Goal: Task Accomplishment & Management: Manage account settings

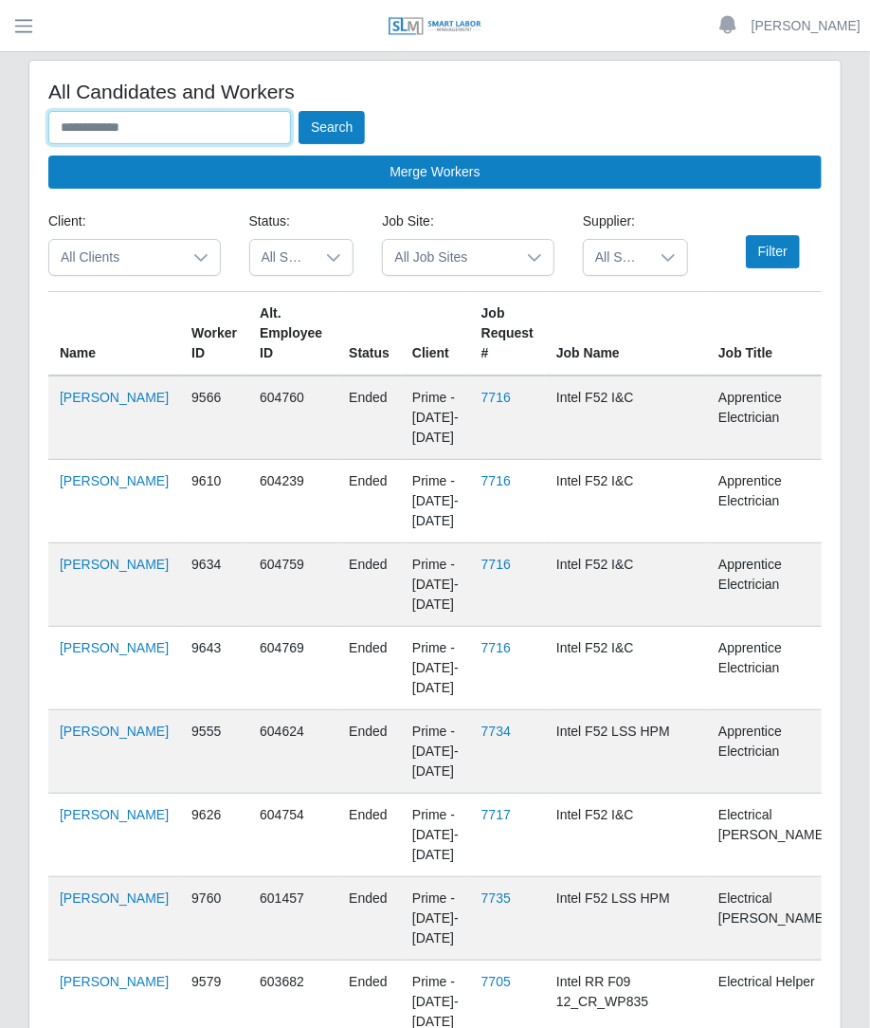
click at [232, 133] on input "text" at bounding box center [169, 127] width 243 height 33
click at [299, 111] on button "Search" at bounding box center [332, 127] width 66 height 33
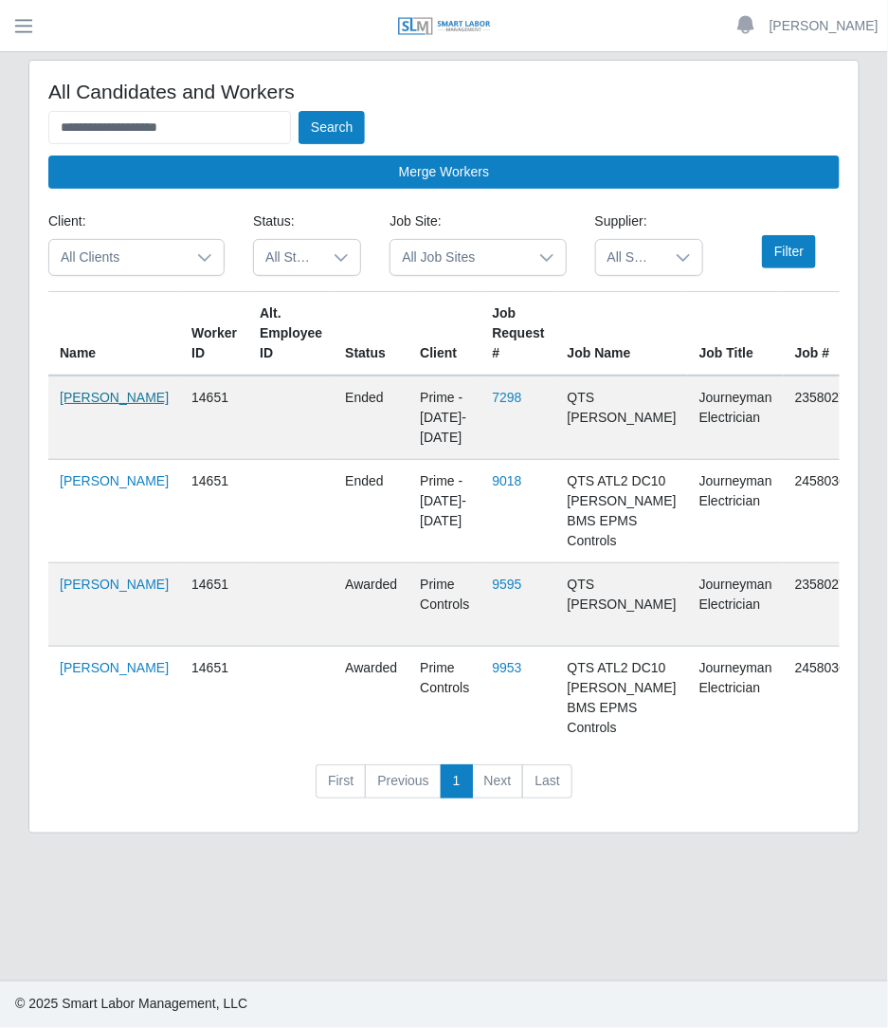
click at [77, 395] on link "[PERSON_NAME]" at bounding box center [114, 397] width 109 height 15
drag, startPoint x: 221, startPoint y: 134, endPoint x: -2, endPoint y: 146, distance: 223.2
click at [0, 146] on html "**********" at bounding box center [444, 514] width 888 height 1028
click at [299, 111] on button "Search" at bounding box center [332, 127] width 66 height 33
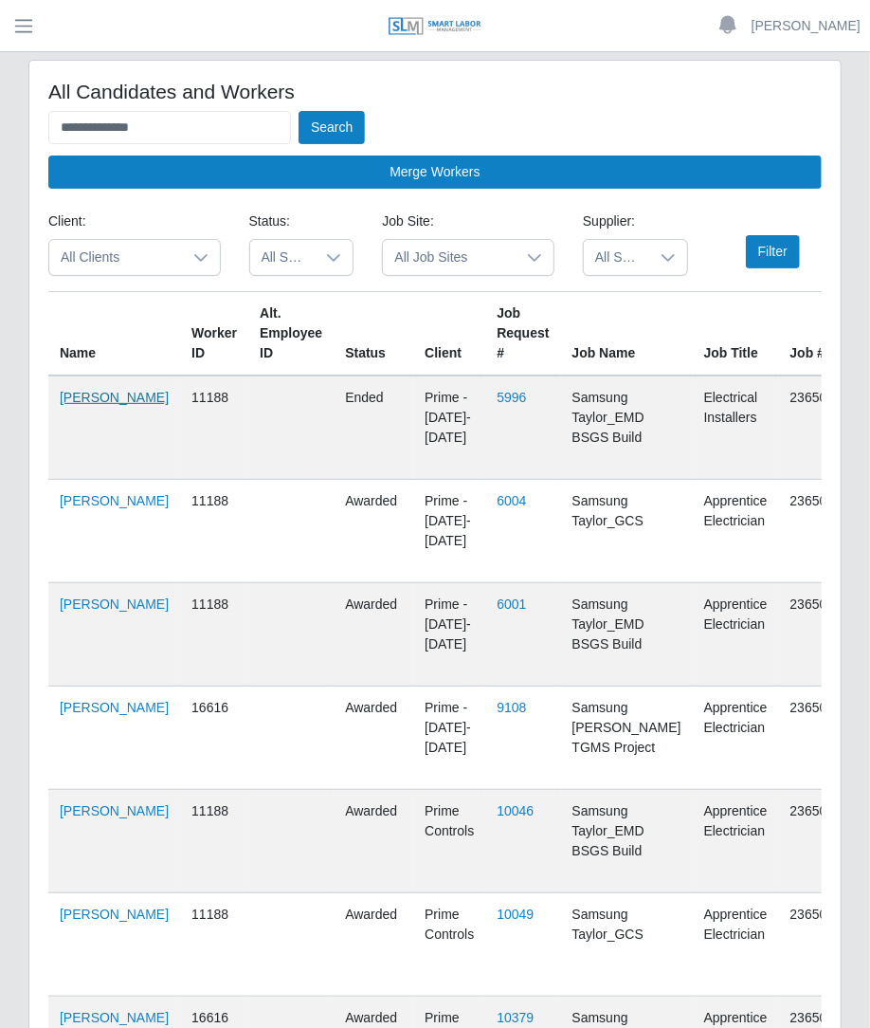
click at [76, 405] on link "Ricardo Zamorano" at bounding box center [114, 397] width 109 height 15
click at [219, 116] on input "**********" at bounding box center [169, 127] width 243 height 33
type input "*"
click at [299, 111] on button "Search" at bounding box center [332, 127] width 66 height 33
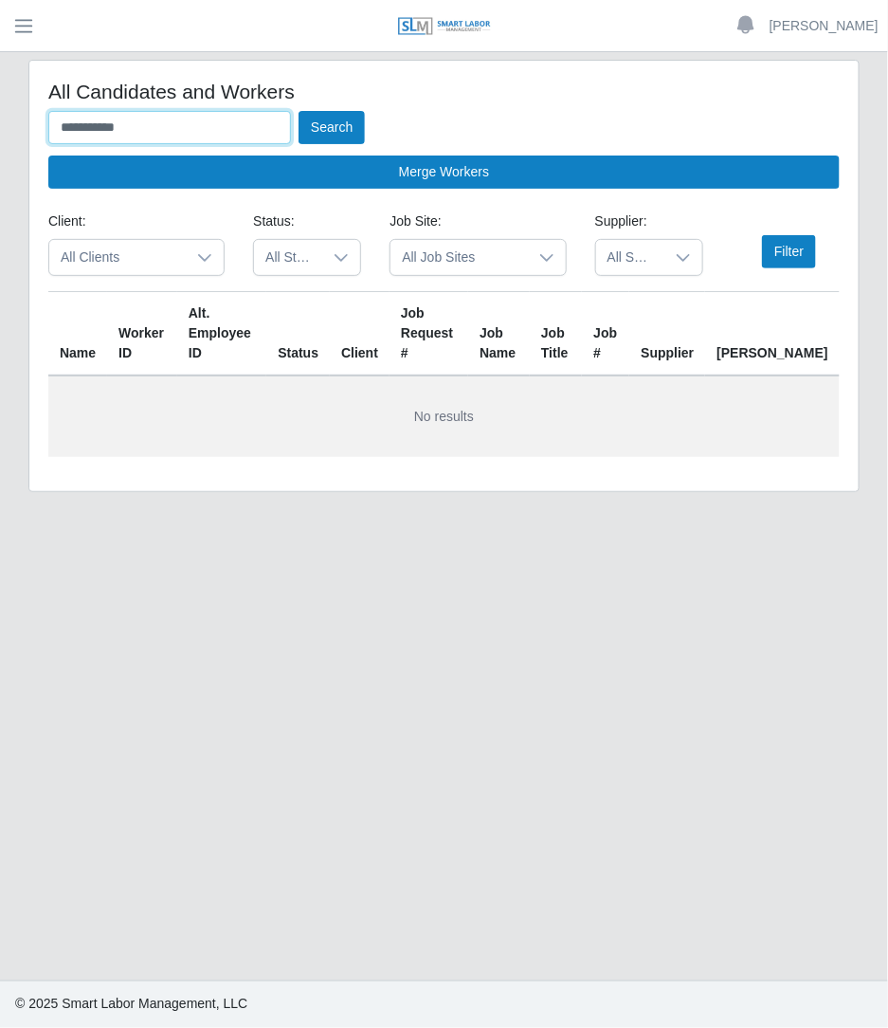
click at [236, 128] on input "**********" at bounding box center [169, 127] width 243 height 33
click at [299, 111] on button "Search" at bounding box center [332, 127] width 66 height 33
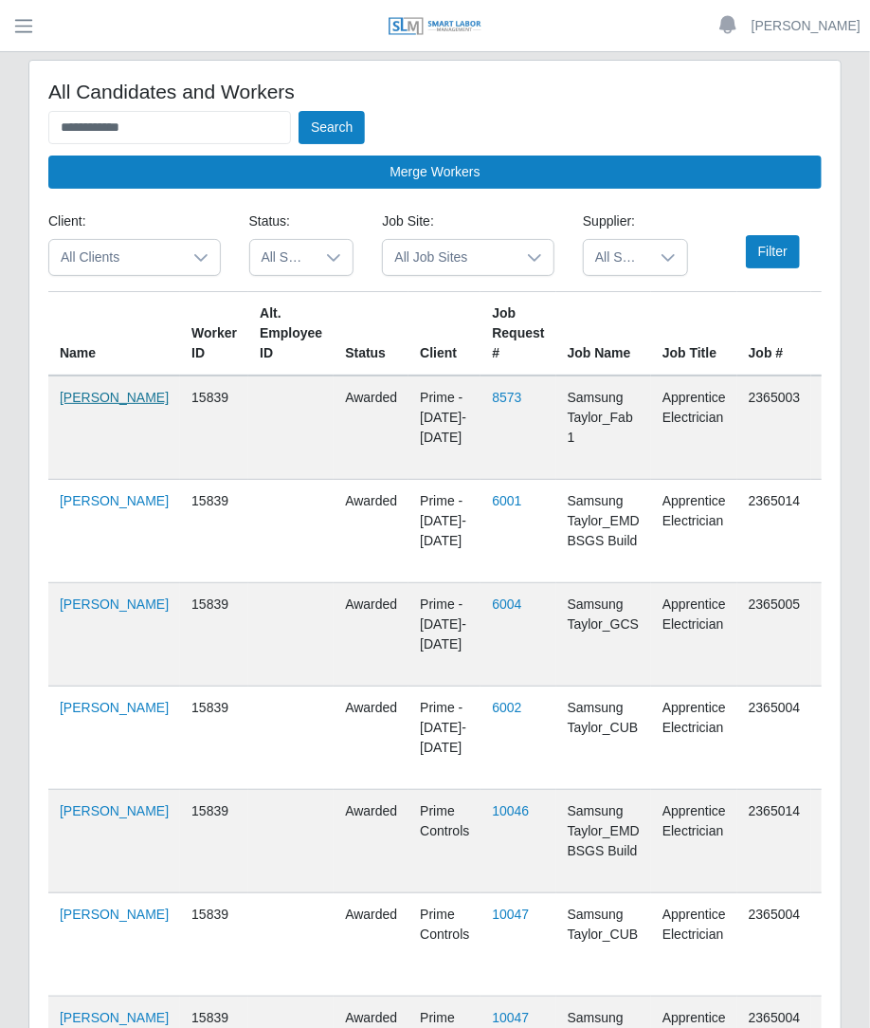
click at [81, 403] on link "Jason Merino" at bounding box center [114, 397] width 109 height 15
click at [87, 405] on link "[PERSON_NAME]" at bounding box center [114, 397] width 109 height 15
drag, startPoint x: 178, startPoint y: 119, endPoint x: -2, endPoint y: 177, distance: 189.2
click at [0, 177] on html "**********" at bounding box center [435, 514] width 870 height 1028
type input "*********"
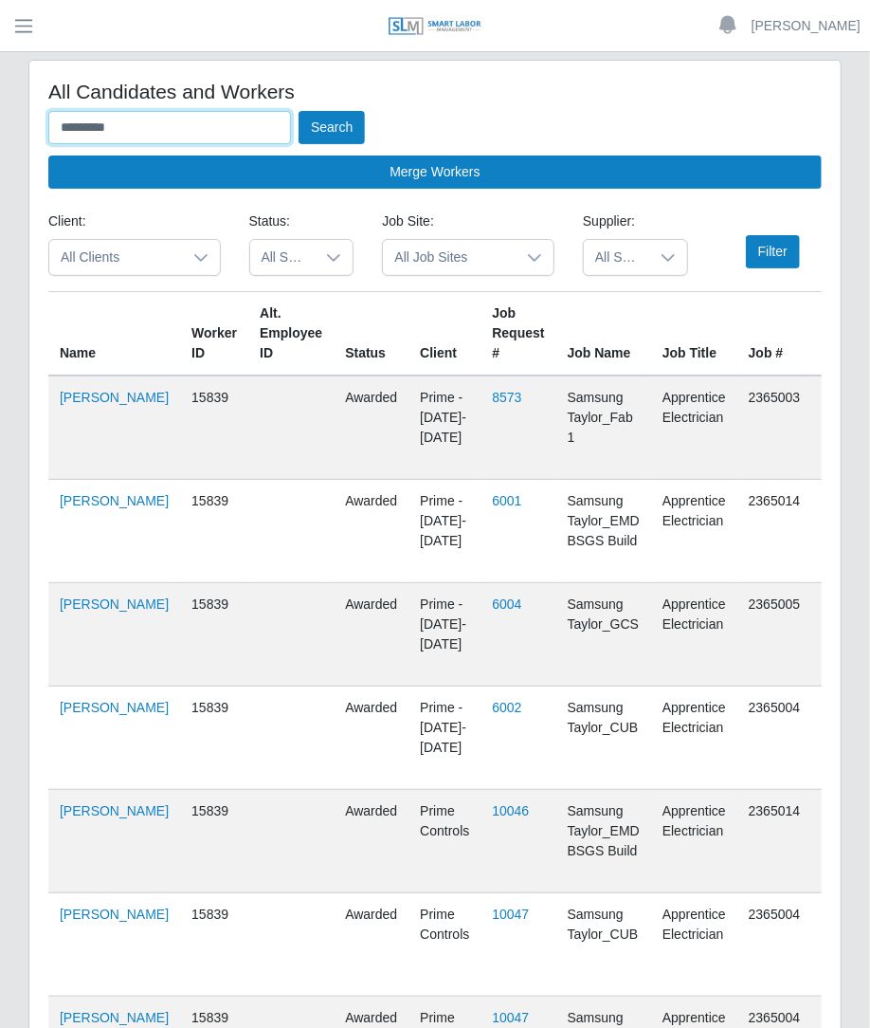
click at [299, 111] on button "Search" at bounding box center [332, 127] width 66 height 33
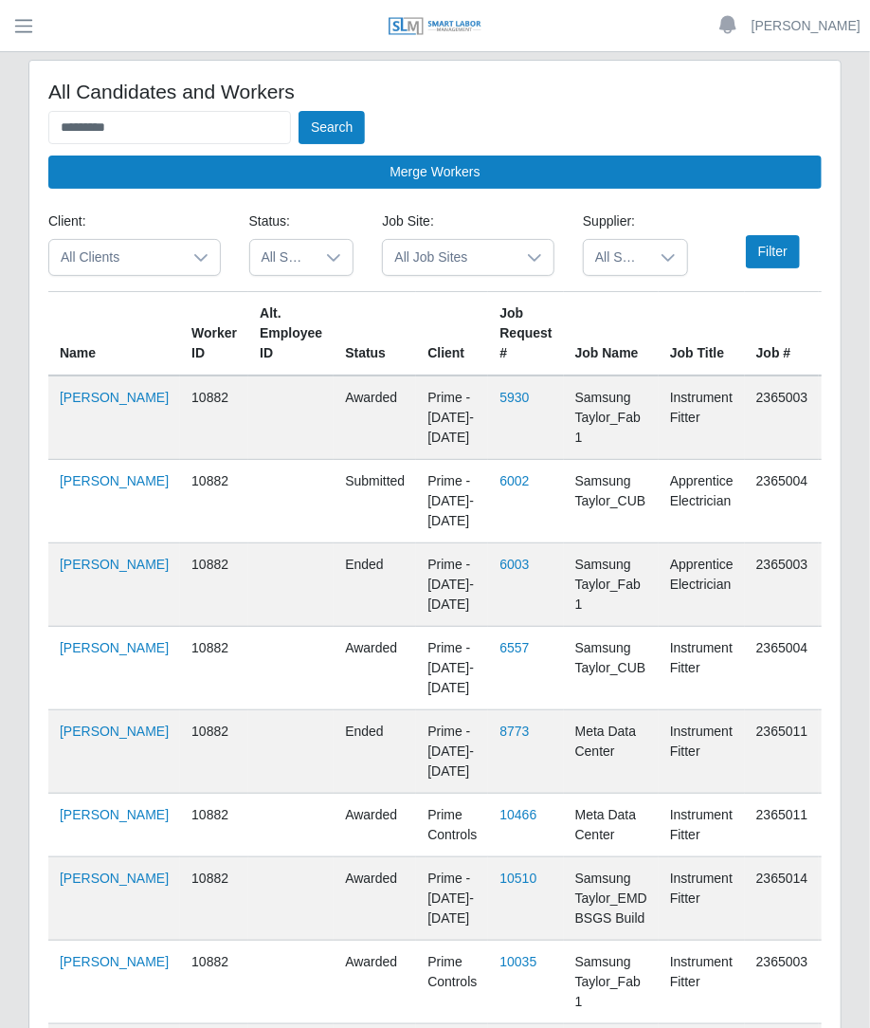
click at [70, 428] on td "Nike Diaz" at bounding box center [114, 417] width 132 height 84
click at [71, 405] on link "Nike Diaz" at bounding box center [114, 397] width 109 height 15
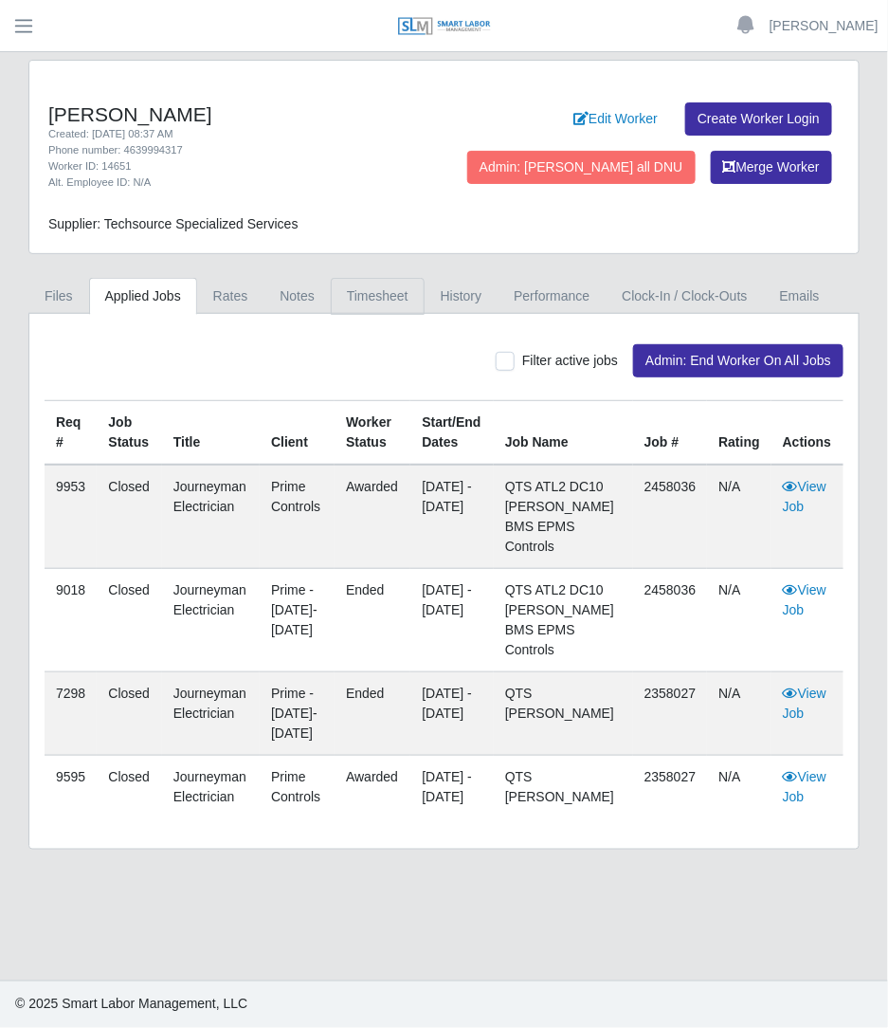
click at [382, 282] on link "Timesheet" at bounding box center [378, 296] width 94 height 37
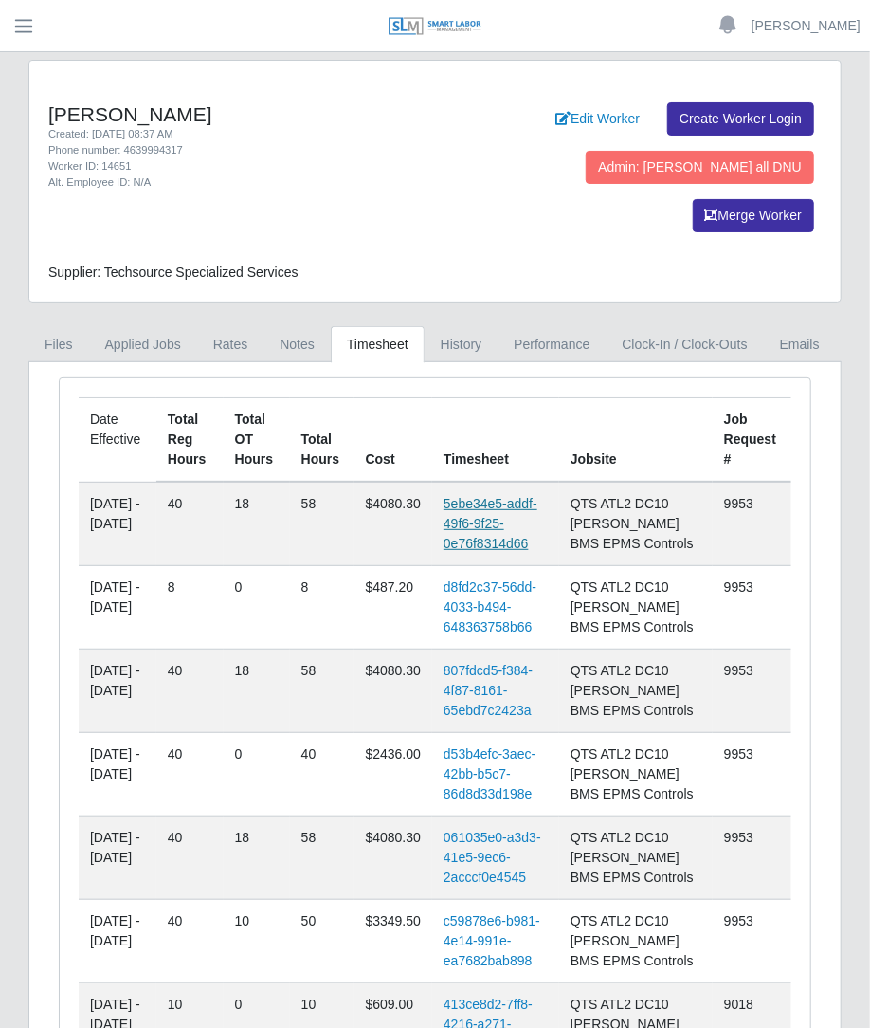
click at [522, 496] on link "5ebe34e5-addf-49f6-9f25-0e76f8314d66" at bounding box center [491, 523] width 94 height 55
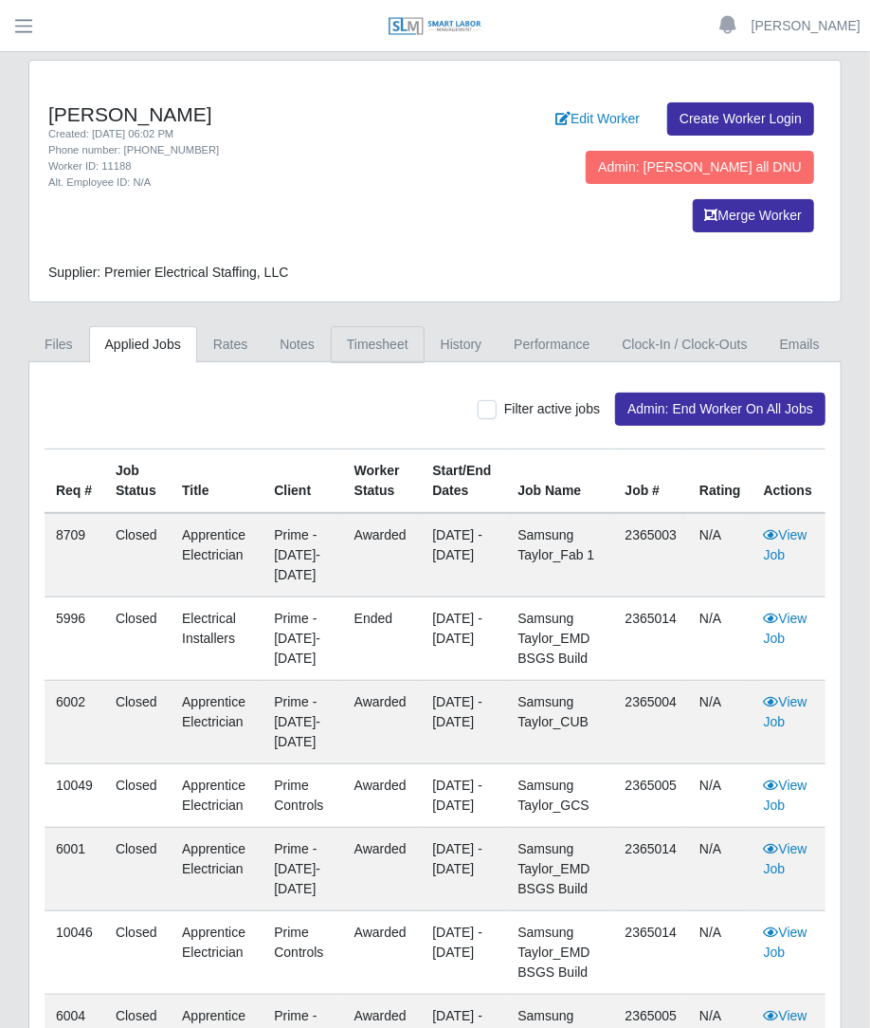
click at [406, 326] on link "Timesheet" at bounding box center [378, 344] width 94 height 37
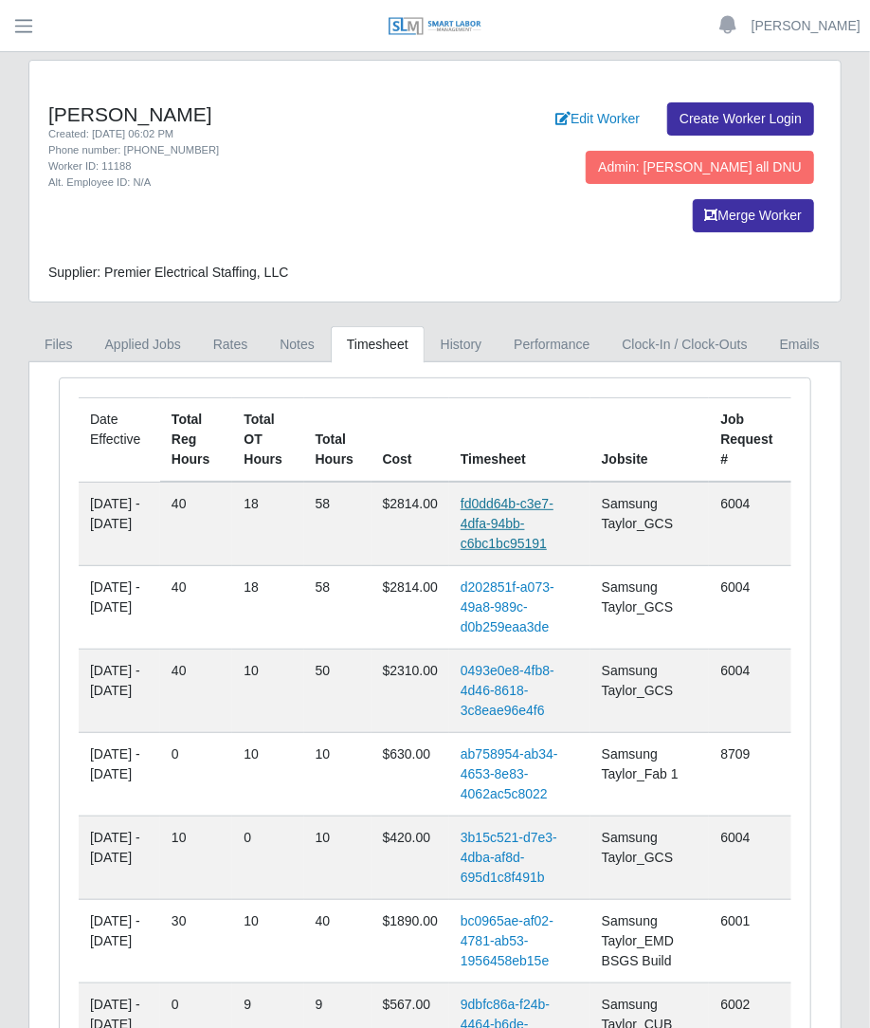
click at [509, 496] on link "fd0dd64b-c3e7-4dfa-94bb-c6bc1bc95191" at bounding box center [507, 523] width 93 height 55
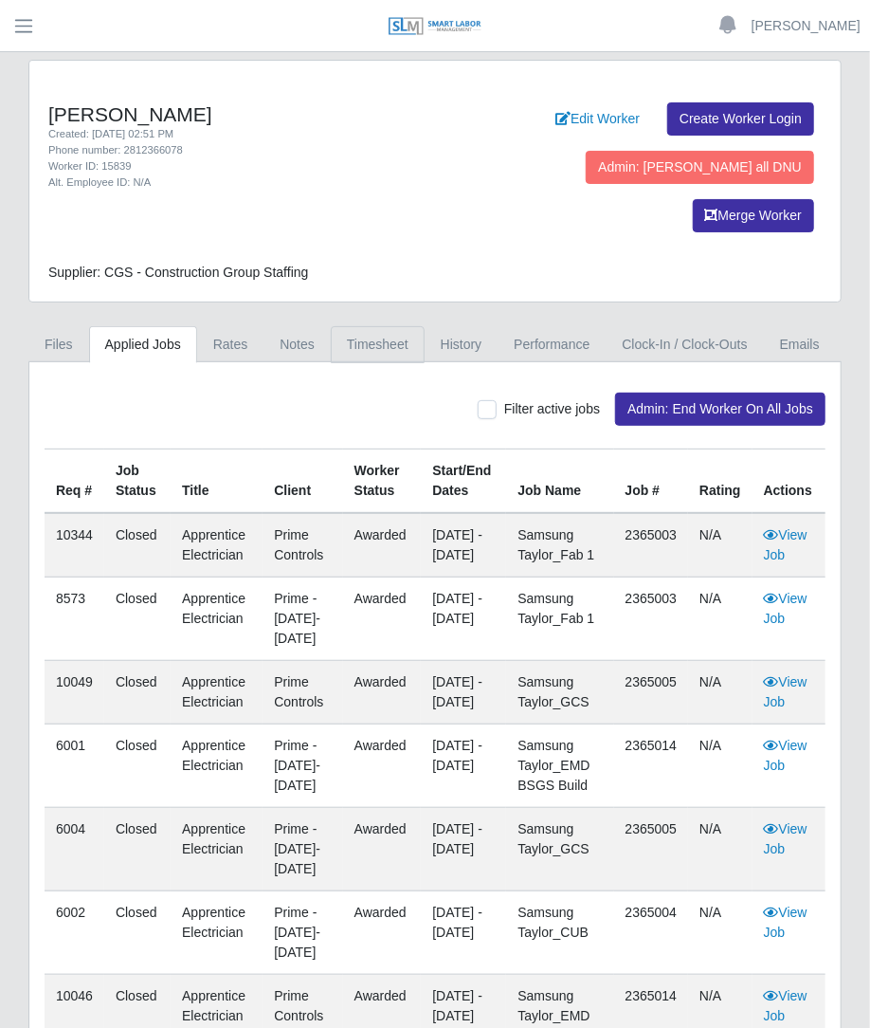
click at [332, 326] on link "Timesheet" at bounding box center [378, 344] width 94 height 37
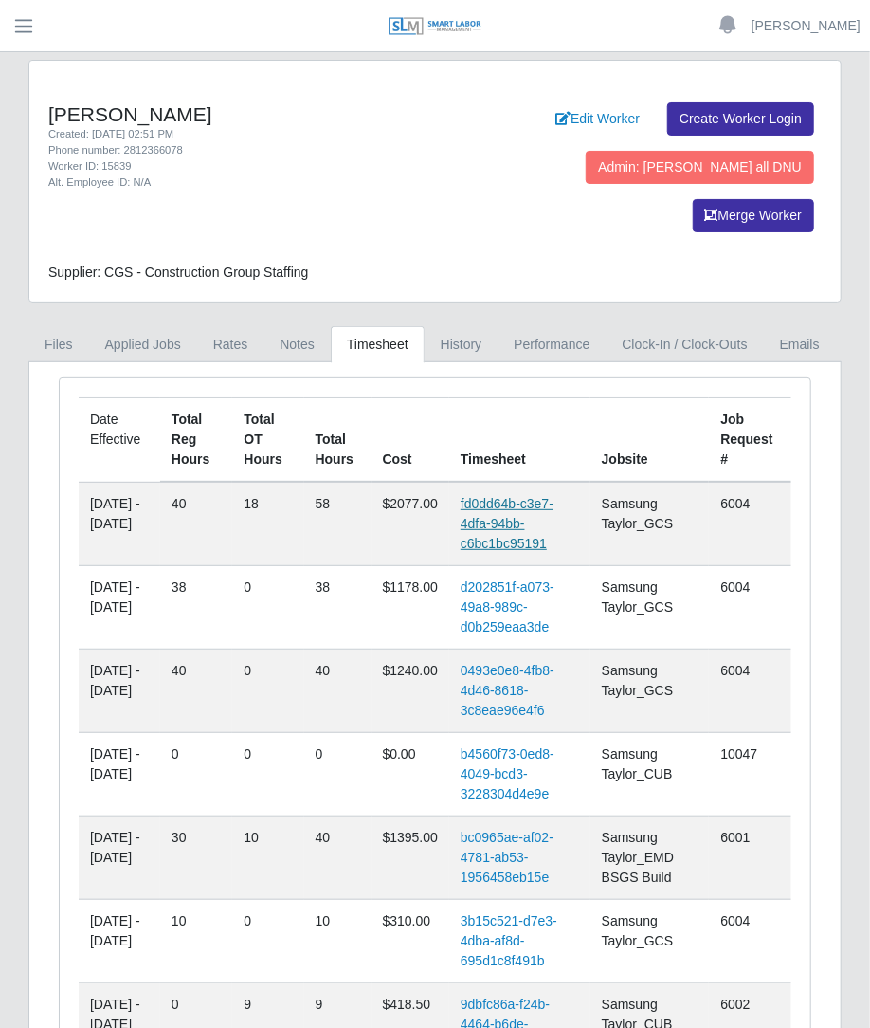
click at [509, 496] on link "fd0dd64b-c3e7-4dfa-94bb-c6bc1bc95191" at bounding box center [507, 523] width 93 height 55
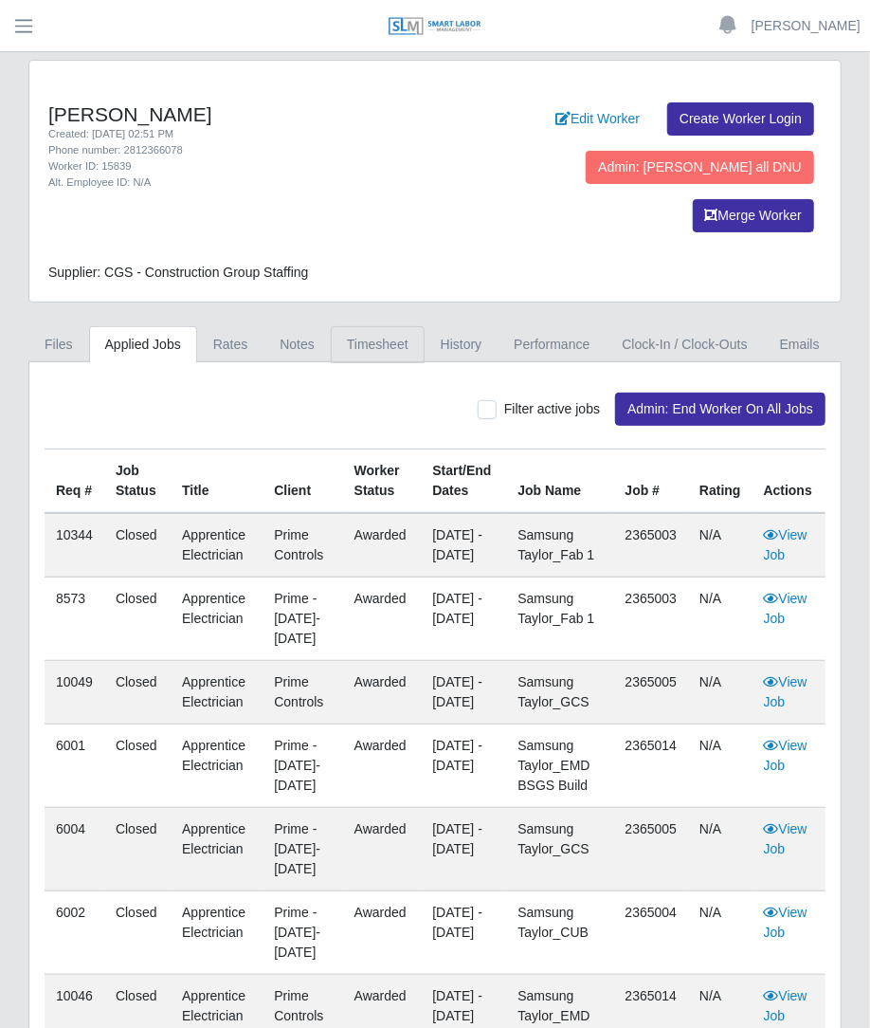
click at [380, 326] on link "Timesheet" at bounding box center [378, 344] width 94 height 37
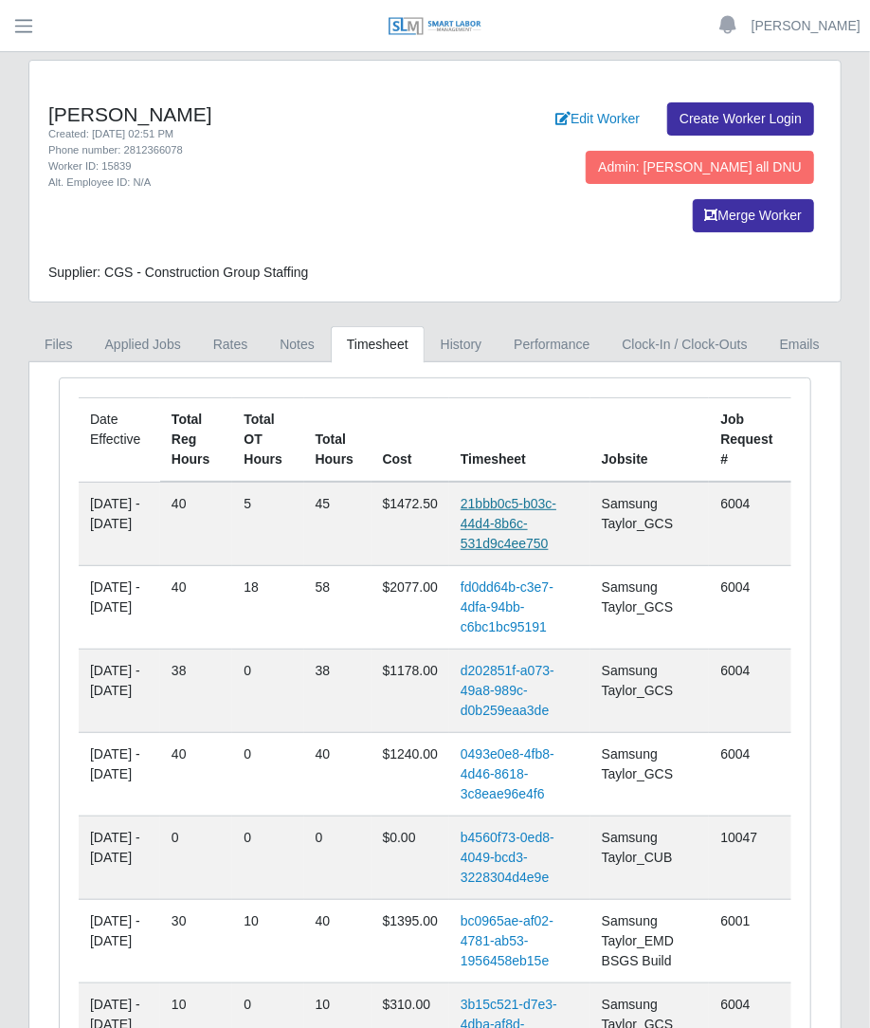
click at [487, 496] on link "21bbb0c5-b03c-44d4-8b6c-531d9c4ee750" at bounding box center [509, 523] width 96 height 55
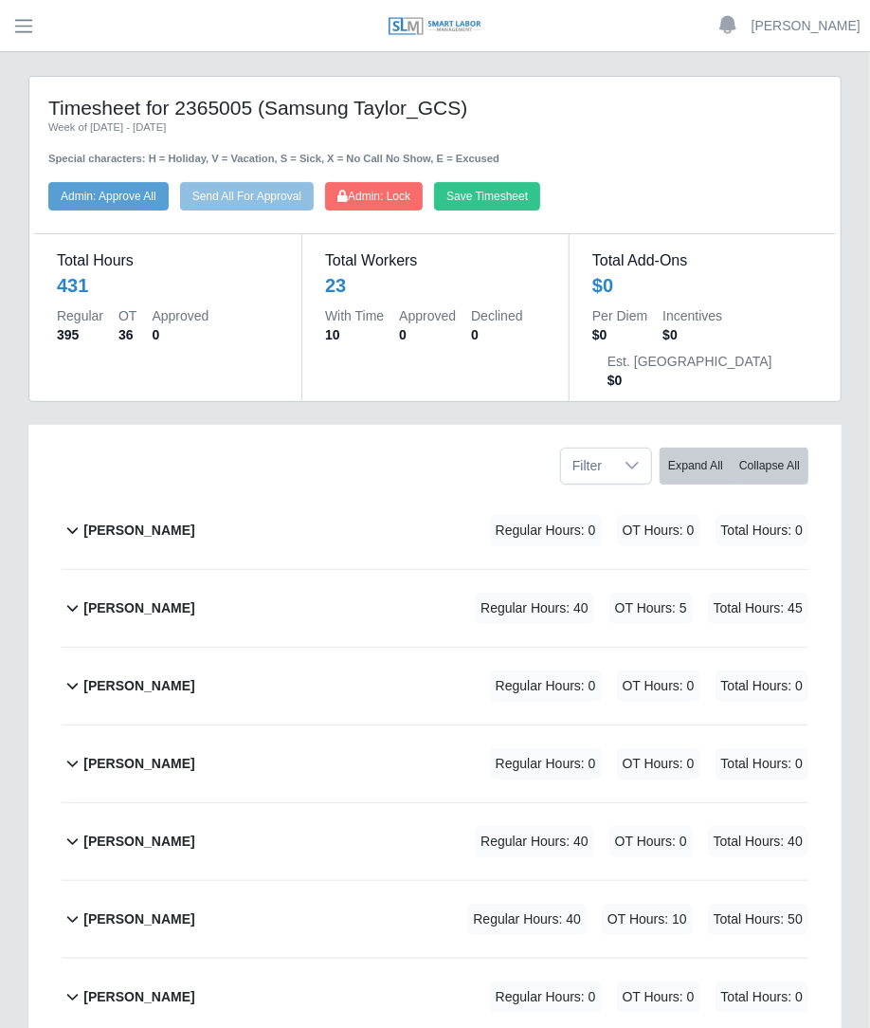
click at [211, 497] on div "Ali Diaz Regular Hours: 0 OT Hours: 0 Total Hours: 0" at bounding box center [445, 530] width 725 height 77
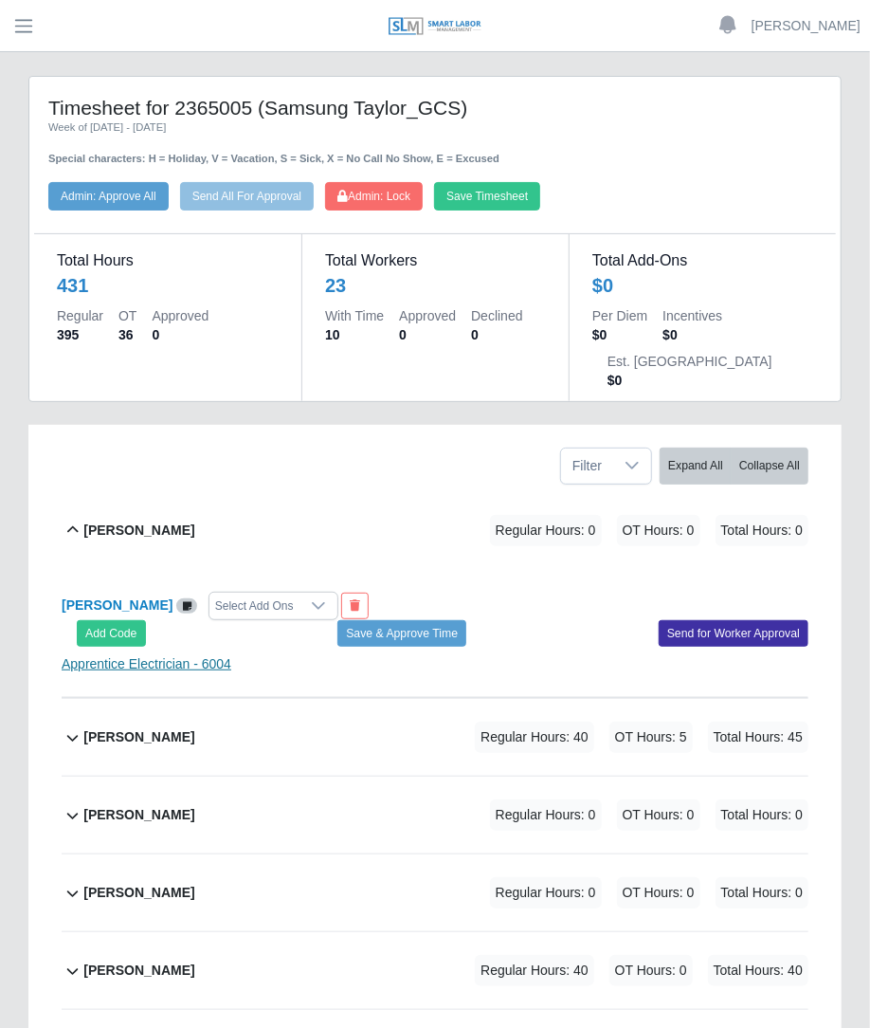
click at [195, 656] on link "Apprentice Electrician - 6004" at bounding box center [147, 663] width 170 height 15
click at [345, 699] on div "Angelica Medina Regular Hours: 40 OT Hours: 5 Total Hours: 45" at bounding box center [445, 737] width 725 height 77
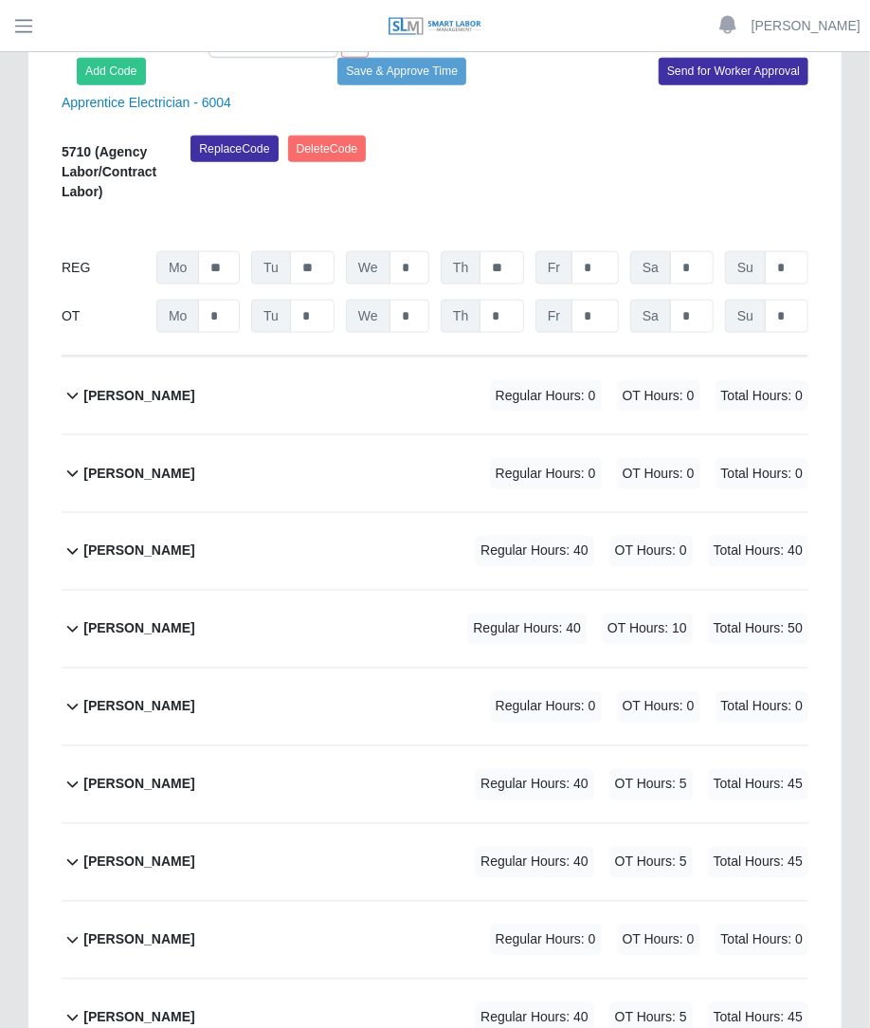
scroll to position [772, 0]
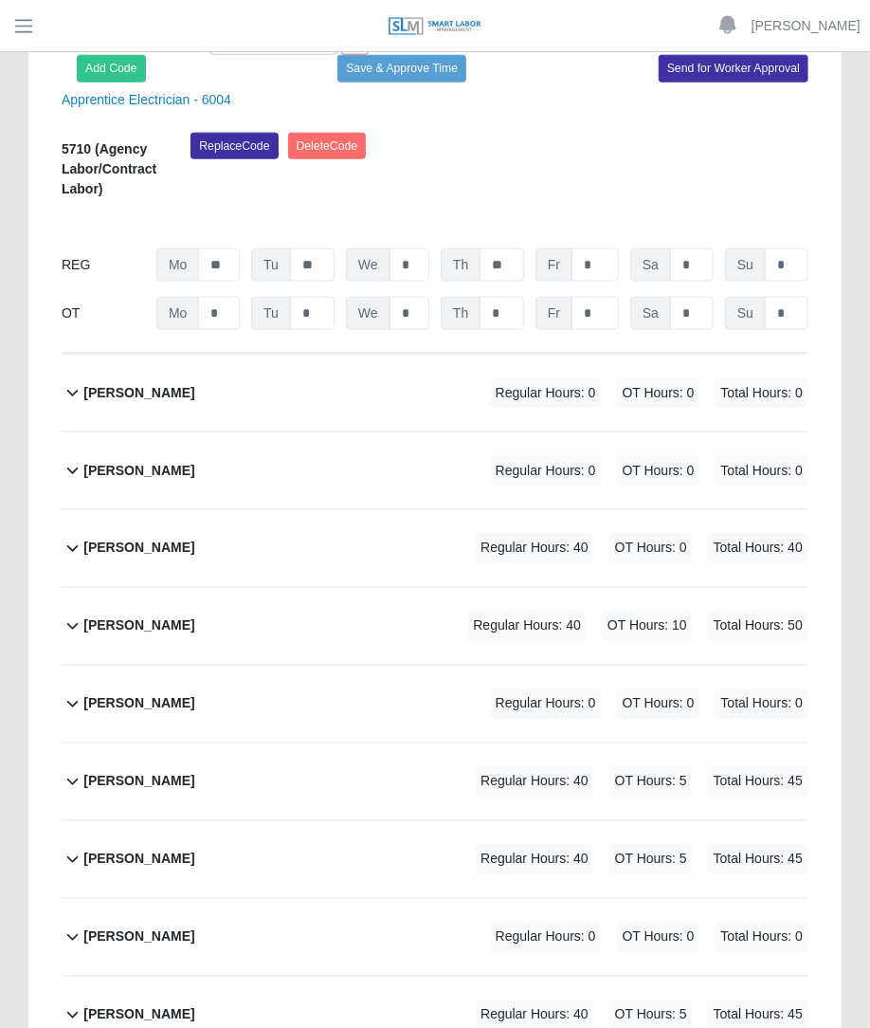
click at [427, 510] on div "Christopher Vincente Gonzalez Regular Hours: 40 OT Hours: 0 Total Hours: 40" at bounding box center [445, 548] width 725 height 77
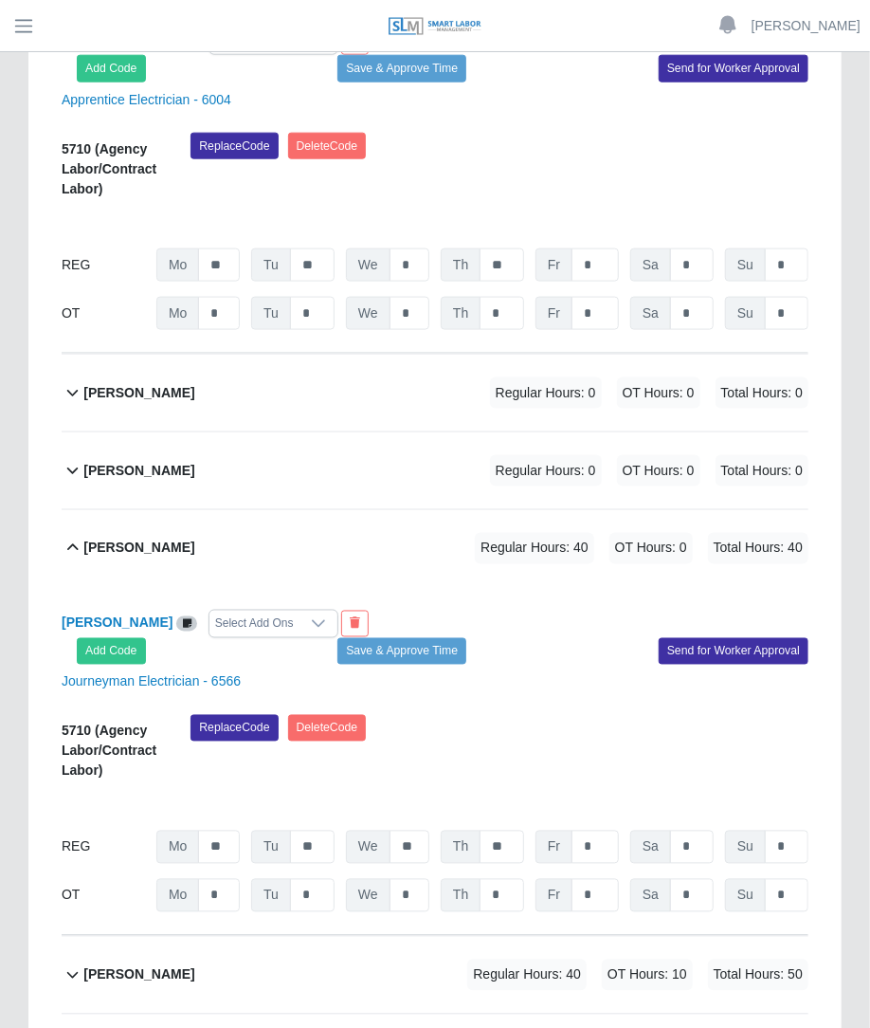
click at [300, 611] on div "Select Add Ons" at bounding box center [255, 624] width 90 height 27
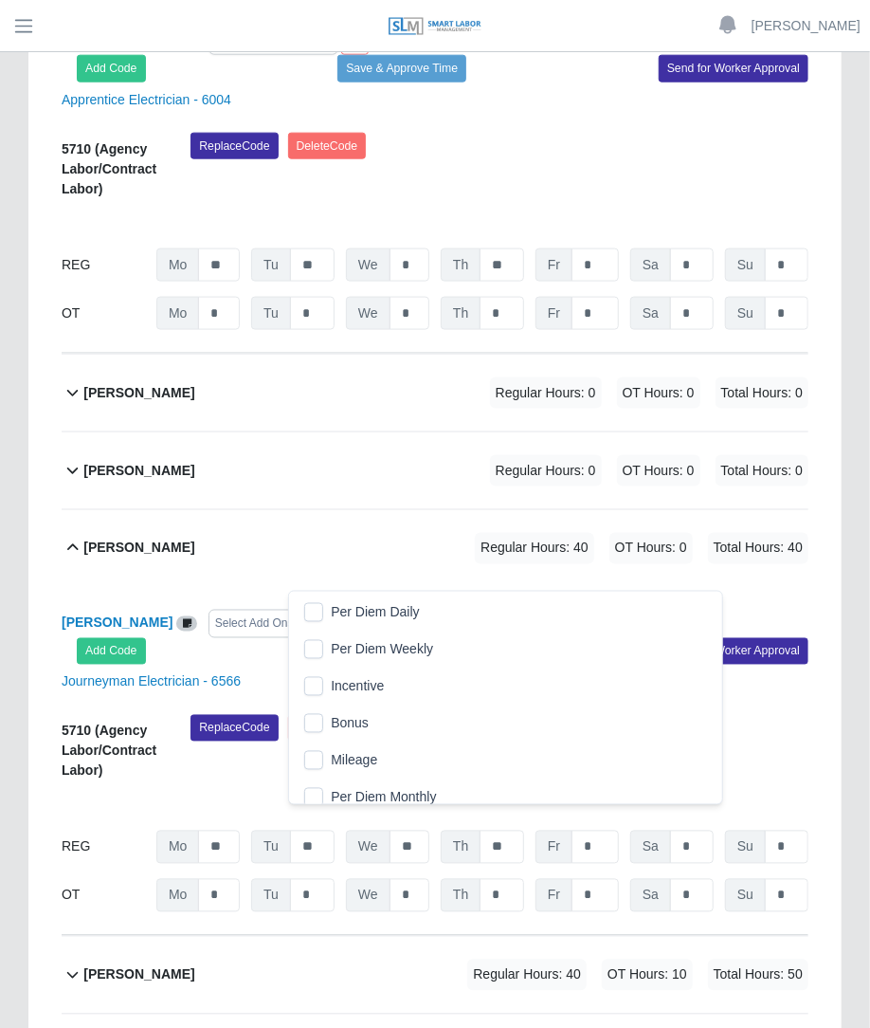
scroll to position [19, 12]
click at [323, 618] on li "Per Diem Daily" at bounding box center [505, 612] width 425 height 35
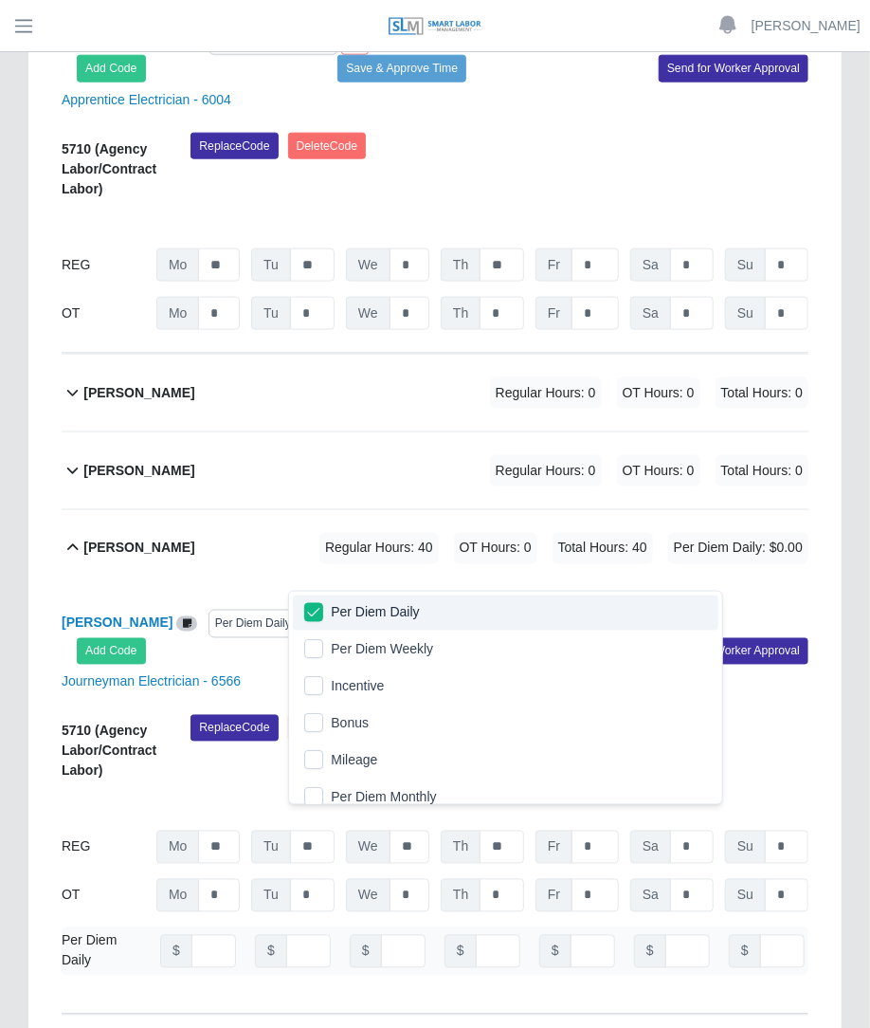
click at [499, 556] on div "Christopher Vincente Gonzalez Regular Hours: 40 OT Hours: 0 Total Hours: 40 Per…" at bounding box center [445, 548] width 725 height 77
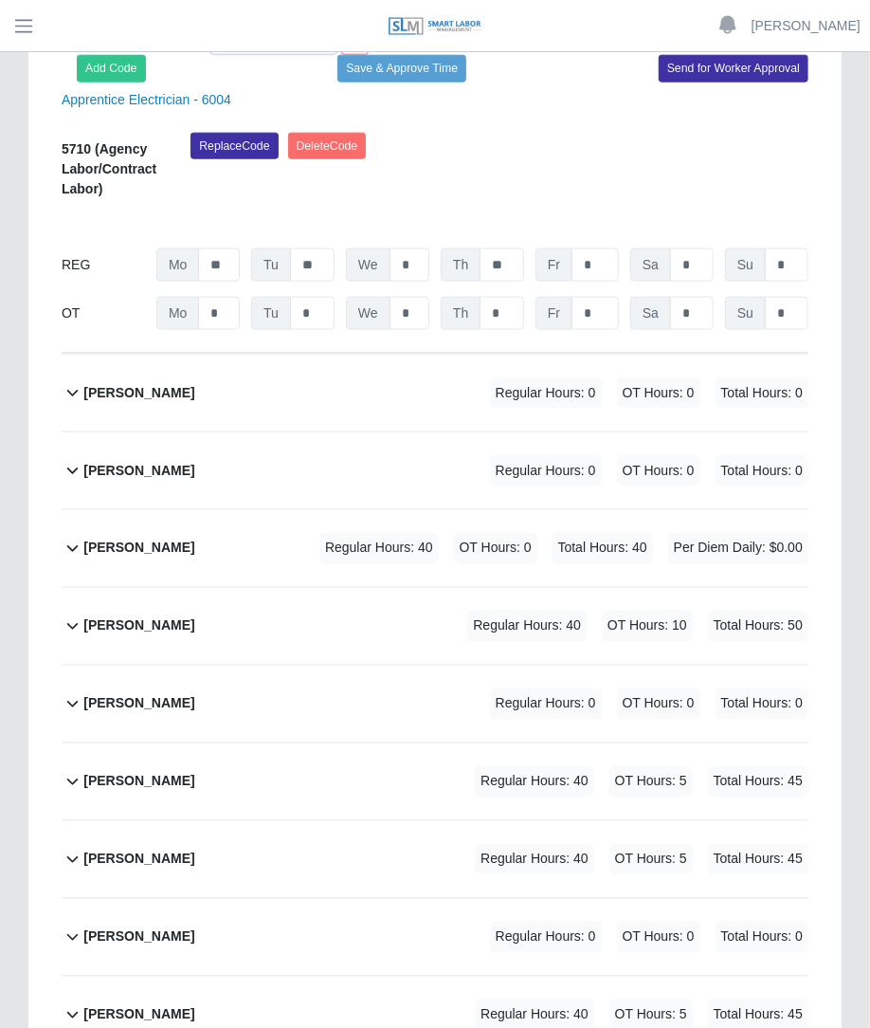
click at [497, 547] on div "Regular Hours: 40 OT Hours: 0 Total Hours: 40 Per Diem Daily: $0.00" at bounding box center [537, 548] width 542 height 31
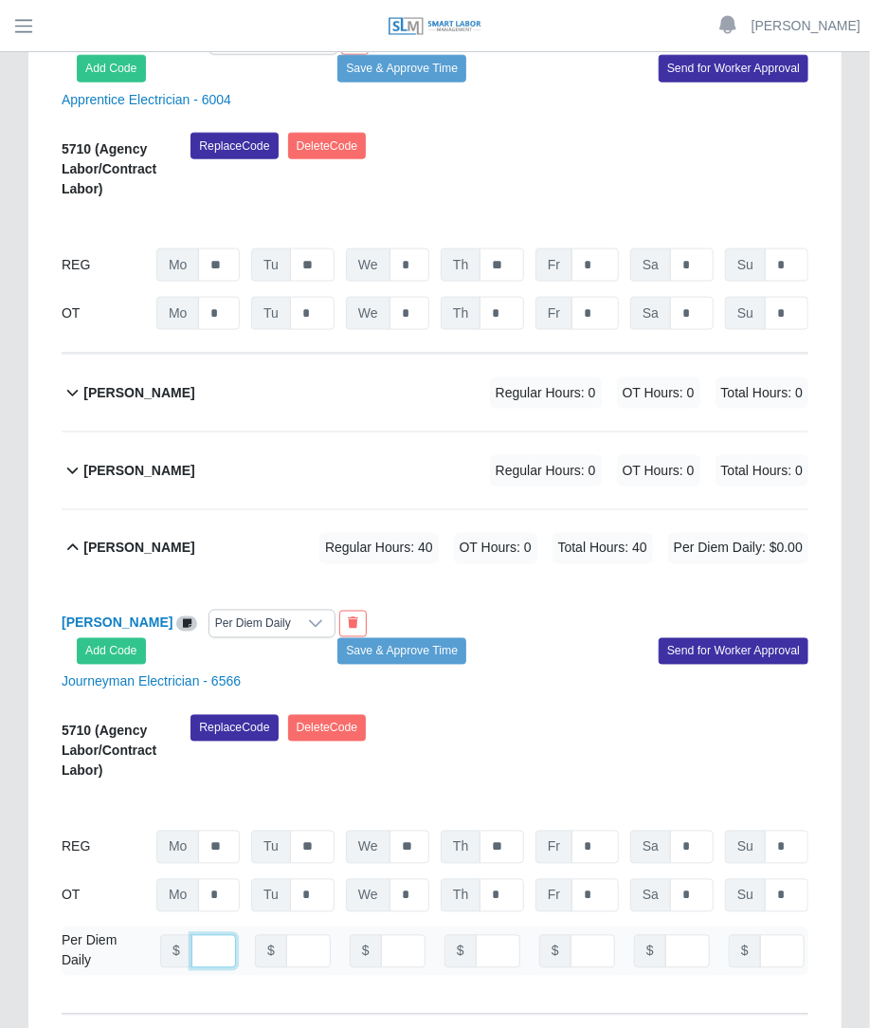
click at [213, 956] on input "number" at bounding box center [214, 951] width 45 height 33
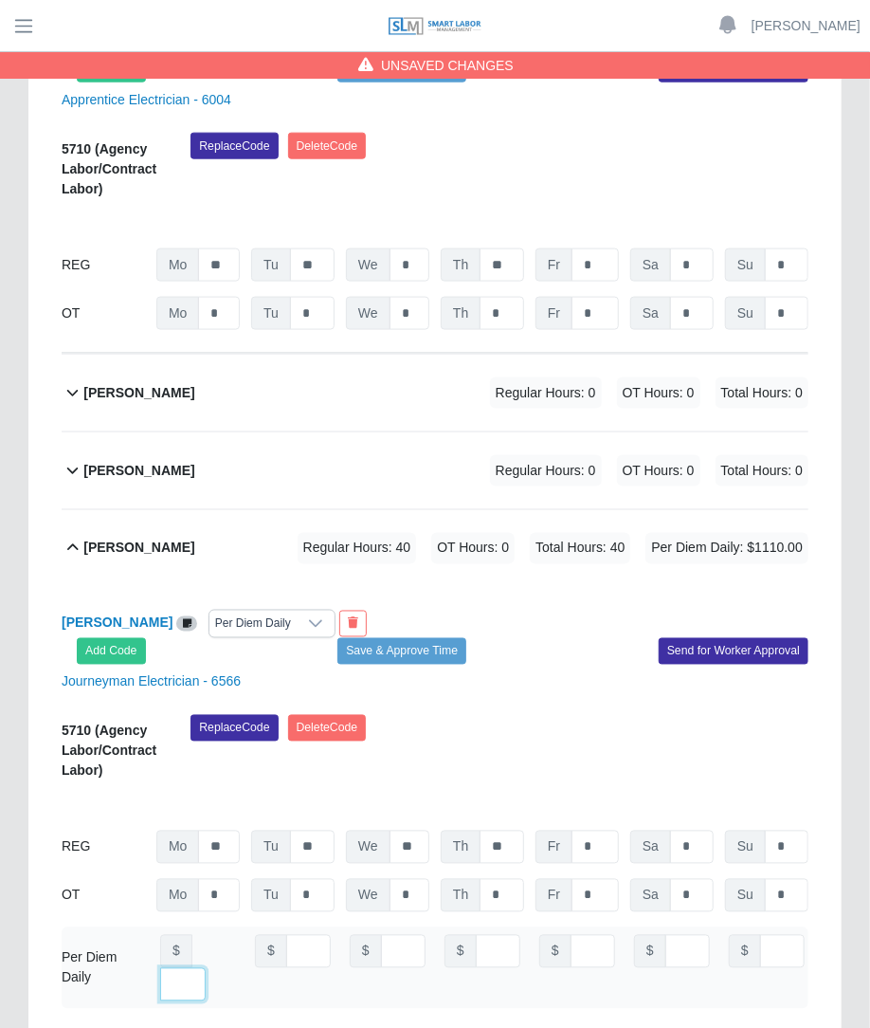
click at [205, 968] on input "****" at bounding box center [183, 984] width 46 height 33
type input "*"
type input "***"
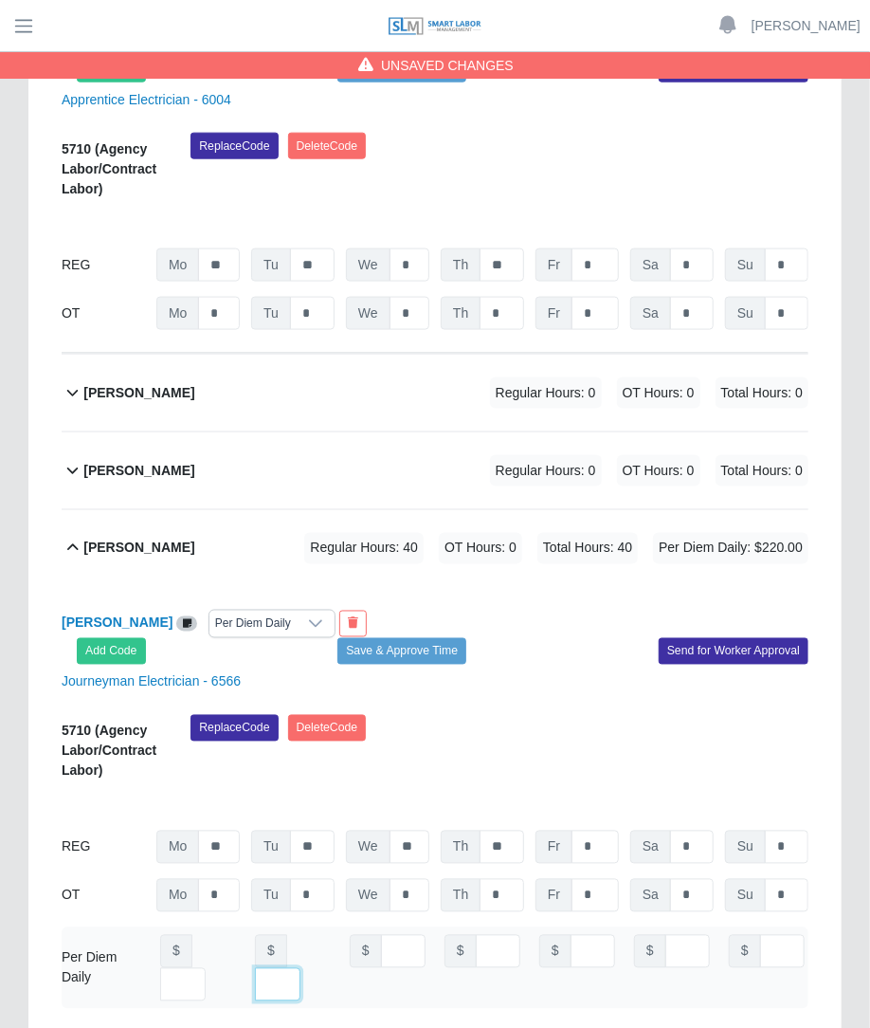
type input "***"
click at [412, 665] on button "Save & Approve Time" at bounding box center [402, 651] width 129 height 27
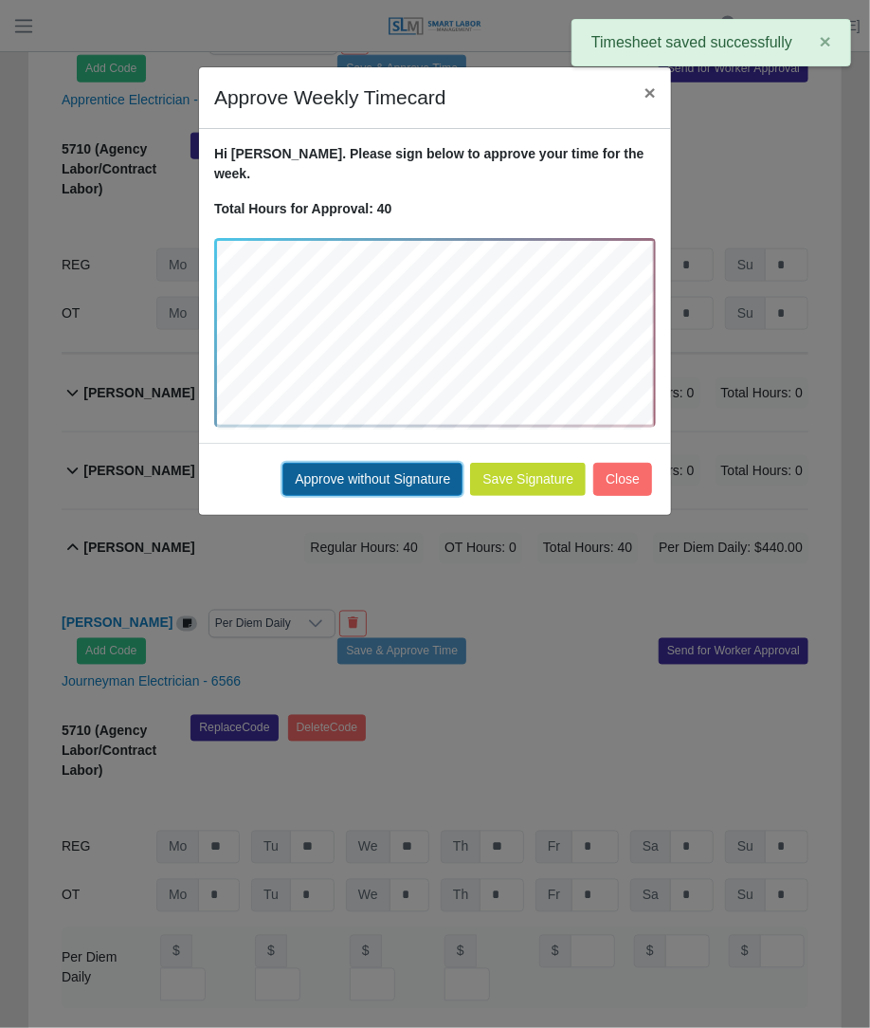
click at [430, 467] on button "Approve without Signature" at bounding box center [373, 479] width 180 height 33
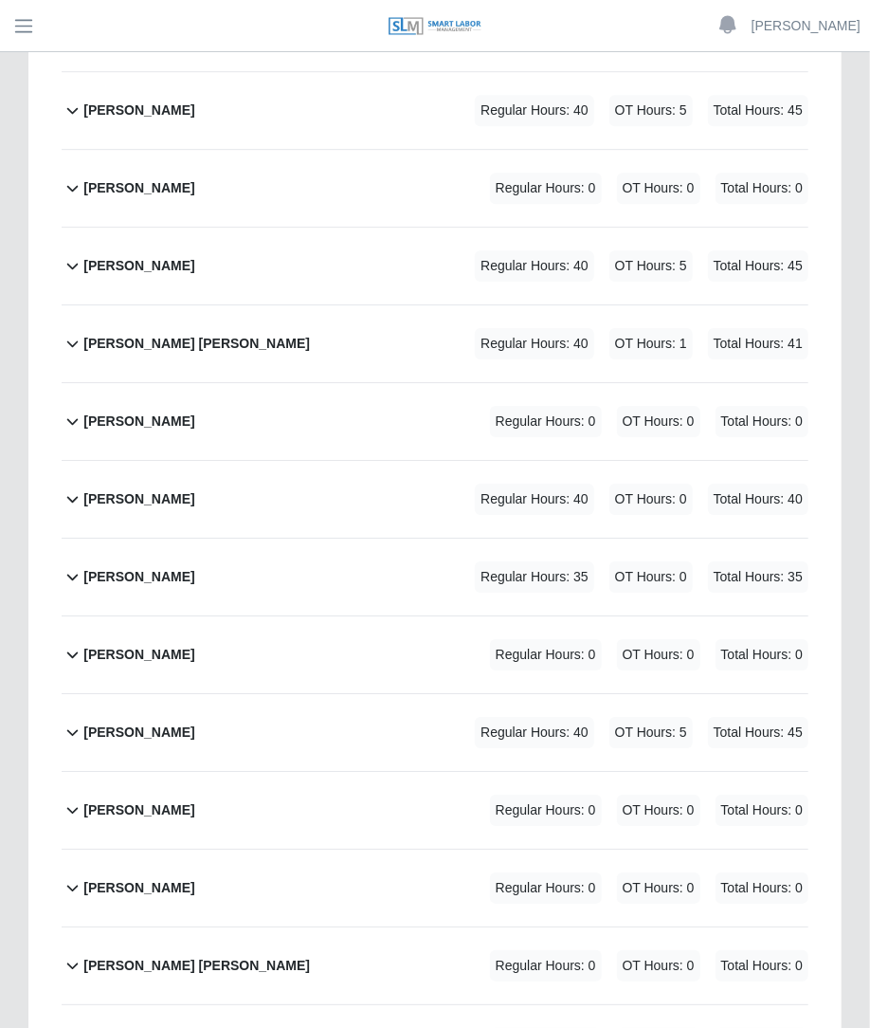
scroll to position [2078, 0]
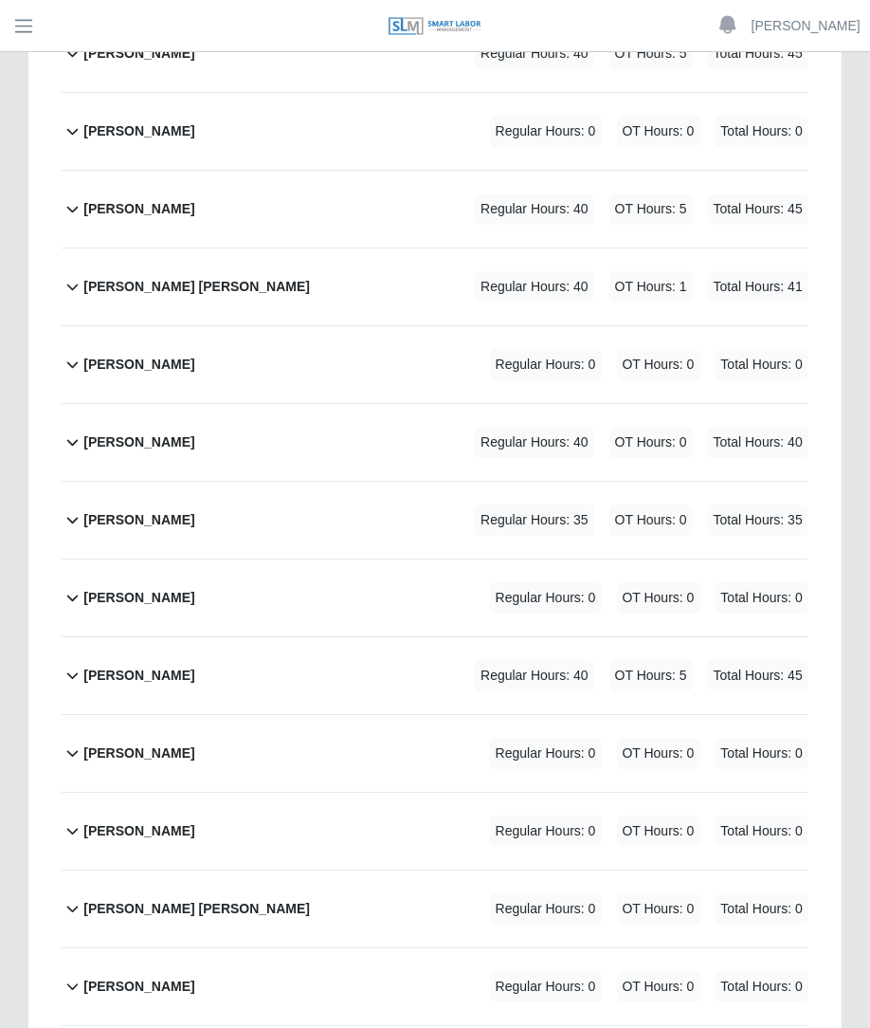
click at [435, 793] on div "Ricardo Zamorano Regular Hours: 0 OT Hours: 0 Total Hours: 0" at bounding box center [445, 831] width 725 height 77
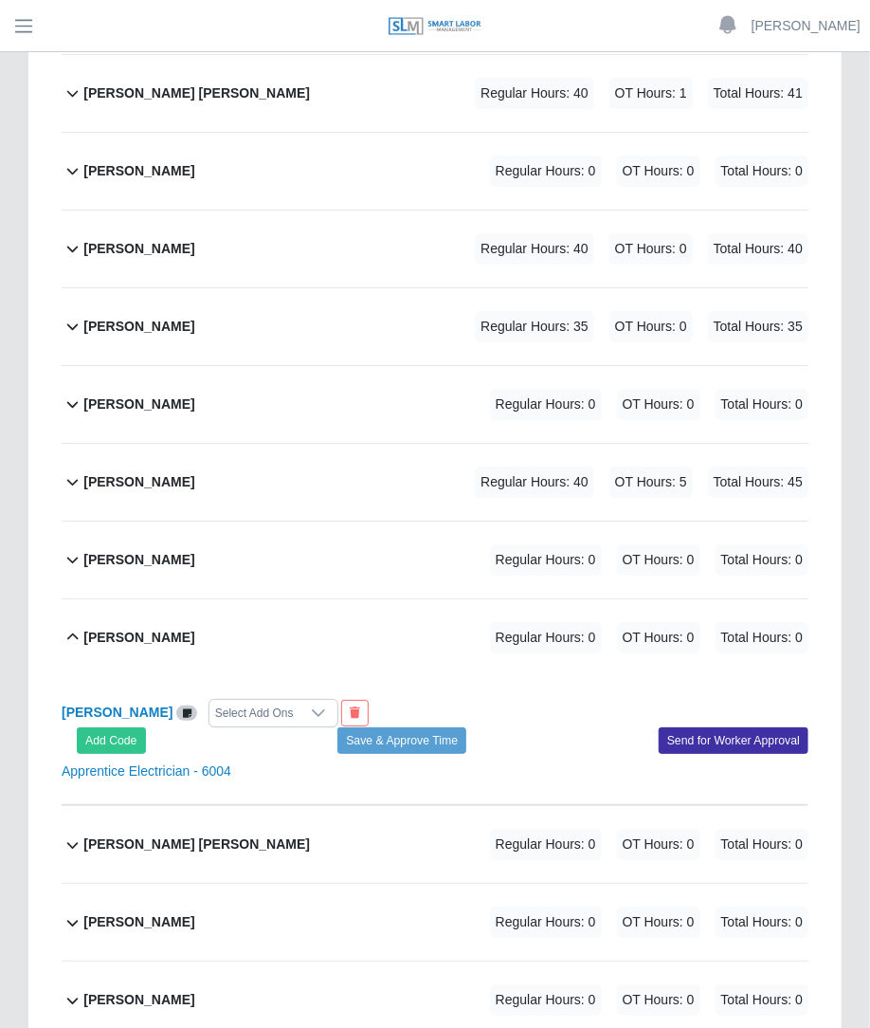
scroll to position [2290, 0]
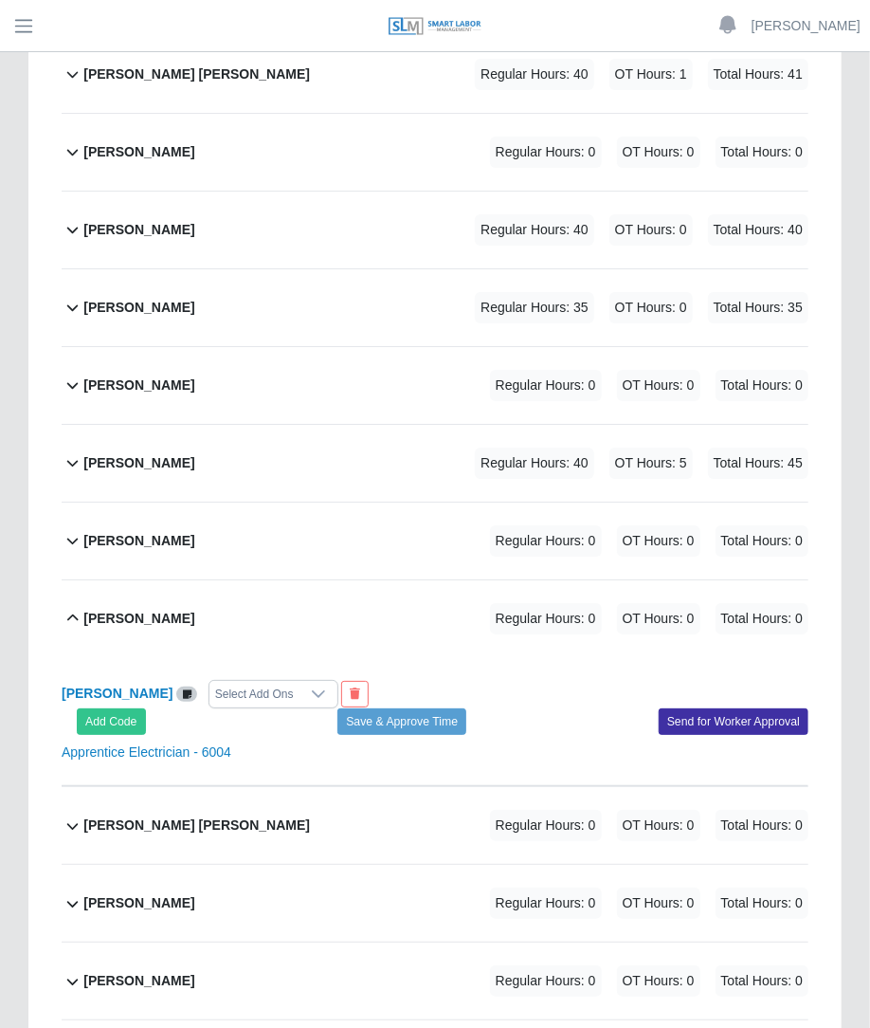
click at [246, 681] on div "Select Add Ons" at bounding box center [255, 694] width 90 height 27
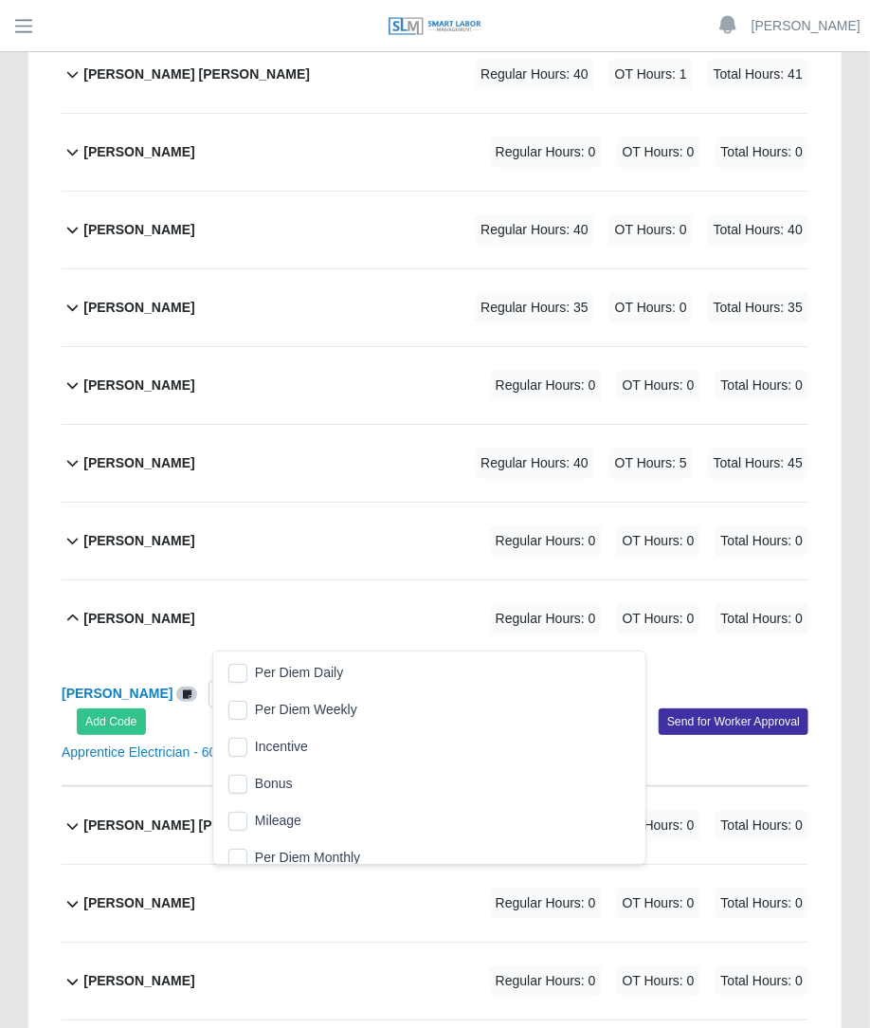
scroll to position [19, 12]
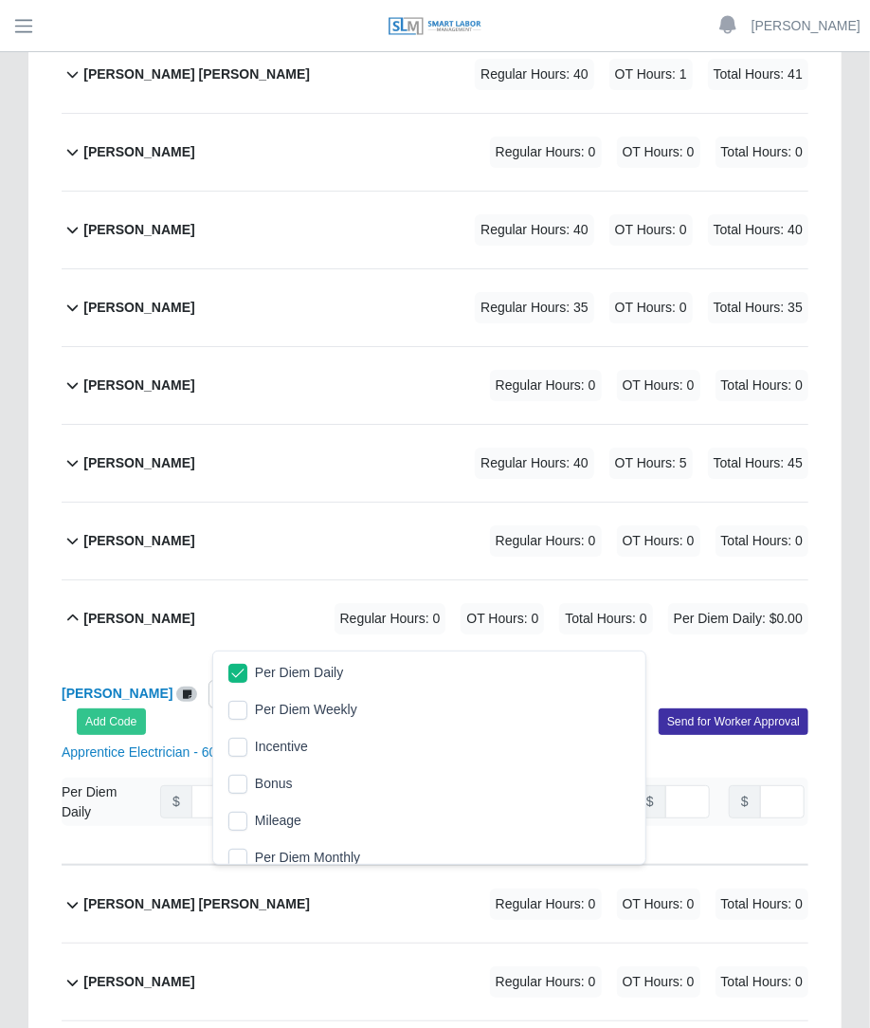
click at [552, 590] on div "Ricardo Zamorano Regular Hours: 0 OT Hours: 0 Total Hours: 0 Per Diem Daily: $0…" at bounding box center [445, 618] width 725 height 77
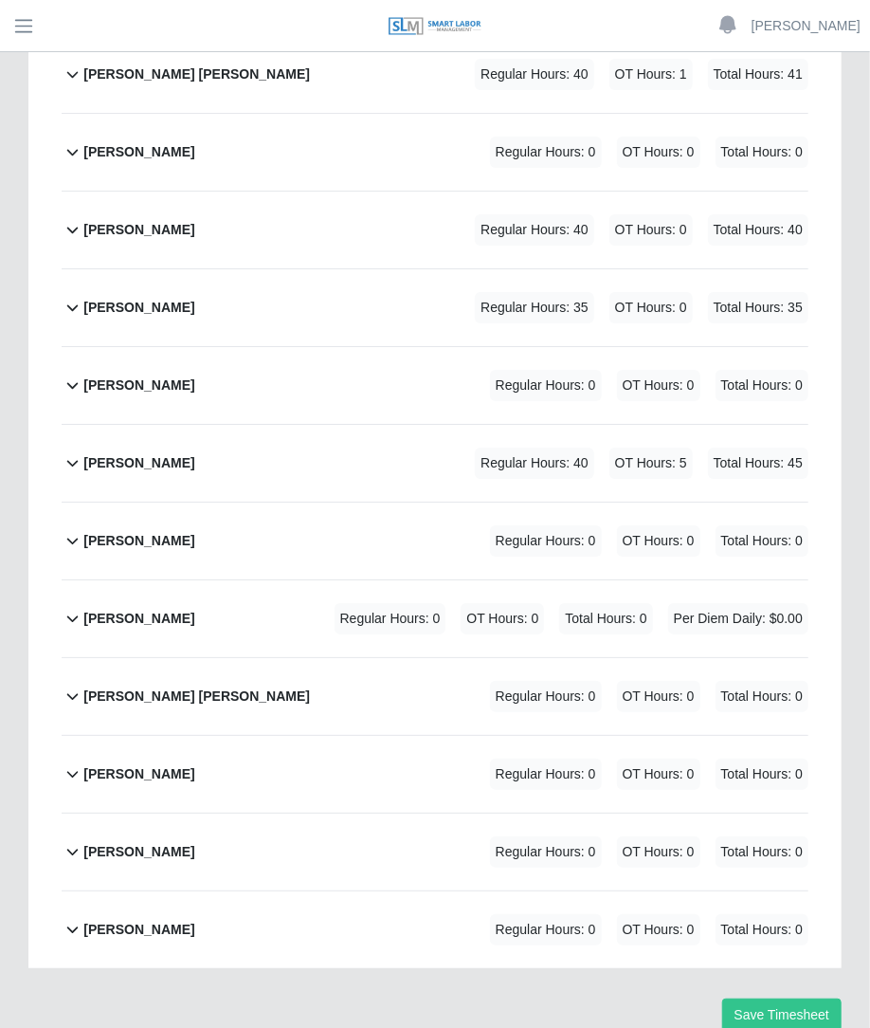
click at [292, 580] on div "Ricardo Zamorano Regular Hours: 0 OT Hours: 0 Total Hours: 0 Per Diem Daily: $0…" at bounding box center [445, 618] width 725 height 77
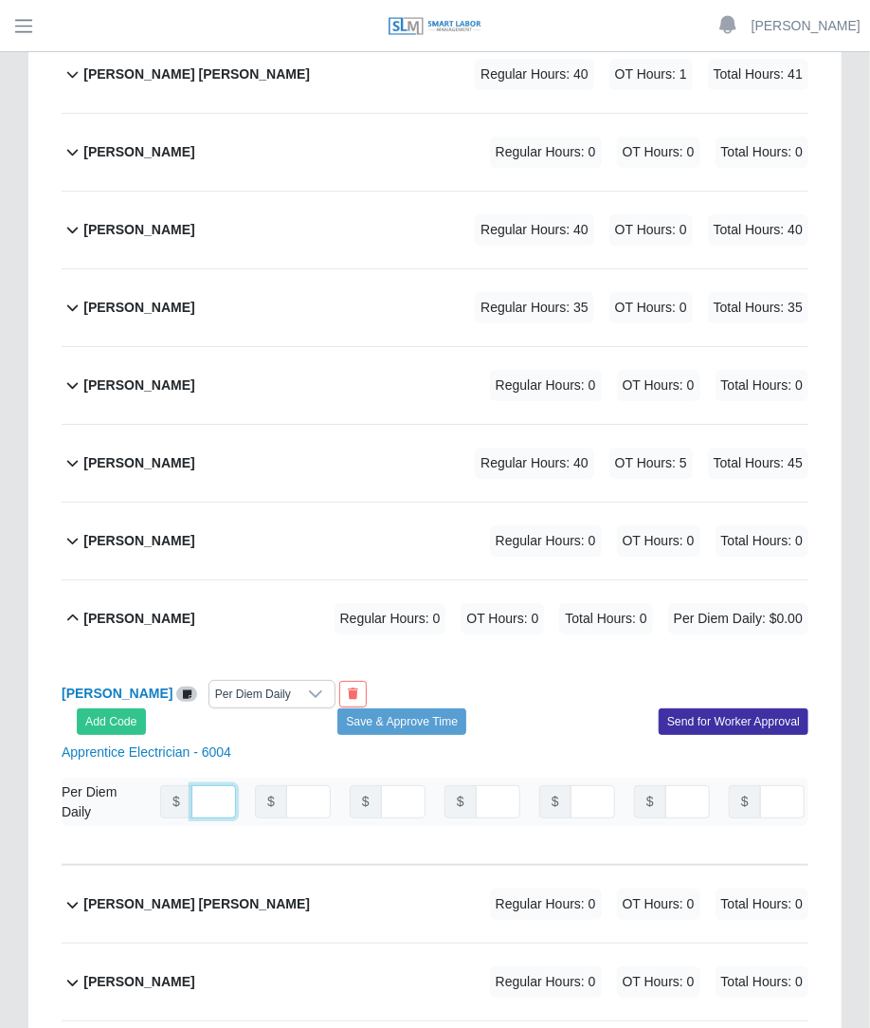
click at [202, 785] on input "number" at bounding box center [214, 801] width 45 height 33
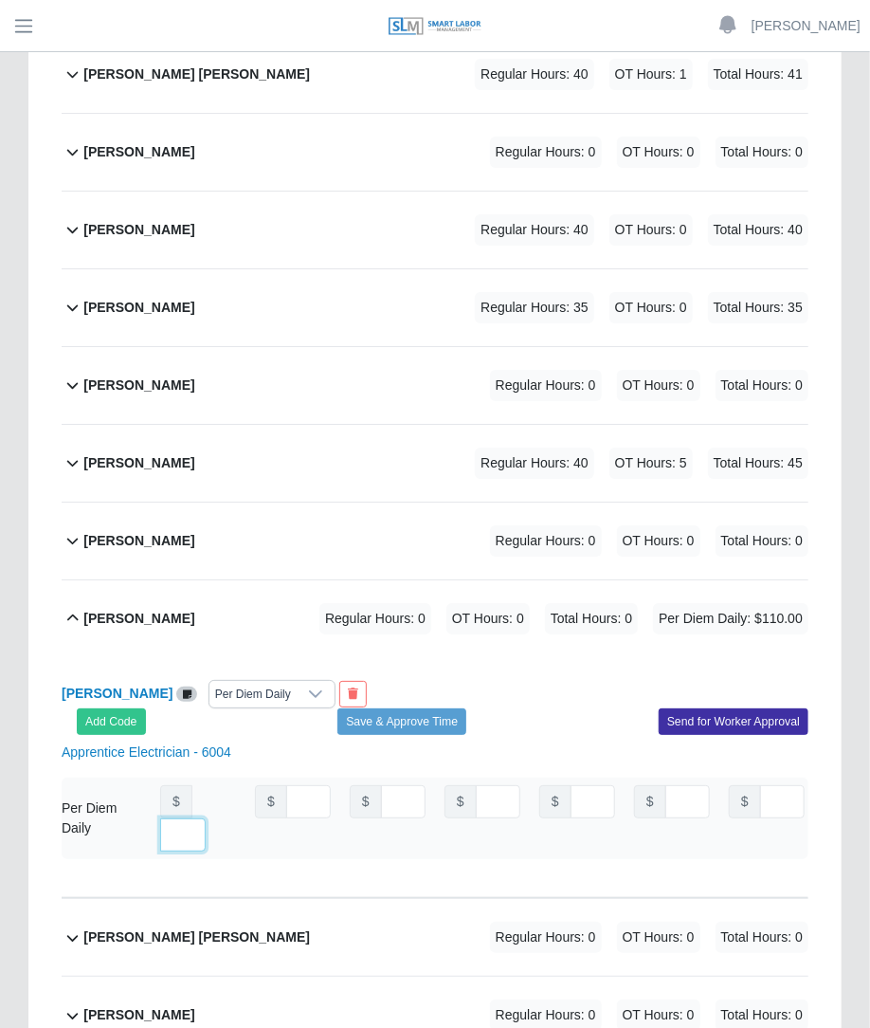
scroll to position [0, 13]
type input "***"
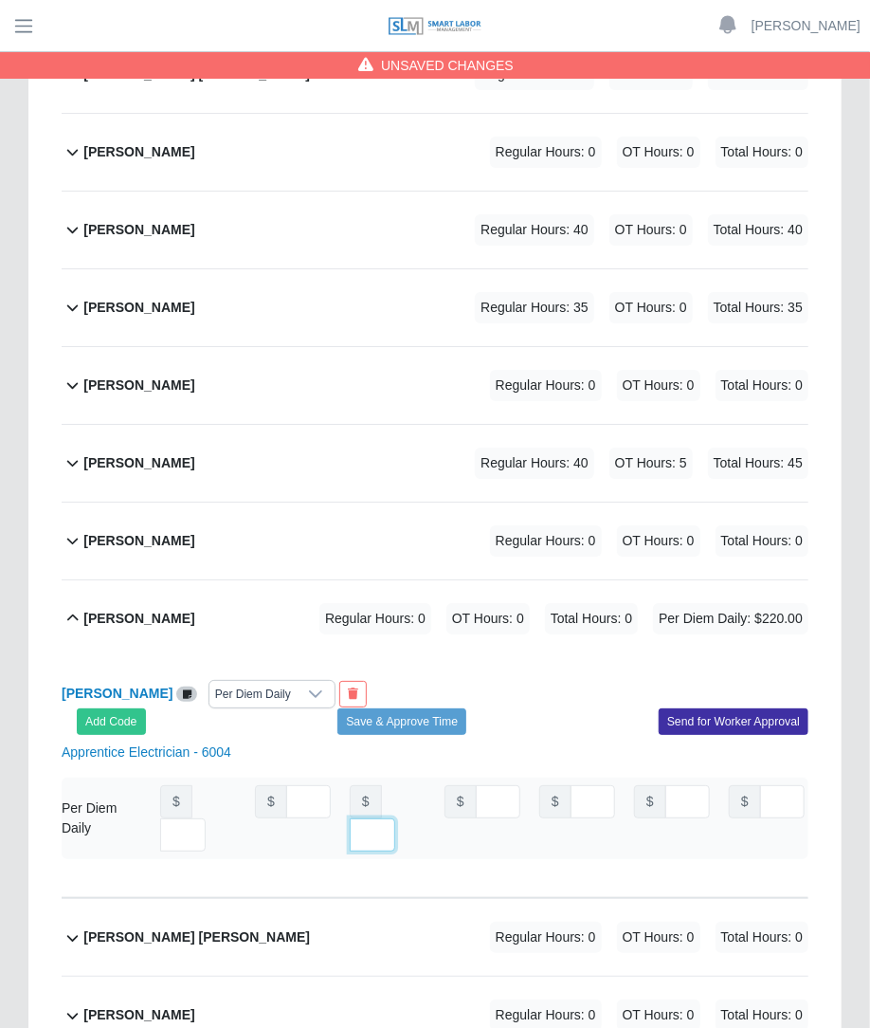
type input "***"
type input "*"
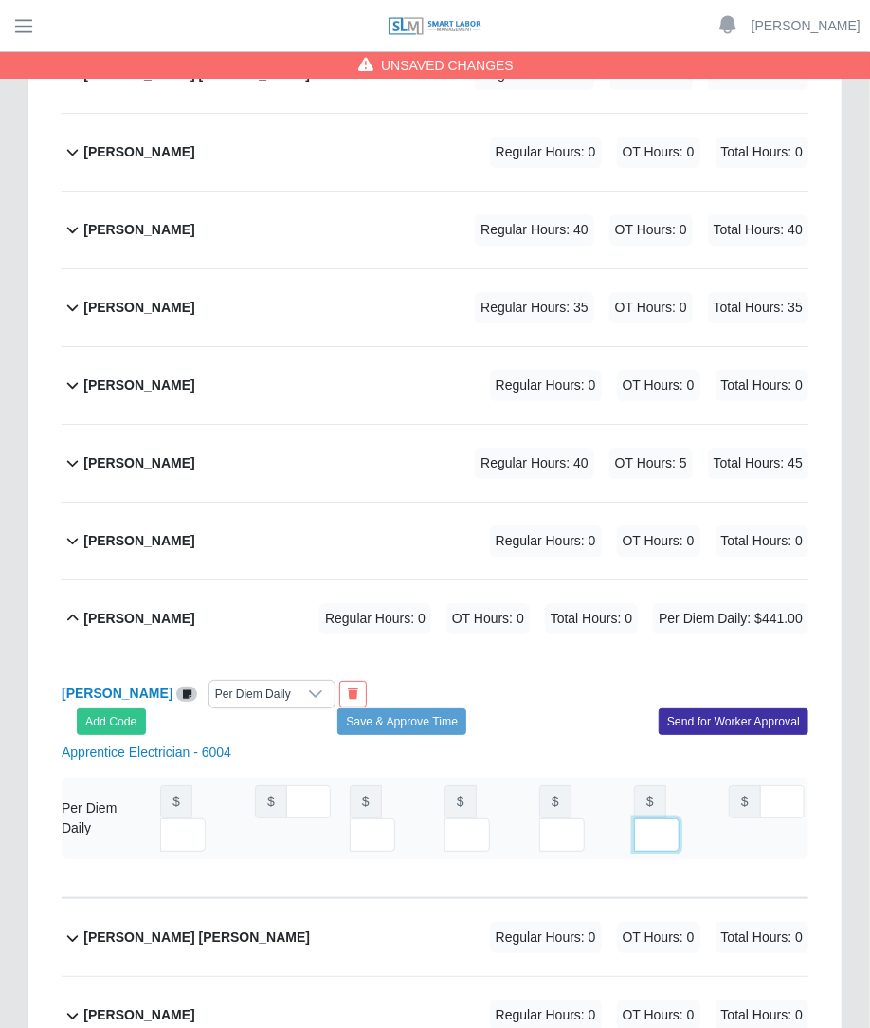
scroll to position [0, 0]
click at [271, 681] on div "Per Diem Daily" at bounding box center [253, 694] width 87 height 27
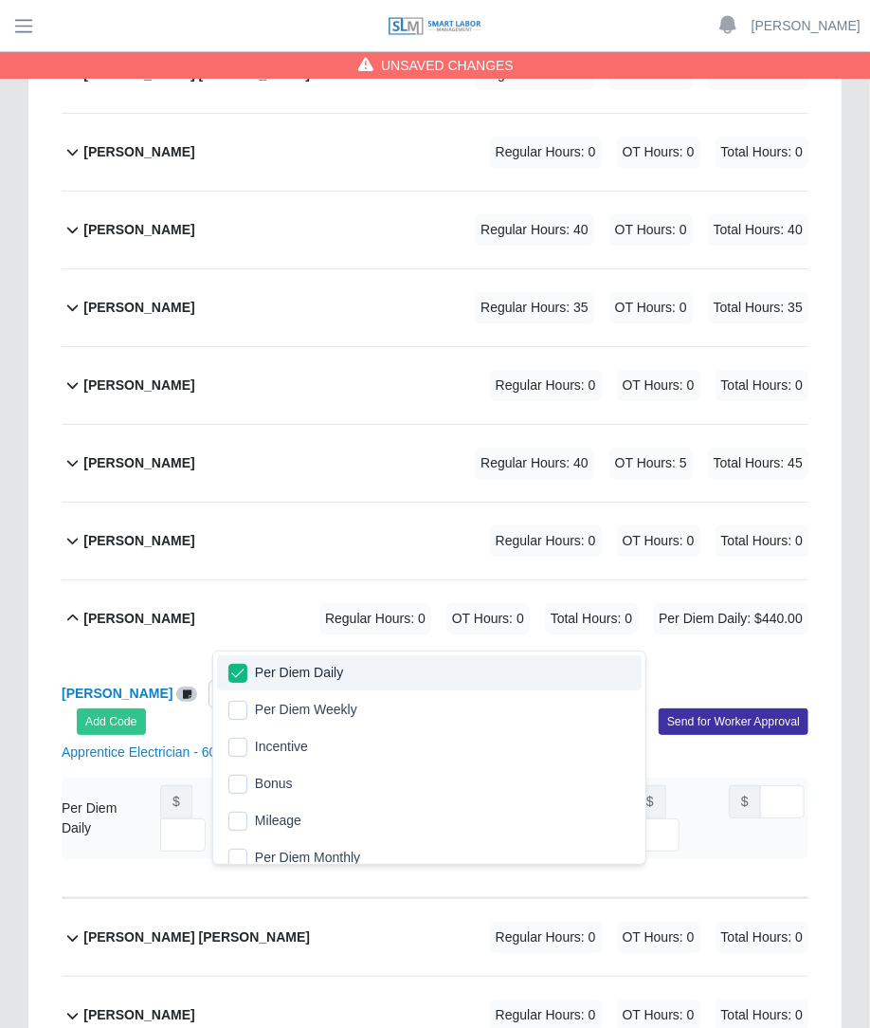
click at [446, 657] on div "Ricardo Zamorano Per Diem Daily Add Code Save & Approve Time Send for Worker Ap…" at bounding box center [435, 777] width 747 height 241
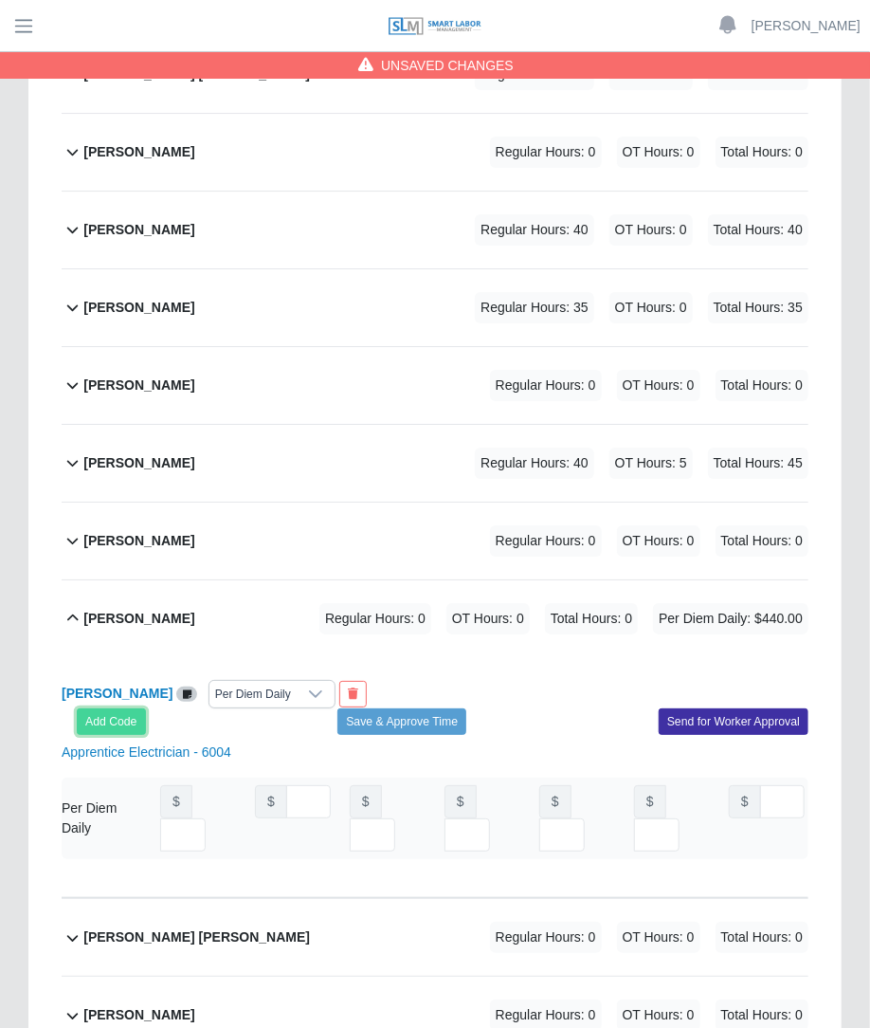
click at [137, 708] on button "Add Code" at bounding box center [111, 721] width 69 height 27
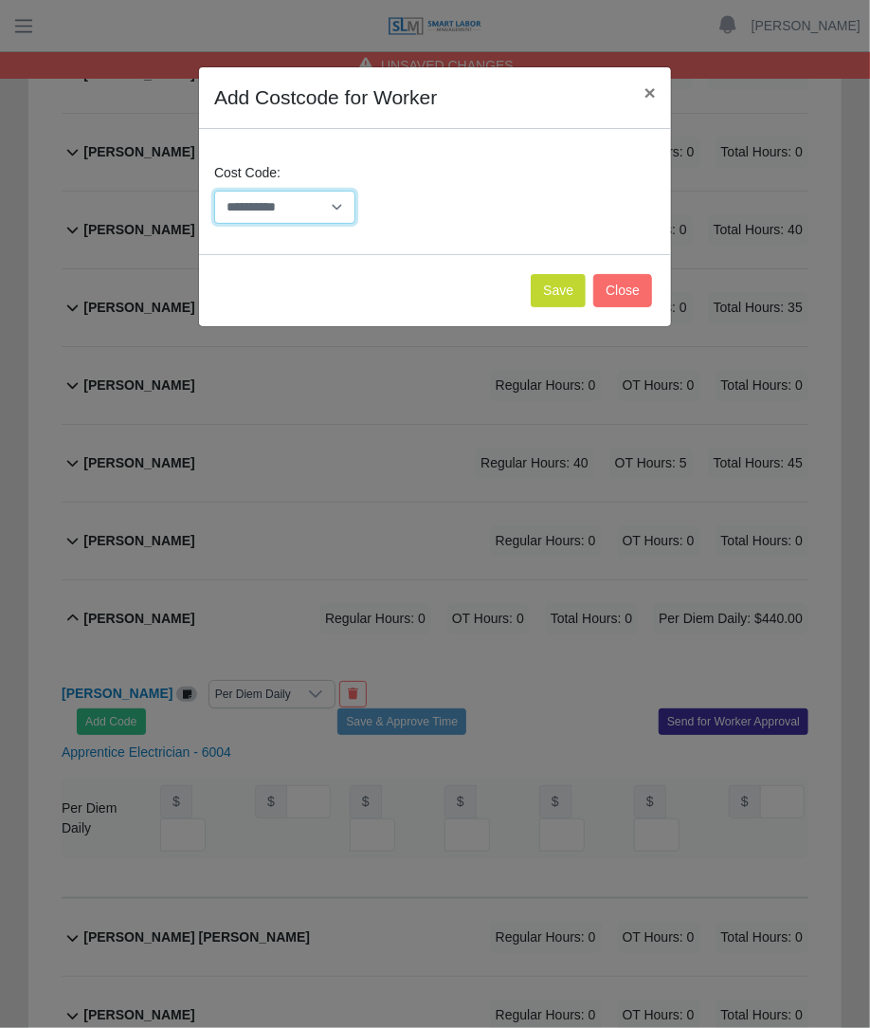
click at [340, 215] on select "**********" at bounding box center [284, 207] width 141 height 33
select select "**********"
click at [214, 191] on select "**********" at bounding box center [284, 207] width 141 height 33
click at [557, 292] on button "Save" at bounding box center [558, 290] width 55 height 33
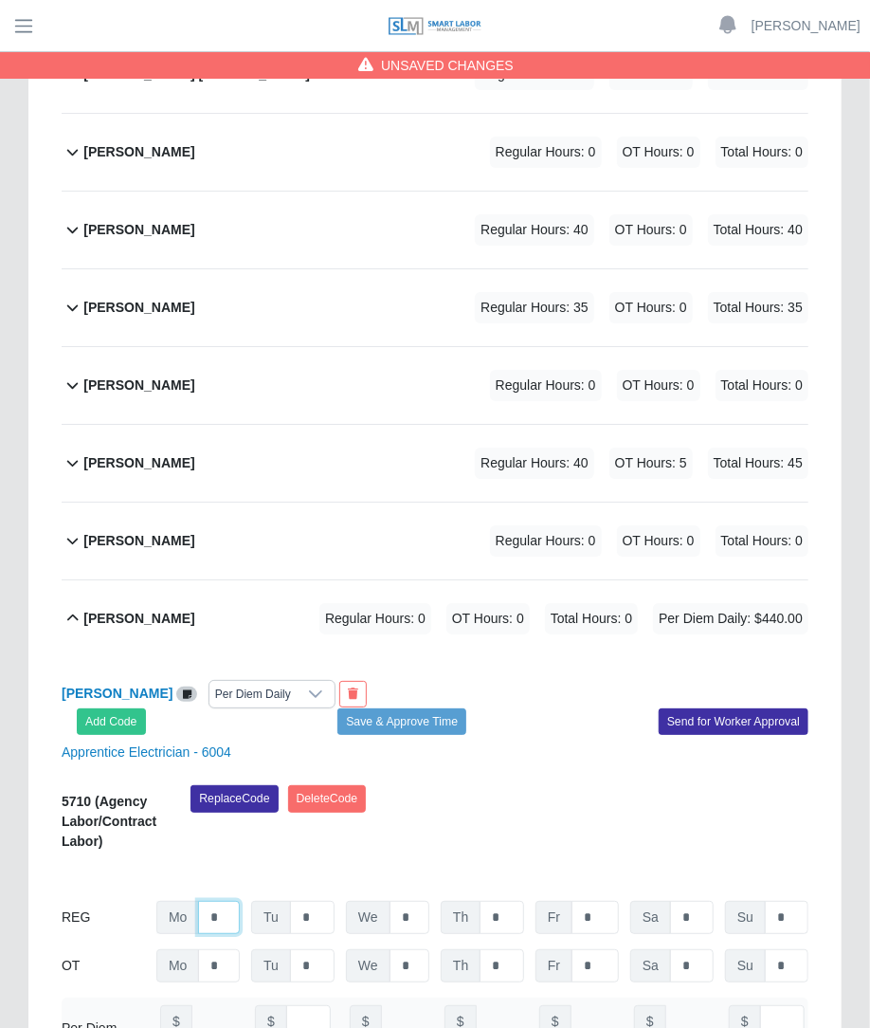
click at [232, 901] on input "*" at bounding box center [219, 917] width 42 height 33
type input "**"
type input "*"
type input "**"
click at [558, 796] on div "Replace Code [GEOGRAPHIC_DATA] Code" at bounding box center [499, 824] width 647 height 78
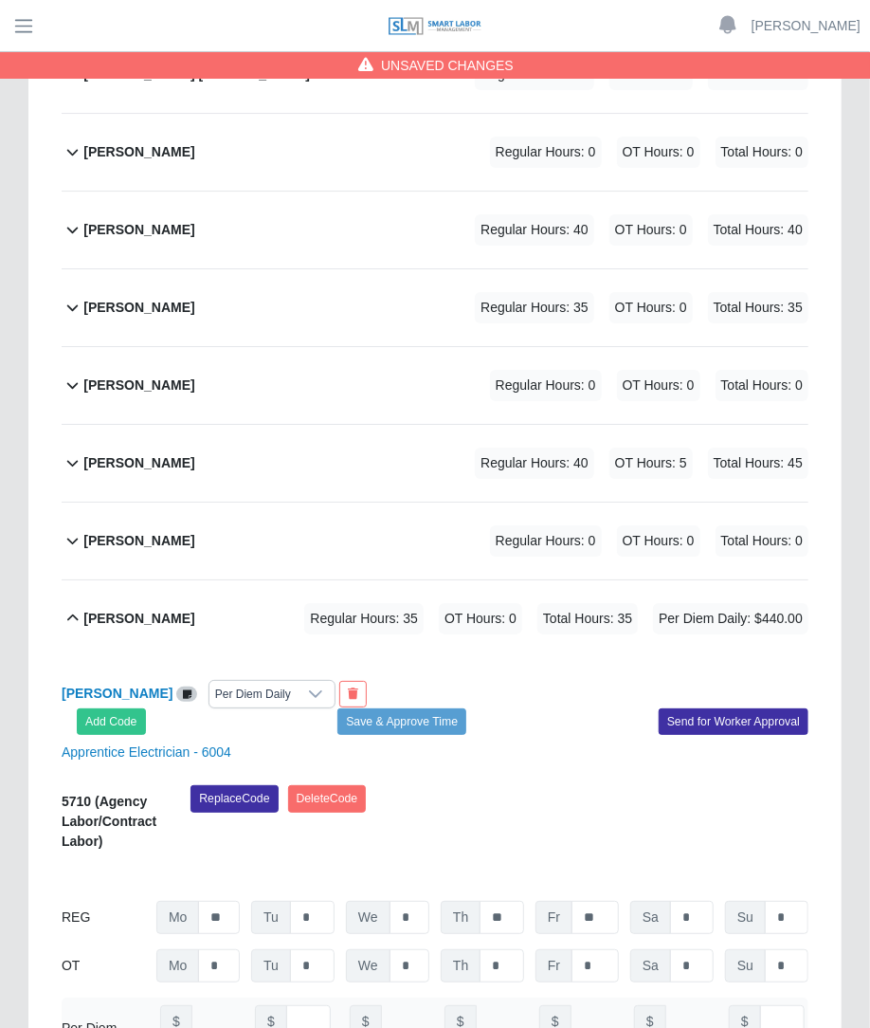
click at [558, 796] on div "Replace Code [GEOGRAPHIC_DATA] Code" at bounding box center [499, 824] width 647 height 78
click at [606, 901] on input "**" at bounding box center [595, 917] width 47 height 33
type input "*"
click at [583, 785] on div "Replace Code [GEOGRAPHIC_DATA] Code" at bounding box center [499, 824] width 647 height 78
click at [425, 708] on button "Save & Approve Time" at bounding box center [402, 721] width 129 height 27
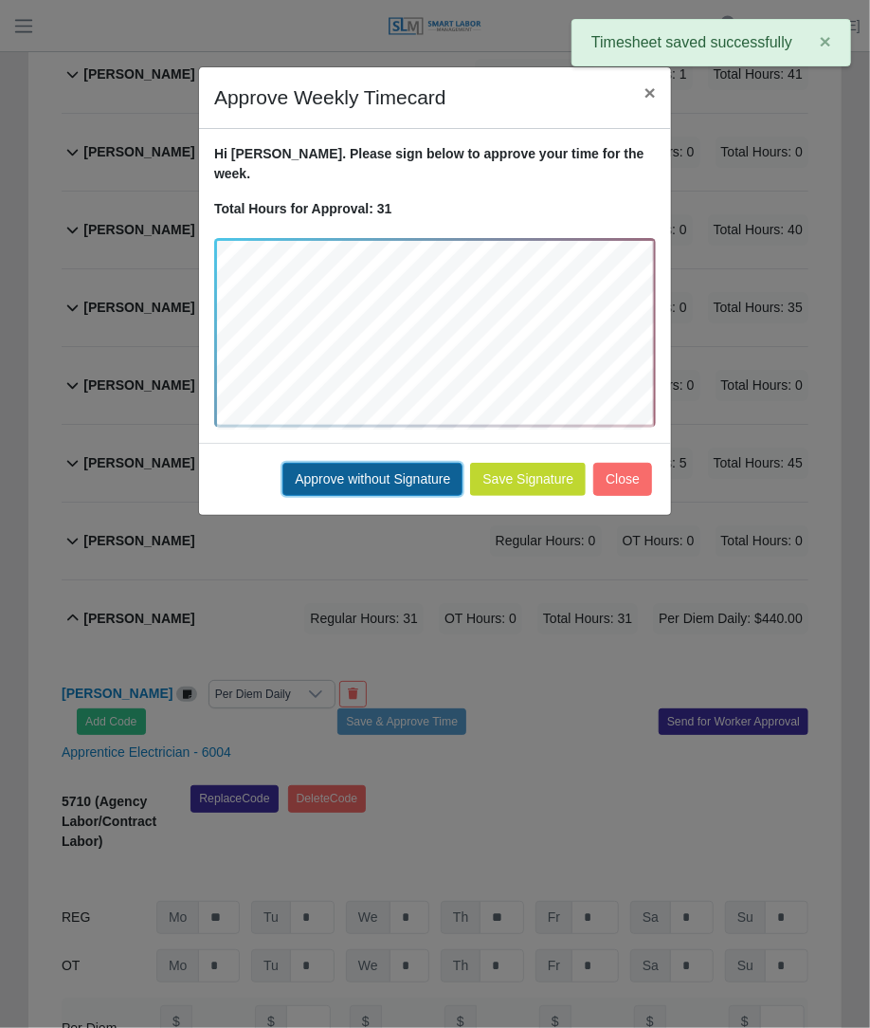
click at [420, 463] on button "Approve without Signature" at bounding box center [373, 479] width 180 height 33
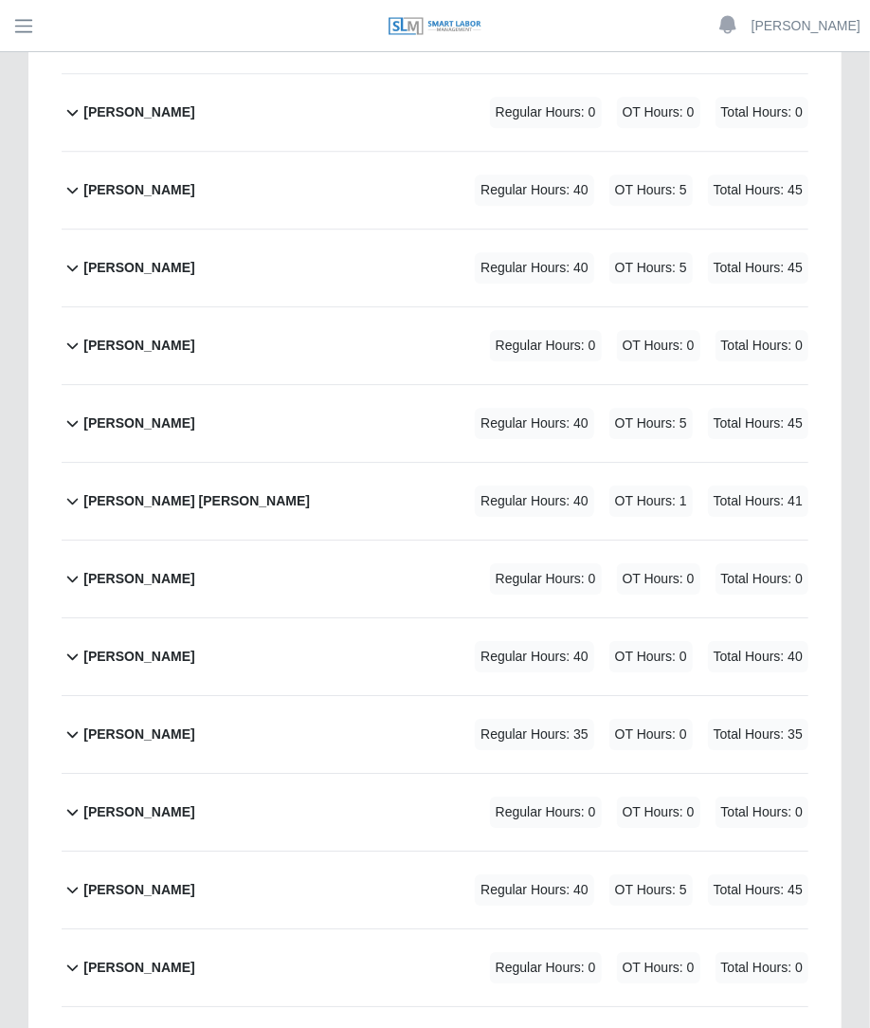
scroll to position [1864, 0]
click at [321, 306] on div "Javier Alonso Regular Hours: 0 OT Hours: 0 Total Hours: 0" at bounding box center [445, 344] width 725 height 77
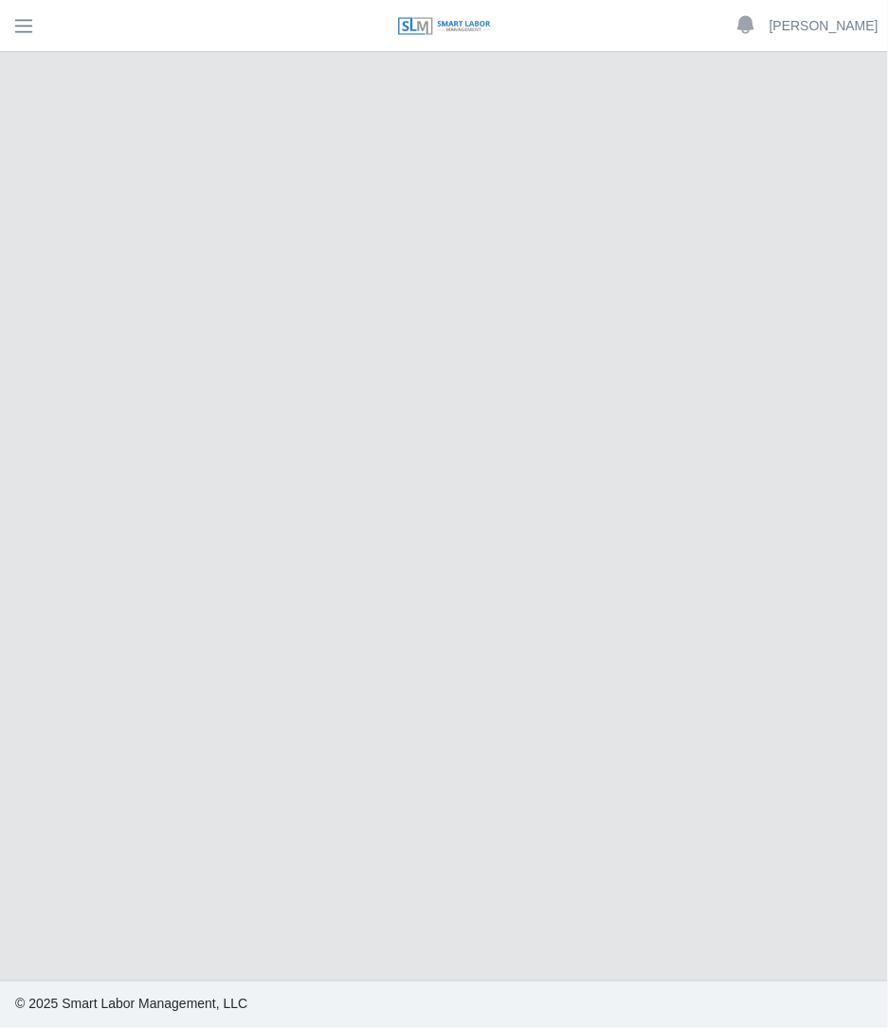
select select "******"
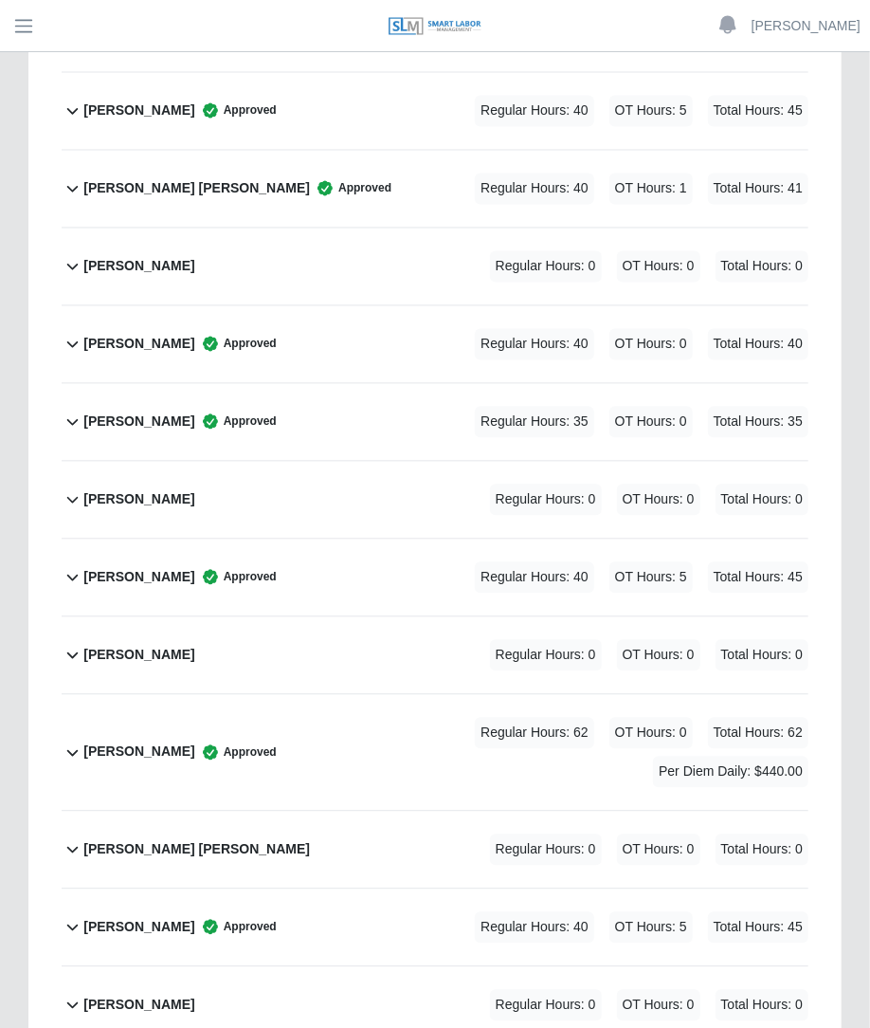
scroll to position [1239, 0]
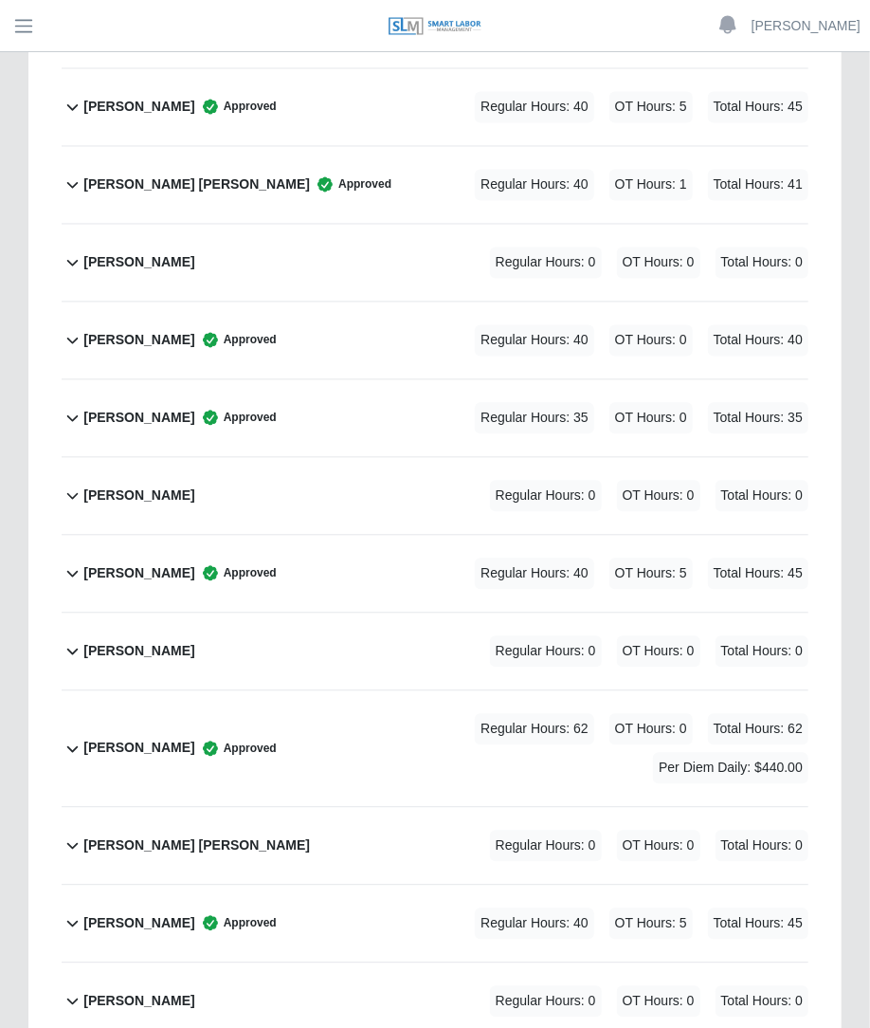
click at [422, 718] on div "Regular Hours: 62 OT Hours: 0 Total Hours: 62 Per Diem Daily: $440.00" at bounding box center [543, 749] width 532 height 70
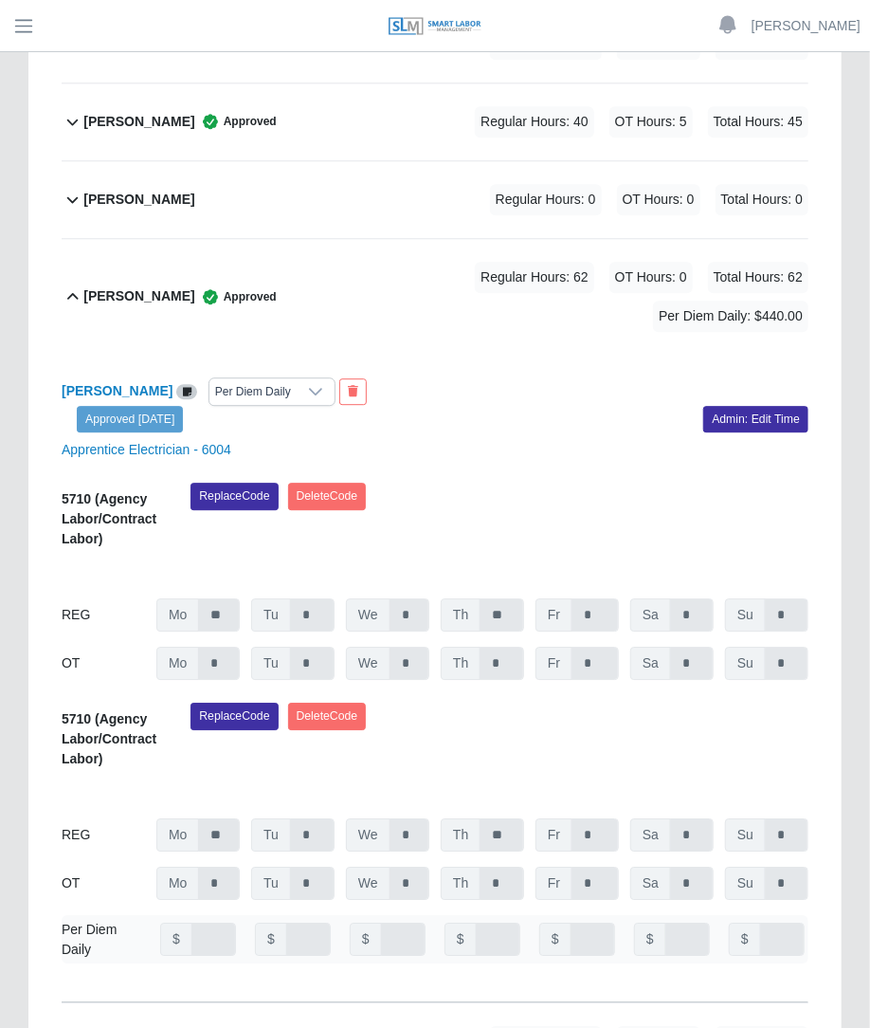
scroll to position [1689, 0]
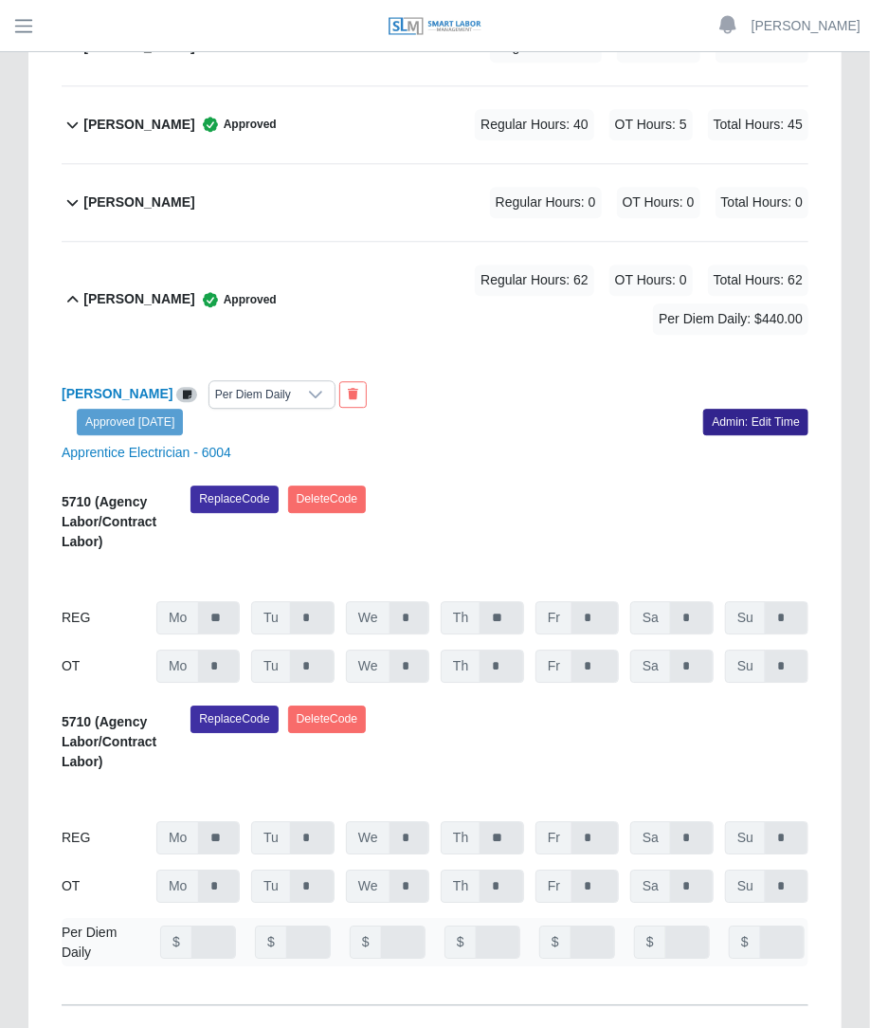
click at [760, 409] on link "Admin: Edit Time" at bounding box center [756, 422] width 105 height 27
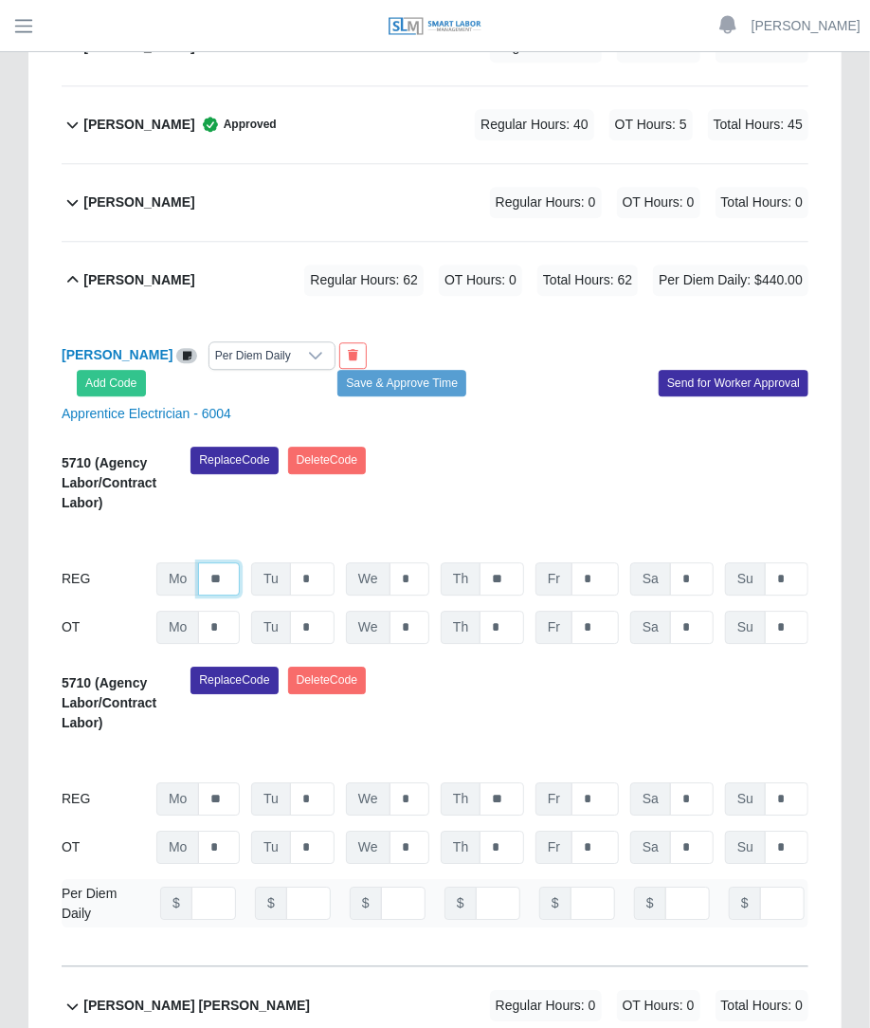
click at [237, 562] on input "**" at bounding box center [219, 578] width 42 height 33
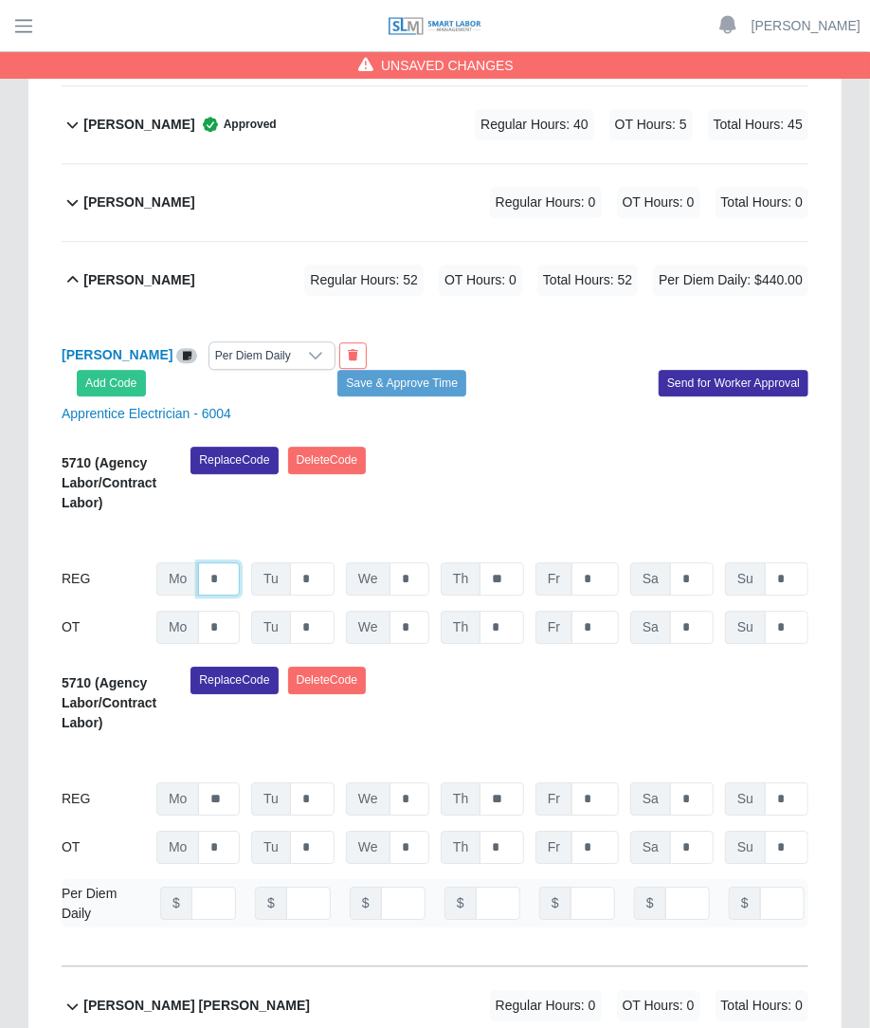
type input "*"
click at [346, 524] on div "08/25/2025 Timers 08/26/2025 Timers 08/27/2025 Timers 08/28/2025 Timers 08/29/2…" at bounding box center [435, 535] width 747 height 23
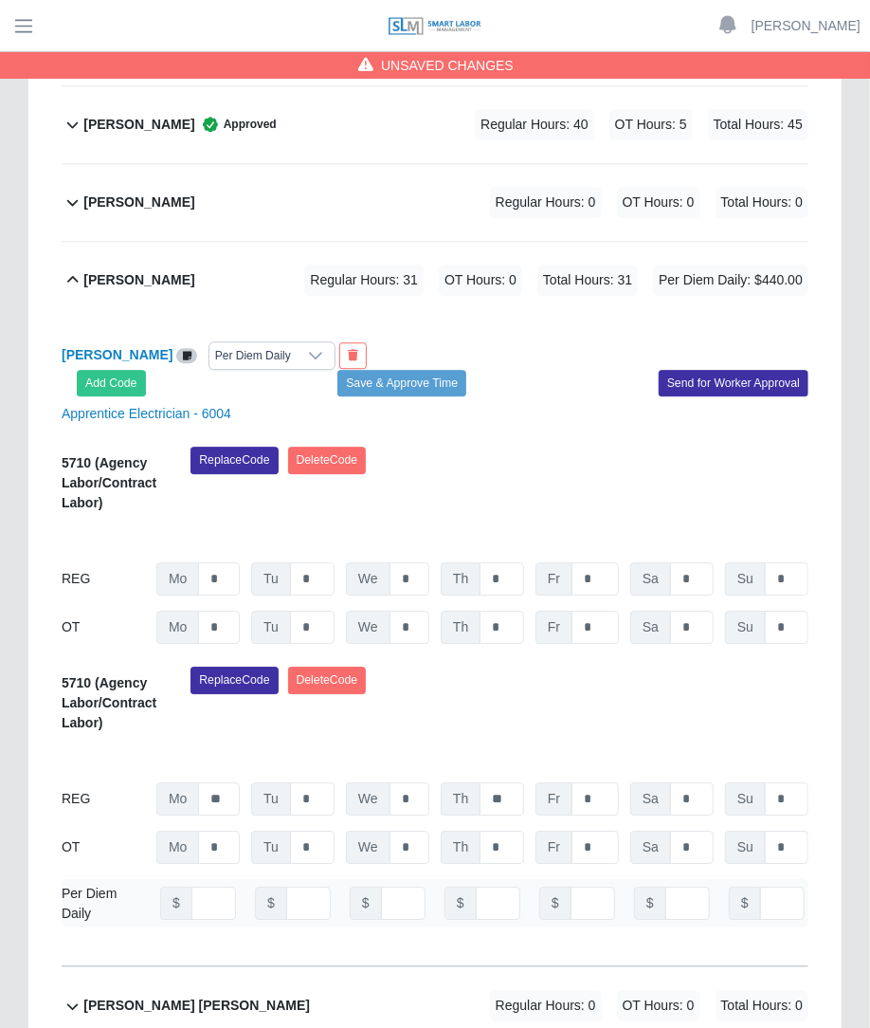
click at [355, 447] on div "Replace Code Delete Code" at bounding box center [499, 486] width 647 height 78
click at [352, 447] on button "Delete Code" at bounding box center [327, 460] width 79 height 27
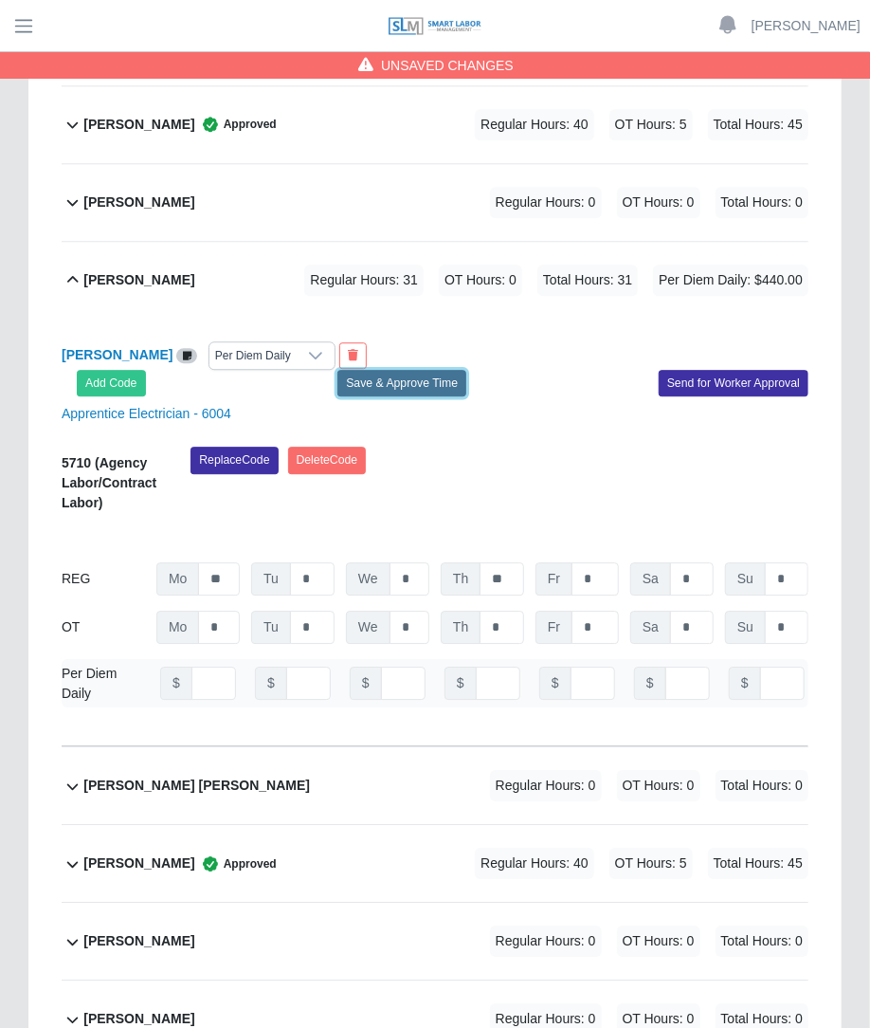
click at [412, 370] on button "Save & Approve Time" at bounding box center [402, 383] width 129 height 27
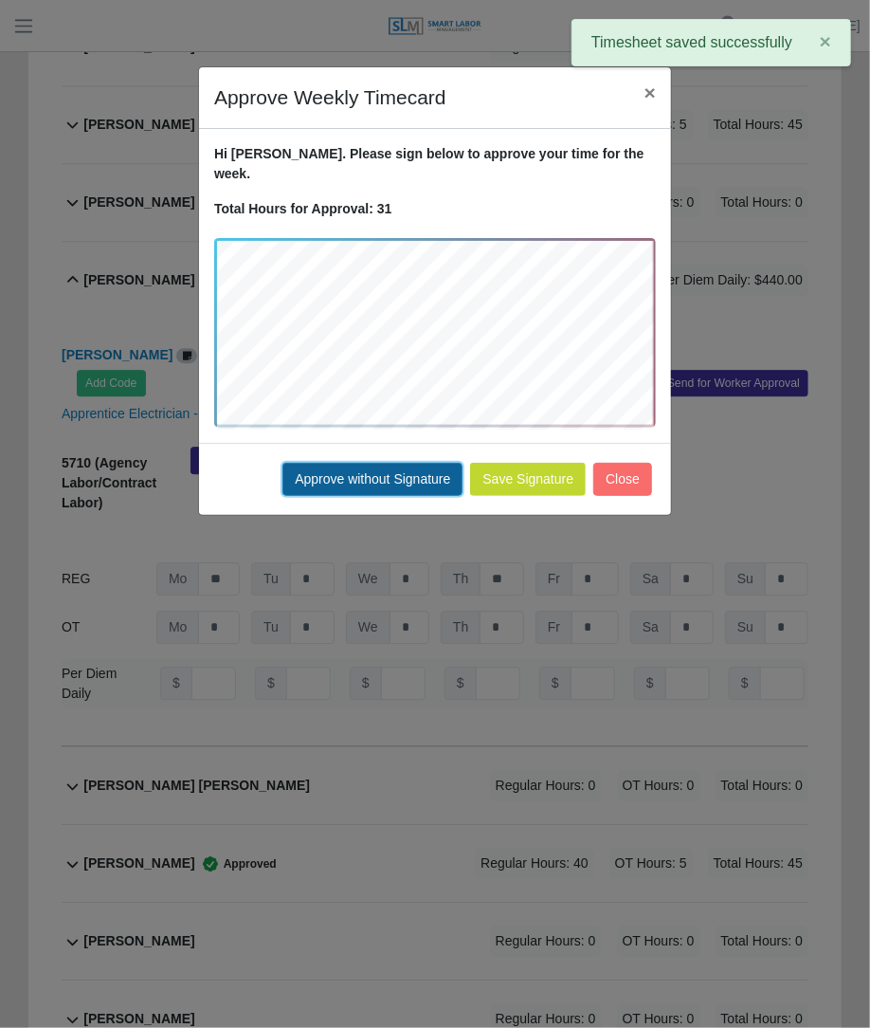
click at [436, 463] on button "Approve without Signature" at bounding box center [373, 479] width 180 height 33
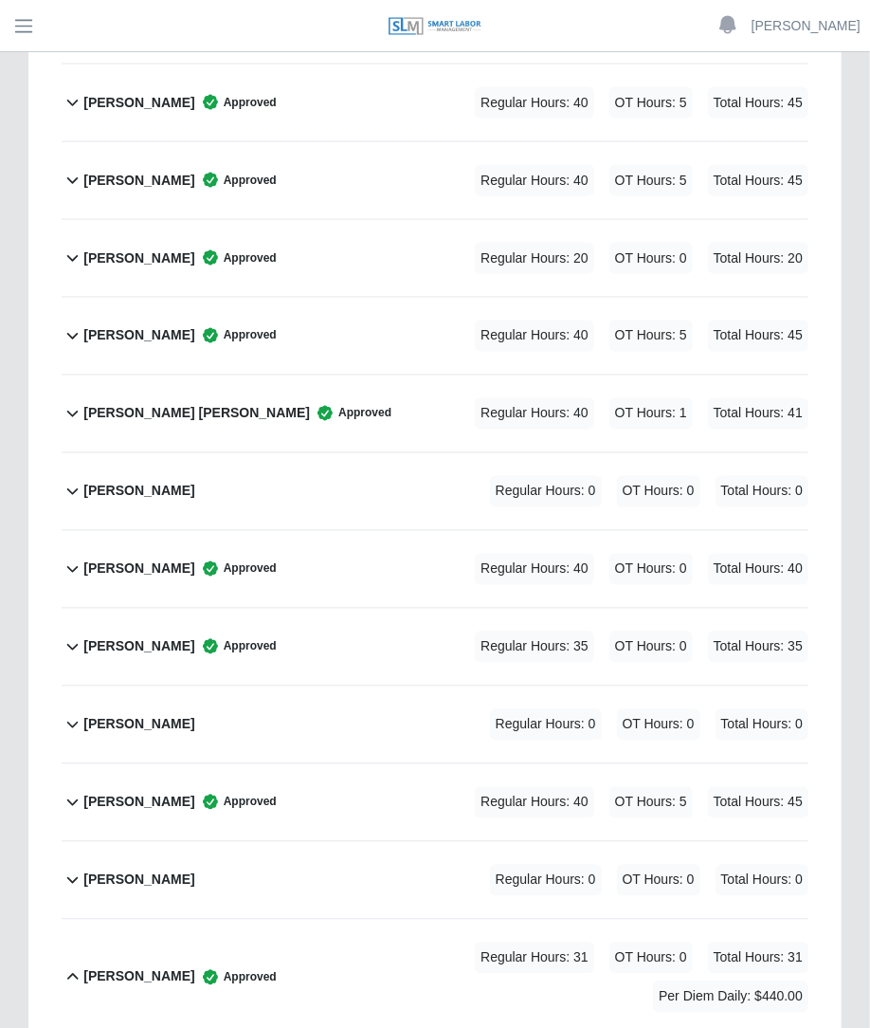
scroll to position [1009, 0]
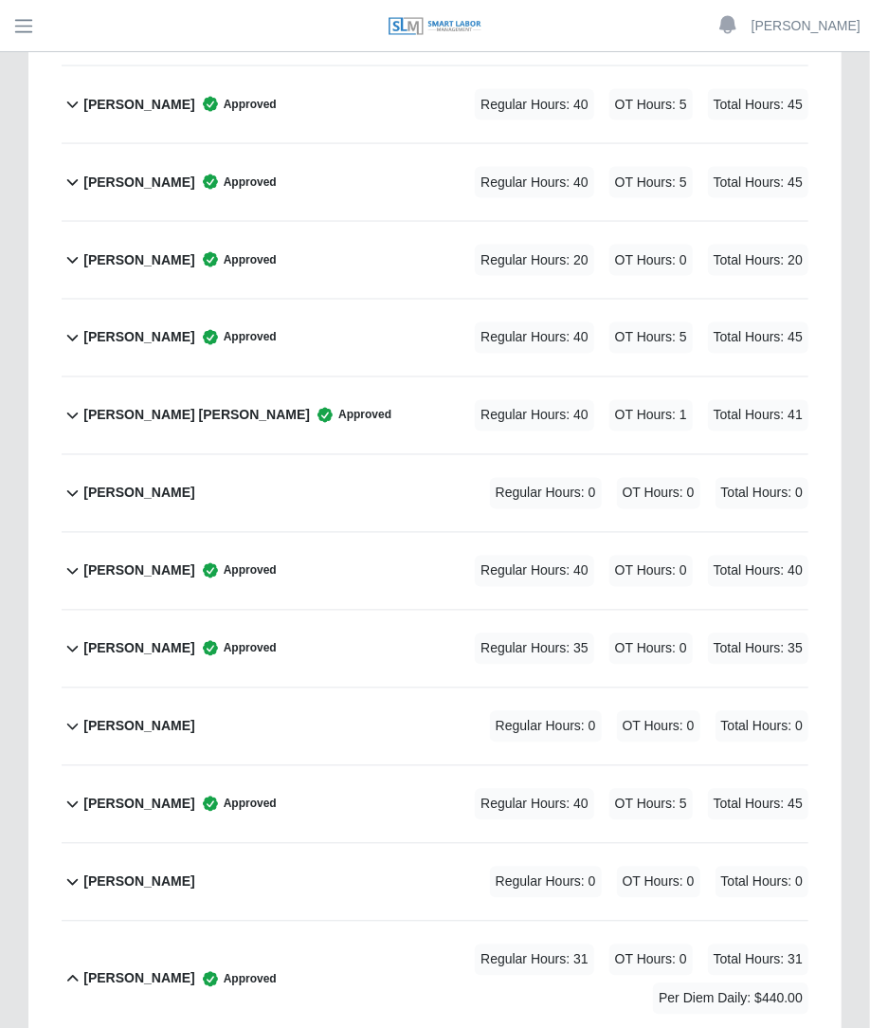
click at [389, 300] on div "Javier Soriano Approved Regular Hours: 40 OT Hours: 5 Total Hours: 45" at bounding box center [445, 338] width 725 height 77
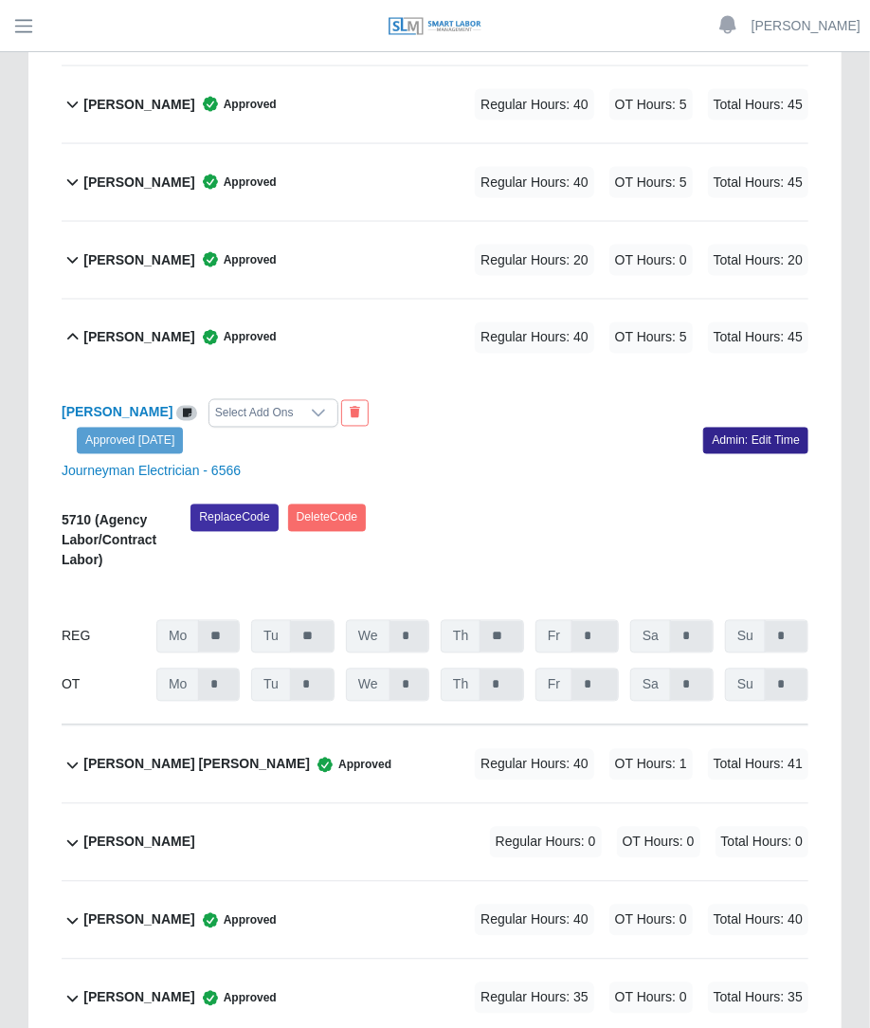
click at [774, 428] on link "Admin: Edit Time" at bounding box center [756, 441] width 105 height 27
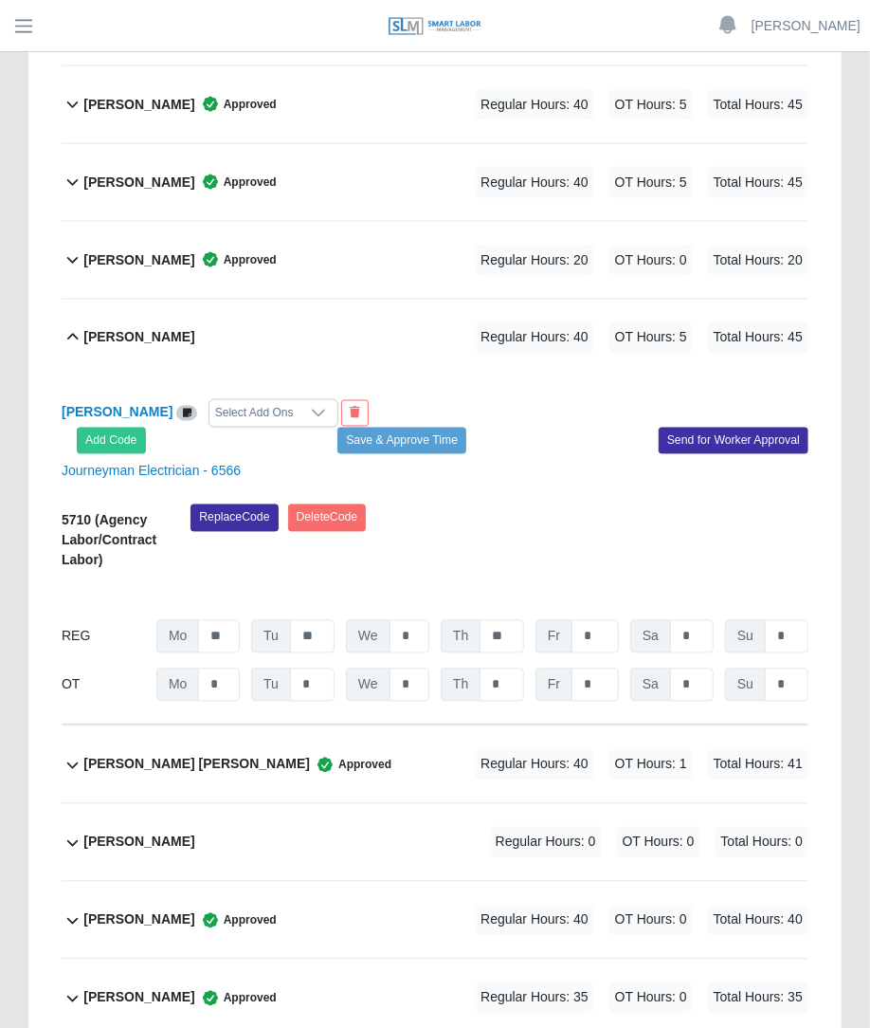
click at [271, 400] on div "Select Add Ons" at bounding box center [255, 413] width 90 height 27
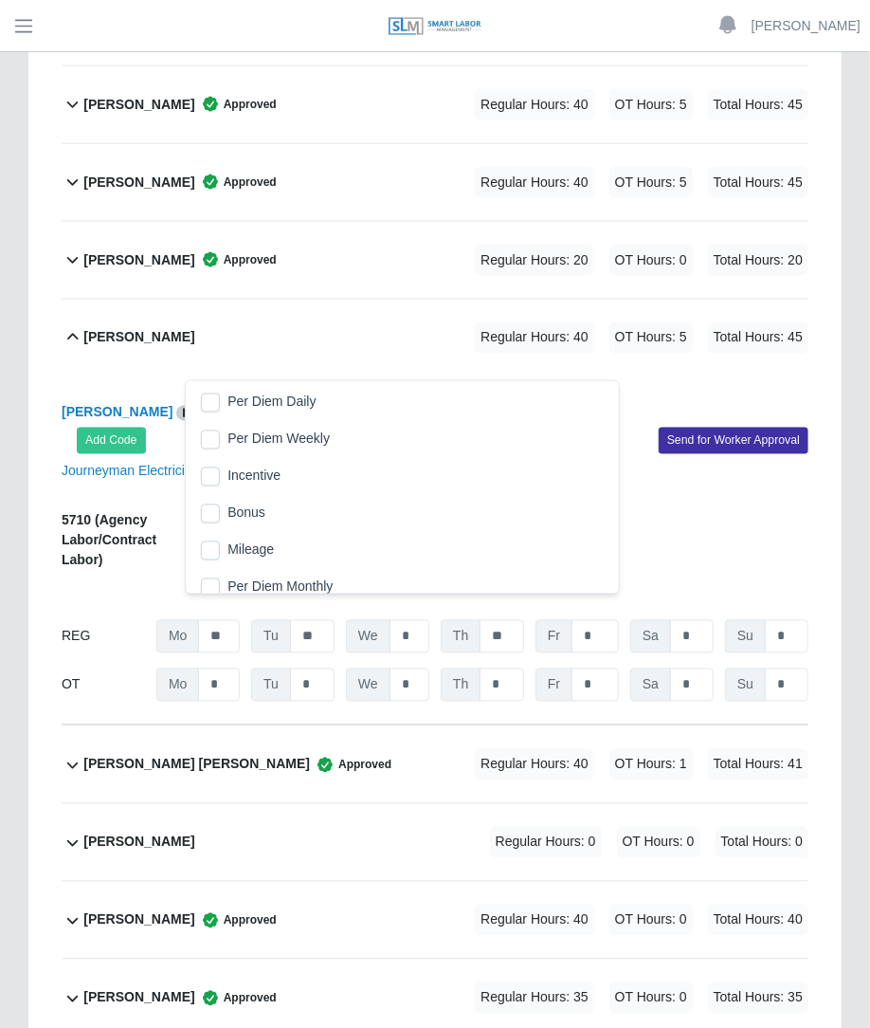
scroll to position [19, 12]
click at [229, 405] on span "Per Diem Daily" at bounding box center [272, 403] width 88 height 20
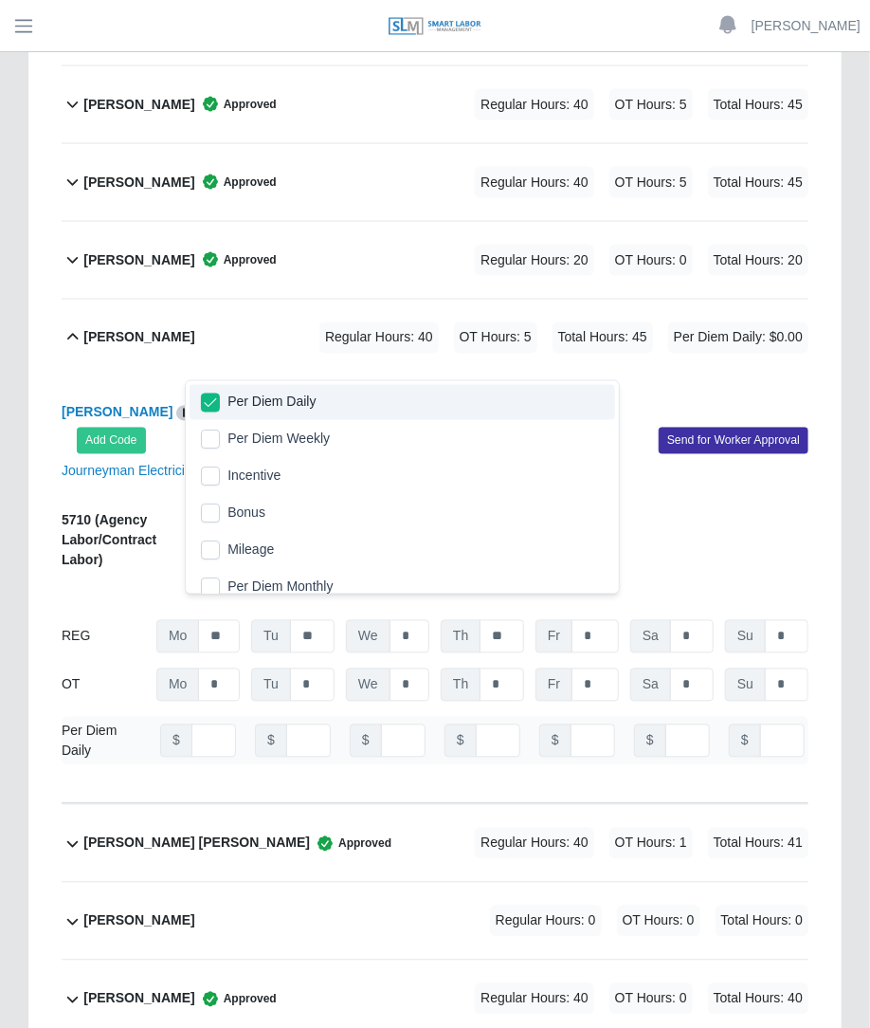
click at [429, 326] on div "Javier Soriano Regular Hours: 40 OT Hours: 5 Total Hours: 45 Per Diem Daily: $0…" at bounding box center [445, 338] width 725 height 77
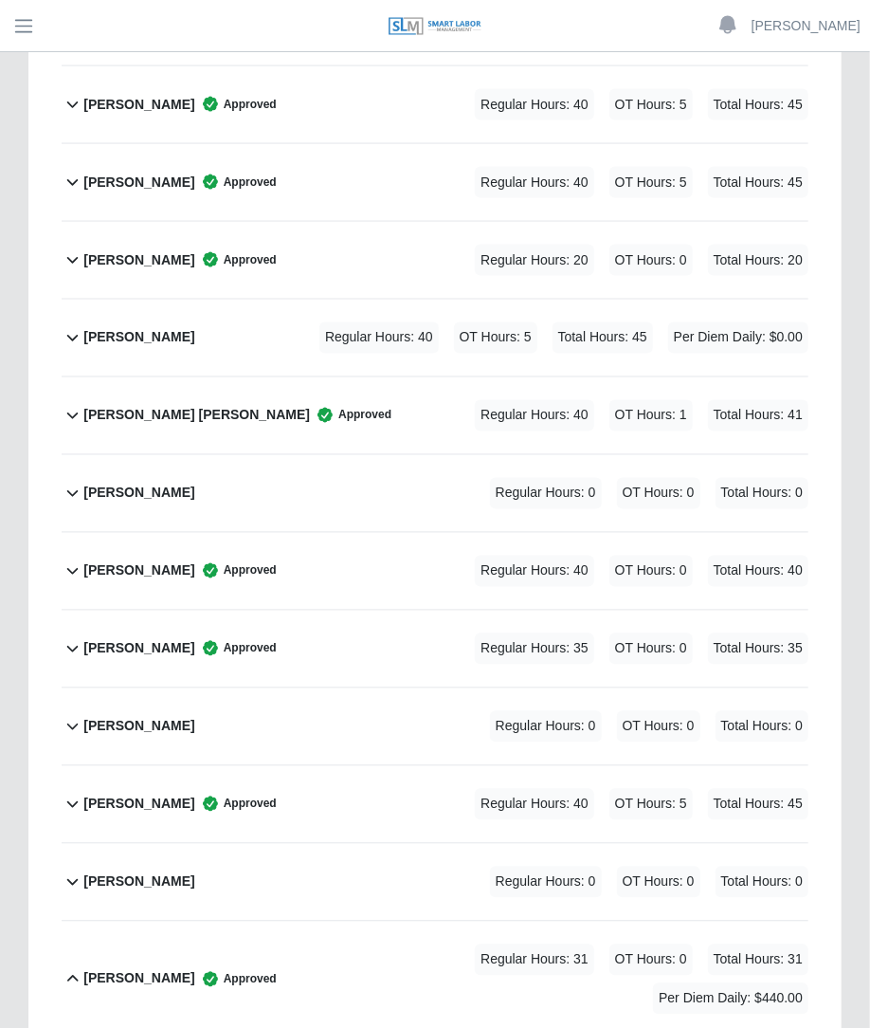
click at [283, 322] on div "Regular Hours: 40 OT Hours: 5 Total Hours: 45 Per Diem Daily: $0.00" at bounding box center [537, 337] width 542 height 31
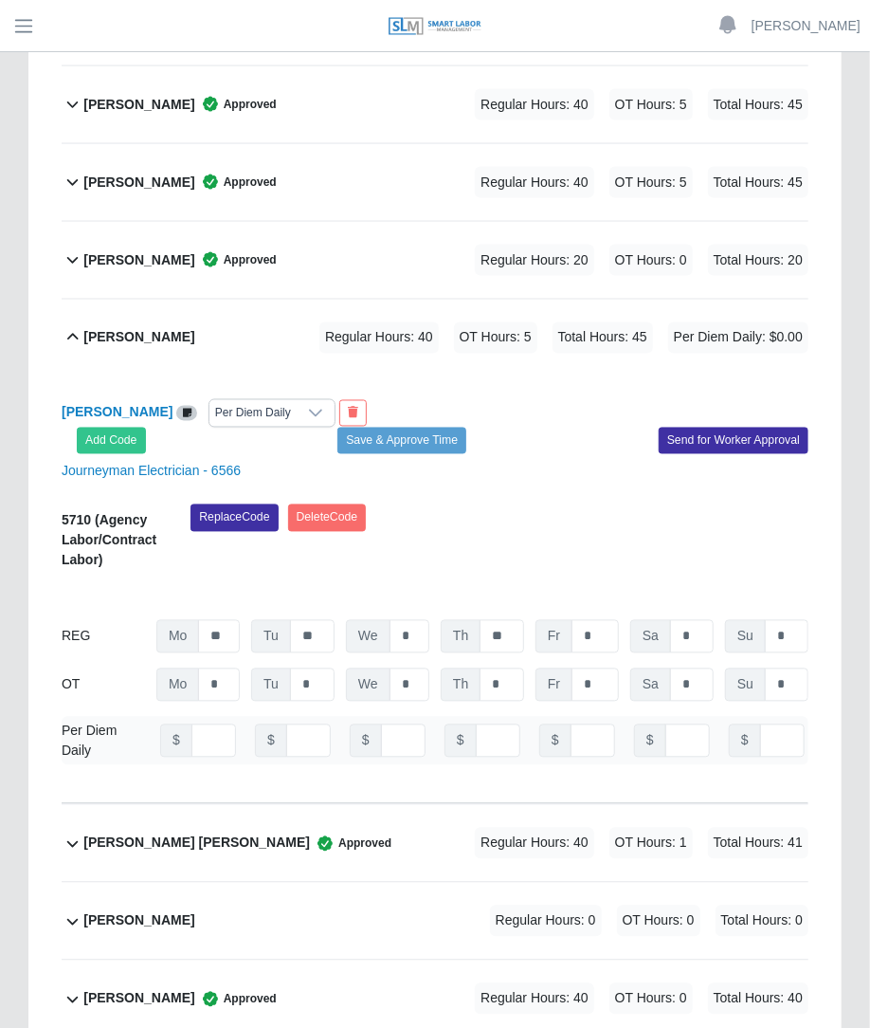
click at [297, 400] on div at bounding box center [316, 413] width 38 height 27
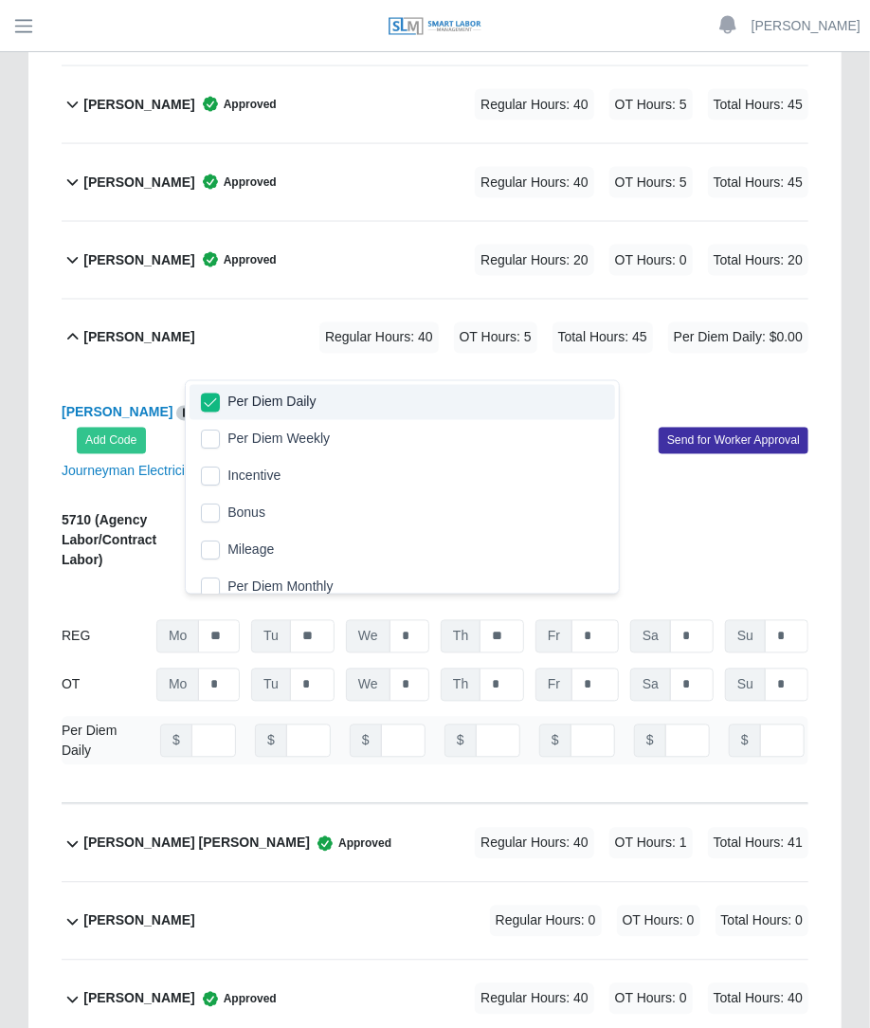
click at [229, 418] on li "Per Diem Daily" at bounding box center [402, 402] width 425 height 35
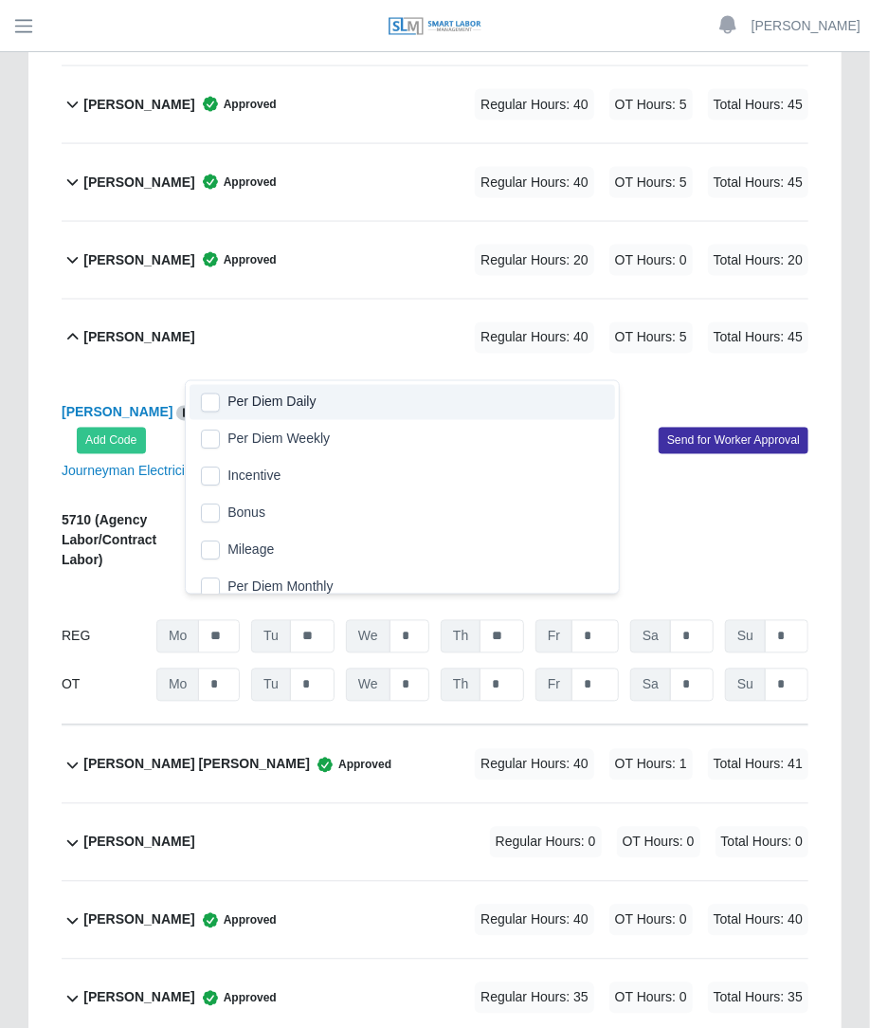
click at [498, 376] on div "Javier Soriano Select Add Ons Add Code Save & Approve Time Send for Worker Appr…" at bounding box center [435, 550] width 747 height 349
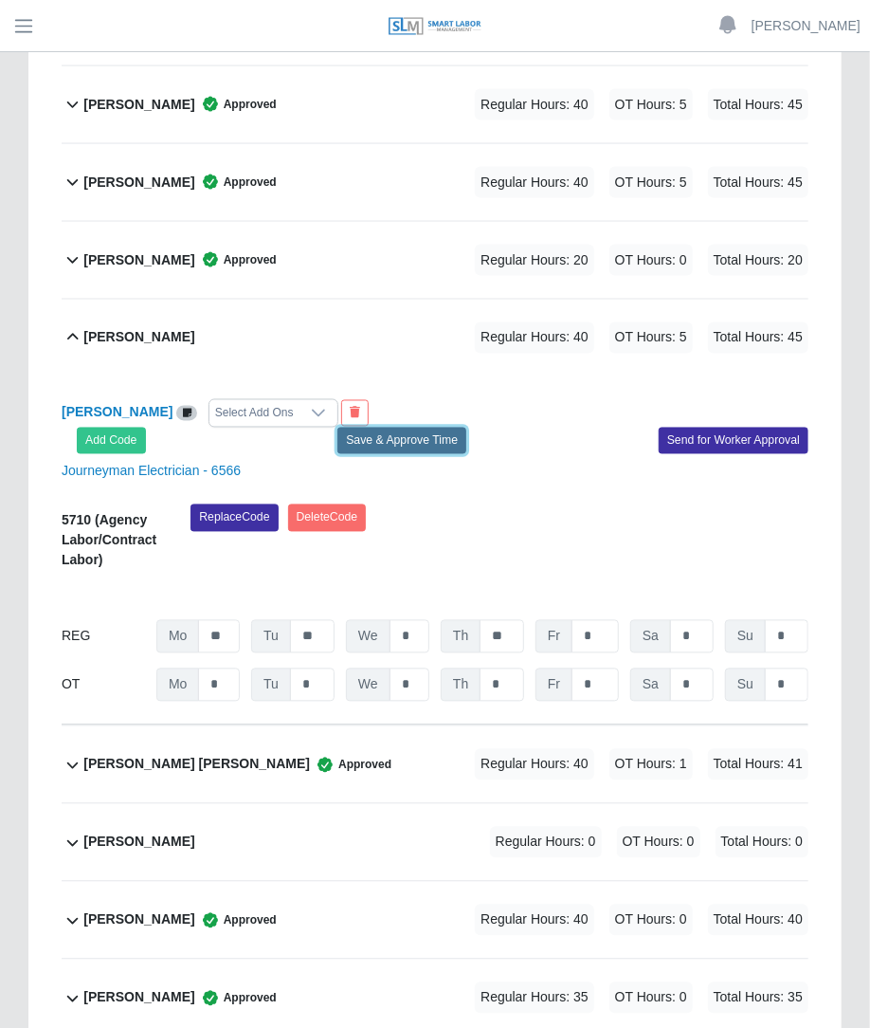
click at [423, 428] on button "Save & Approve Time" at bounding box center [402, 441] width 129 height 27
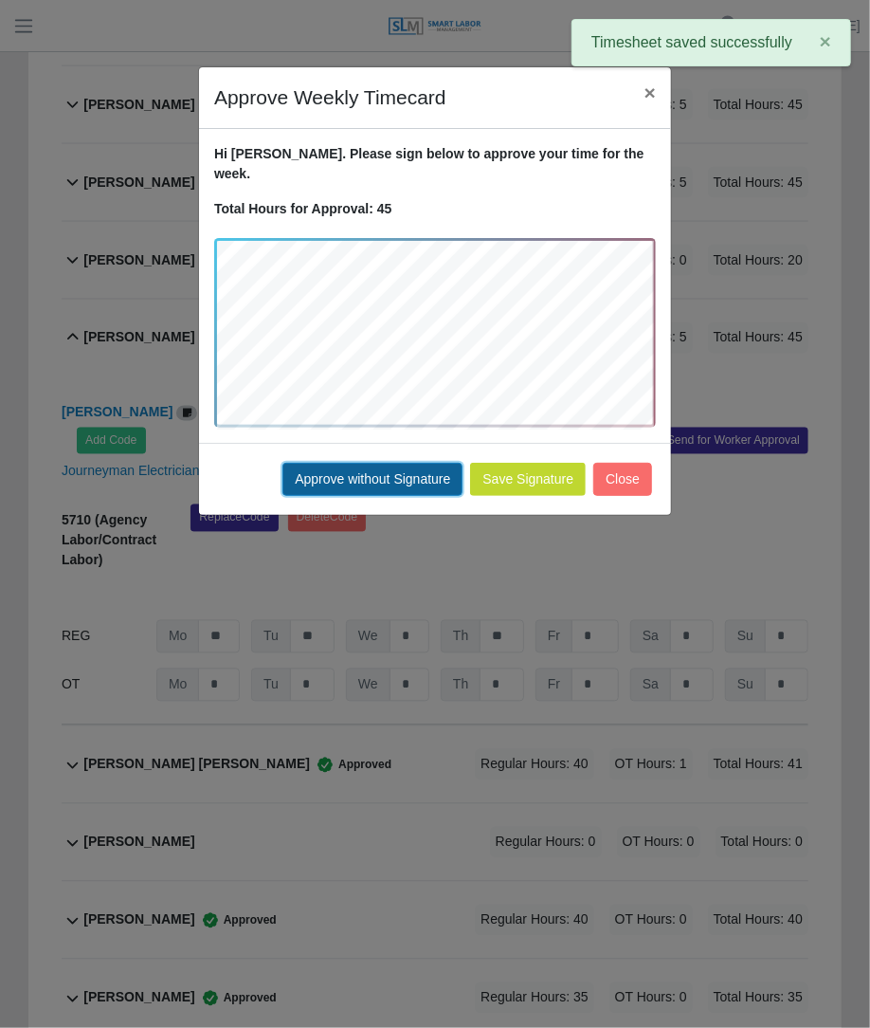
click at [397, 463] on button "Approve without Signature" at bounding box center [373, 479] width 180 height 33
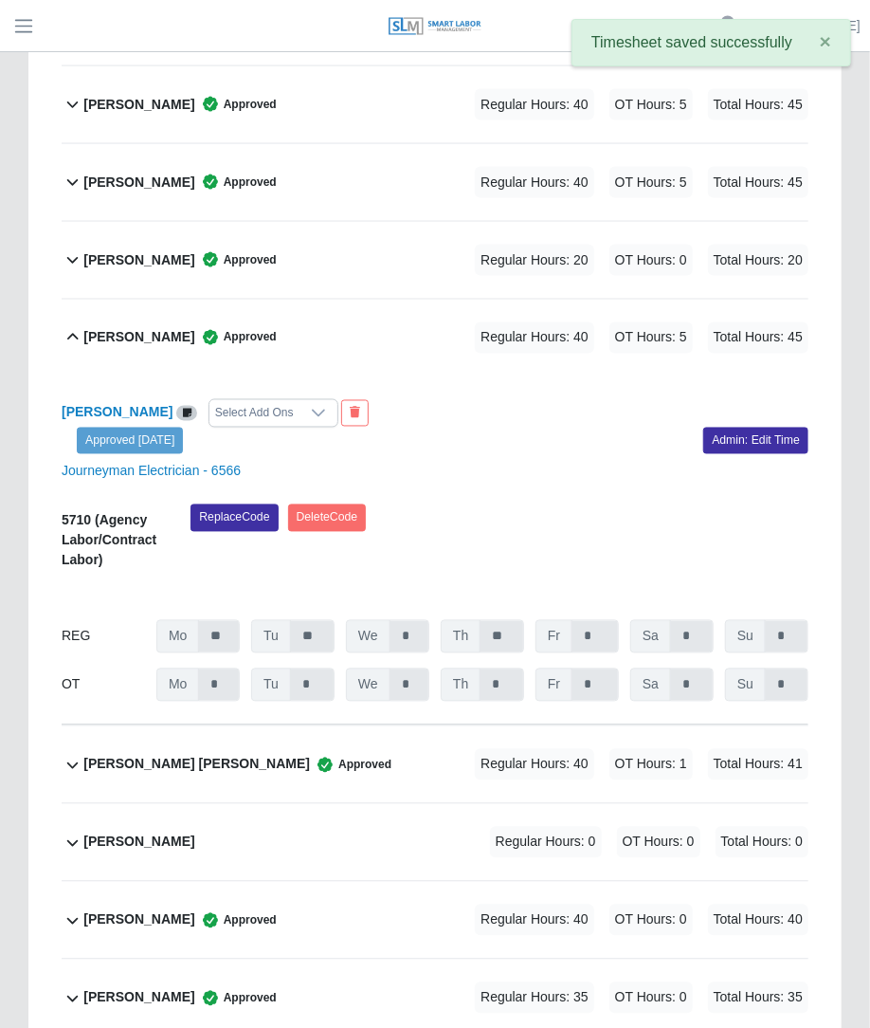
click at [461, 238] on div "Javier Alonso Approved Regular Hours: 20 OT Hours: 0 Total Hours: 20" at bounding box center [445, 260] width 725 height 77
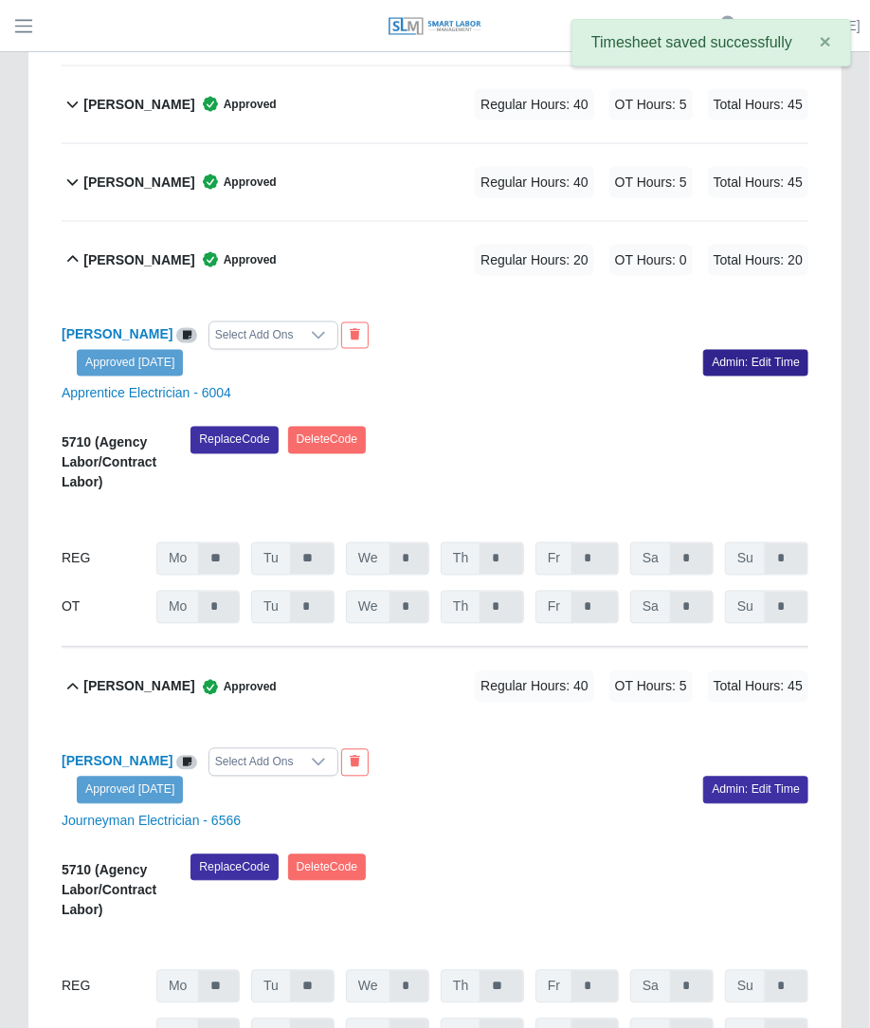
click at [779, 350] on link "Admin: Edit Time" at bounding box center [756, 363] width 105 height 27
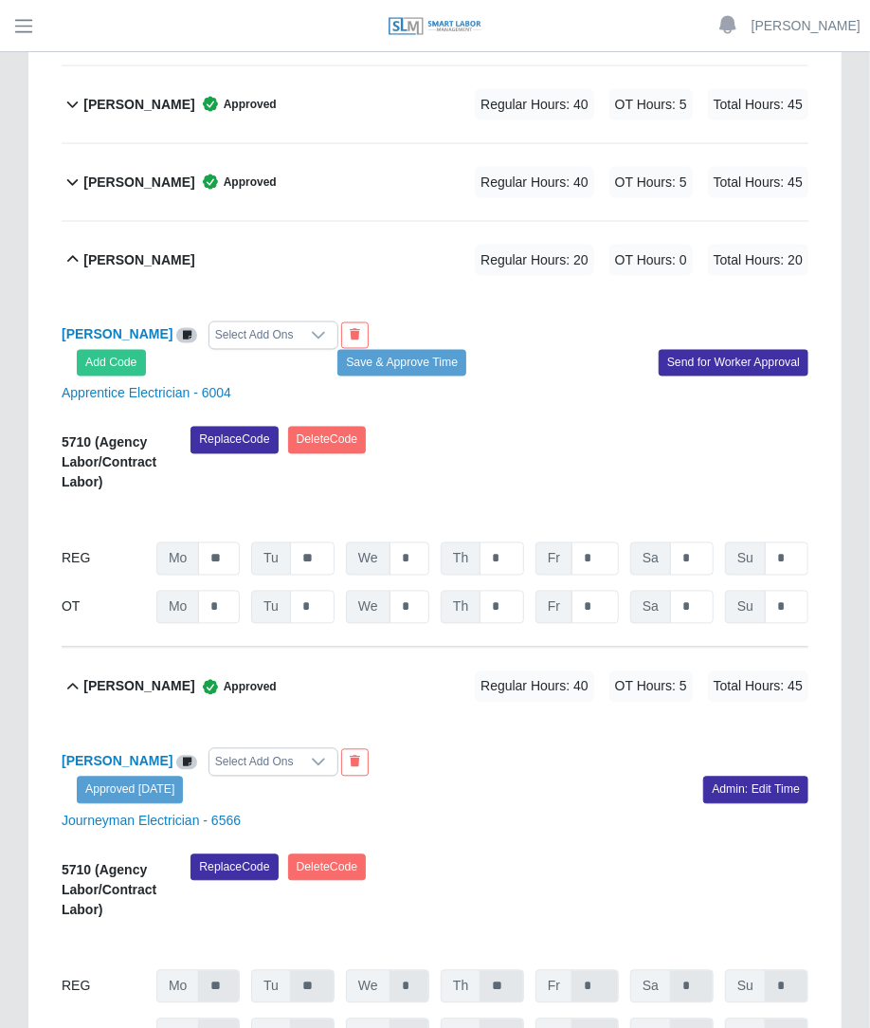
click at [250, 322] on div "Select Add Ons" at bounding box center [255, 335] width 90 height 27
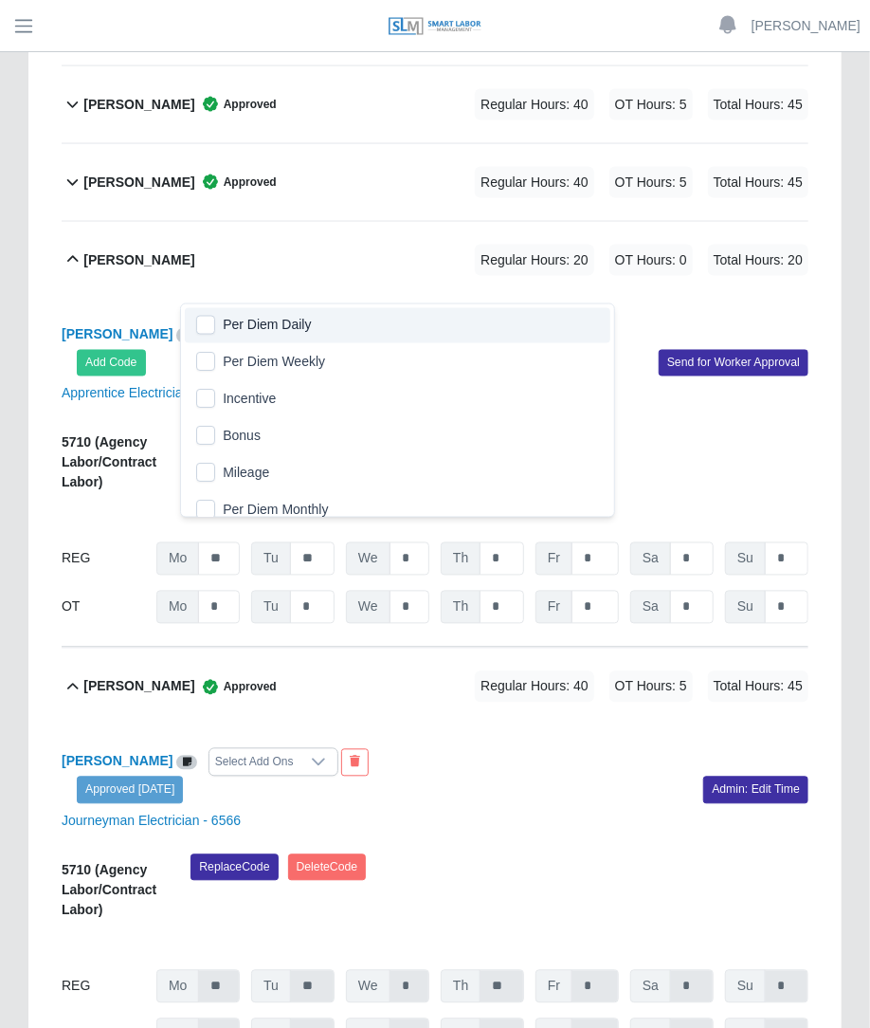
click at [225, 322] on span "Per Diem Daily" at bounding box center [267, 326] width 88 height 20
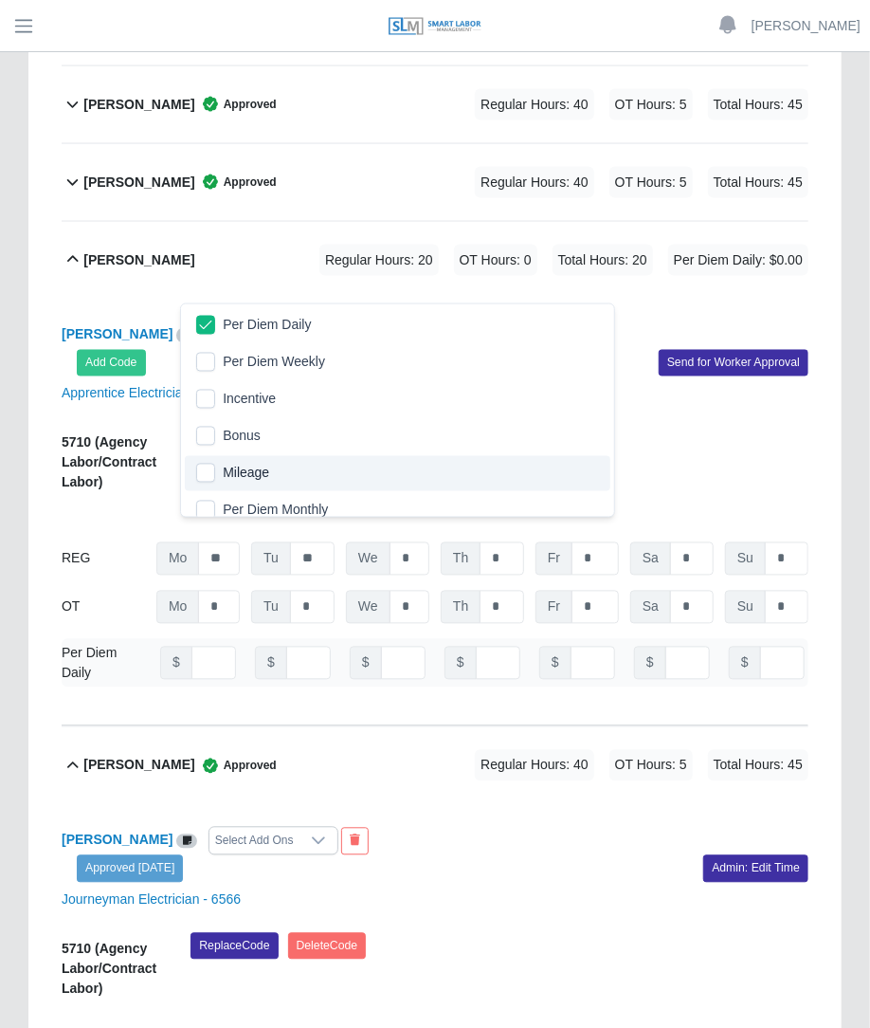
scroll to position [10, 0]
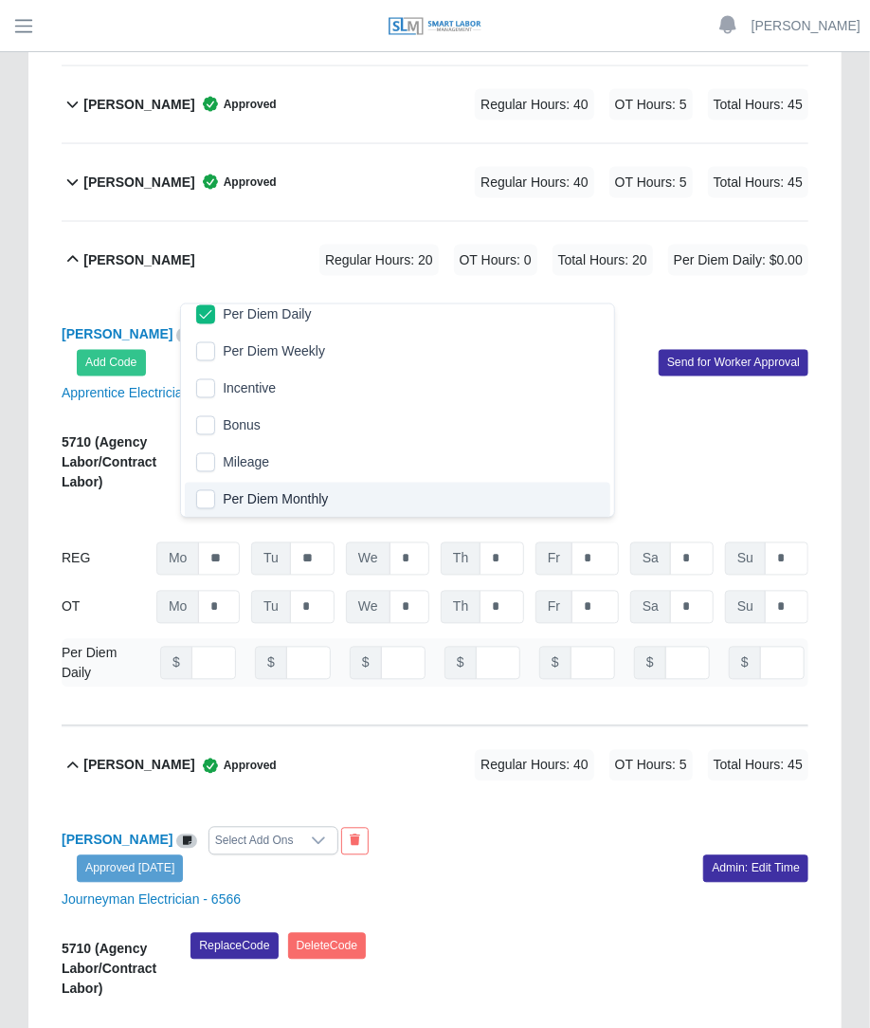
click at [272, 727] on div "Javier Soriano Approved Regular Hours: 40 OT Hours: 5 Total Hours: 45" at bounding box center [445, 765] width 725 height 77
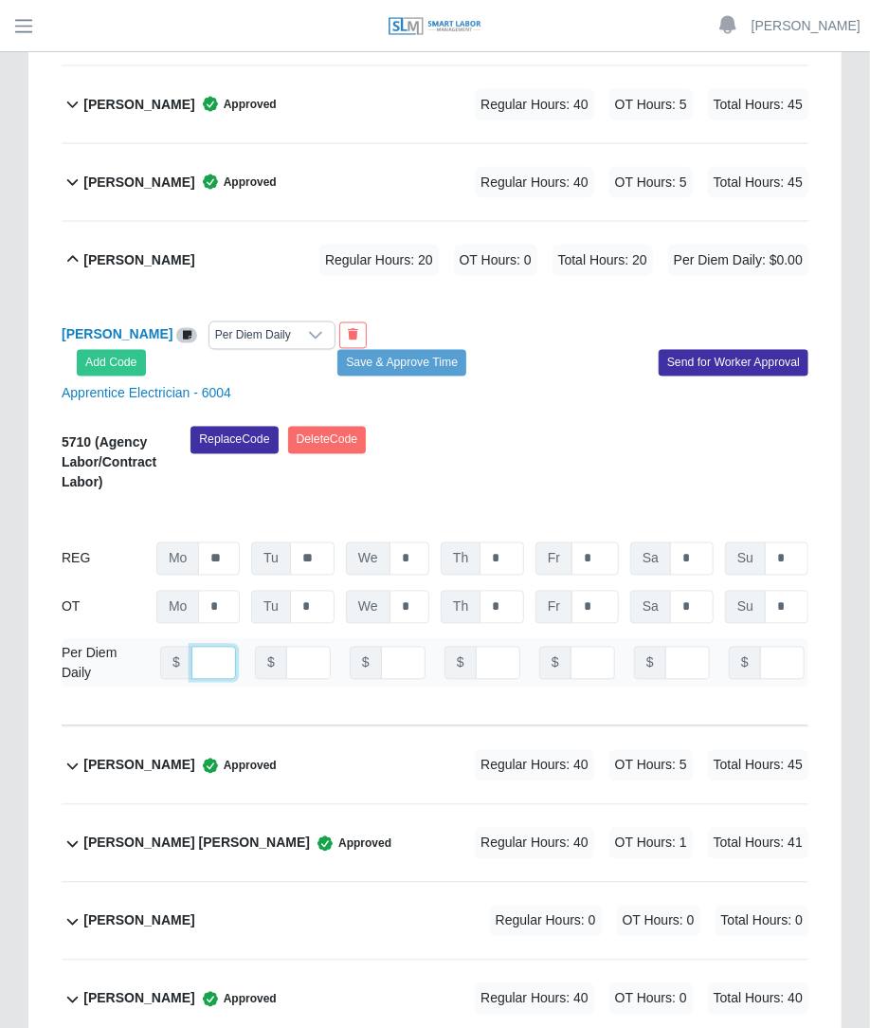
click at [201, 647] on input "number" at bounding box center [214, 663] width 45 height 33
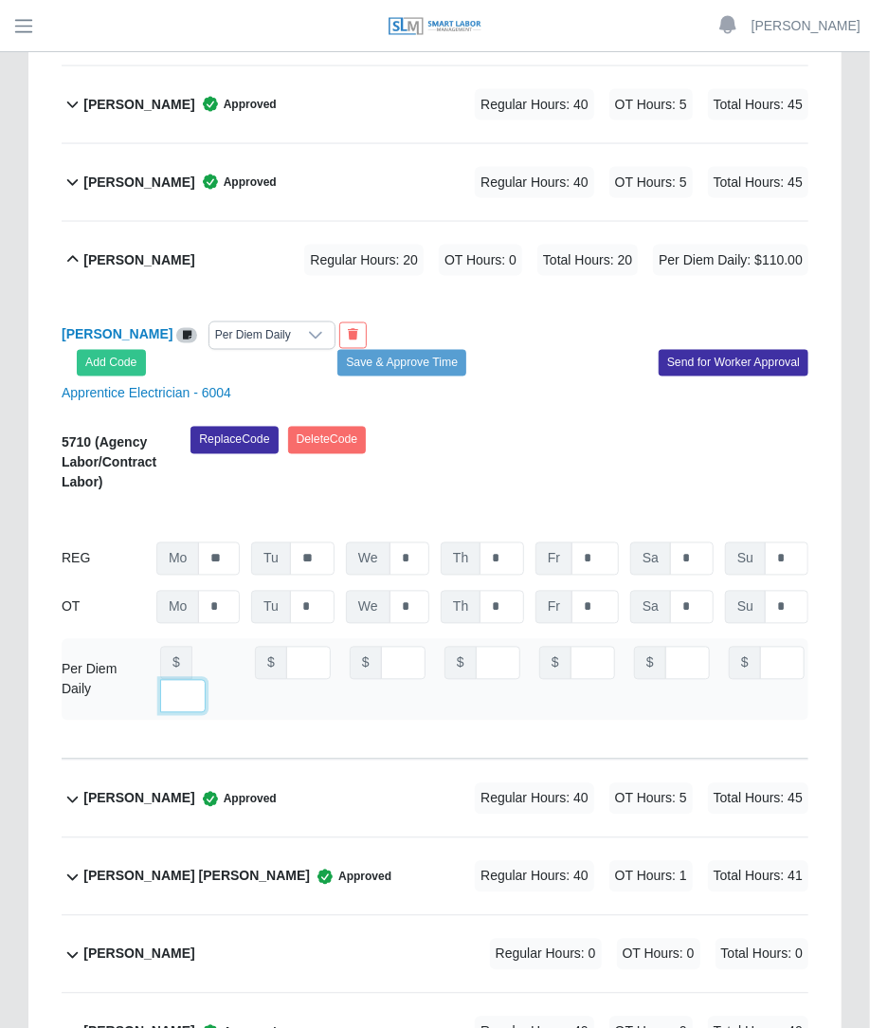
scroll to position [0, 13]
type input "***"
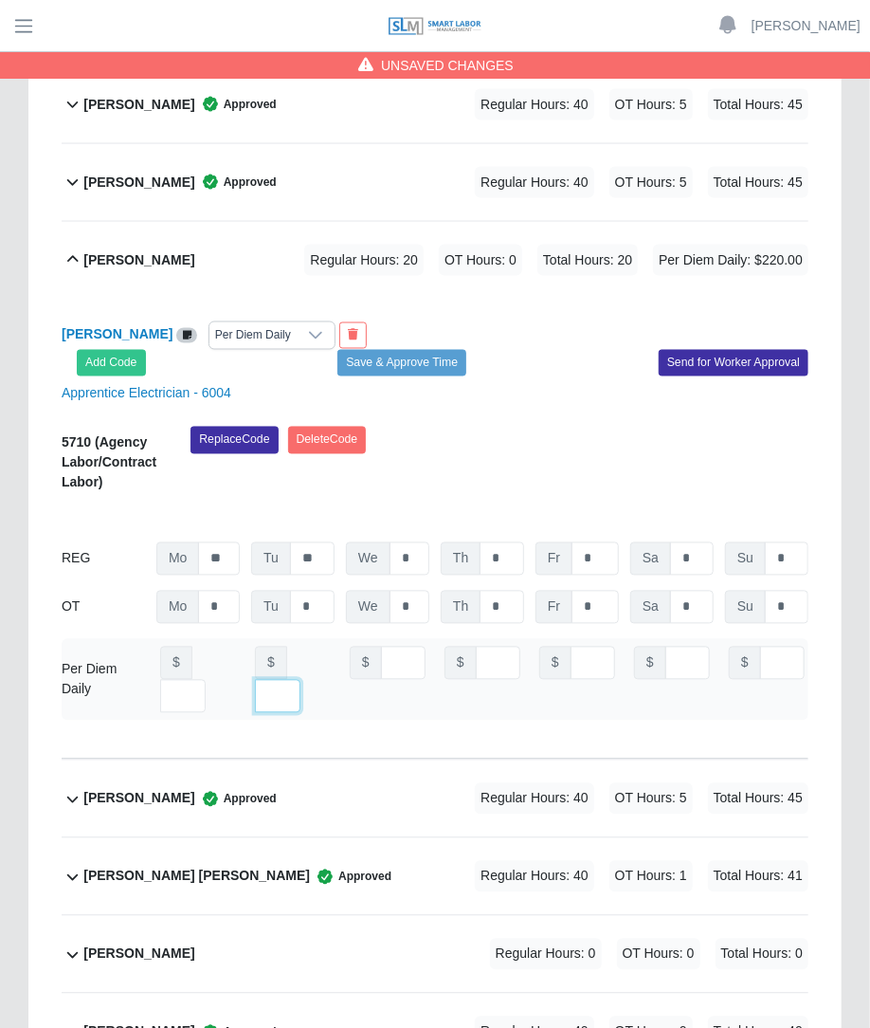
type input "***"
click at [556, 370] on div "Javier Alonso Per Diem Daily Add Code Save & Approve Time Send for Worker Appro…" at bounding box center [435, 529] width 747 height 461
click at [431, 350] on button "Save & Approve Time" at bounding box center [402, 363] width 129 height 27
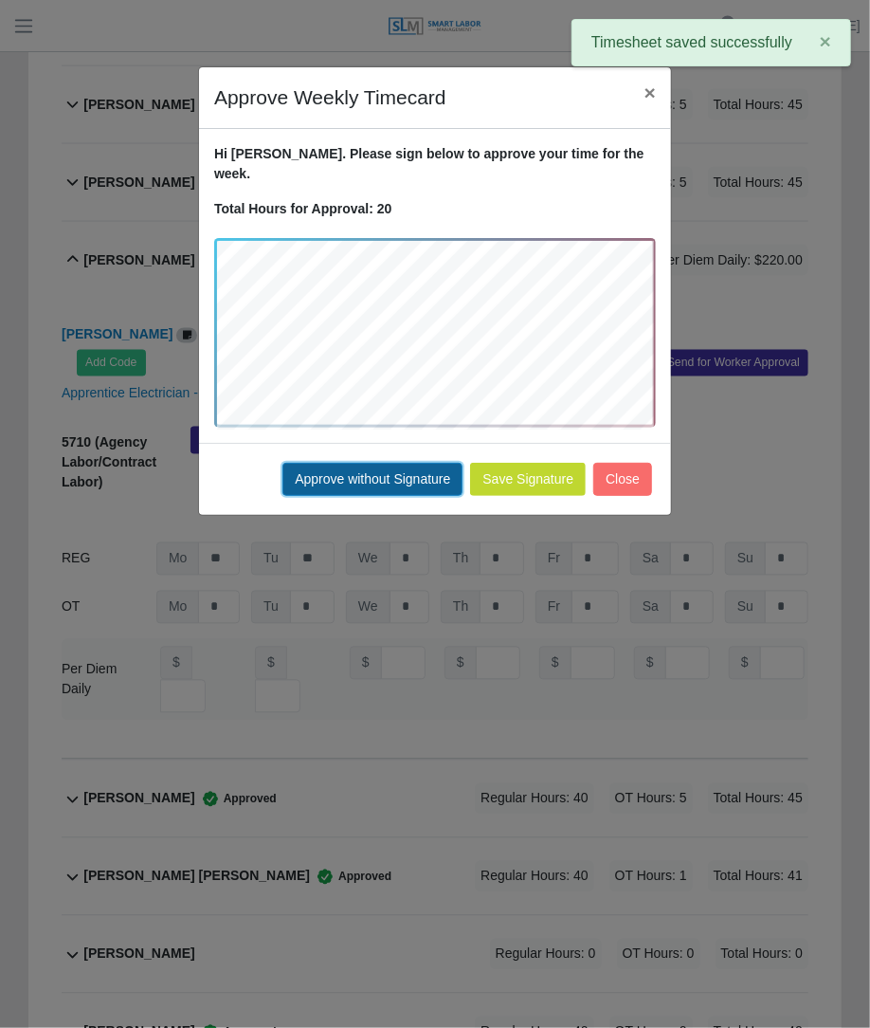
click at [375, 463] on button "Approve without Signature" at bounding box center [373, 479] width 180 height 33
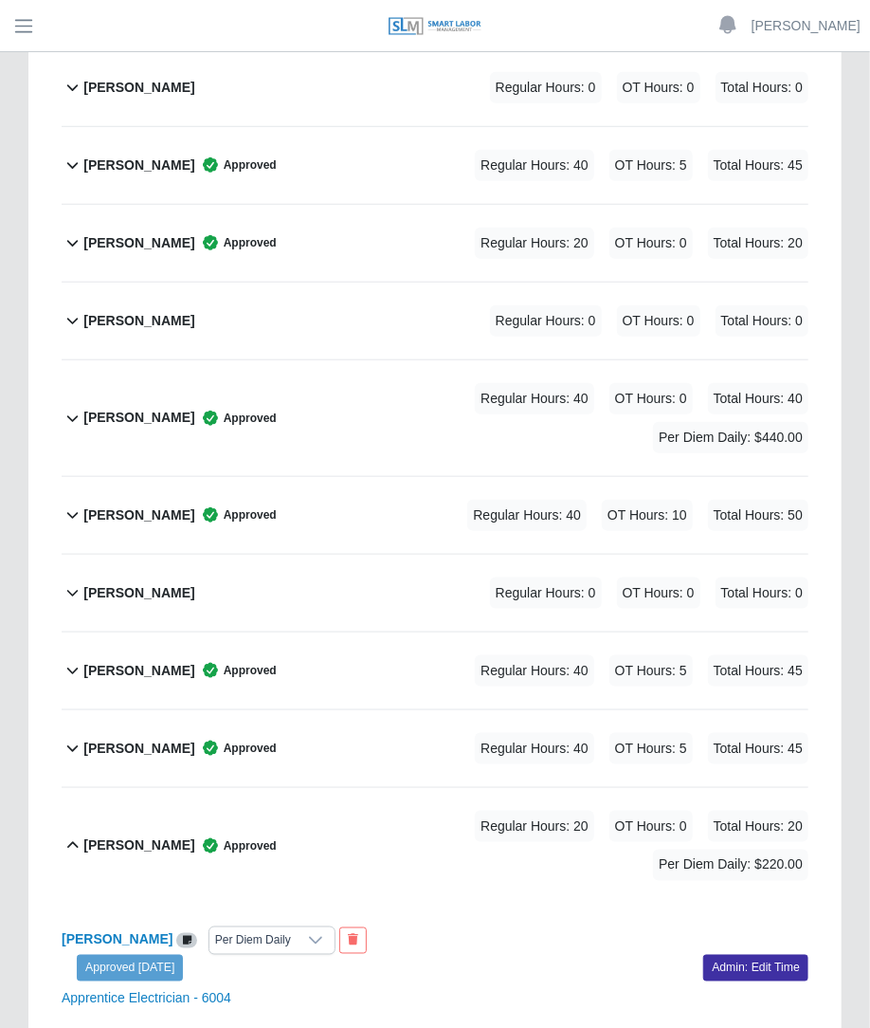
scroll to position [453, 0]
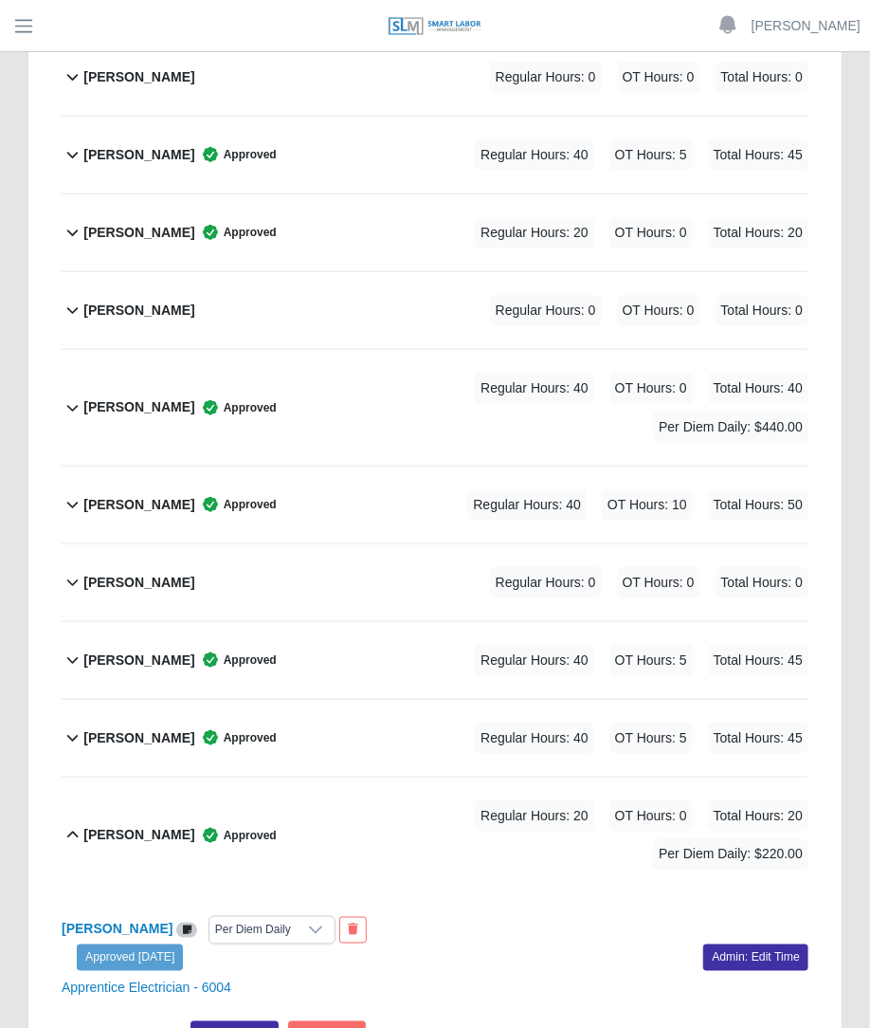
click at [469, 467] on div "Ciro Salinas Approved Regular Hours: 40 OT Hours: 10 Total Hours: 50" at bounding box center [445, 505] width 725 height 77
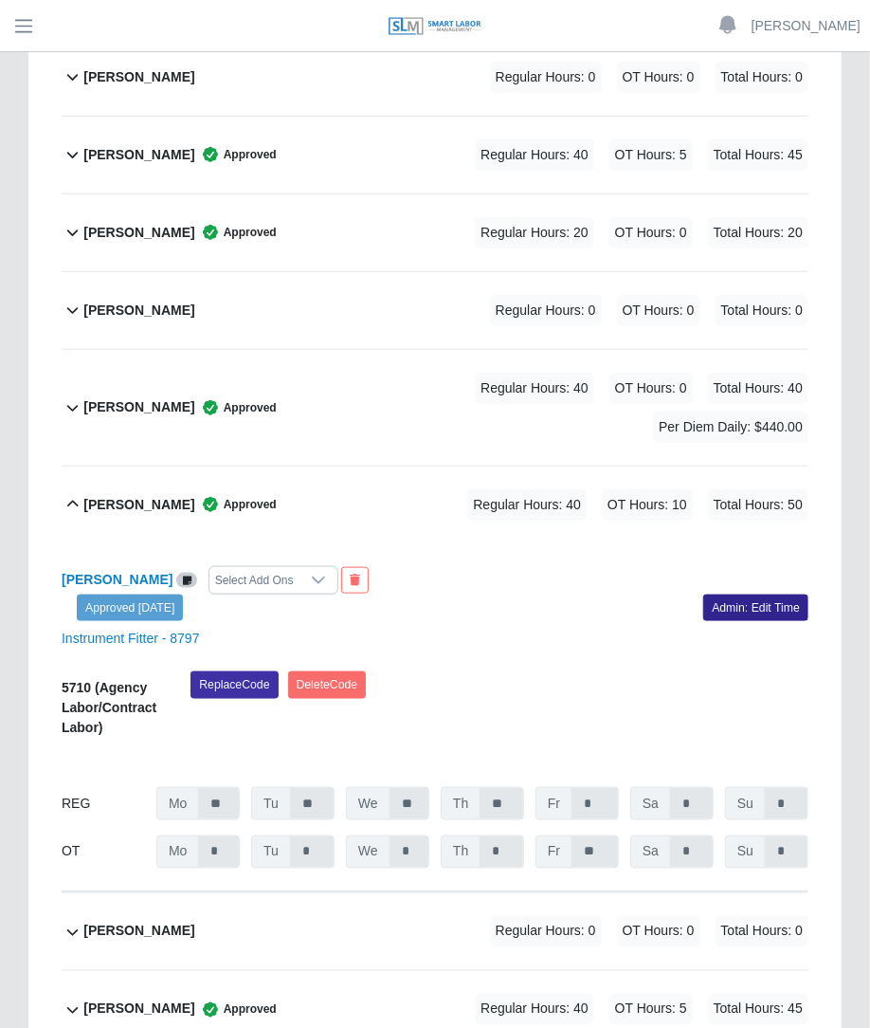
click at [736, 595] on link "Admin: Edit Time" at bounding box center [756, 608] width 105 height 27
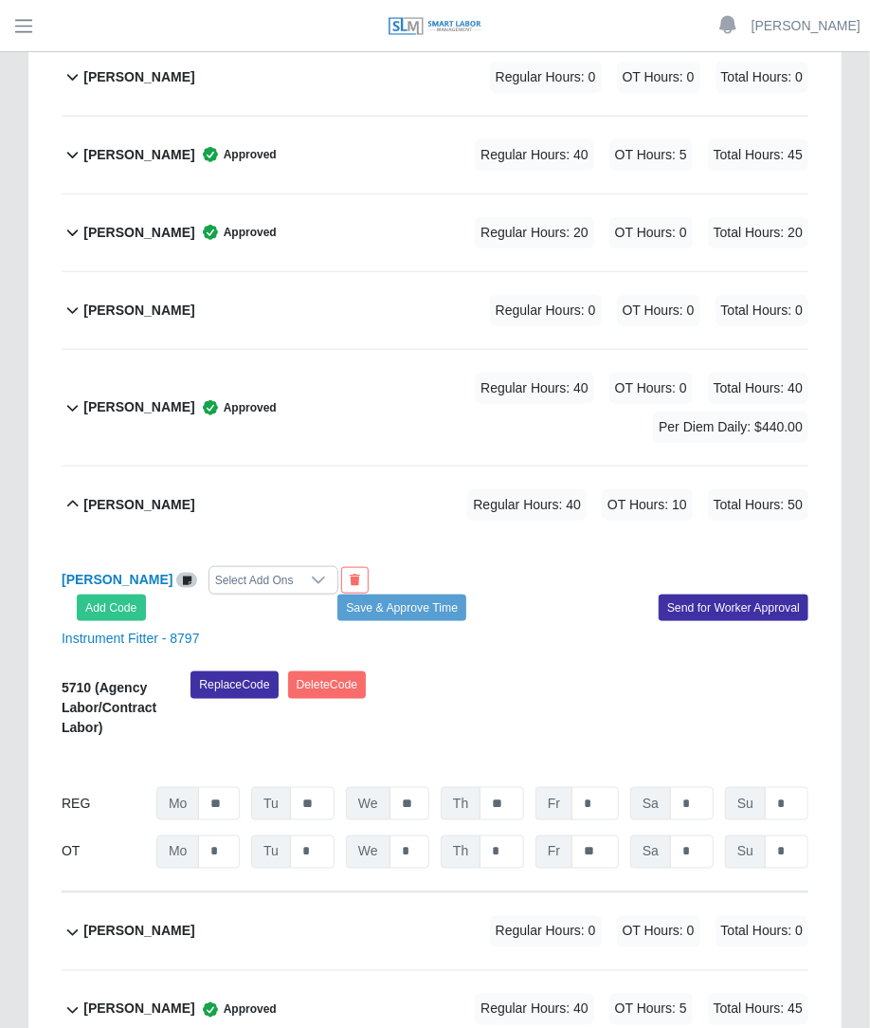
click at [247, 567] on div "Select Add Ons" at bounding box center [255, 580] width 90 height 27
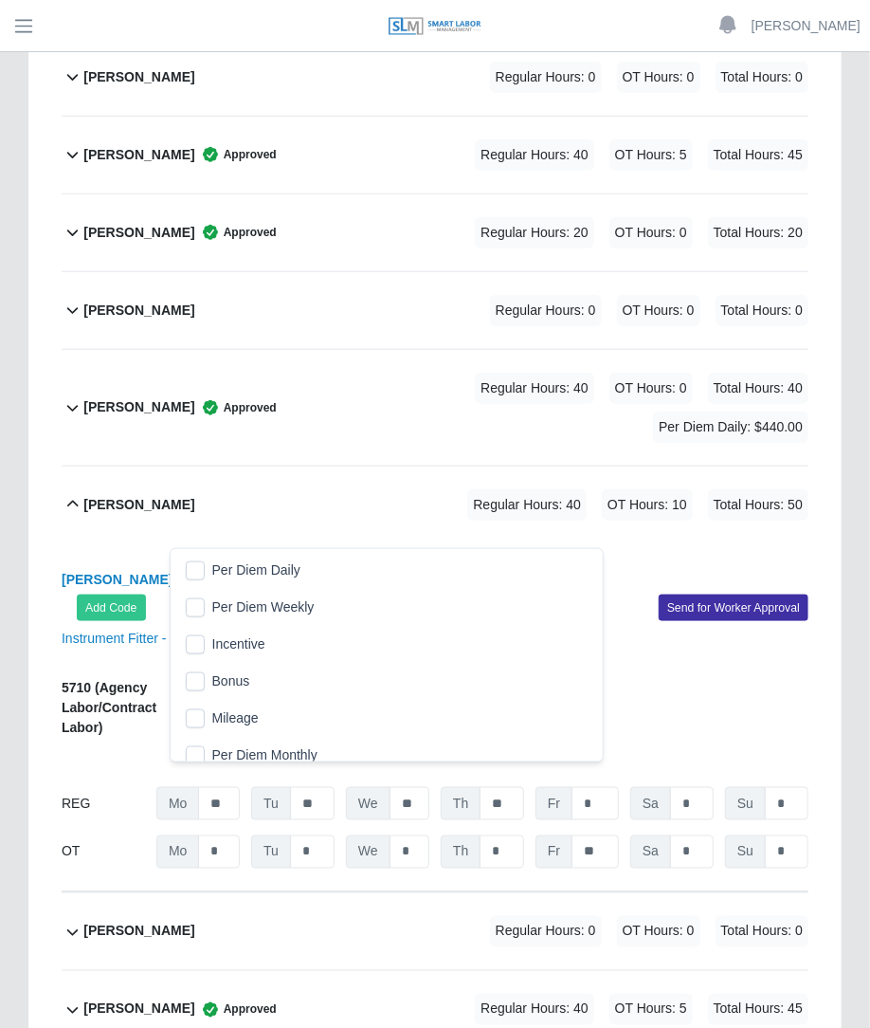
scroll to position [19, 12]
click at [222, 568] on span "Per Diem Daily" at bounding box center [256, 570] width 88 height 20
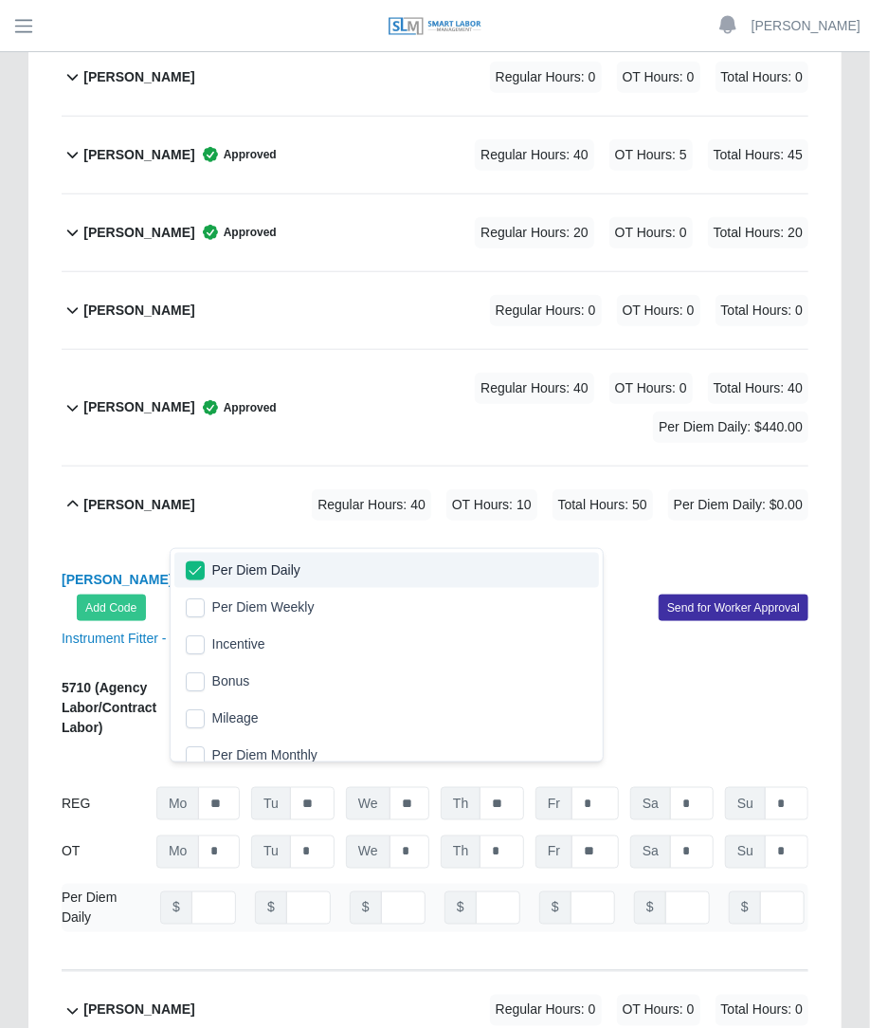
click at [514, 566] on div "Ciro Salinas Per Diem Daily Add Code Save & Approve Time Send for Worker Approv…" at bounding box center [435, 593] width 776 height 55
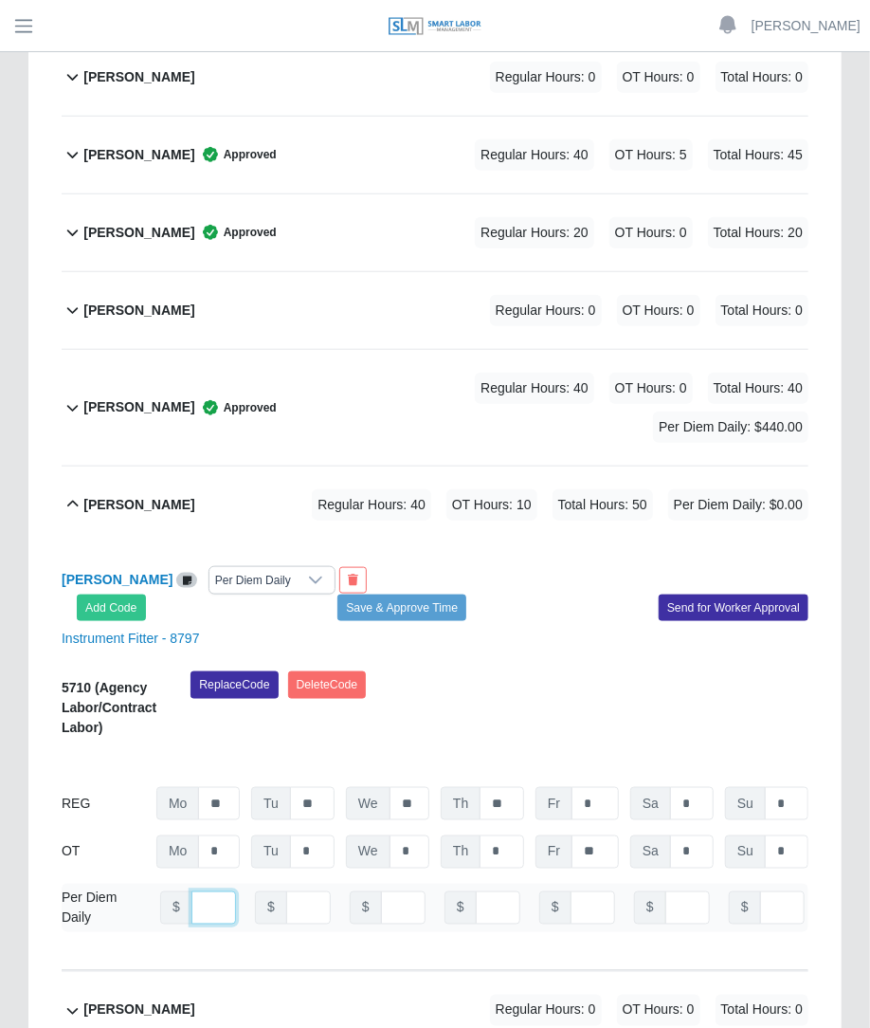
click at [195, 891] on input "number" at bounding box center [214, 907] width 45 height 33
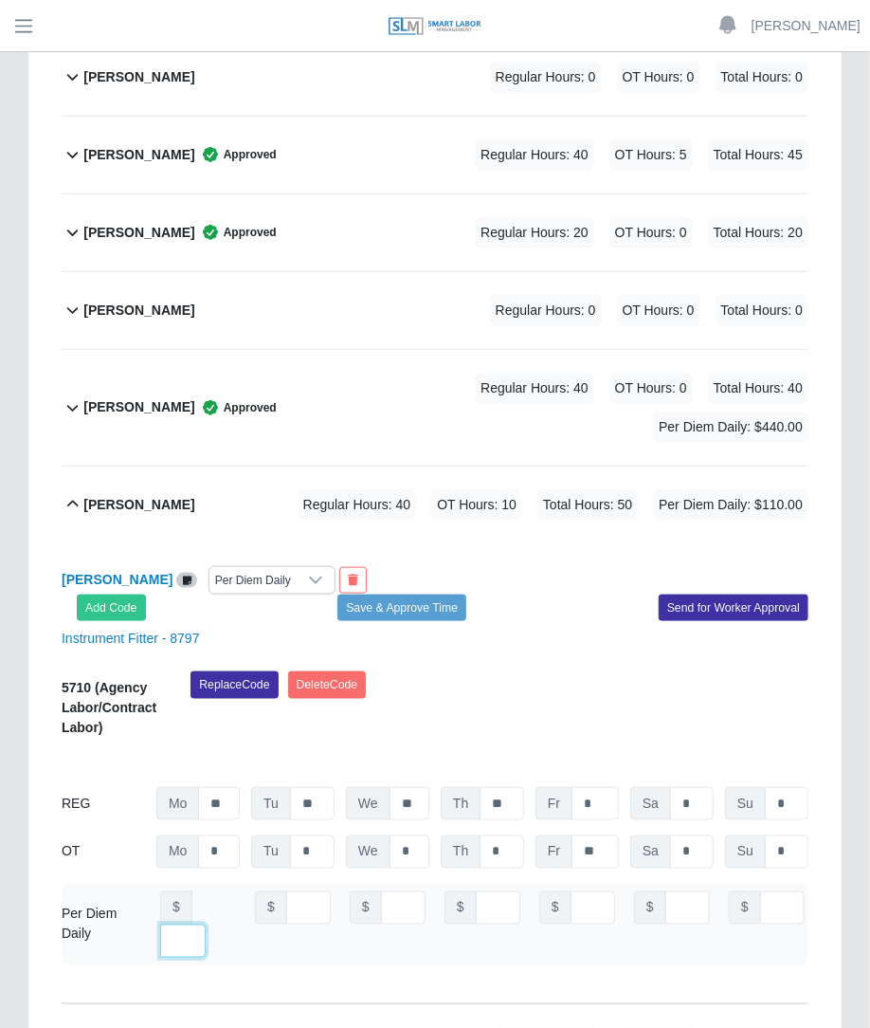
type input "***"
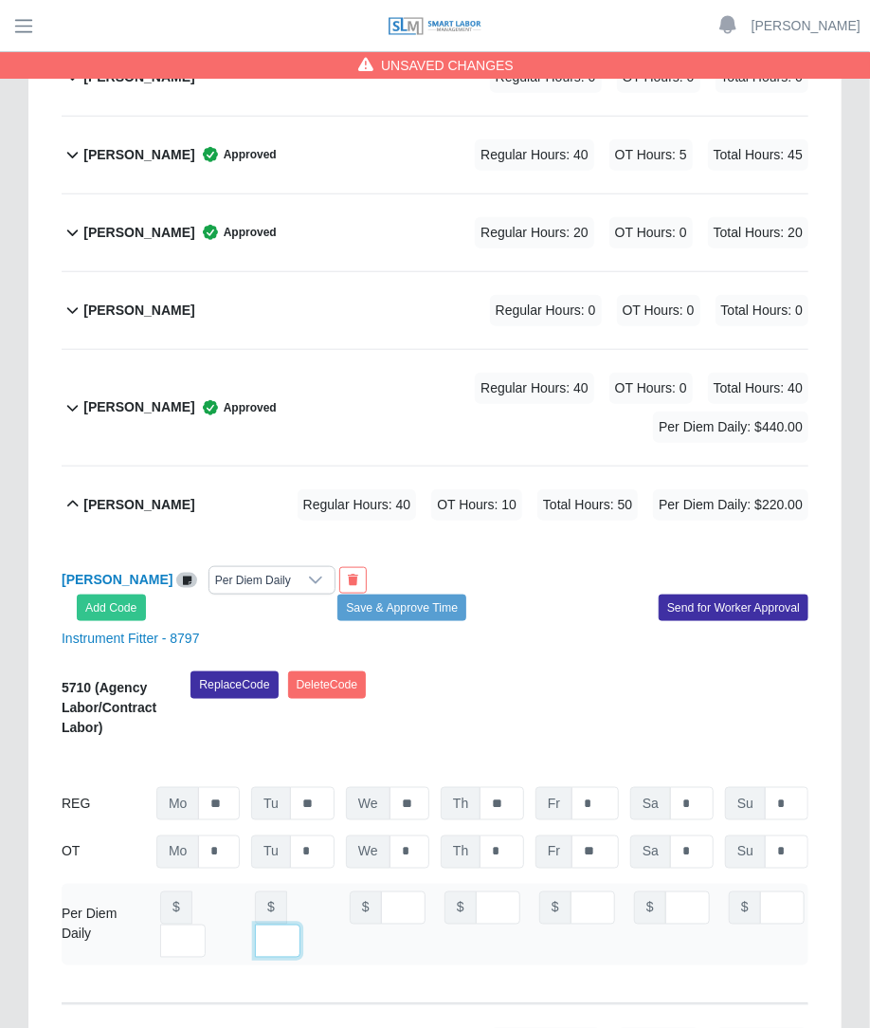
scroll to position [0, 0]
type input "***"
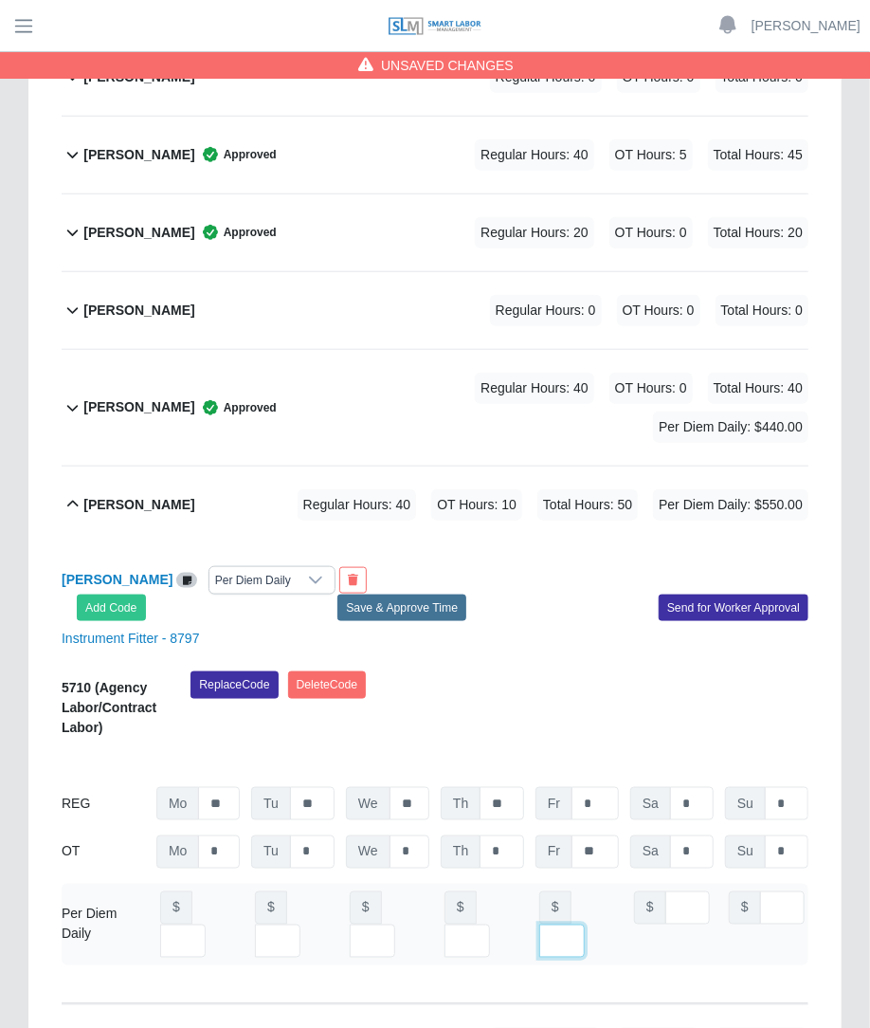
type input "***"
click at [427, 595] on button "Save & Approve Time" at bounding box center [402, 608] width 129 height 27
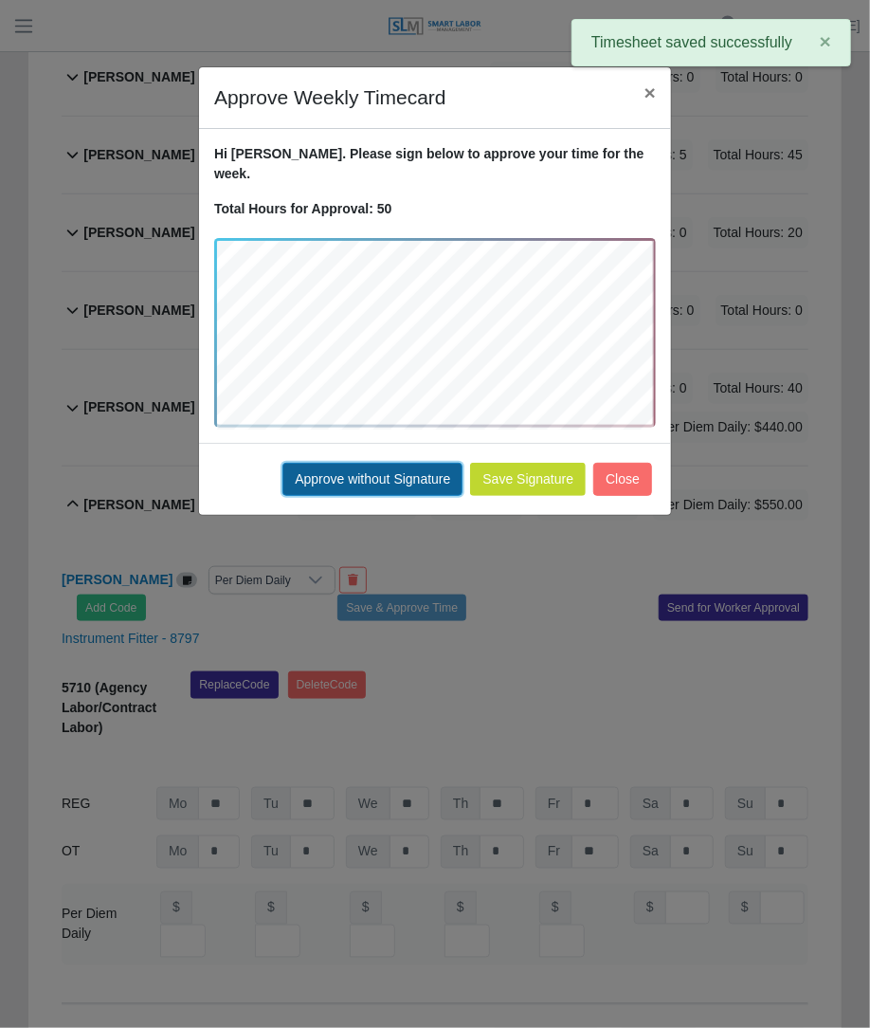
click at [394, 463] on button "Approve without Signature" at bounding box center [373, 479] width 180 height 33
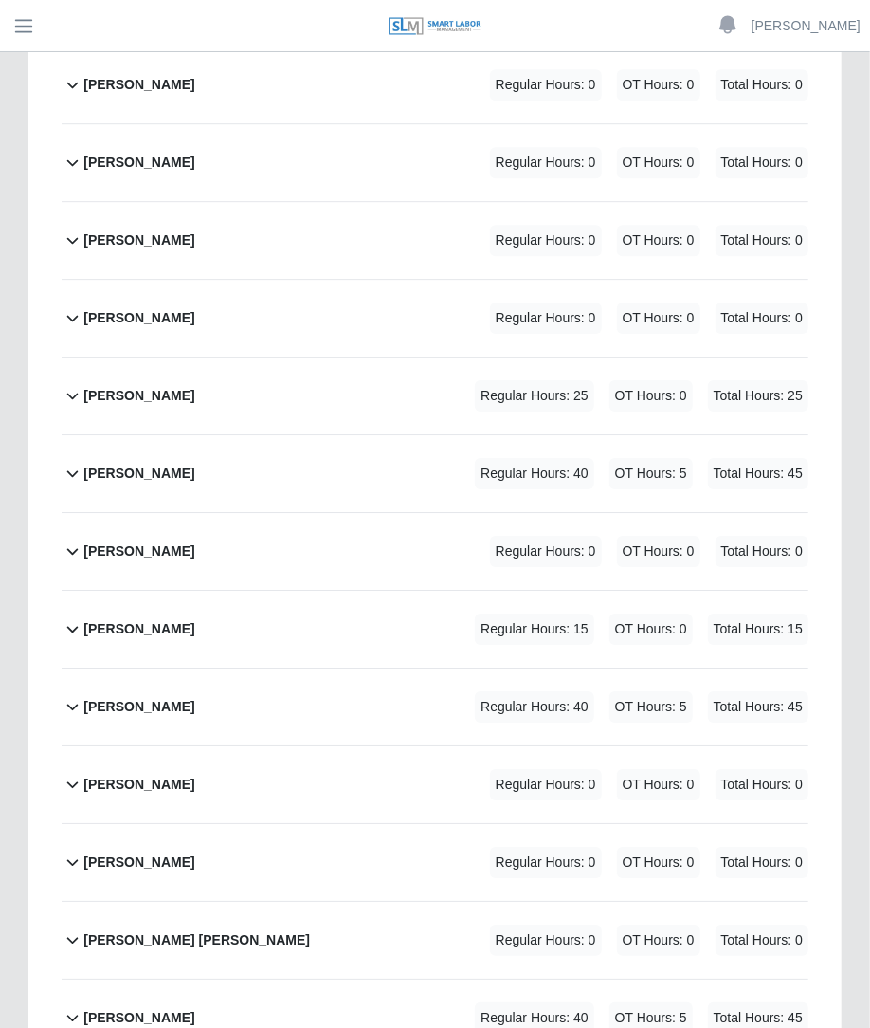
scroll to position [2029, 0]
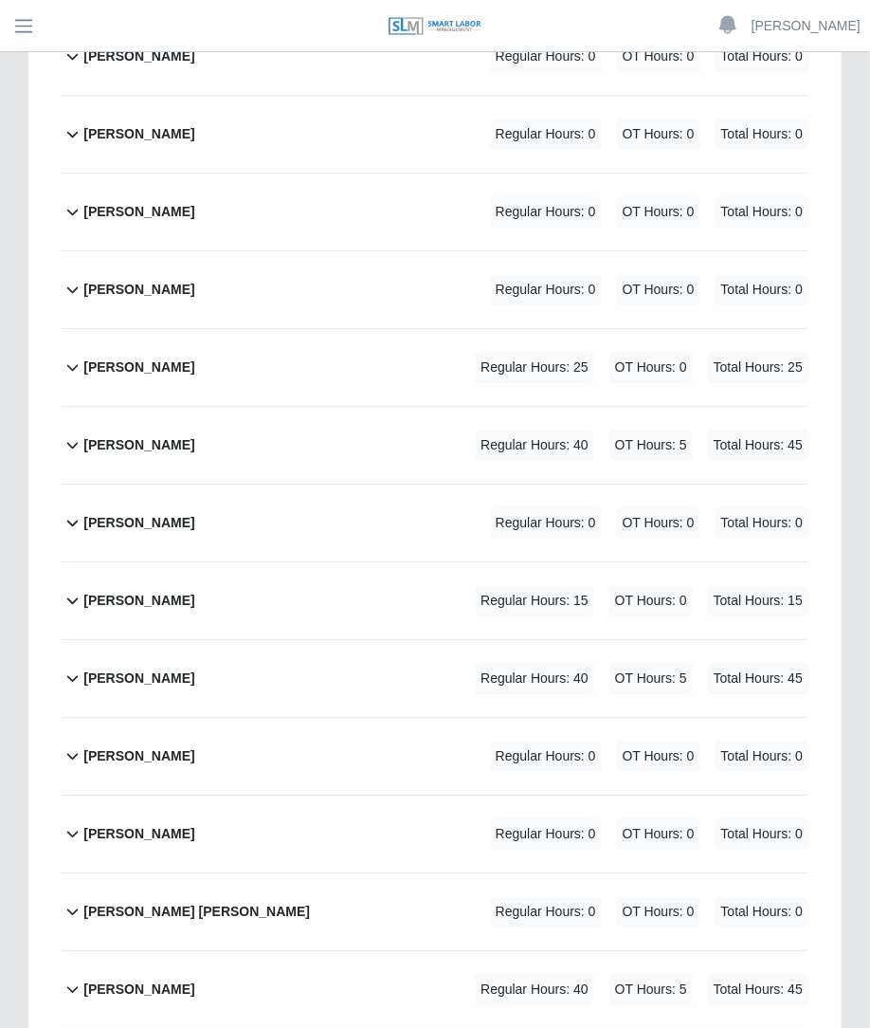
click at [477, 562] on div "Javier Alonso Regular Hours: 15 OT Hours: 0 Total Hours: 15" at bounding box center [445, 600] width 725 height 77
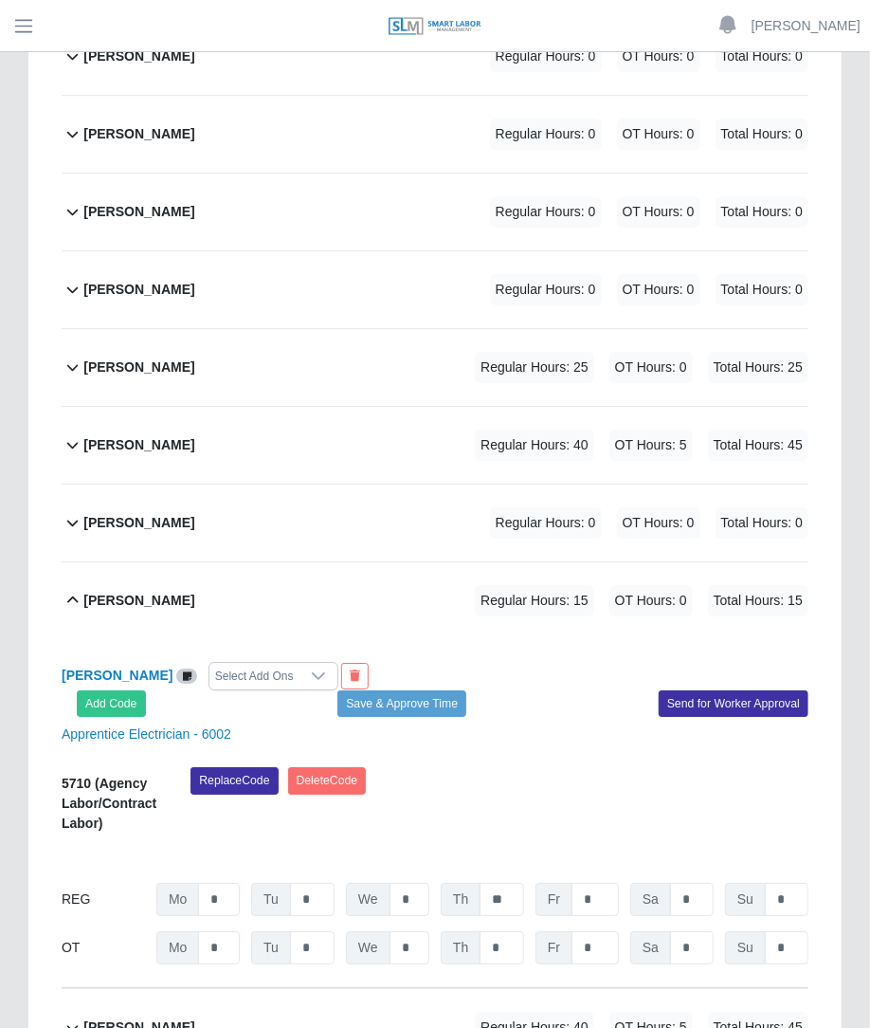
click at [261, 639] on div "Javier Alonso Select Add Ons Add Code Save & Approve Time Send for Worker Appro…" at bounding box center [435, 813] width 747 height 349
click at [258, 663] on div "Select Add Ons" at bounding box center [255, 676] width 90 height 27
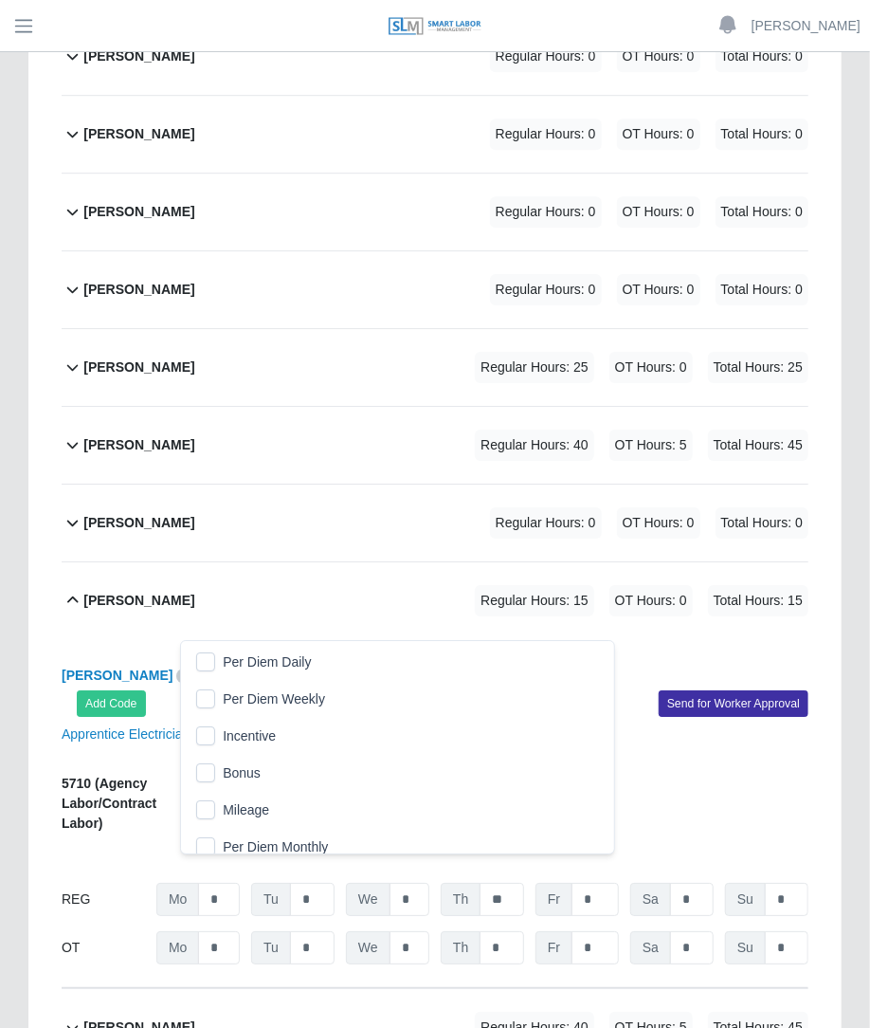
scroll to position [19, 12]
click at [220, 671] on li "Per Diem Daily" at bounding box center [397, 662] width 425 height 35
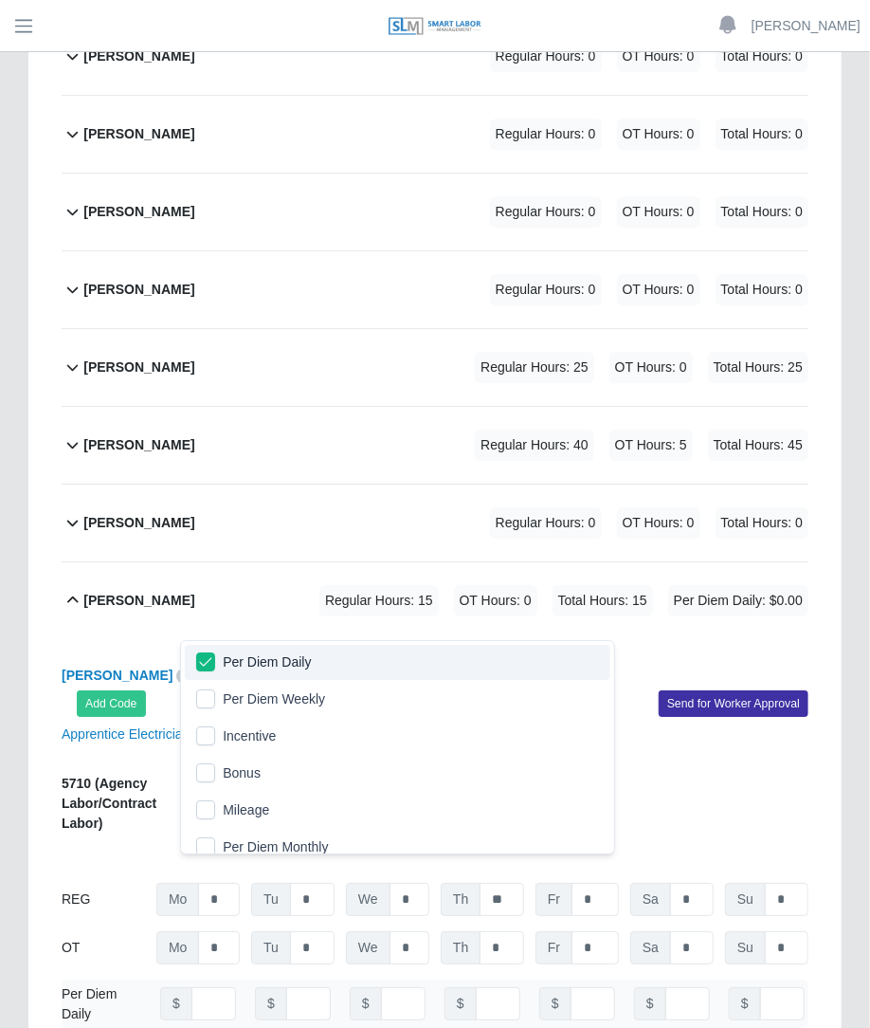
click at [504, 580] on div "Javier Alonso Regular Hours: 15 OT Hours: 0 Total Hours: 15 Per Diem Daily: $0.…" at bounding box center [445, 600] width 725 height 77
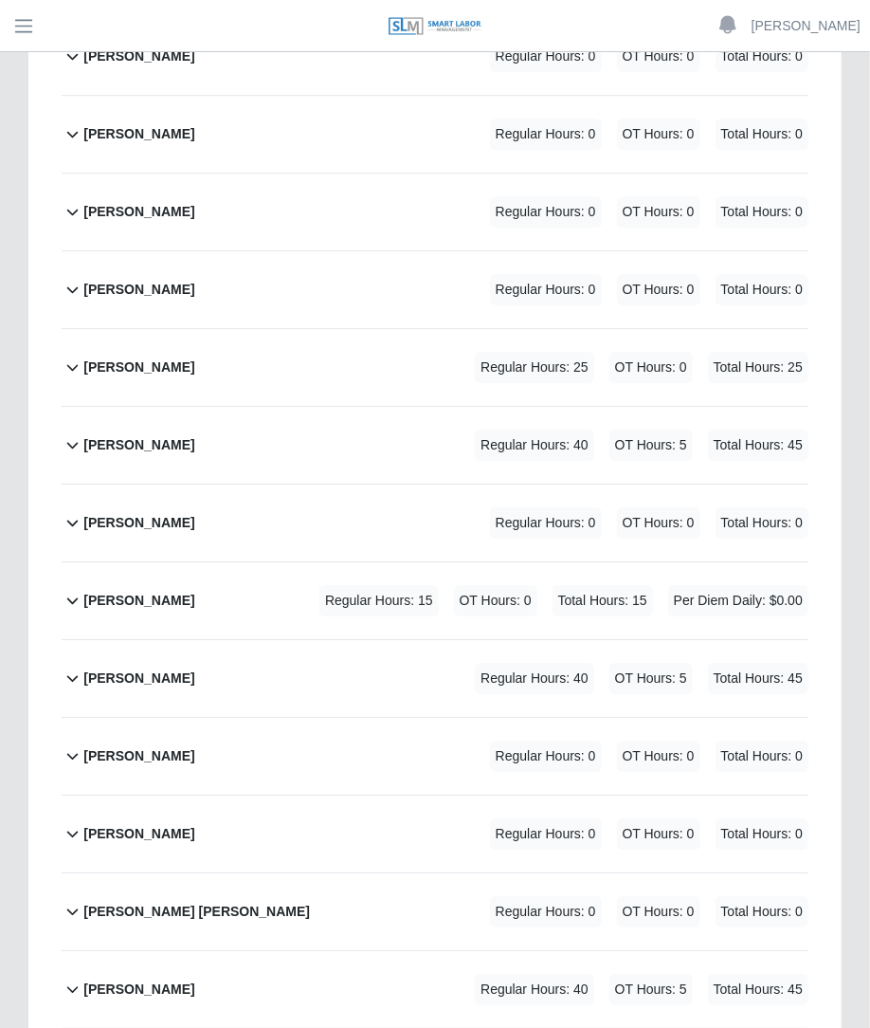
click at [503, 580] on div "Javier Alonso Regular Hours: 15 OT Hours: 0 Total Hours: 15 Per Diem Daily: $0.…" at bounding box center [445, 600] width 725 height 77
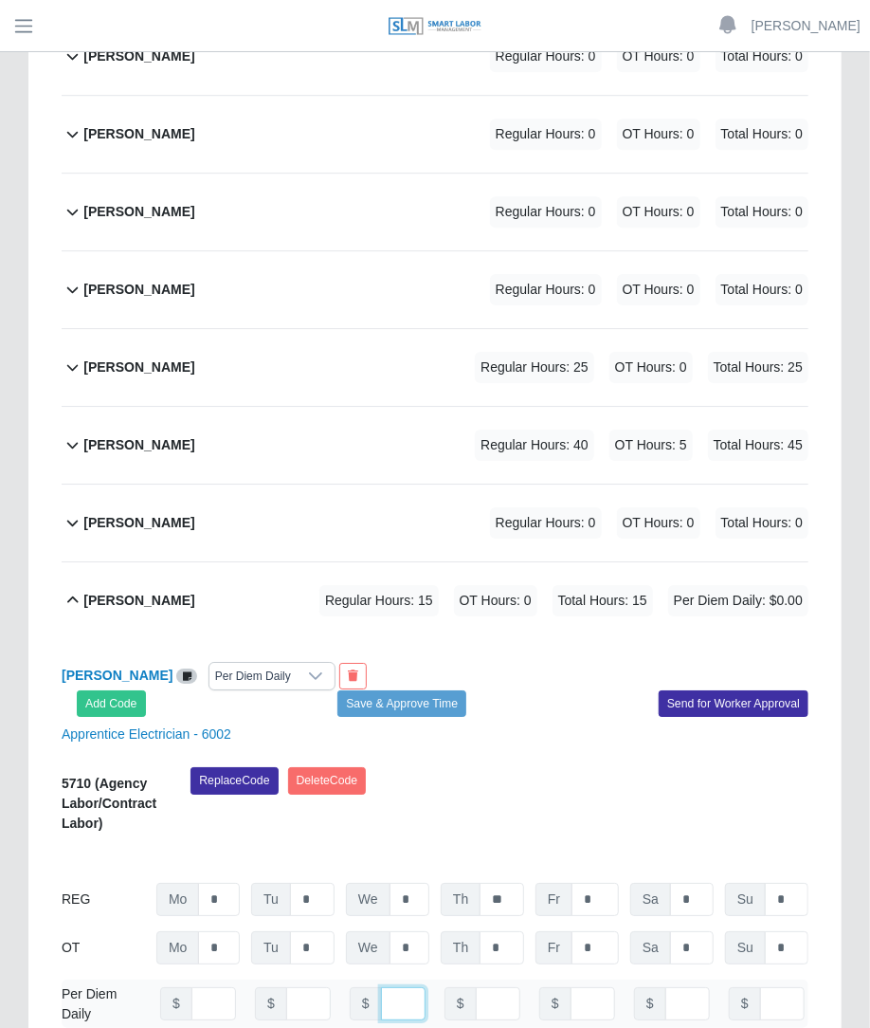
click at [394, 987] on input "number" at bounding box center [403, 1003] width 45 height 33
type input "***"
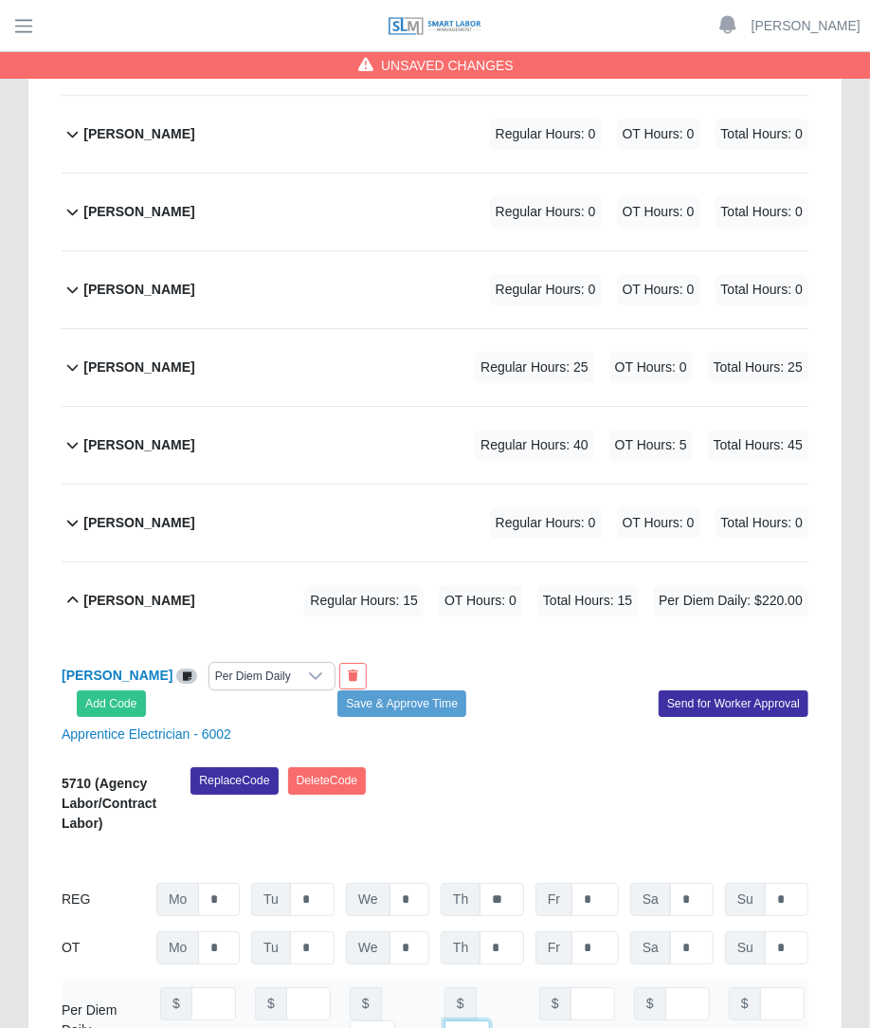
type input "***"
click at [533, 767] on div "Replace Code Delete Code" at bounding box center [499, 806] width 647 height 78
click at [426, 690] on button "Save & Approve Time" at bounding box center [402, 703] width 129 height 27
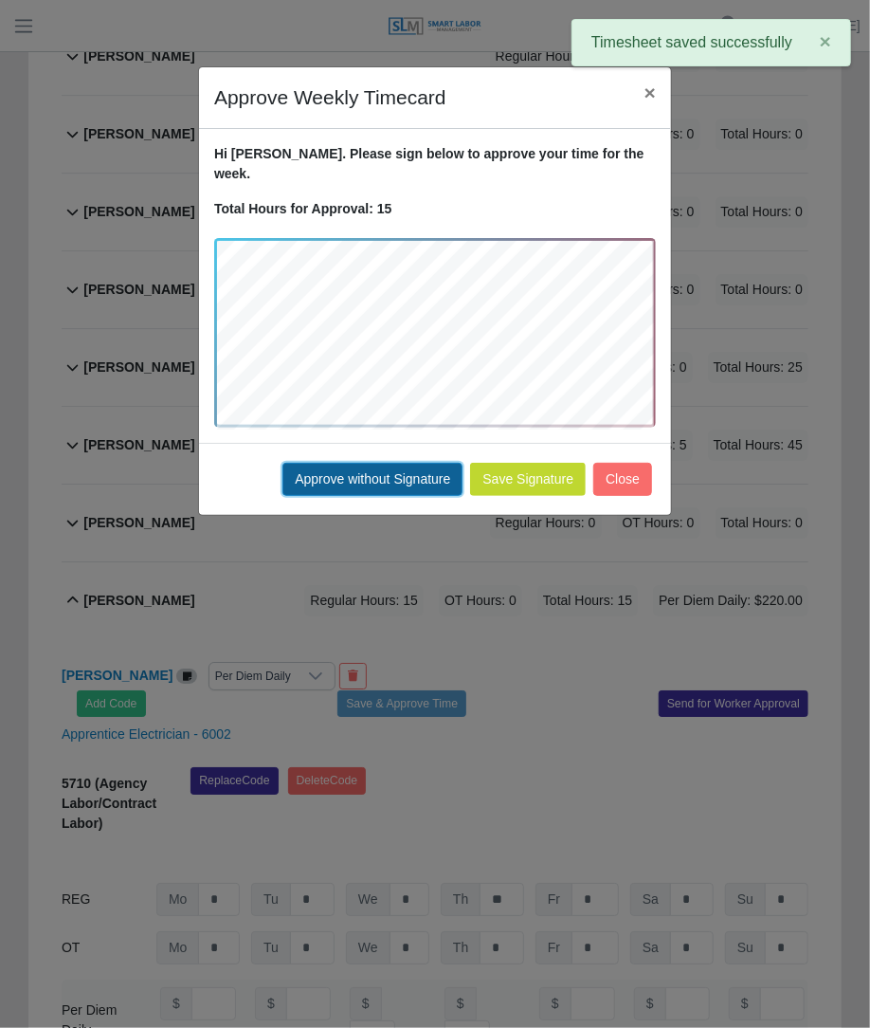
click at [434, 467] on button "Approve without Signature" at bounding box center [373, 479] width 180 height 33
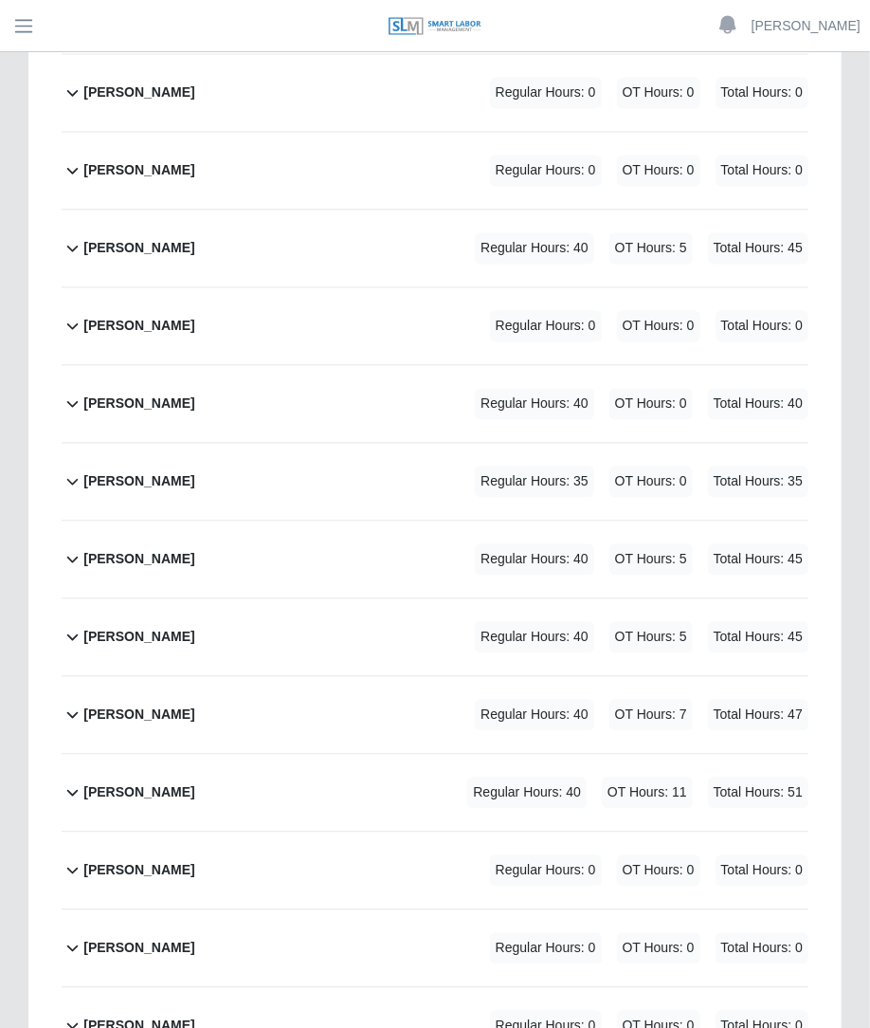
scroll to position [1214, 0]
click at [284, 756] on div "Enrique Castro Torres Regular Hours: 40 OT Hours: 11 Total Hours: 51" at bounding box center [445, 794] width 725 height 77
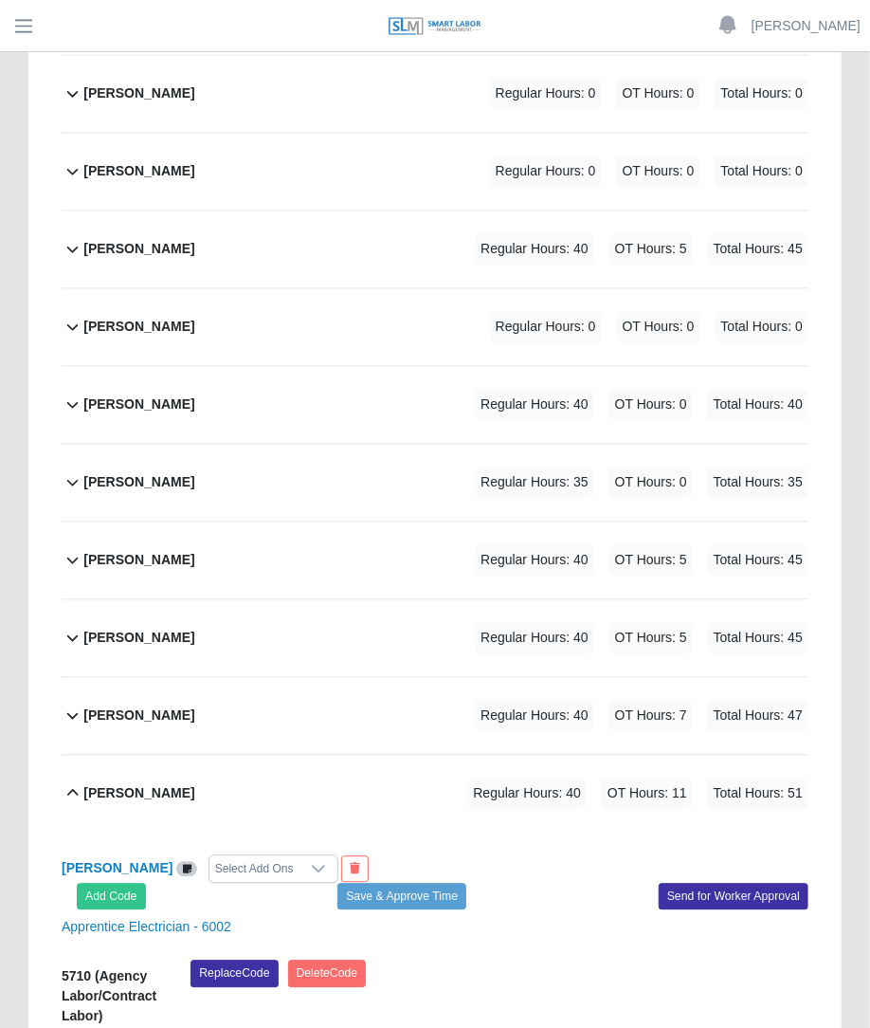
click at [284, 756] on div "Enrique Castro Torres Regular Hours: 40 OT Hours: 11 Total Hours: 51" at bounding box center [445, 794] width 725 height 77
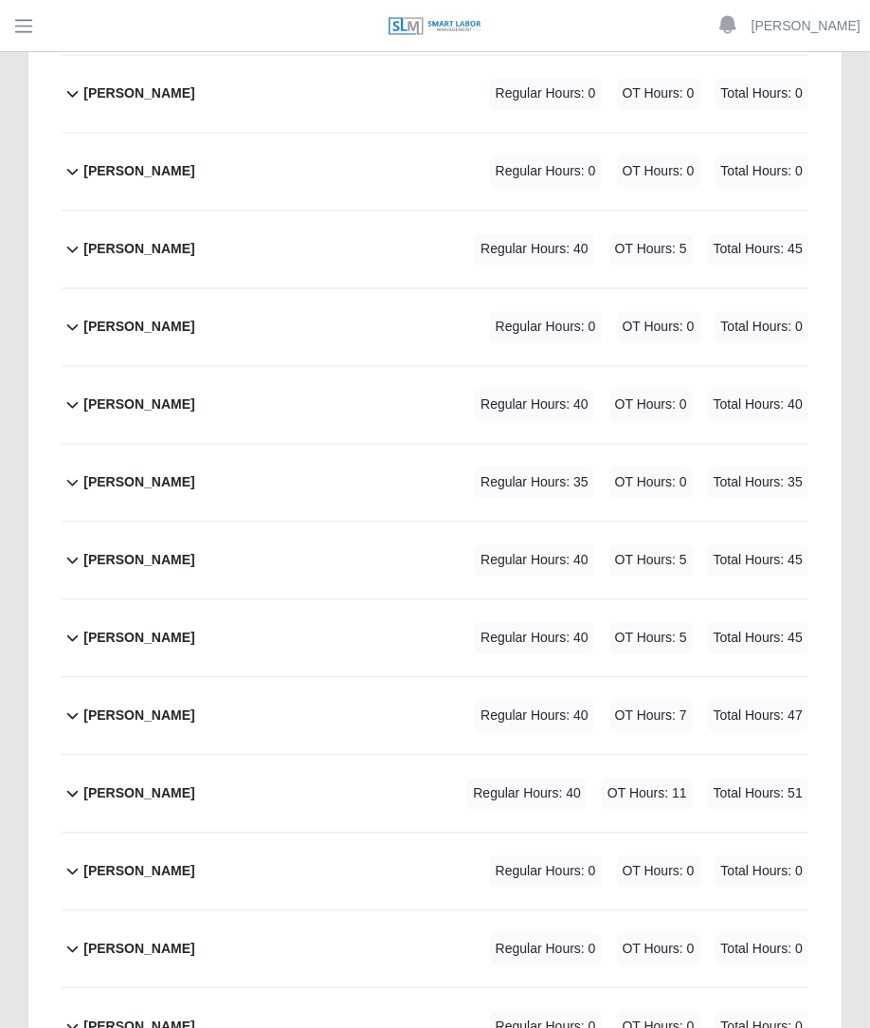
click at [284, 756] on div "Enrique Castro Torres Regular Hours: 40 OT Hours: 11 Total Hours: 51" at bounding box center [445, 794] width 725 height 77
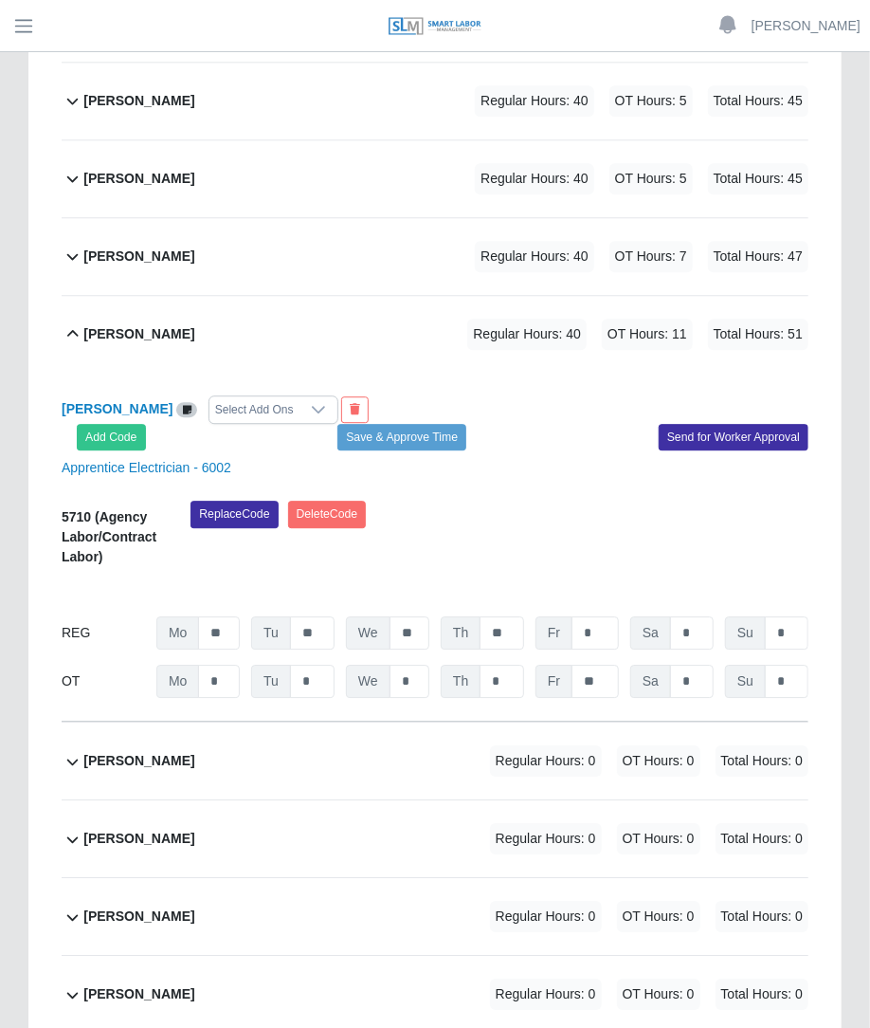
scroll to position [1758, 0]
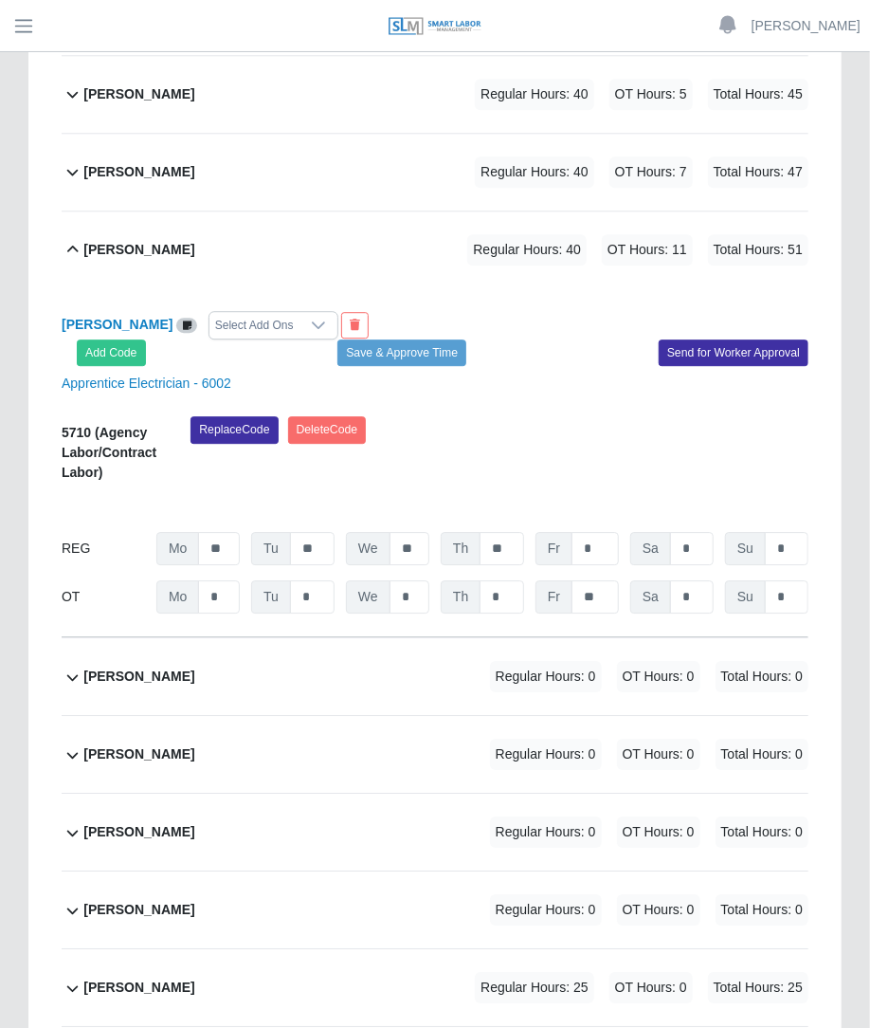
click at [288, 312] on div "Select Add Ons" at bounding box center [255, 325] width 90 height 27
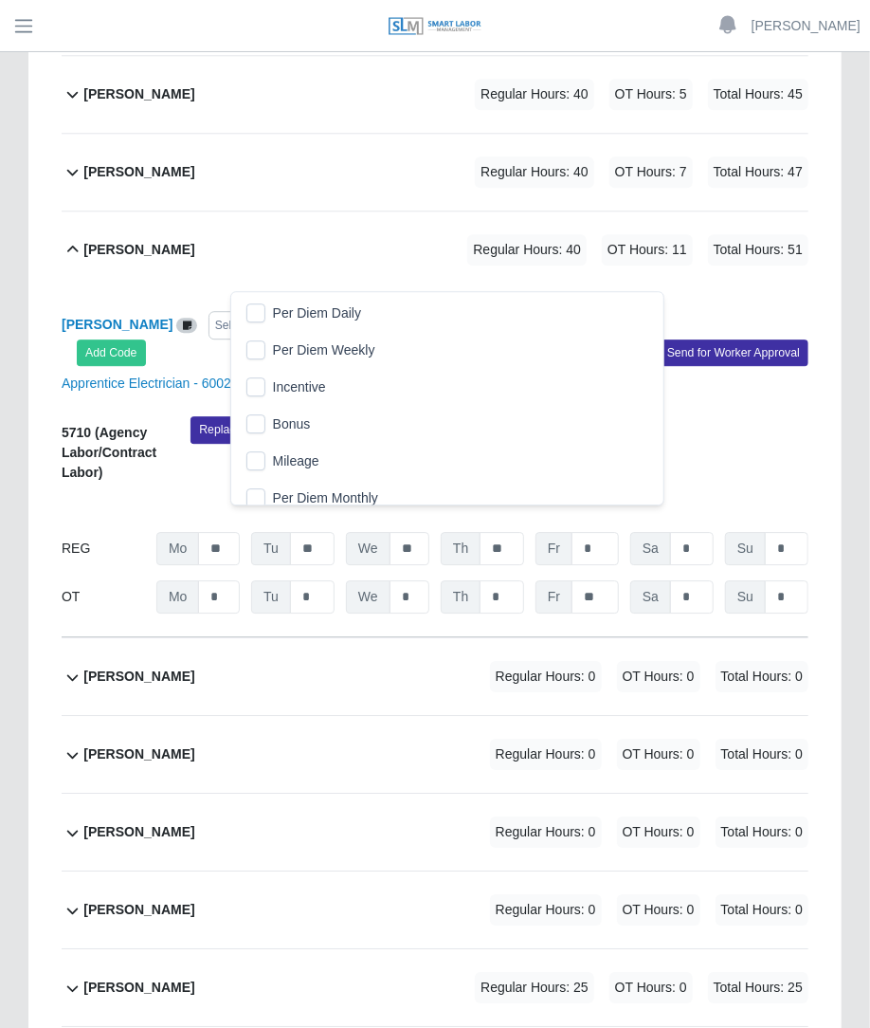
scroll to position [19, 12]
click at [267, 305] on li "Per Diem Daily" at bounding box center [447, 313] width 425 height 35
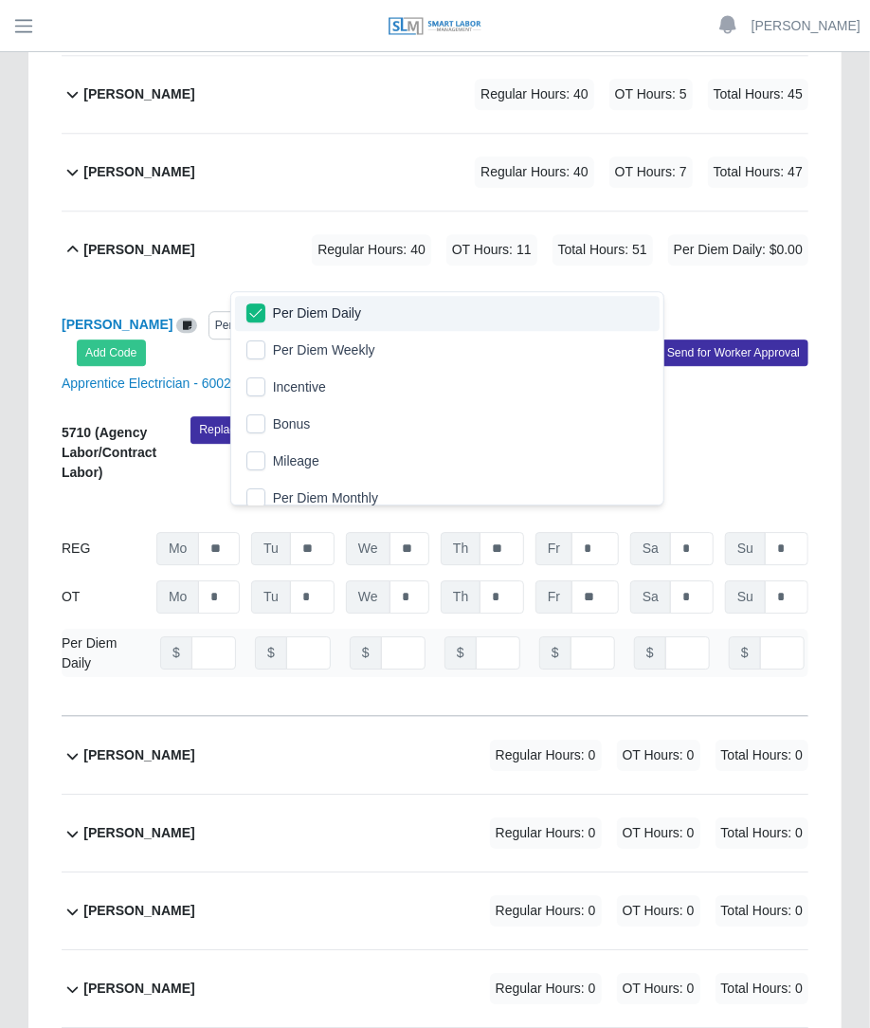
click at [456, 311] on div "Enrique Castro Torres Per Diem Daily Add Code Save & Approve Time Send for Work…" at bounding box center [435, 338] width 776 height 55
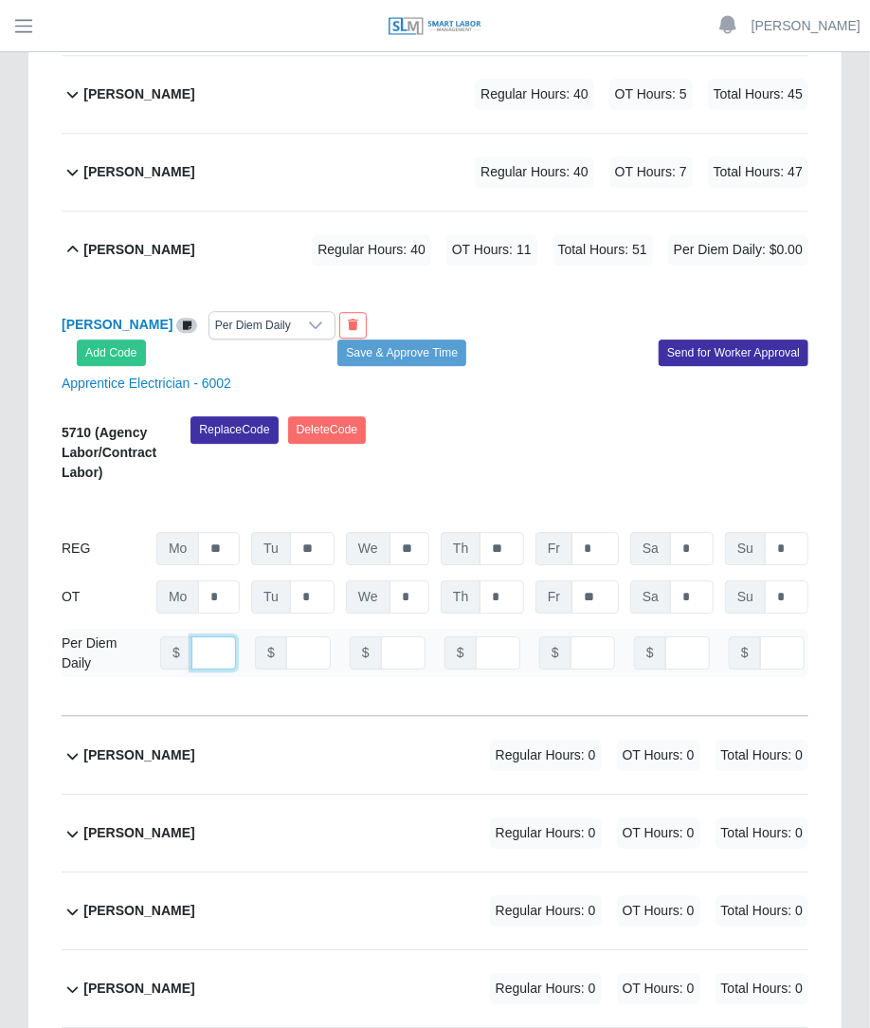
click at [207, 636] on input "number" at bounding box center [214, 652] width 45 height 33
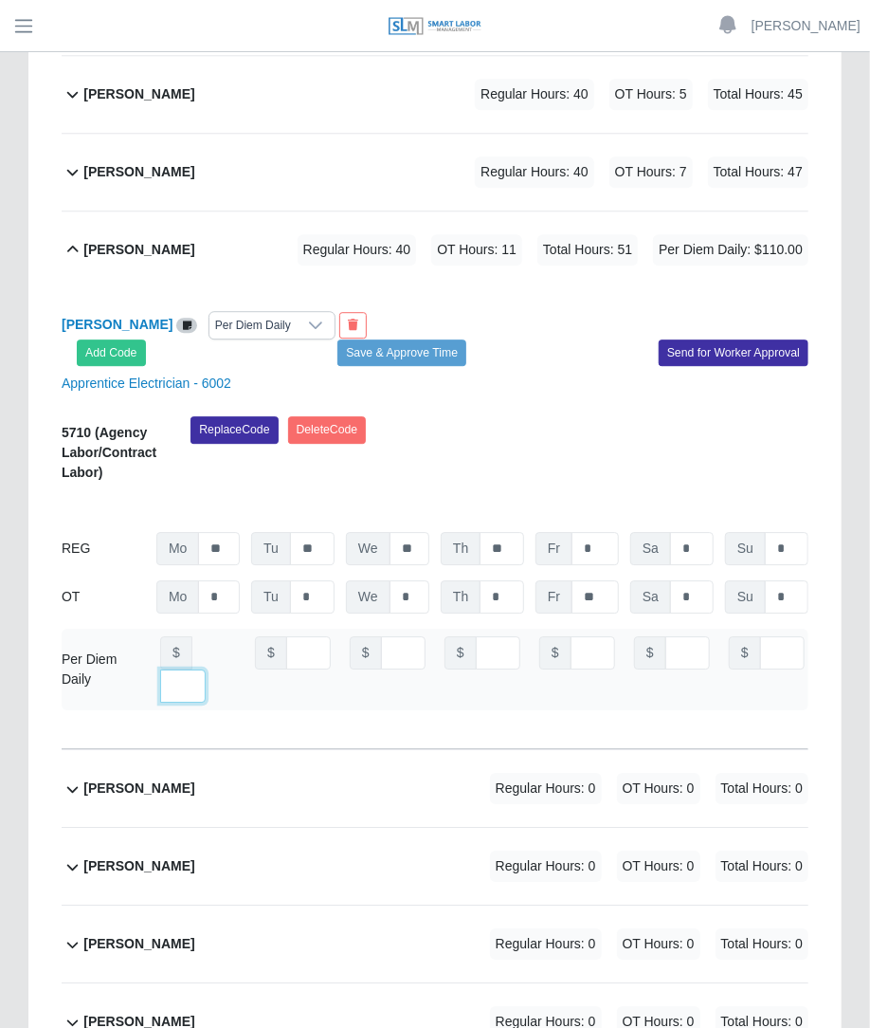
scroll to position [0, 13]
type input "***"
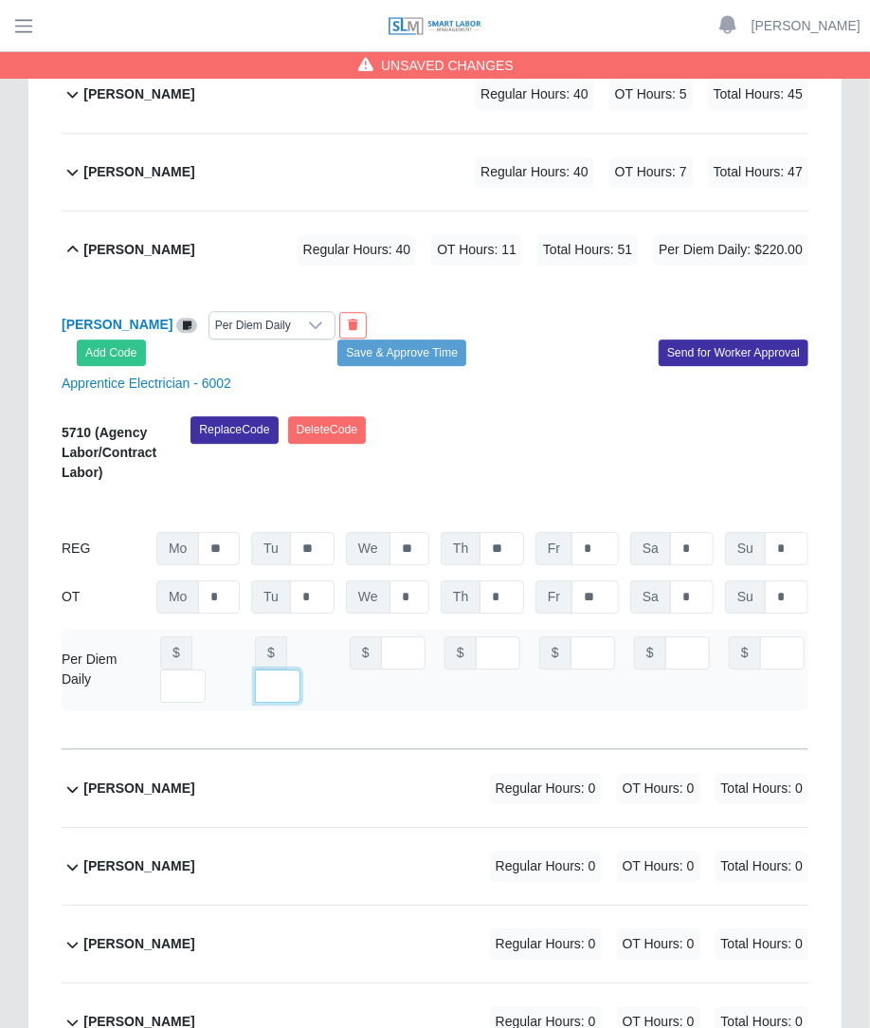
type input "***"
click at [381, 339] on button "Save & Approve Time" at bounding box center [402, 352] width 129 height 27
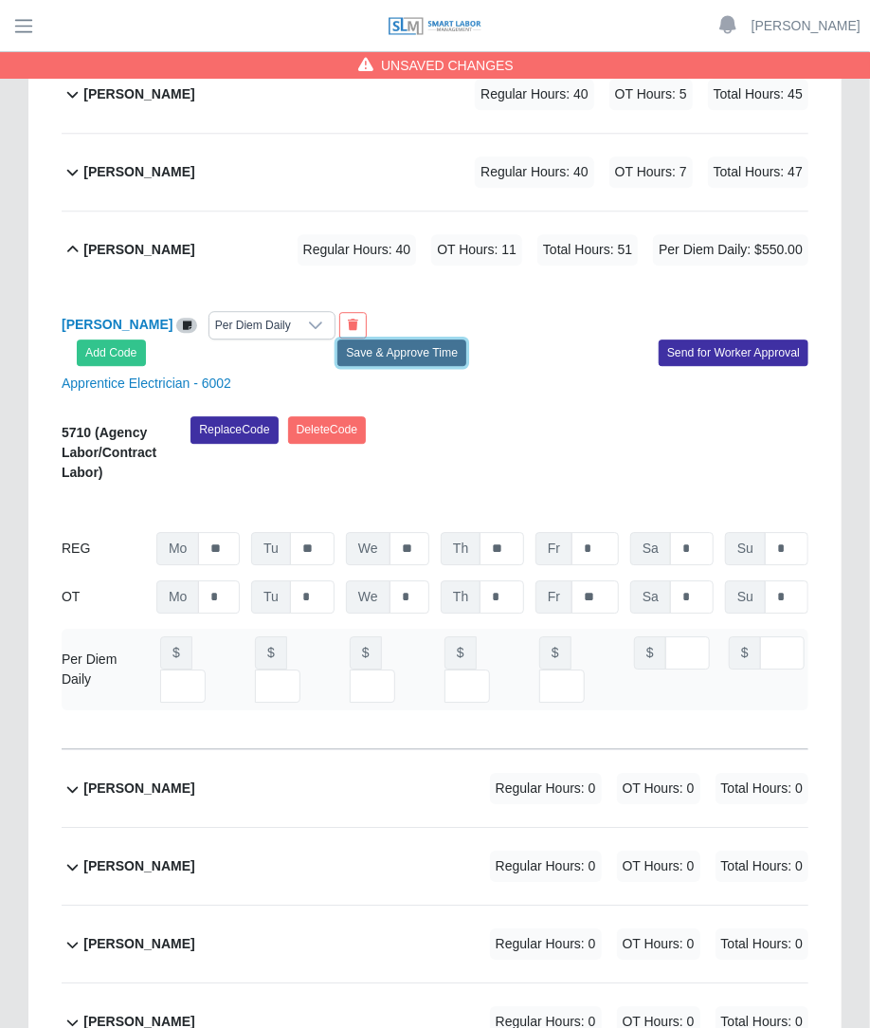
scroll to position [0, 0]
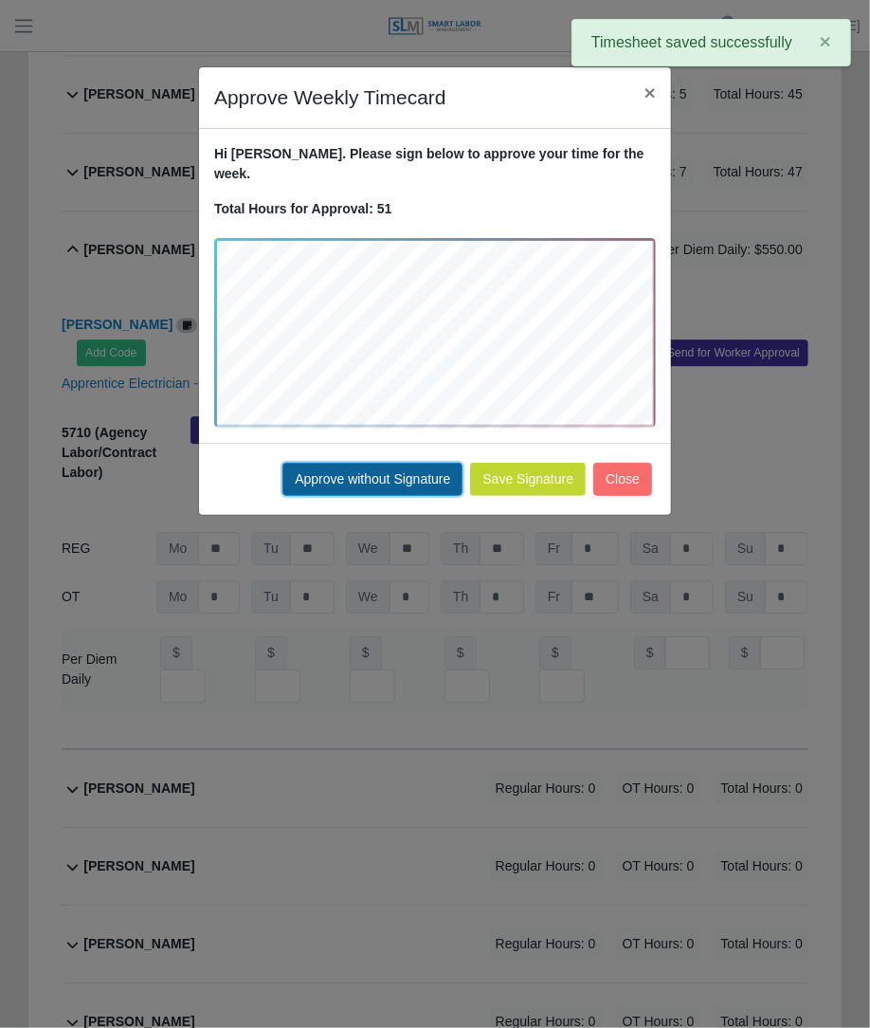
click at [423, 474] on button "Approve without Signature" at bounding box center [373, 479] width 180 height 33
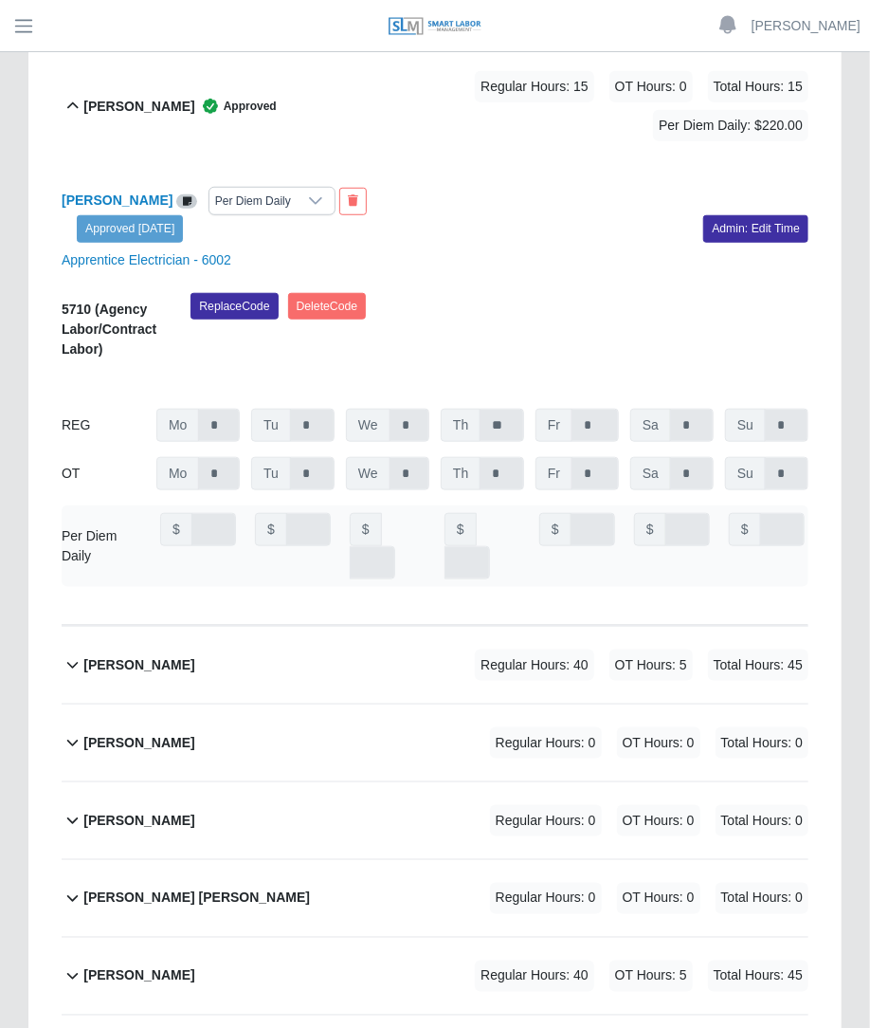
scroll to position [3207, 0]
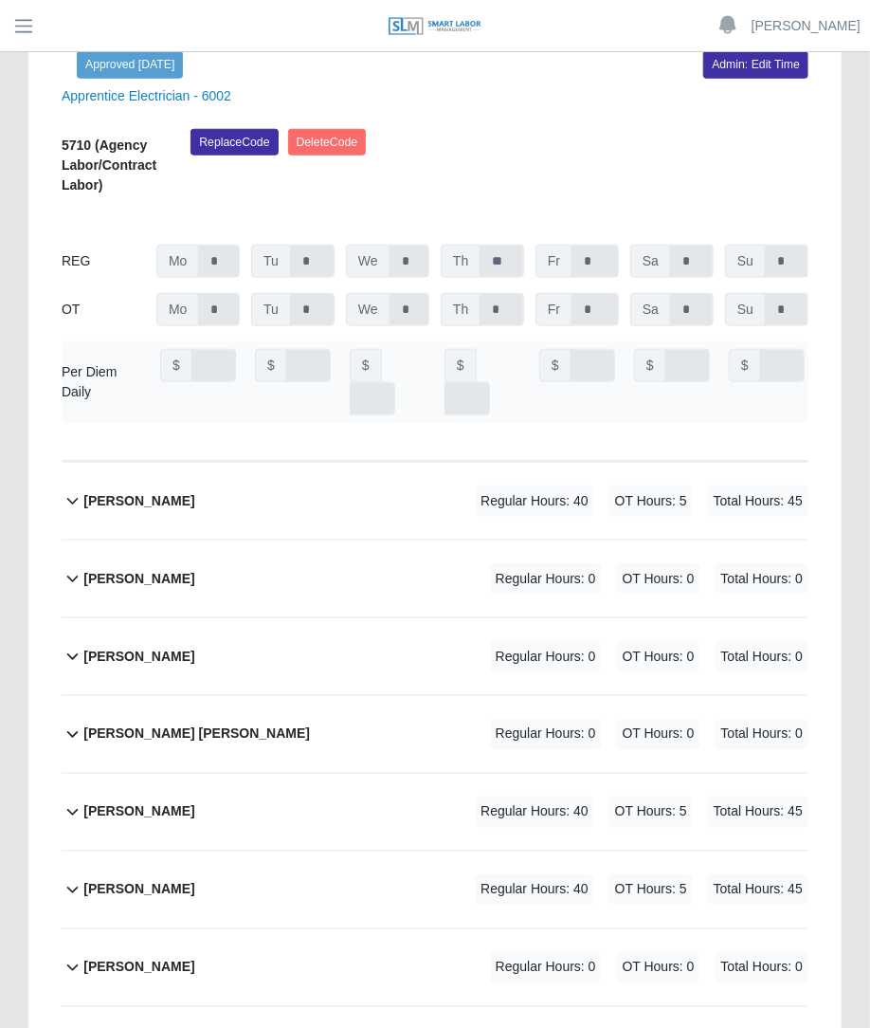
click at [466, 852] on div "Jhonny Rangel Regular Hours: 40 OT Hours: 5 Total Hours: 45" at bounding box center [445, 890] width 725 height 77
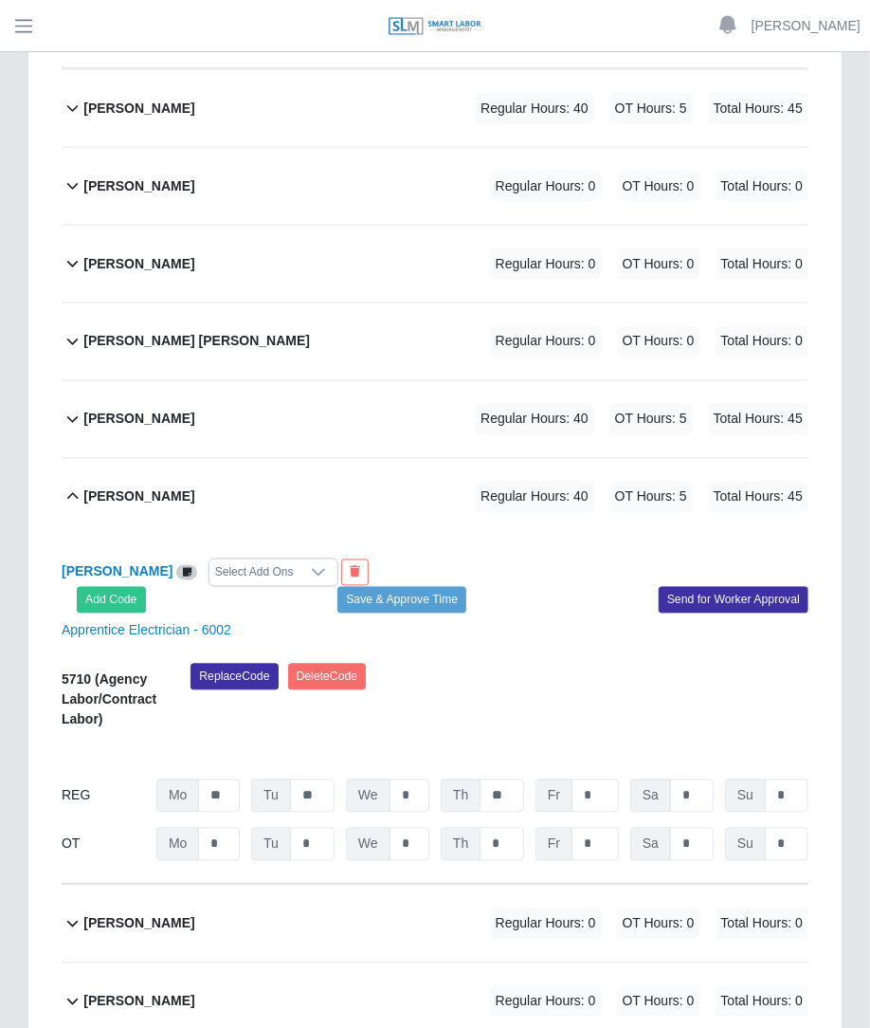
scroll to position [3700, 0]
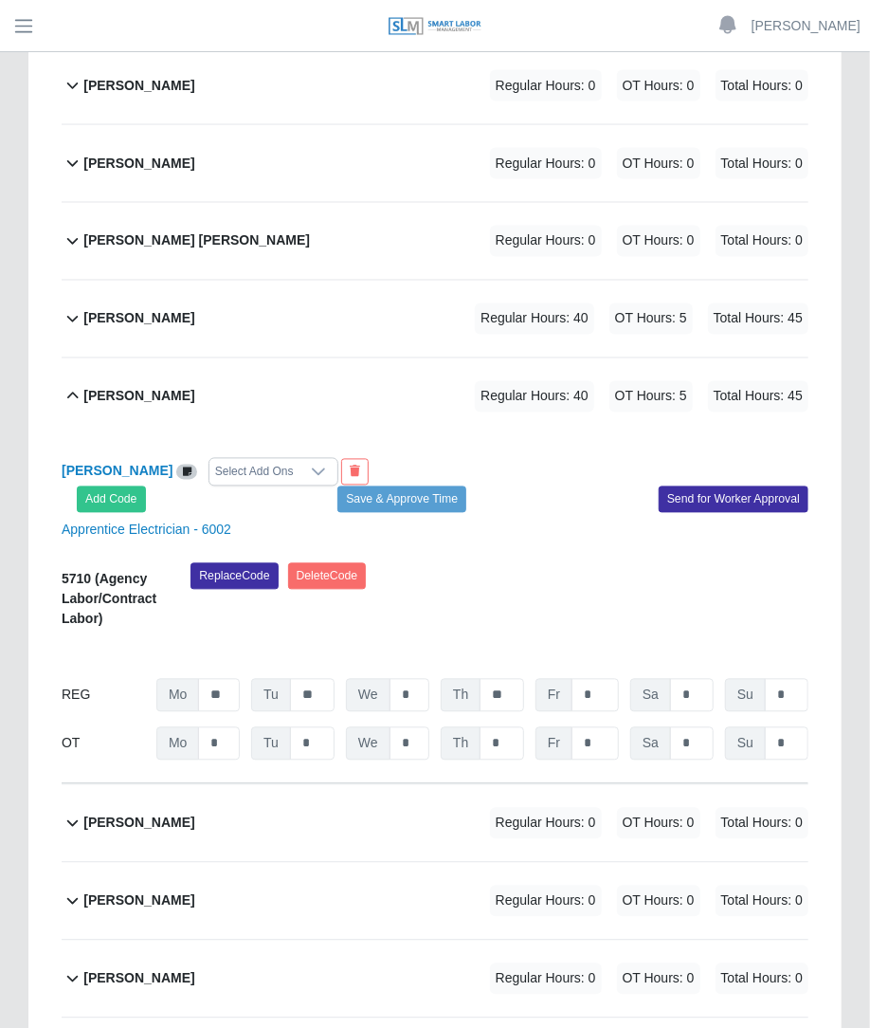
click at [236, 459] on div "Select Add Ons" at bounding box center [255, 472] width 90 height 27
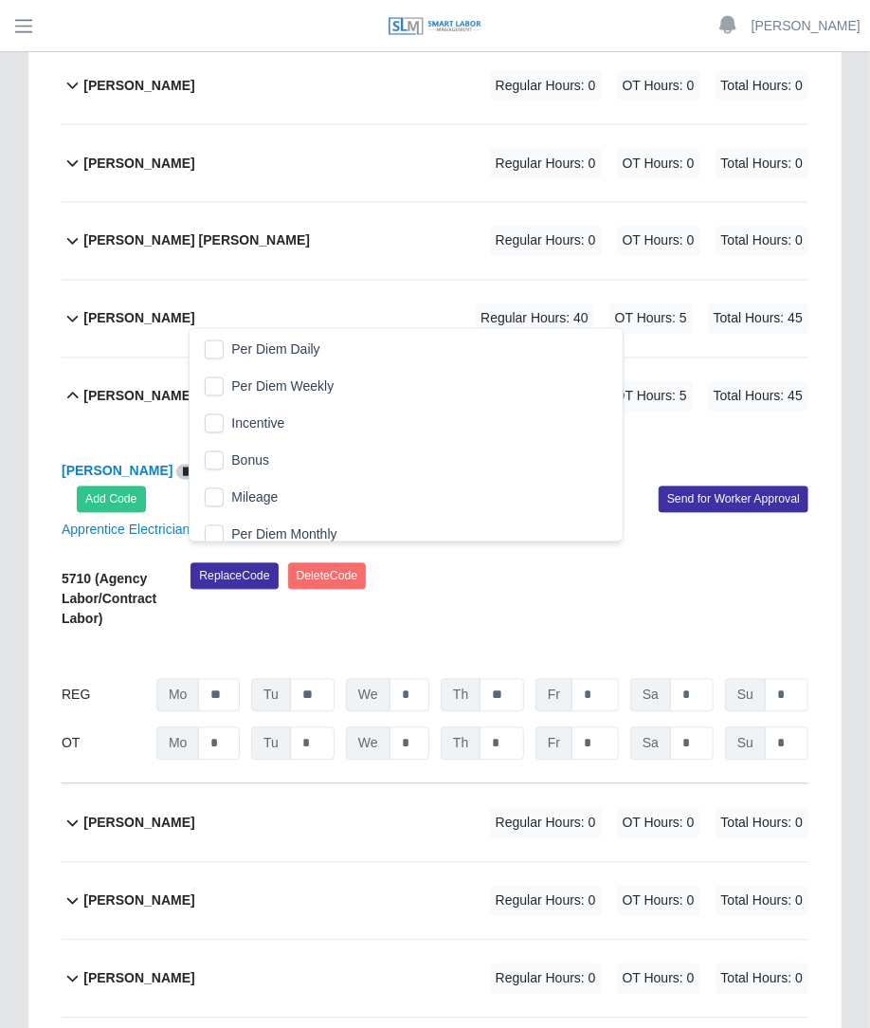
scroll to position [19, 12]
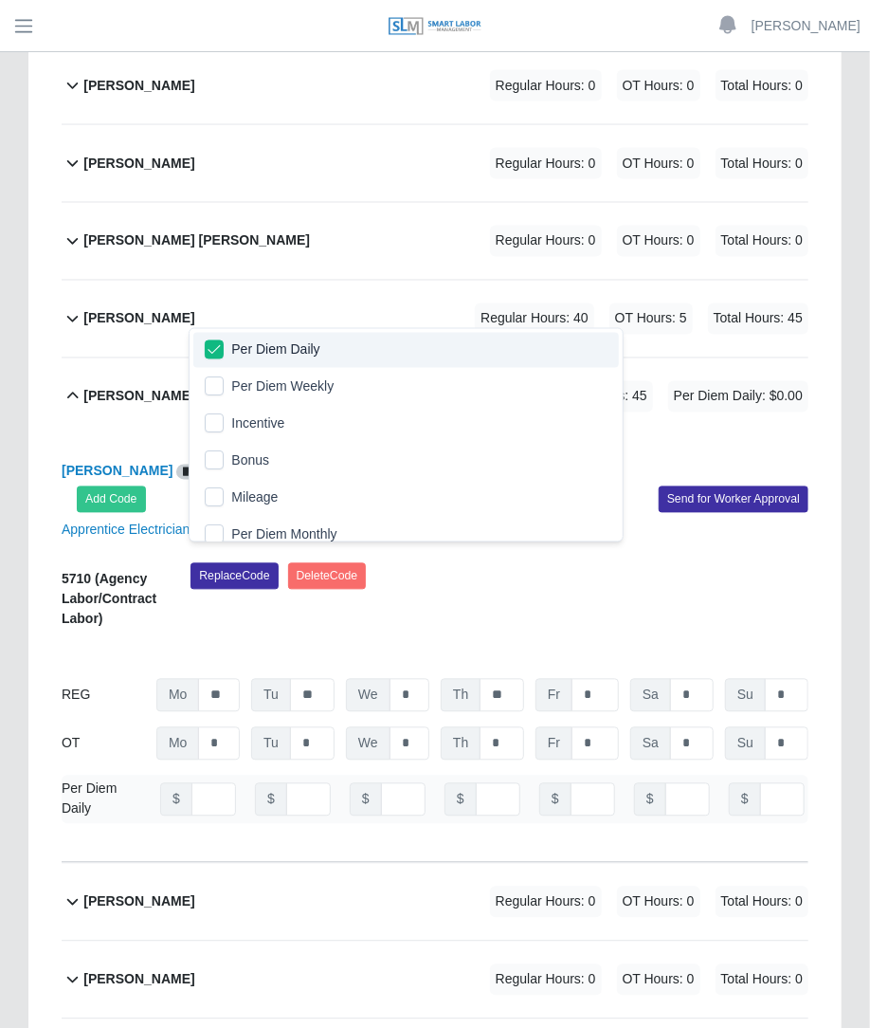
click at [500, 435] on div "Jhonny Rangel Per Diem Daily Add Code Save & Approve Time Send for Worker Appro…" at bounding box center [435, 649] width 747 height 428
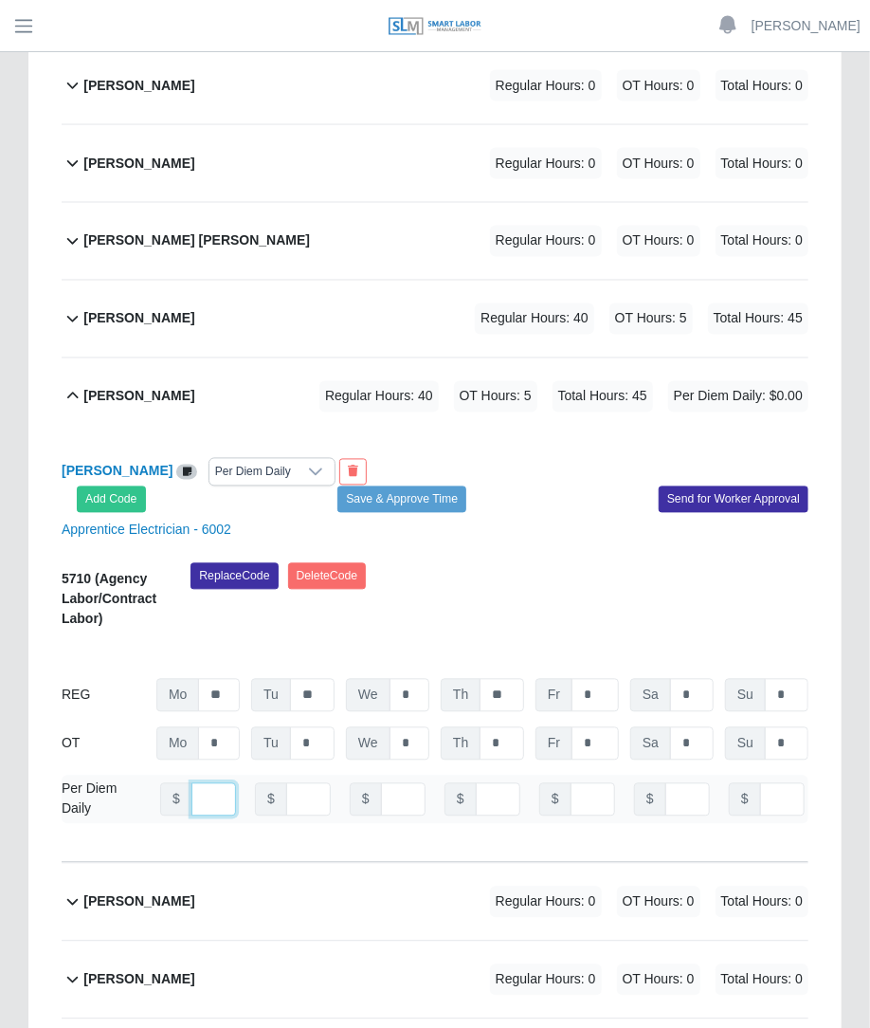
click at [196, 783] on input "number" at bounding box center [214, 799] width 45 height 33
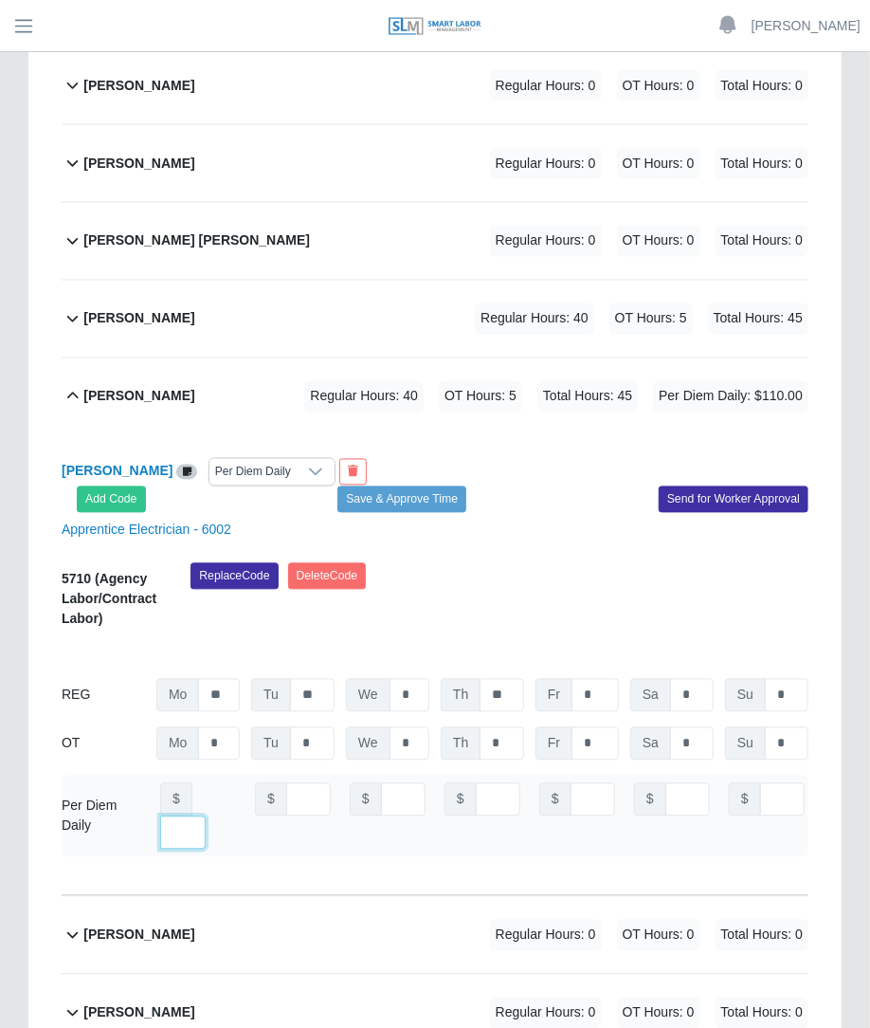
scroll to position [0, 13]
type input "***"
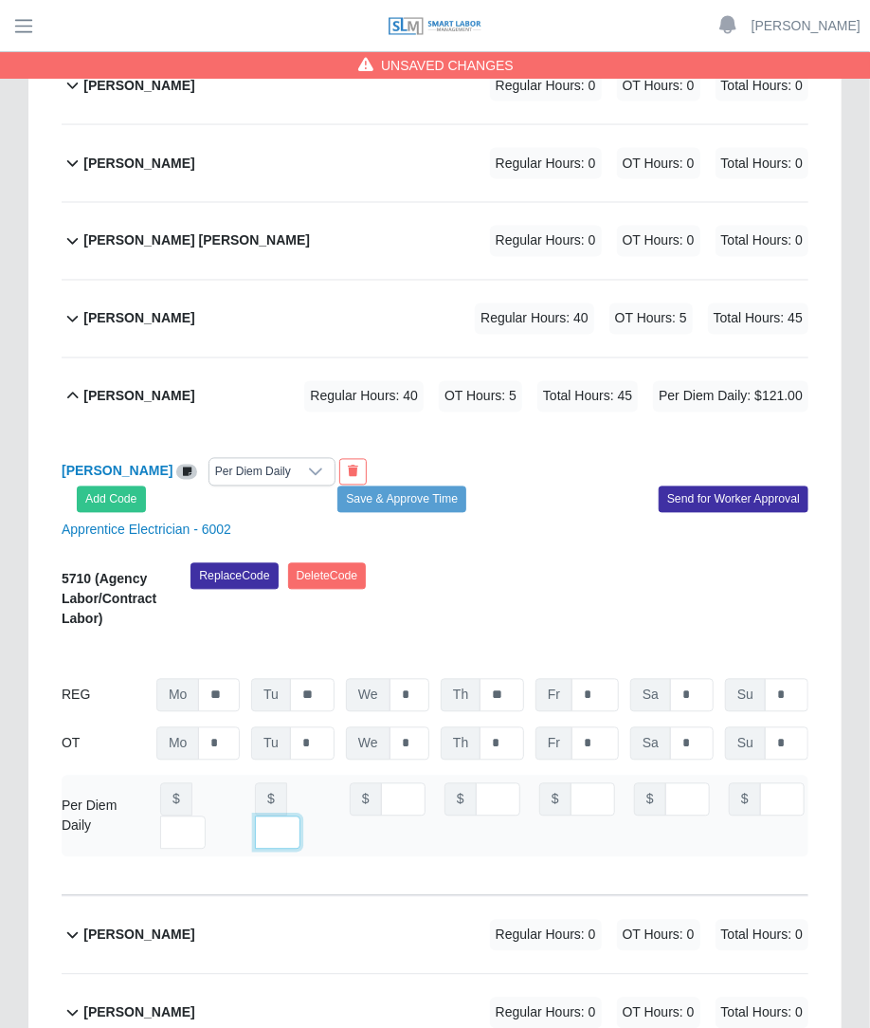
type input "***"
click at [434, 486] on button "Save & Approve Time" at bounding box center [402, 499] width 129 height 27
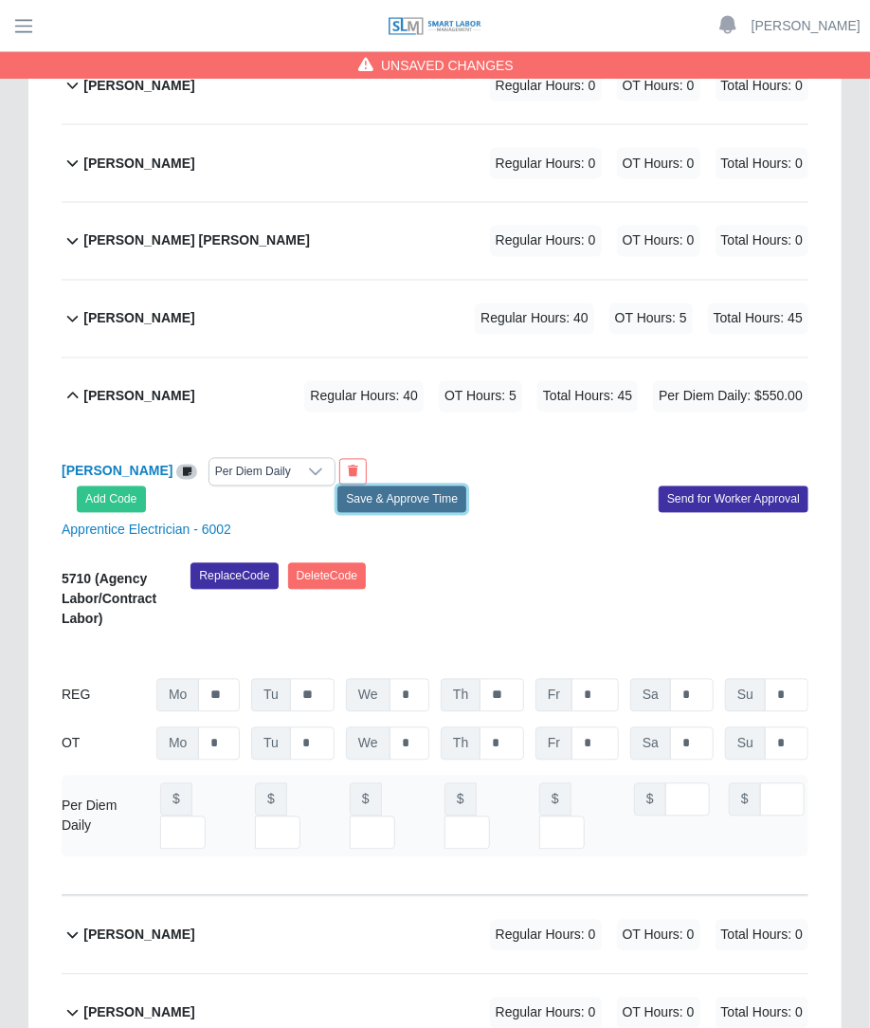
scroll to position [0, 0]
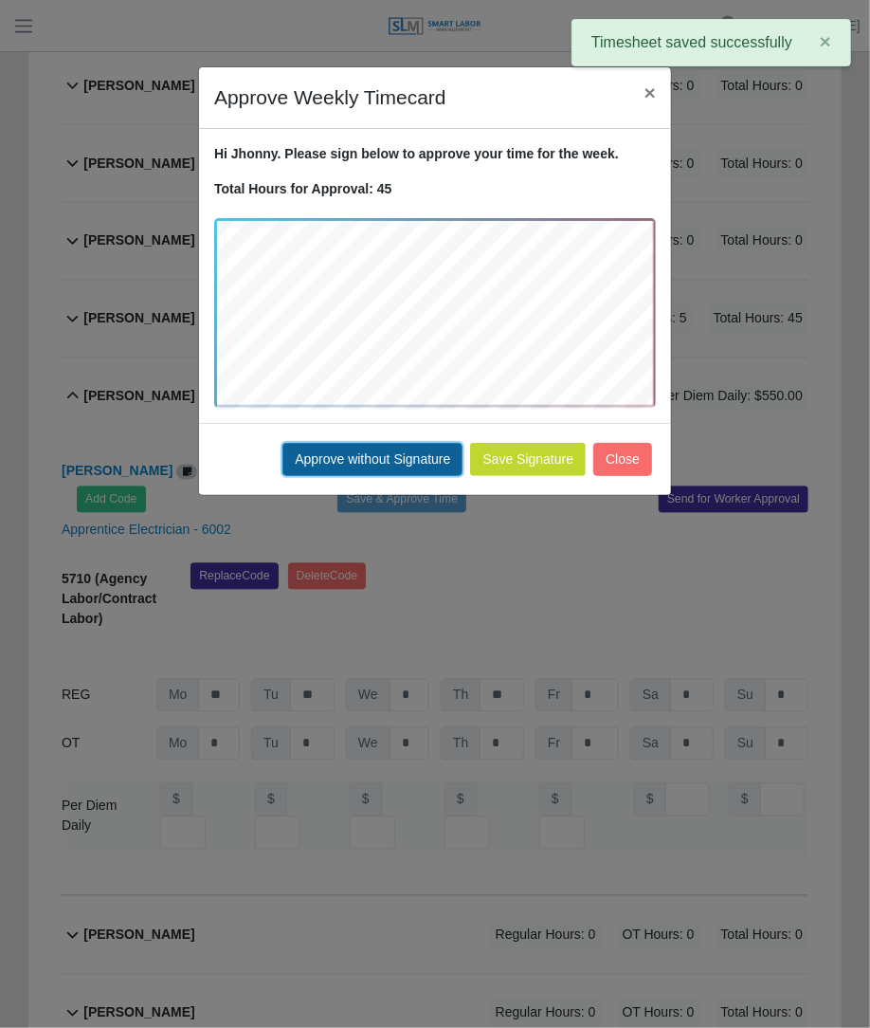
click at [414, 464] on button "Approve without Signature" at bounding box center [373, 459] width 180 height 33
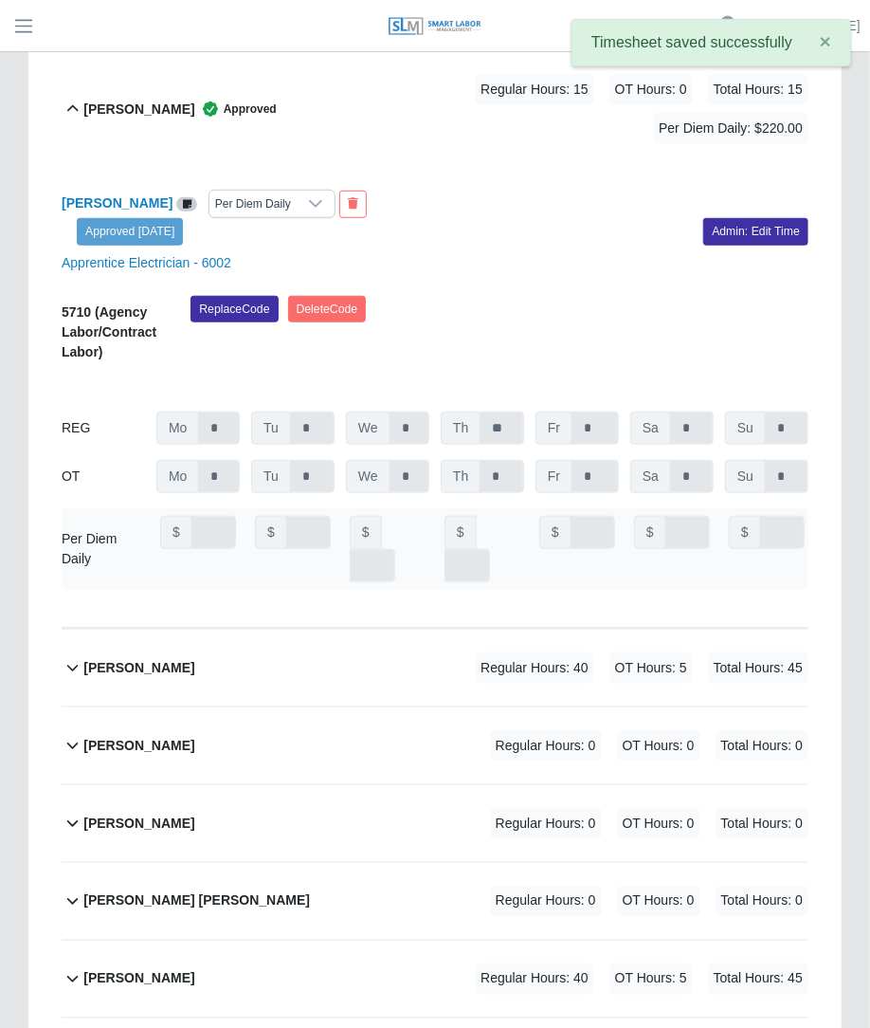
scroll to position [3034, 0]
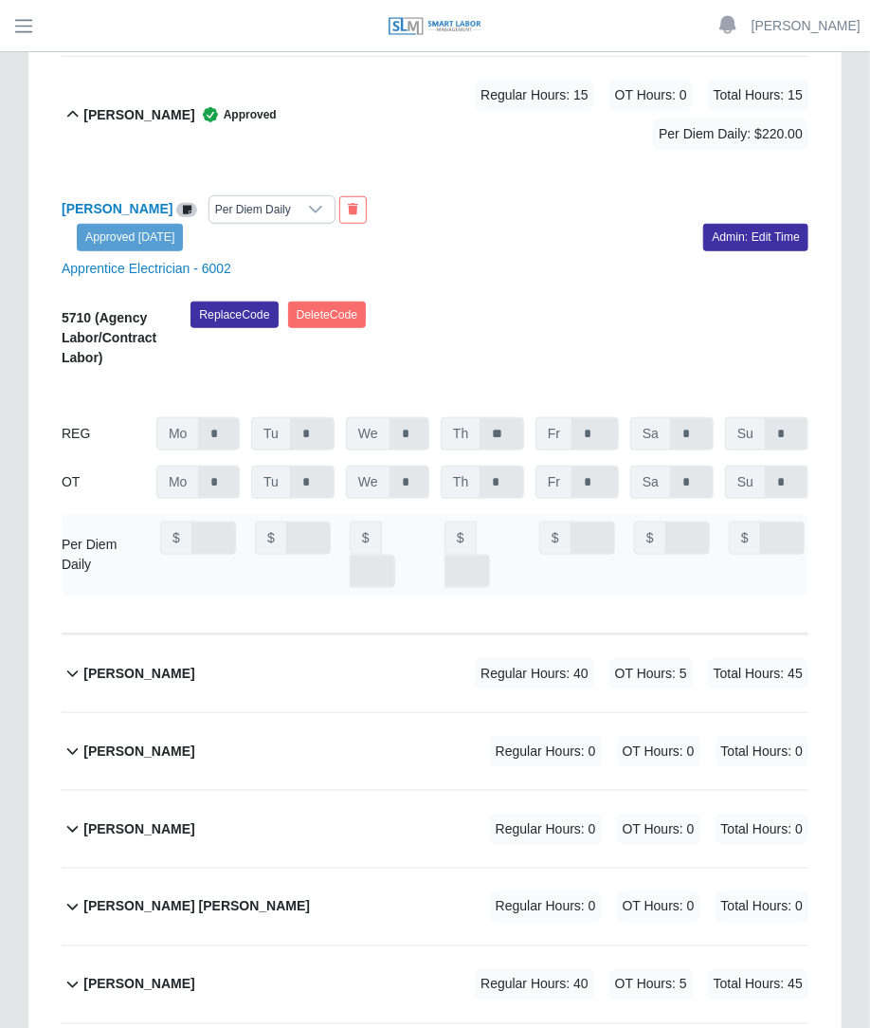
click at [636, 658] on span "OT Hours: 5" at bounding box center [651, 673] width 83 height 31
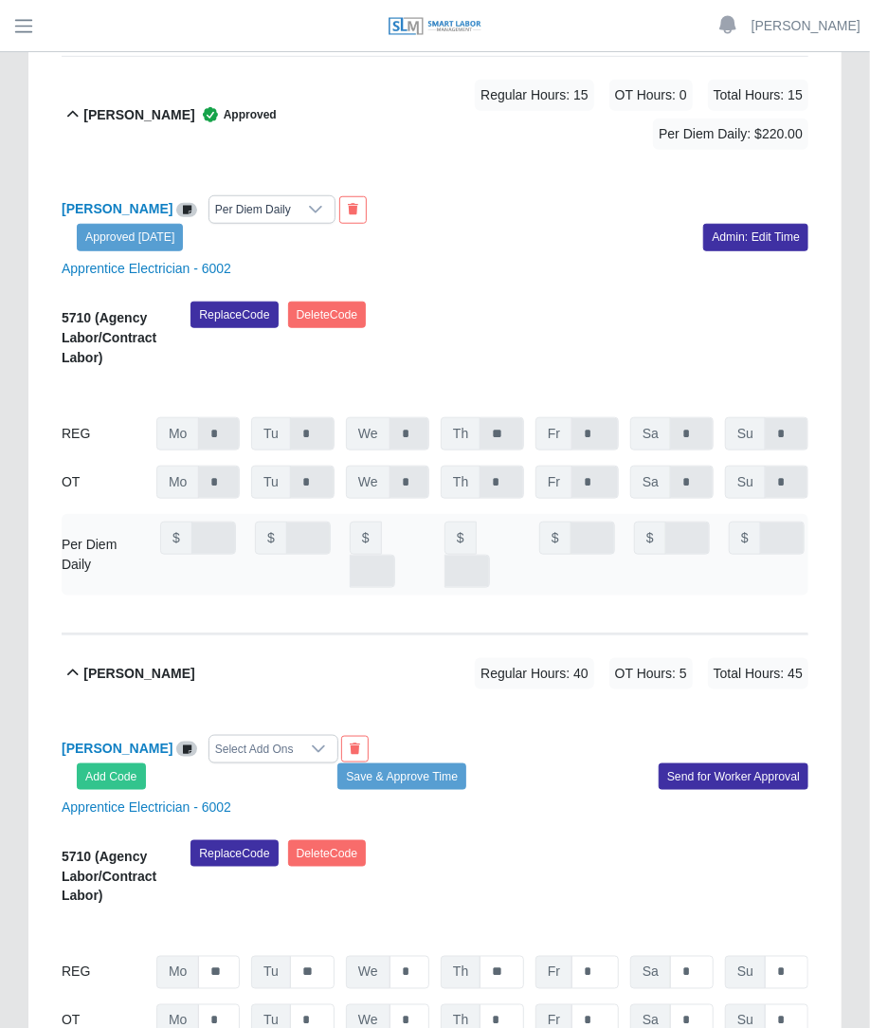
click at [287, 736] on div "Select Add Ons" at bounding box center [255, 749] width 90 height 27
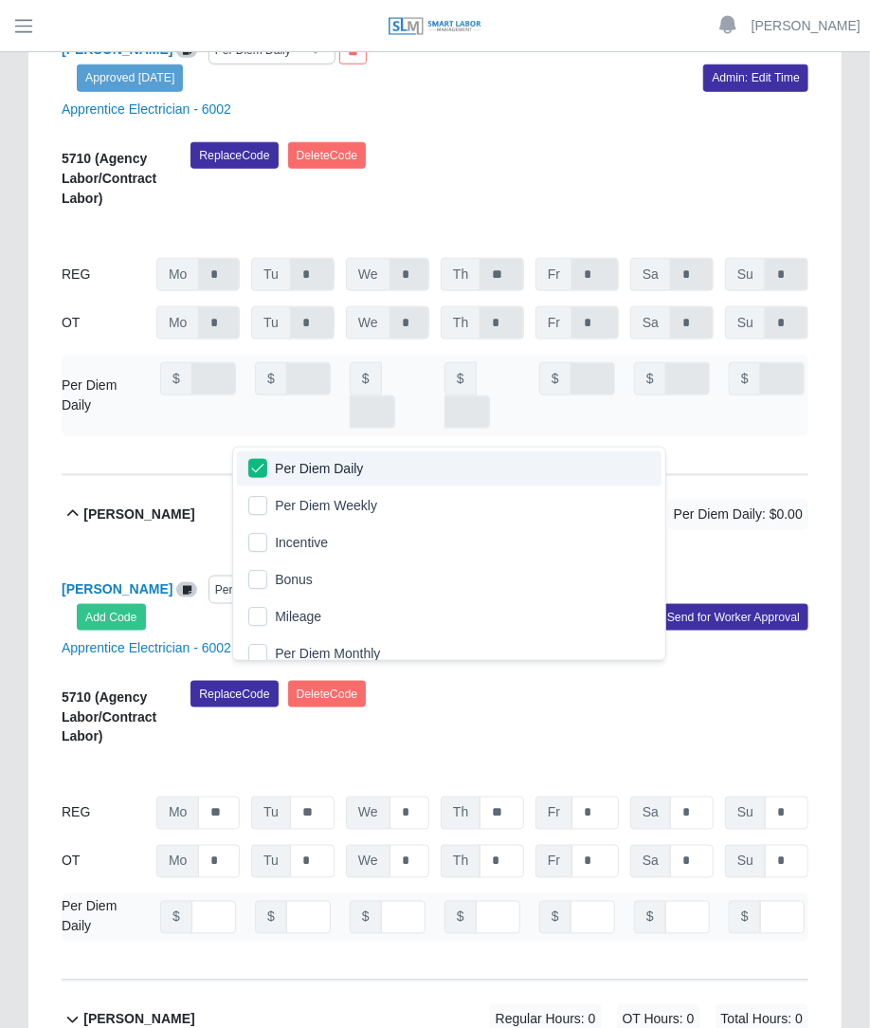
scroll to position [3278, 0]
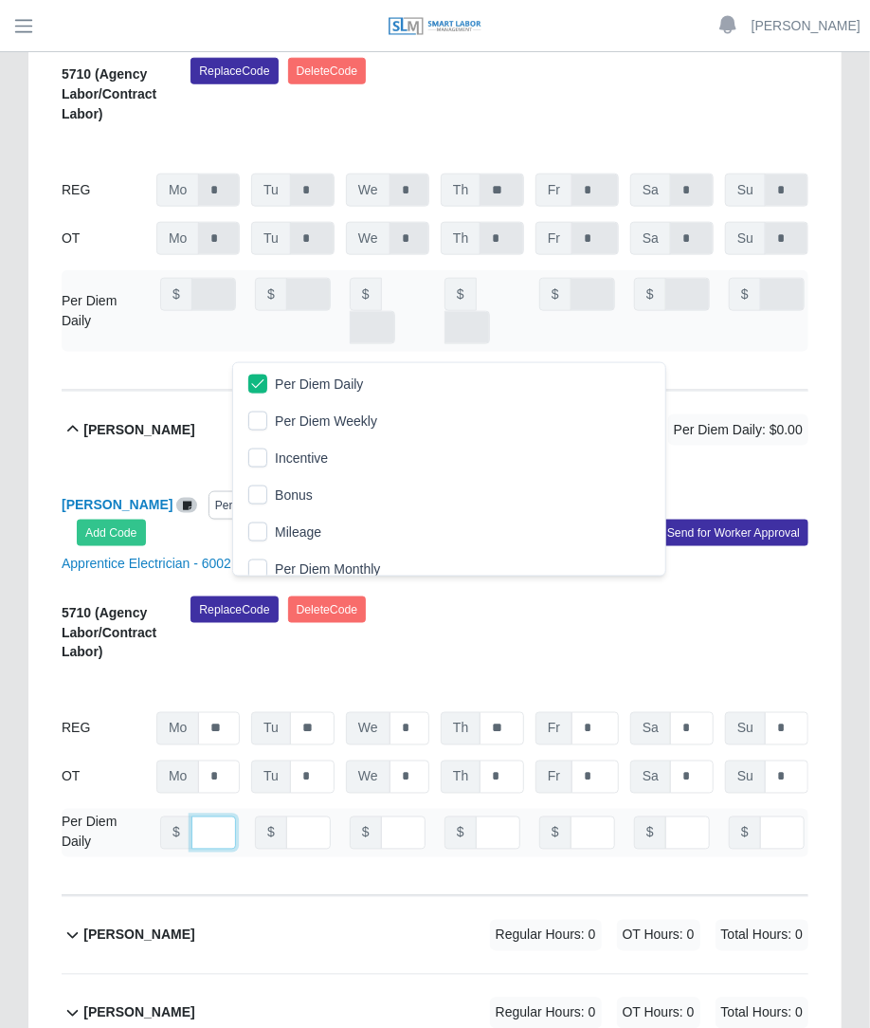
click at [194, 816] on input "number" at bounding box center [214, 832] width 45 height 33
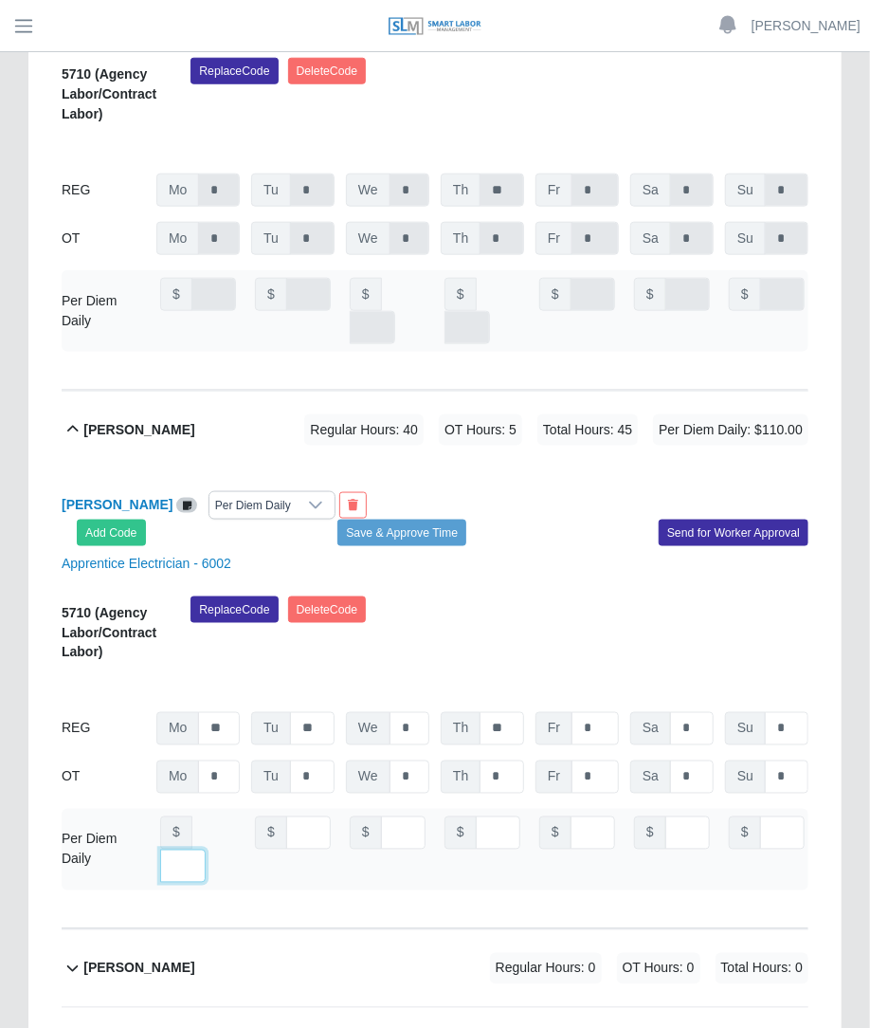
scroll to position [0, 13]
type input "***"
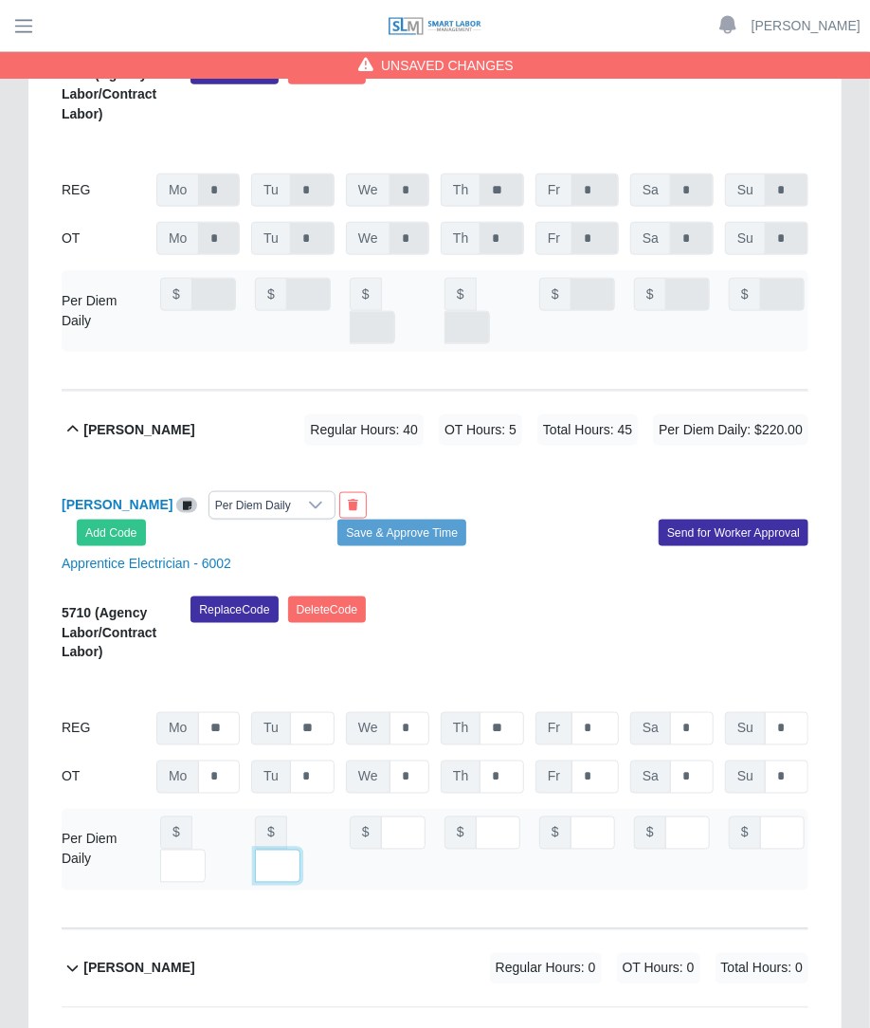
type input "***"
click at [549, 596] on div "Replace Code Delete Code" at bounding box center [499, 635] width 647 height 78
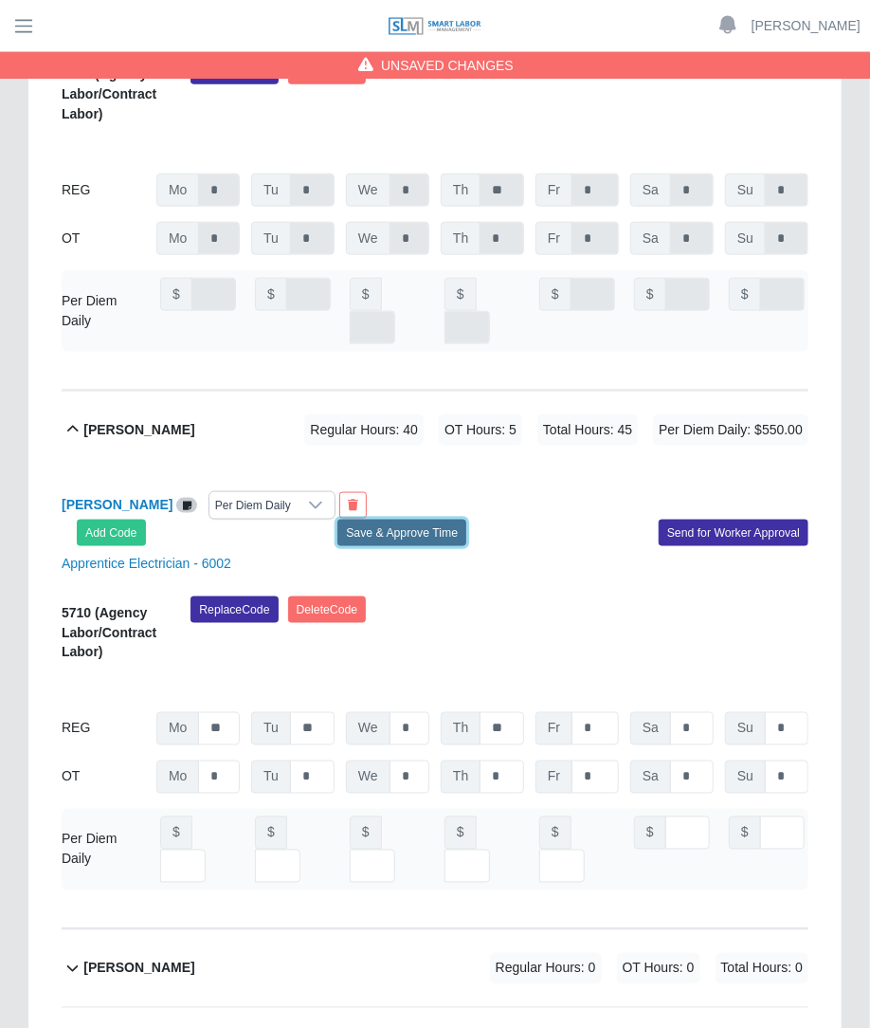
click at [449, 520] on button "Save & Approve Time" at bounding box center [402, 533] width 129 height 27
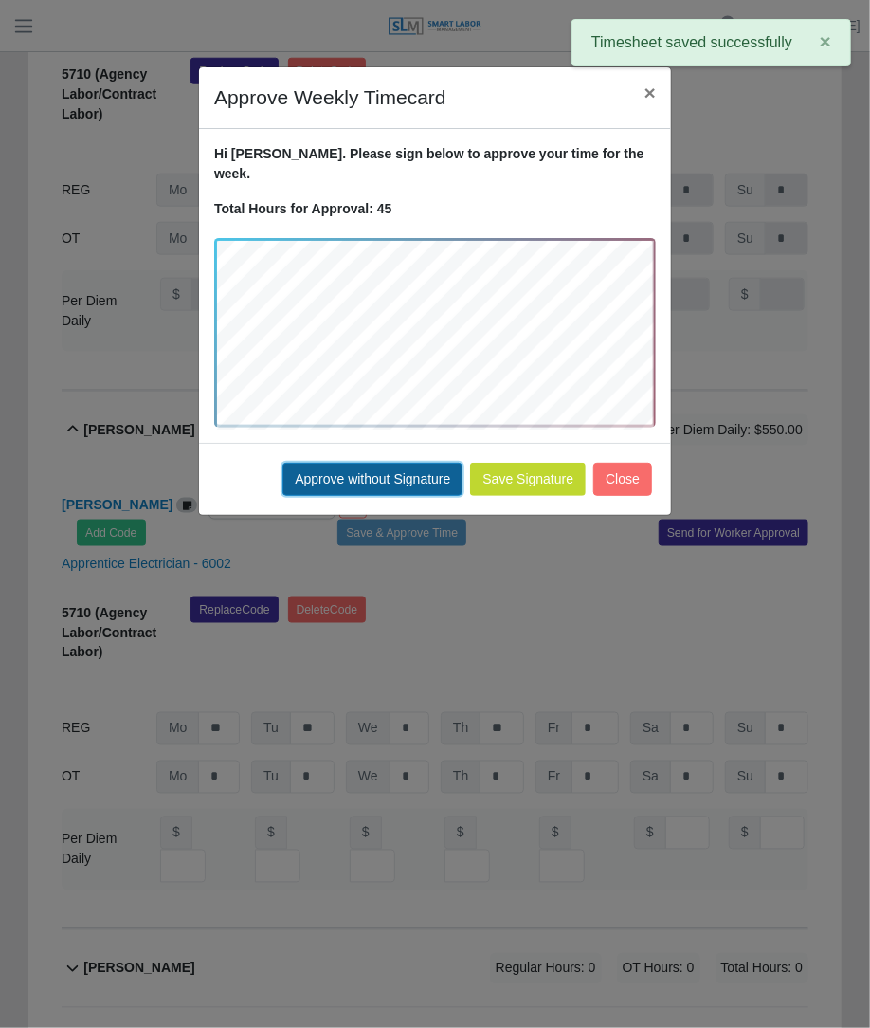
click at [421, 463] on button "Approve without Signature" at bounding box center [373, 479] width 180 height 33
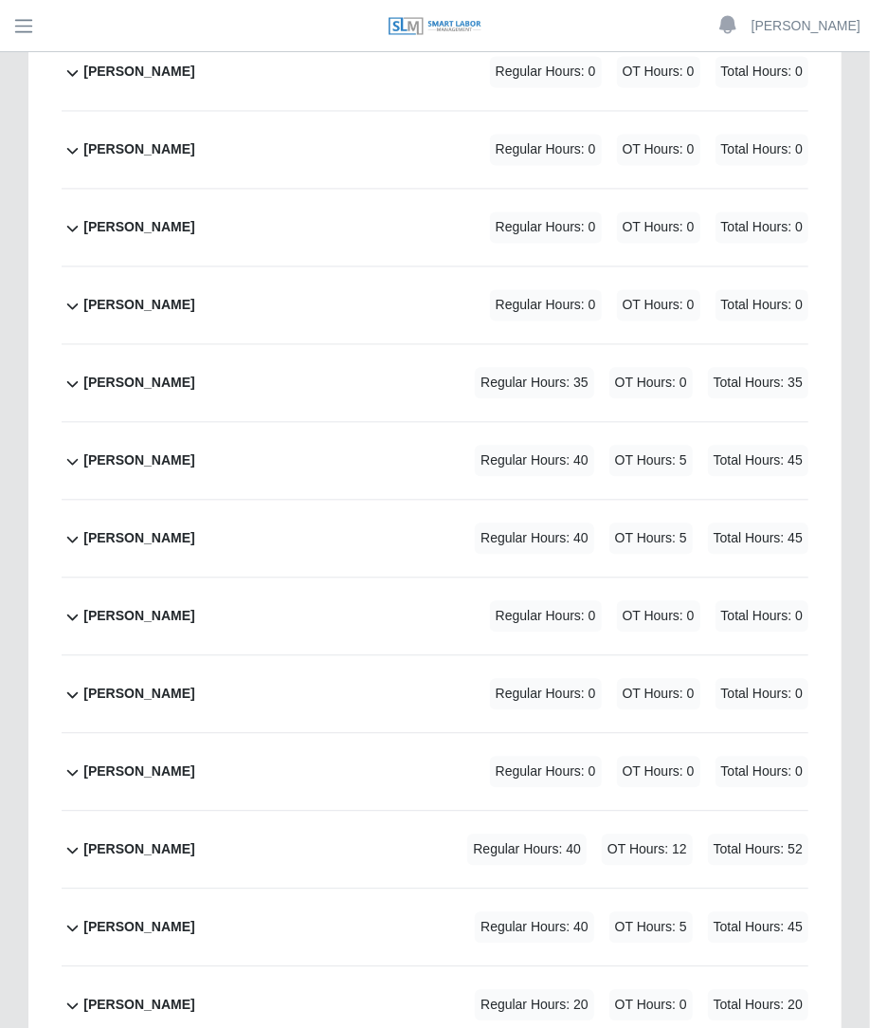
click at [355, 889] on div "Xavier Salas Alvarez Regular Hours: 40 OT Hours: 5 Total Hours: 45" at bounding box center [445, 927] width 725 height 77
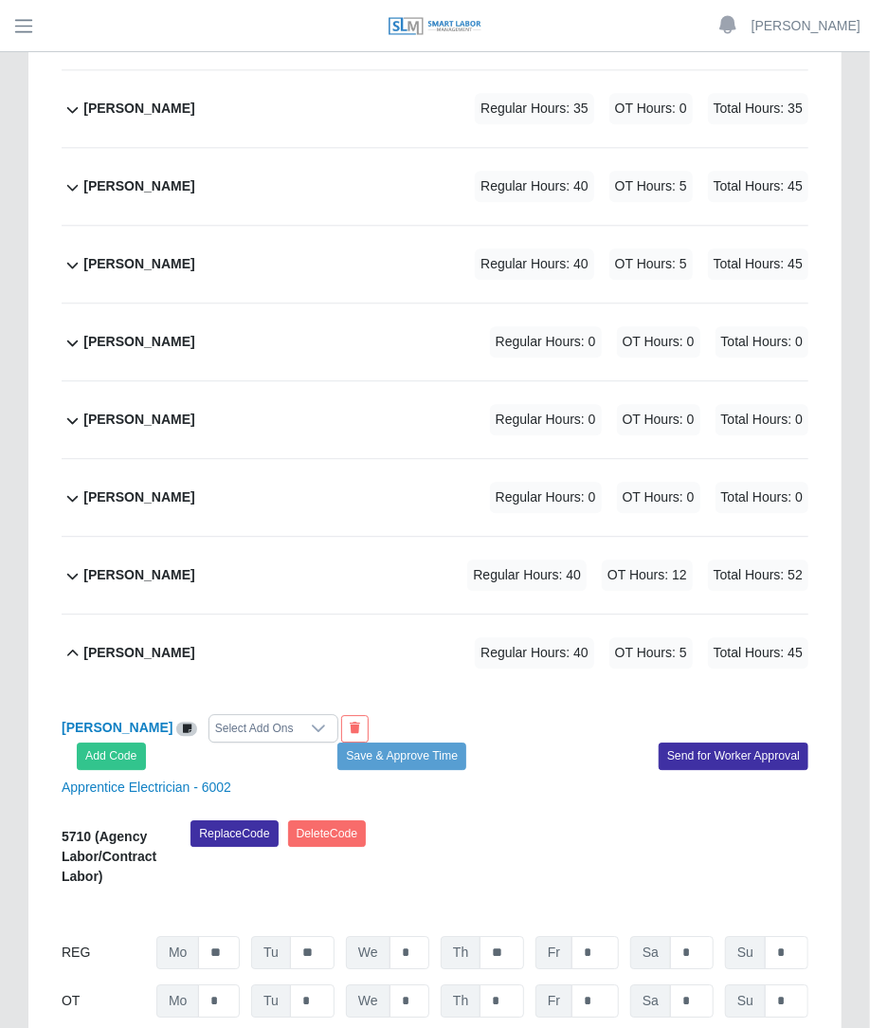
click at [300, 715] on div "Select Add Ons" at bounding box center [255, 728] width 90 height 27
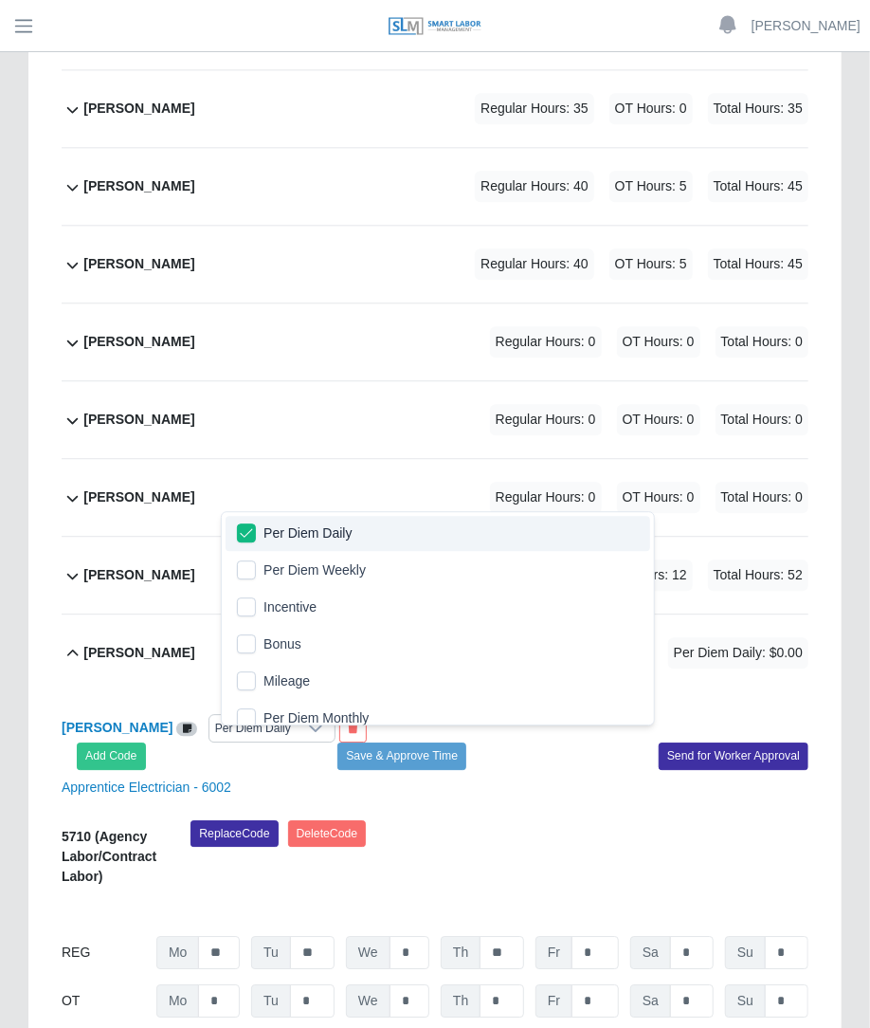
click at [554, 691] on div "Xavier Salas Alvarez Per Diem Daily Add Code Save & Approve Time Send for Worke…" at bounding box center [435, 905] width 747 height 428
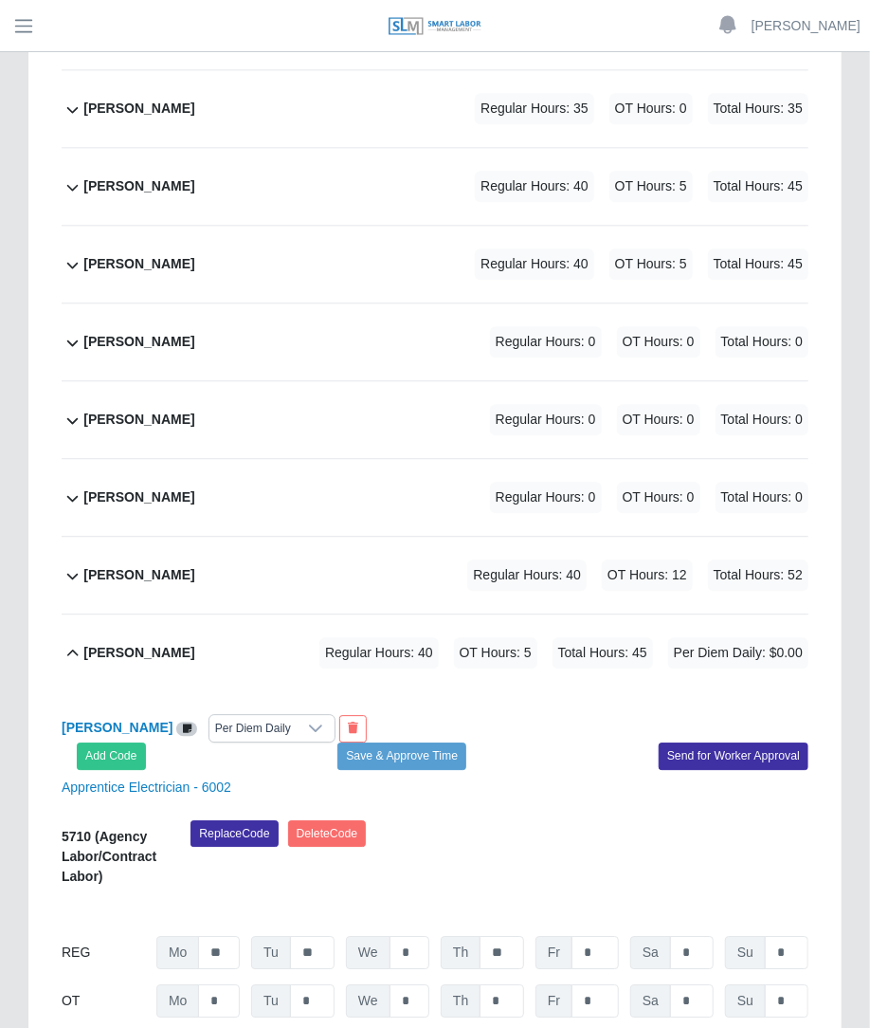
type input "***"
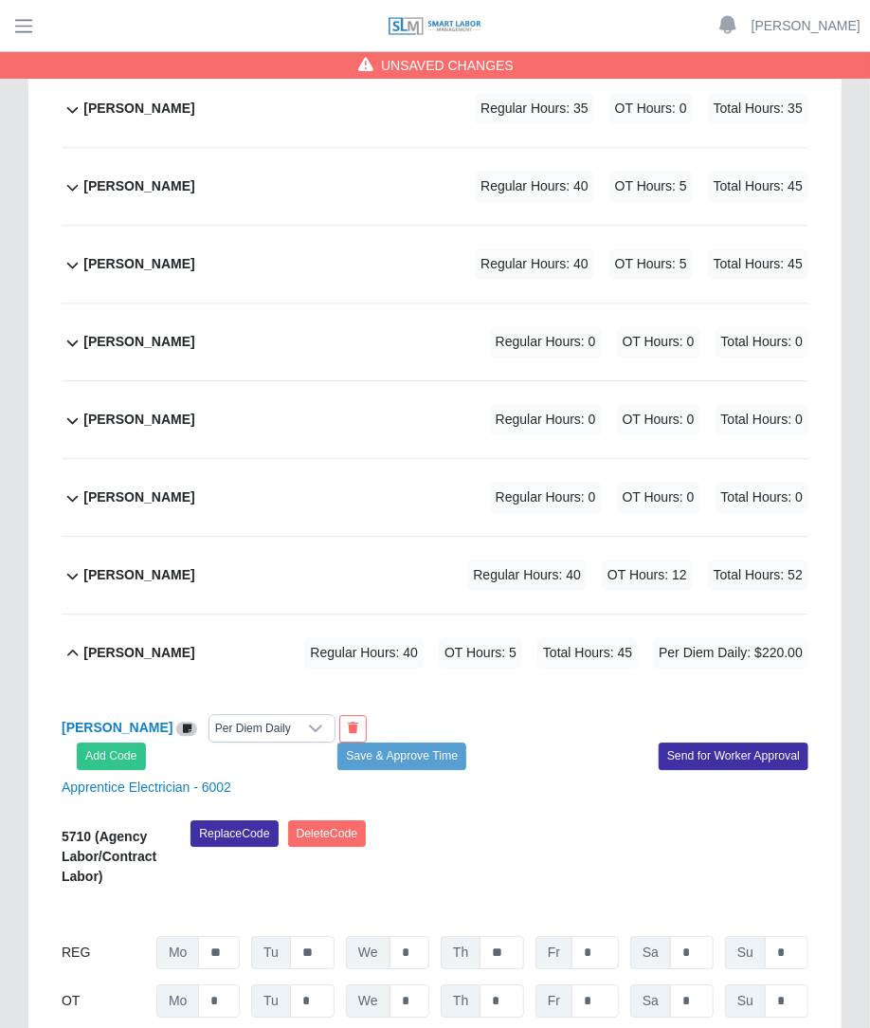
type input "***"
click at [432, 742] on button "Save & Approve Time" at bounding box center [402, 755] width 129 height 27
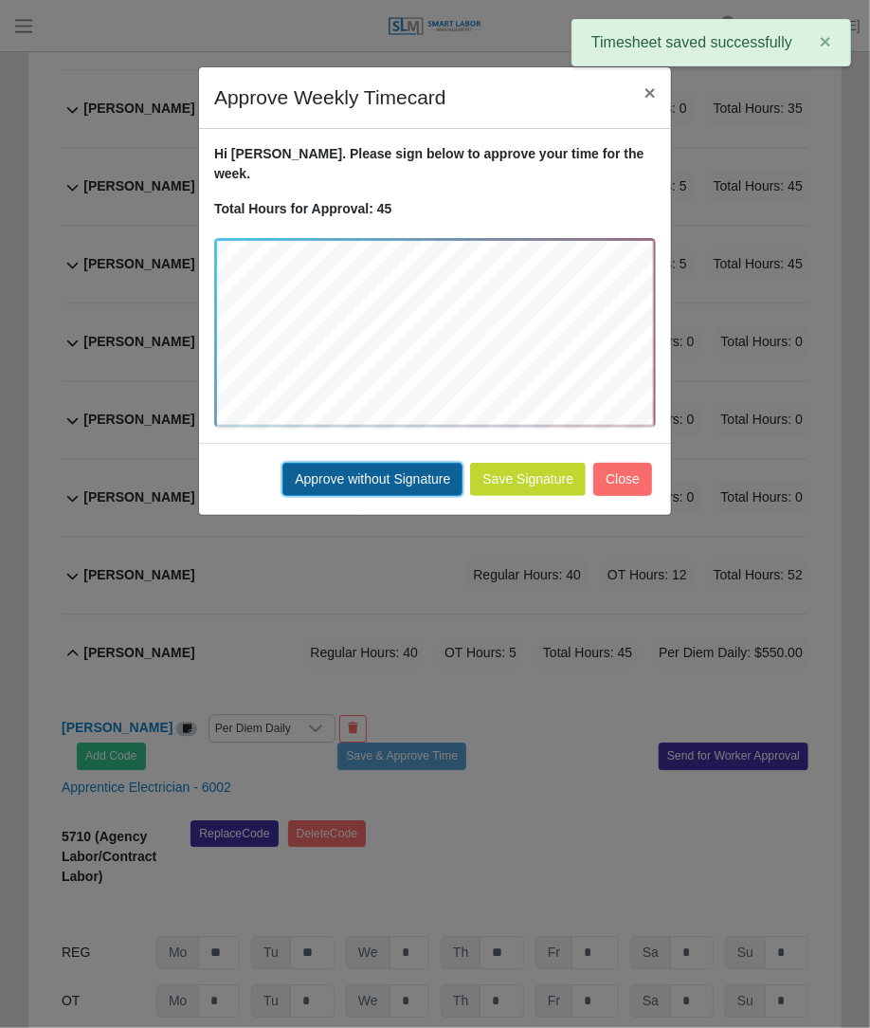
click at [421, 473] on button "Approve without Signature" at bounding box center [373, 479] width 180 height 33
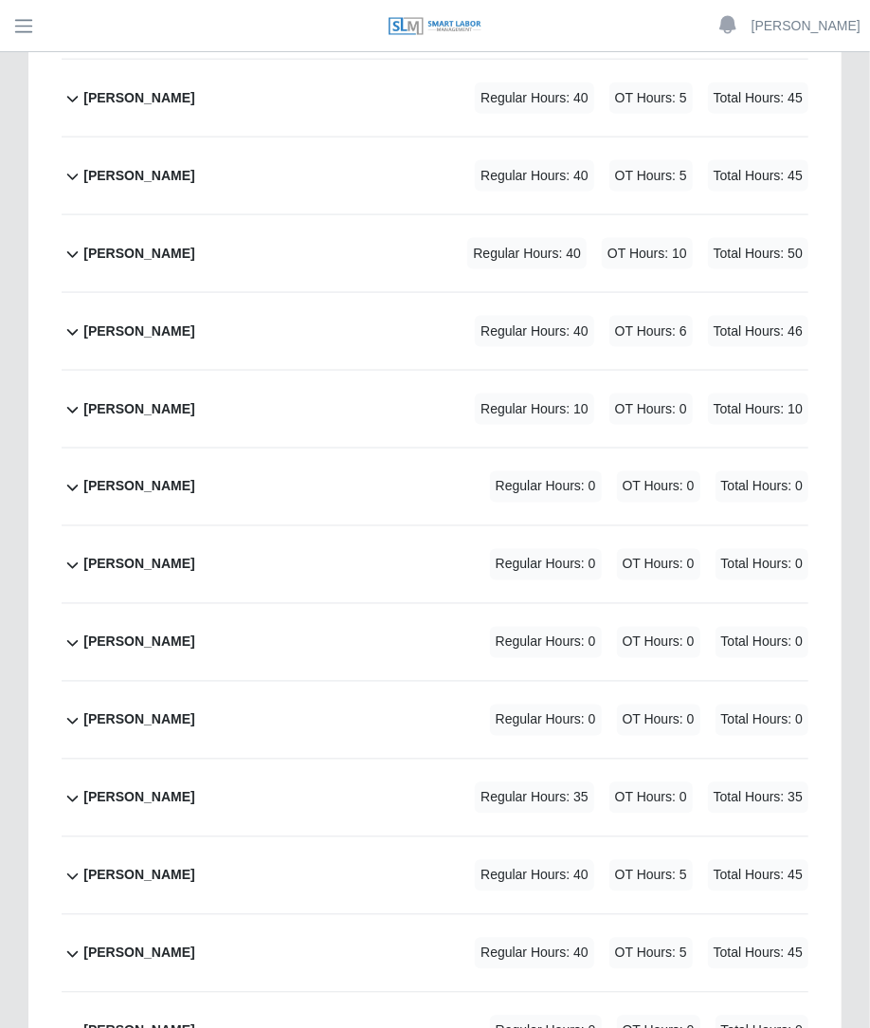
click at [488, 938] on span "Regular Hours: 40" at bounding box center [534, 953] width 119 height 31
drag, startPoint x: 870, startPoint y: 806, endPoint x: 875, endPoint y: 833, distance: 28.1
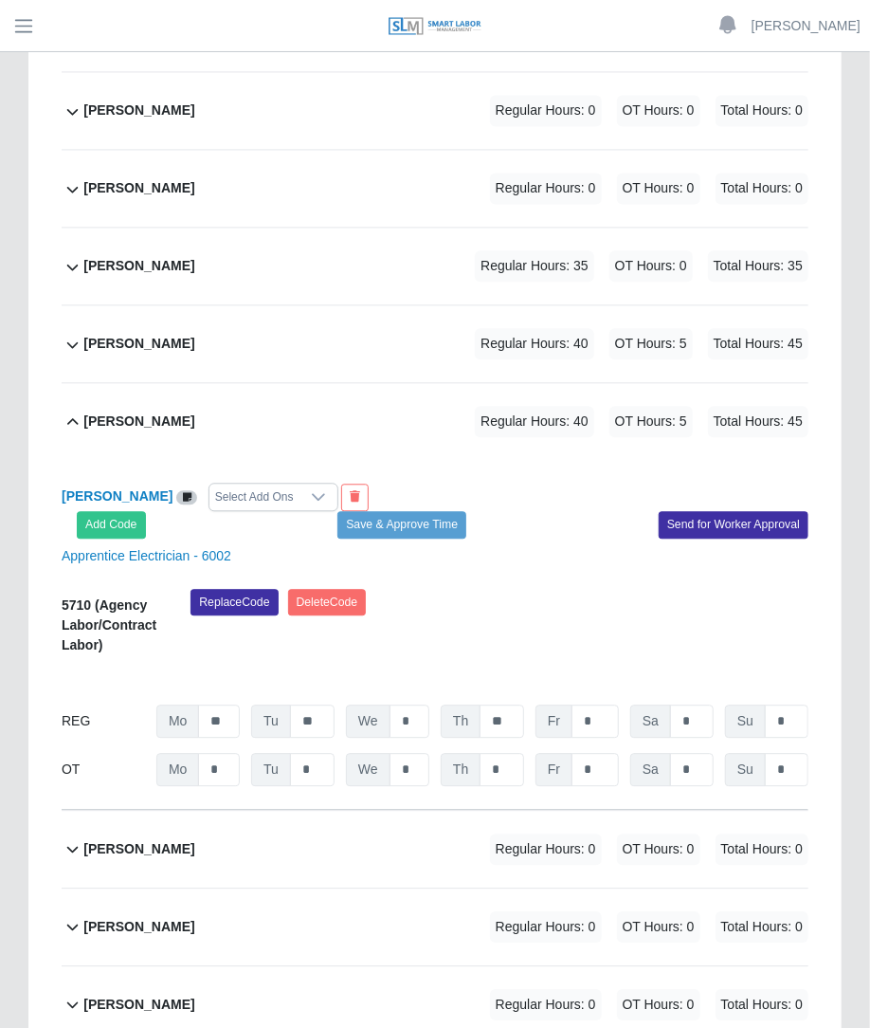
click at [285, 484] on div "Select Add Ons" at bounding box center [255, 497] width 90 height 27
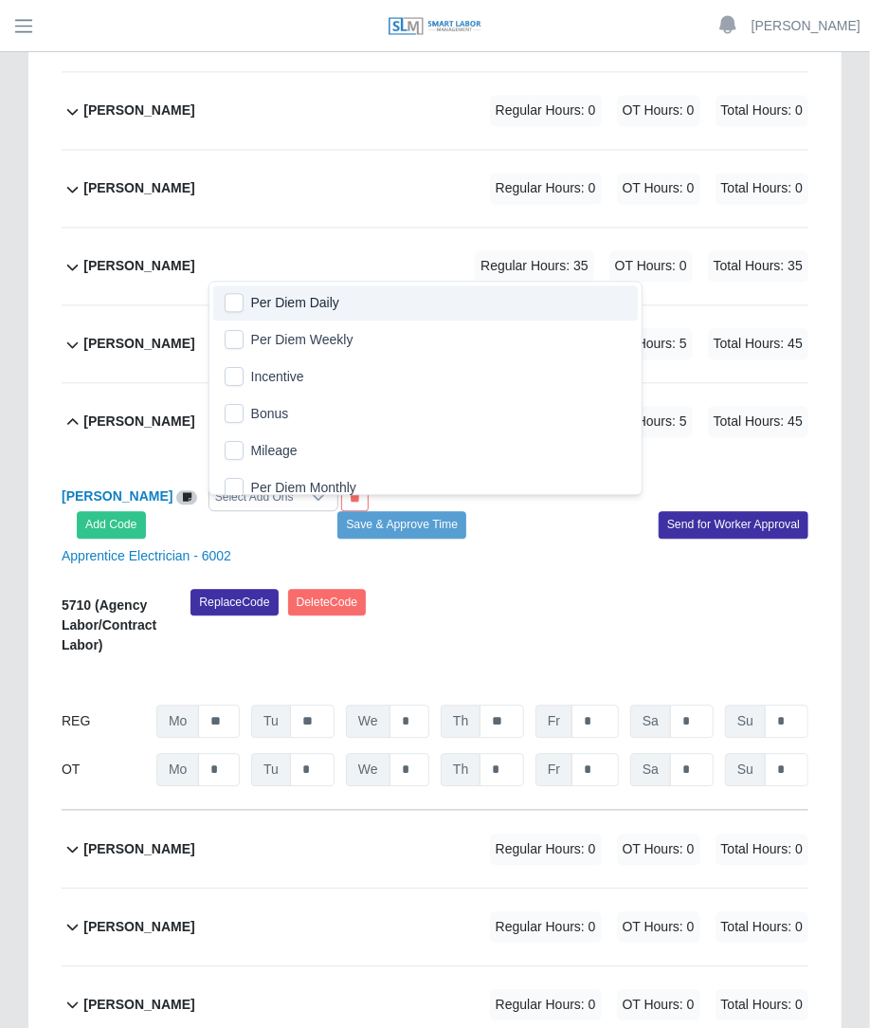
click at [245, 295] on li "Per Diem Daily" at bounding box center [425, 302] width 425 height 35
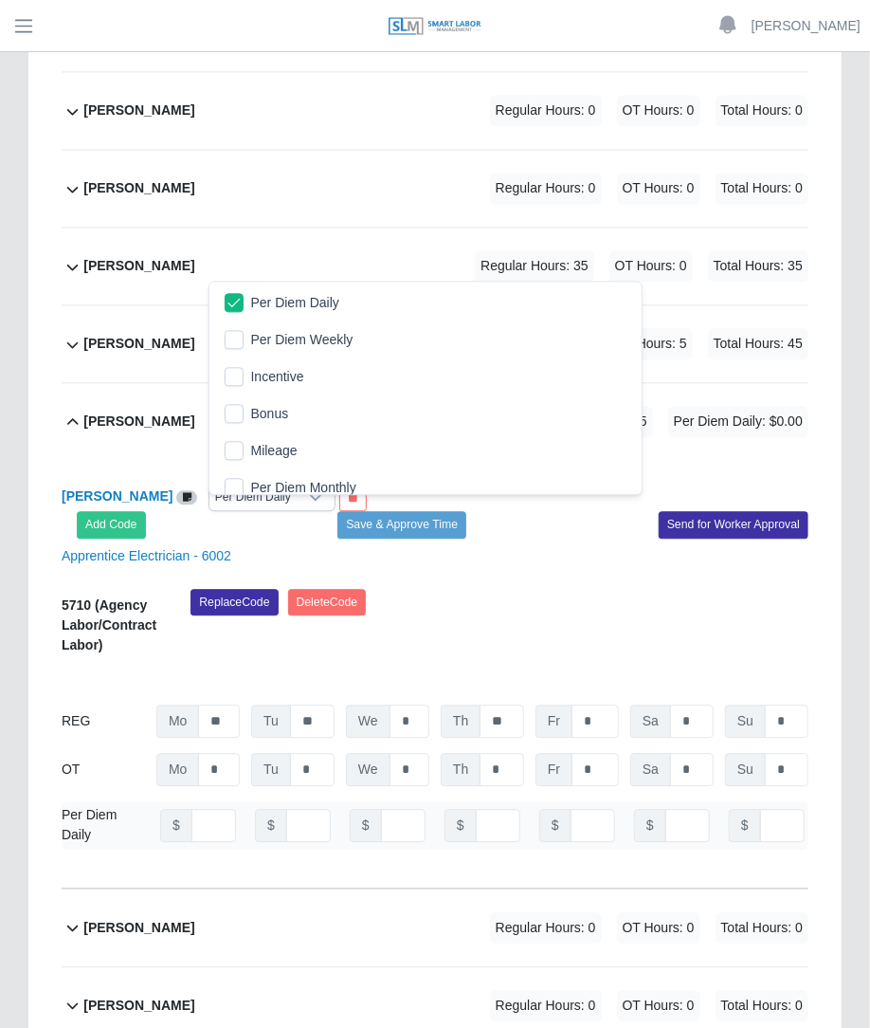
click at [511, 460] on div "Saul Salas Alvarez Per Diem Daily Add Code Save & Approve Time Send for Worker …" at bounding box center [435, 674] width 747 height 428
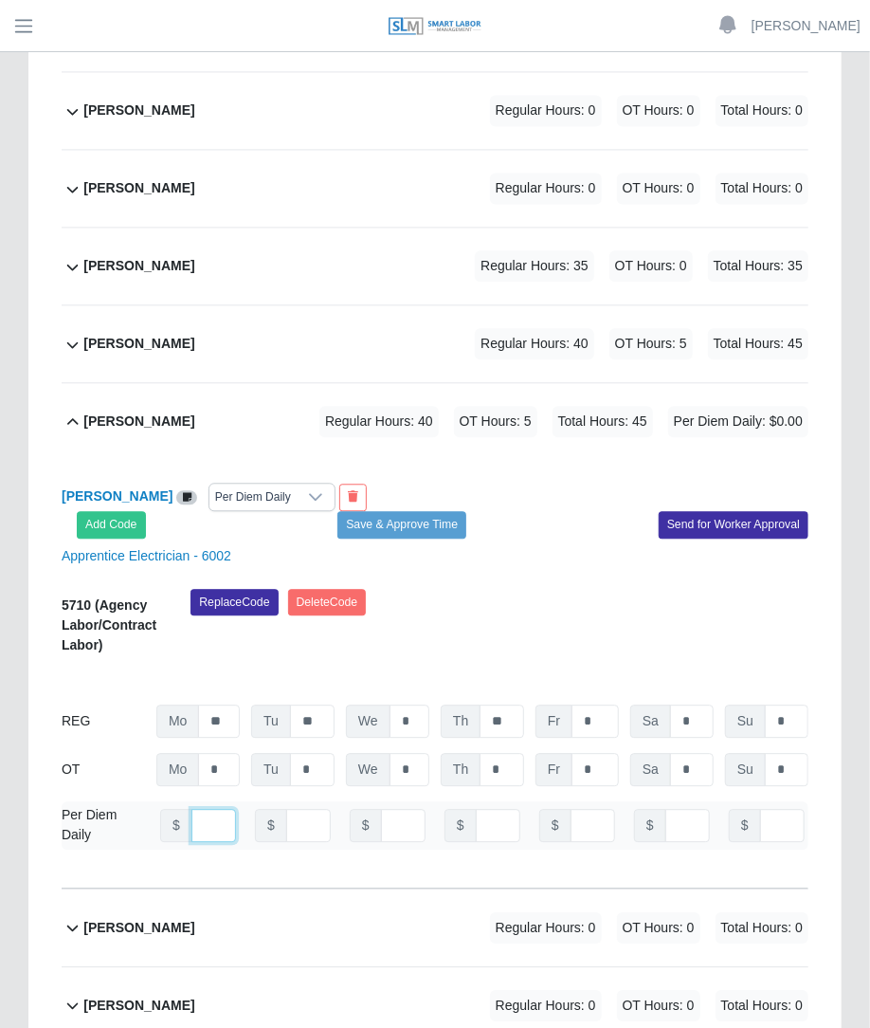
click at [204, 809] on input "number" at bounding box center [214, 825] width 45 height 33
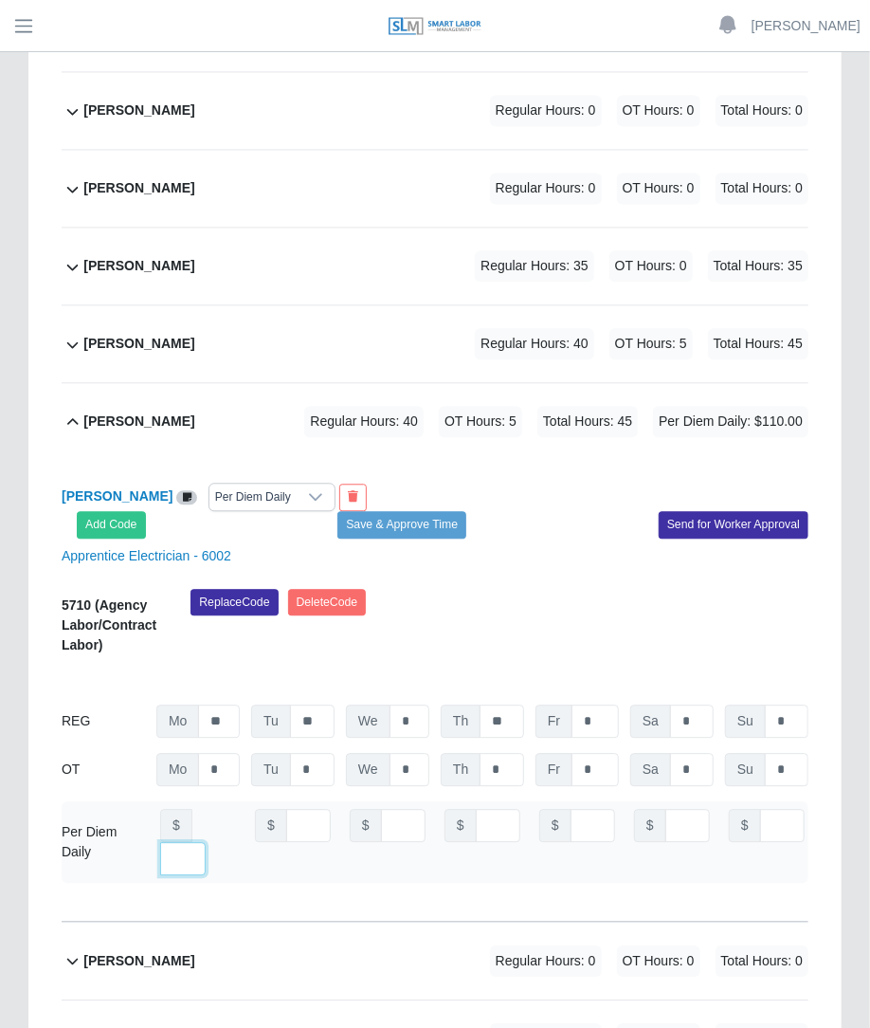
type input "***"
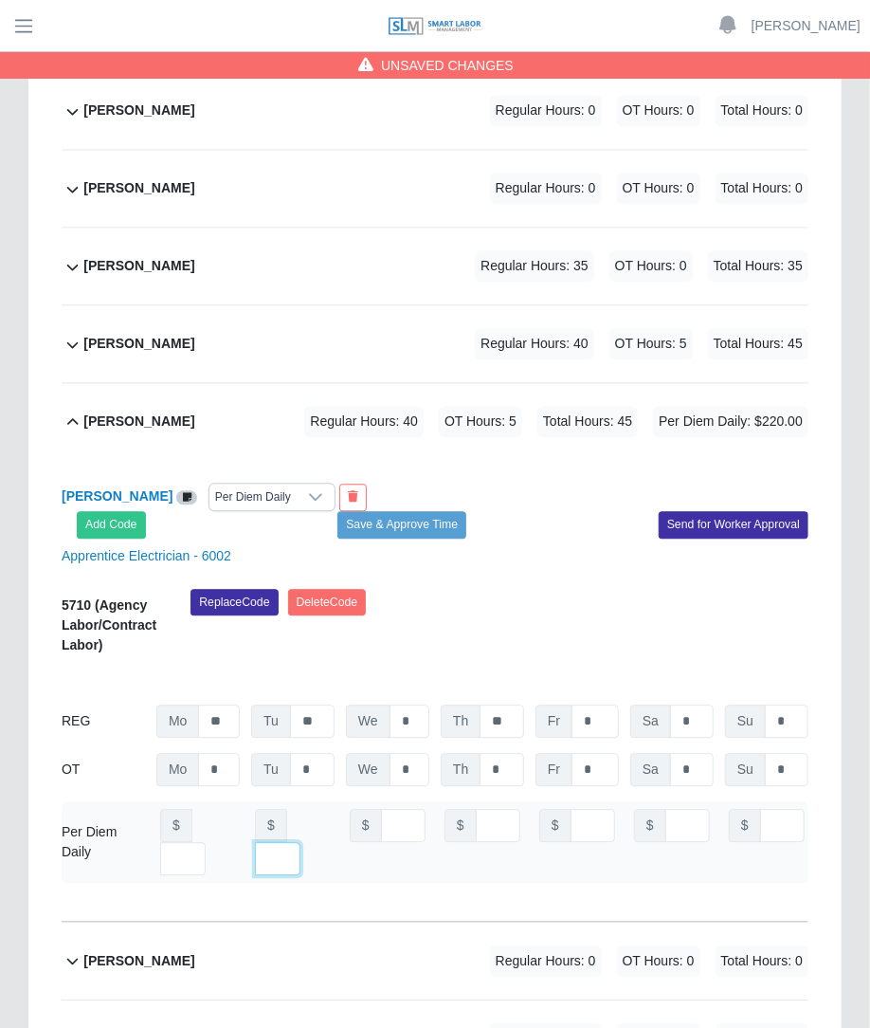
type input "***"
click at [447, 511] on button "Save & Approve Time" at bounding box center [402, 524] width 129 height 27
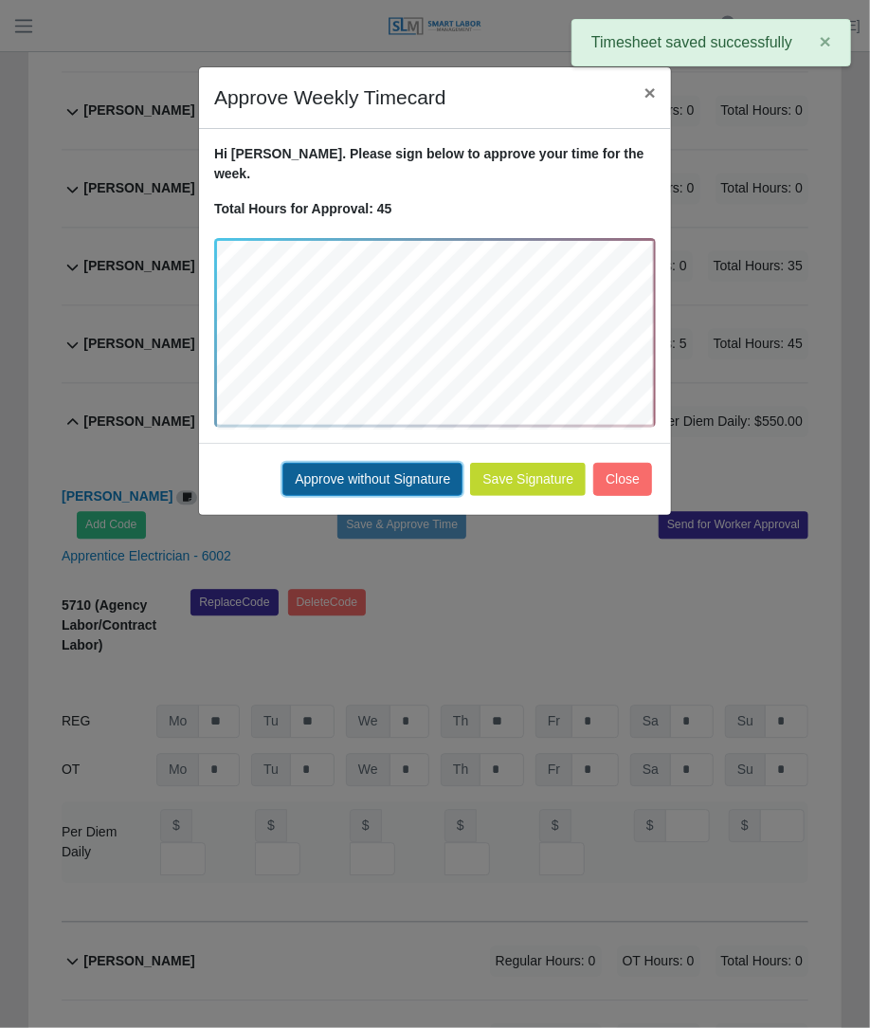
click at [379, 463] on button "Approve without Signature" at bounding box center [373, 479] width 180 height 33
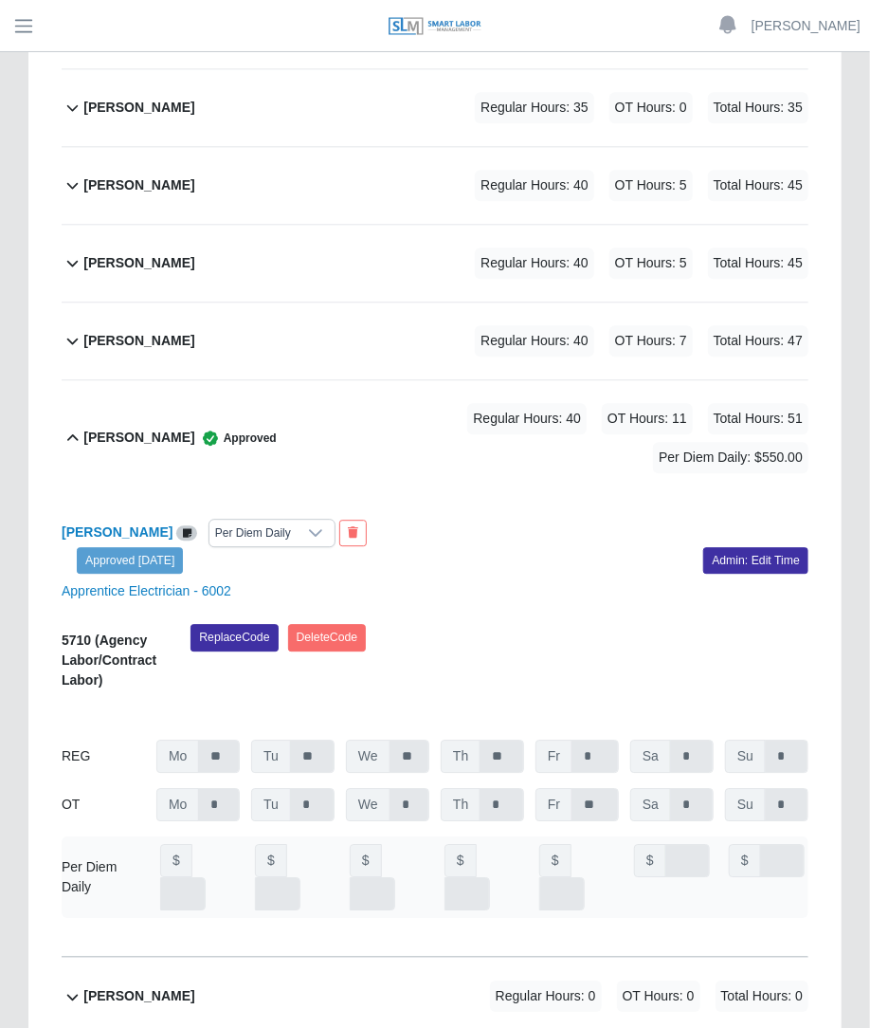
scroll to position [1583, 0]
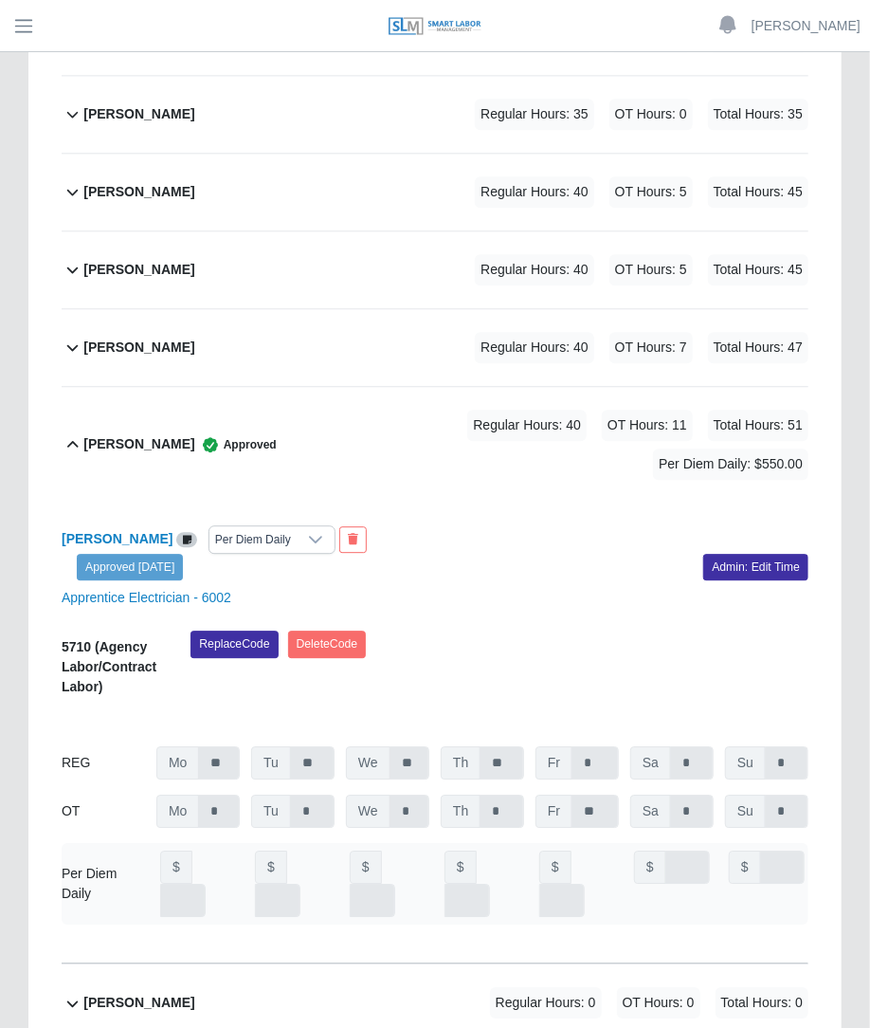
click at [522, 231] on div "Edgar Diaz Guerra Regular Hours: 40 OT Hours: 5 Total Hours: 45" at bounding box center [445, 269] width 725 height 77
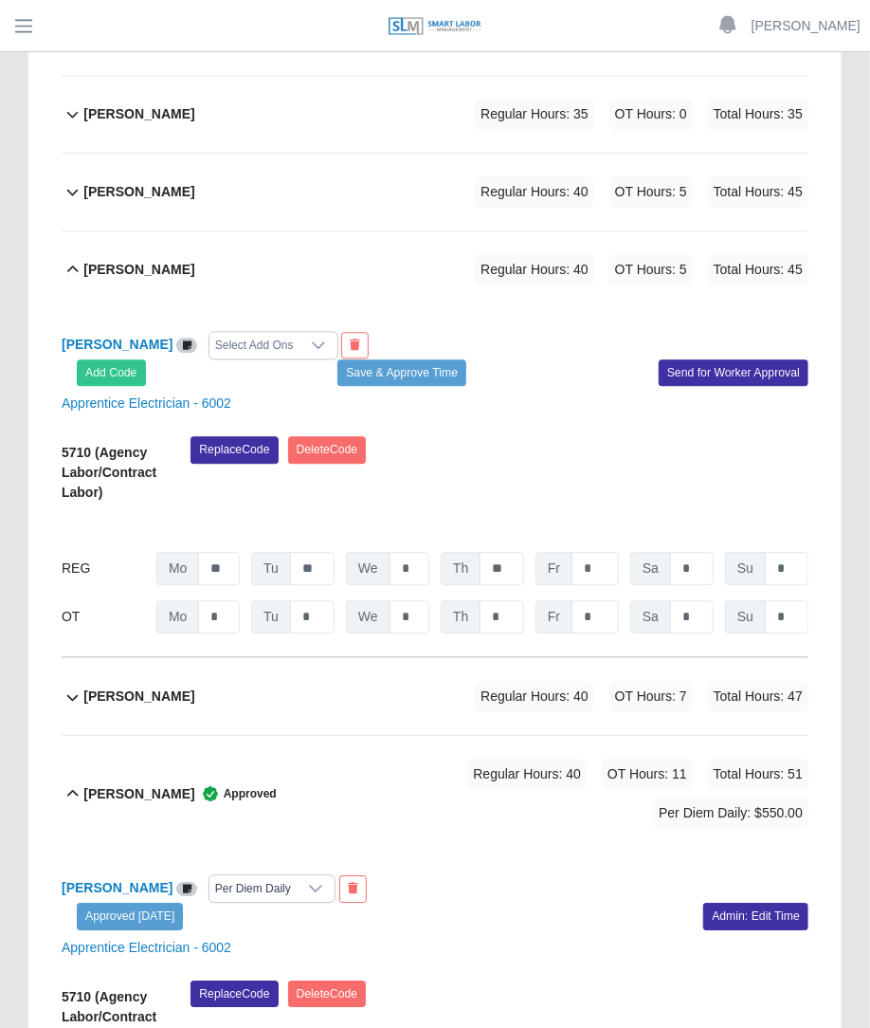
click at [303, 332] on div at bounding box center [319, 345] width 38 height 27
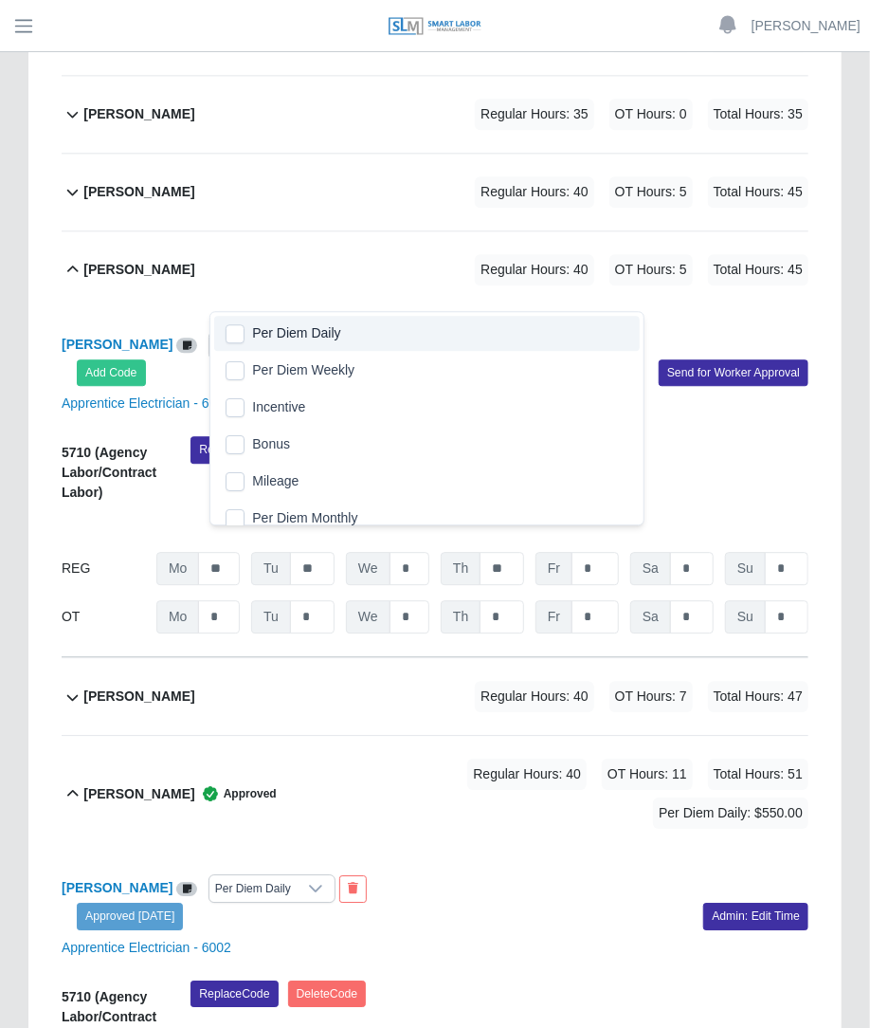
click at [255, 323] on span "Per Diem Daily" at bounding box center [296, 333] width 88 height 20
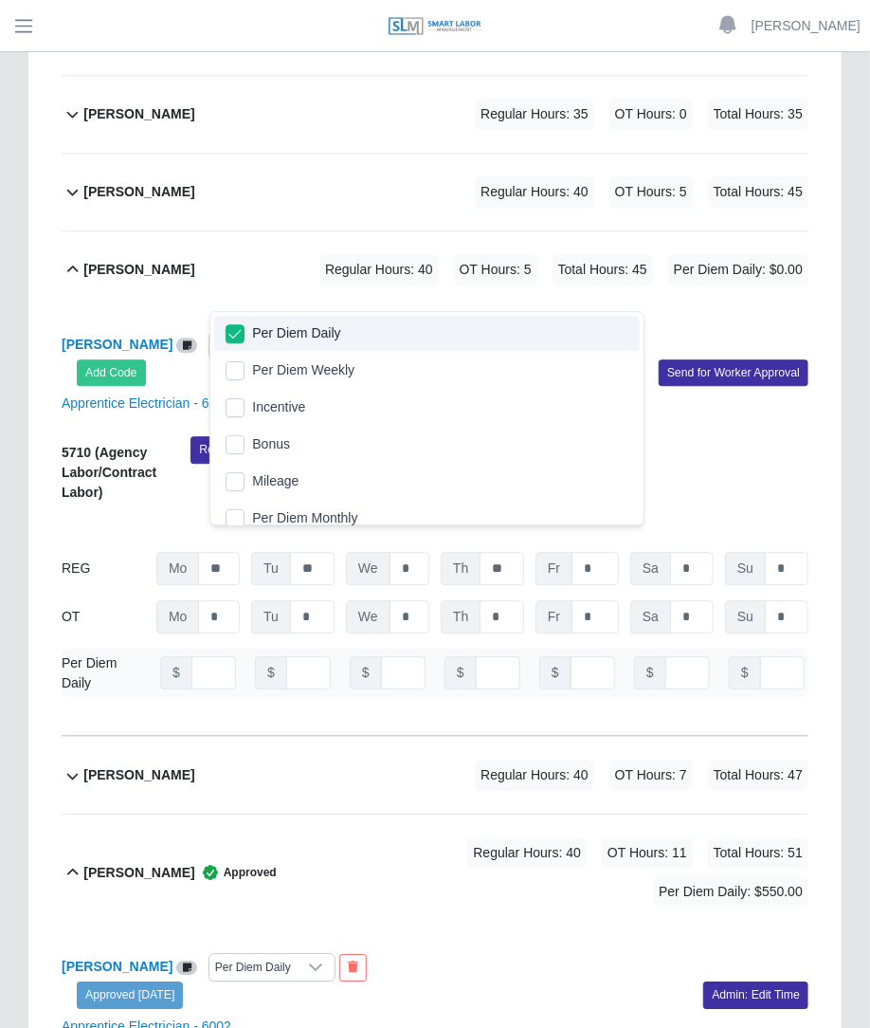
click at [522, 255] on div "Edgar Diaz Guerra Regular Hours: 40 OT Hours: 5 Total Hours: 45 Per Diem Daily:…" at bounding box center [445, 269] width 725 height 77
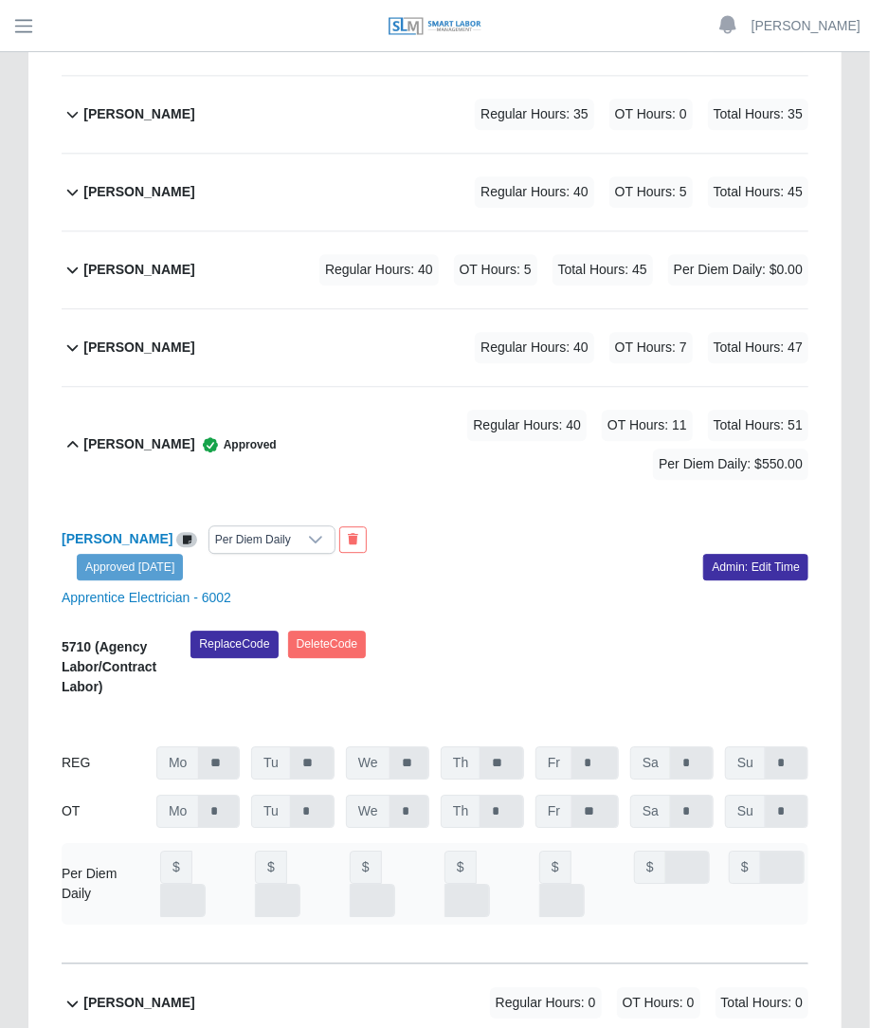
click at [384, 243] on div "Edgar Diaz Guerra Regular Hours: 40 OT Hours: 5 Total Hours: 45 Per Diem Daily:…" at bounding box center [445, 269] width 725 height 77
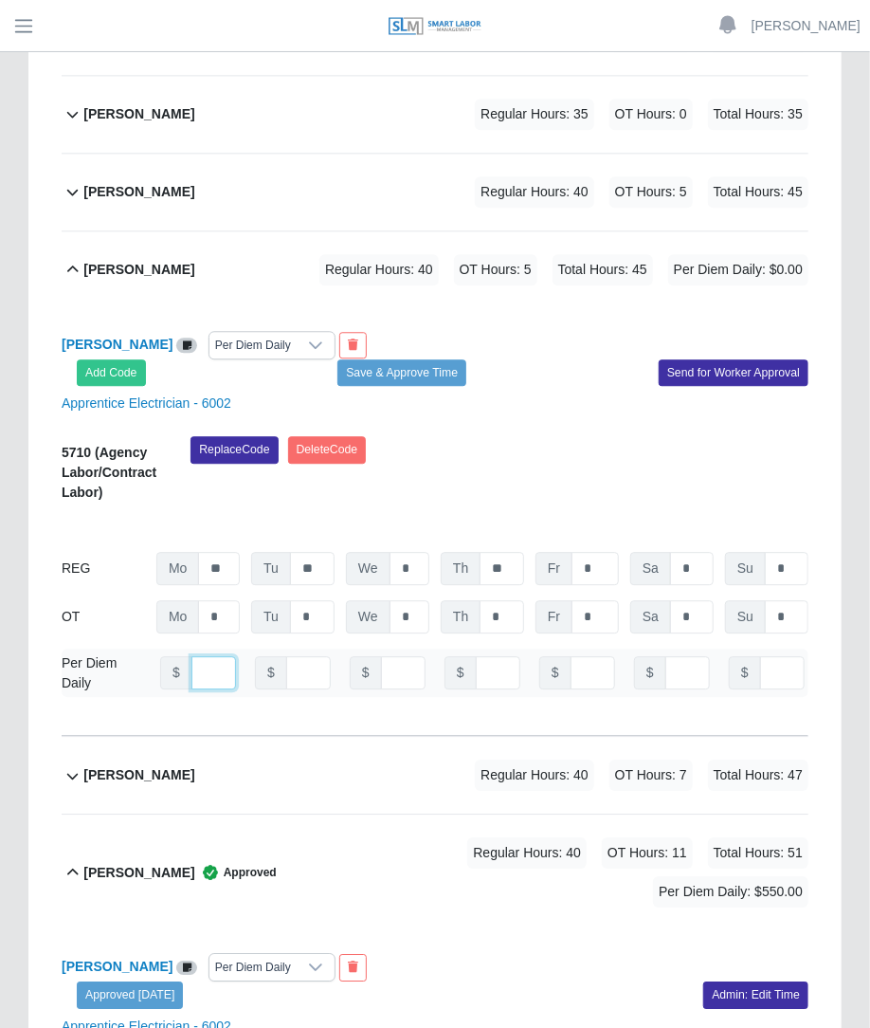
click at [209, 656] on input "number" at bounding box center [214, 672] width 45 height 33
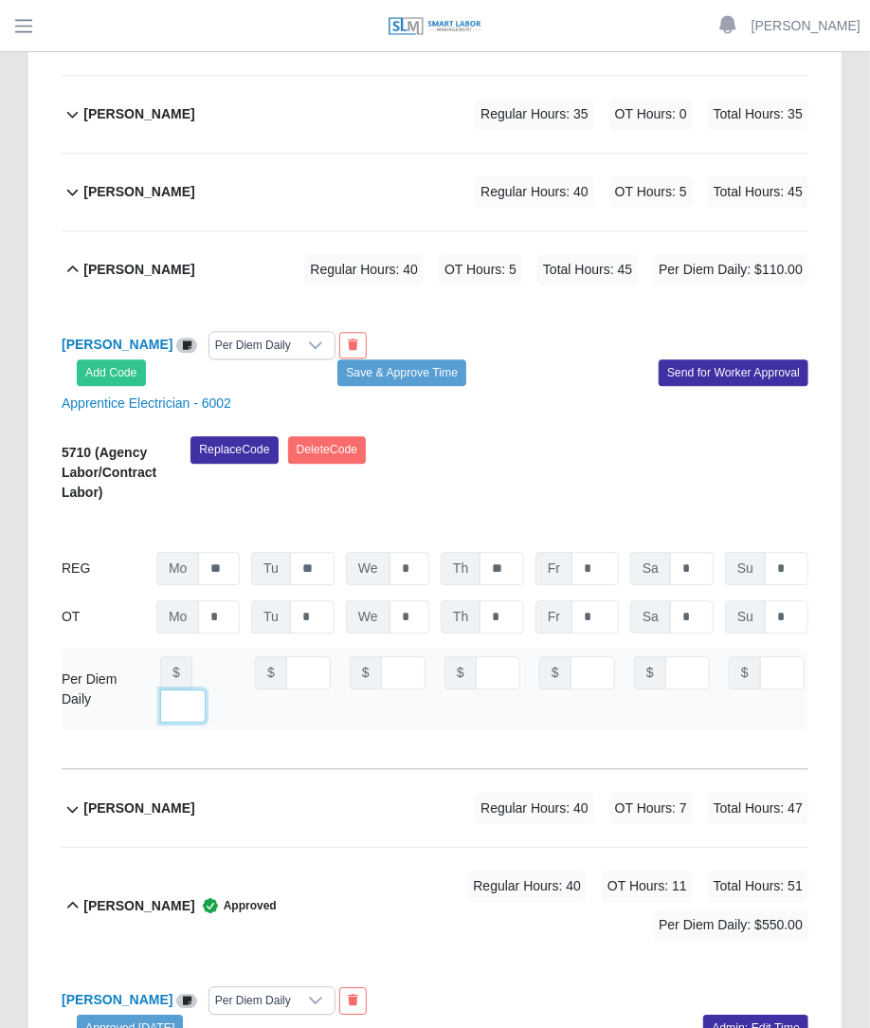
scroll to position [0, 0]
type input "***"
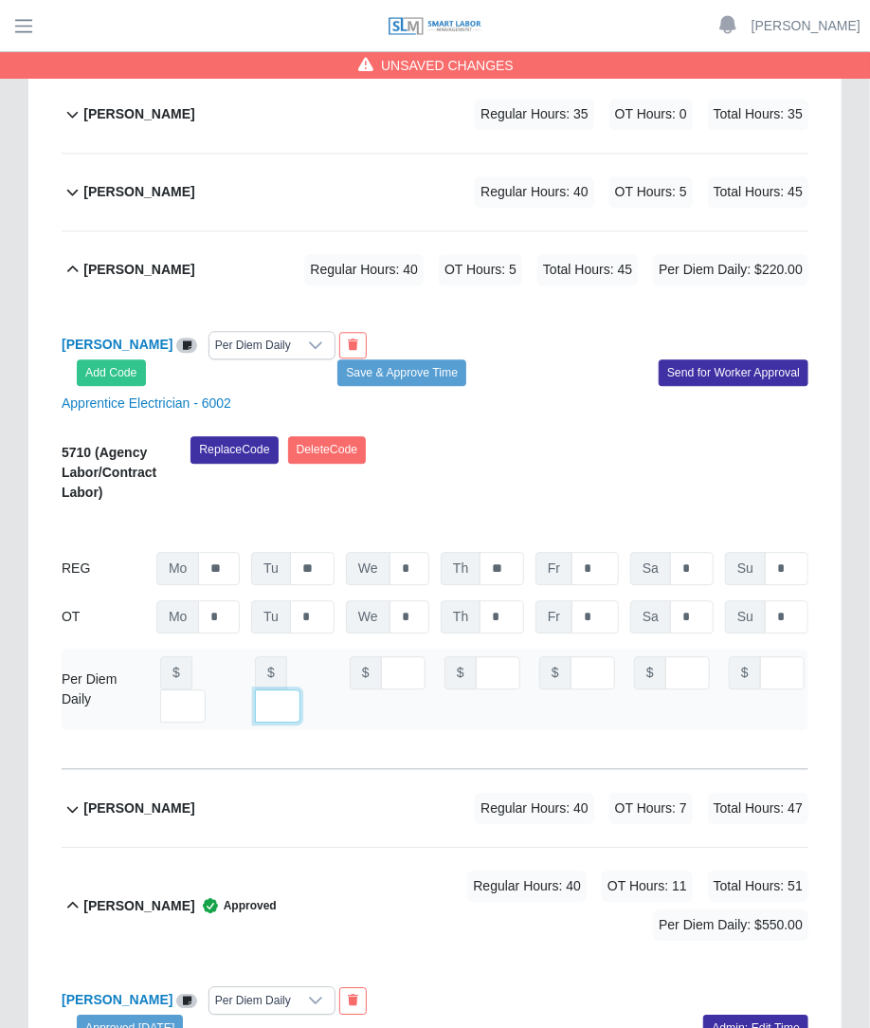
scroll to position [0, 13]
type input "***"
type input "*"
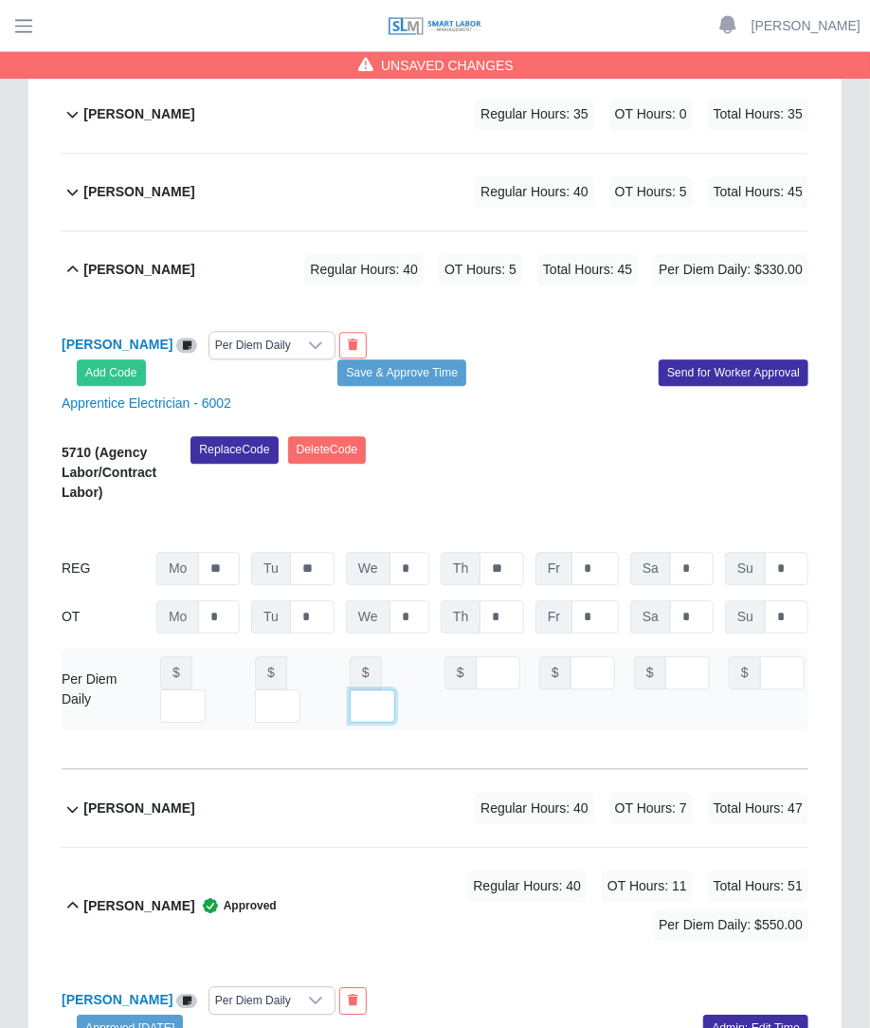
type input "***"
click at [529, 376] on div "Edgar Diaz Guerra Per Diem Daily Add Code Save & Approve Time Send for Worker A…" at bounding box center [435, 538] width 747 height 461
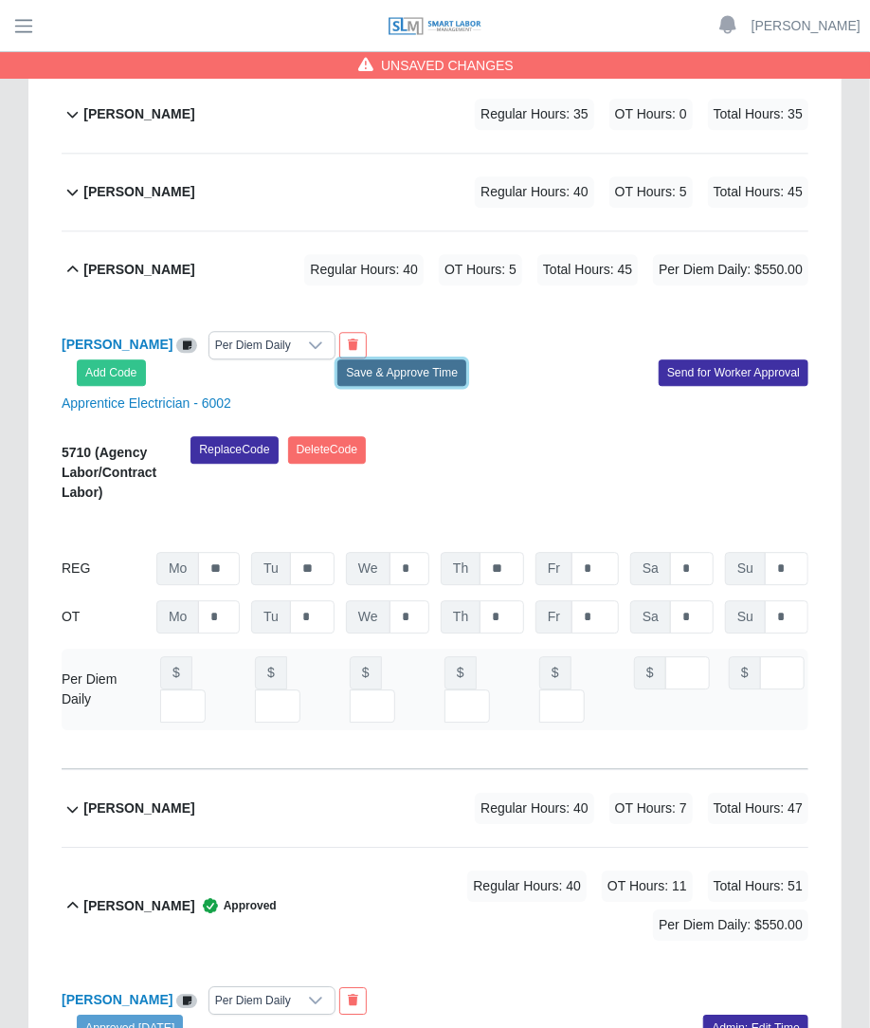
click at [418, 359] on button "Save & Approve Time" at bounding box center [402, 372] width 129 height 27
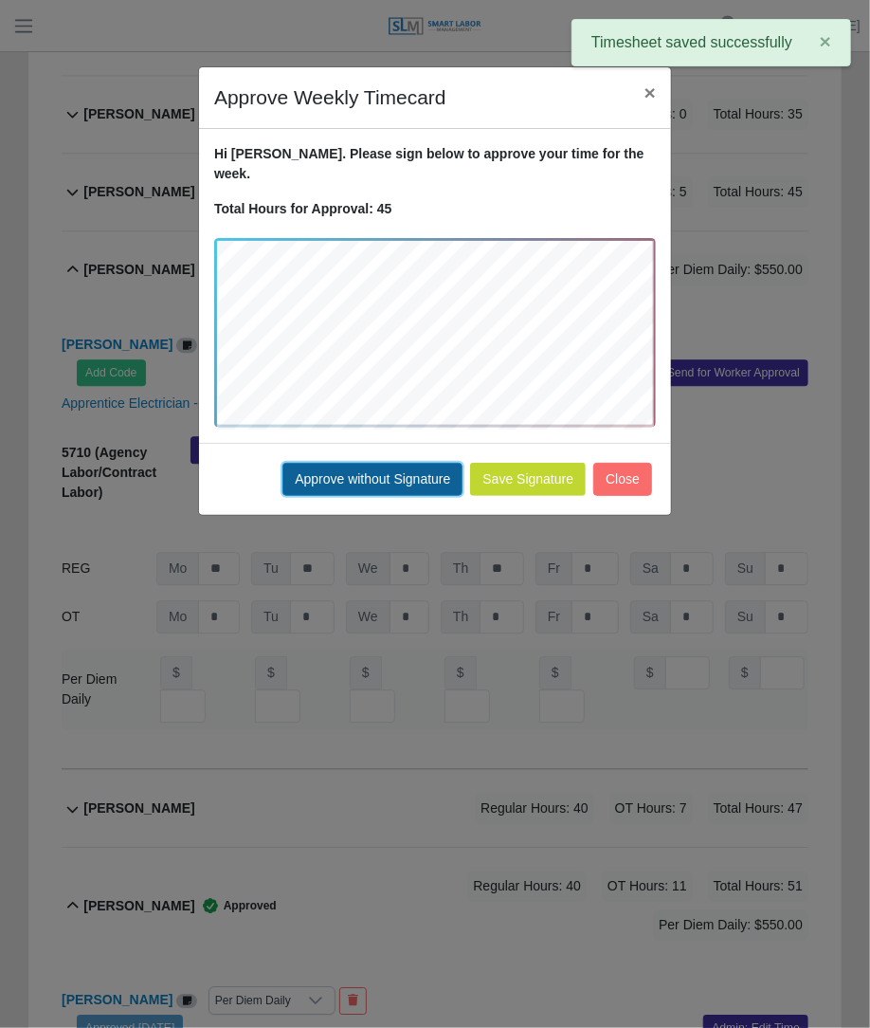
click at [436, 463] on button "Approve without Signature" at bounding box center [373, 479] width 180 height 33
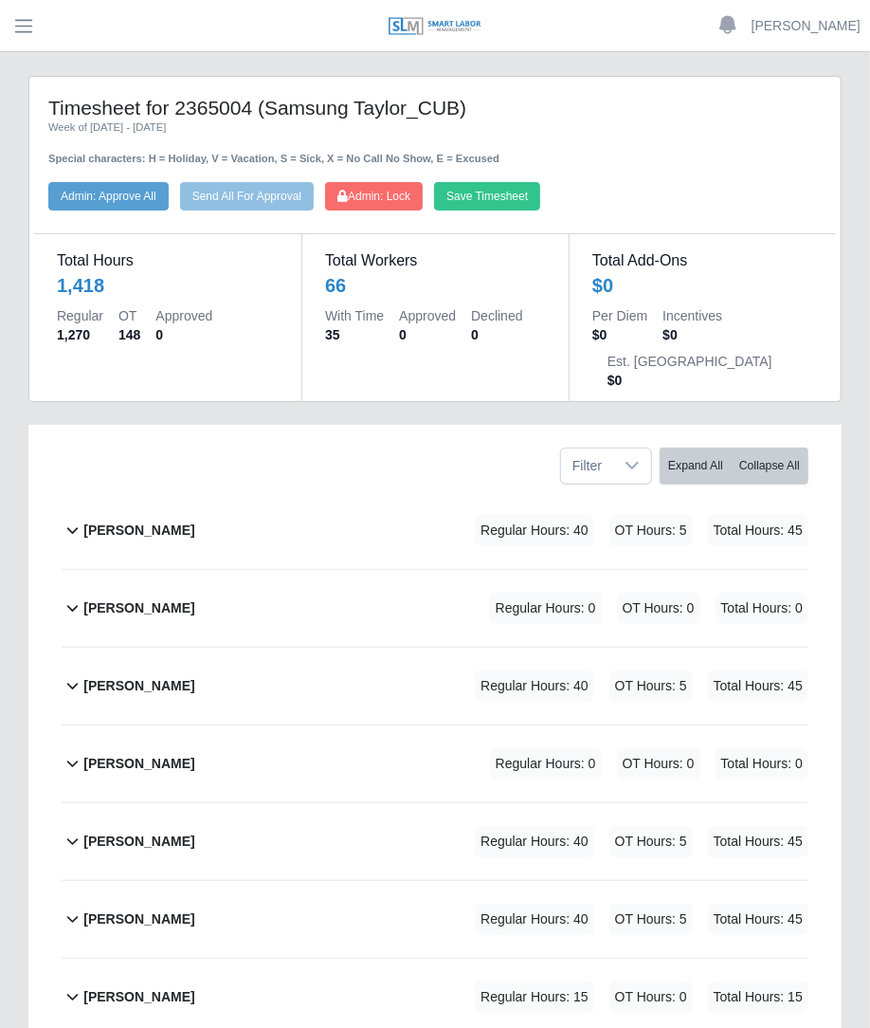
click at [583, 734] on div "Alejandro Cordero Rojas Regular Hours: 0 OT Hours: 0 Total Hours: 0" at bounding box center [445, 763] width 725 height 77
click at [473, 748] on div "Regular Hours: 0 OT Hours: 0 Total Hours: 0" at bounding box center [623, 763] width 372 height 31
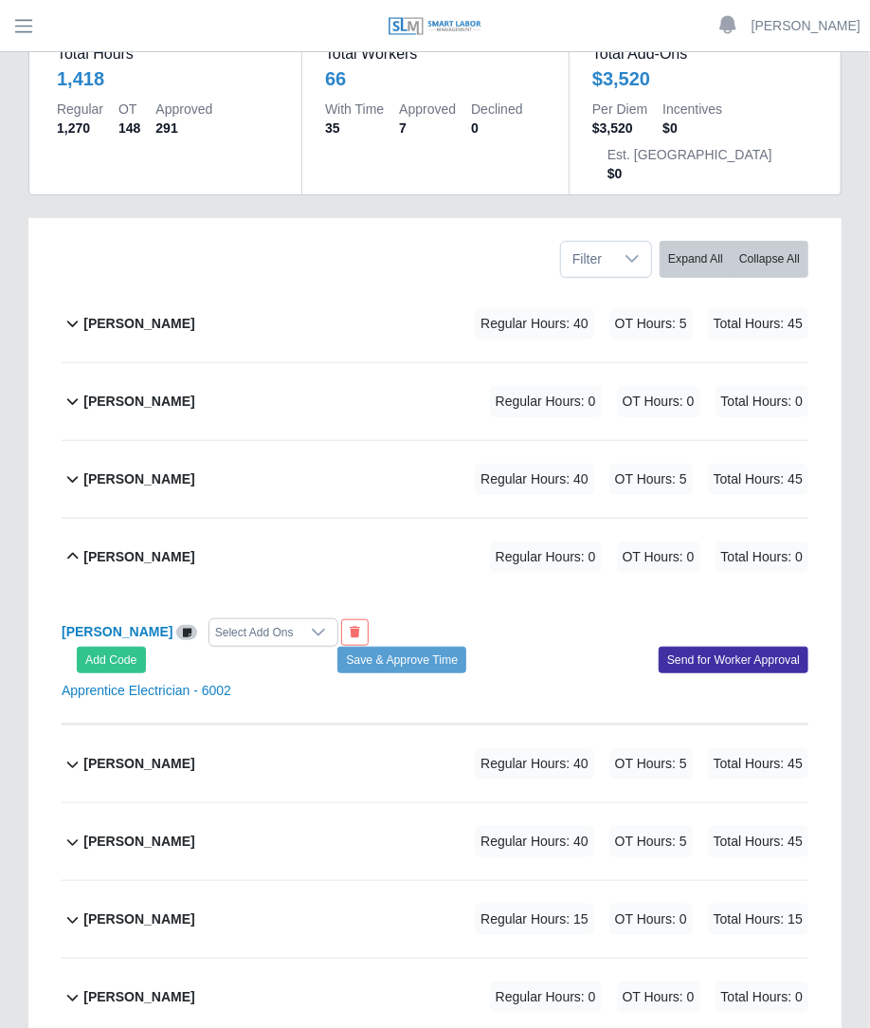
scroll to position [284, 0]
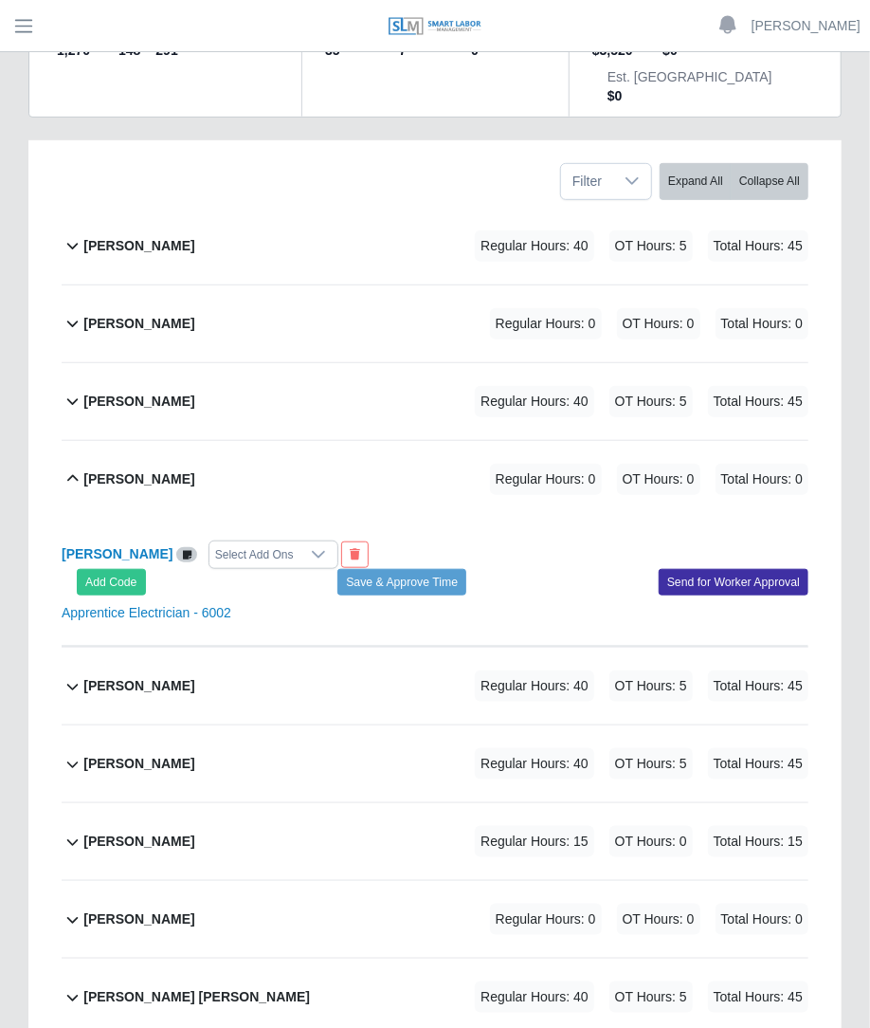
click at [273, 541] on div "Select Add Ons" at bounding box center [255, 554] width 90 height 27
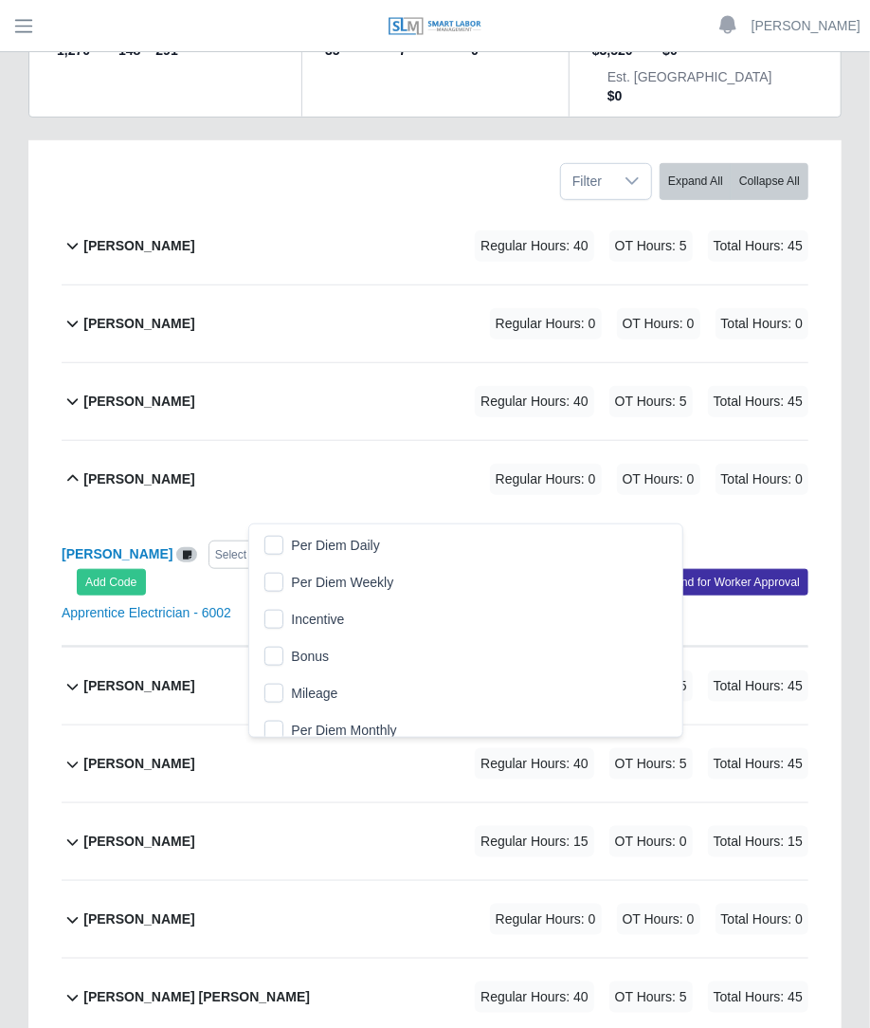
scroll to position [19, 12]
click at [260, 542] on li "Per Diem Daily" at bounding box center [465, 545] width 425 height 35
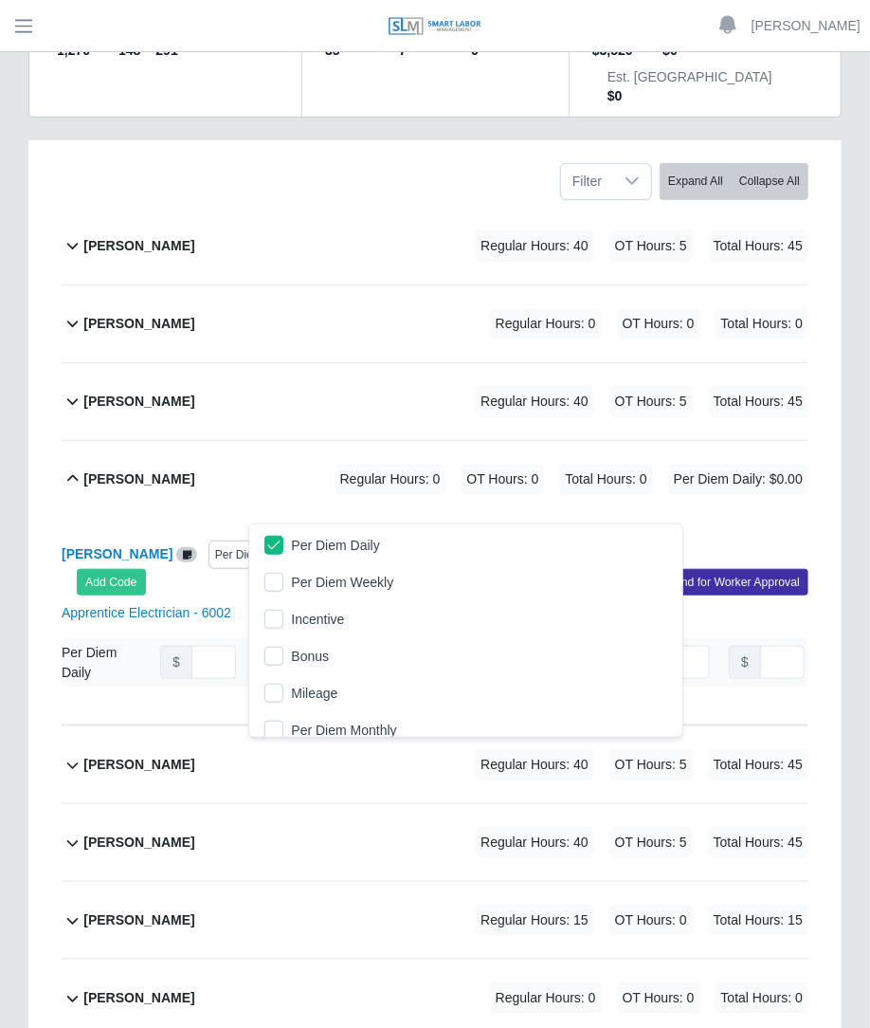
click at [479, 518] on div "[PERSON_NAME] Per Diem Daily Add Code Save & Approve Time Send for Worker Appro…" at bounding box center [435, 622] width 747 height 208
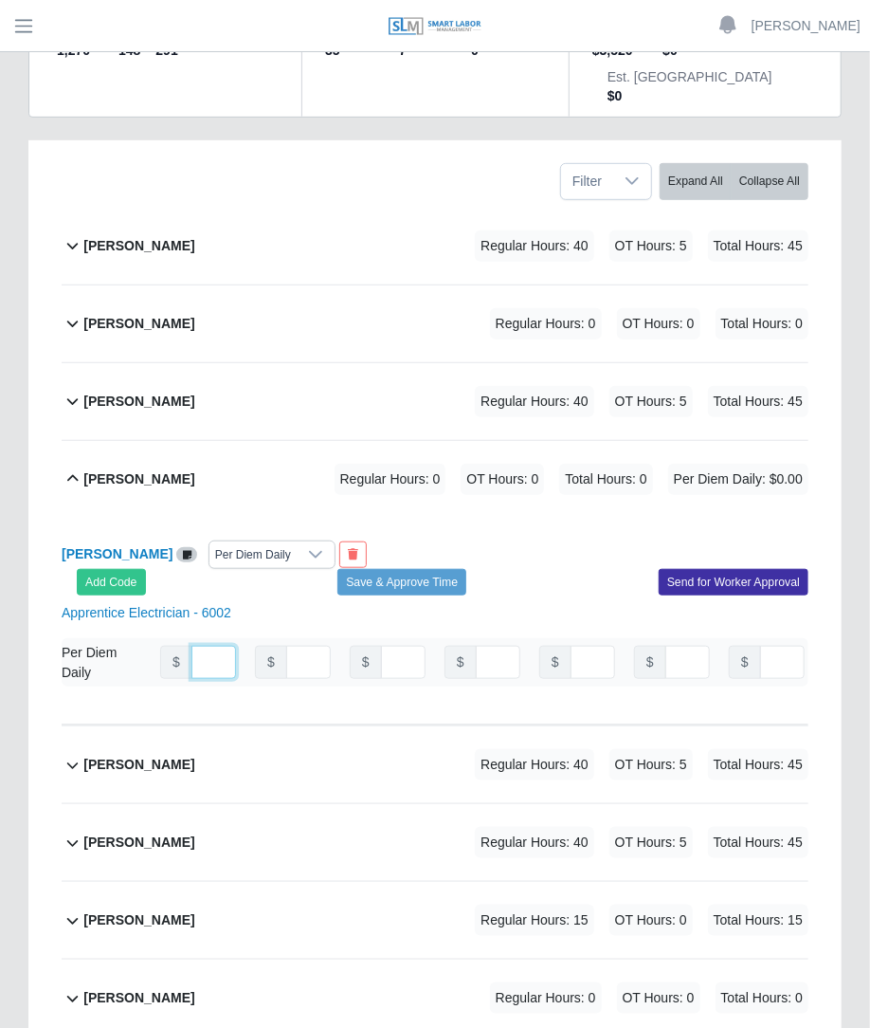
click at [197, 646] on input "number" at bounding box center [214, 662] width 45 height 33
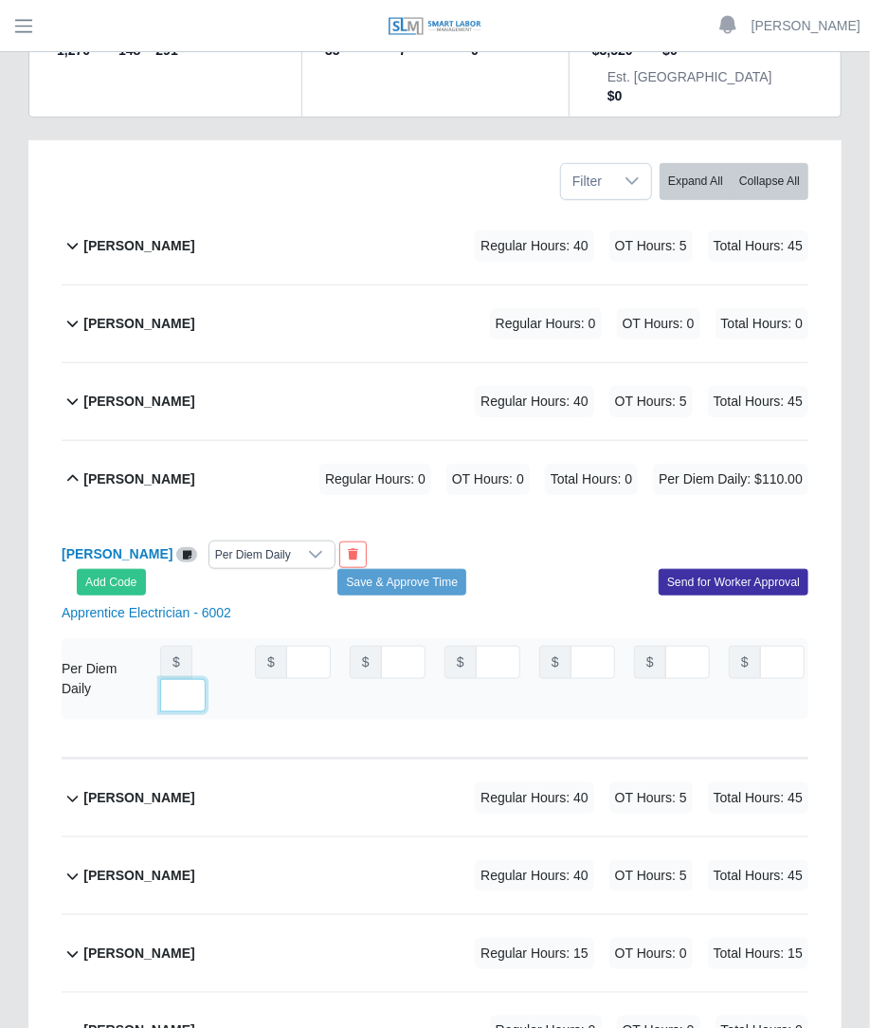
scroll to position [0, 13]
type input "***"
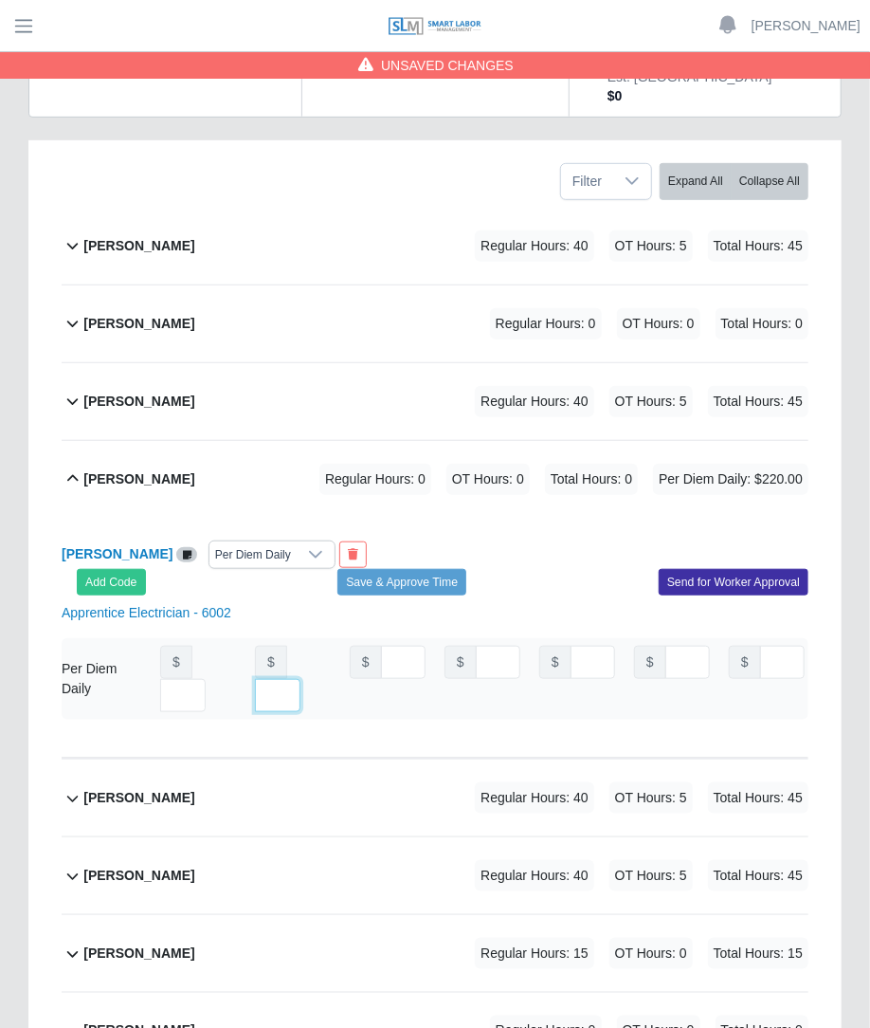
type input "***"
click at [118, 569] on button "Add Code" at bounding box center [111, 582] width 69 height 27
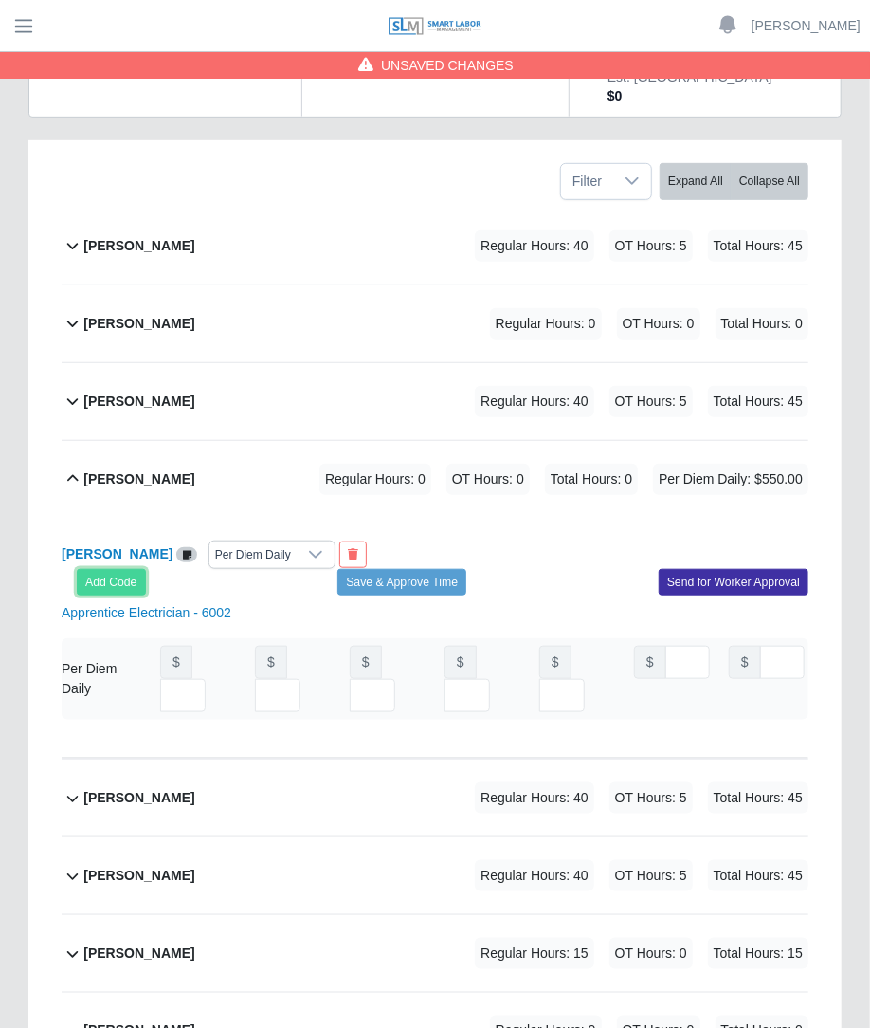
scroll to position [0, 0]
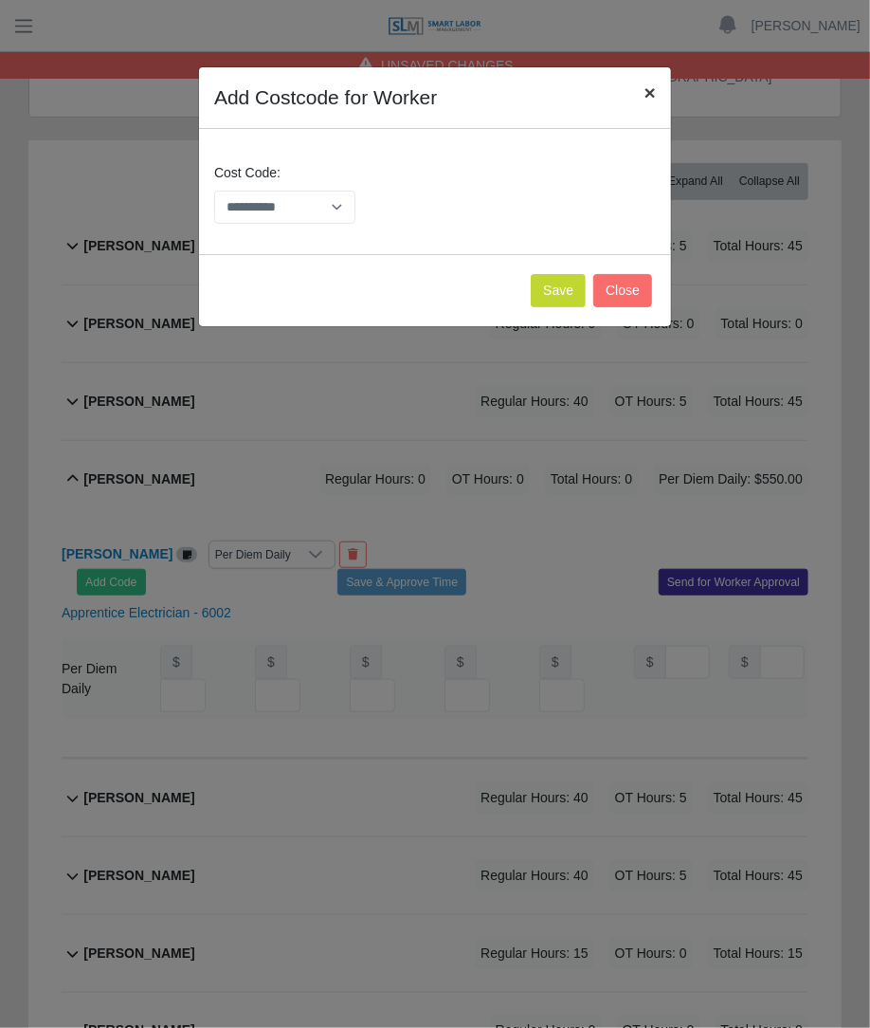
click at [645, 89] on span "×" at bounding box center [650, 93] width 11 height 22
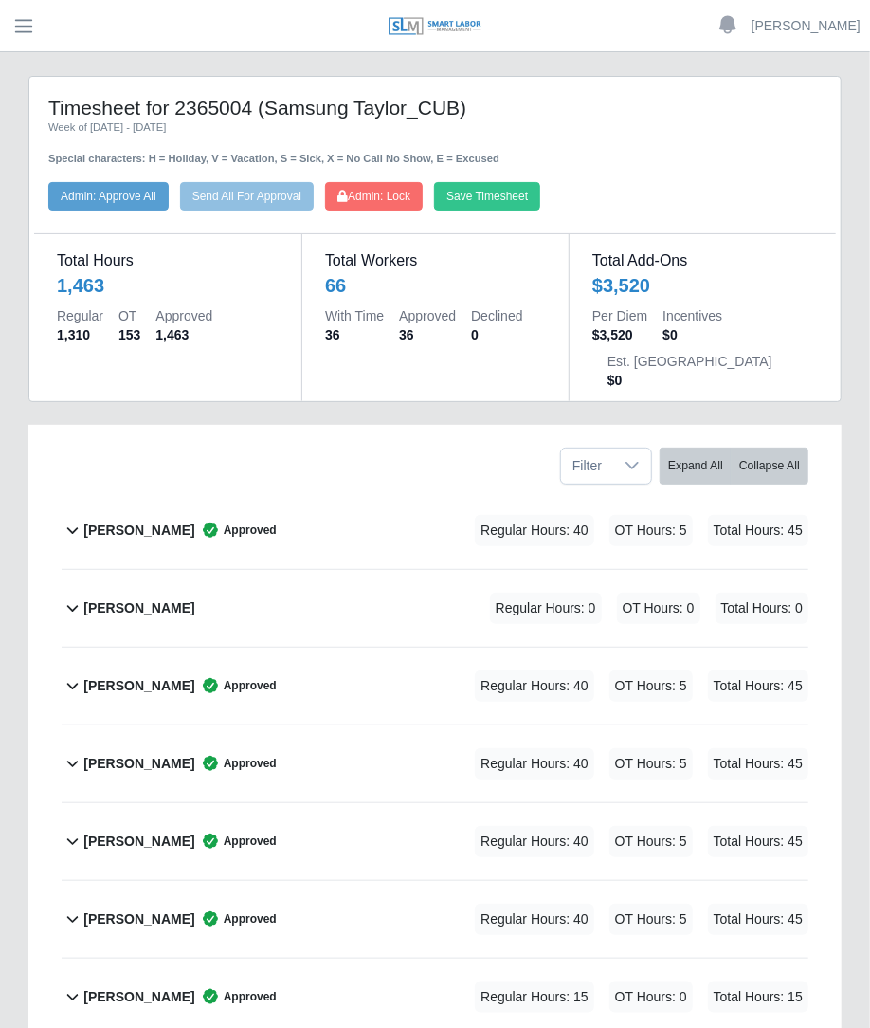
click at [307, 725] on div "[PERSON_NAME] Approved Regular Hours: 40 OT Hours: 5 Total Hours: 45" at bounding box center [445, 763] width 725 height 77
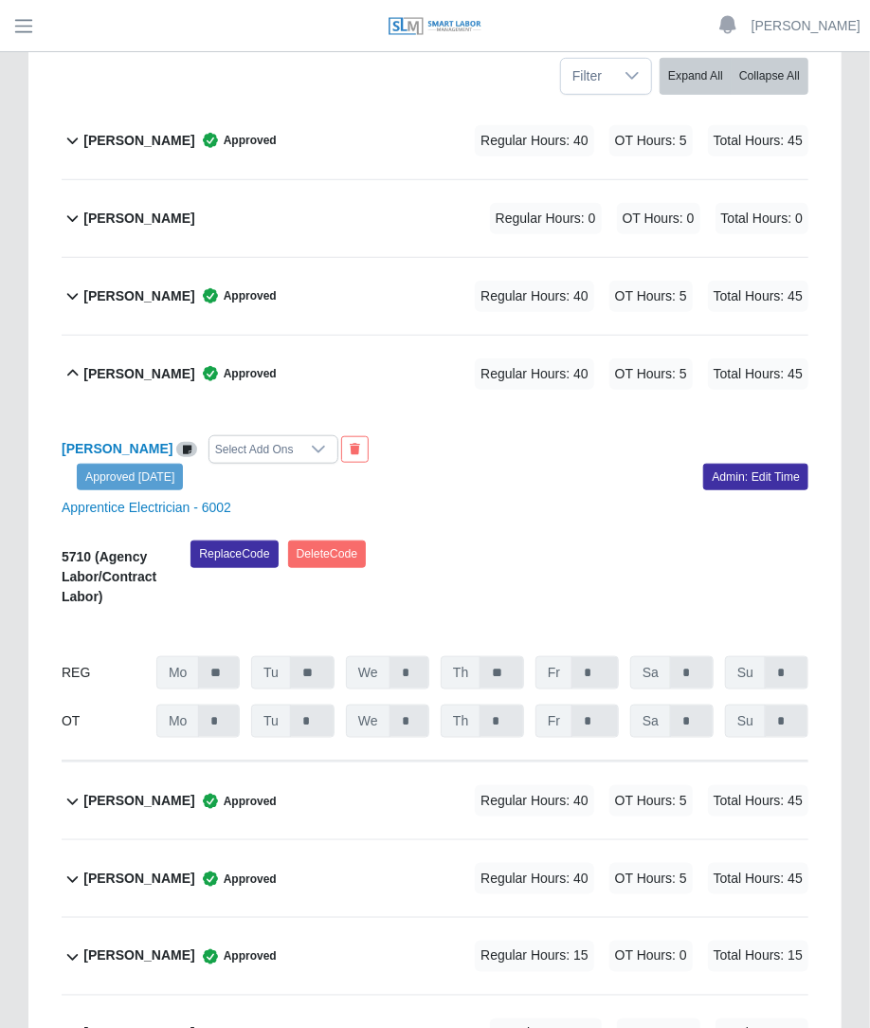
scroll to position [400, 0]
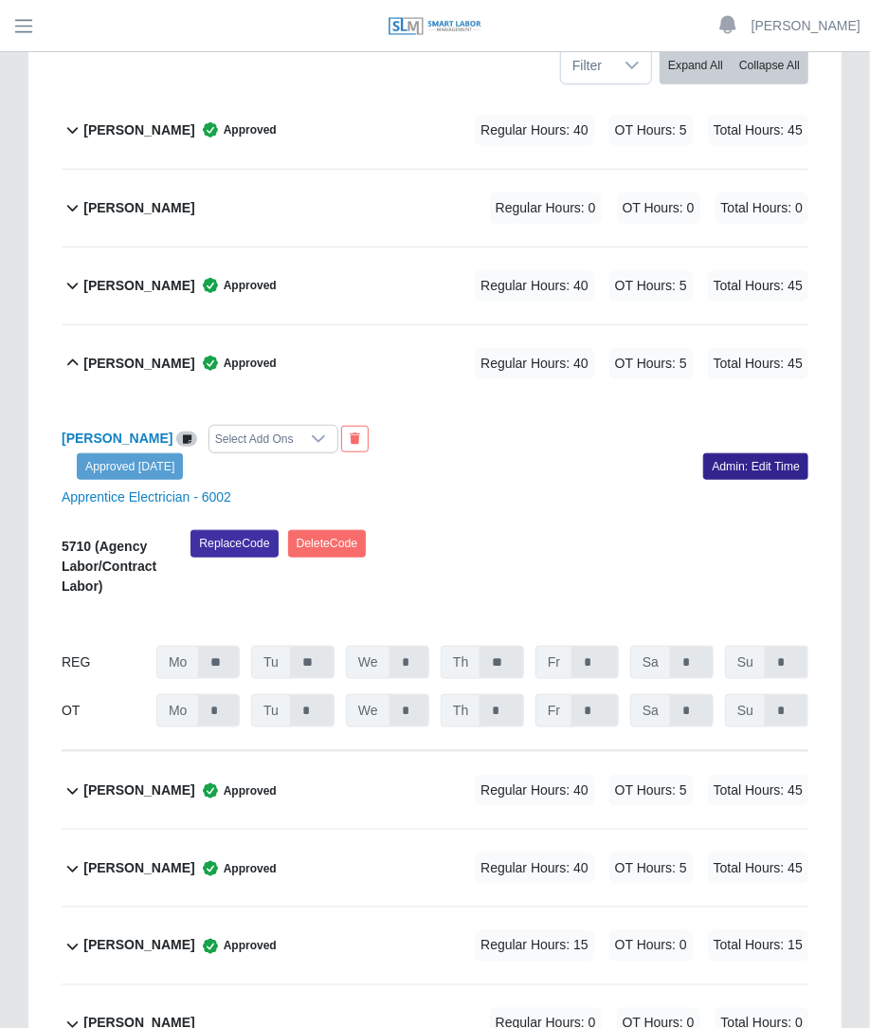
click at [731, 453] on link "Admin: Edit Time" at bounding box center [756, 466] width 105 height 27
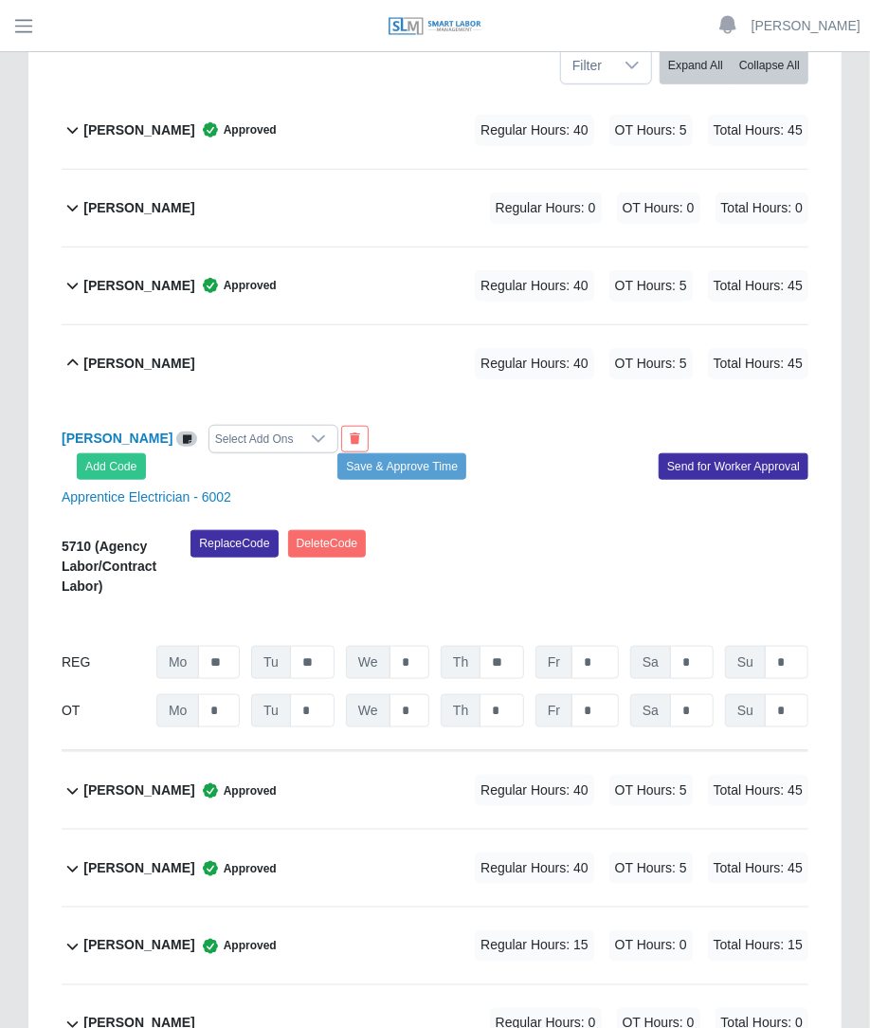
click at [300, 426] on div "Select Add Ons" at bounding box center [255, 439] width 90 height 27
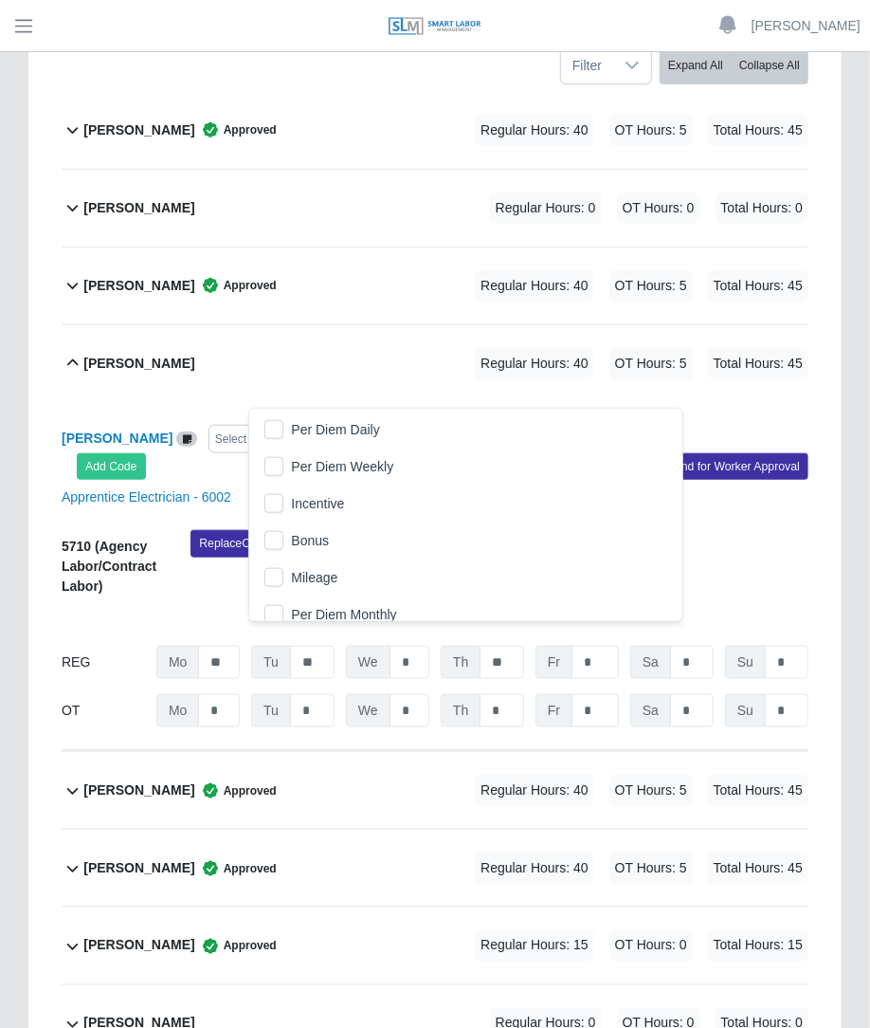
scroll to position [19, 12]
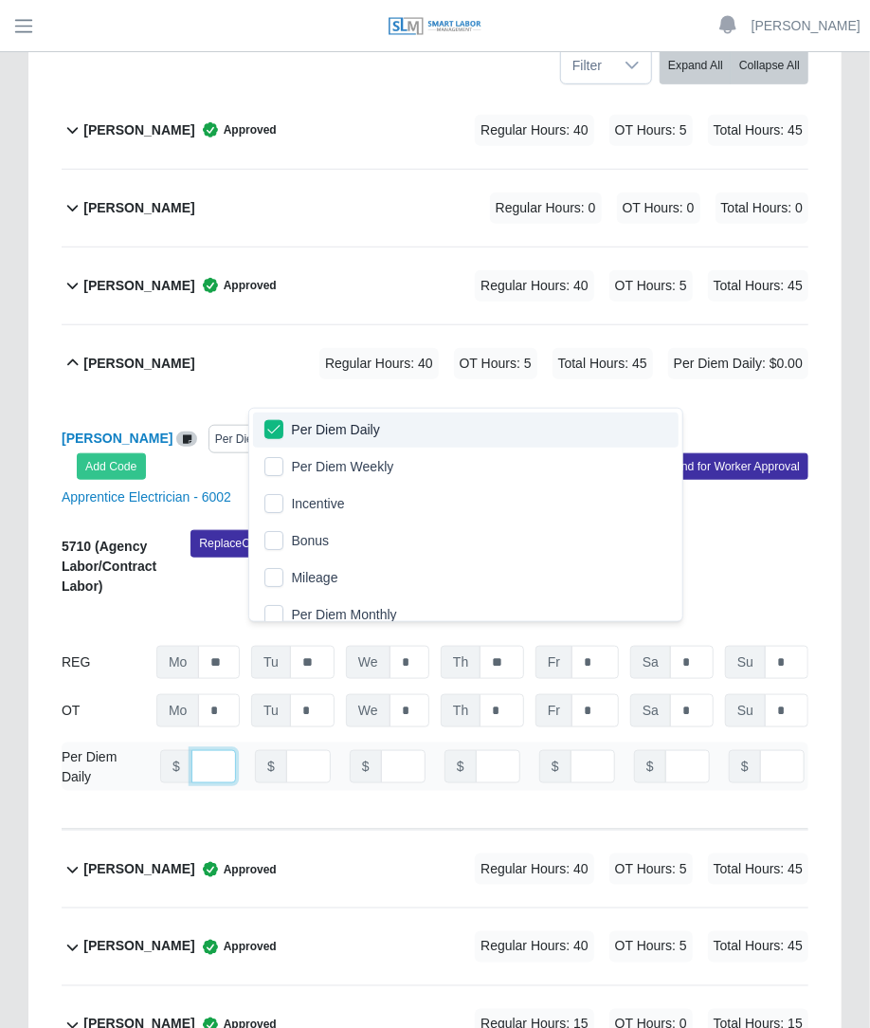
click at [204, 750] on input "number" at bounding box center [214, 766] width 45 height 33
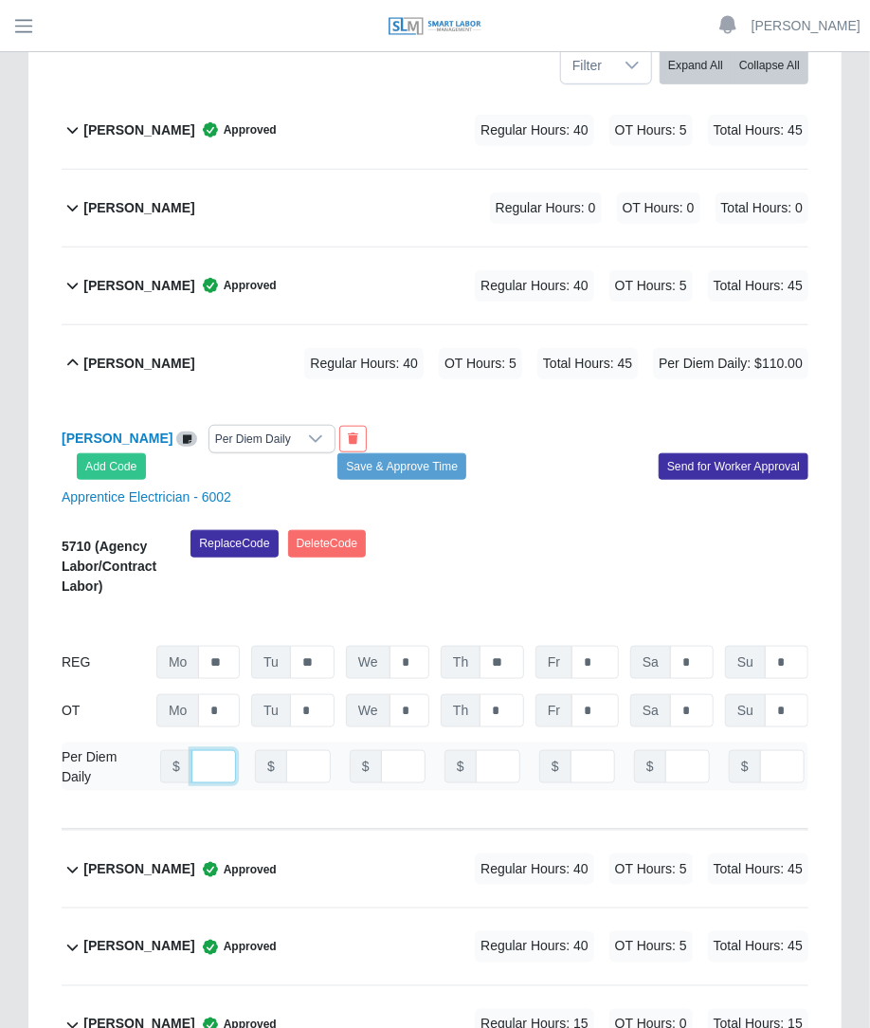
scroll to position [0, 13]
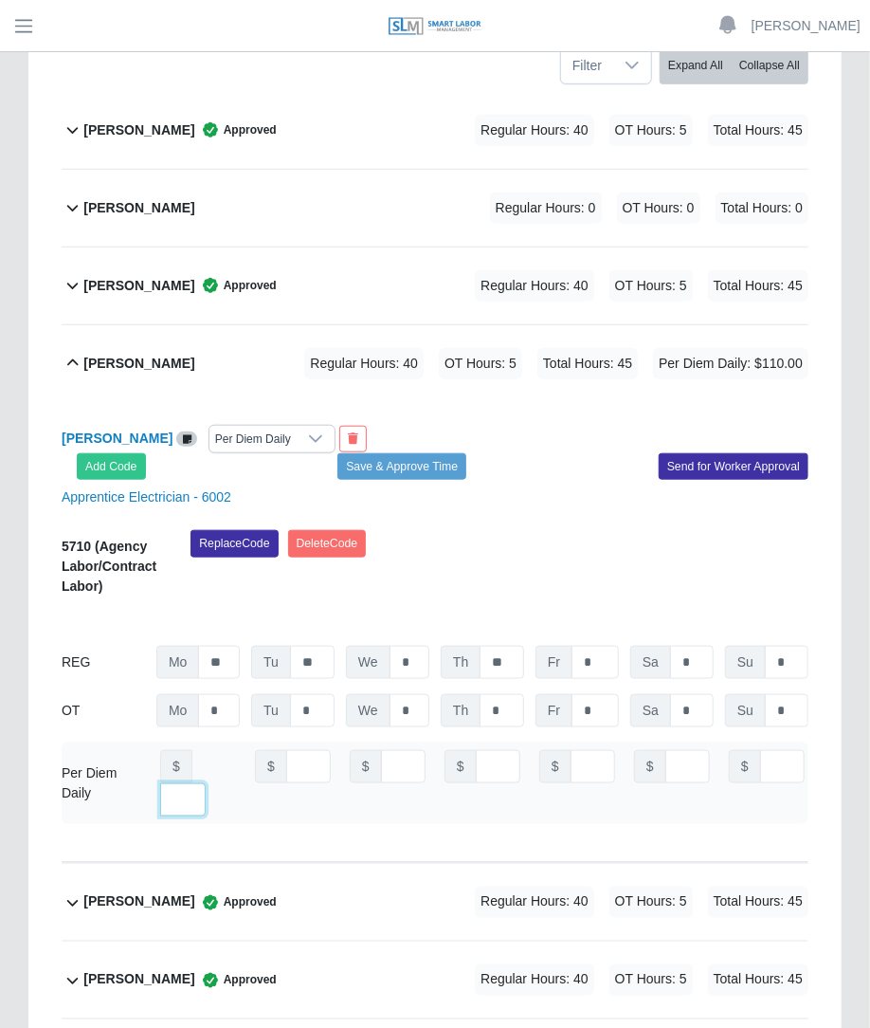
type input "***"
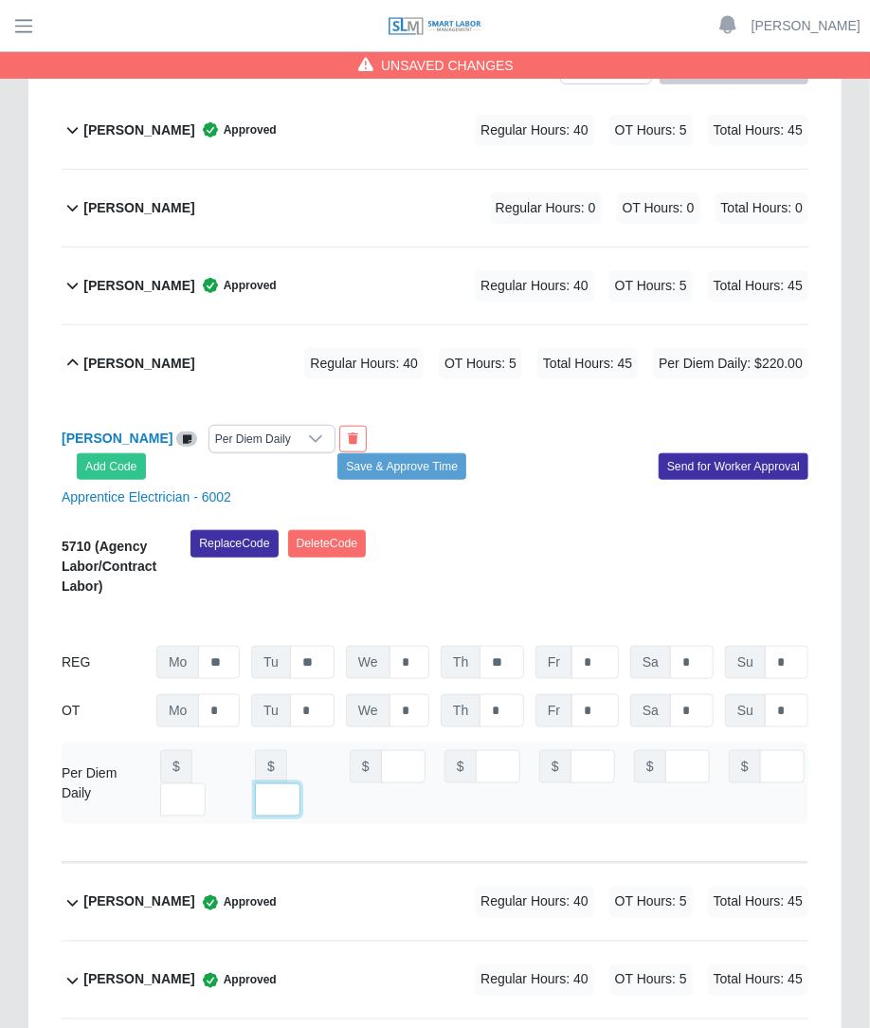
type input "***"
click at [426, 431] on div "Alejandro Cordero Rojas Per Diem Daily Add Code Save & Approve Time Send for Wo…" at bounding box center [435, 632] width 747 height 461
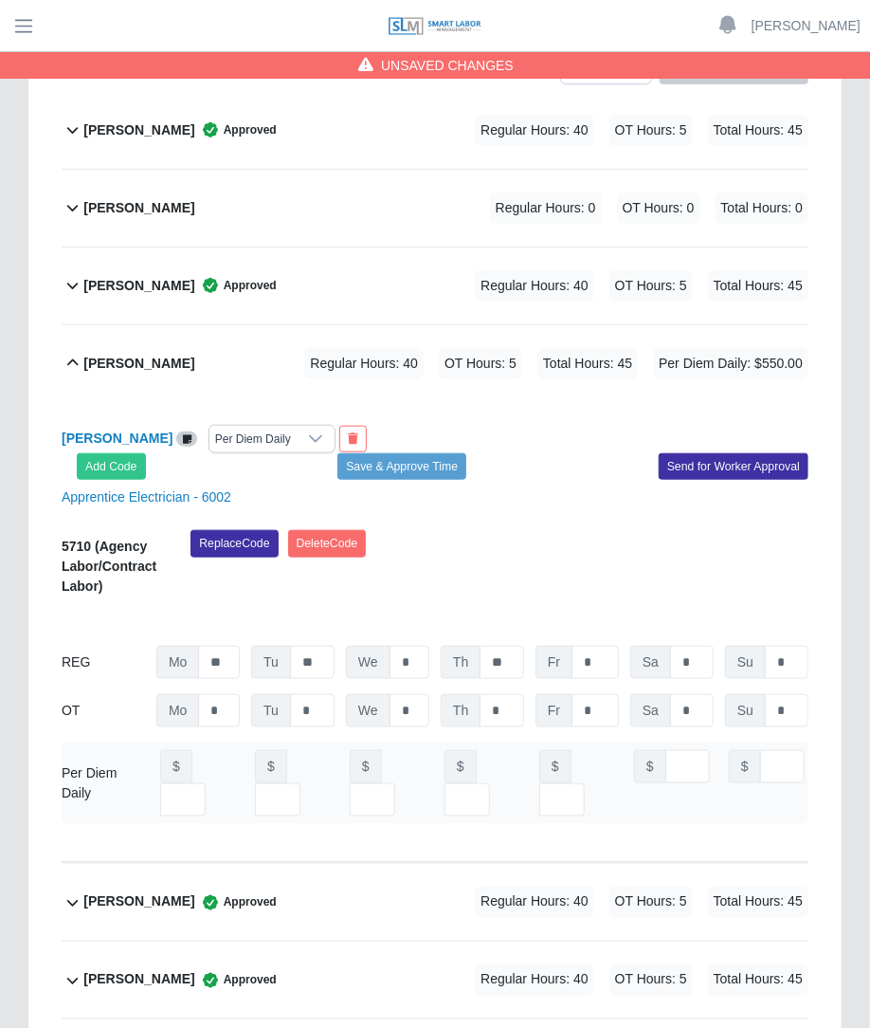
scroll to position [0, 0]
click at [431, 453] on button "Save & Approve Time" at bounding box center [402, 466] width 129 height 27
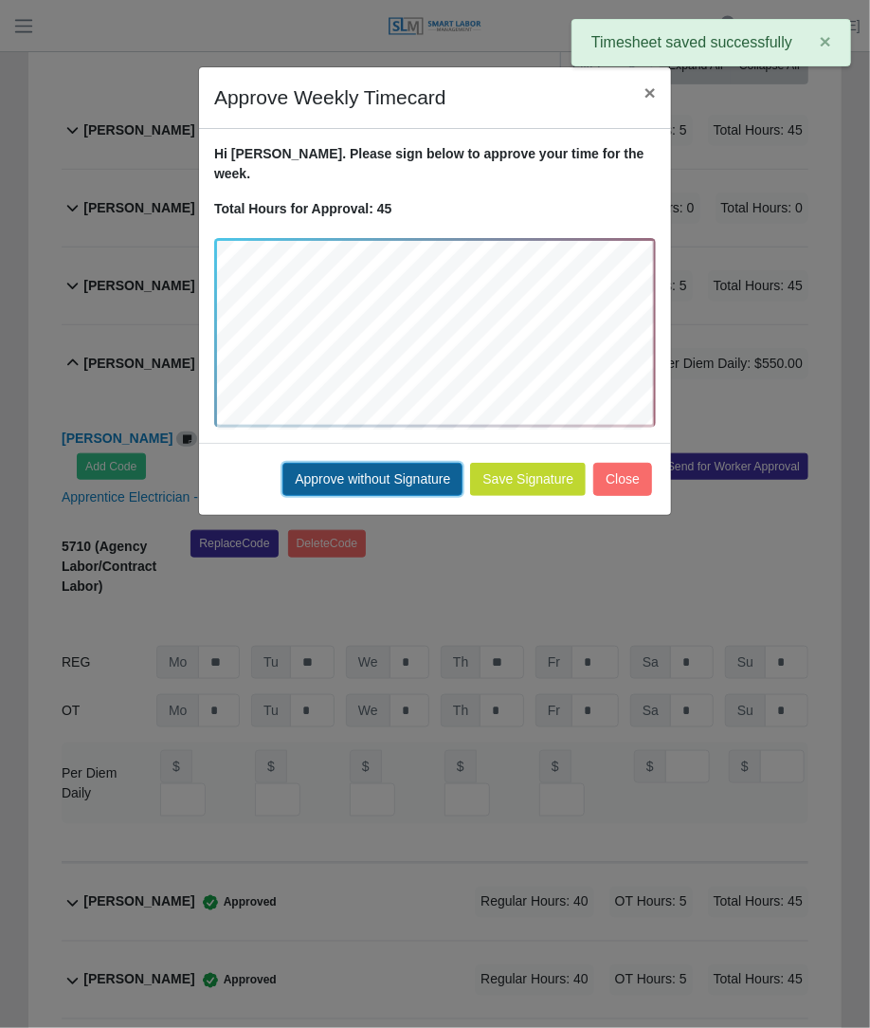
click at [403, 463] on button "Approve without Signature" at bounding box center [373, 479] width 180 height 33
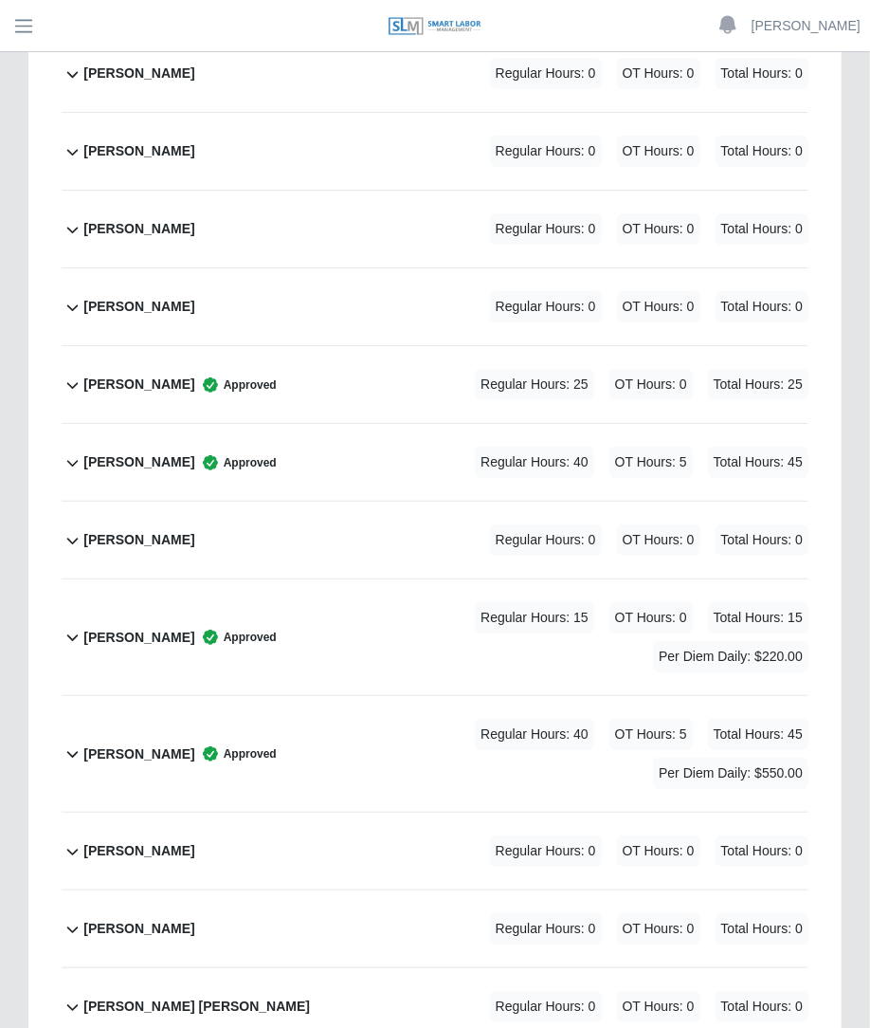
scroll to position [2570, 0]
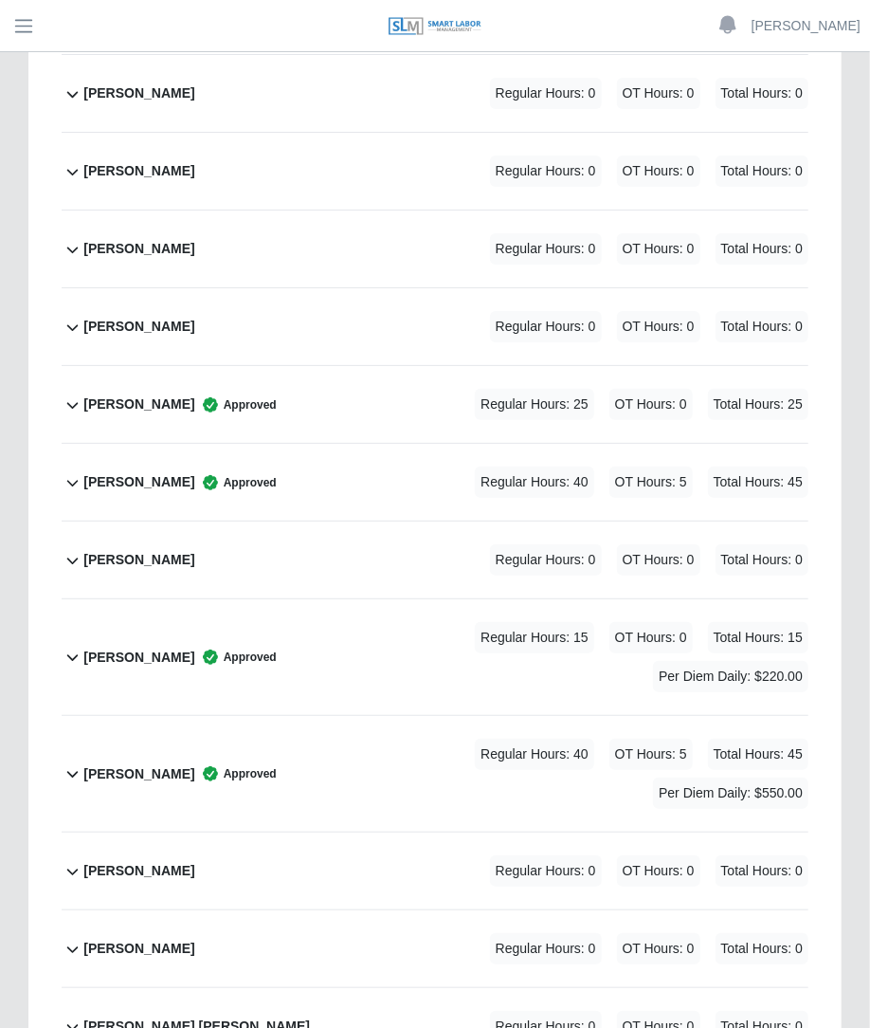
click at [381, 444] on div "Italo Zecca Approved Regular Hours: 40 OT Hours: 5 Total Hours: 45" at bounding box center [445, 482] width 725 height 77
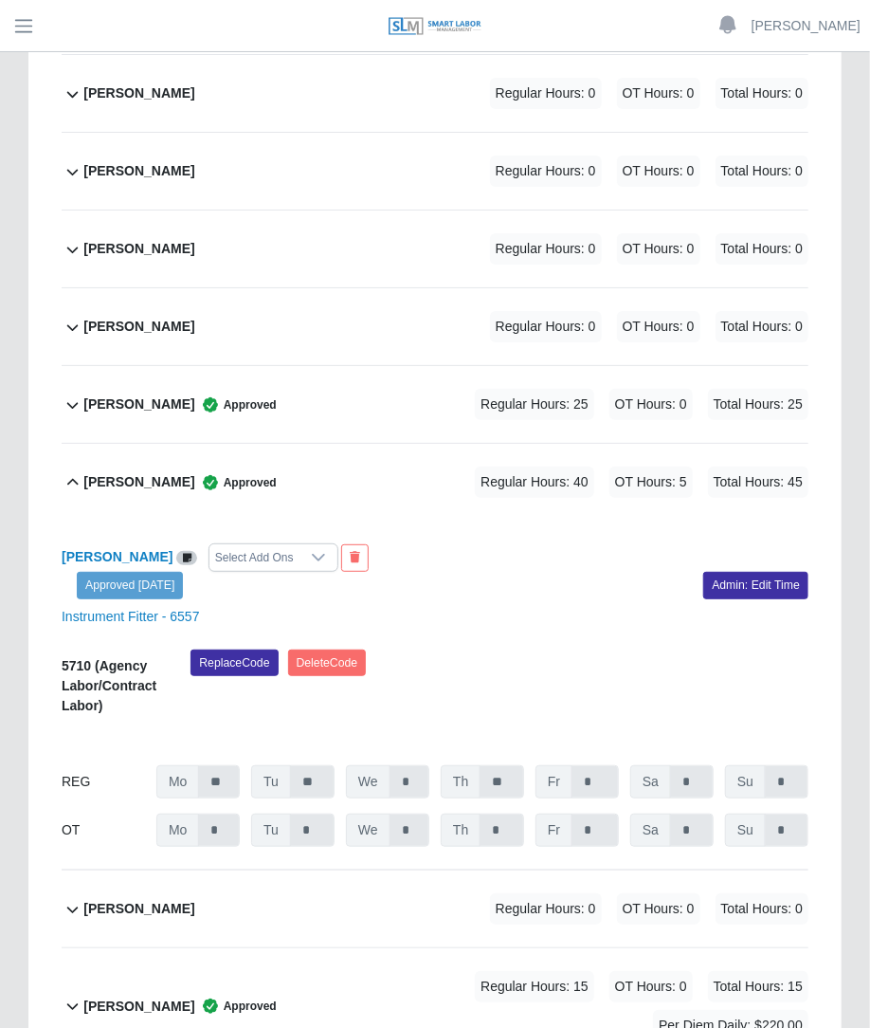
click at [381, 444] on div "Italo Zecca Approved Regular Hours: 40 OT Hours: 5 Total Hours: 45" at bounding box center [445, 482] width 725 height 77
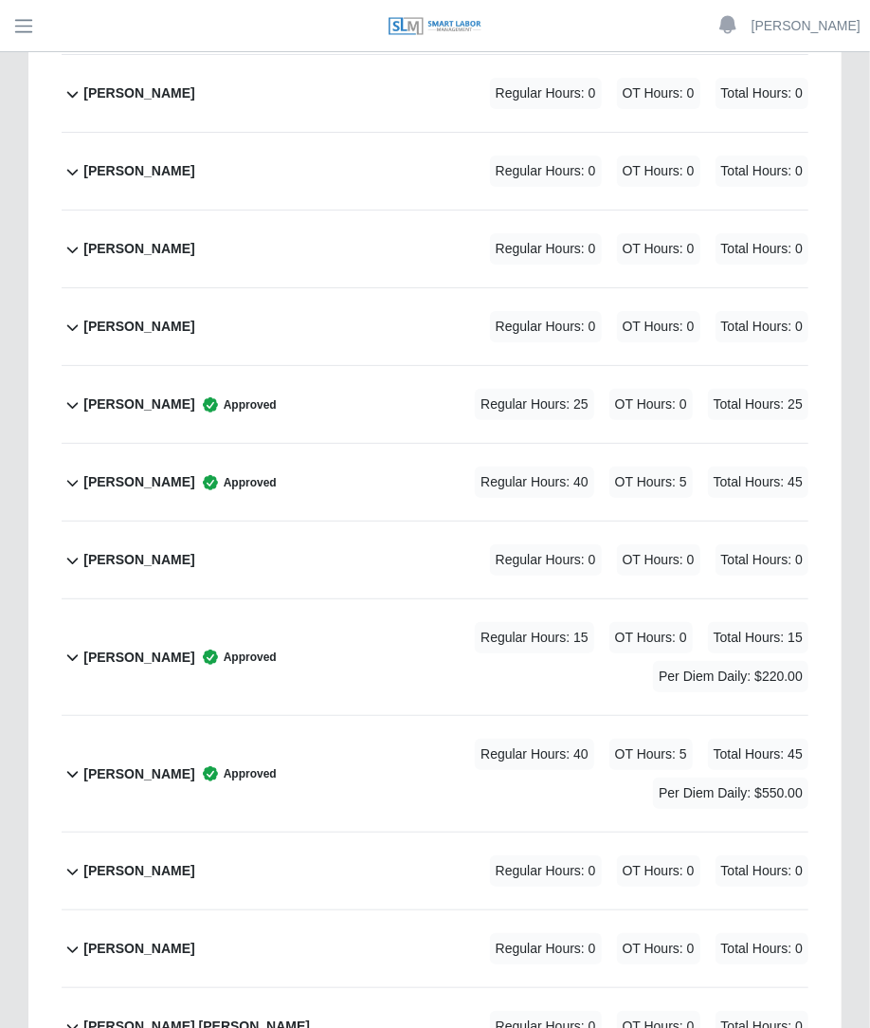
click at [379, 444] on div "Italo Zecca Approved Regular Hours: 40 OT Hours: 5 Total Hours: 45" at bounding box center [445, 482] width 725 height 77
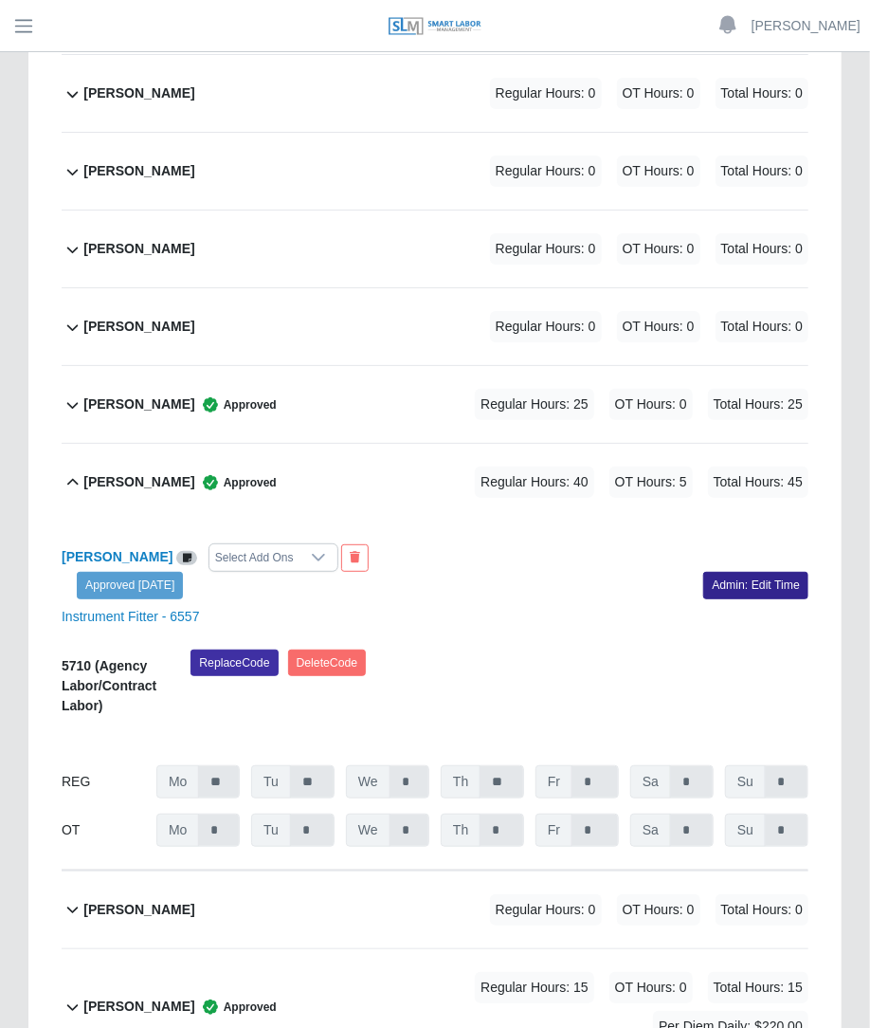
click at [704, 572] on link "Admin: Edit Time" at bounding box center [756, 585] width 105 height 27
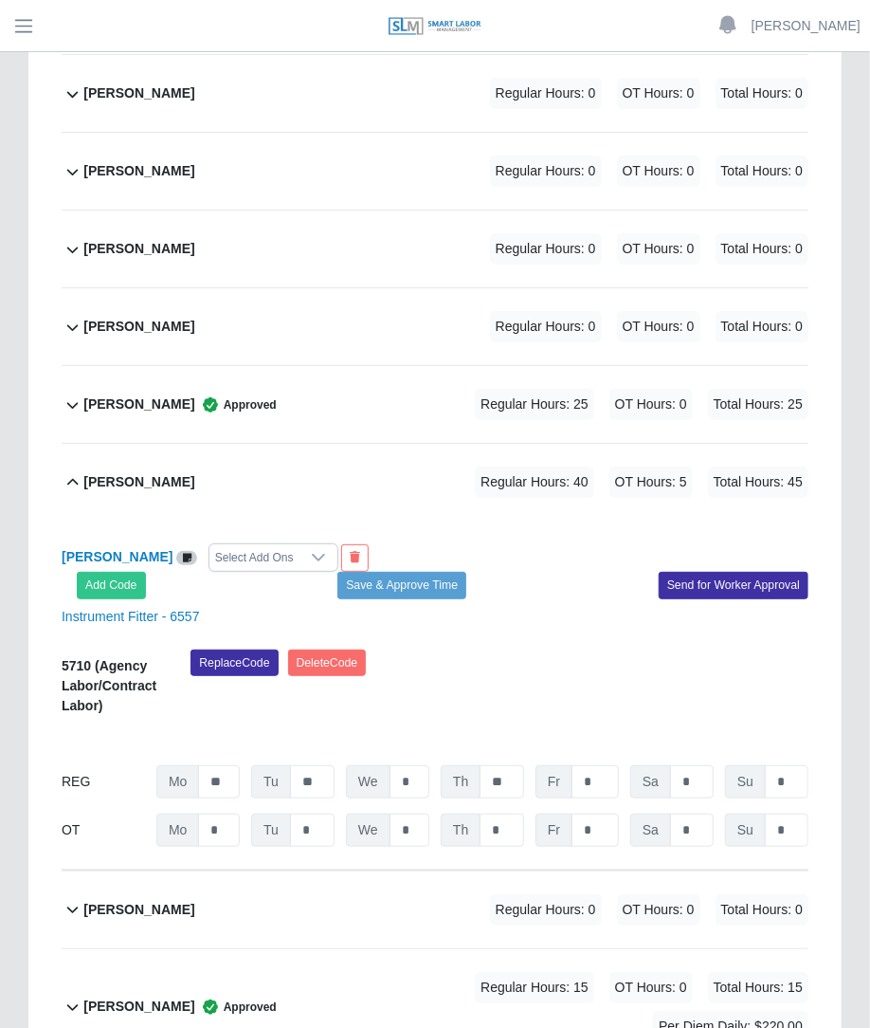
click at [230, 544] on div "Select Add Ons" at bounding box center [255, 557] width 90 height 27
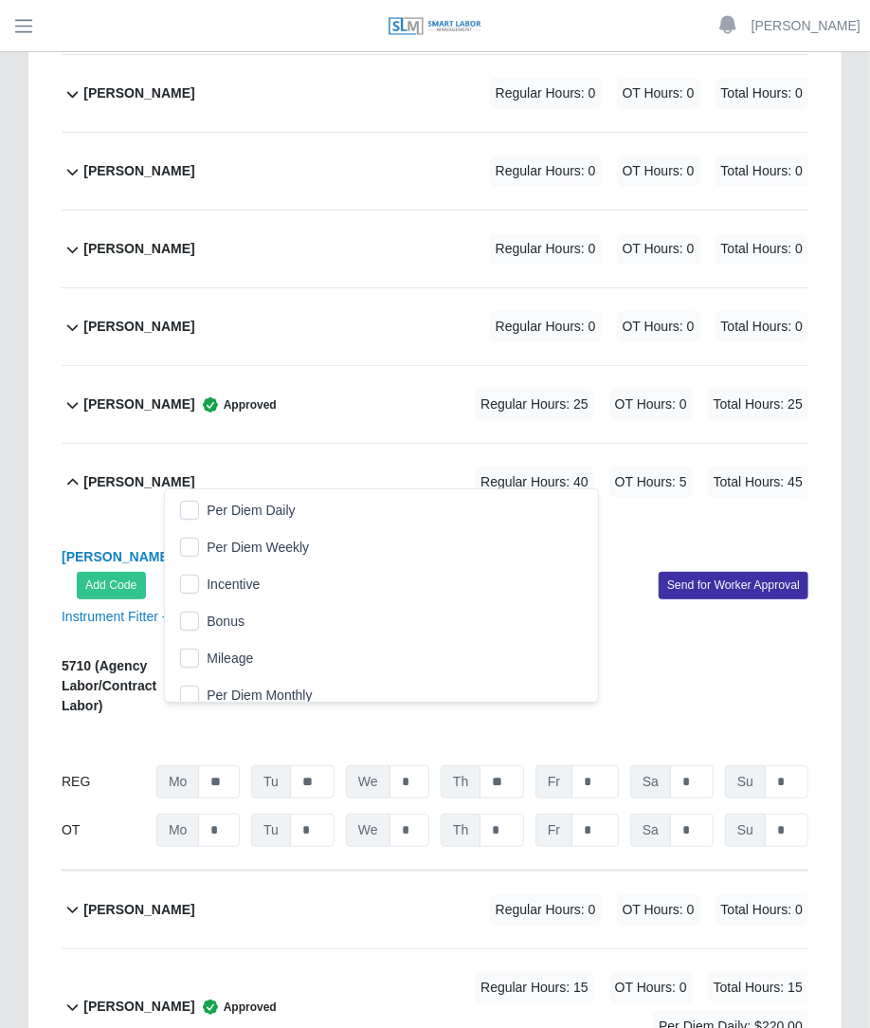
click at [208, 514] on span "Per Diem Daily" at bounding box center [251, 511] width 88 height 20
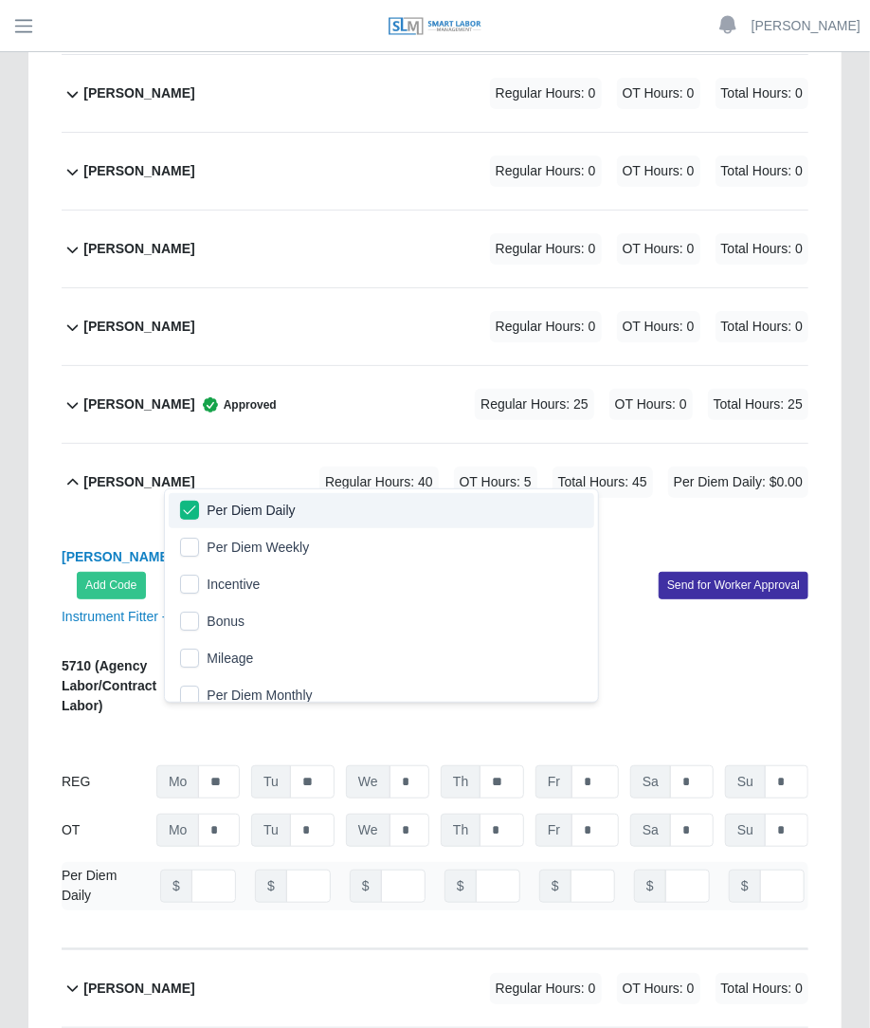
click at [536, 543] on div "Italo Zecca Per Diem Daily Add Code Save & Approve Time Send for Worker Approval" at bounding box center [435, 570] width 776 height 55
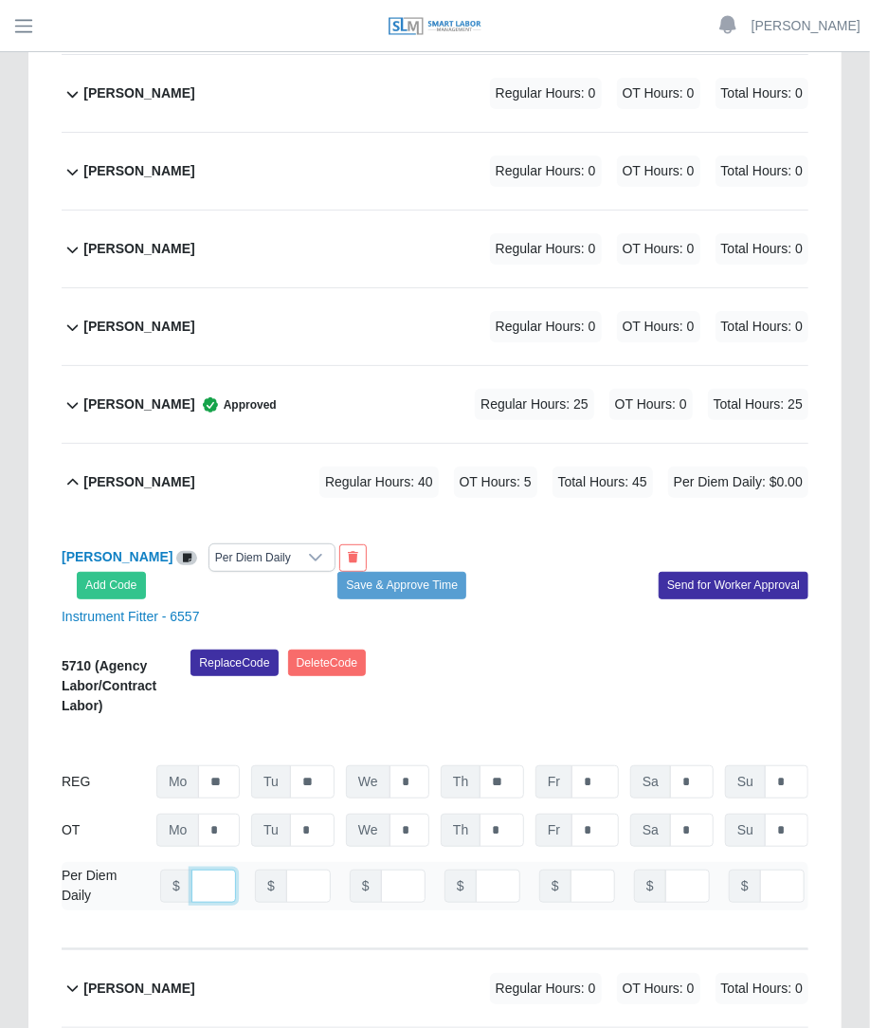
click at [203, 870] on input "number" at bounding box center [214, 886] width 45 height 33
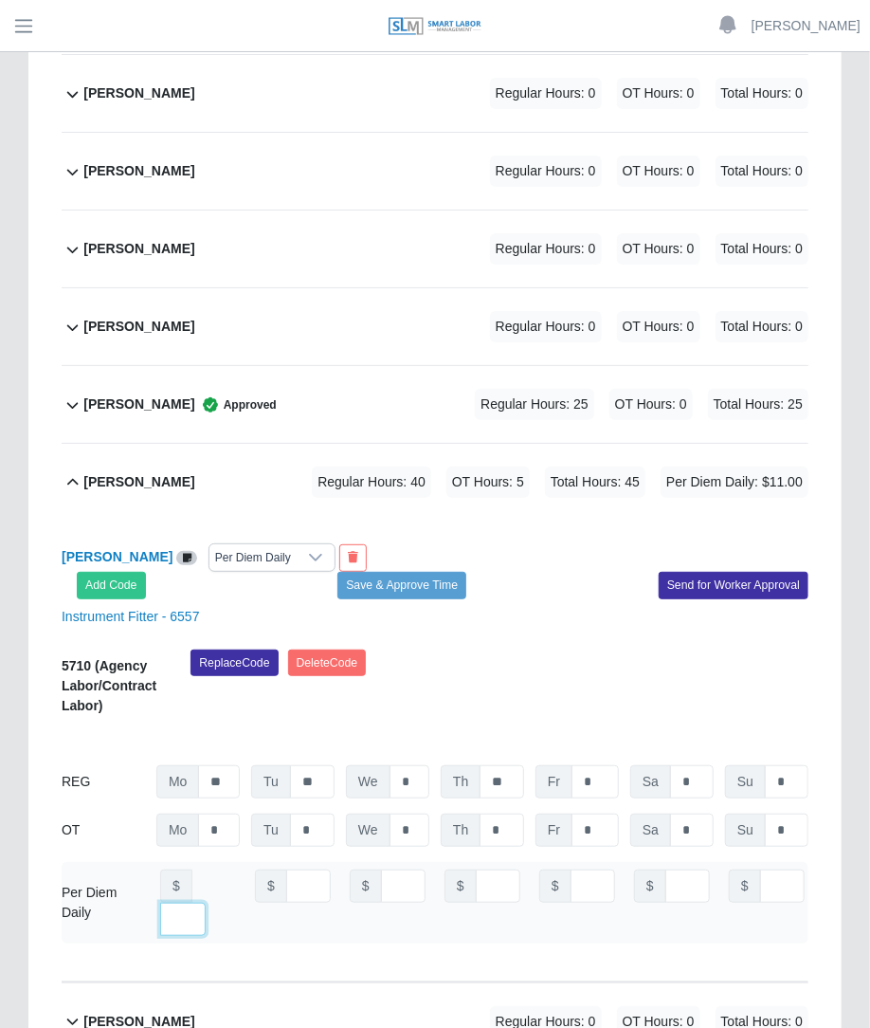
type input "***"
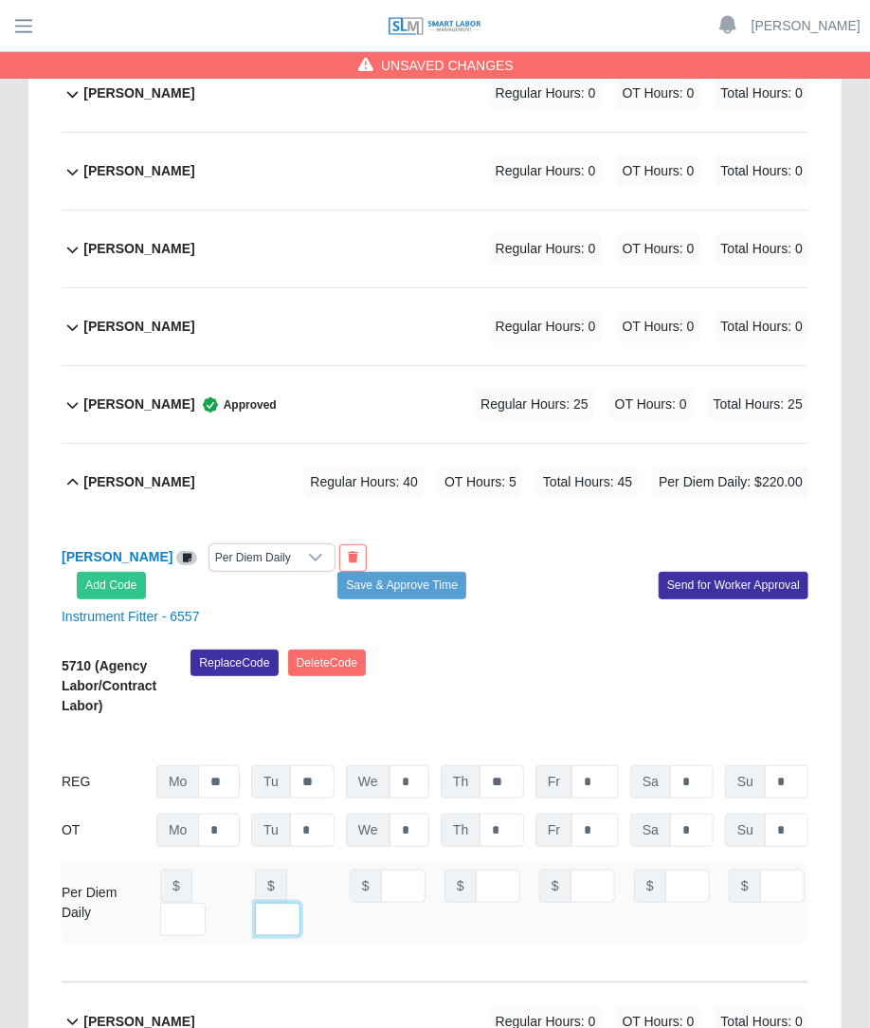
scroll to position [0, 13]
type input "***"
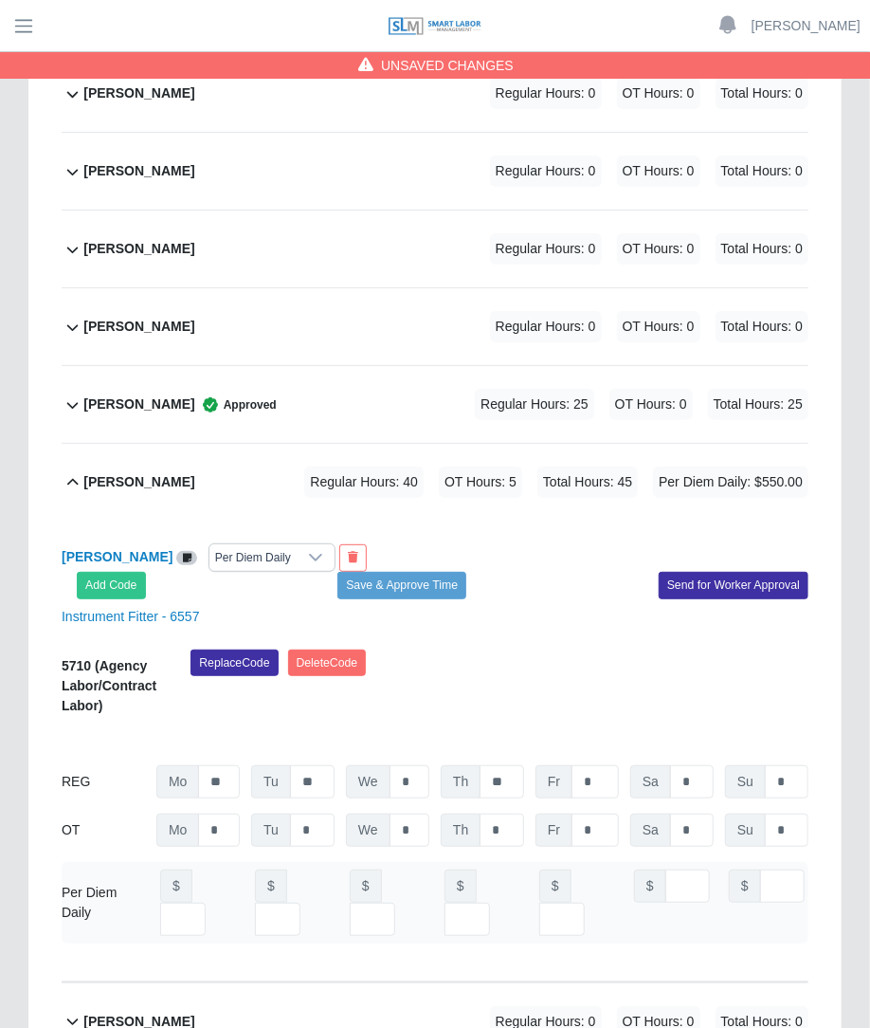
scroll to position [0, 0]
click at [522, 559] on div "Italo Zecca Per Diem Daily Add Code Save & Approve Time Send for Worker Approva…" at bounding box center [435, 751] width 747 height 461
click at [421, 572] on button "Save & Approve Time" at bounding box center [402, 585] width 129 height 27
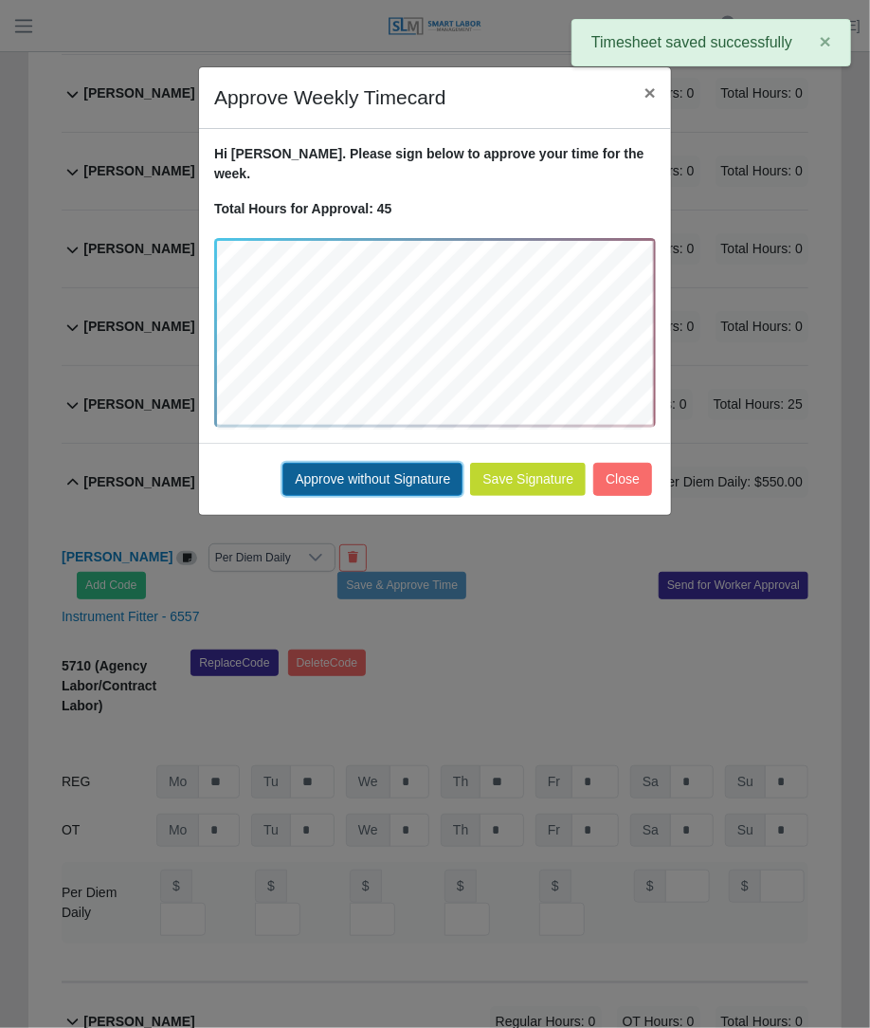
click at [422, 464] on button "Approve without Signature" at bounding box center [373, 479] width 180 height 33
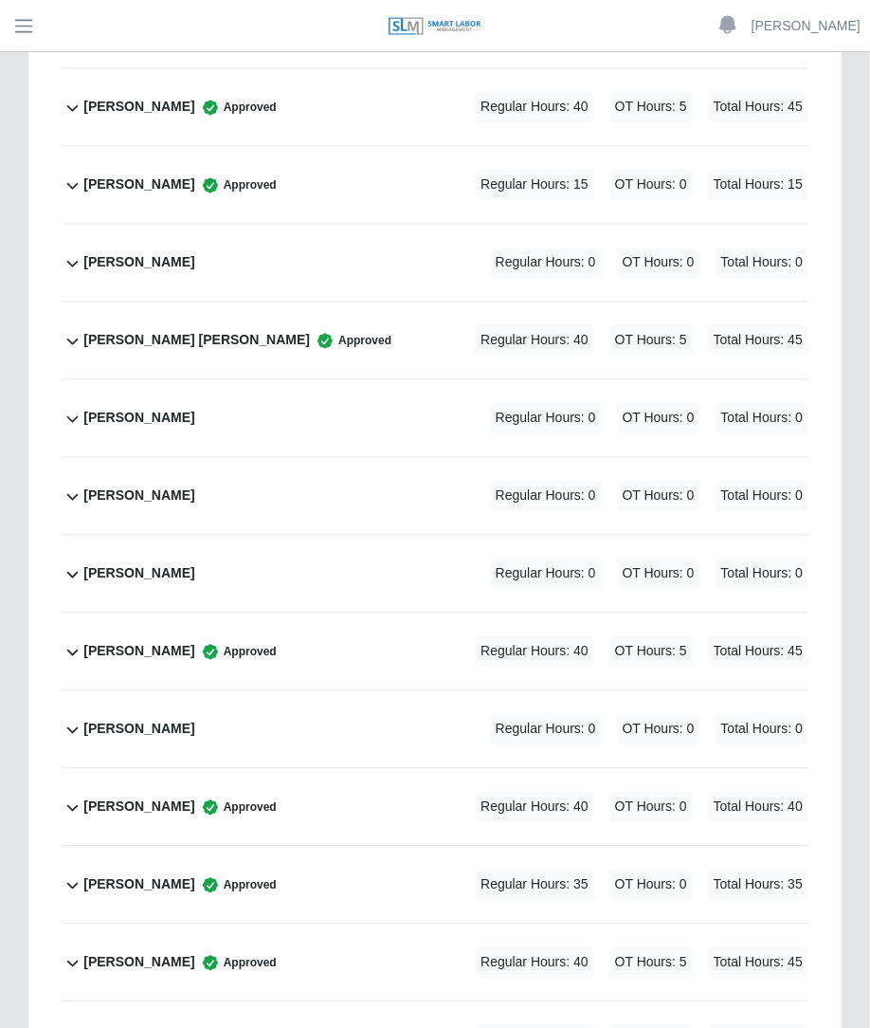
scroll to position [1307, 0]
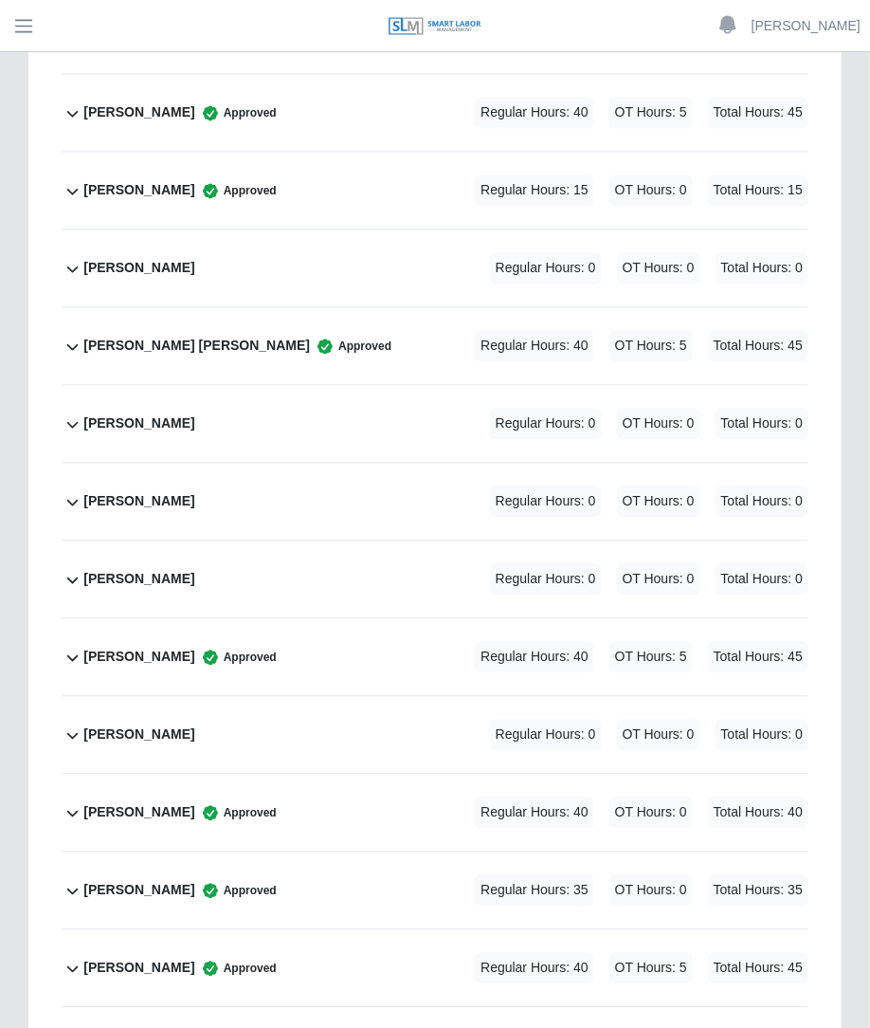
click at [668, 330] on span "OT Hours: 5" at bounding box center [651, 345] width 83 height 31
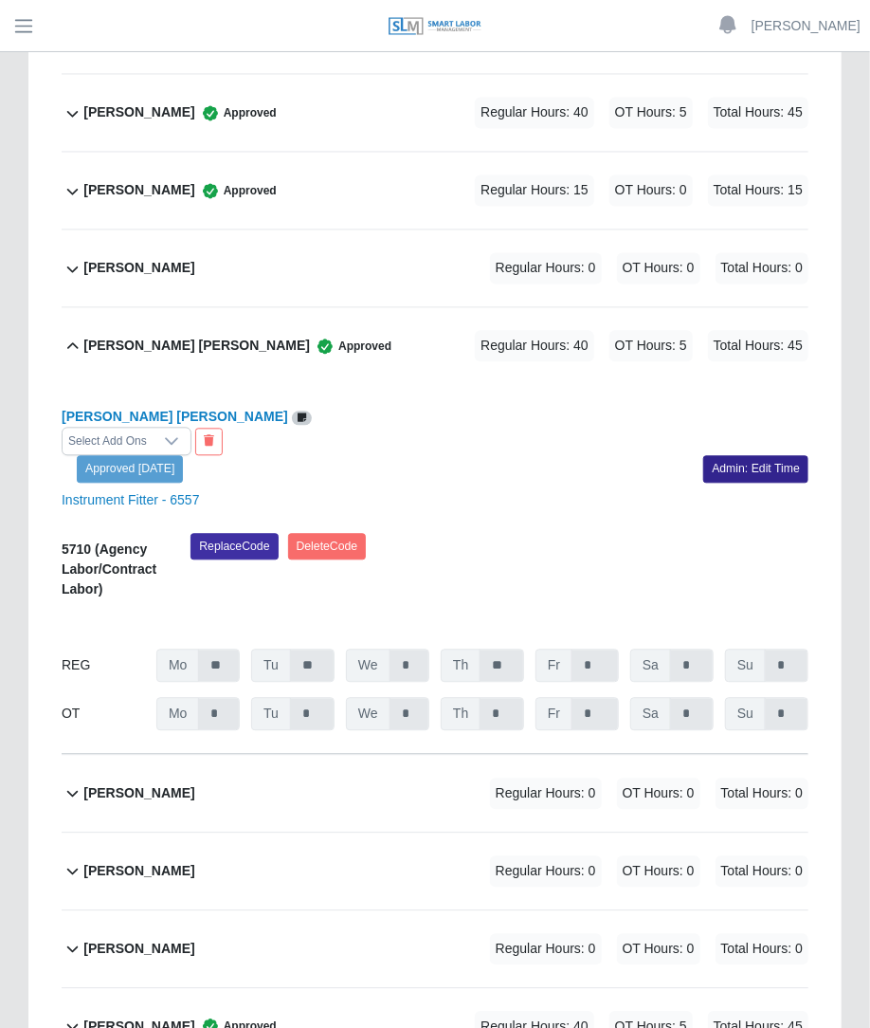
click at [723, 455] on link "Admin: Edit Time" at bounding box center [756, 468] width 105 height 27
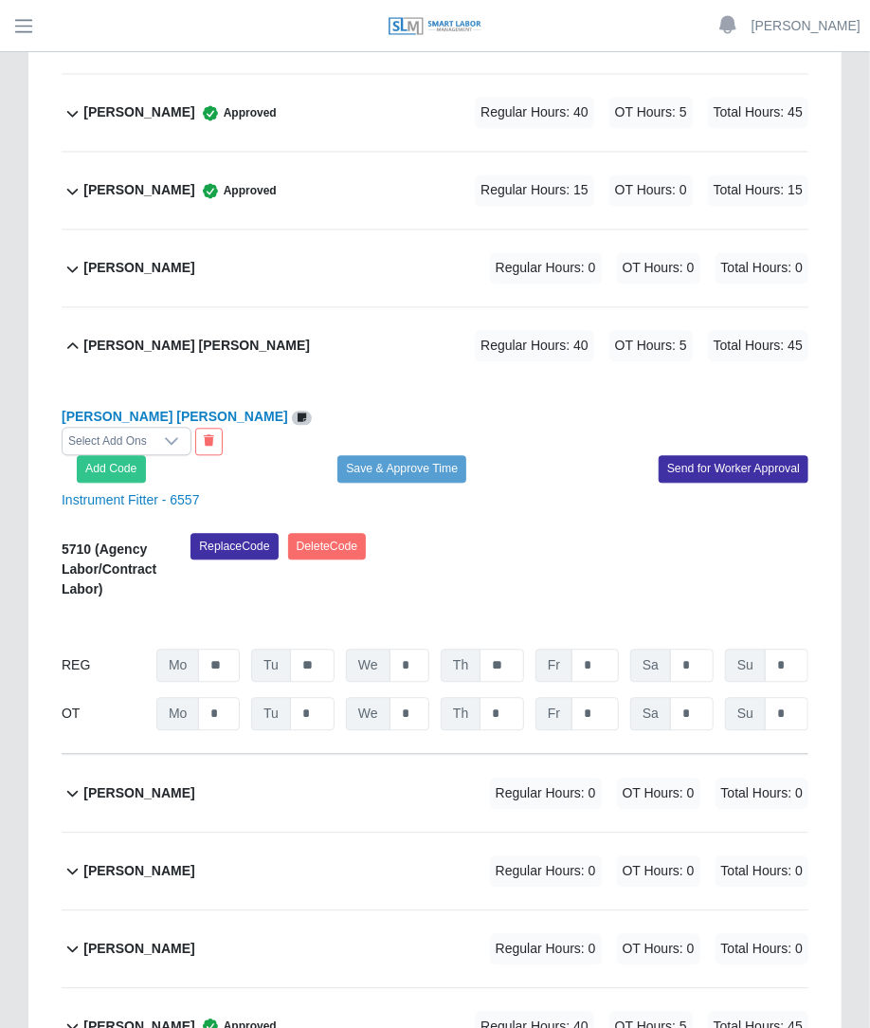
click at [153, 428] on div "Select Add Ons" at bounding box center [108, 441] width 90 height 27
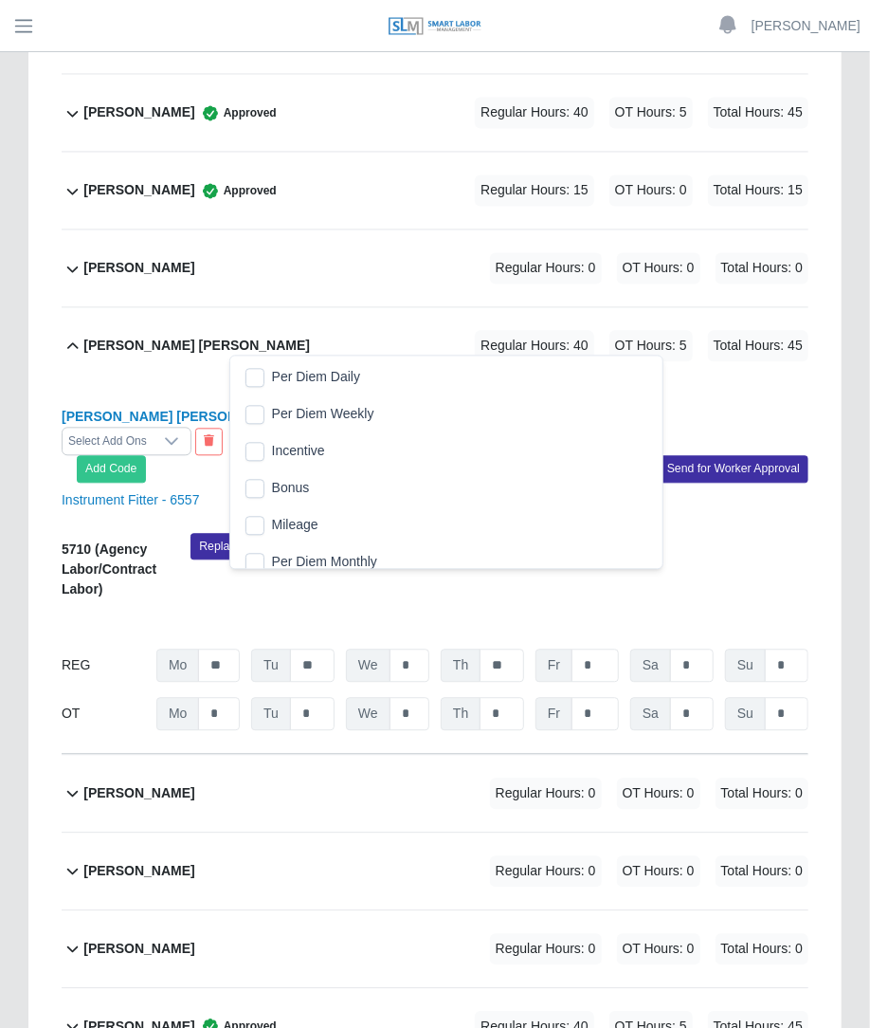
scroll to position [19, 12]
click at [269, 367] on li "Per Diem Daily" at bounding box center [446, 376] width 425 height 35
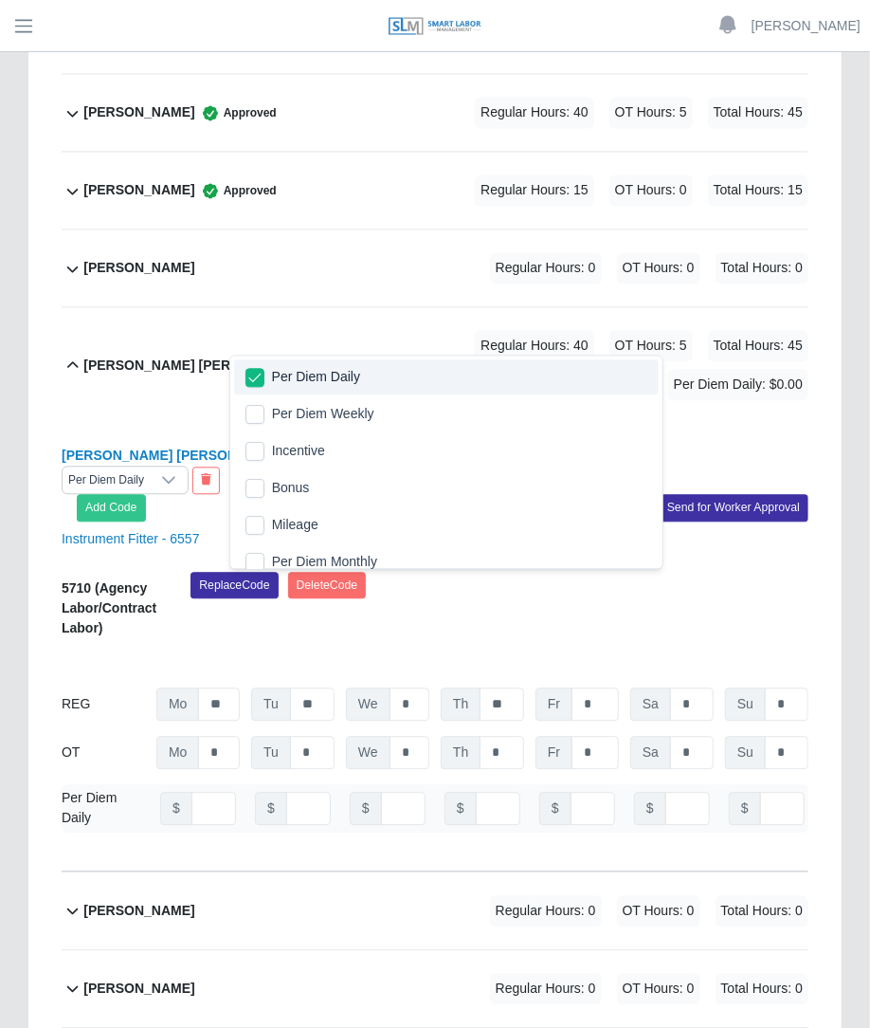
click at [558, 423] on div "Candido Nino Galvan Per Diem Daily Add Code Save & Approve Time Send for Worker…" at bounding box center [435, 647] width 747 height 448
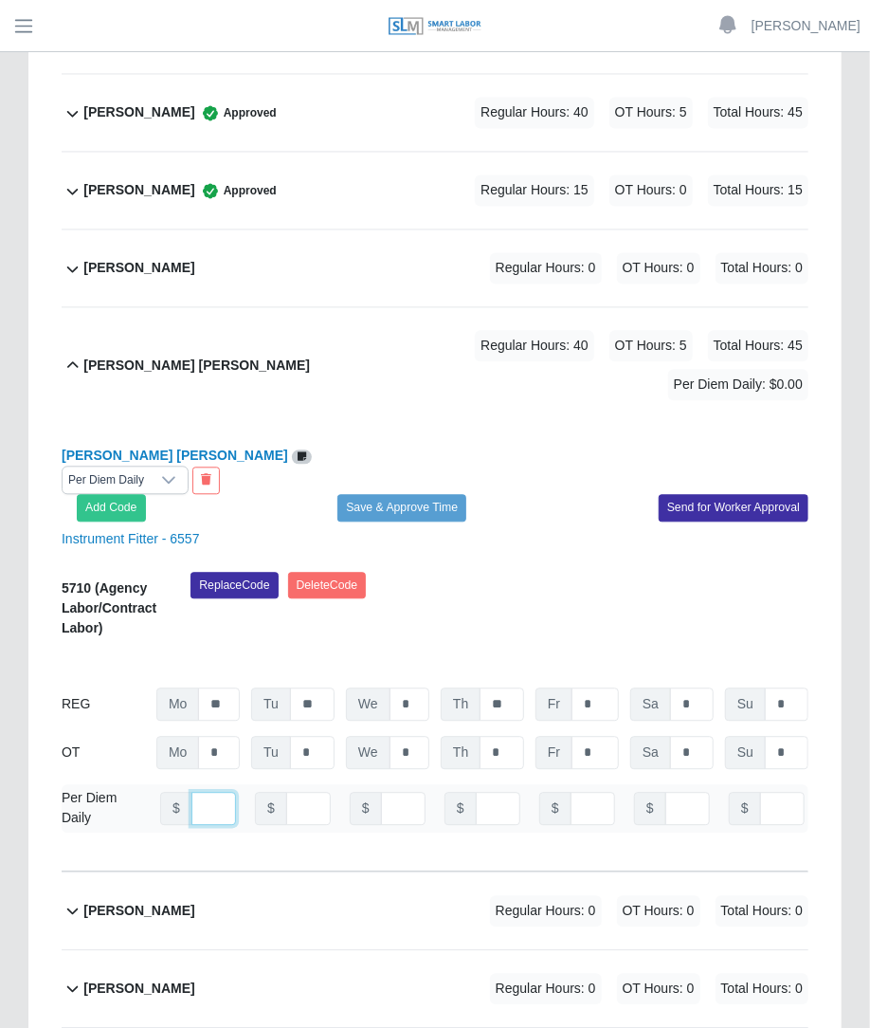
click at [201, 792] on input "number" at bounding box center [214, 808] width 45 height 33
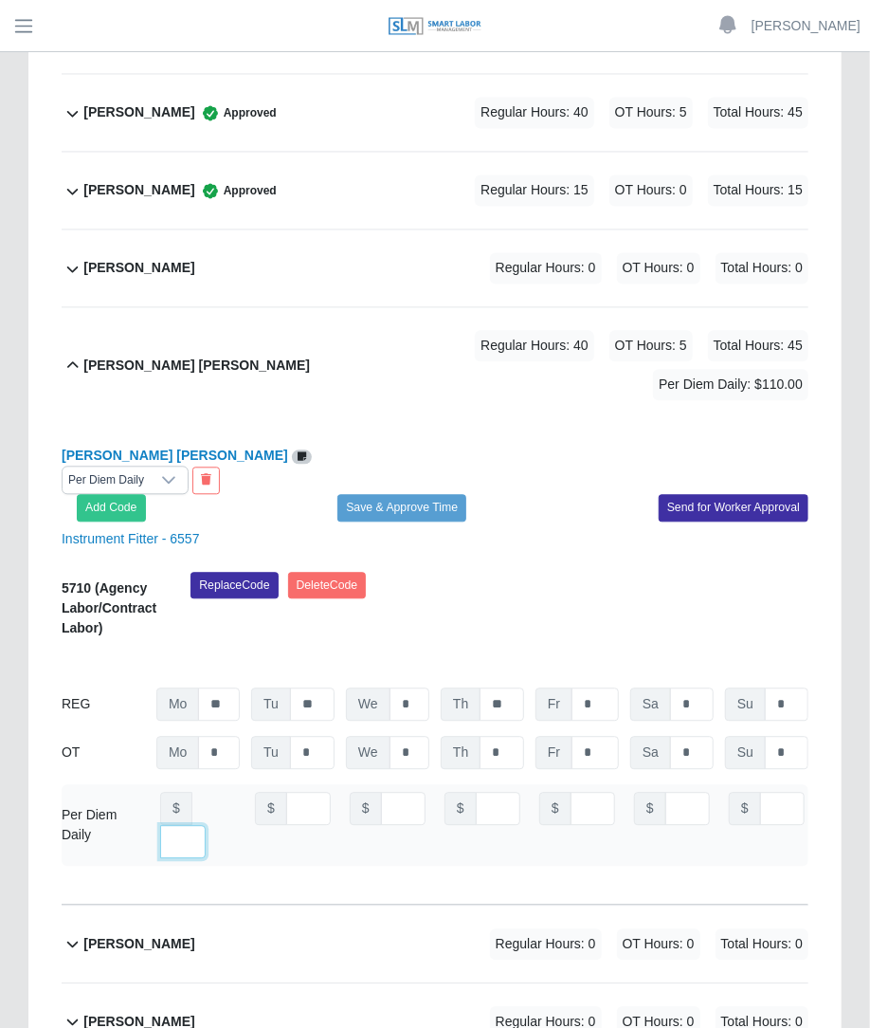
scroll to position [0, 0]
type input "***"
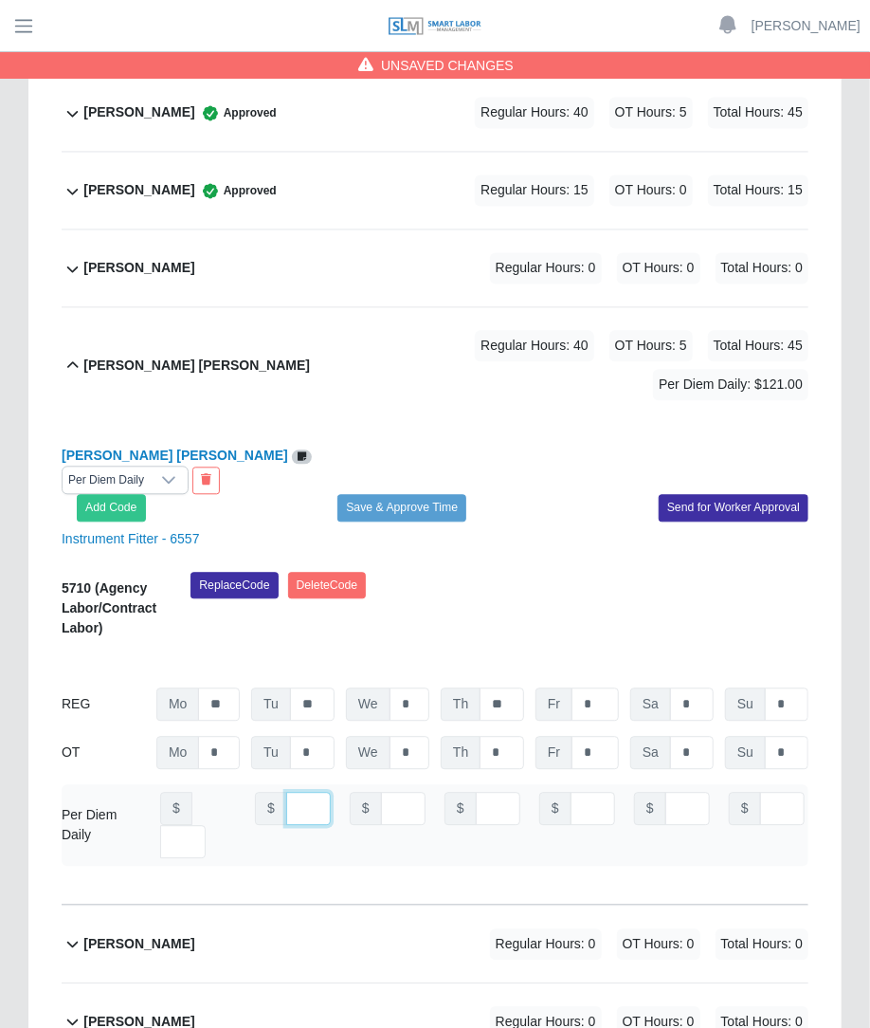
scroll to position [0, 13]
type input "***"
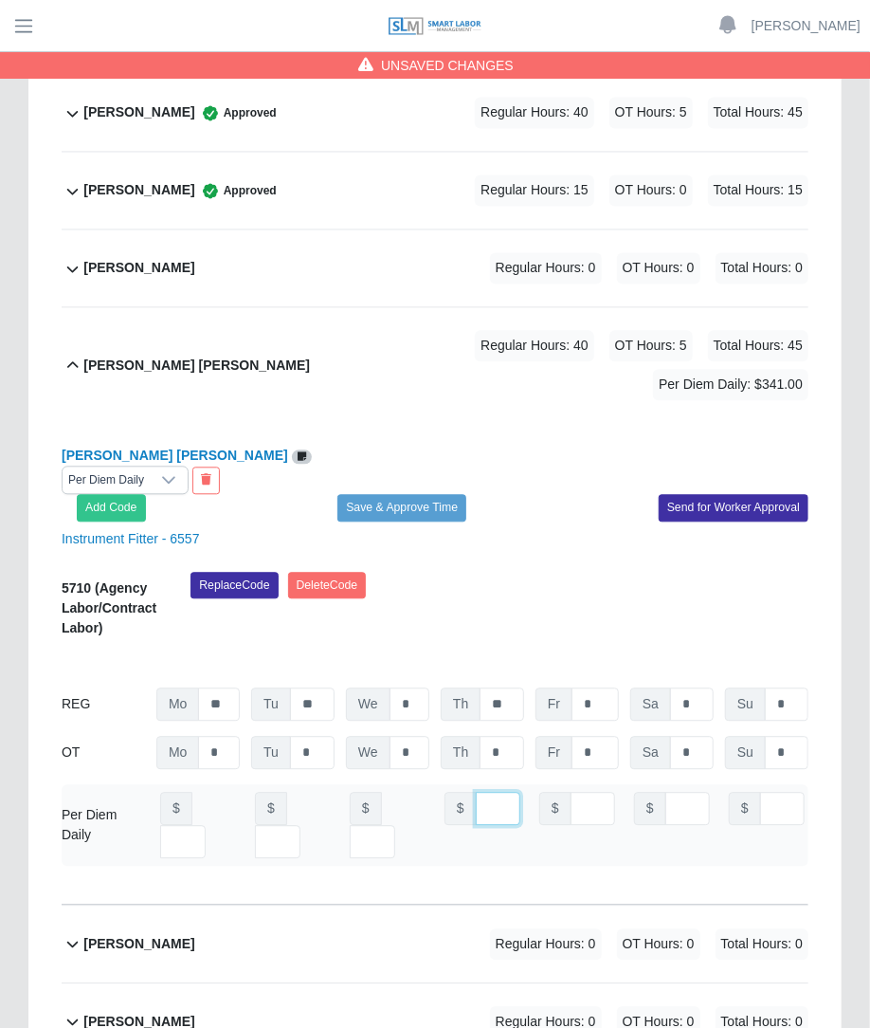
type input "***"
click at [443, 494] on button "Save & Approve Time" at bounding box center [402, 507] width 129 height 27
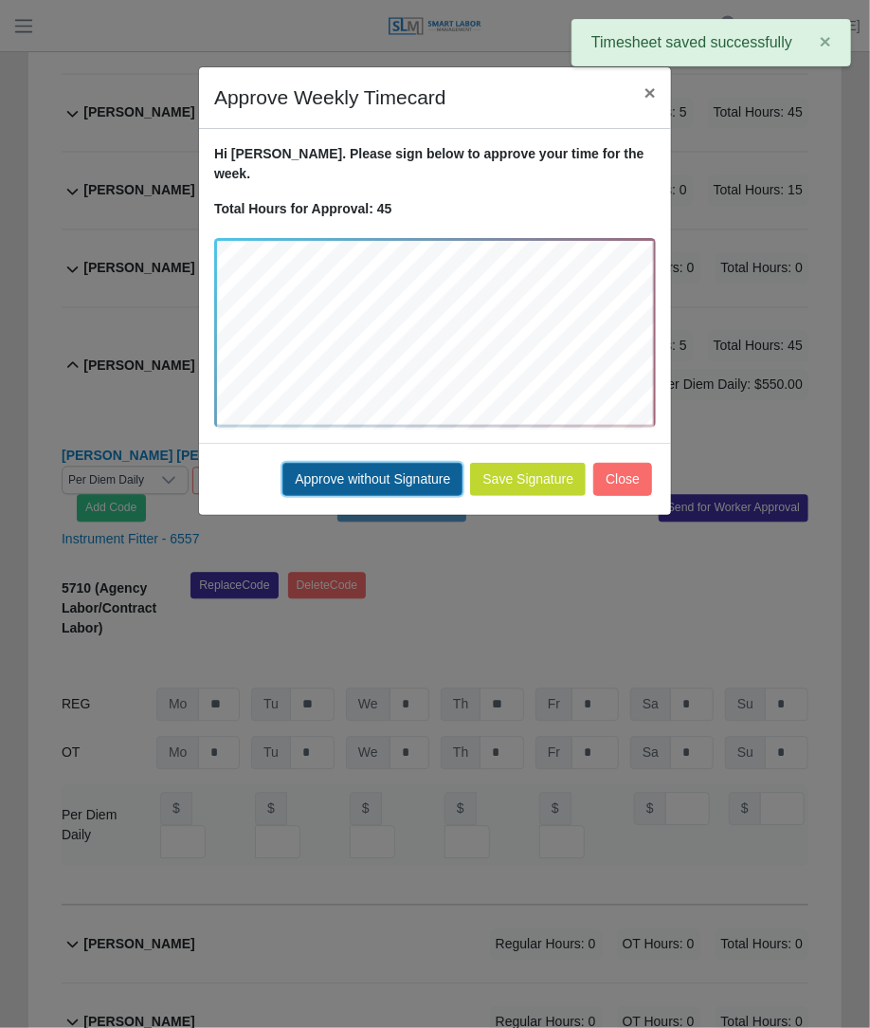
click at [408, 463] on button "Approve without Signature" at bounding box center [373, 479] width 180 height 33
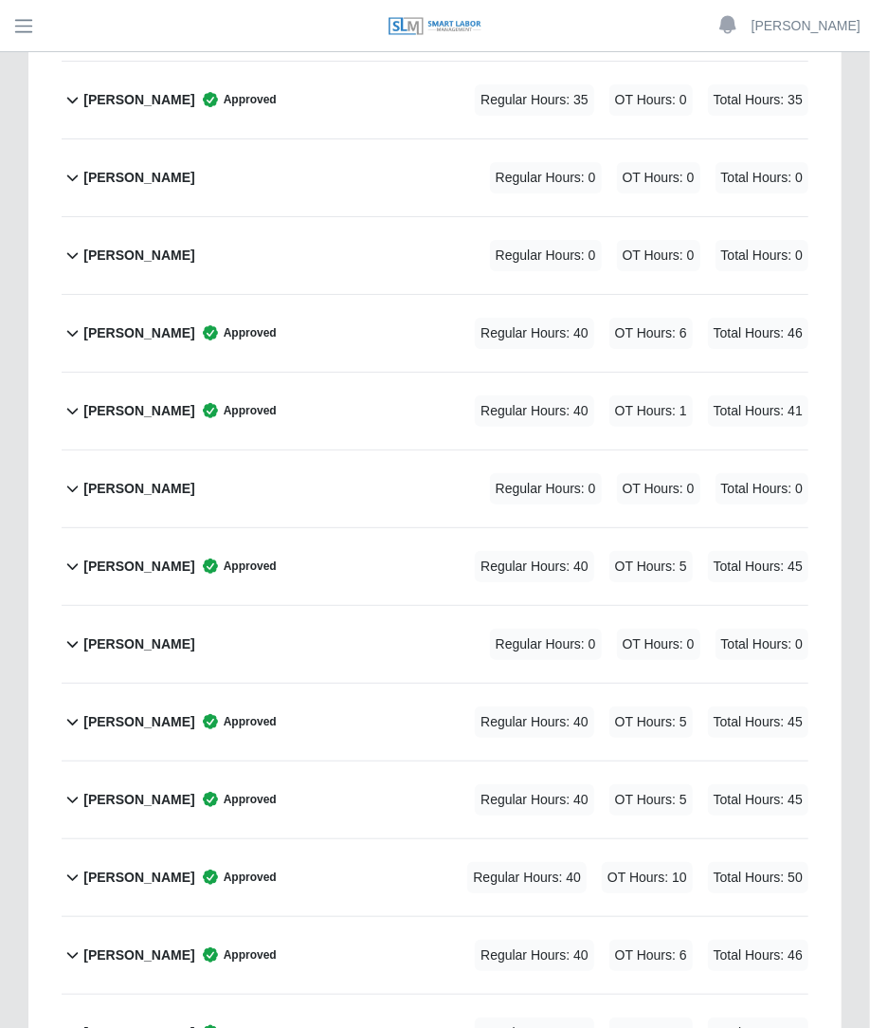
scroll to position [5194, 0]
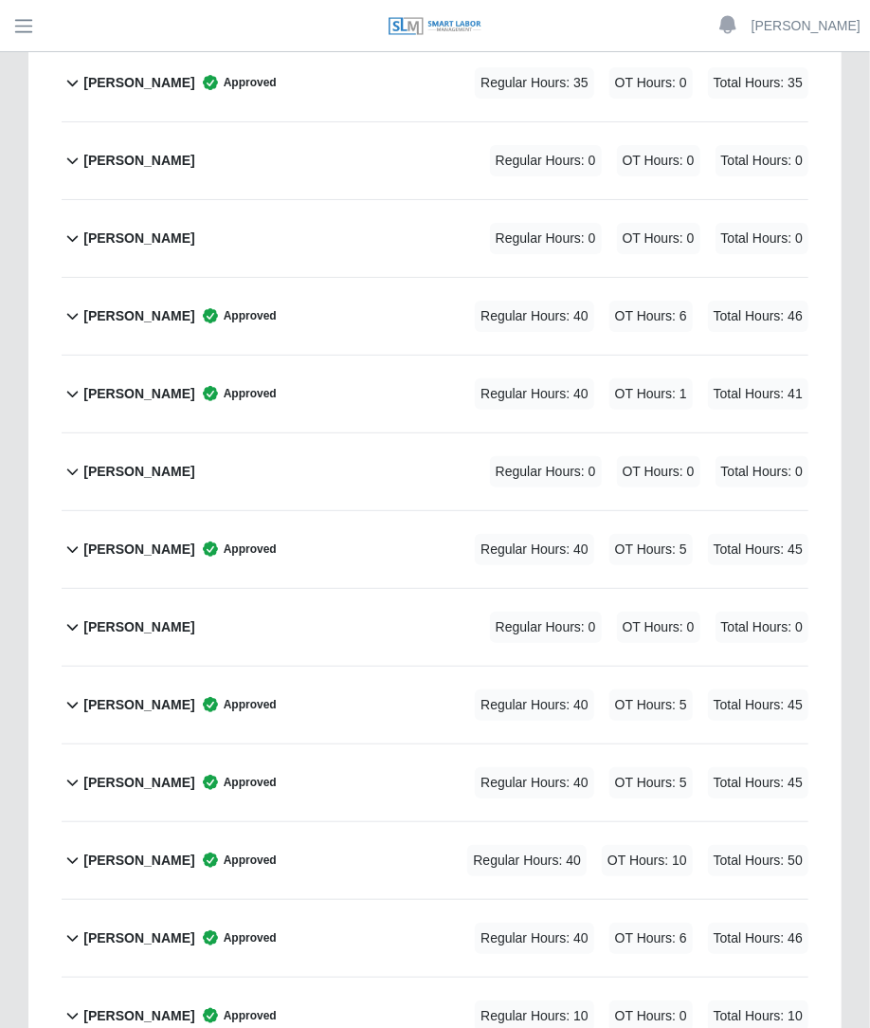
click at [590, 845] on div "Regular Hours: 40 OT Hours: 10 Total Hours: 50" at bounding box center [611, 860] width 394 height 31
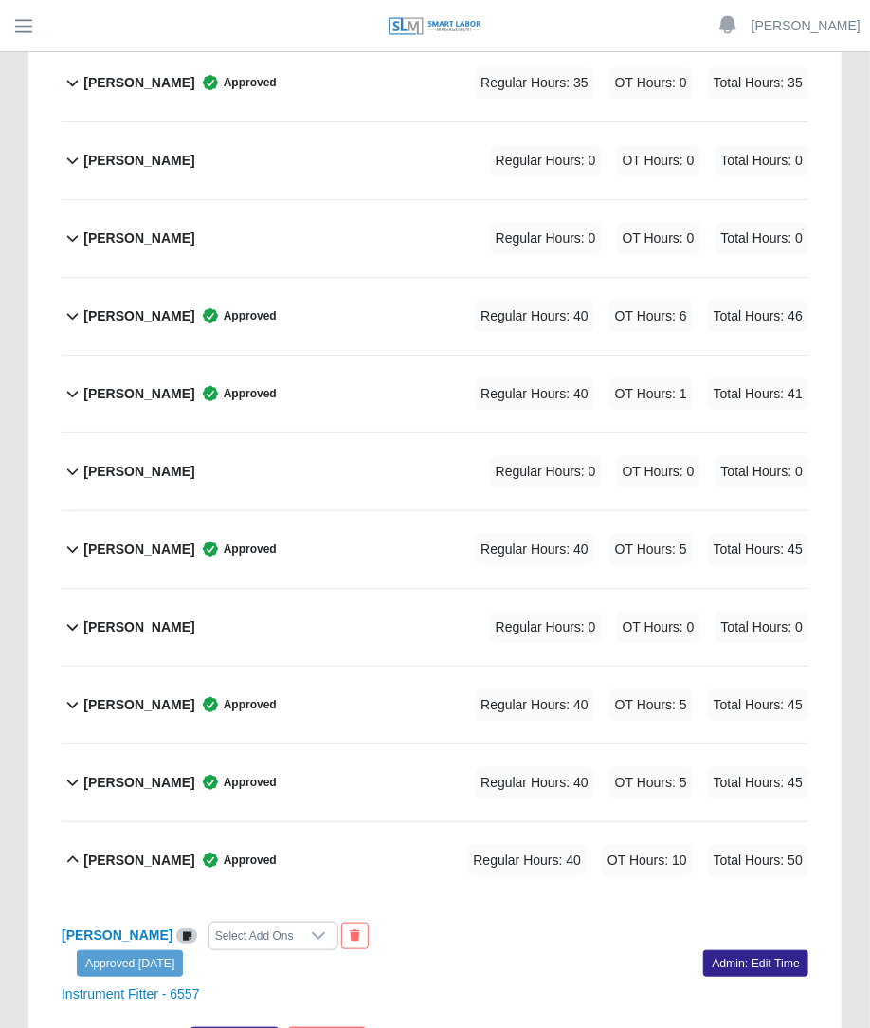
click at [723, 950] on link "Admin: Edit Time" at bounding box center [756, 963] width 105 height 27
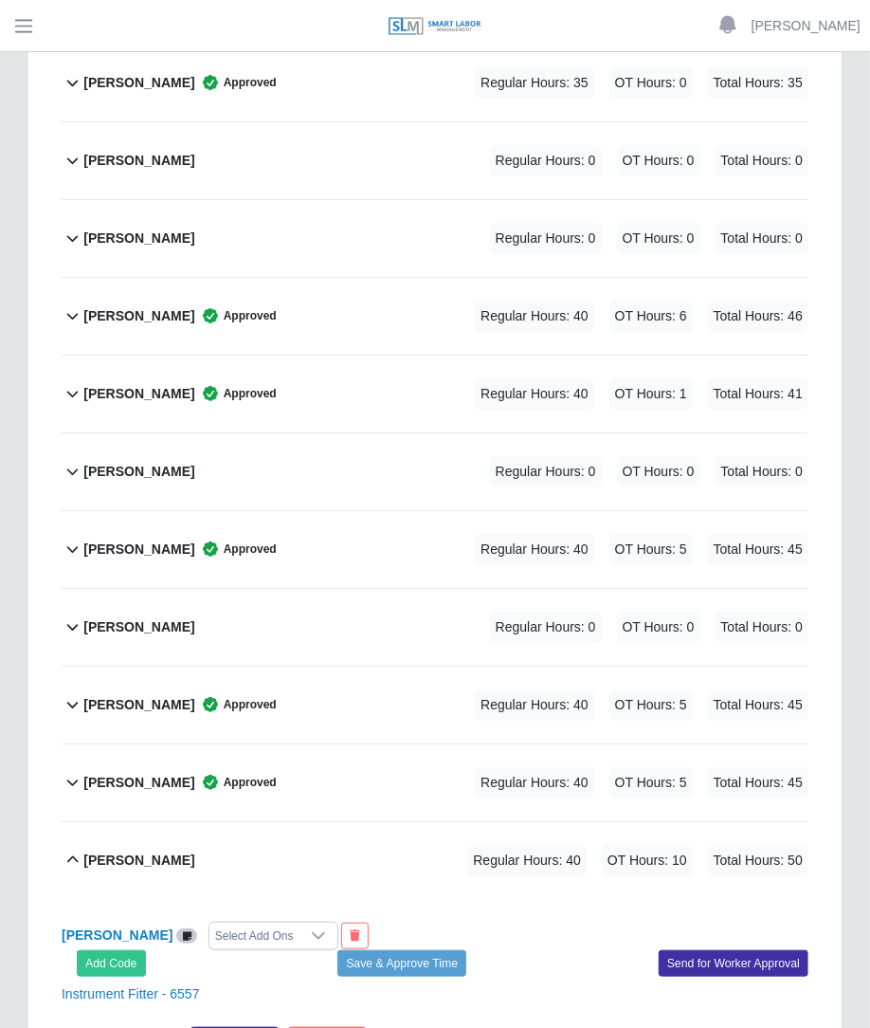
drag, startPoint x: 869, startPoint y: 733, endPoint x: 870, endPoint y: 756, distance: 22.8
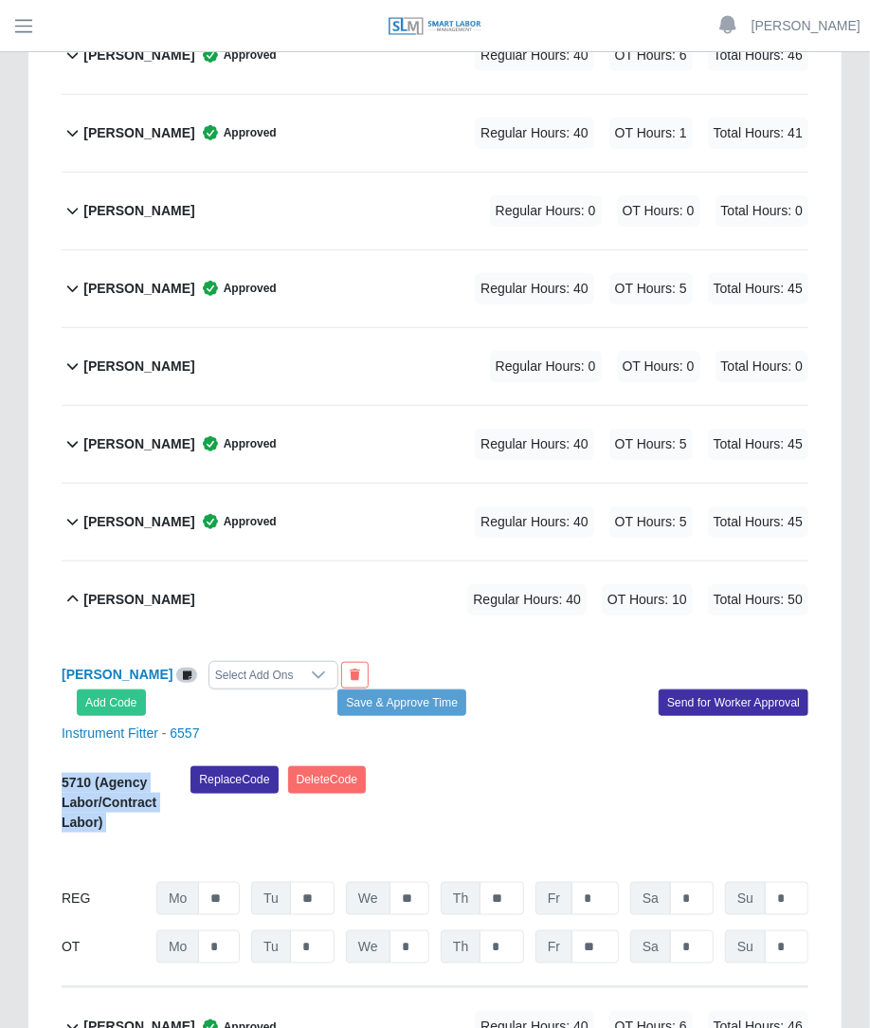
scroll to position [5498, 0]
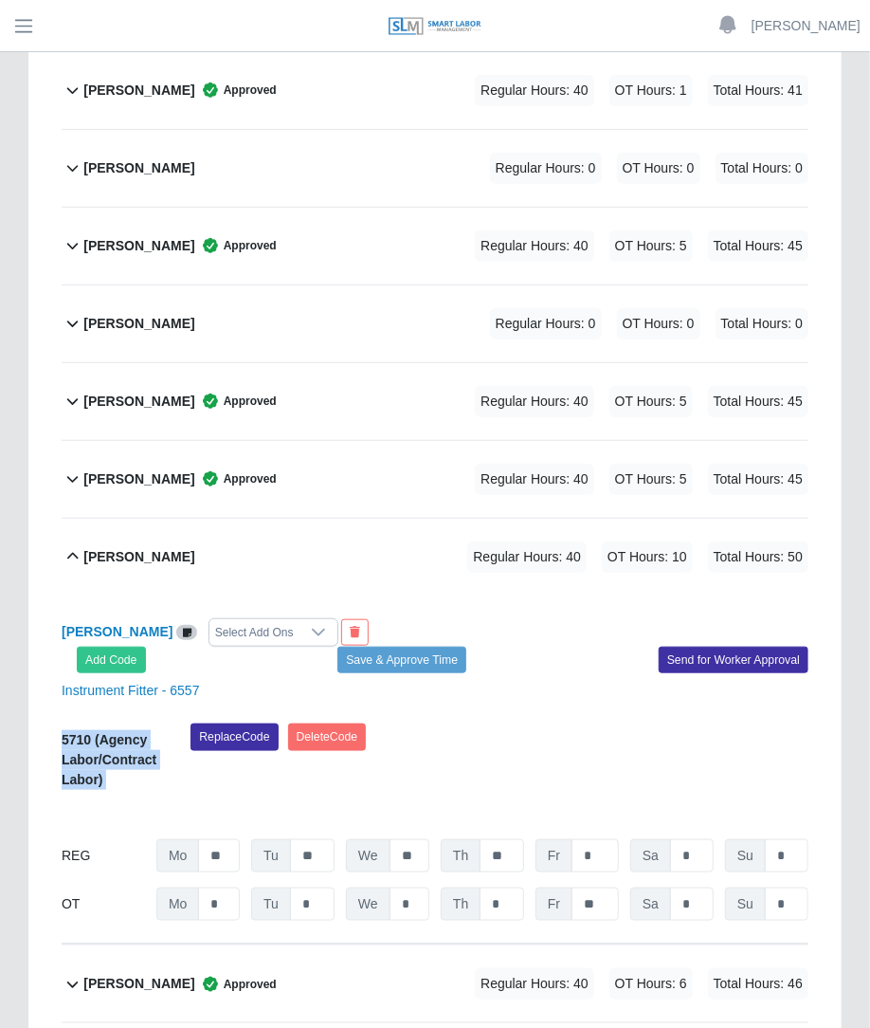
click at [216, 619] on div "Select Add Ons" at bounding box center [255, 632] width 90 height 27
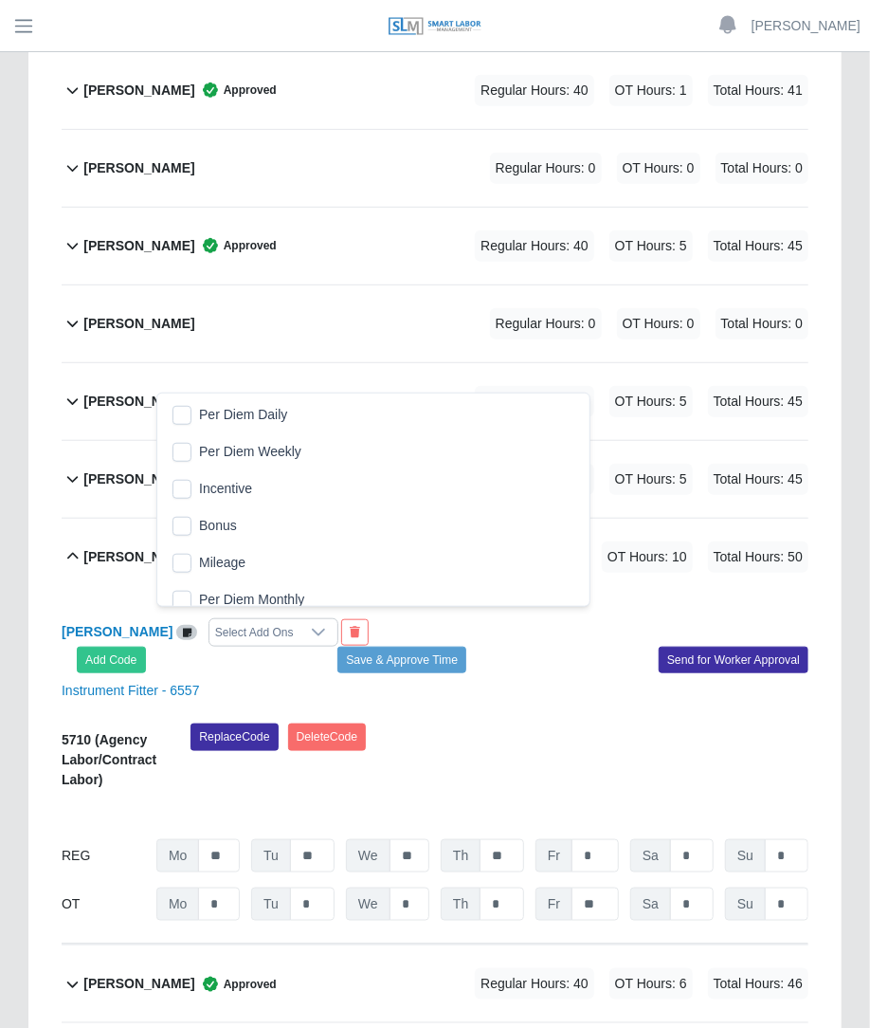
scroll to position [19, 12]
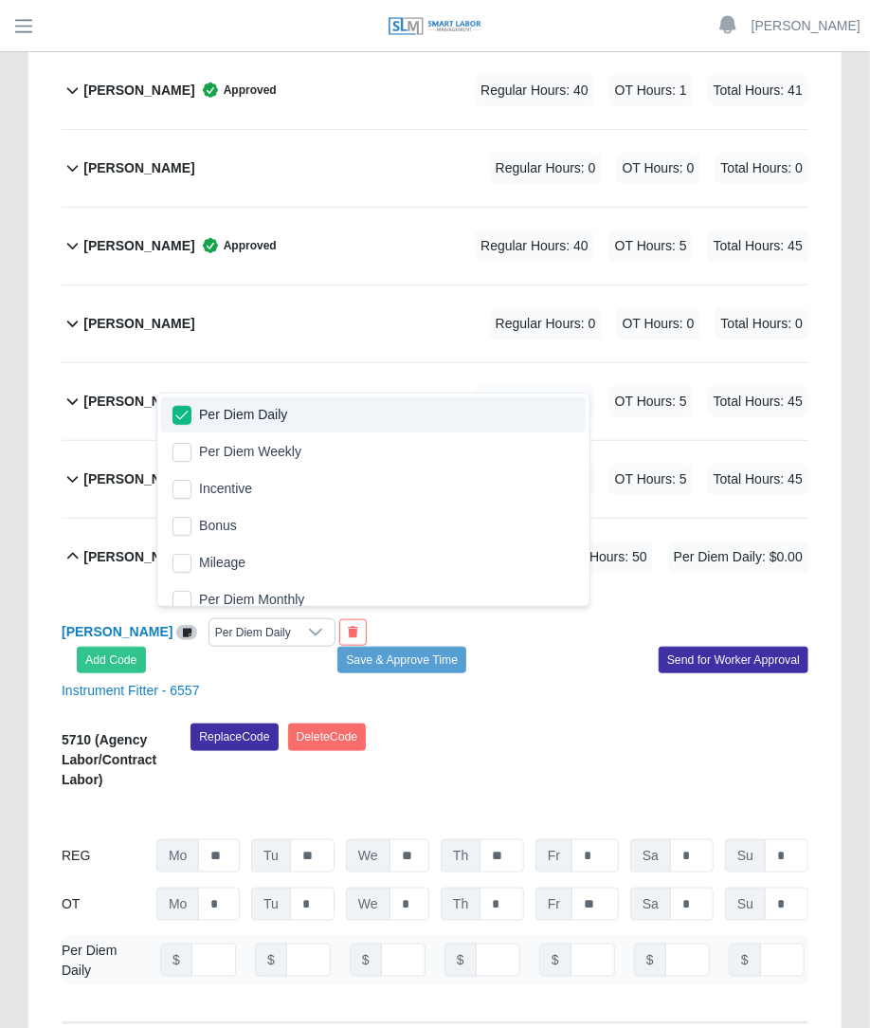
click at [507, 595] on div "Nike Diaz Per Diem Daily Add Code Save & Approve Time Send for Worker Approval …" at bounding box center [435, 809] width 747 height 428
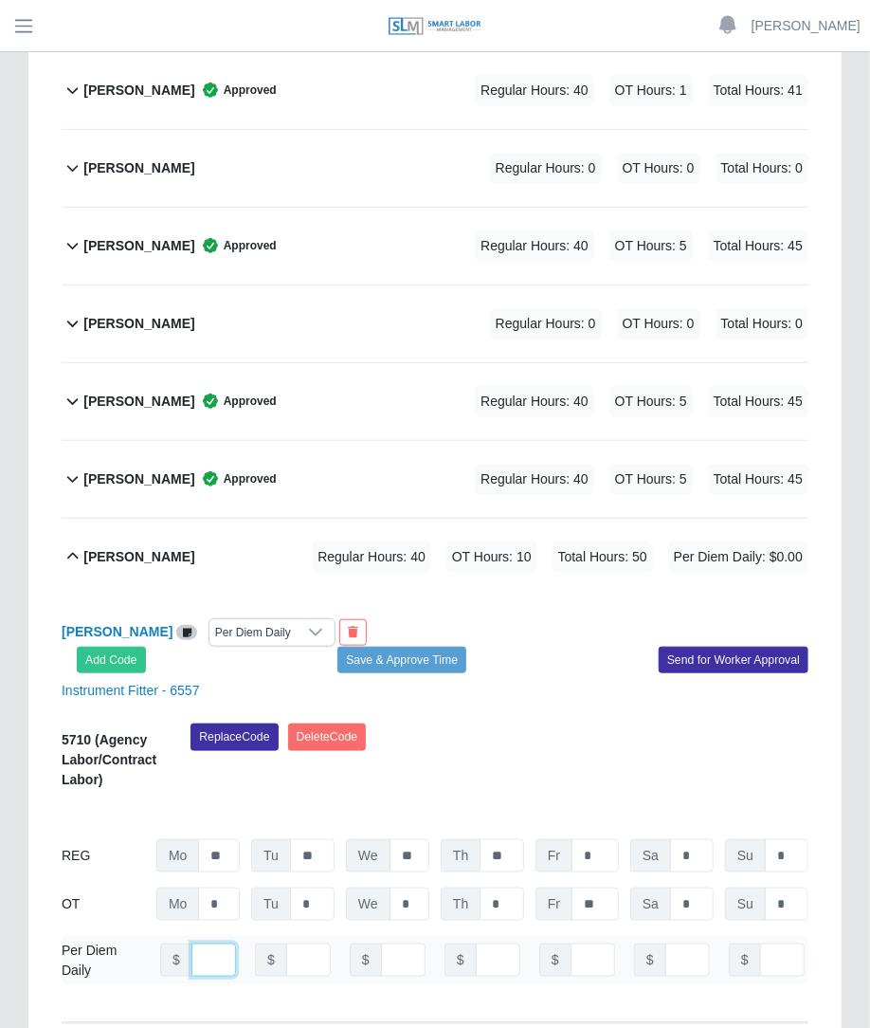
click at [203, 943] on input "number" at bounding box center [214, 959] width 45 height 33
type input "***"
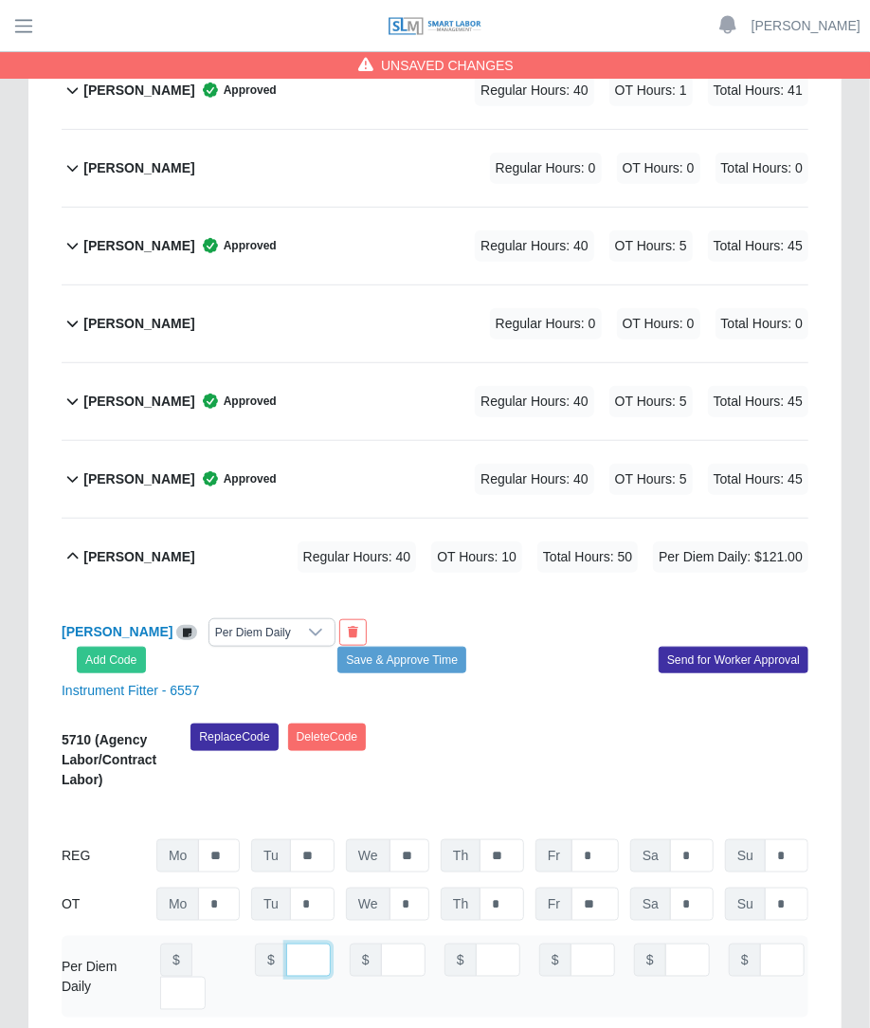
scroll to position [0, 13]
type input "***"
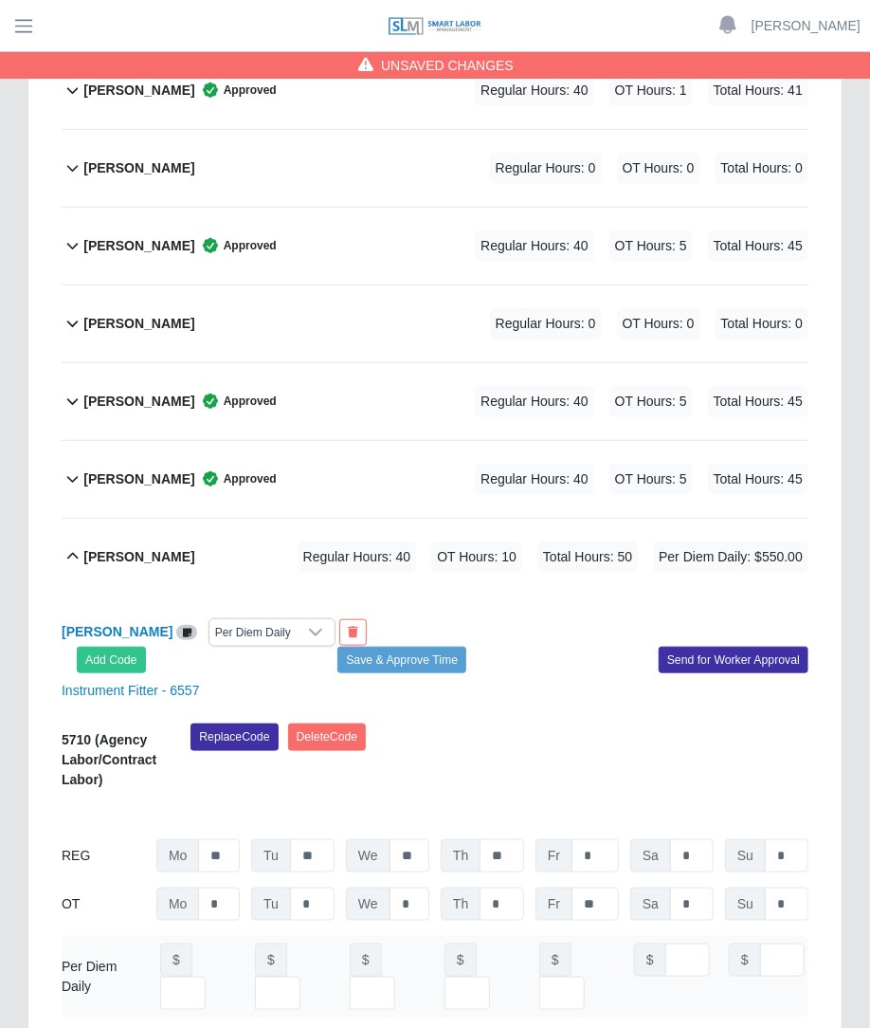
click at [566, 723] on div "Replace Code [GEOGRAPHIC_DATA] Code" at bounding box center [499, 762] width 647 height 78
click at [425, 647] on button "Save & Approve Time" at bounding box center [402, 660] width 129 height 27
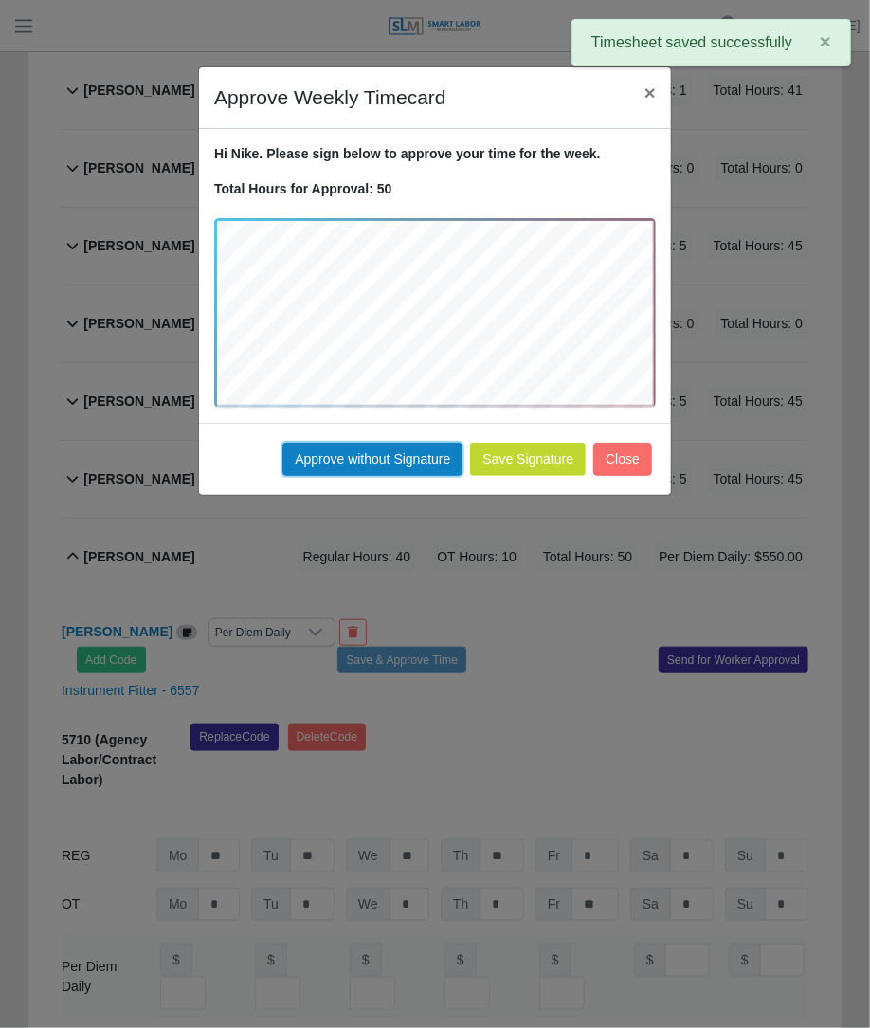
click at [428, 463] on button "Approve without Signature" at bounding box center [373, 459] width 180 height 33
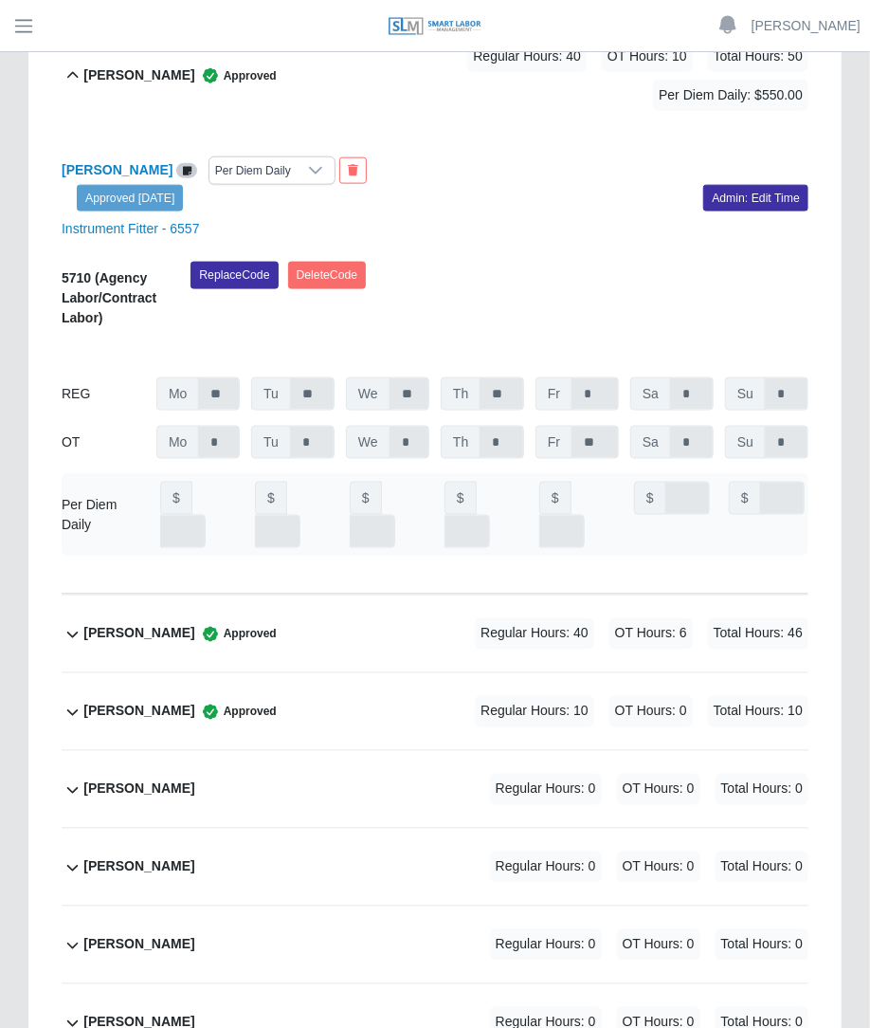
scroll to position [6091, 0]
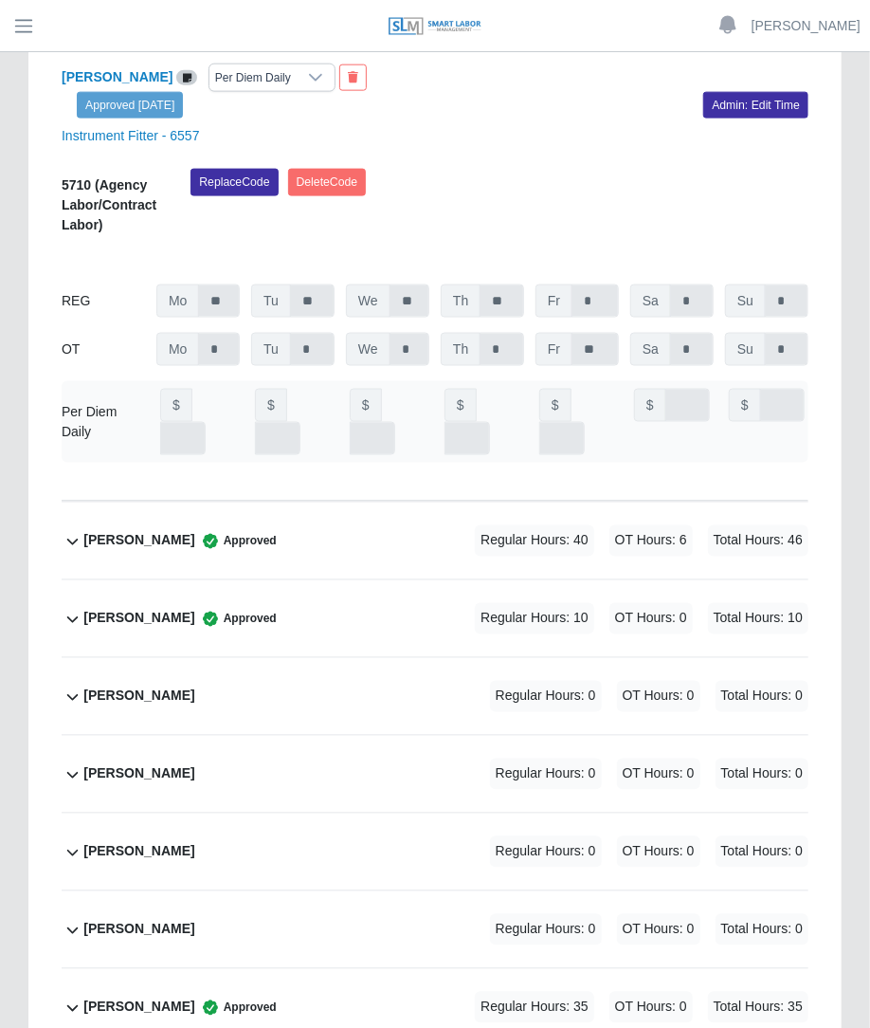
click at [593, 992] on span "Regular Hours: 35" at bounding box center [534, 1007] width 119 height 31
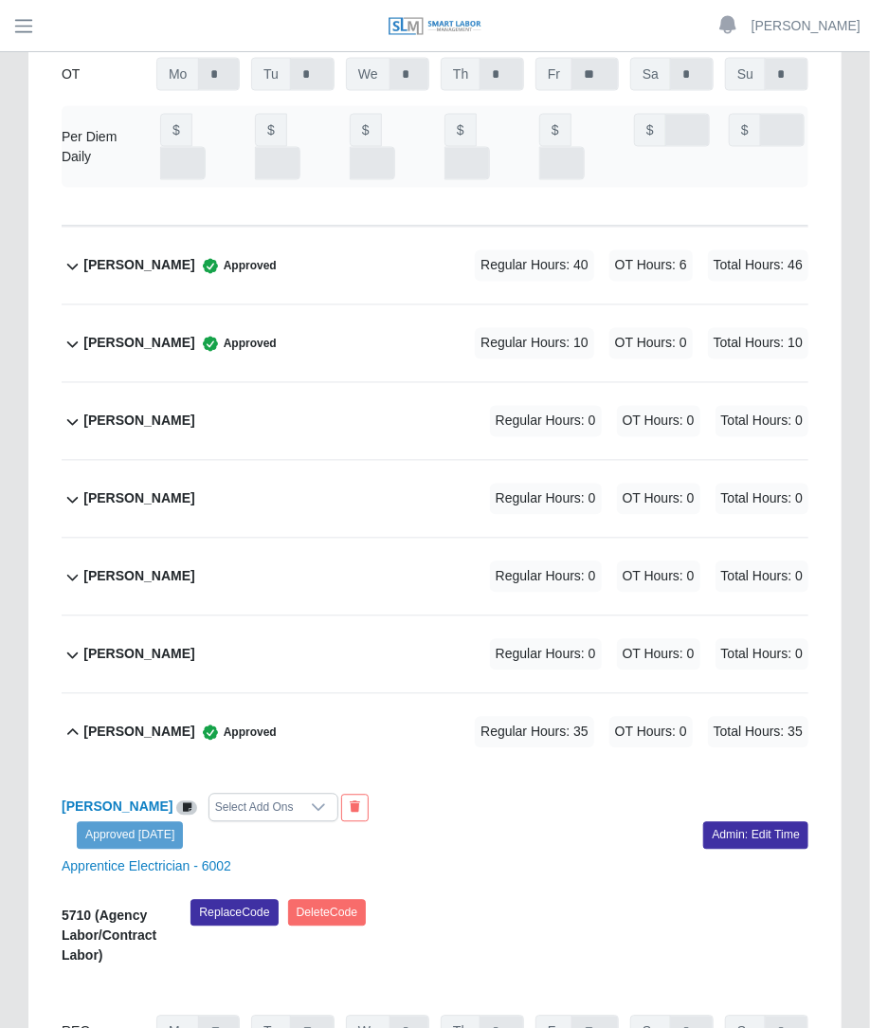
scroll to position [6425, 0]
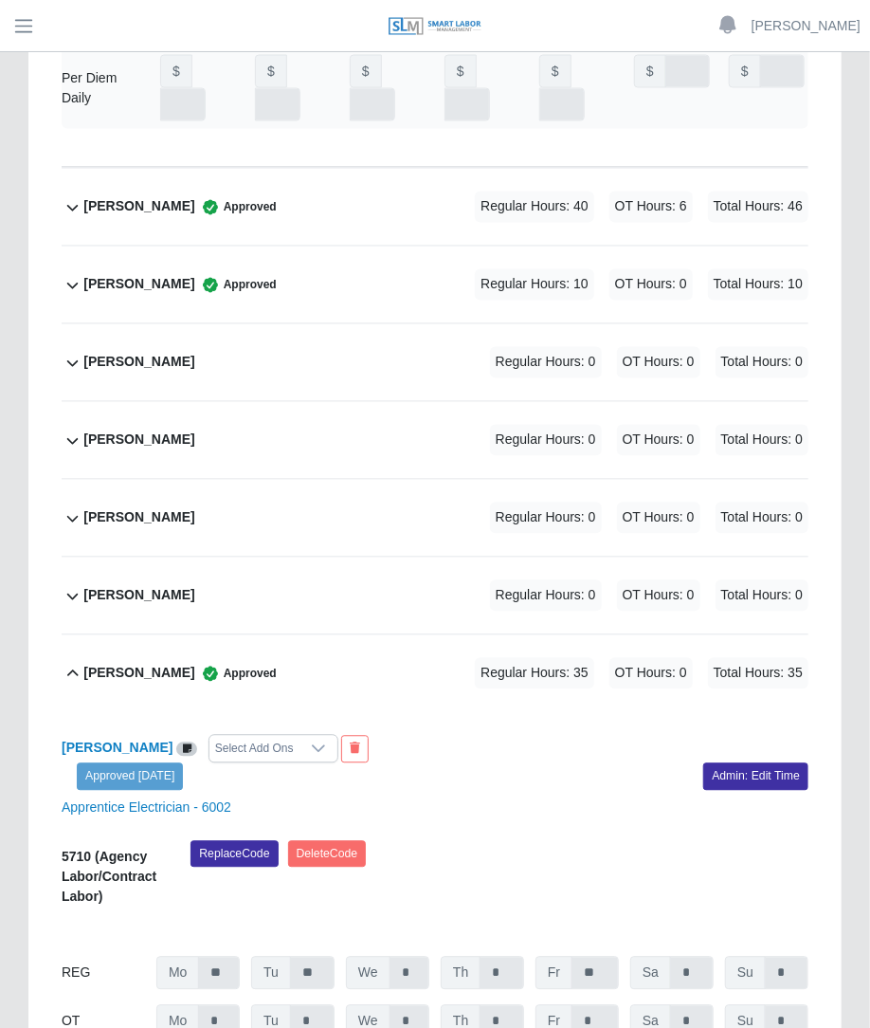
click at [742, 712] on div "Ruben Reyes Select Add Ons Approved 08/29/2025 Admin: Edit Time Apprentice Elec…" at bounding box center [435, 886] width 747 height 349
click at [739, 763] on link "Admin: Edit Time" at bounding box center [756, 776] width 105 height 27
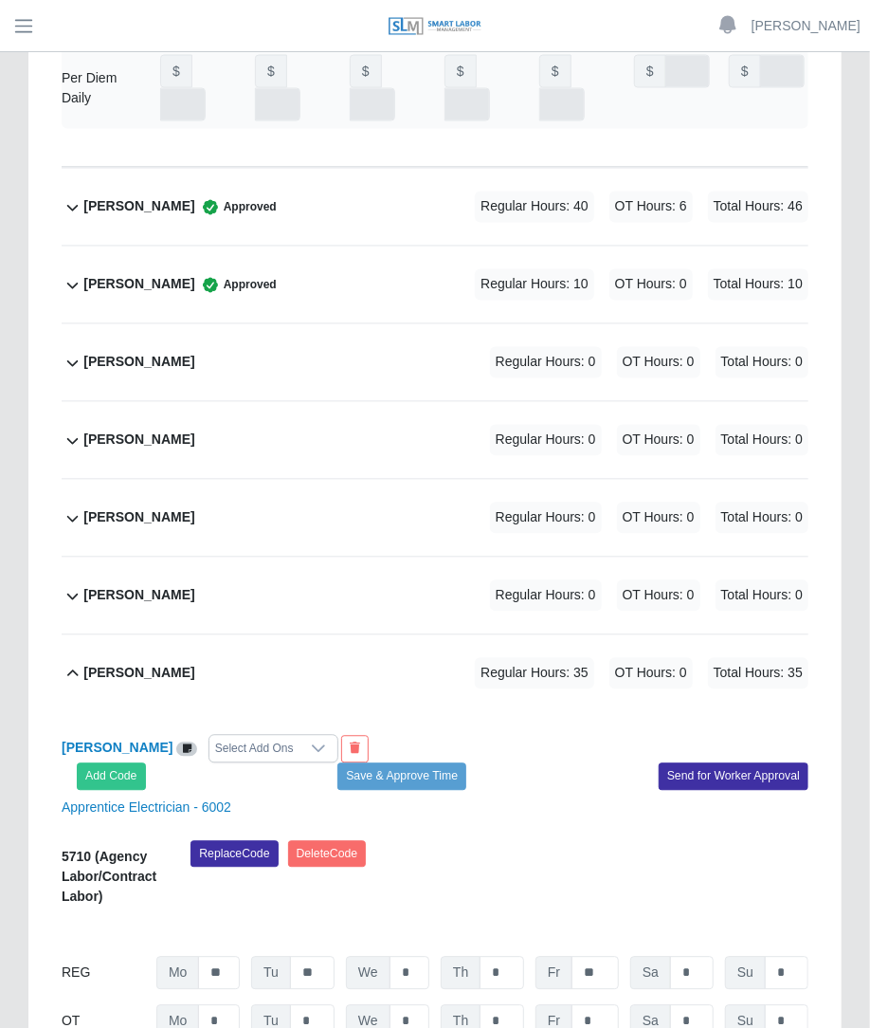
click at [300, 736] on div at bounding box center [319, 749] width 38 height 27
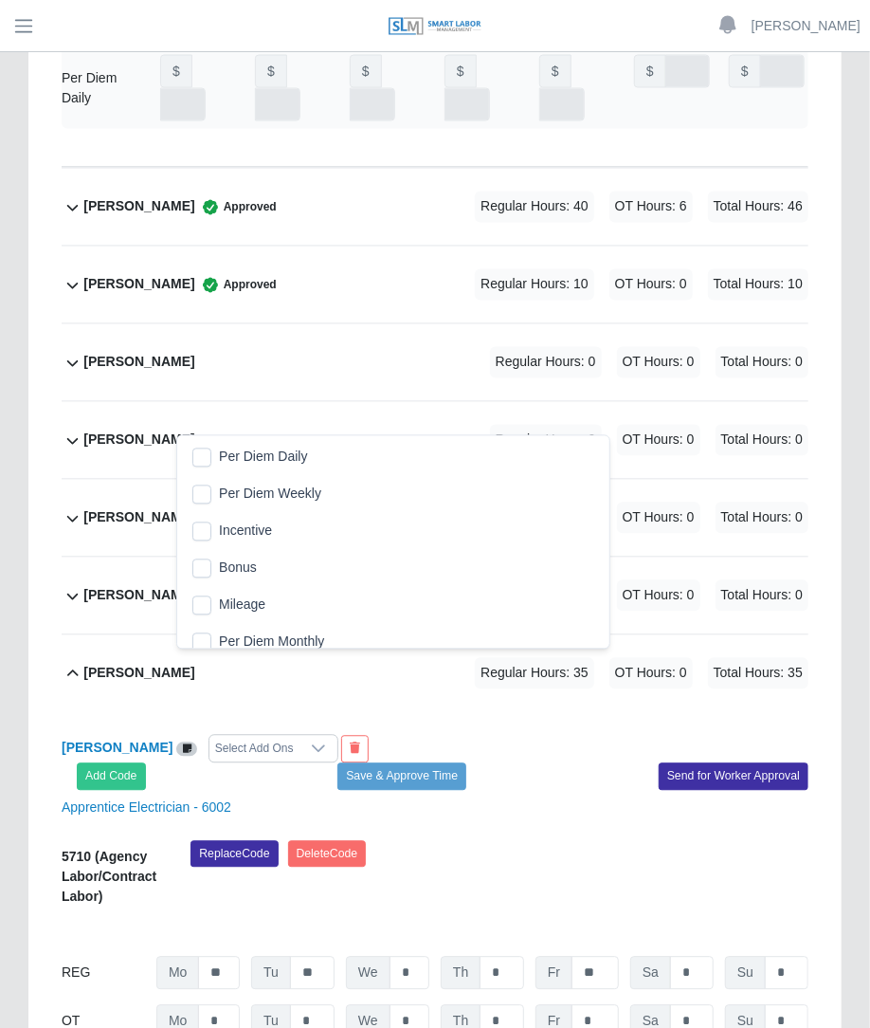
scroll to position [19, 12]
click at [237, 462] on span "Per Diem Daily" at bounding box center [263, 458] width 88 height 20
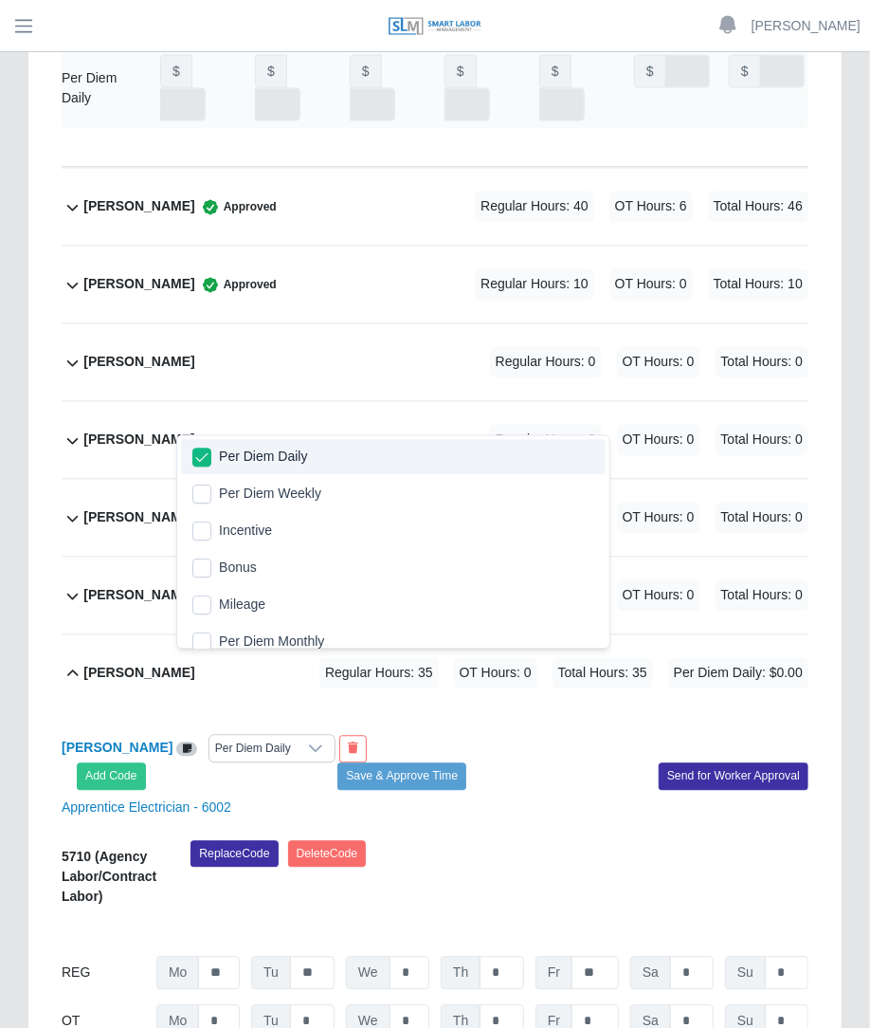
click at [473, 712] on div "Ruben Reyes Per Diem Daily Add Code Save & Approve Time Send for Worker Approva…" at bounding box center [435, 926] width 747 height 428
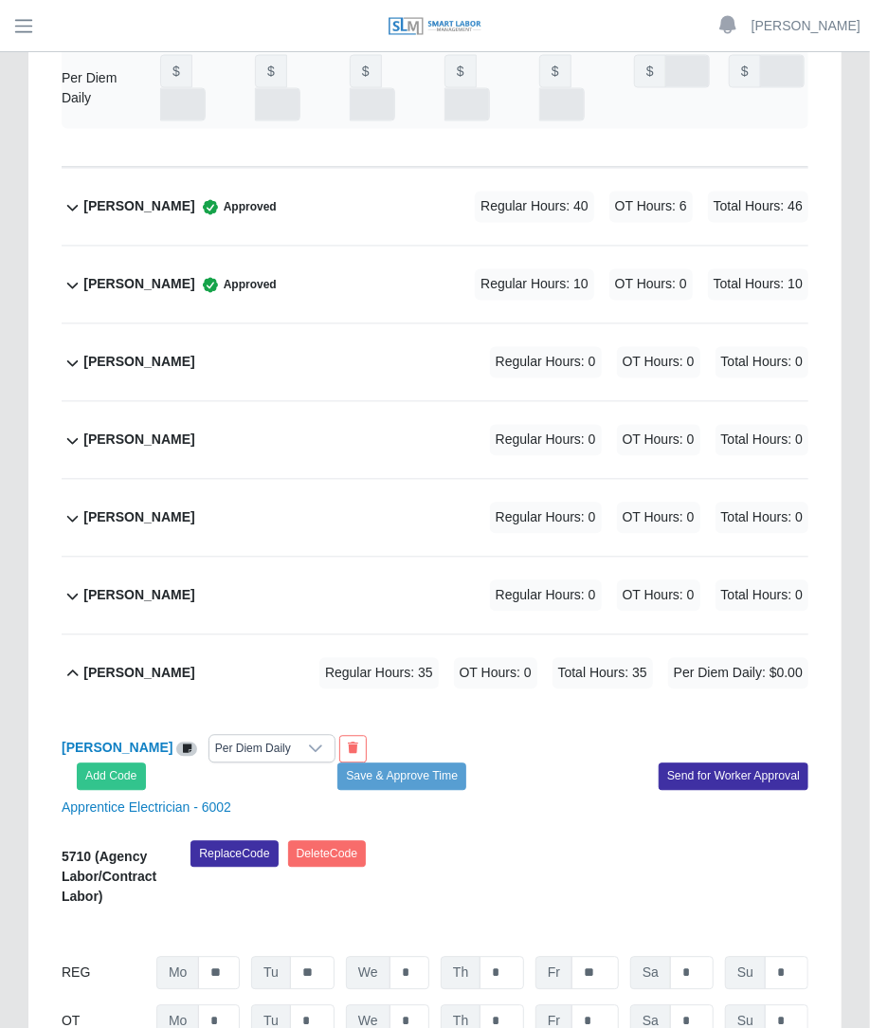
type input "***"
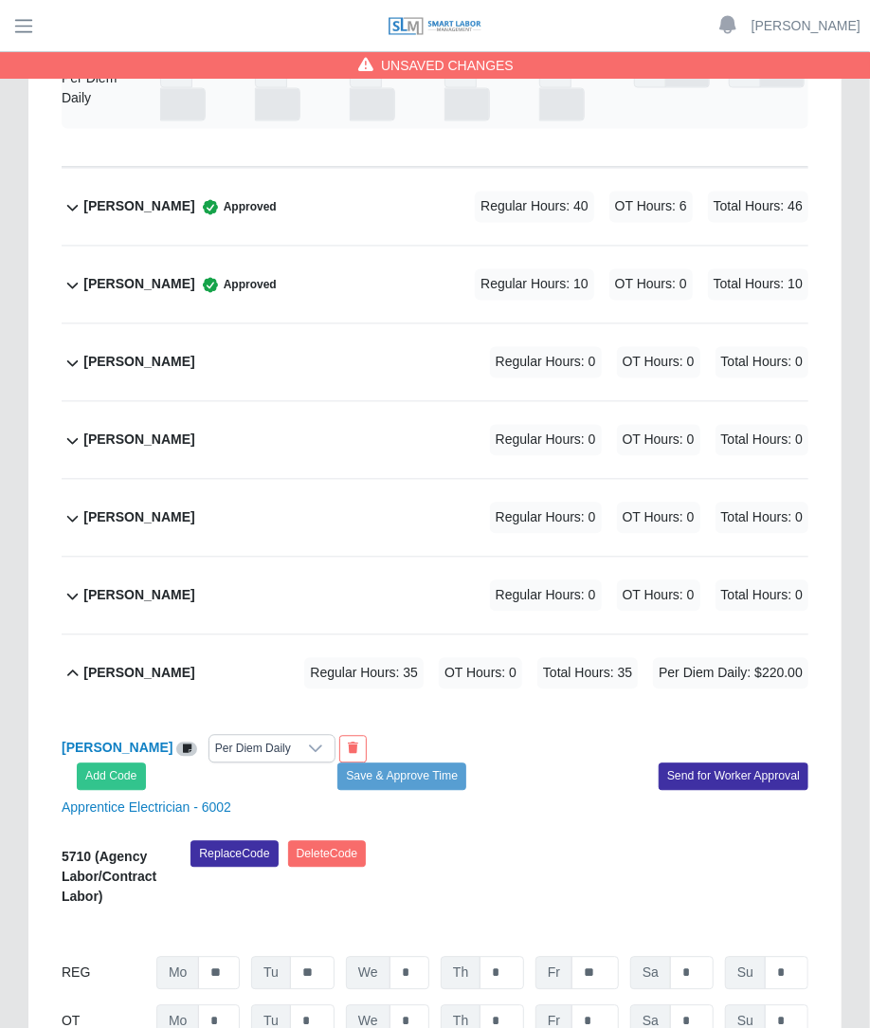
scroll to position [0, 0]
type input "***"
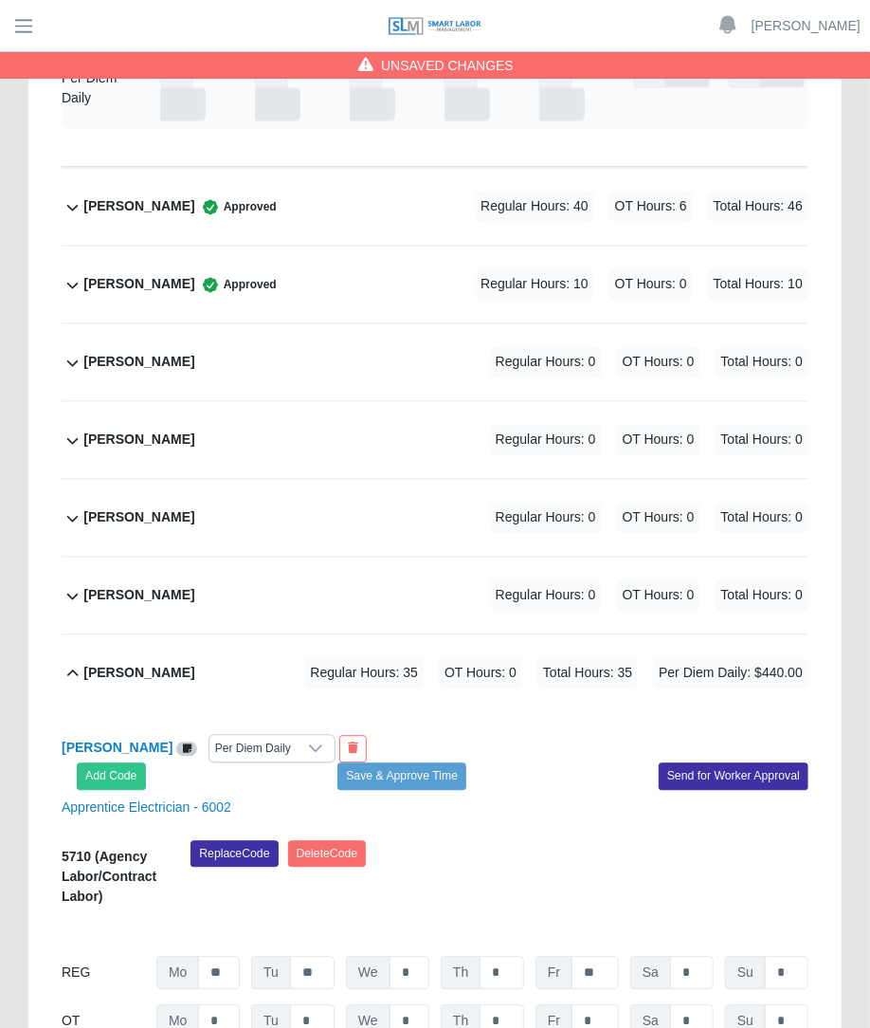
click at [565, 841] on div "Replace Code [GEOGRAPHIC_DATA] Code" at bounding box center [499, 880] width 647 height 78
click at [437, 763] on button "Save & Approve Time" at bounding box center [402, 776] width 129 height 27
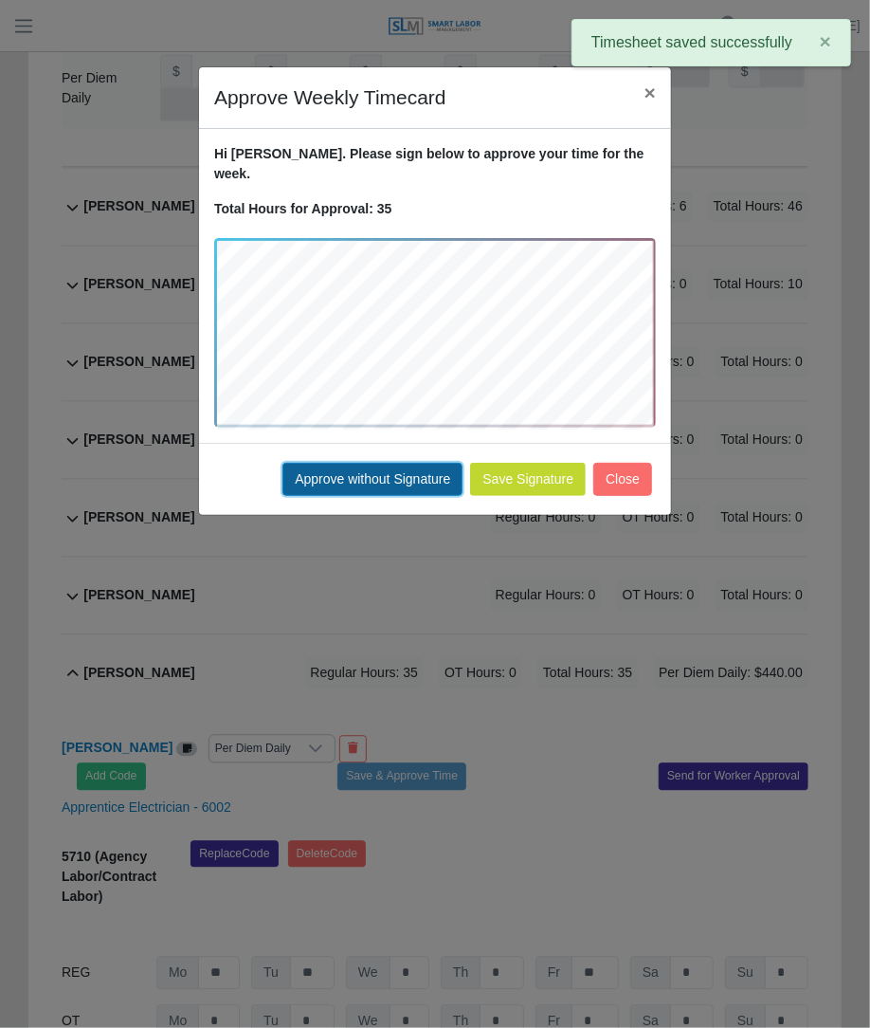
click at [431, 466] on button "Approve without Signature" at bounding box center [373, 479] width 180 height 33
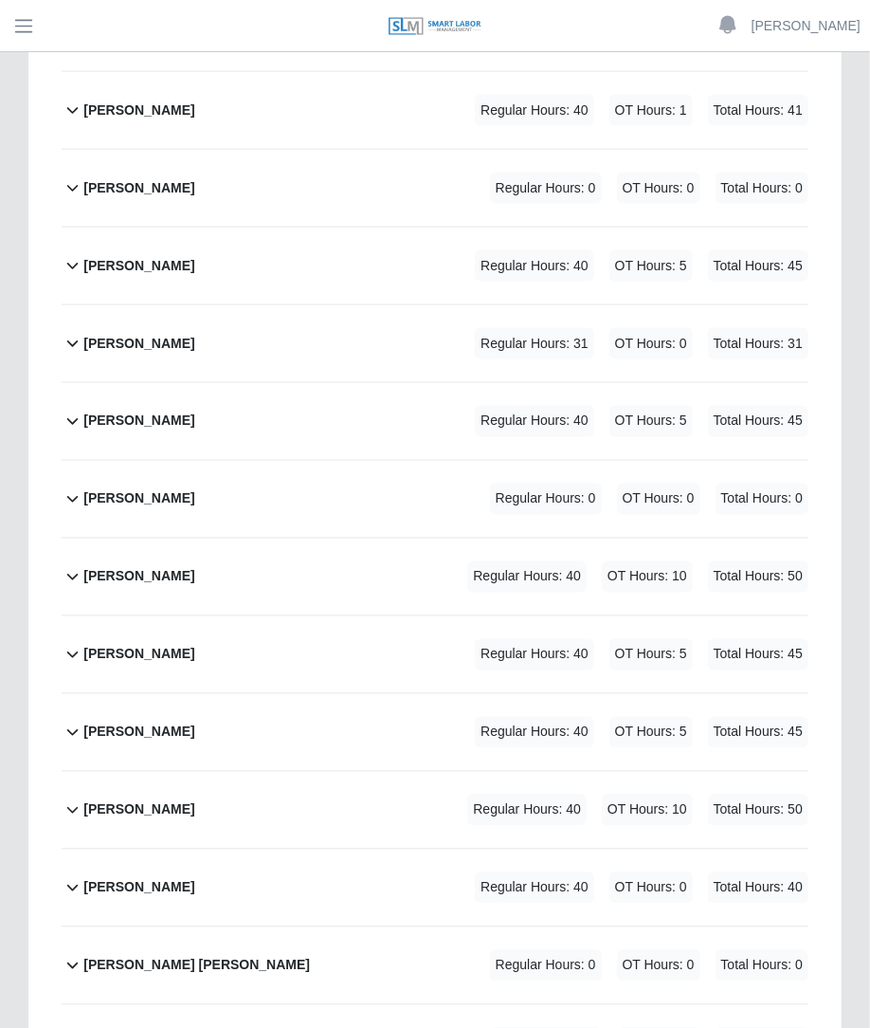
scroll to position [896, 0]
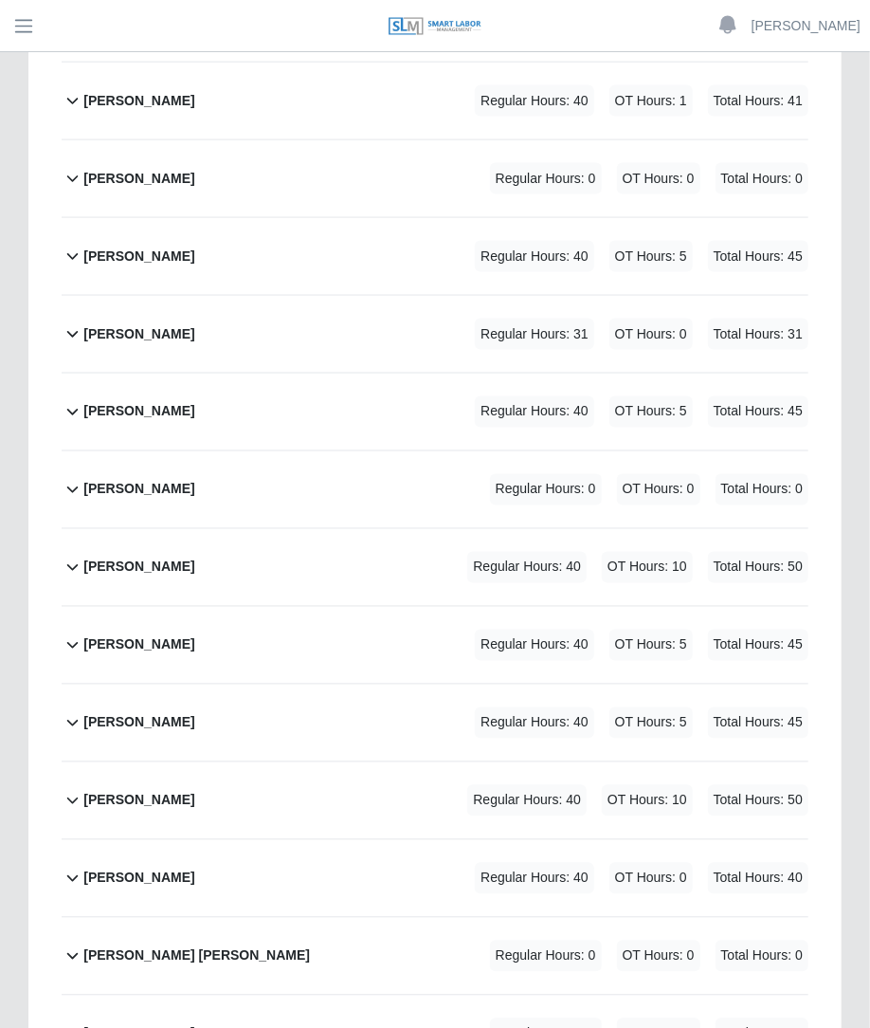
click at [437, 552] on div "Regular Hours: 40 OT Hours: 10 Total Hours: 50" at bounding box center [611, 567] width 394 height 31
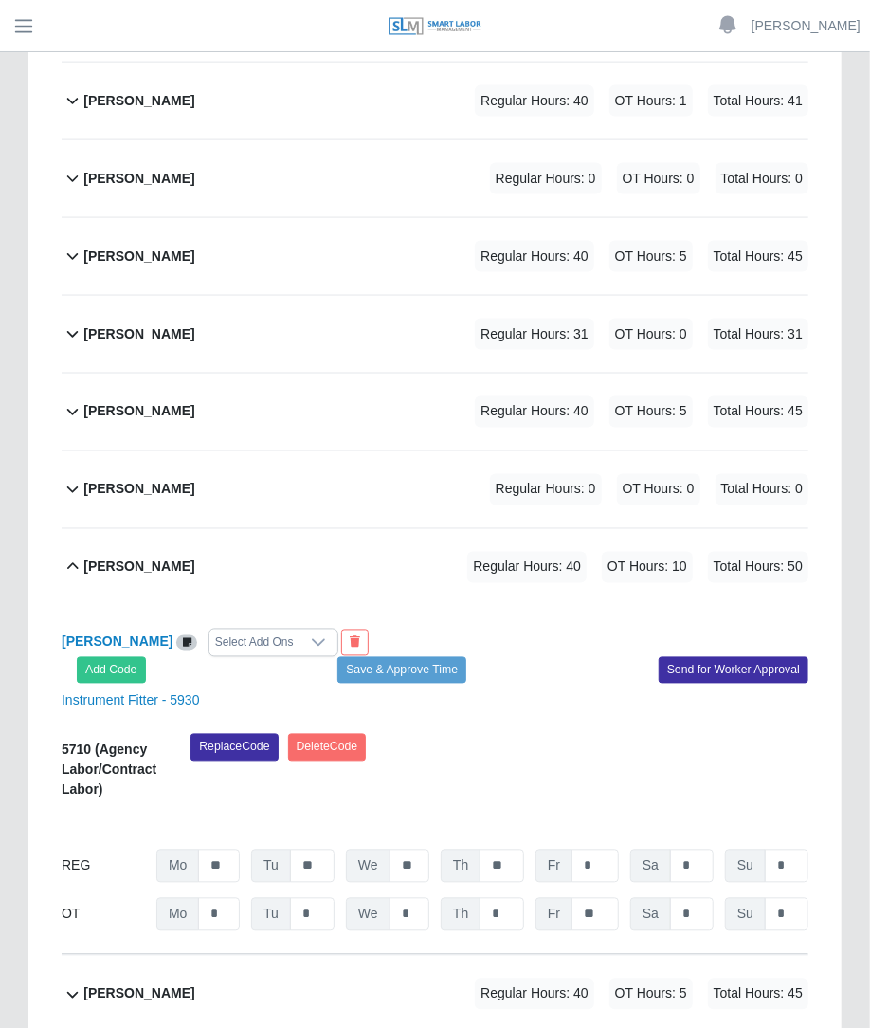
click at [261, 630] on div "Select Add Ons" at bounding box center [255, 643] width 90 height 27
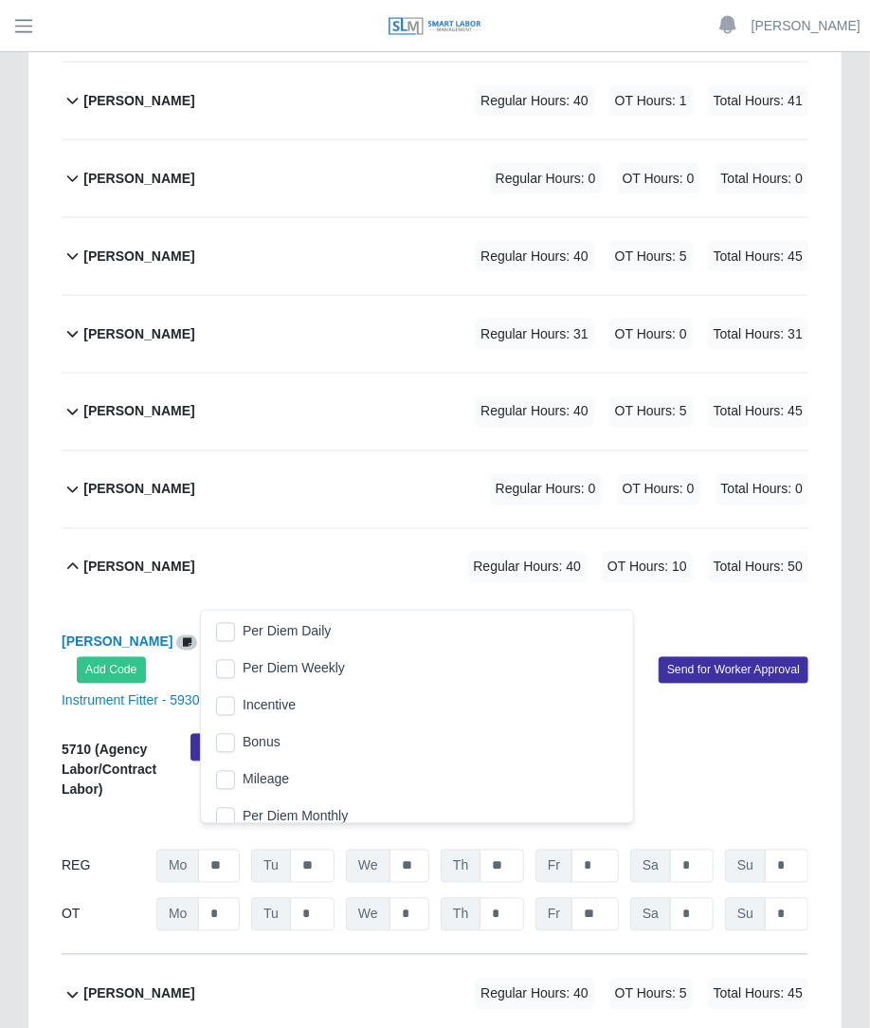
scroll to position [19, 12]
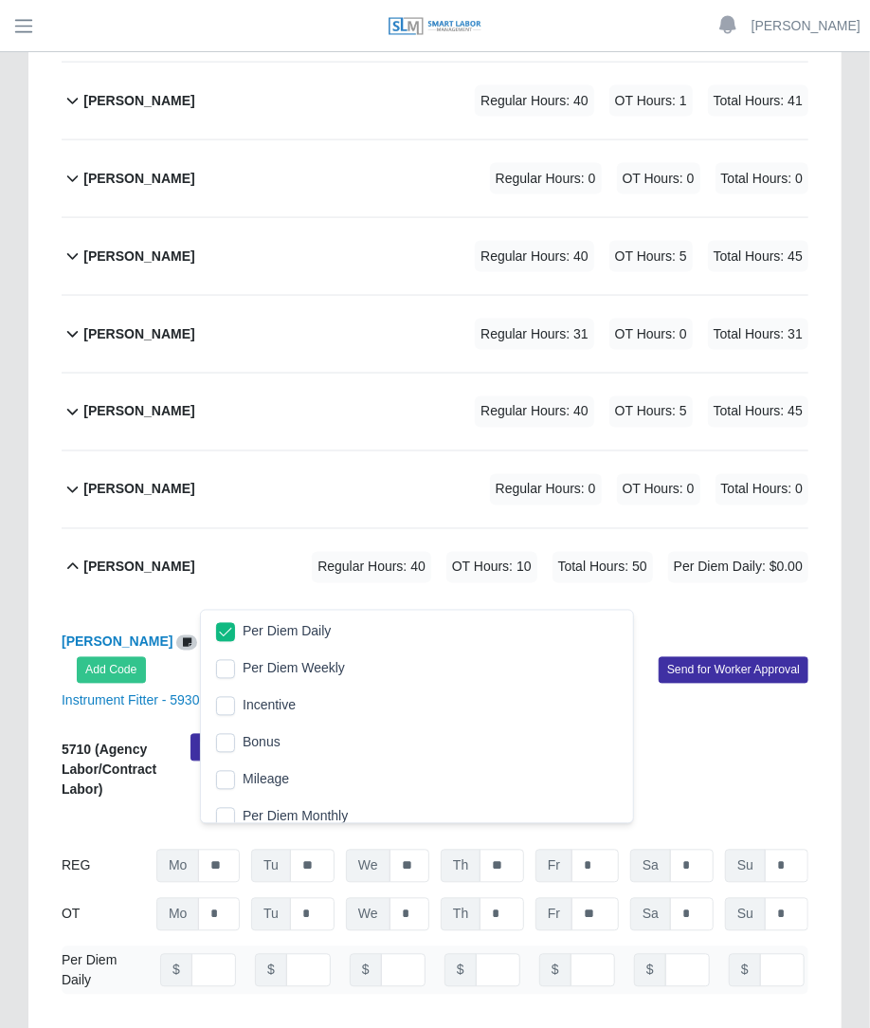
click at [473, 606] on div "Antonio Rondon Per Diem Daily Add Code Save & Approve Time Send for Worker Appr…" at bounding box center [435, 820] width 747 height 428
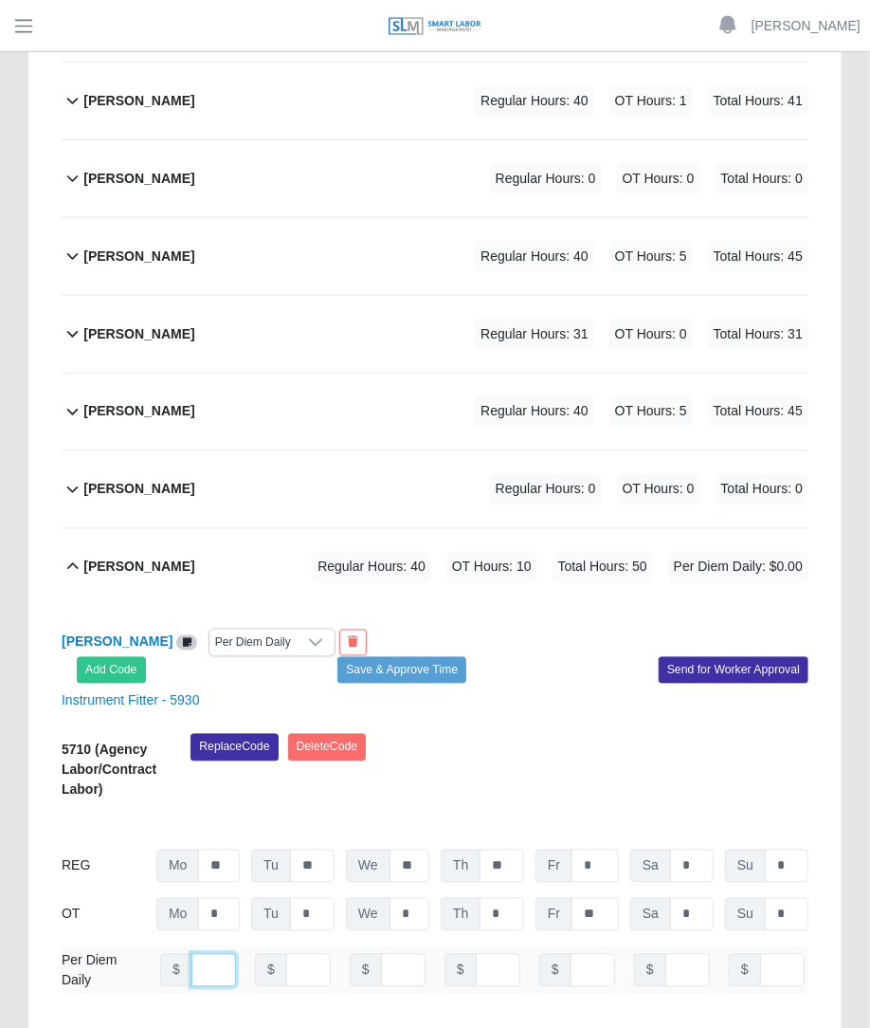
click at [205, 954] on input "number" at bounding box center [214, 970] width 45 height 33
type input "*"
type input "***"
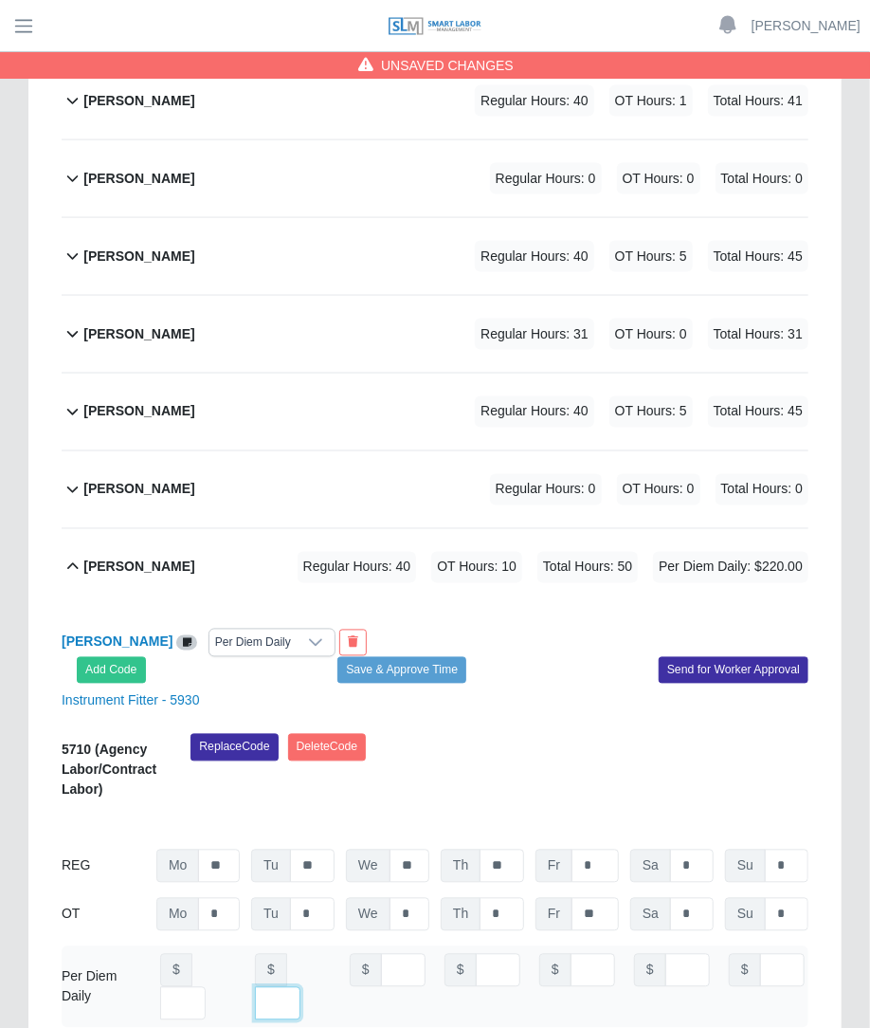
scroll to position [0, 13]
type input "***"
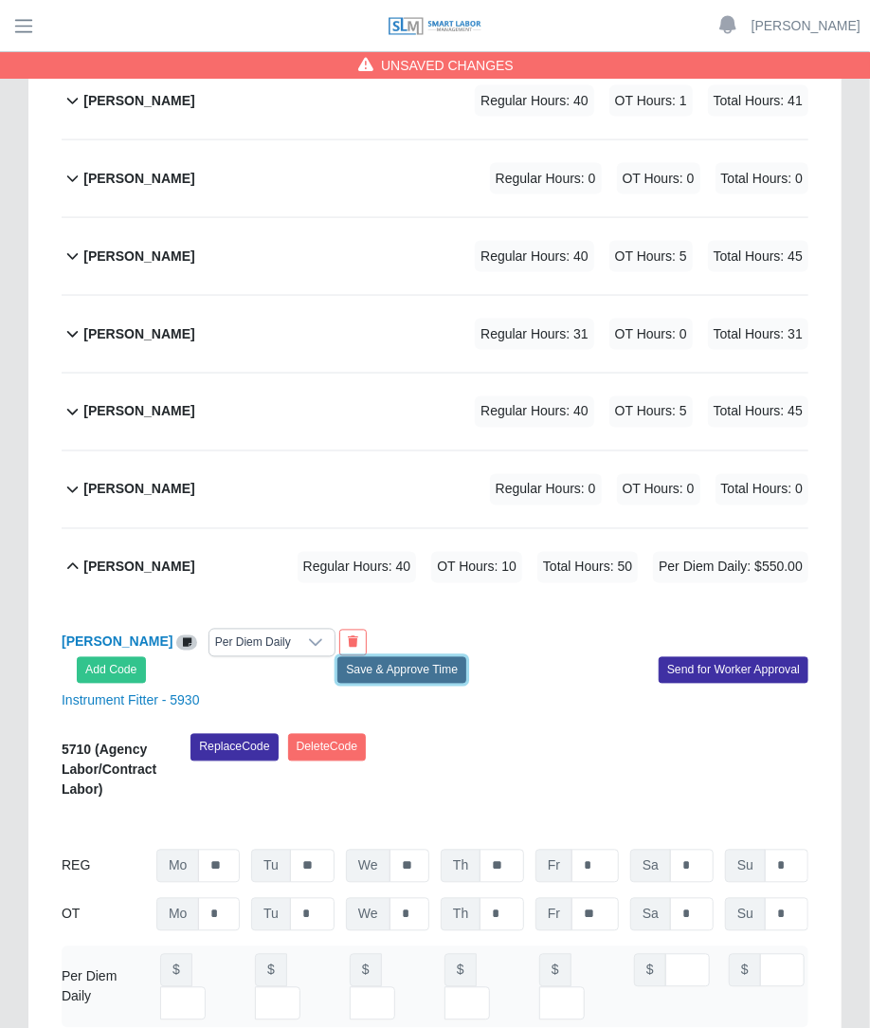
click at [394, 657] on button "Save & Approve Time" at bounding box center [402, 670] width 129 height 27
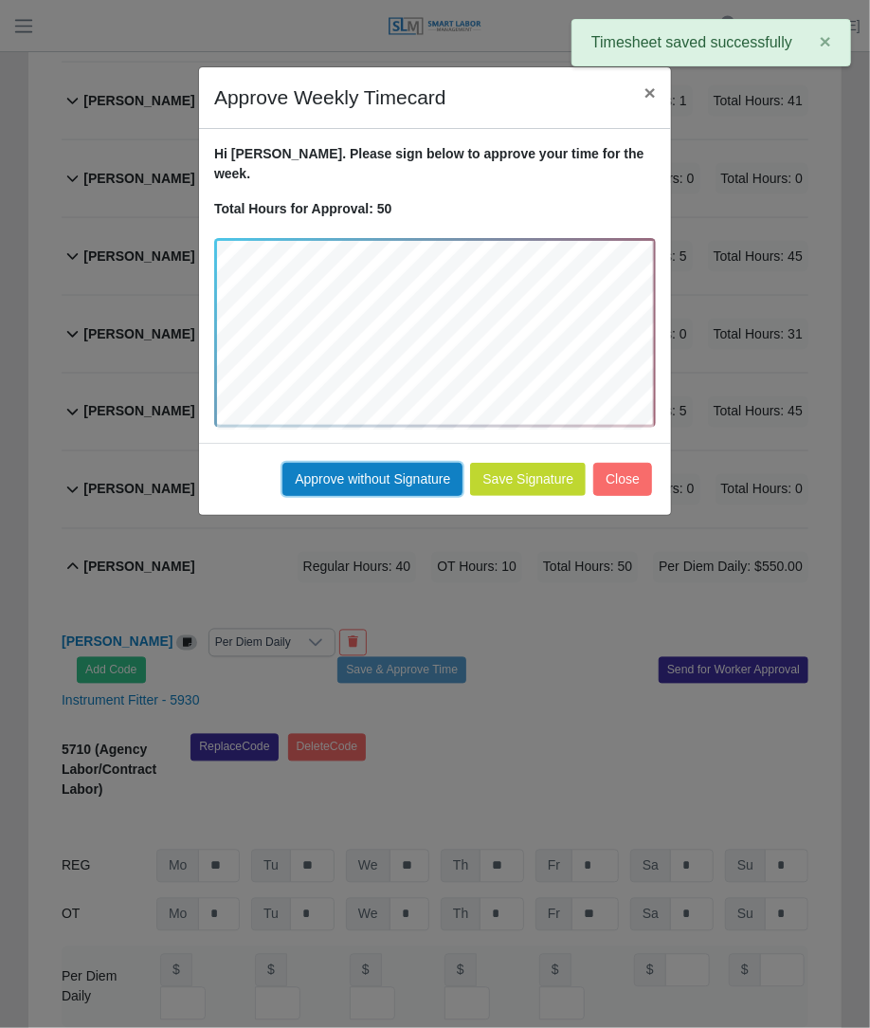
click at [419, 463] on button "Approve without Signature" at bounding box center [373, 479] width 180 height 33
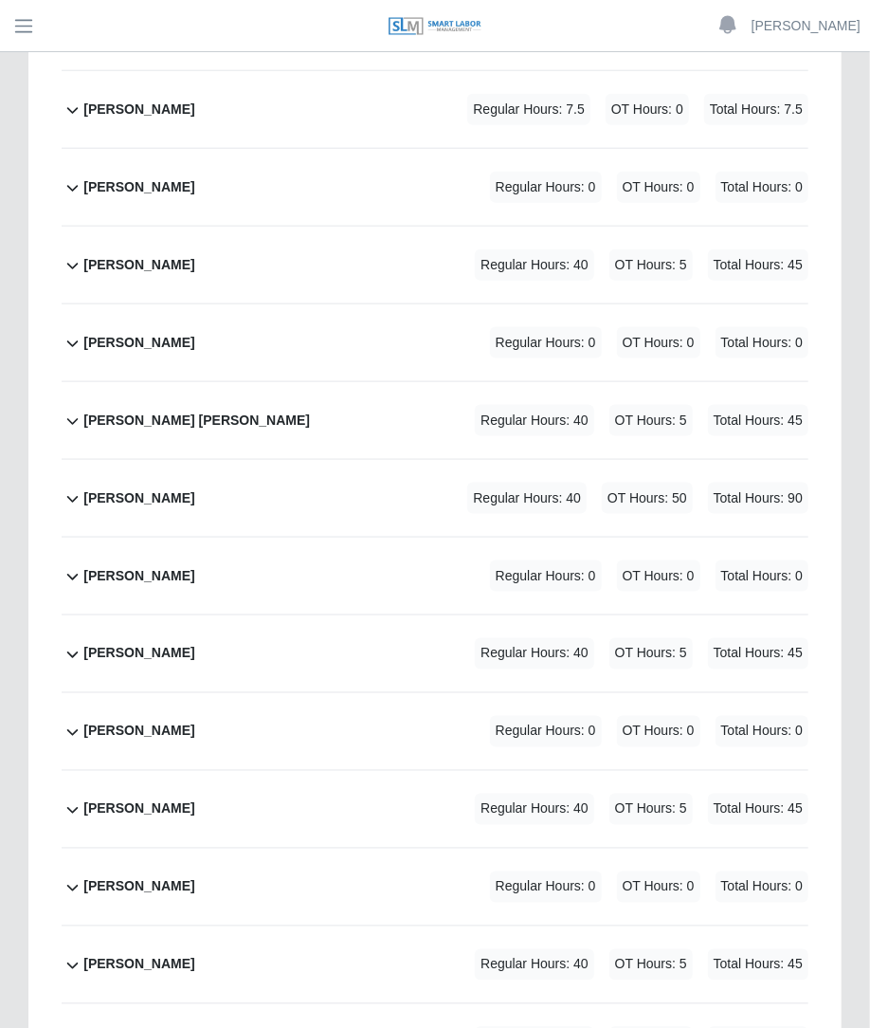
scroll to position [5916, 0]
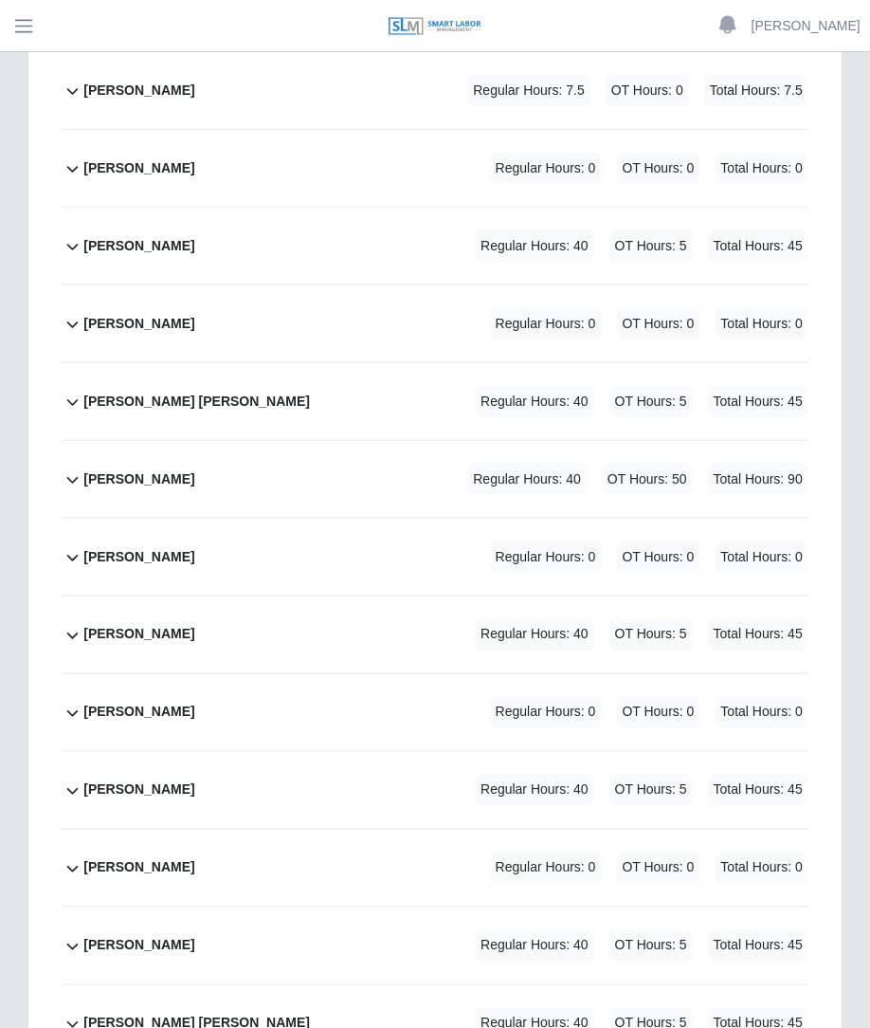
click at [574, 852] on span "Regular Hours: 0" at bounding box center [546, 867] width 112 height 31
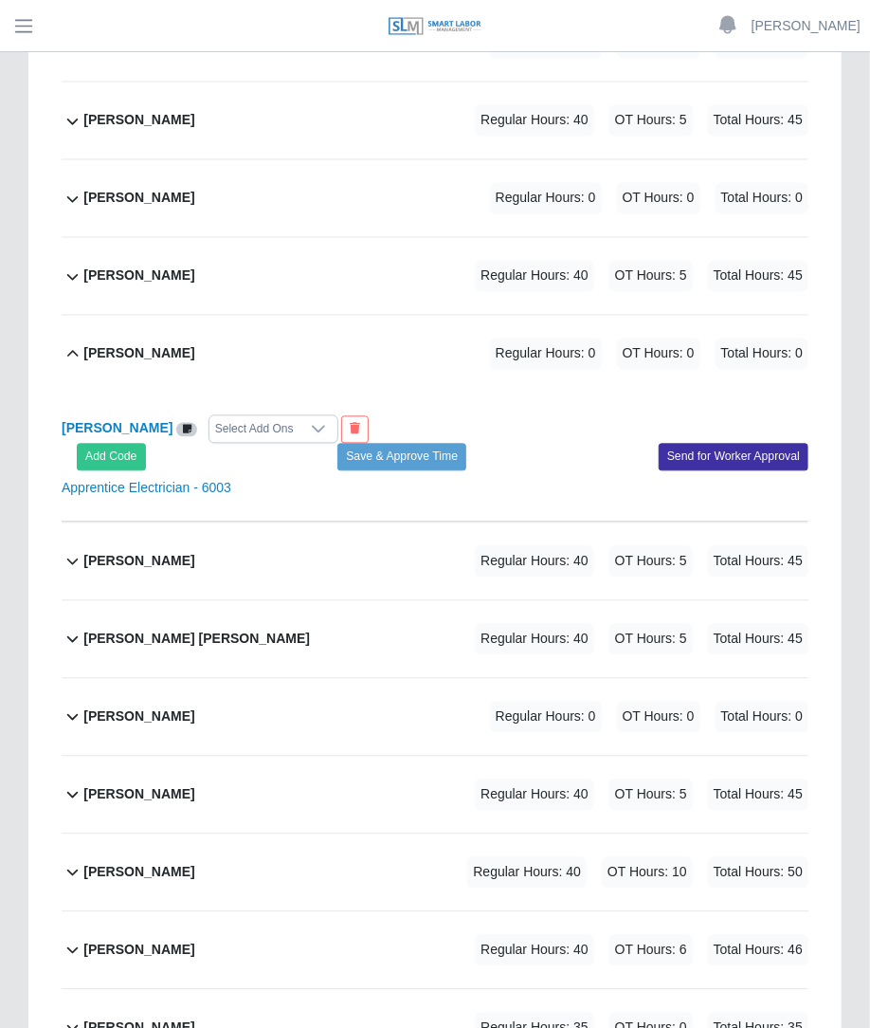
scroll to position [6420, 0]
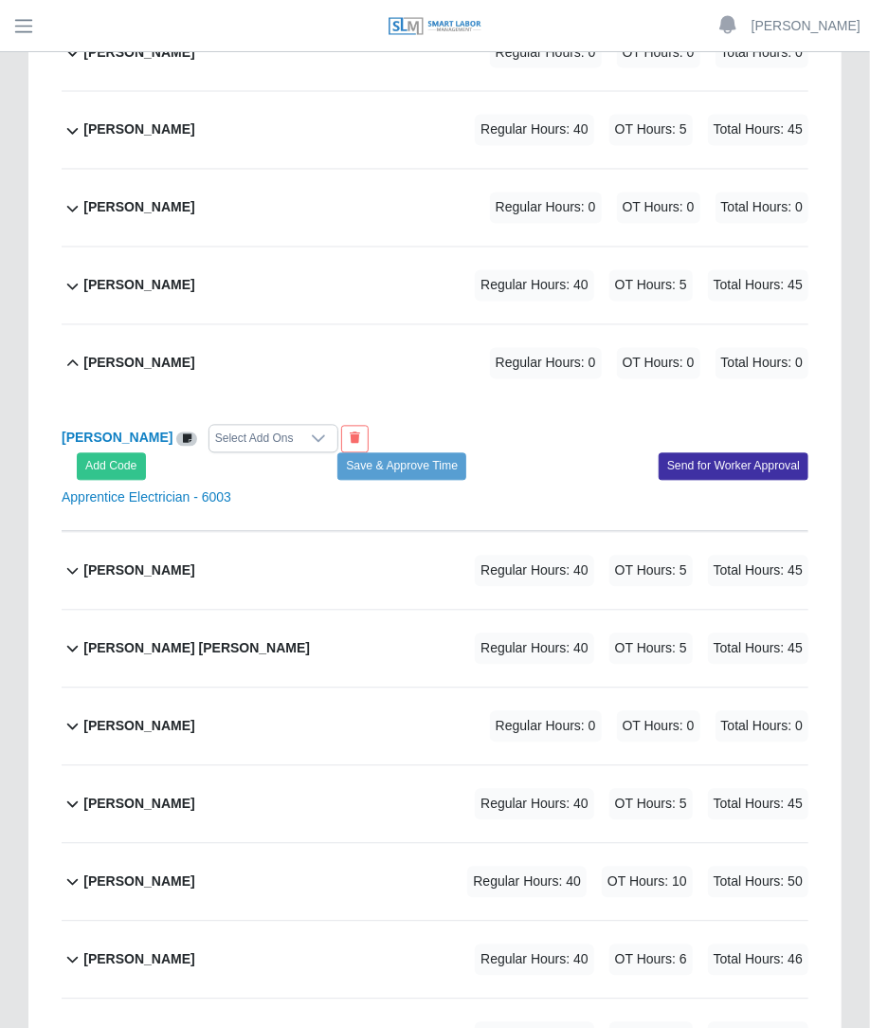
click at [226, 402] on div "Jose Gallegos Select Add Ons Add Code Save & Approve Time Send for Worker Appro…" at bounding box center [435, 466] width 747 height 129
click at [227, 426] on div "Select Add Ons" at bounding box center [255, 439] width 90 height 27
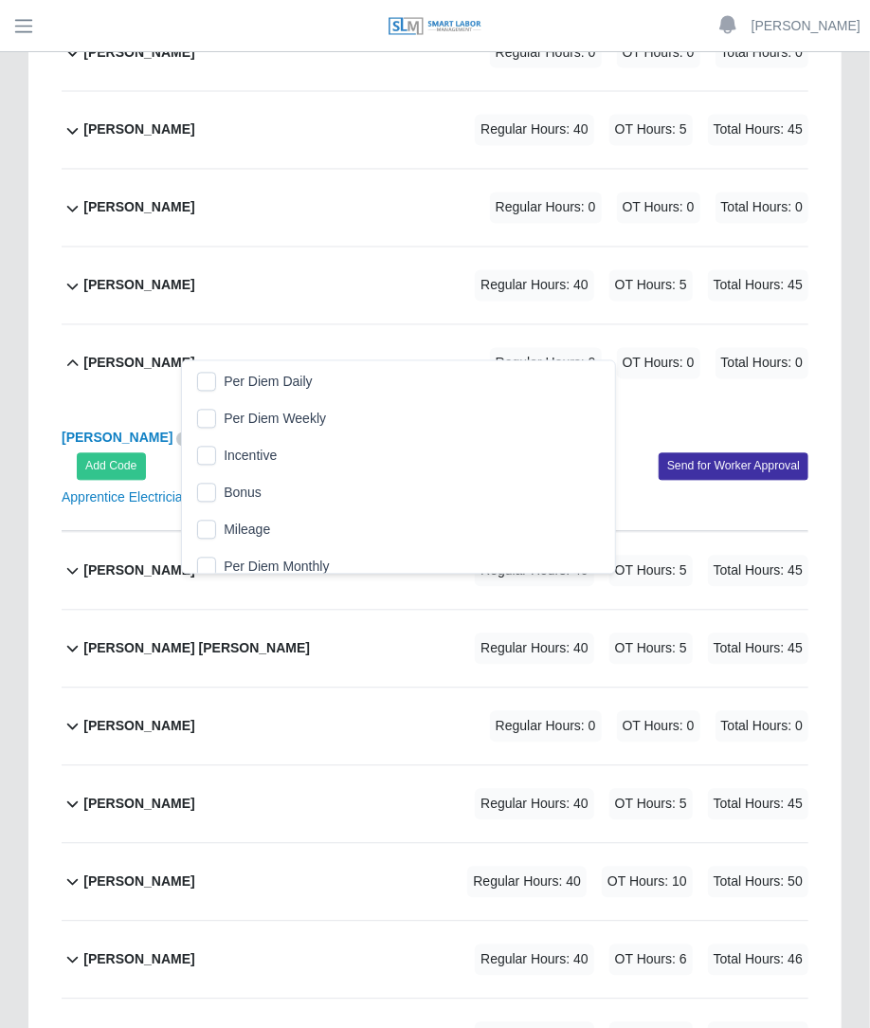
scroll to position [19, 12]
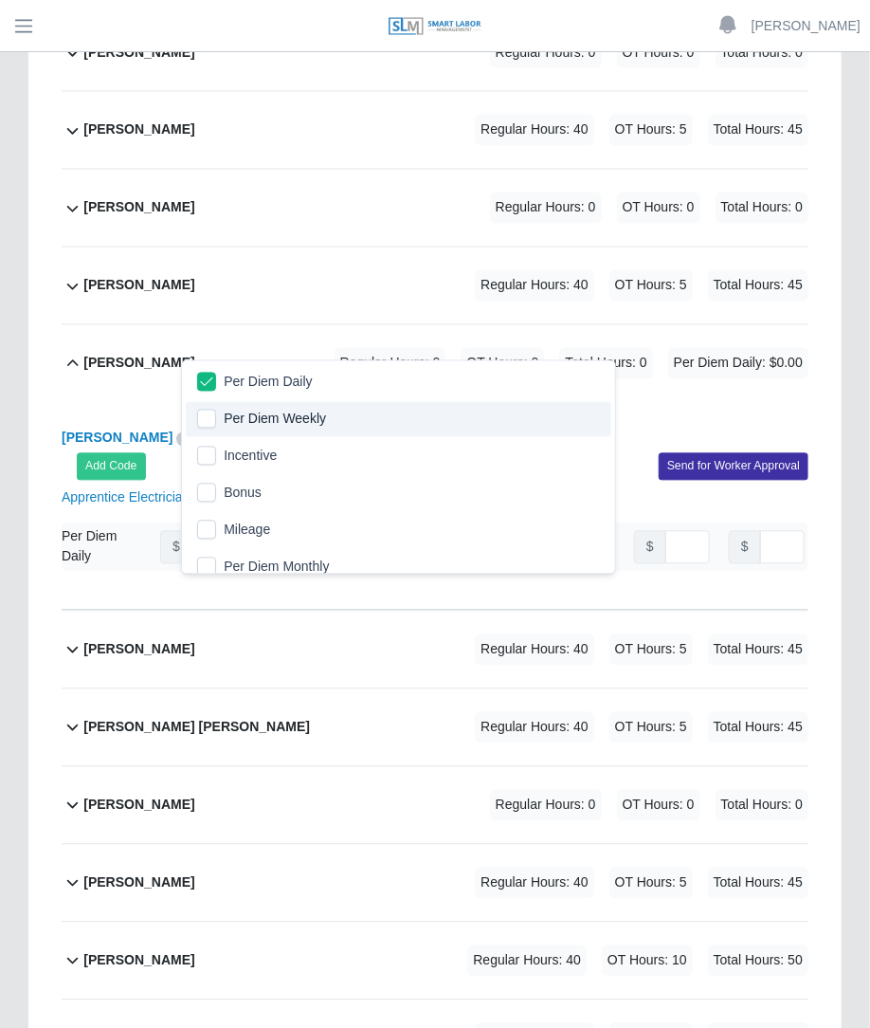
click at [563, 325] on div "Jose Gallegos Regular Hours: 0 OT Hours: 0 Total Hours: 0 Per Diem Daily: $0.00" at bounding box center [445, 363] width 725 height 77
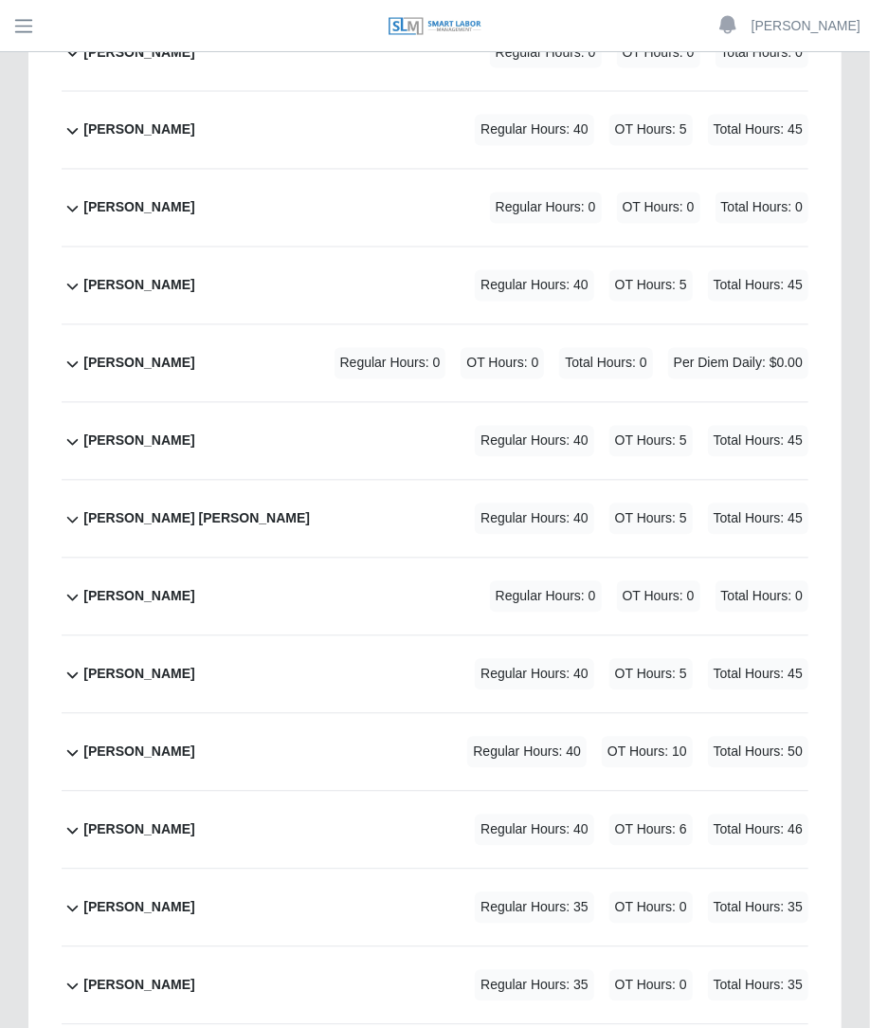
click at [322, 325] on div "Jose Gallegos Regular Hours: 0 OT Hours: 0 Total Hours: 0 Per Diem Daily: $0.00" at bounding box center [445, 363] width 725 height 77
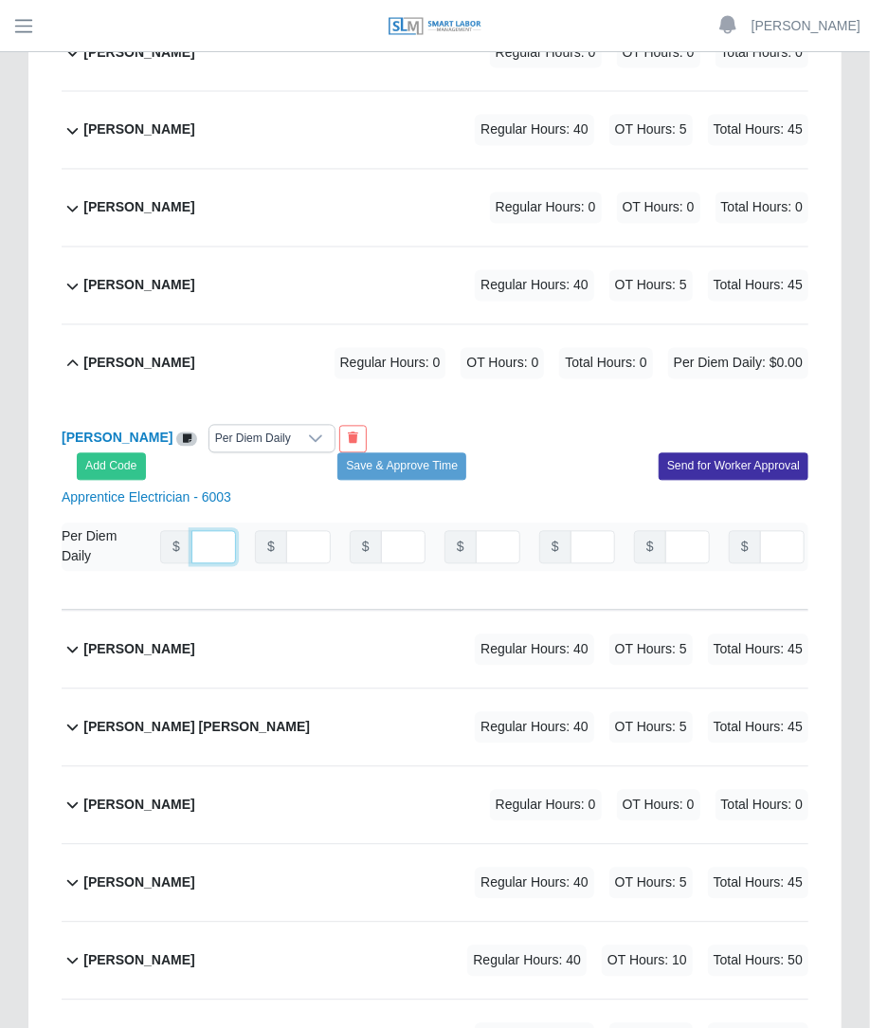
click at [198, 531] on input "number" at bounding box center [214, 547] width 45 height 33
click at [270, 453] on div "Add Code Save & Approve Time Send for Worker Approval" at bounding box center [435, 466] width 776 height 27
click at [297, 426] on div at bounding box center [316, 439] width 38 height 27
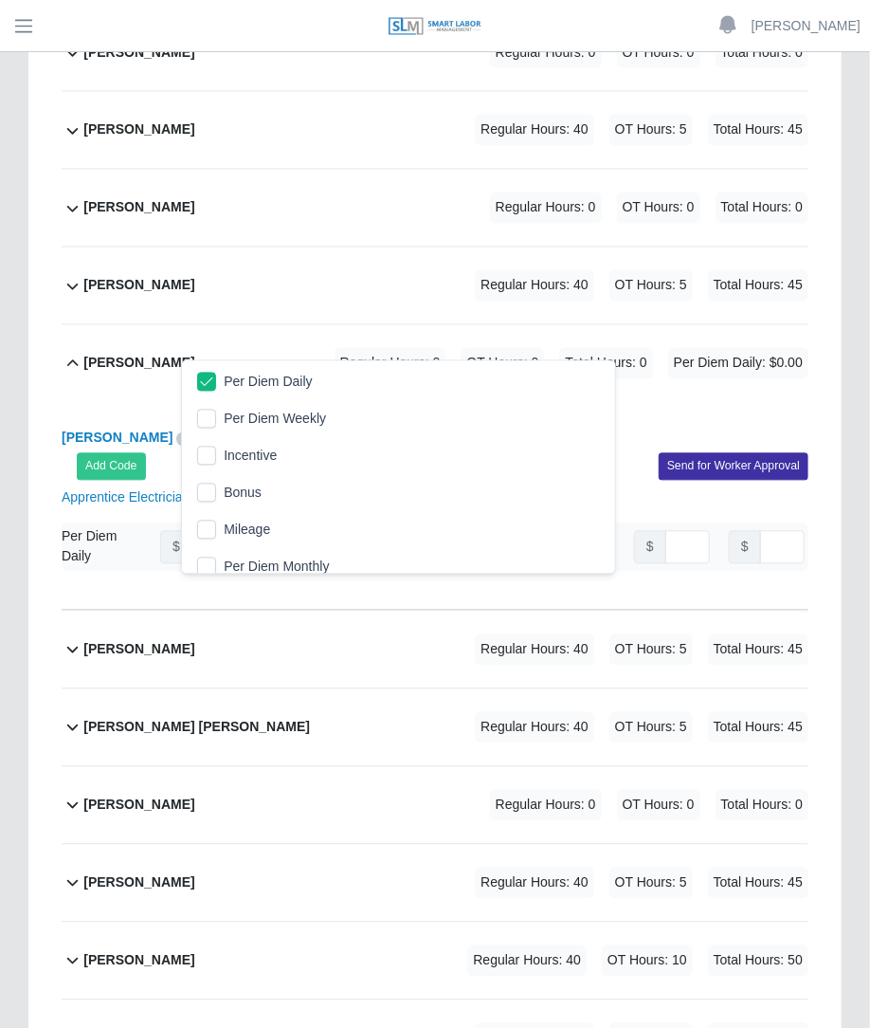
click at [203, 391] on li "Per Diem Daily" at bounding box center [398, 382] width 425 height 35
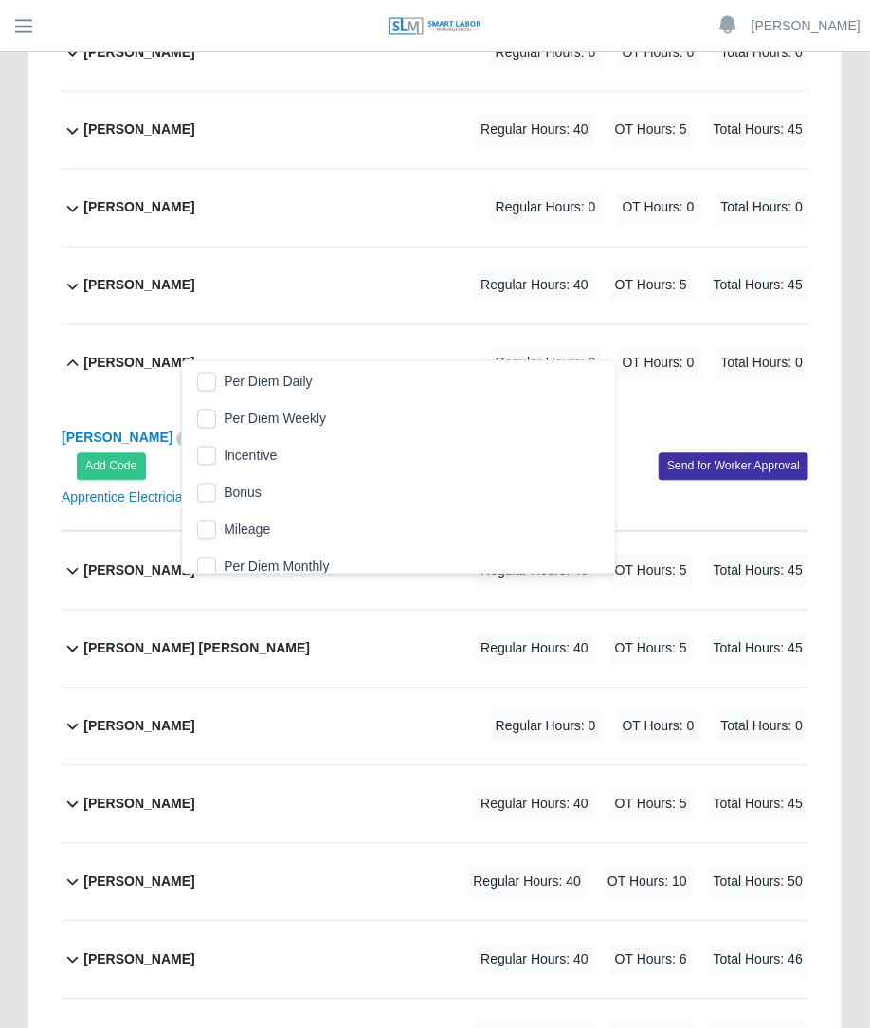
click at [496, 402] on div "Jose Gallegos Select Add Ons Add Code Save & Approve Time Send for Worker Appro…" at bounding box center [435, 466] width 747 height 129
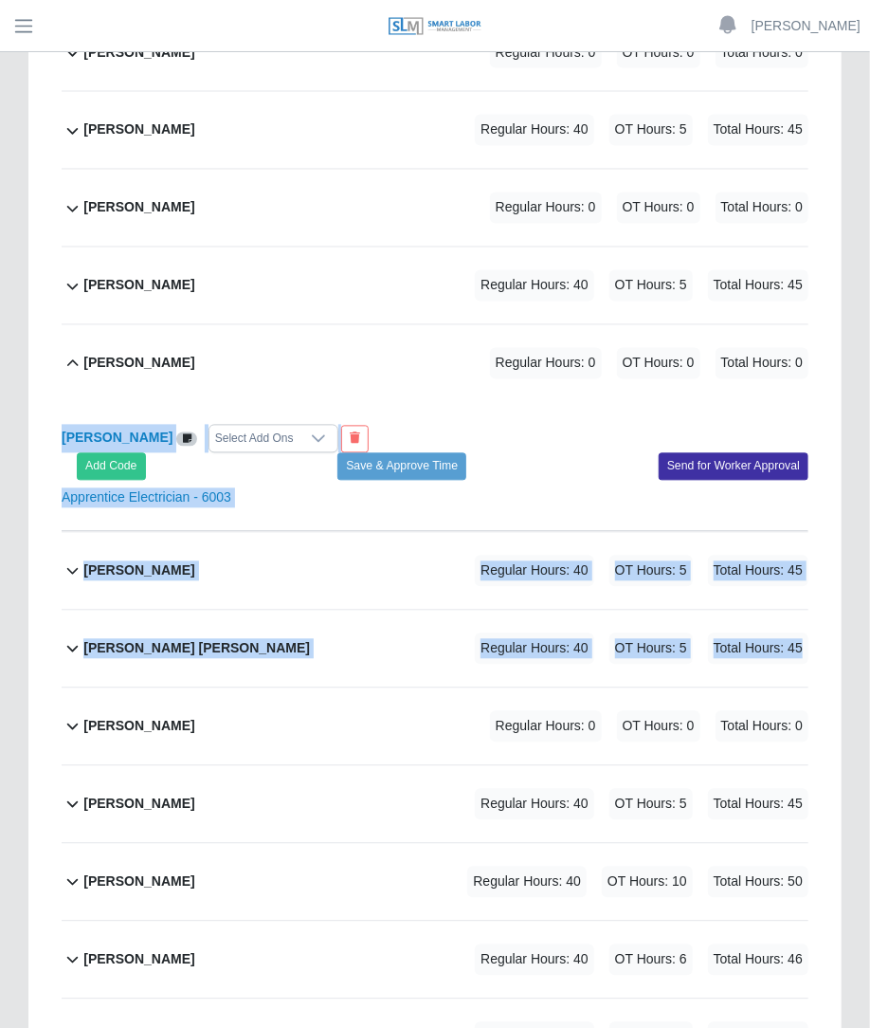
drag, startPoint x: 870, startPoint y: 579, endPoint x: 875, endPoint y: 360, distance: 219.1
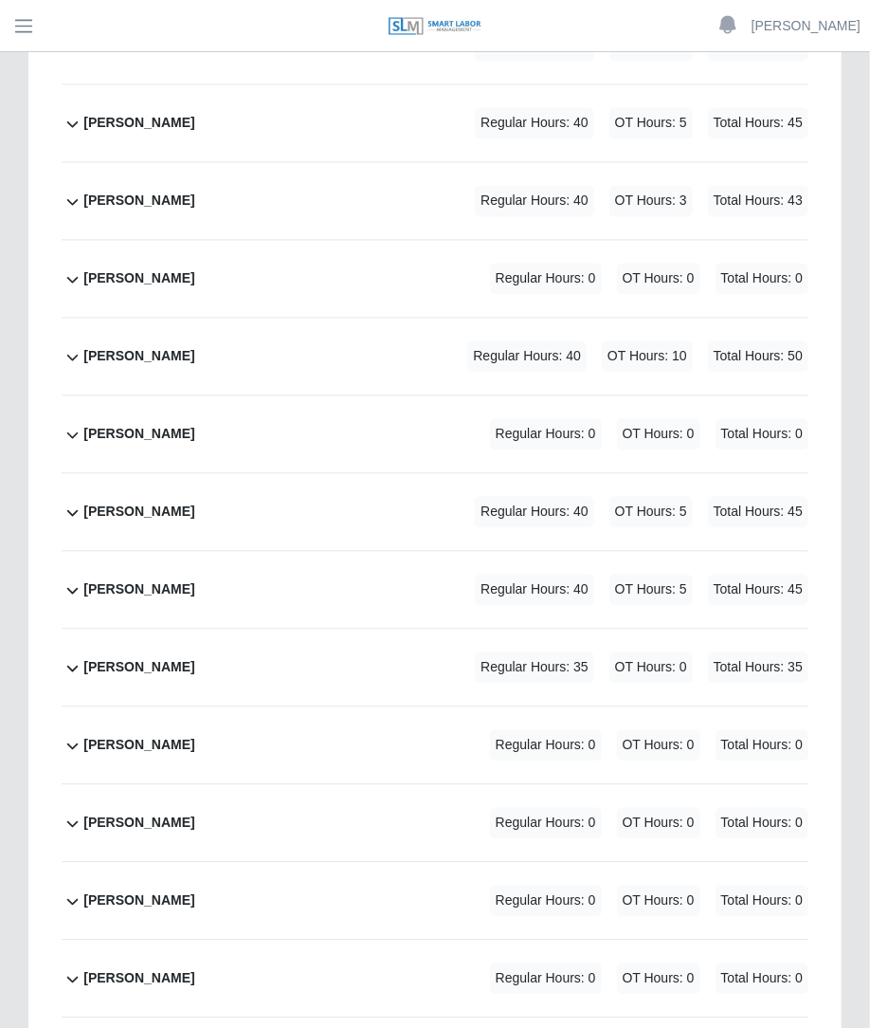
scroll to position [3969, 0]
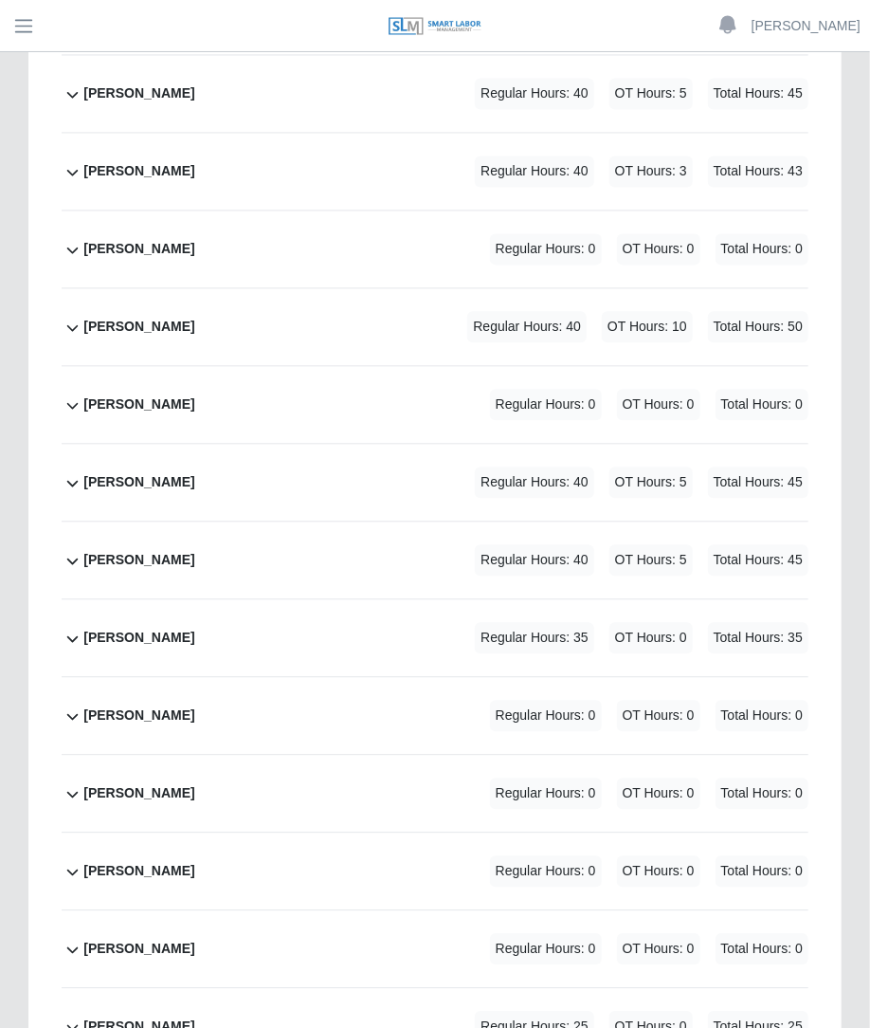
click at [573, 211] on div "Felix Osario Regular Hours: 0 OT Hours: 0 Total Hours: 0" at bounding box center [445, 249] width 725 height 77
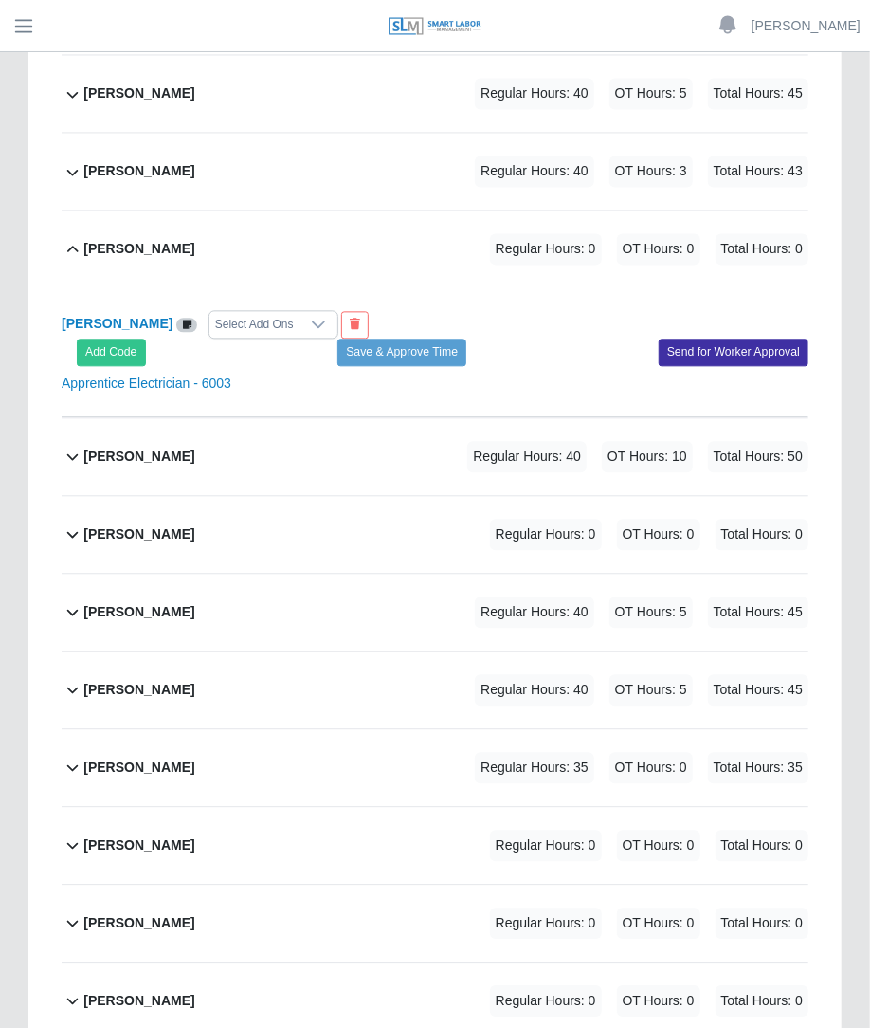
click at [517, 441] on span "Regular Hours: 40" at bounding box center [526, 456] width 119 height 31
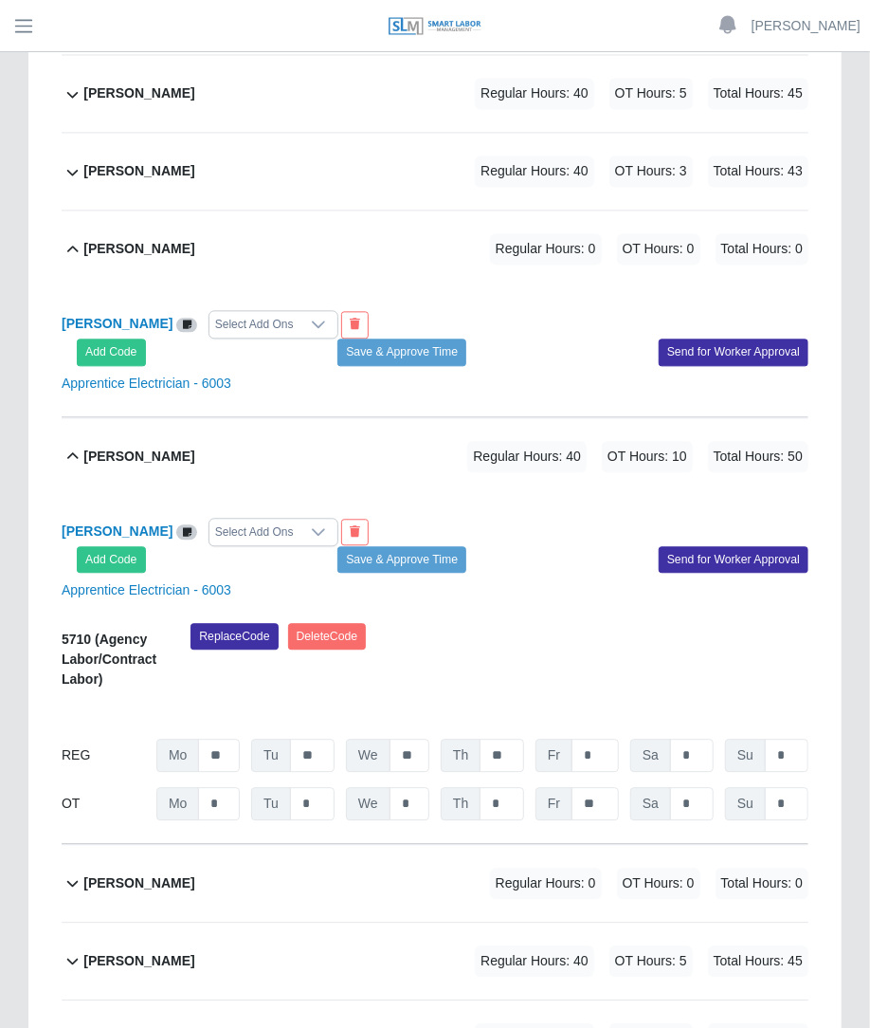
click at [234, 519] on div "Select Add Ons" at bounding box center [255, 532] width 90 height 27
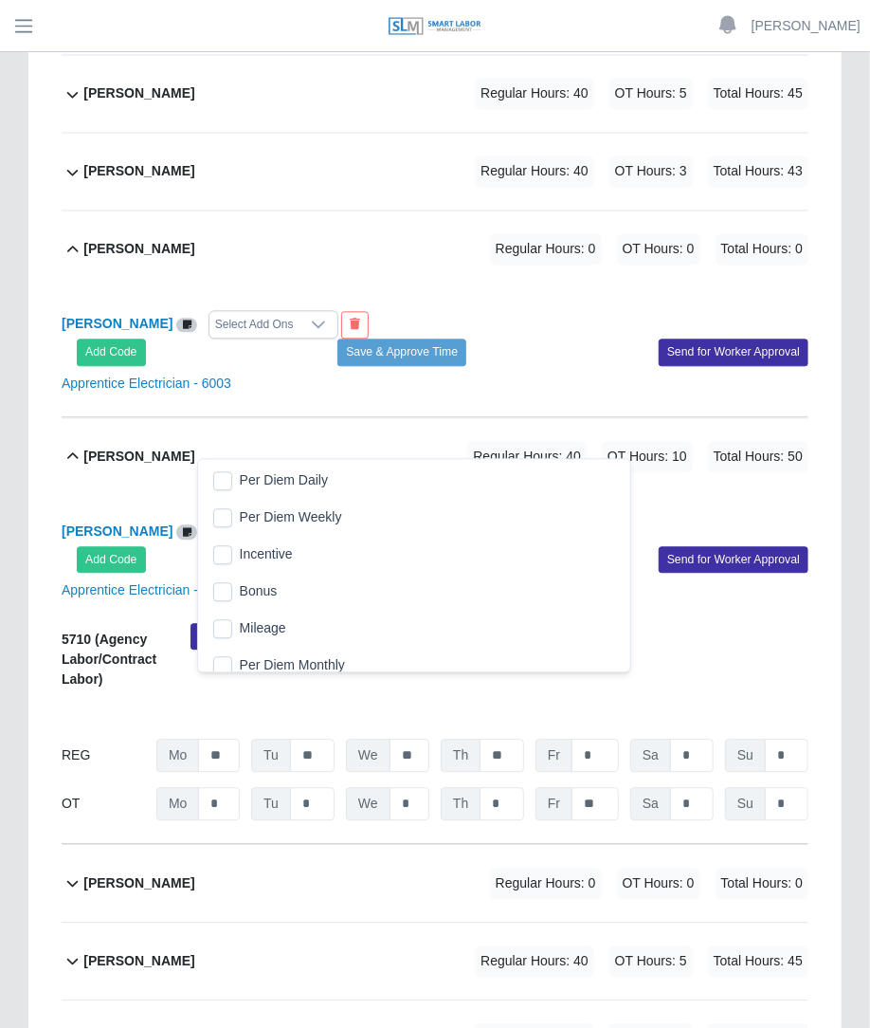
scroll to position [19, 12]
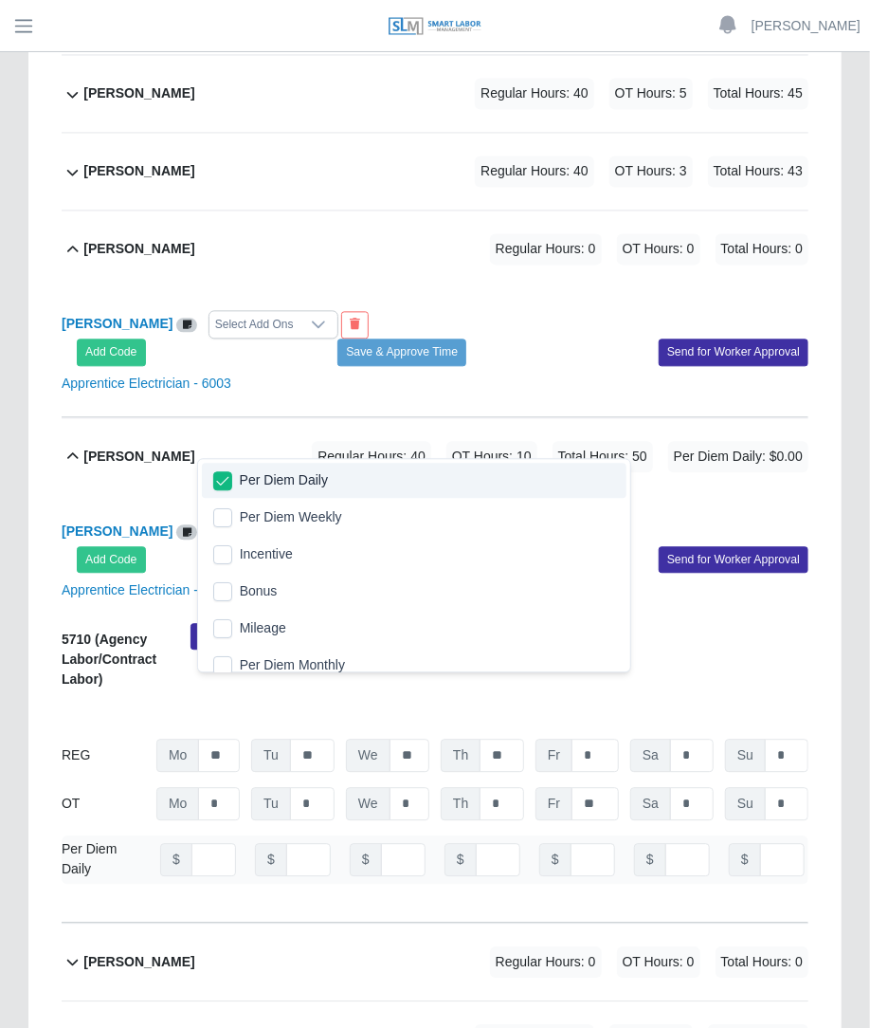
click at [456, 495] on div "Francheska Ruiz Per Diem Daily Add Code Save & Approve Time Send for Worker App…" at bounding box center [435, 709] width 747 height 428
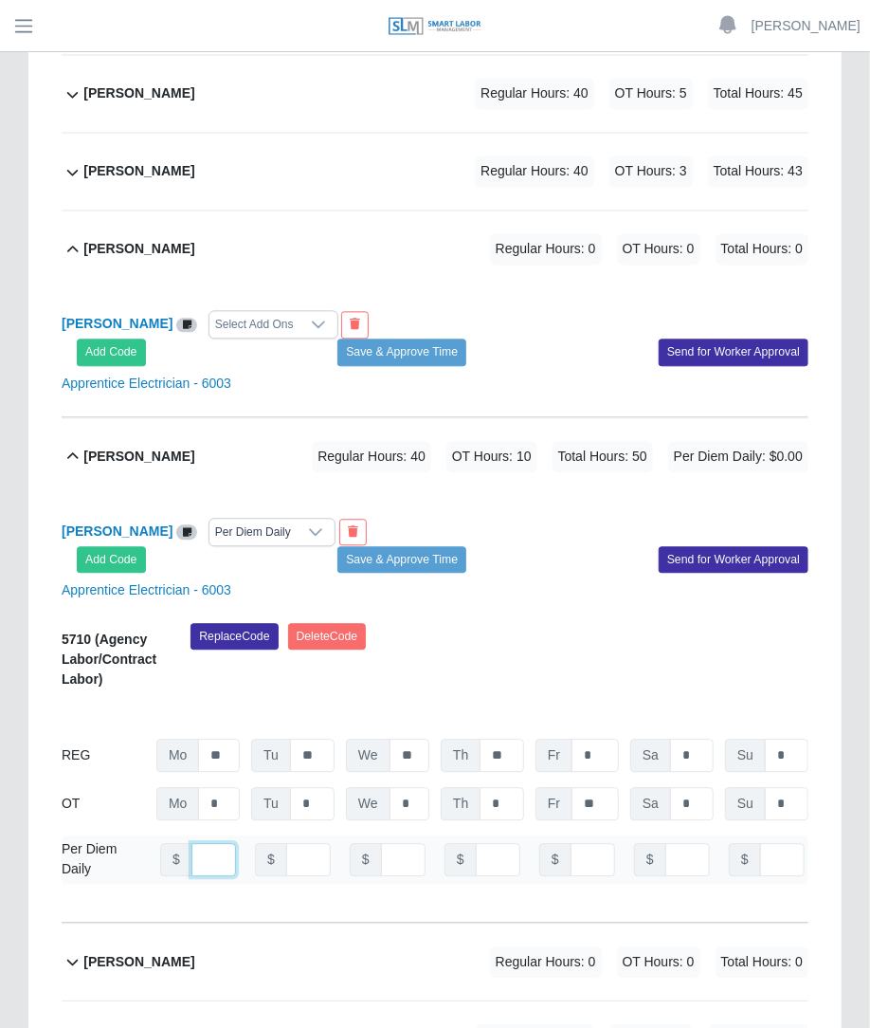
click at [204, 843] on input "number" at bounding box center [214, 859] width 45 height 33
type input "***"
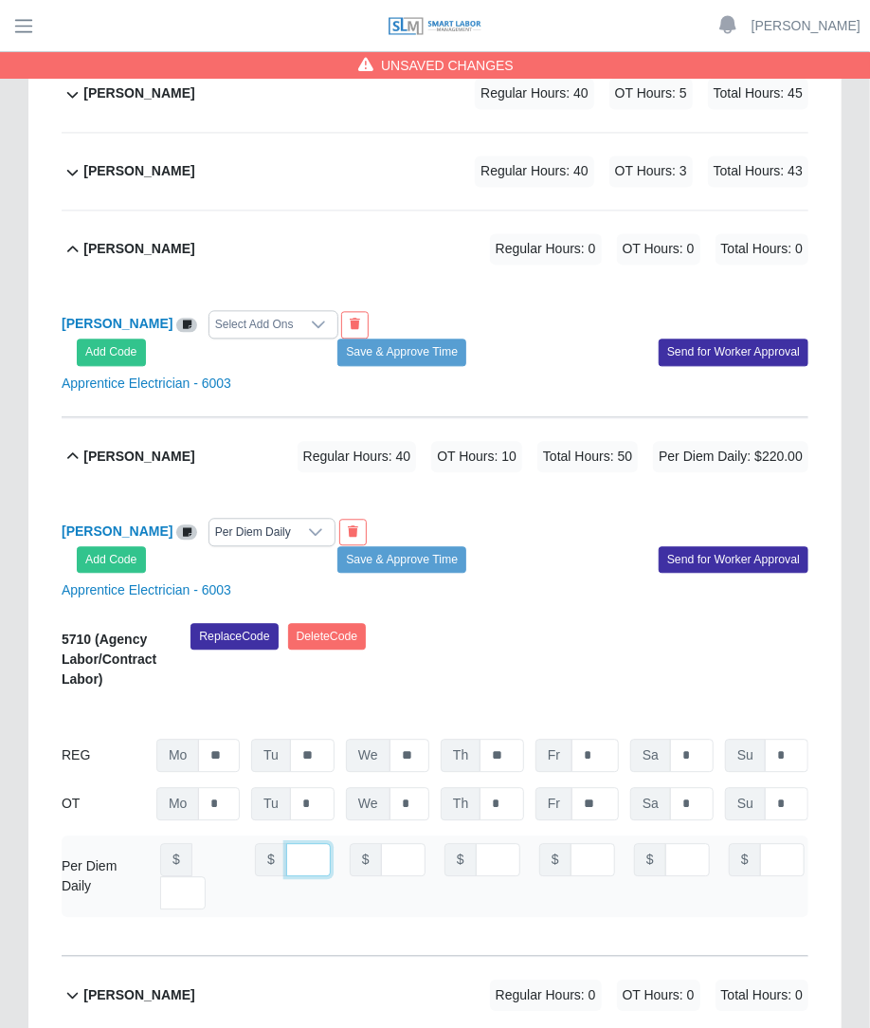
type input "***"
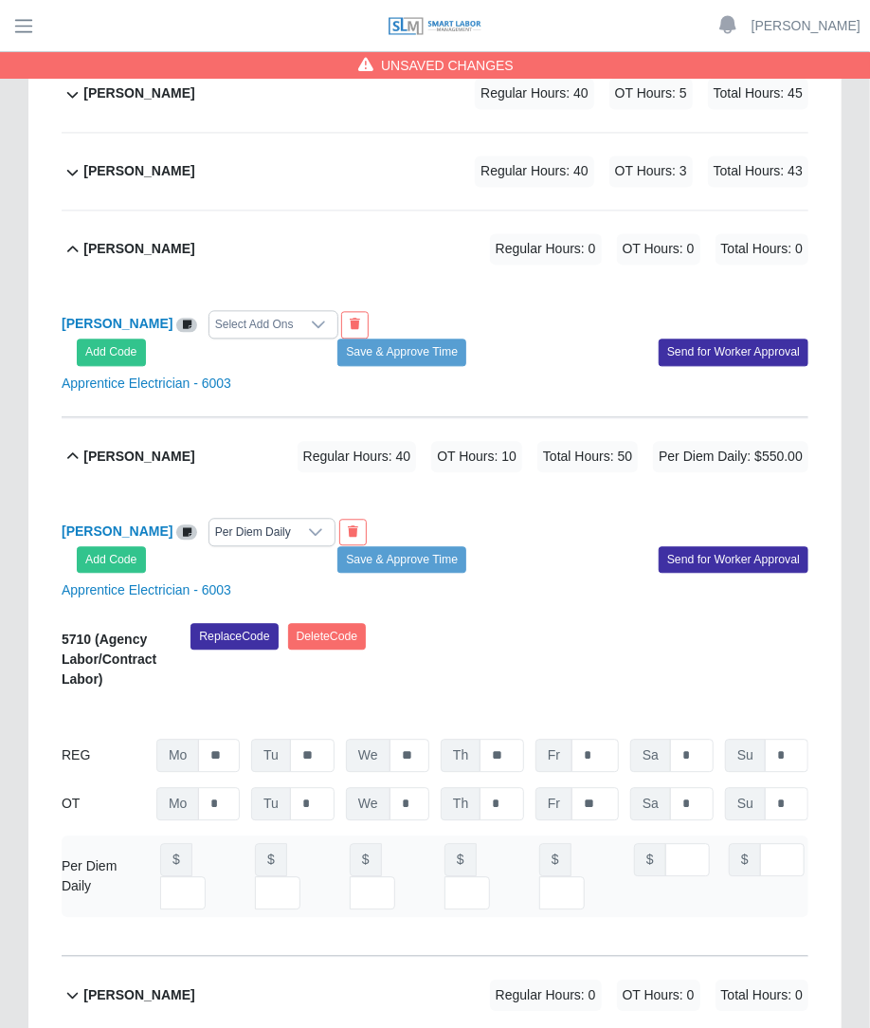
click at [481, 623] on div "Replace Code Delete Code" at bounding box center [499, 662] width 647 height 78
click at [446, 546] on button "Save & Approve Time" at bounding box center [402, 559] width 129 height 27
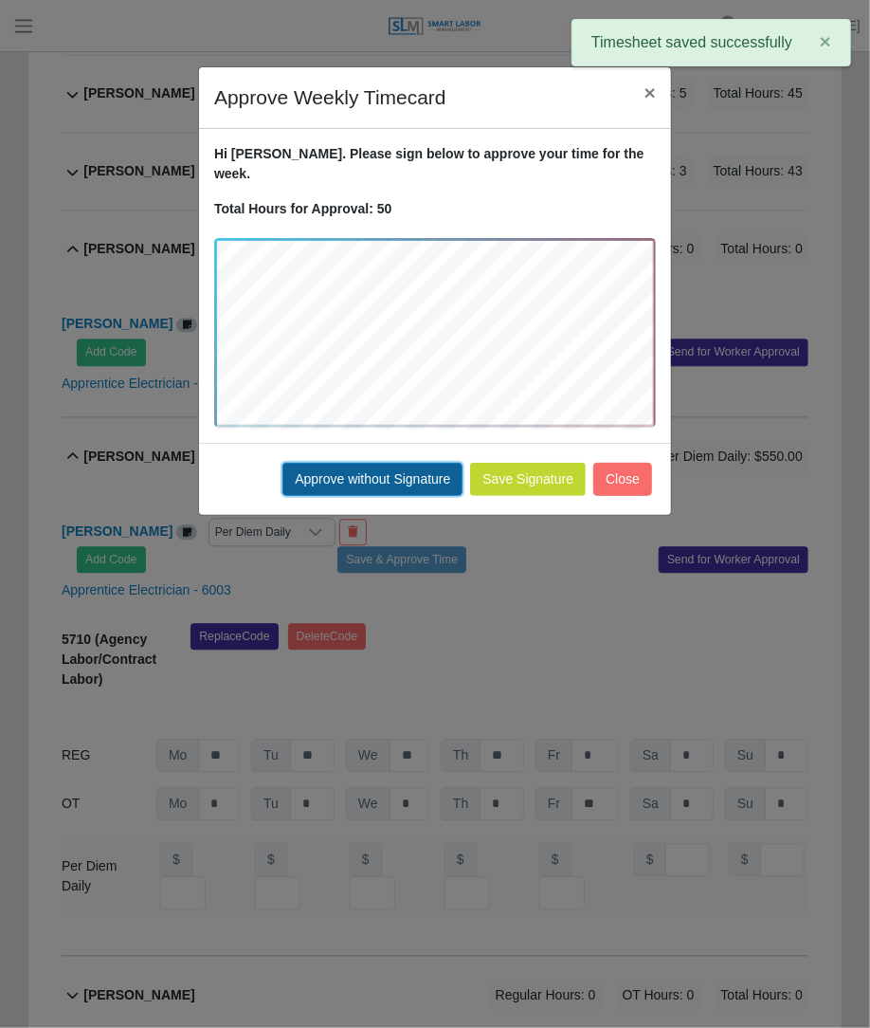
click at [444, 471] on button "Approve without Signature" at bounding box center [373, 479] width 180 height 33
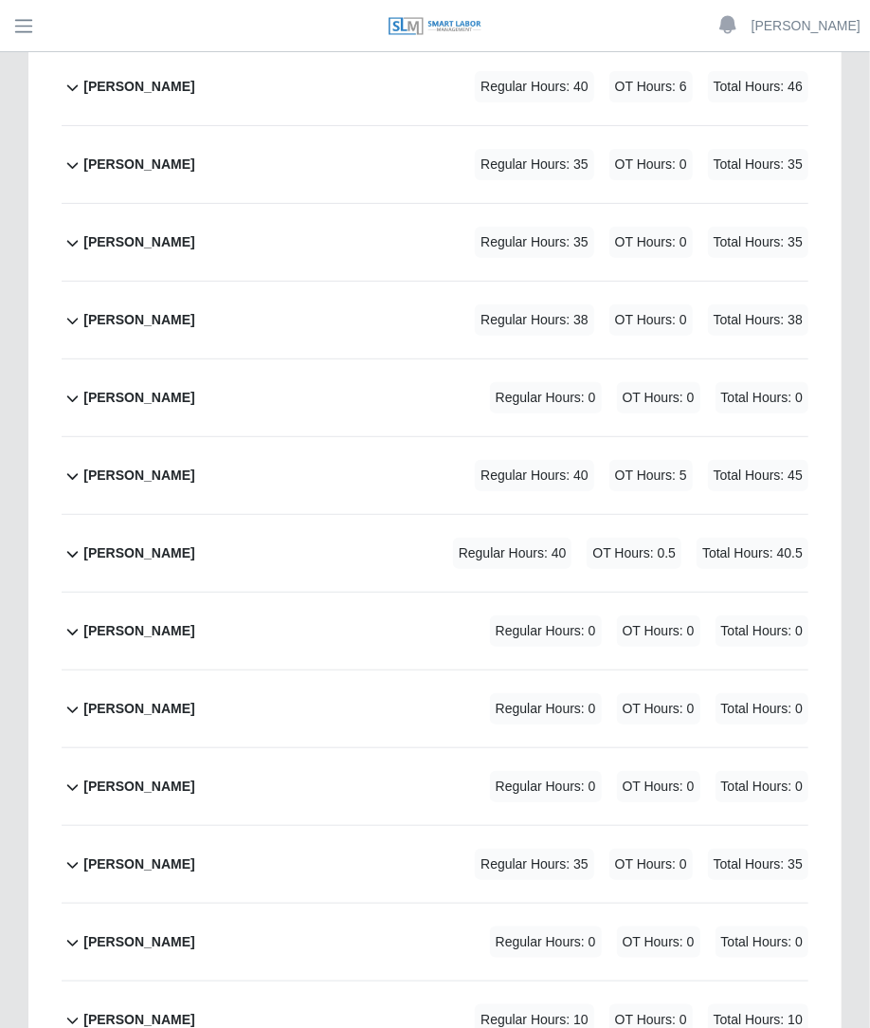
scroll to position [7932, 0]
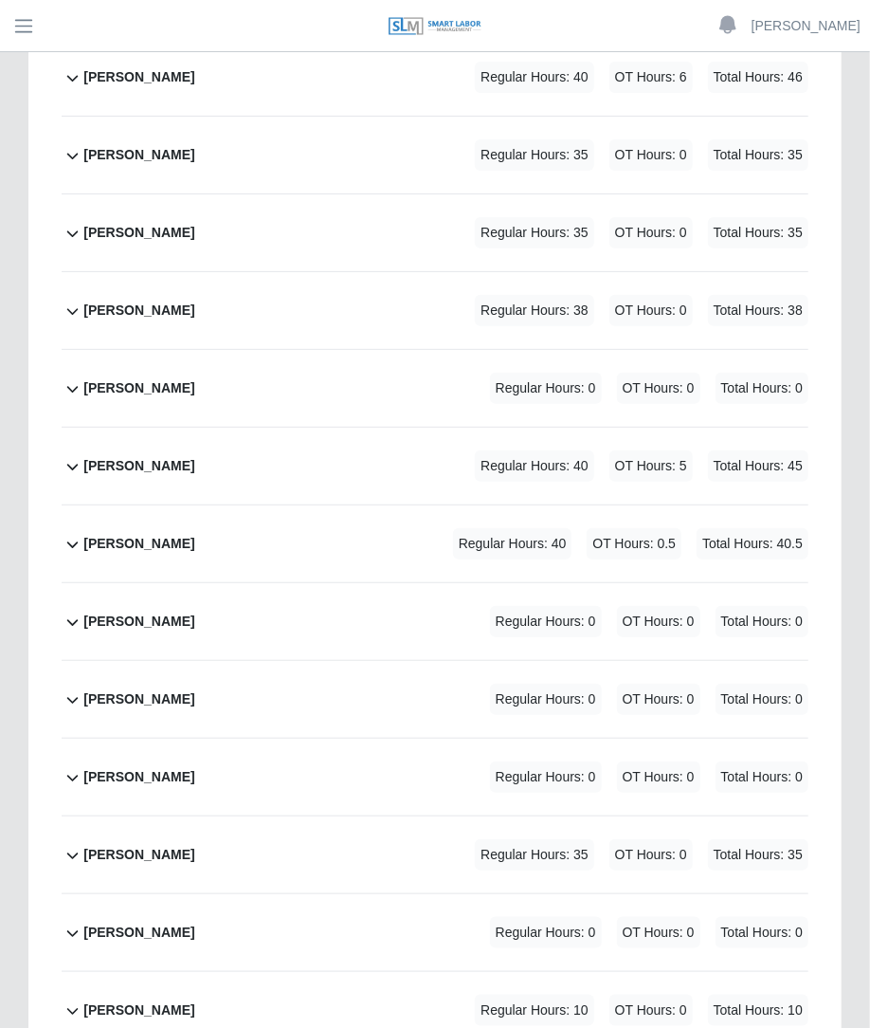
click at [407, 816] on div "Leonel Garcia Regular Hours: 35 OT Hours: 0 Total Hours: 35" at bounding box center [445, 854] width 725 height 77
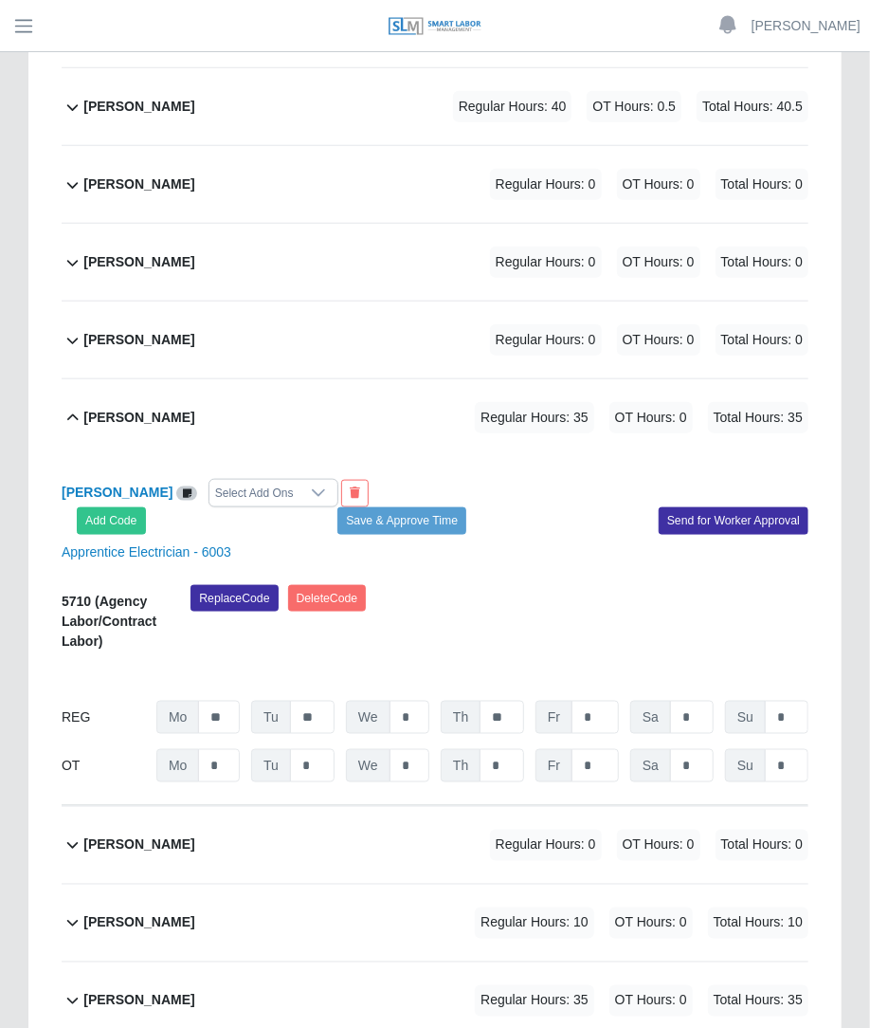
scroll to position [8431, 0]
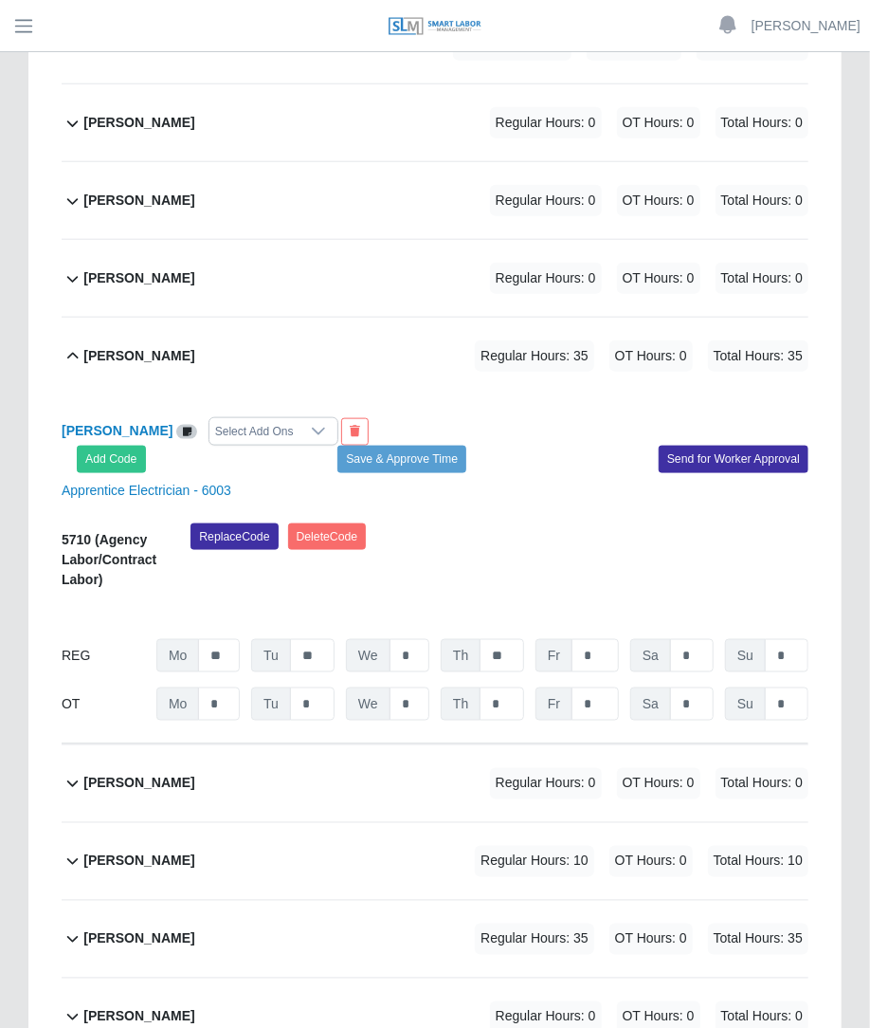
click at [261, 418] on div "Select Add Ons" at bounding box center [255, 431] width 90 height 27
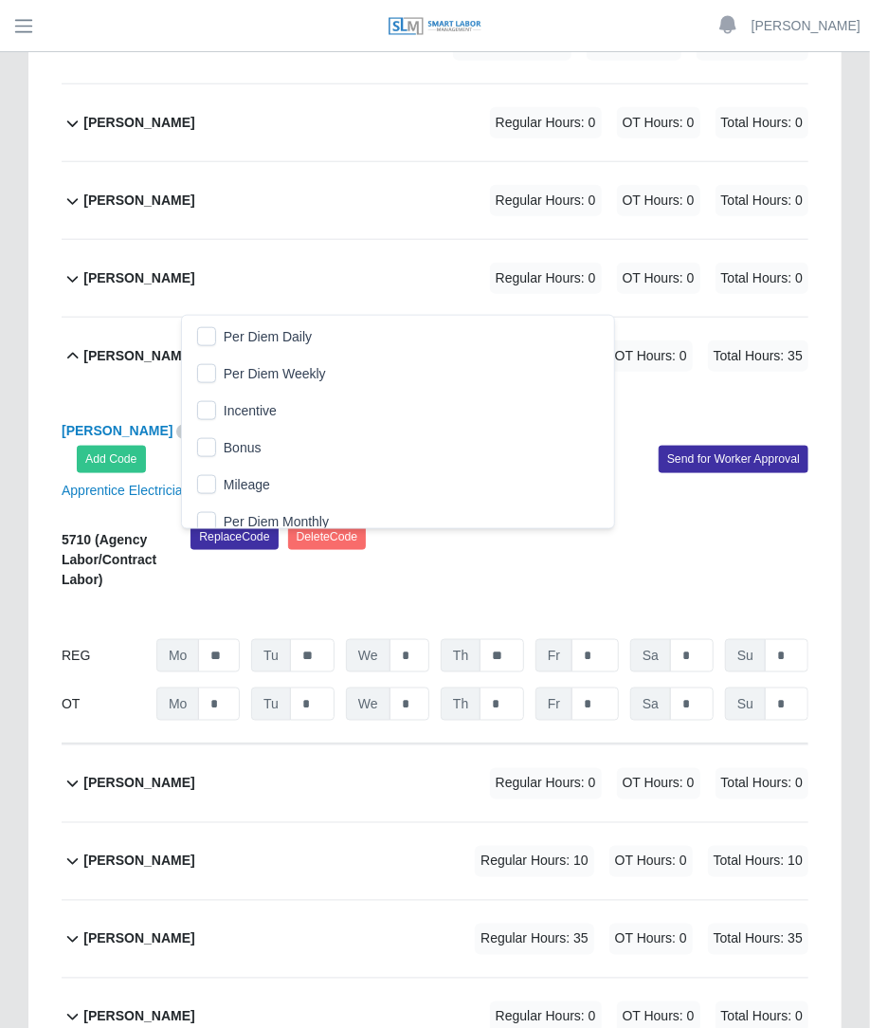
scroll to position [19, 12]
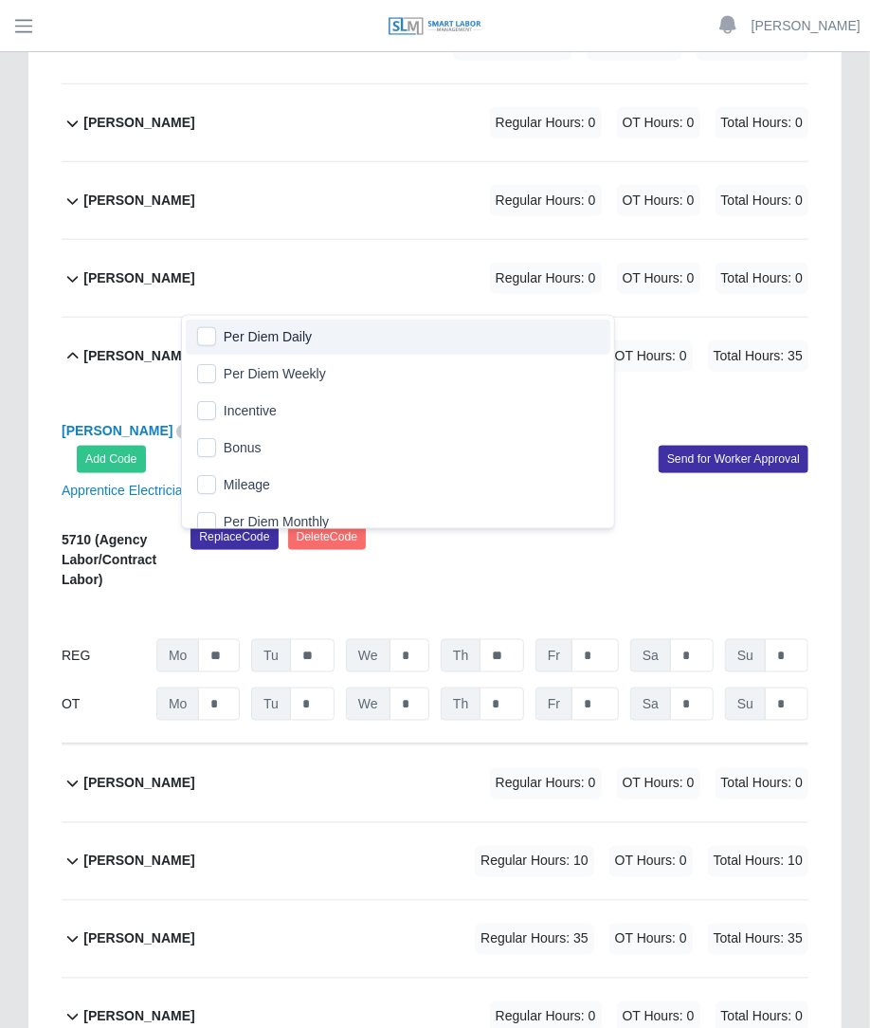
click at [193, 353] on li "Per Diem Daily" at bounding box center [398, 337] width 425 height 35
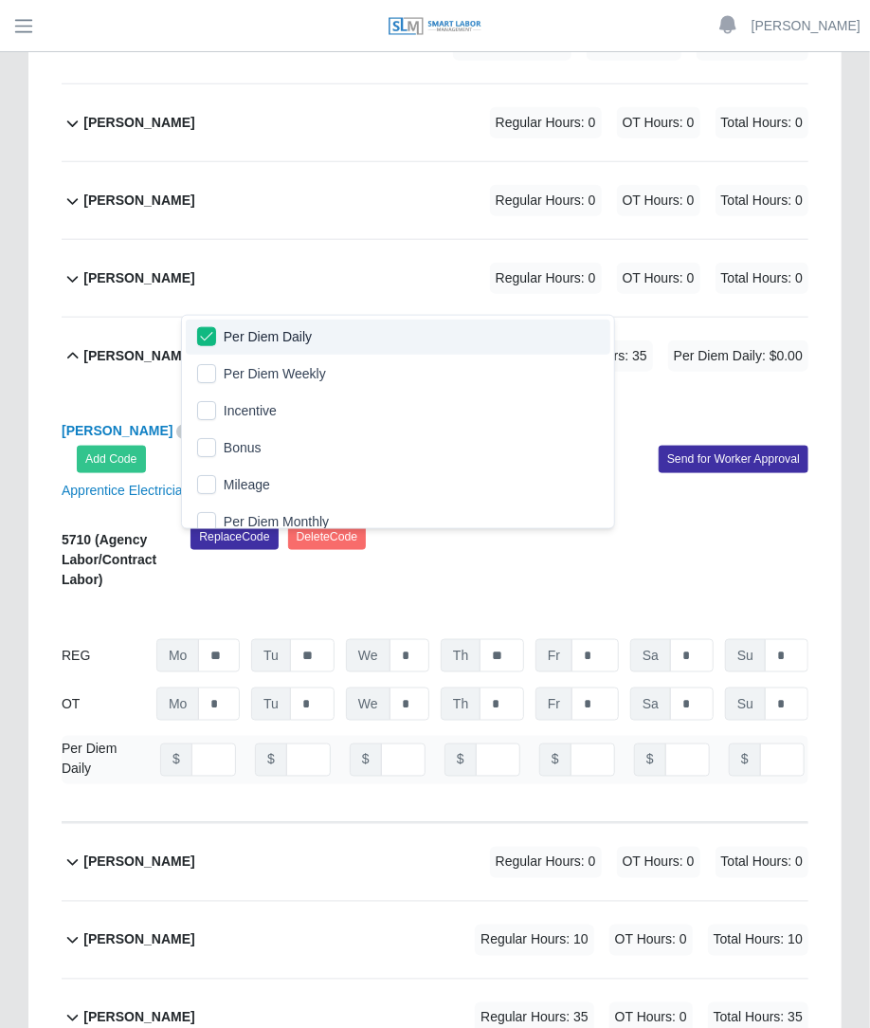
click at [455, 417] on div "Leonel Garcia Per Diem Daily Add Code Save & Approve Time Send for Worker Appro…" at bounding box center [435, 444] width 776 height 55
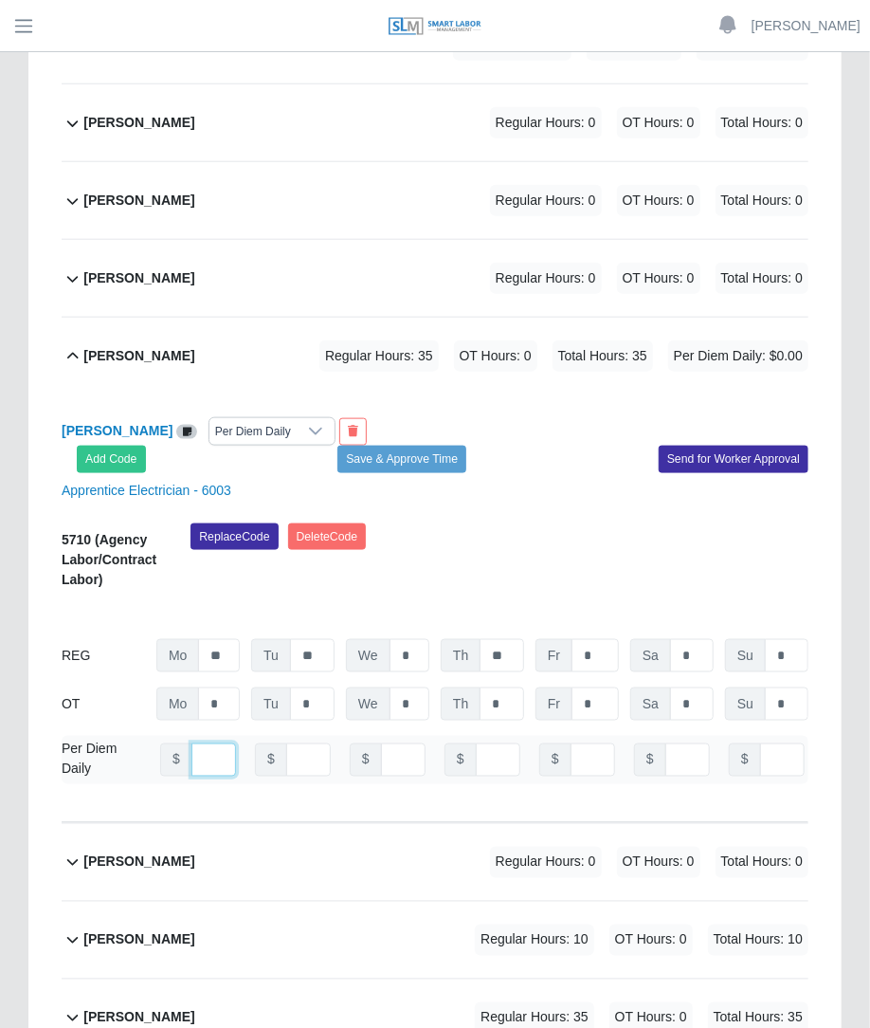
click at [200, 743] on input "number" at bounding box center [214, 759] width 45 height 33
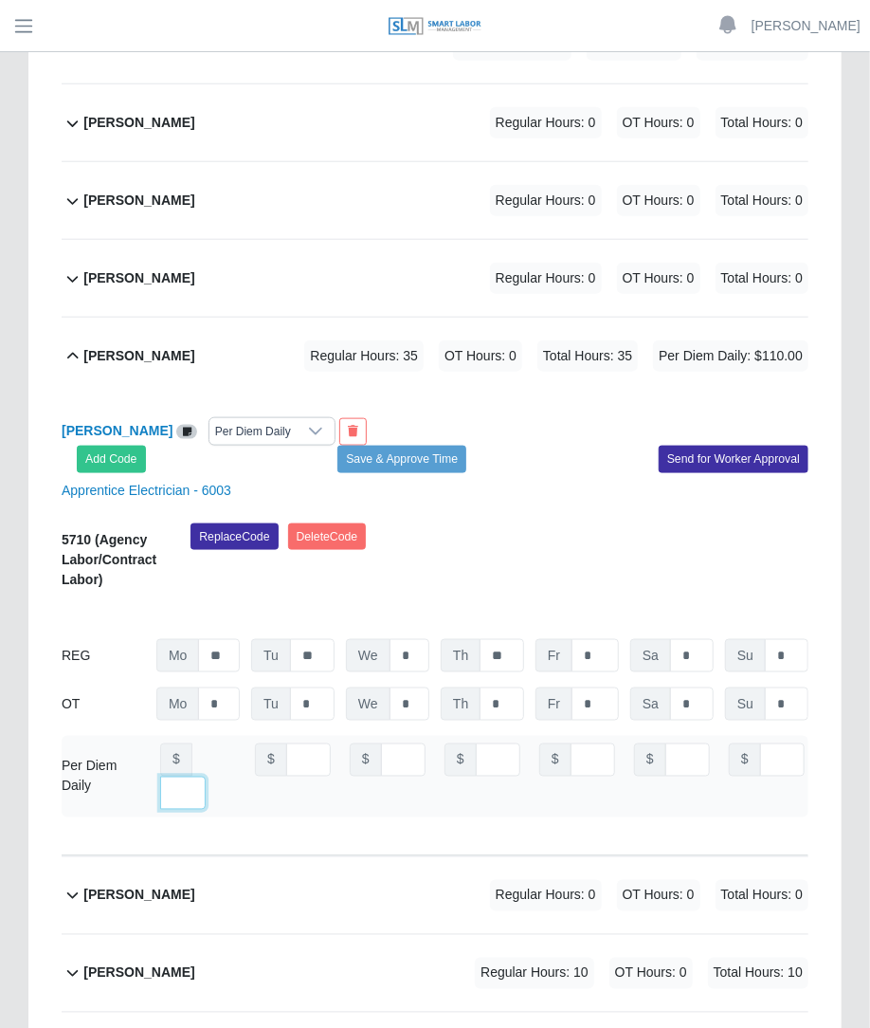
type input "***"
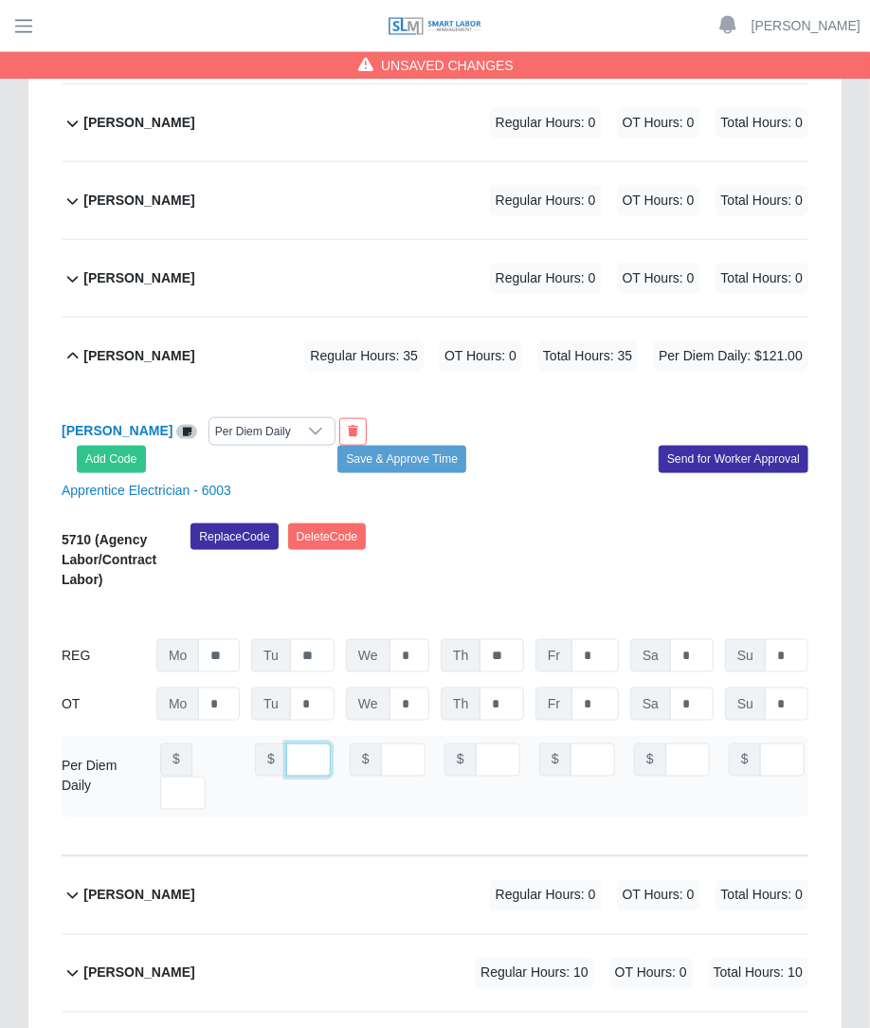
type input "***"
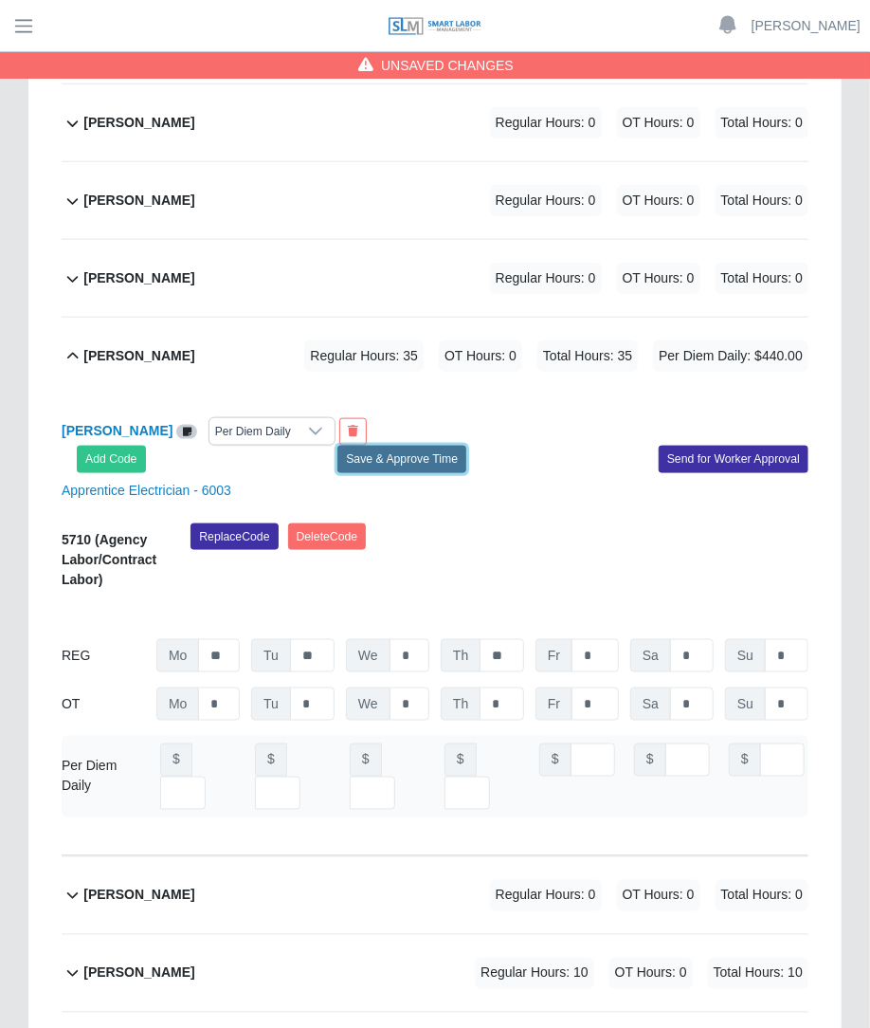
scroll to position [0, 0]
click at [366, 446] on button "Save & Approve Time" at bounding box center [402, 459] width 129 height 27
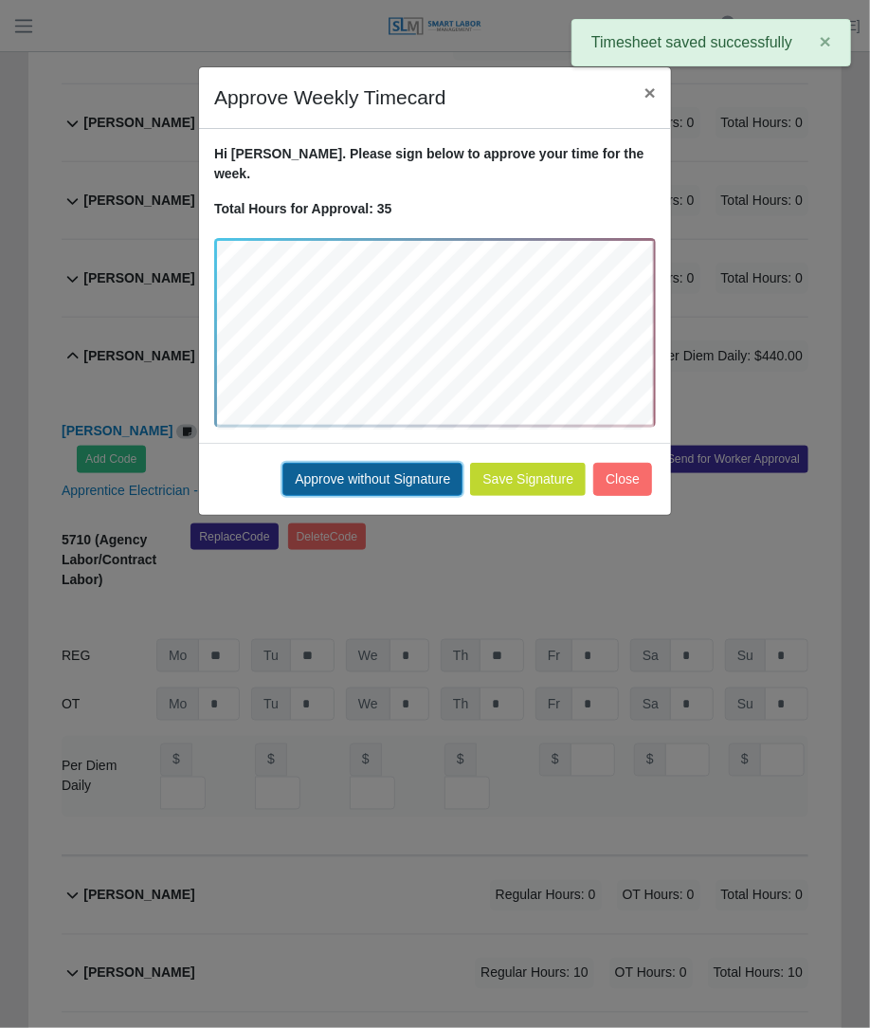
click at [431, 463] on button "Approve without Signature" at bounding box center [373, 479] width 180 height 33
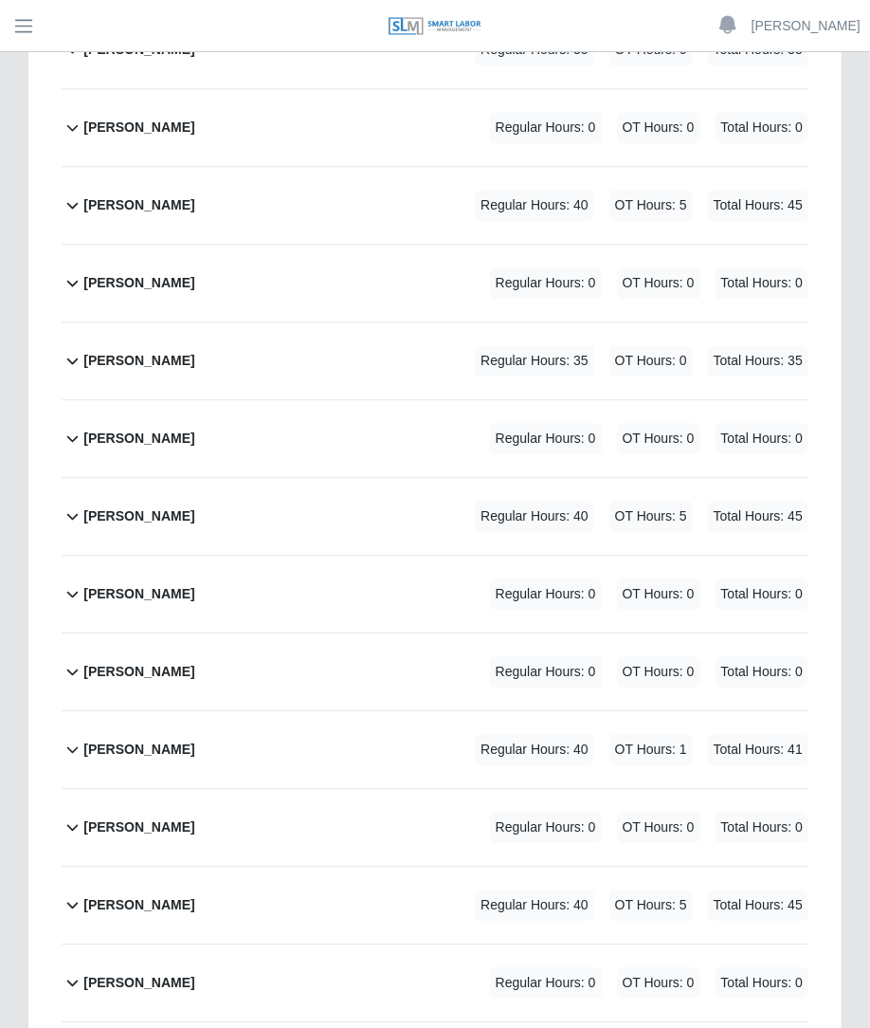
scroll to position [9492, 0]
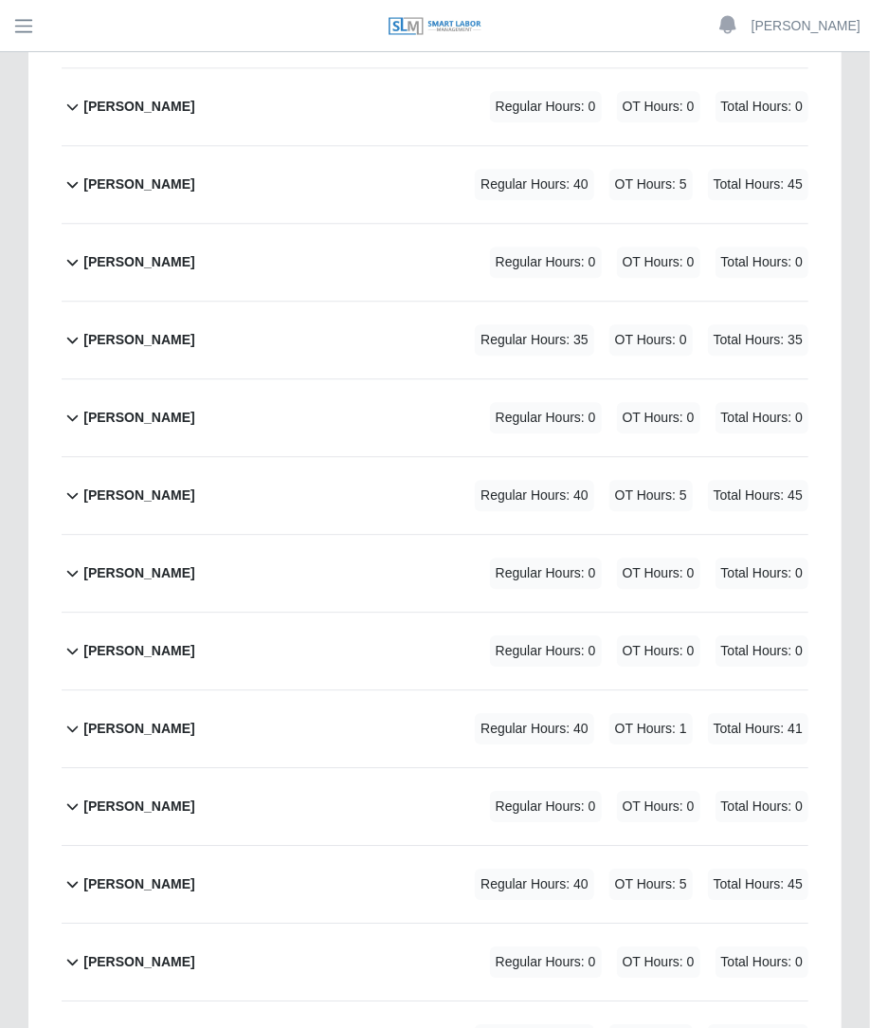
click at [616, 713] on span "OT Hours: 1" at bounding box center [651, 728] width 83 height 31
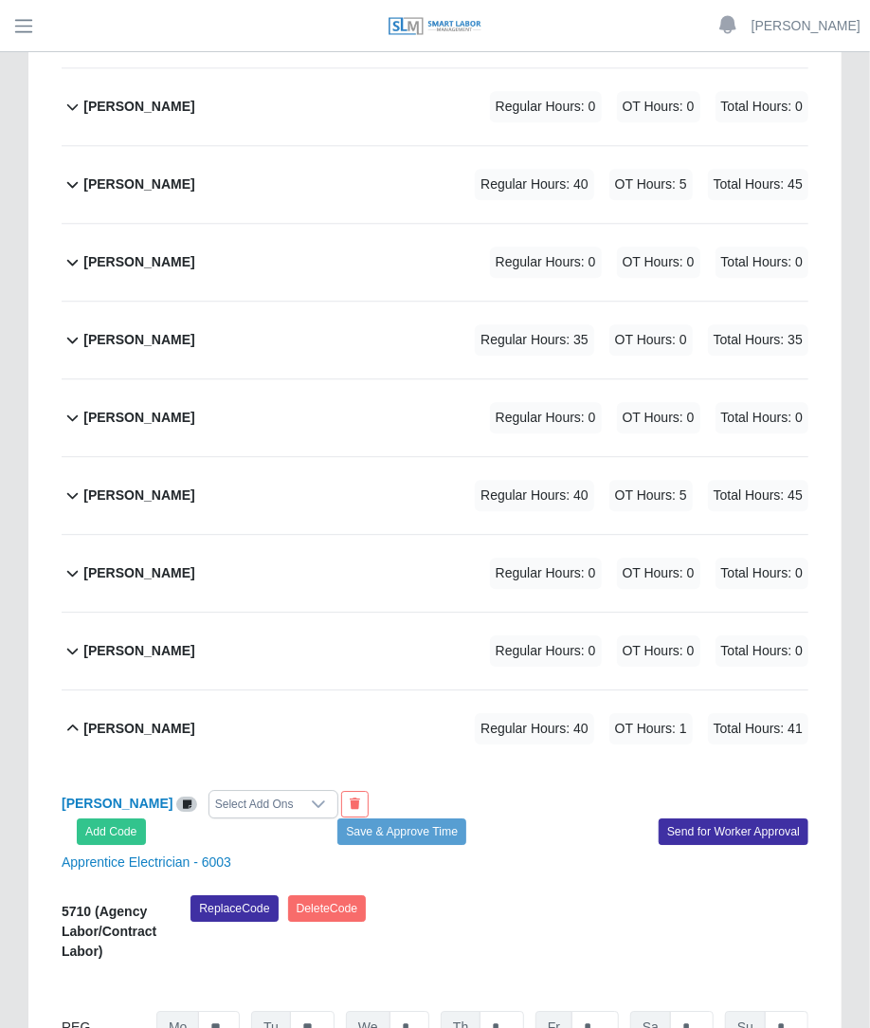
click at [258, 791] on div "Select Add Ons" at bounding box center [255, 804] width 90 height 27
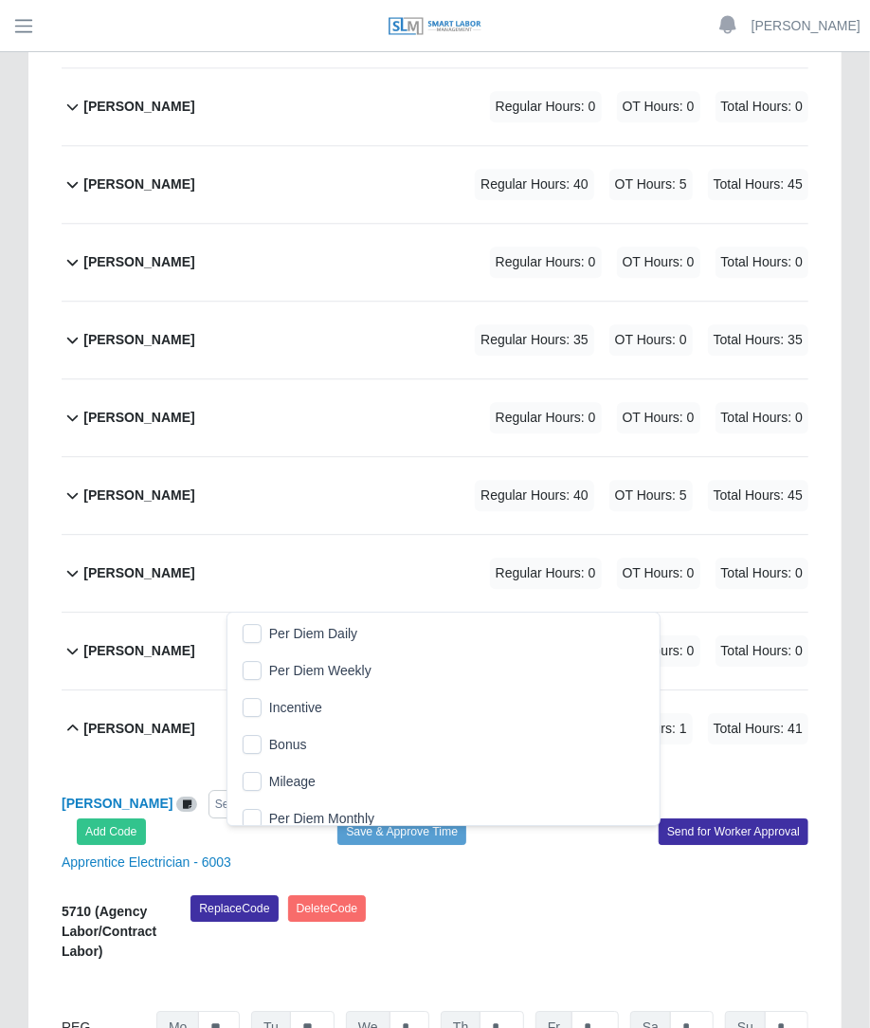
scroll to position [19, 12]
click at [554, 690] on div "Martin Castillo Perez Regular Hours: 40 OT Hours: 1 Total Hours: 41 Per Diem Da…" at bounding box center [445, 728] width 725 height 77
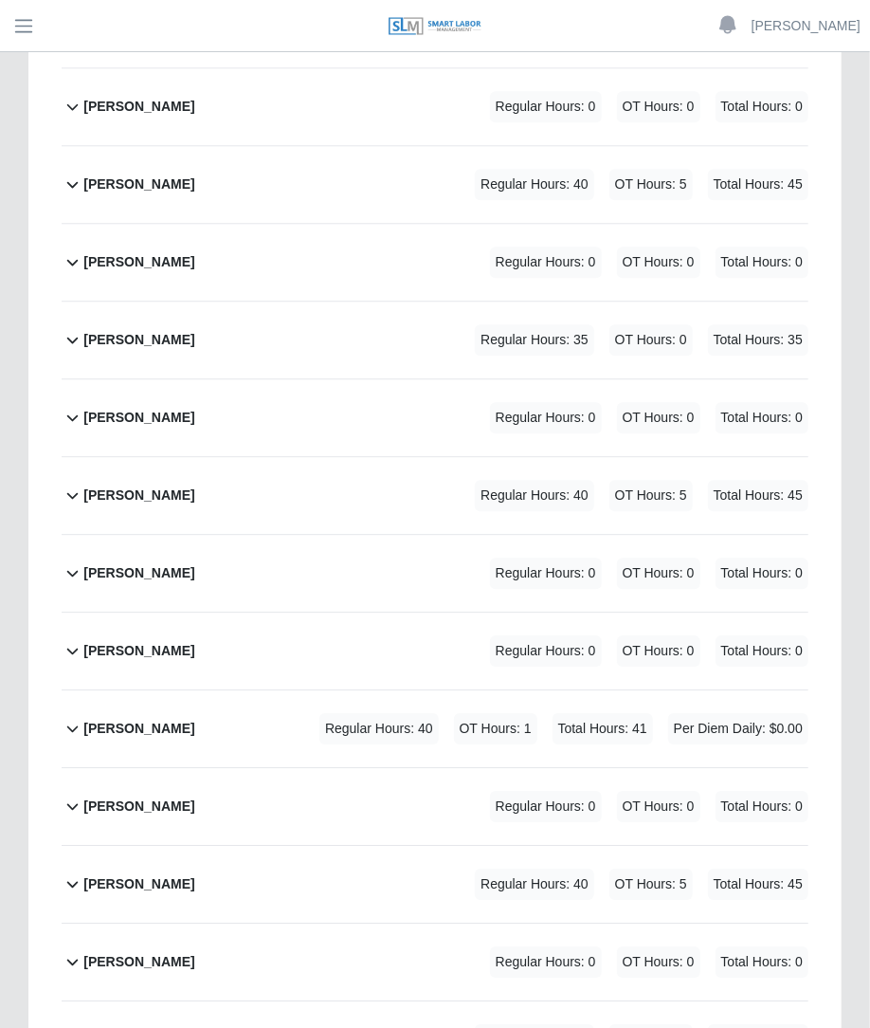
click at [495, 713] on span "OT Hours: 1" at bounding box center [495, 728] width 83 height 31
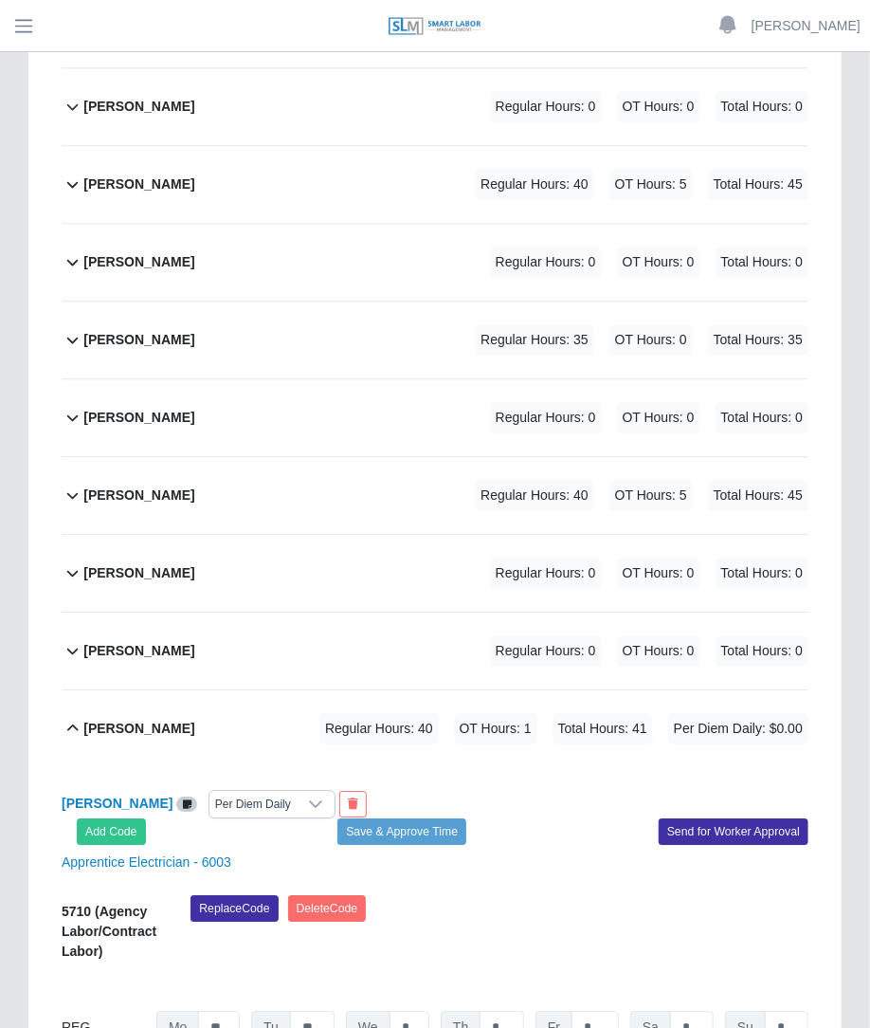
type input "***"
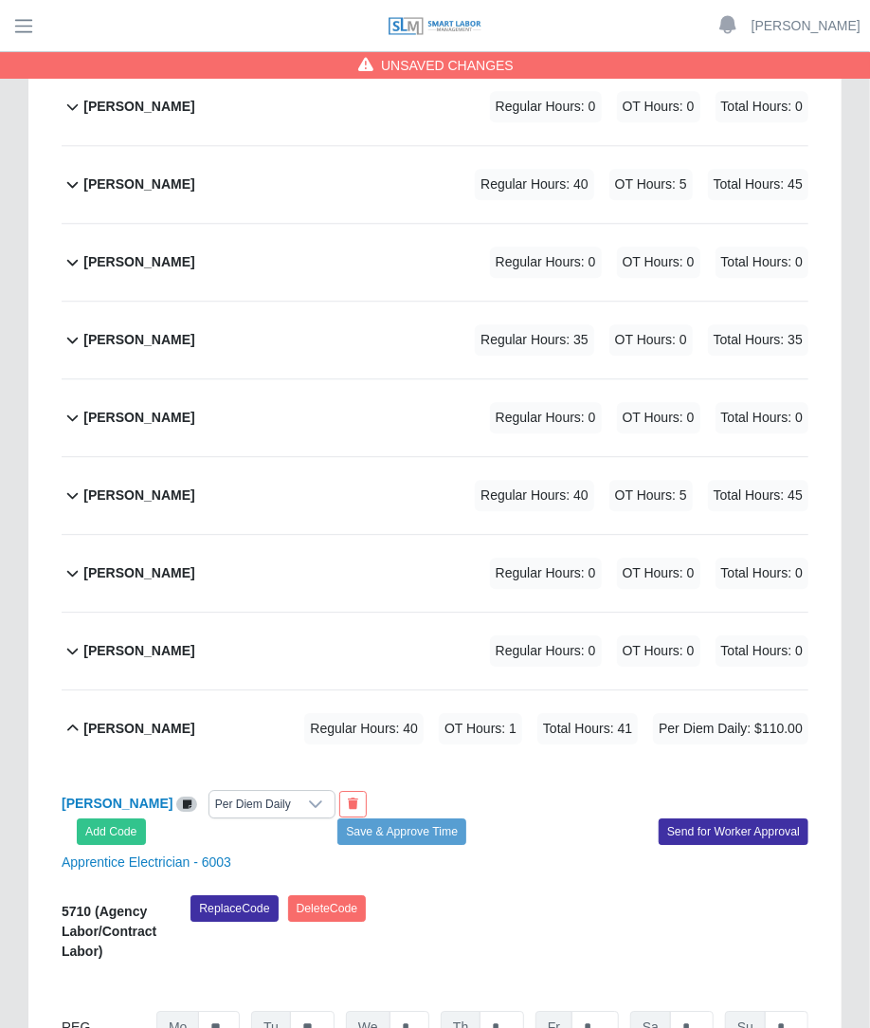
scroll to position [0, 0]
type input "***"
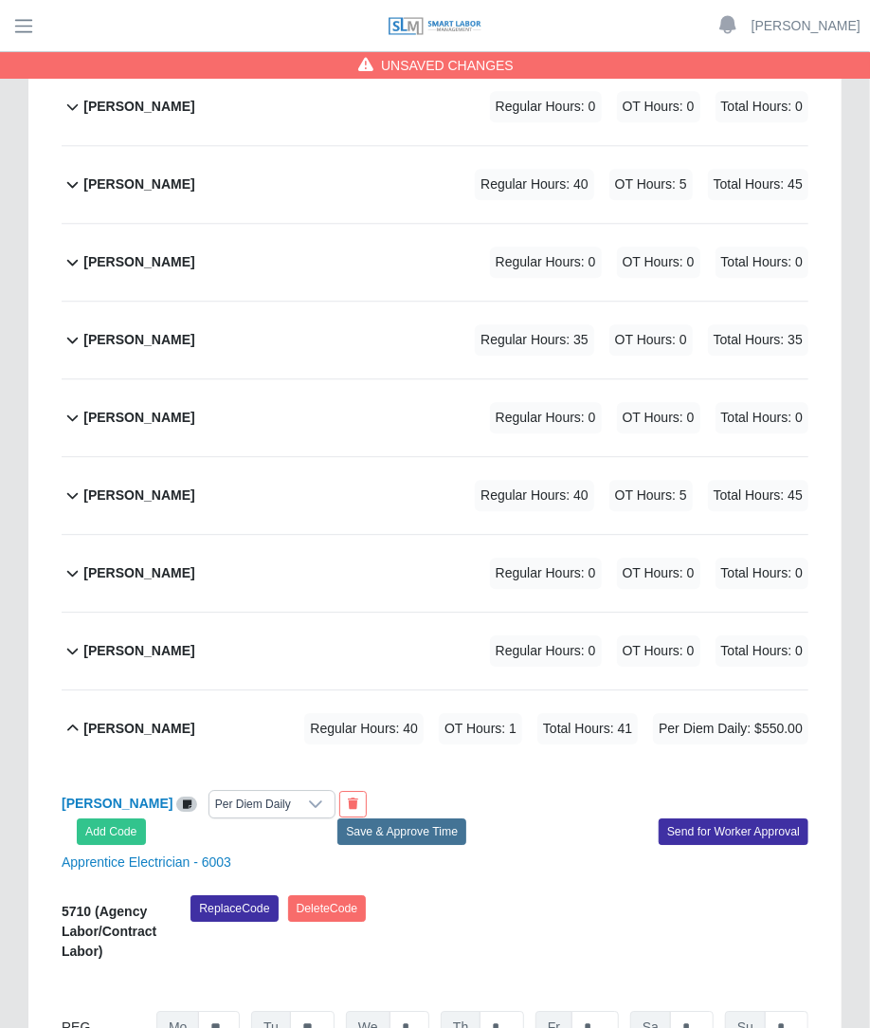
type input "***"
click at [446, 818] on button "Save & Approve Time" at bounding box center [402, 831] width 129 height 27
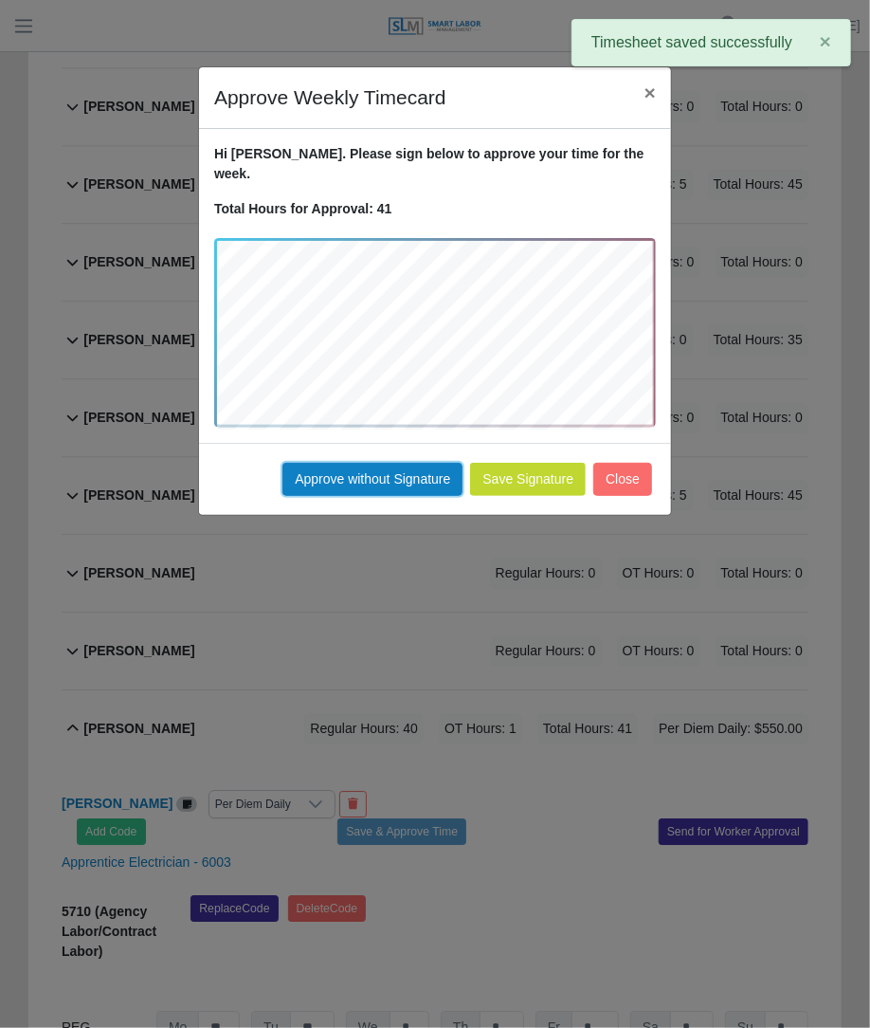
click at [412, 463] on button "Approve without Signature" at bounding box center [373, 479] width 180 height 33
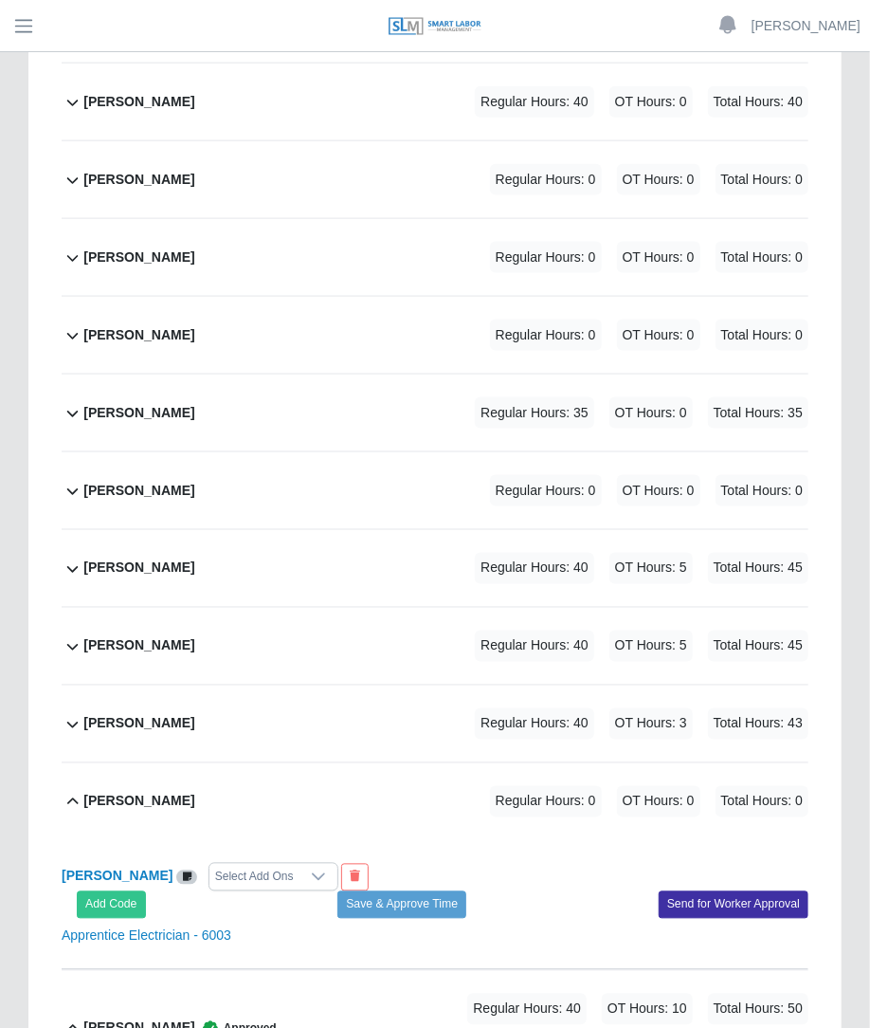
scroll to position [3480, 0]
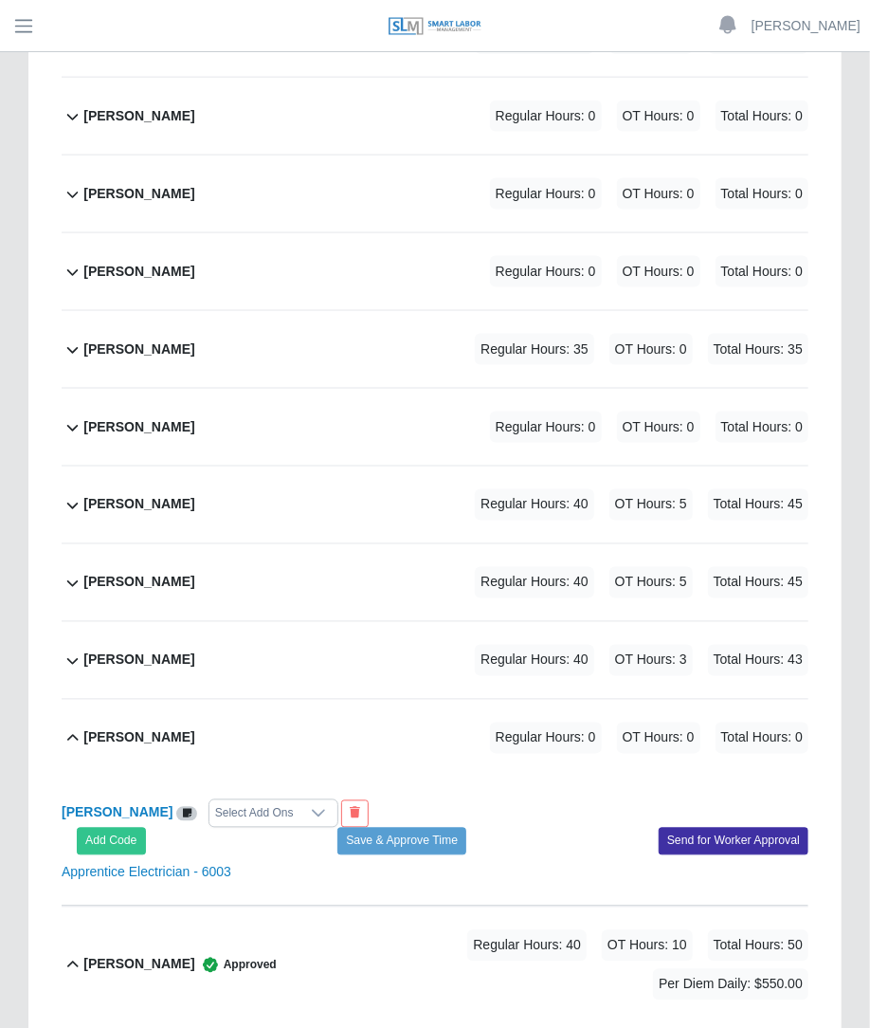
click at [383, 622] on div "Eutimo Garza Regular Hours: 40 OT Hours: 3 Total Hours: 43" at bounding box center [445, 660] width 725 height 77
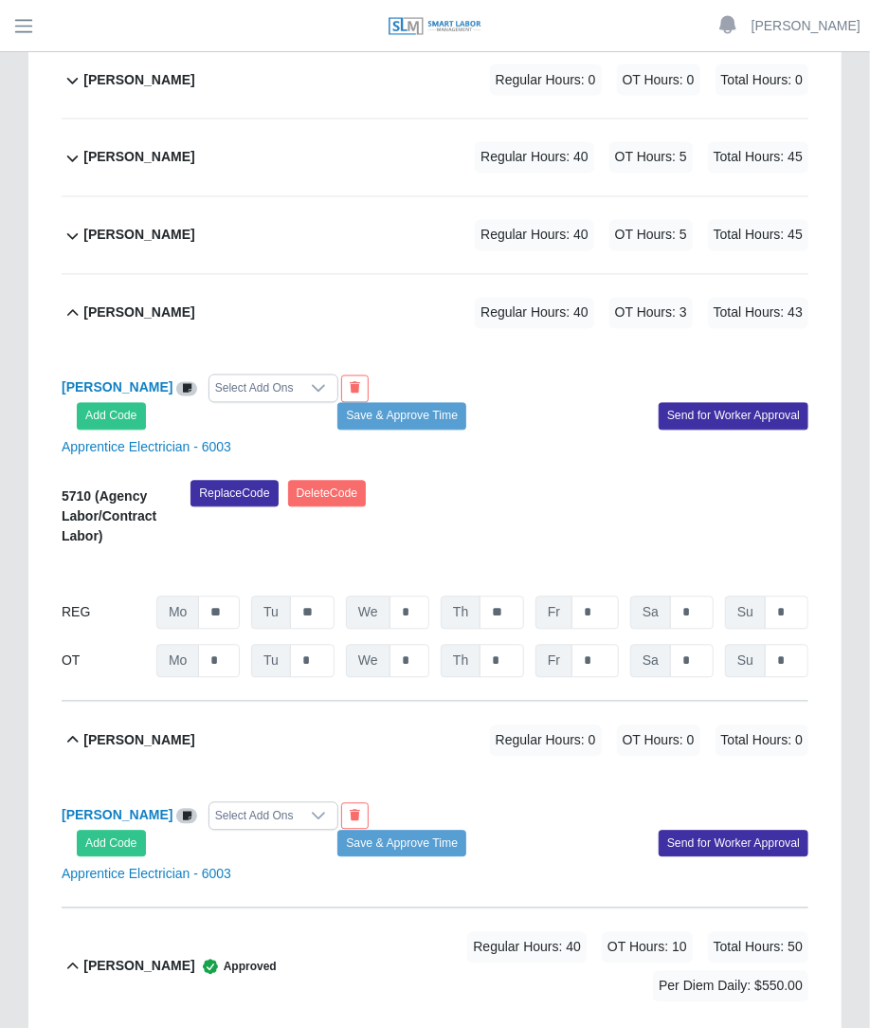
scroll to position [3904, 0]
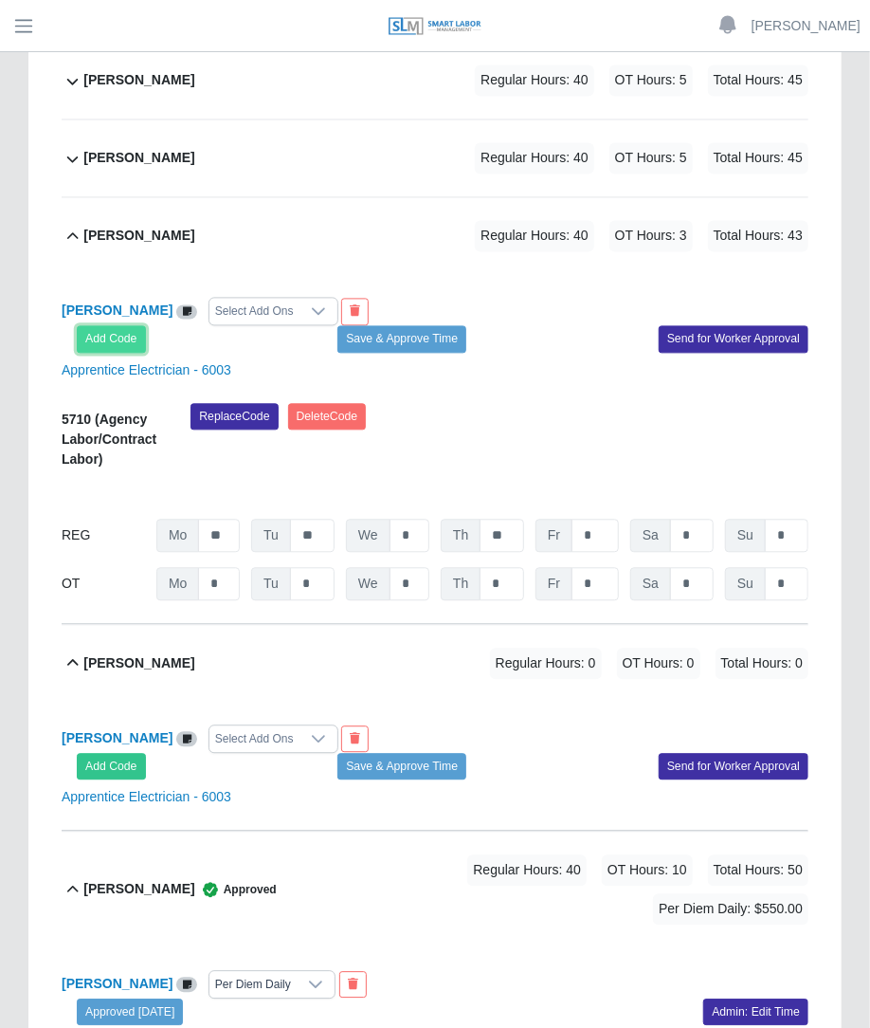
click at [140, 326] on button "Add Code" at bounding box center [111, 339] width 69 height 27
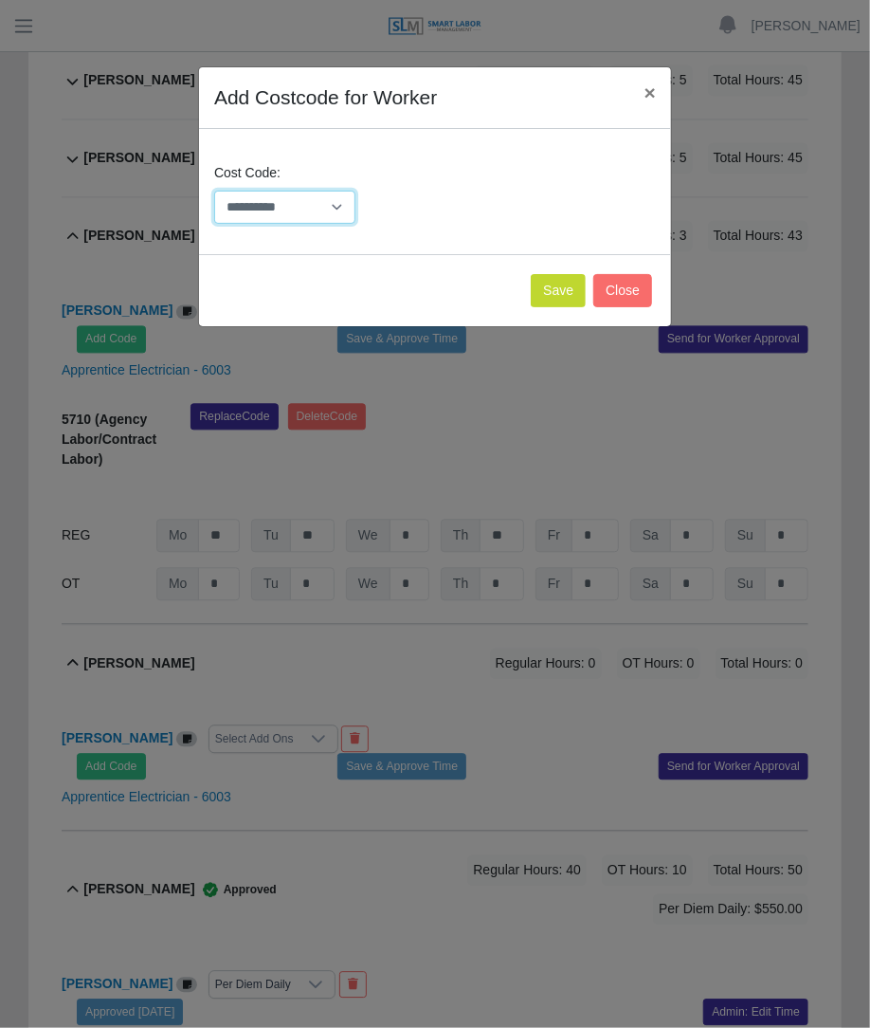
click at [266, 217] on select "**********" at bounding box center [284, 207] width 141 height 33
select select "**********"
click at [214, 191] on select "**********" at bounding box center [284, 207] width 141 height 33
click at [562, 270] on div "Save Close" at bounding box center [435, 290] width 472 height 72
click at [554, 291] on button "Save" at bounding box center [558, 290] width 55 height 33
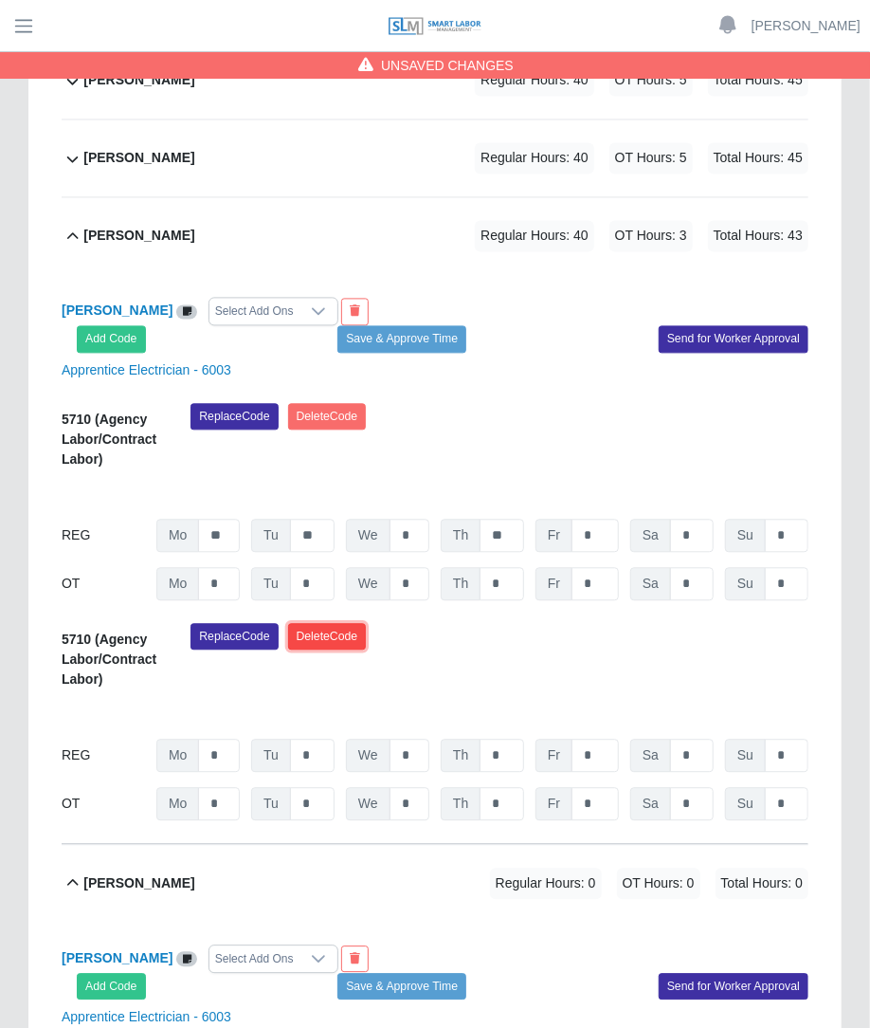
click at [316, 624] on button "Delete Code" at bounding box center [327, 637] width 79 height 27
click at [265, 299] on div "Select Add Ons" at bounding box center [255, 312] width 90 height 27
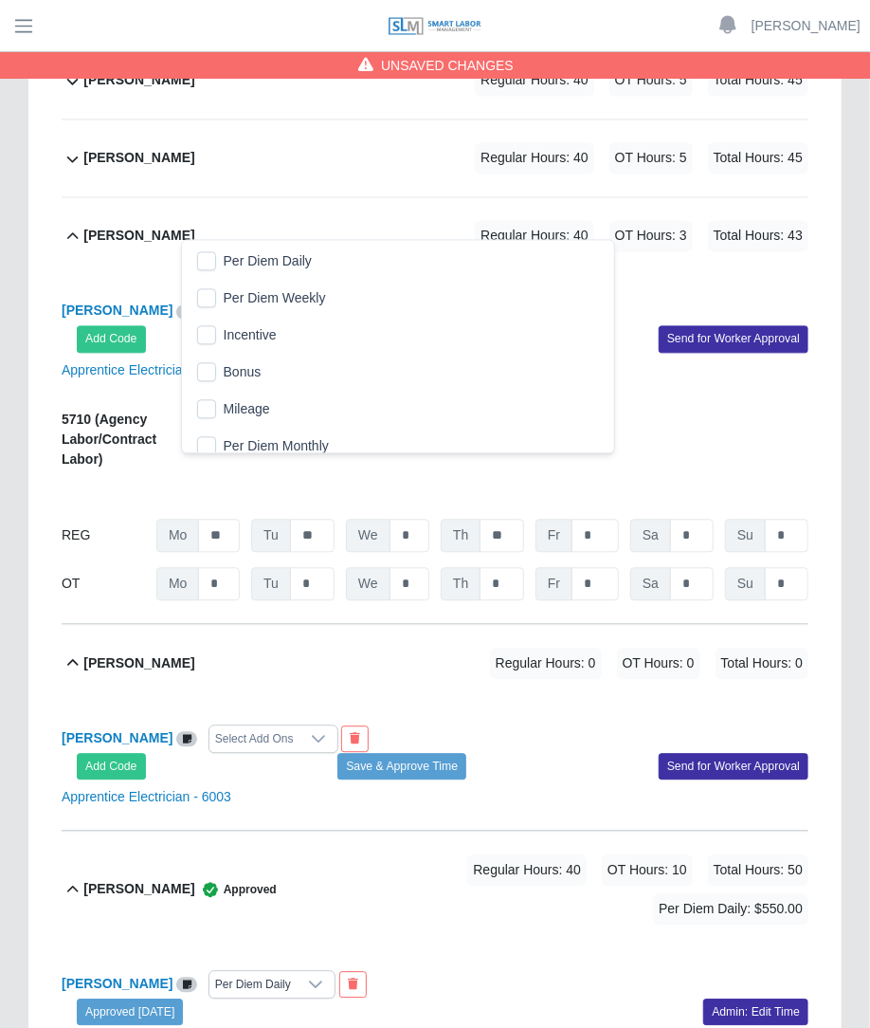
scroll to position [19, 12]
click at [213, 245] on li "Per Diem Daily" at bounding box center [398, 262] width 425 height 35
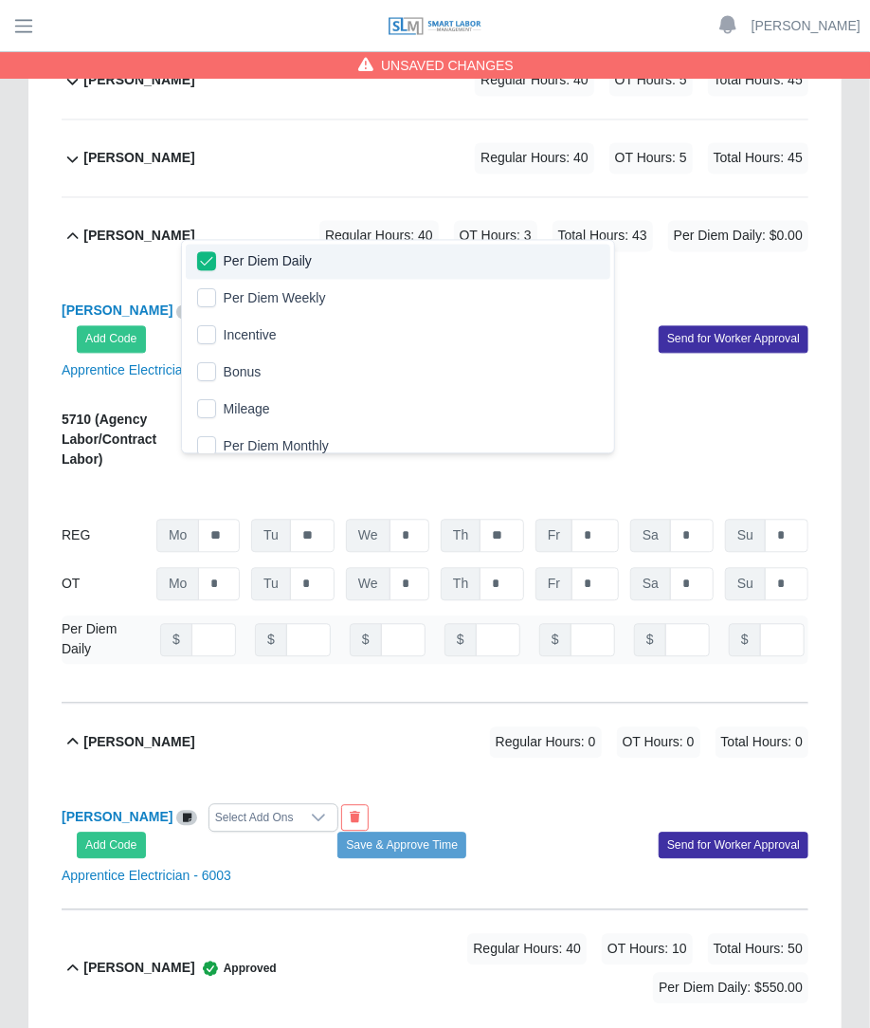
click at [507, 275] on div "Eutimo Garza Per Diem Daily Add Code Save & Approve Time Send for Worker Approv…" at bounding box center [435, 489] width 747 height 428
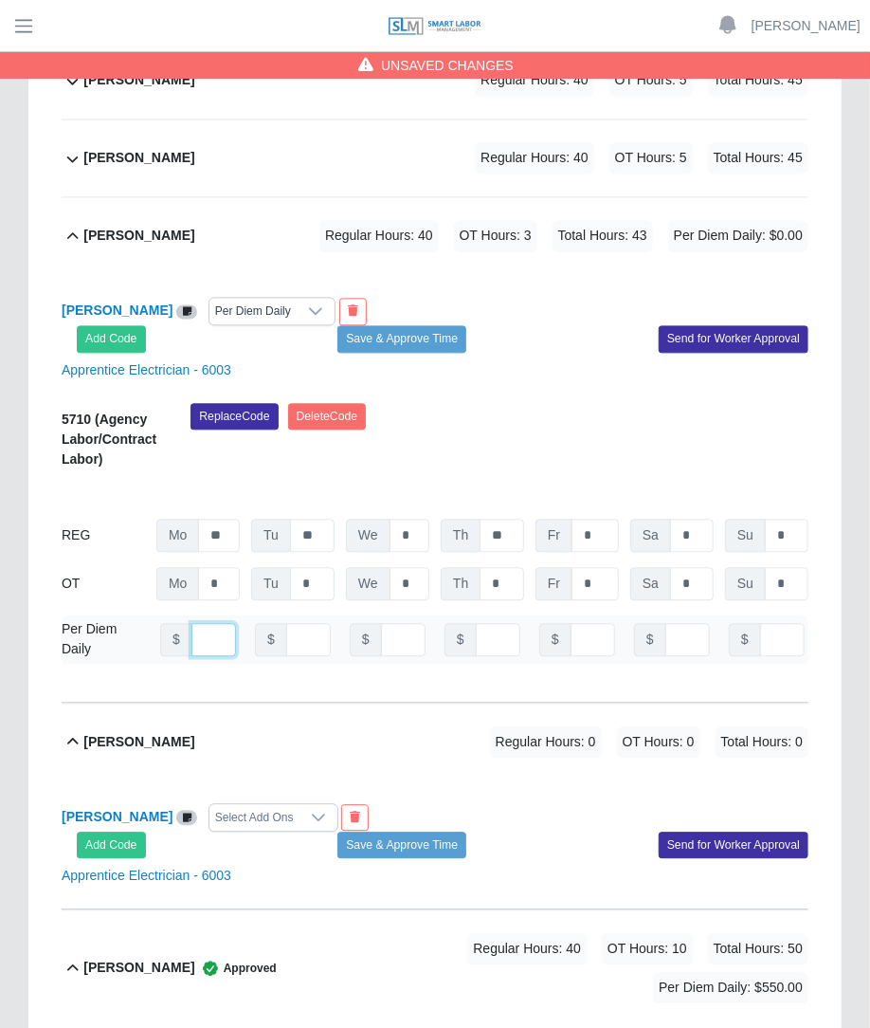
click at [197, 624] on input "number" at bounding box center [214, 640] width 45 height 33
type input "***"
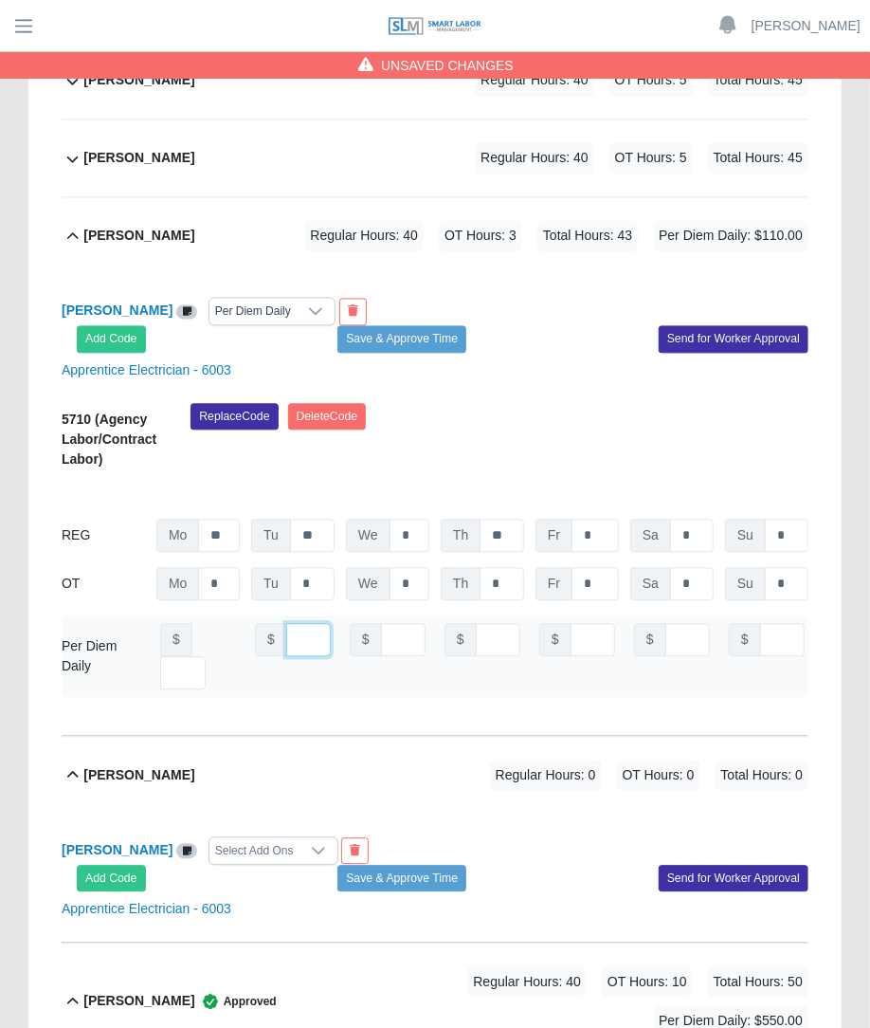
scroll to position [0, 0]
type input "***"
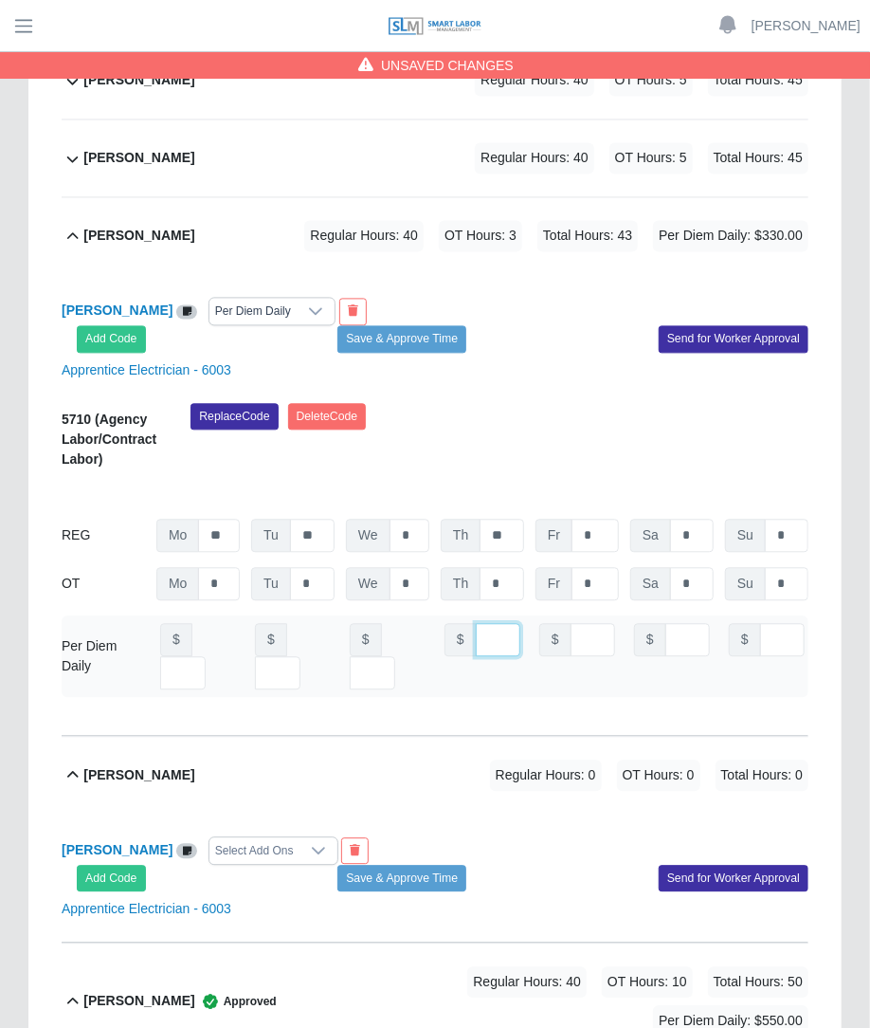
type input "***"
click at [505, 404] on div "Replace Code Delete Code" at bounding box center [499, 443] width 647 height 78
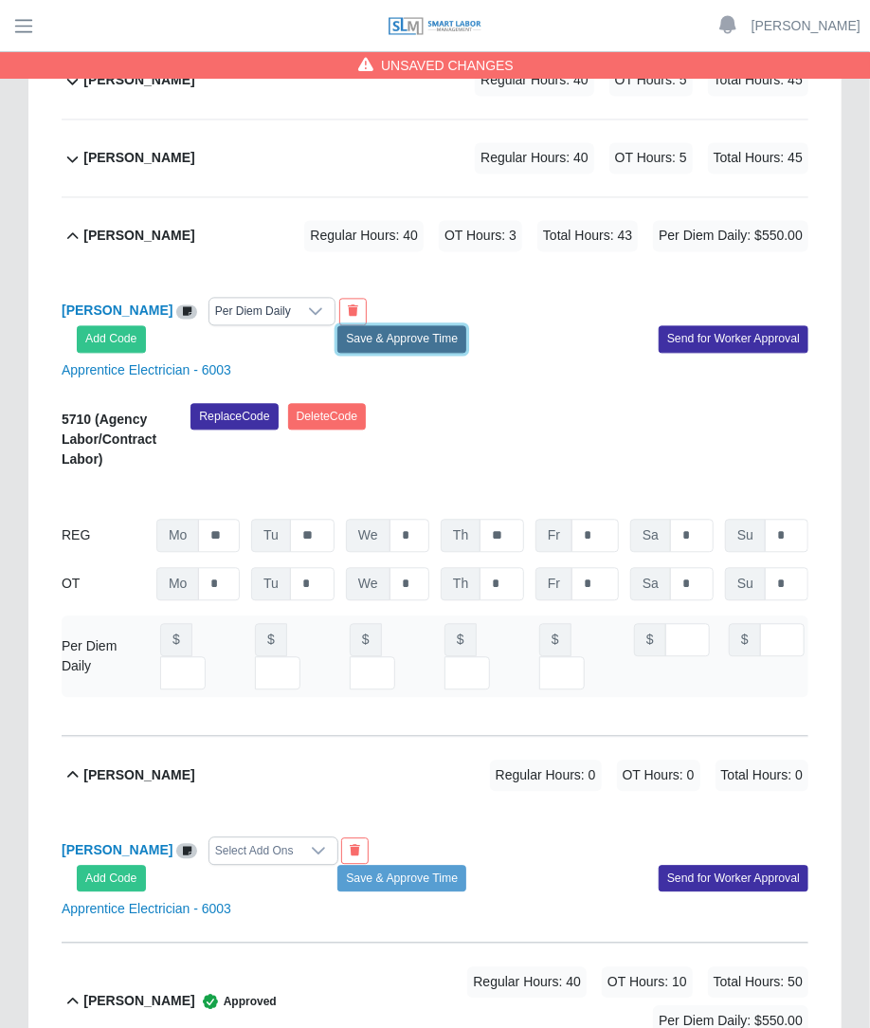
click at [435, 326] on button "Save & Approve Time" at bounding box center [402, 339] width 129 height 27
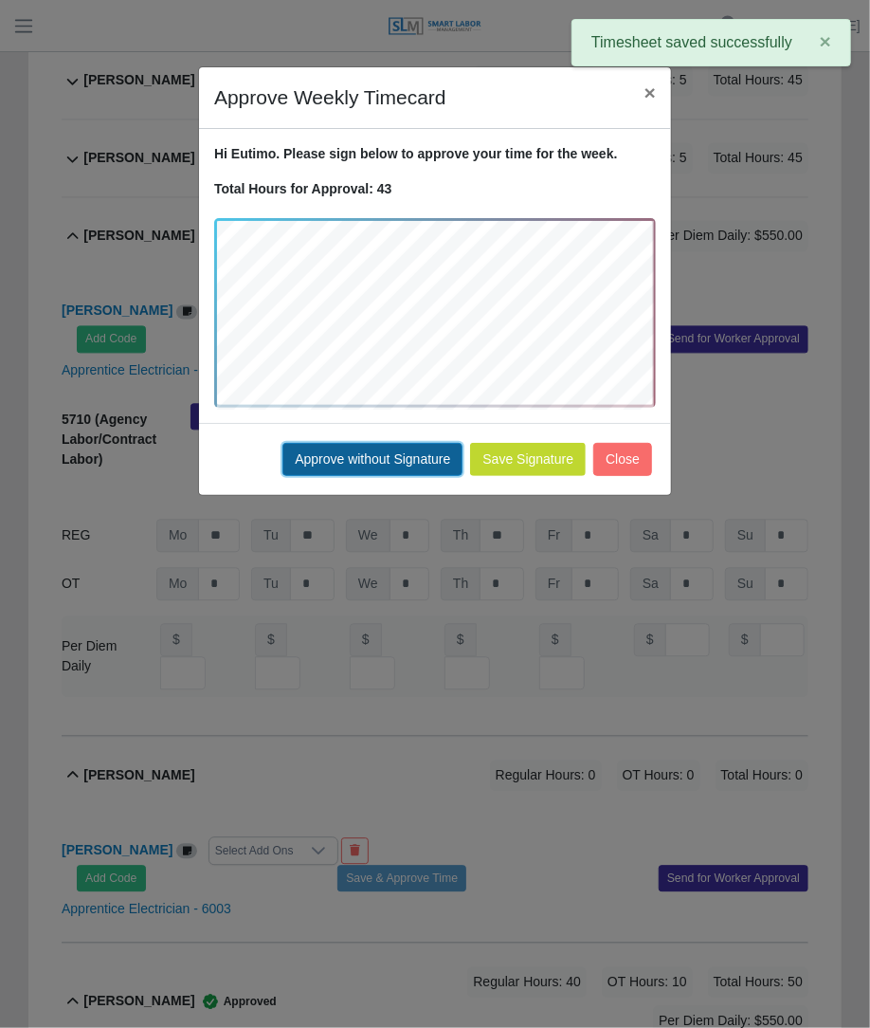
click at [429, 462] on button "Approve without Signature" at bounding box center [373, 459] width 180 height 33
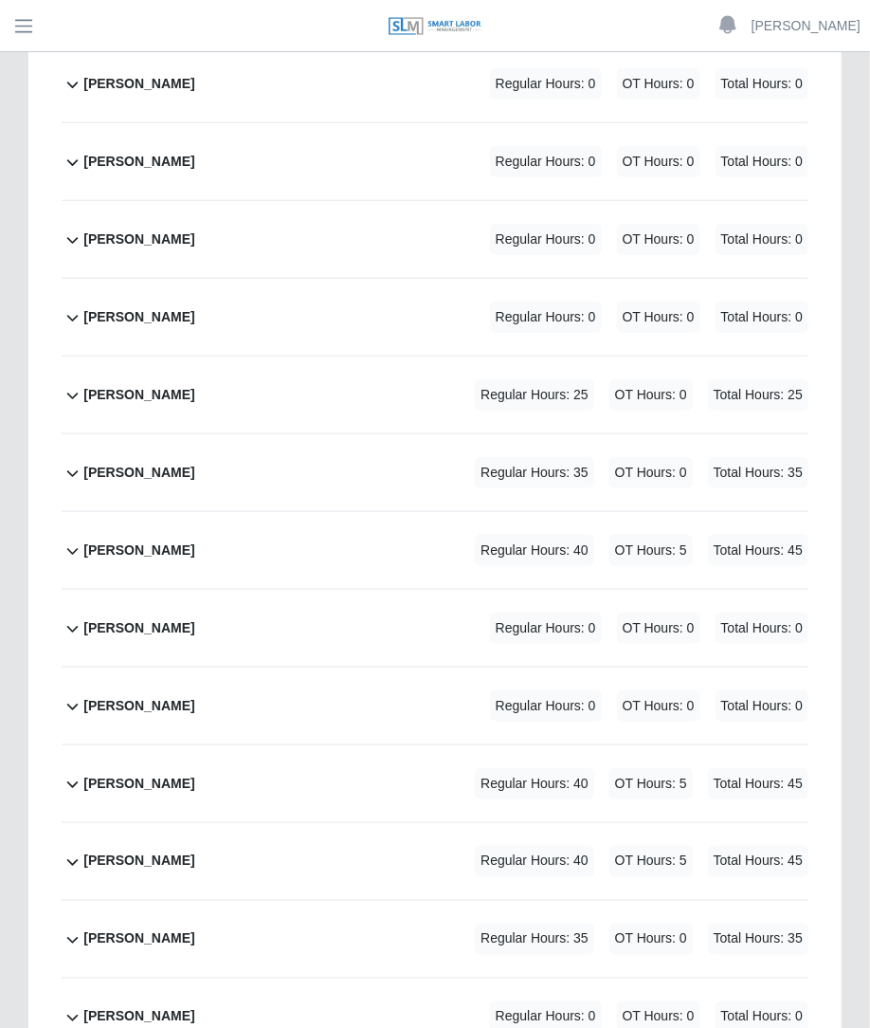
scroll to position [5697, 0]
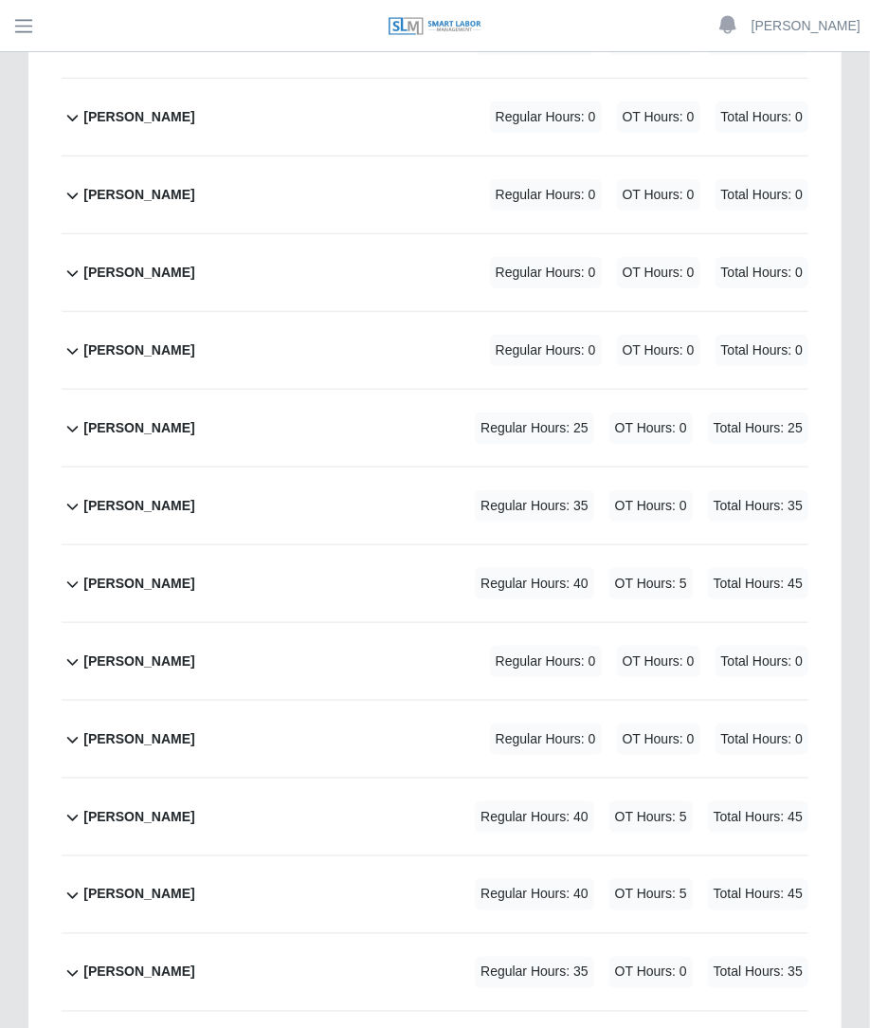
click at [408, 390] on div "Javier Quinones Regular Hours: 25 OT Hours: 0 Total Hours: 25" at bounding box center [445, 428] width 725 height 77
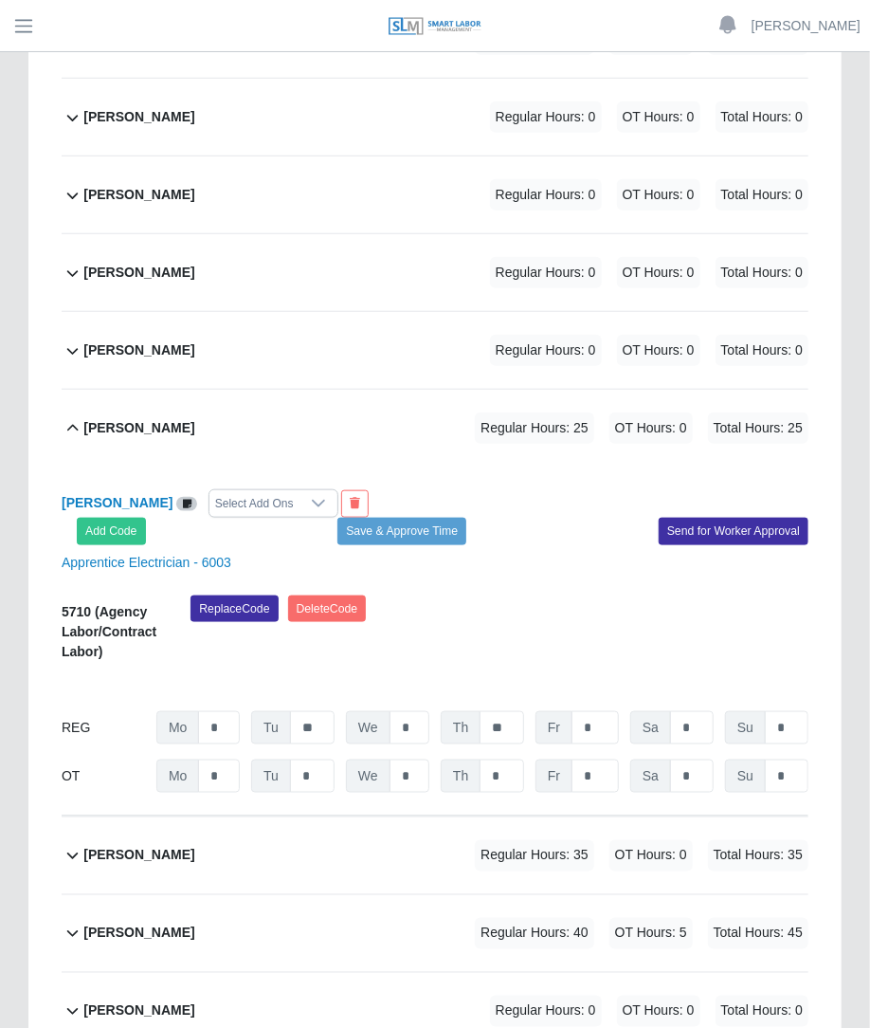
click at [243, 490] on div "Select Add Ons" at bounding box center [255, 503] width 90 height 27
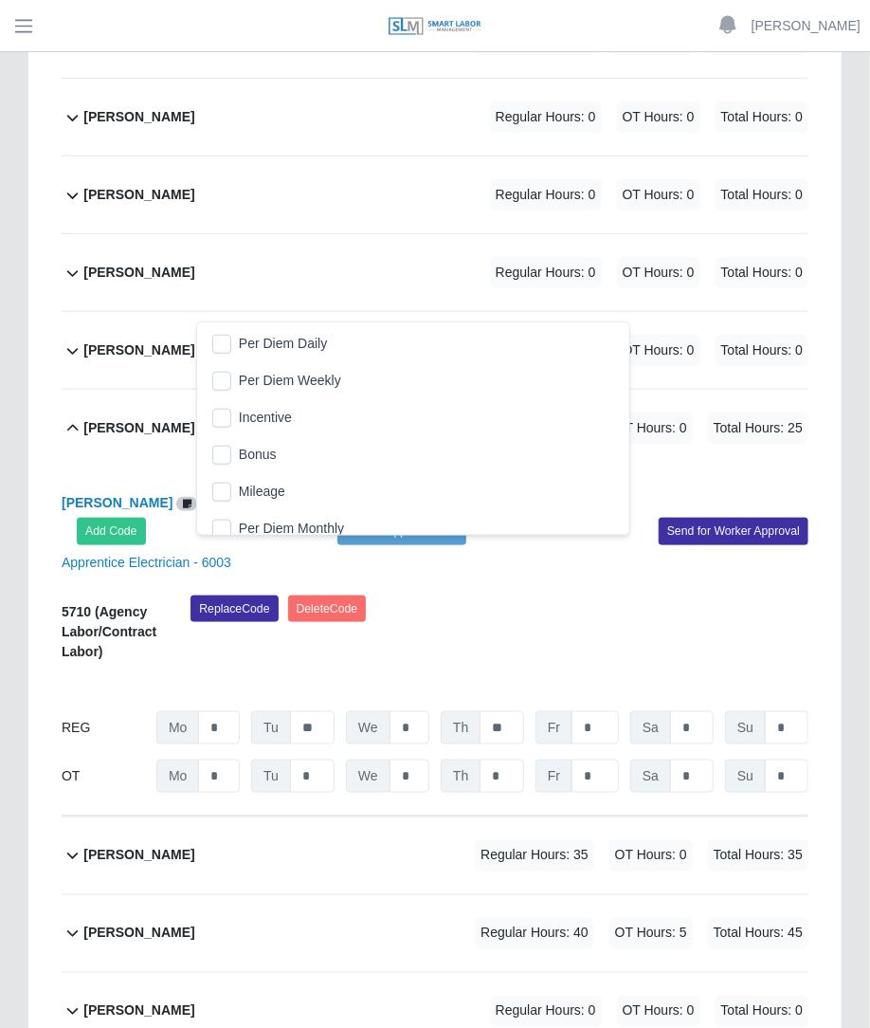
scroll to position [19, 12]
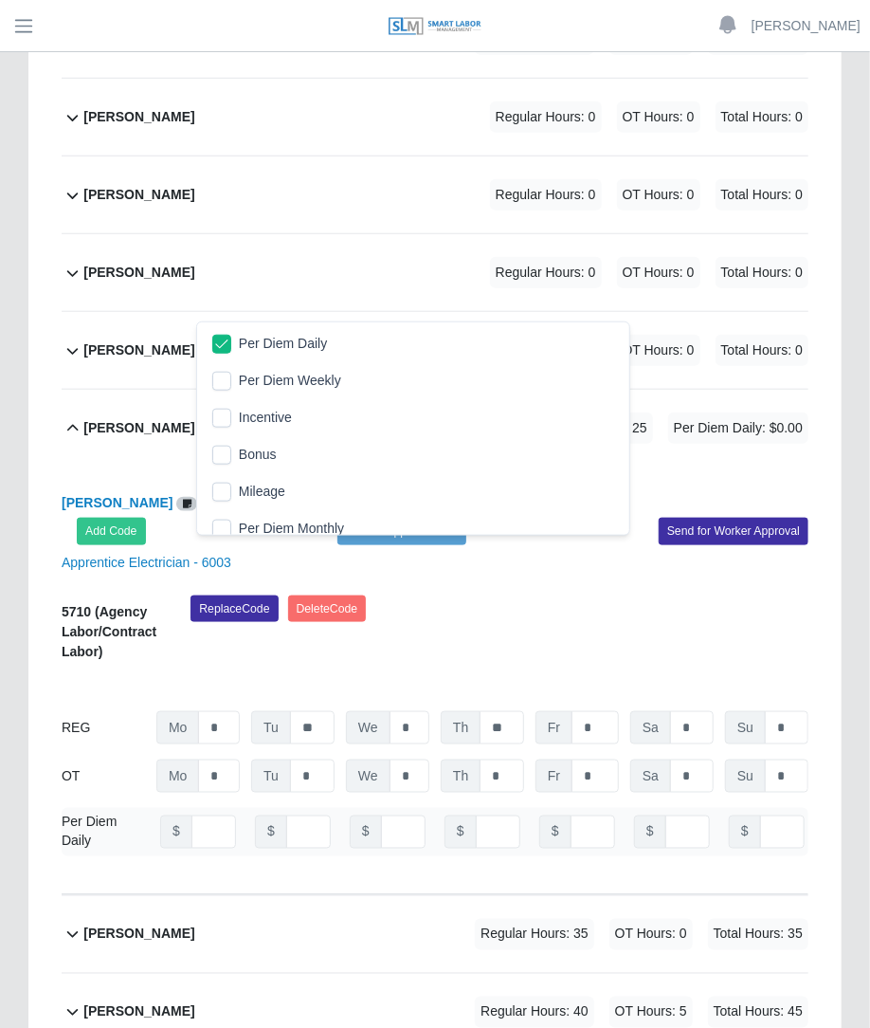
click at [463, 467] on div "Javier Quinones Per Diem Daily Add Code Save & Approve Time Send for Worker App…" at bounding box center [435, 681] width 747 height 428
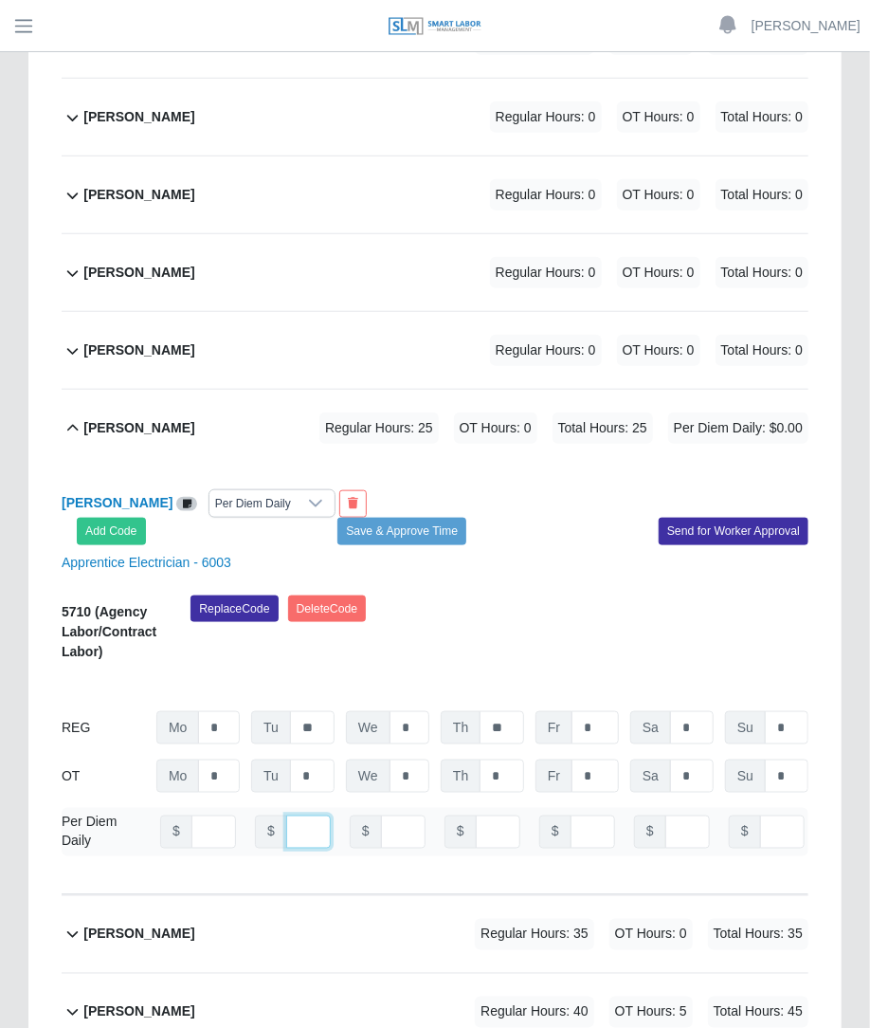
click at [290, 815] on input "number" at bounding box center [308, 831] width 45 height 33
type input "***"
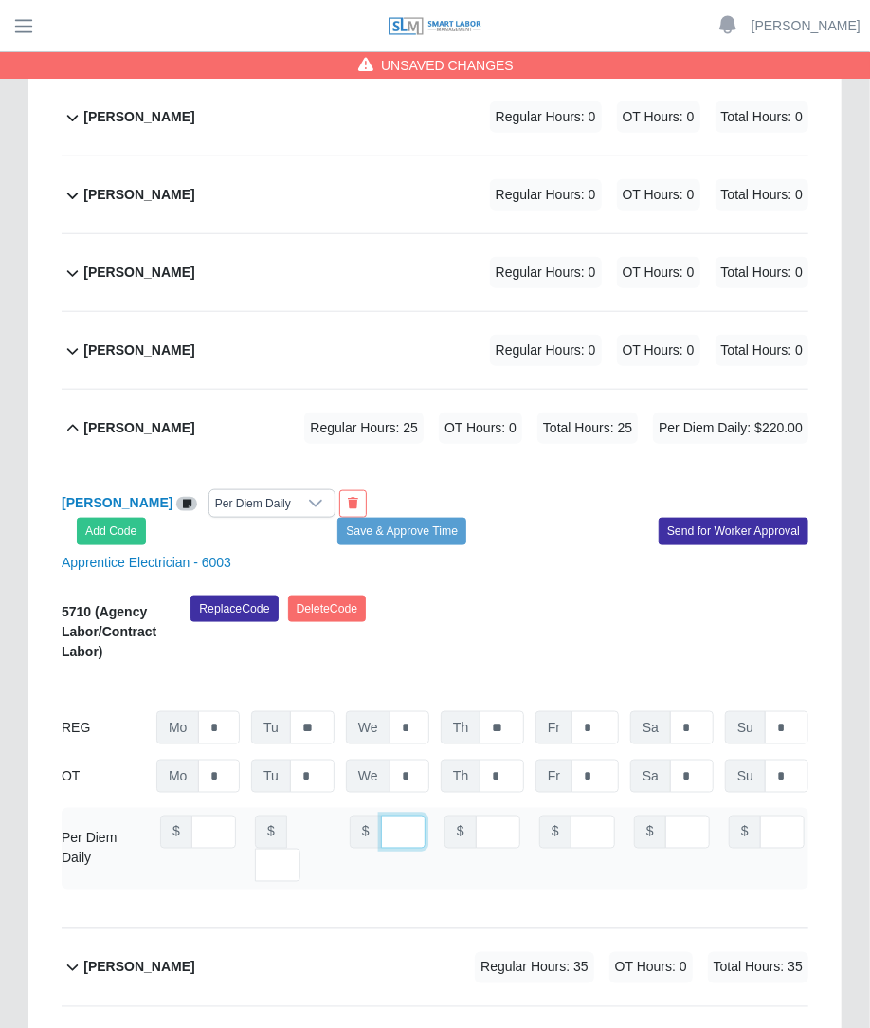
scroll to position [0, 13]
type input "***"
click at [424, 518] on button "Save & Approve Time" at bounding box center [402, 531] width 129 height 27
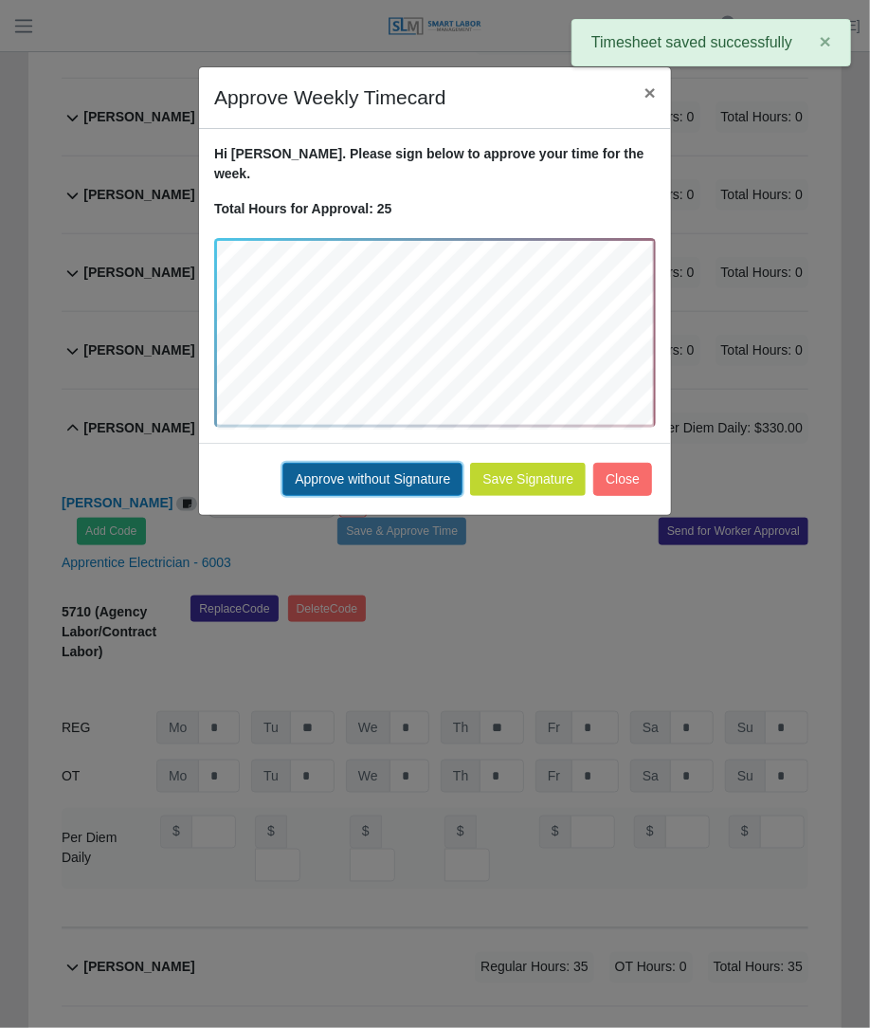
click at [445, 463] on button "Approve without Signature" at bounding box center [373, 479] width 180 height 33
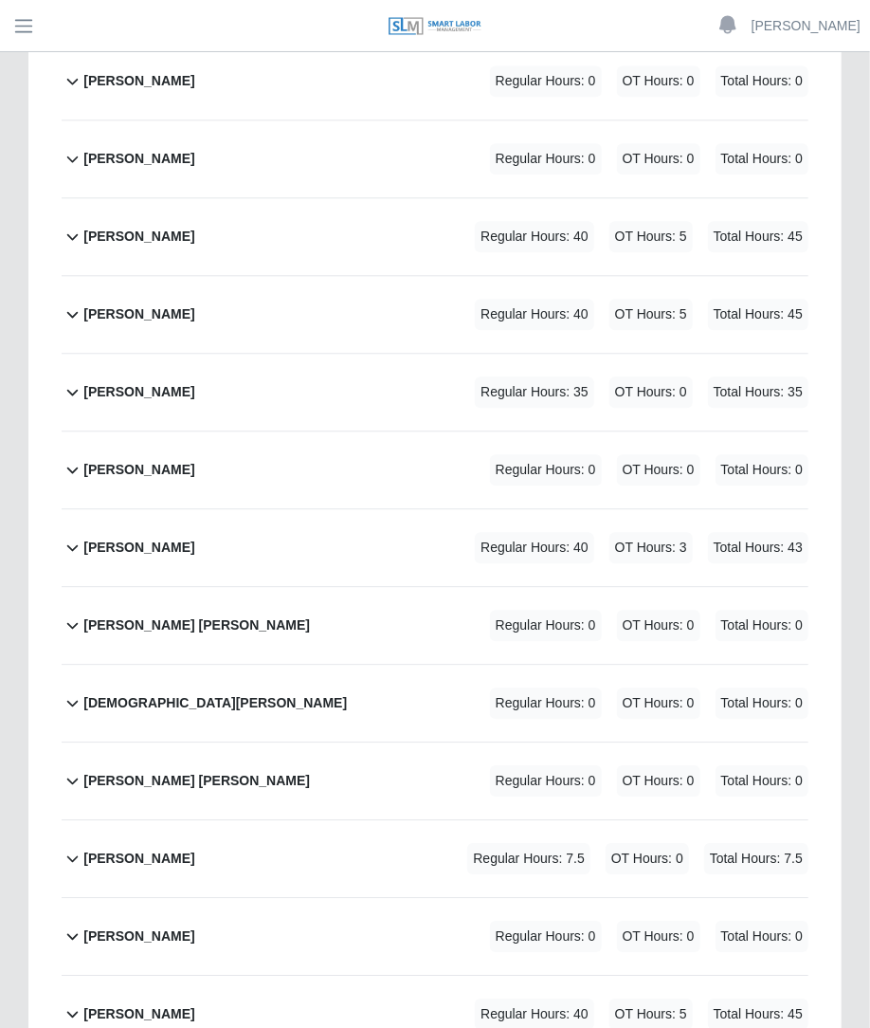
scroll to position [6789, 0]
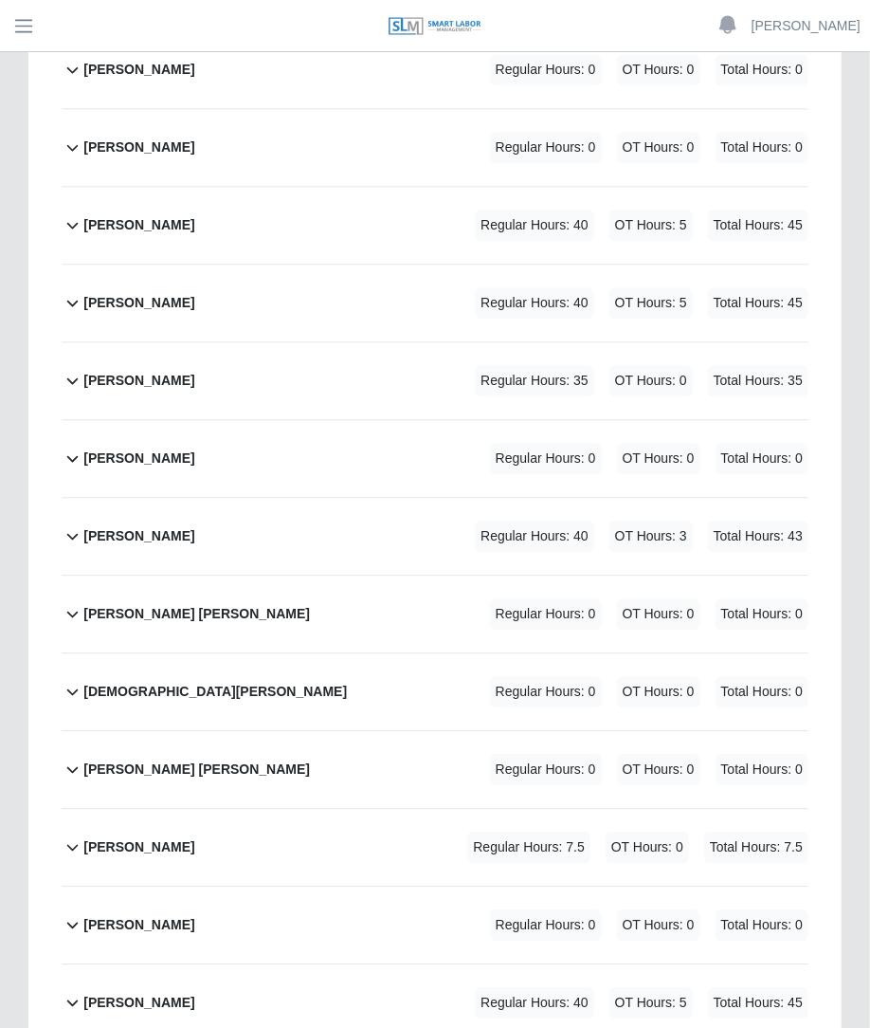
click at [559, 498] on div "Jeremy Talamantez Regular Hours: 40 OT Hours: 3 Total Hours: 43" at bounding box center [445, 536] width 725 height 77
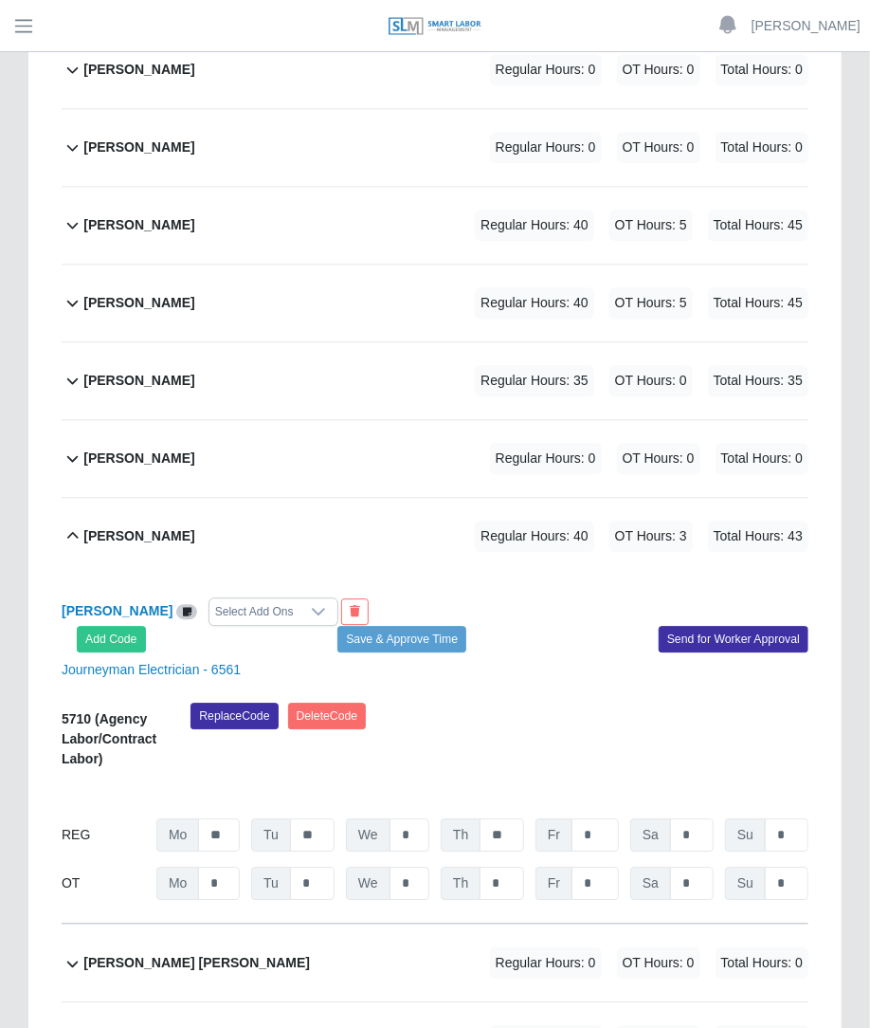
click at [258, 598] on div "Select Add Ons" at bounding box center [255, 611] width 90 height 27
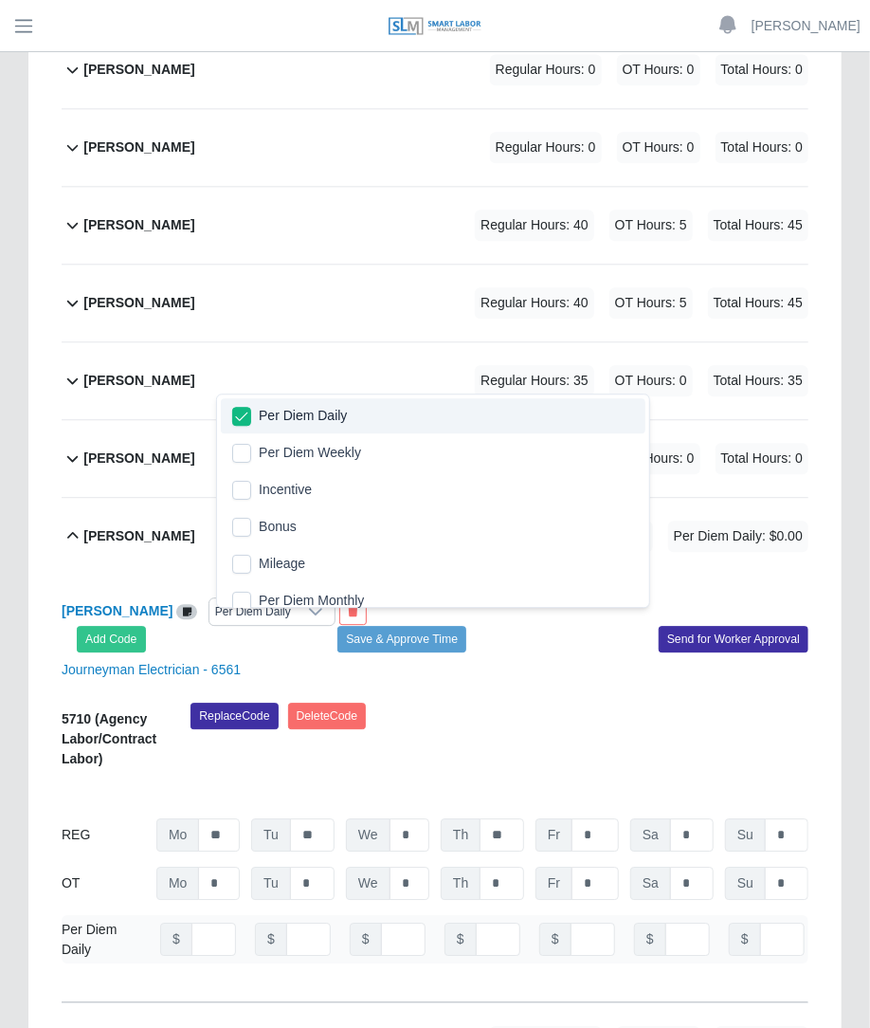
click at [506, 575] on div "Jeremy Talamantez Per Diem Daily Add Code Save & Approve Time Send for Worker A…" at bounding box center [435, 789] width 747 height 428
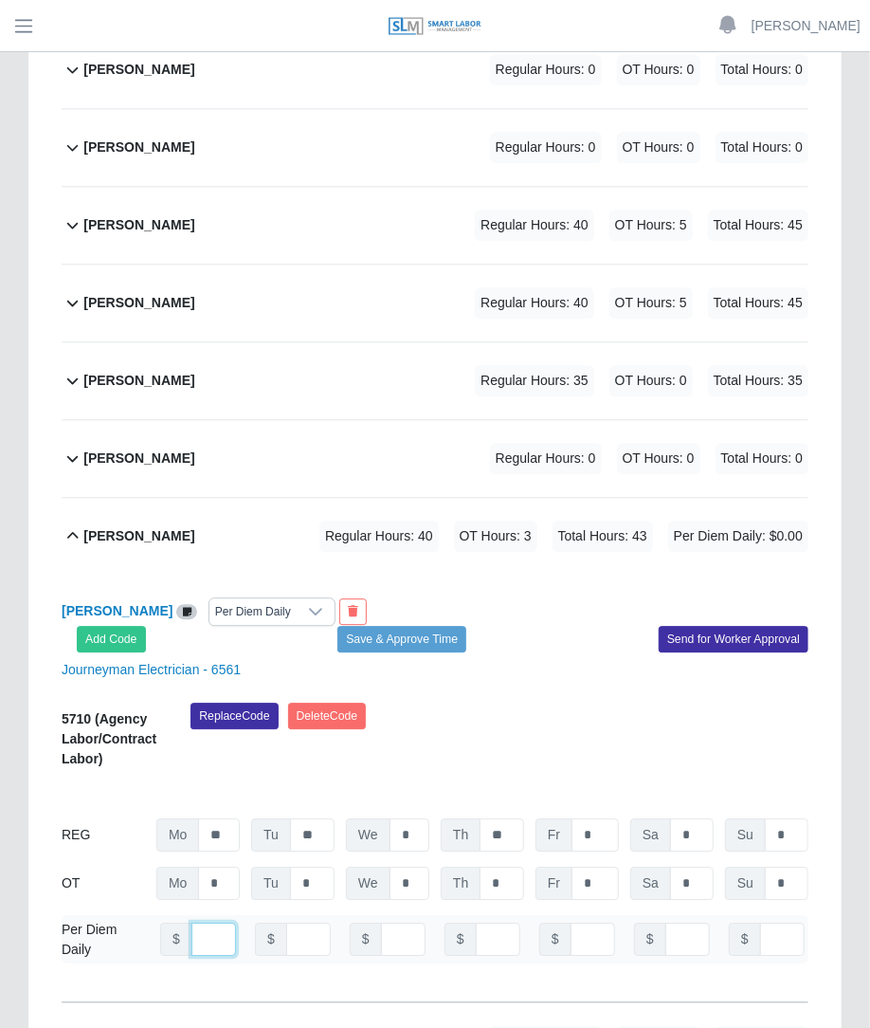
type input "*"
click at [208, 923] on input "*" at bounding box center [214, 939] width 45 height 33
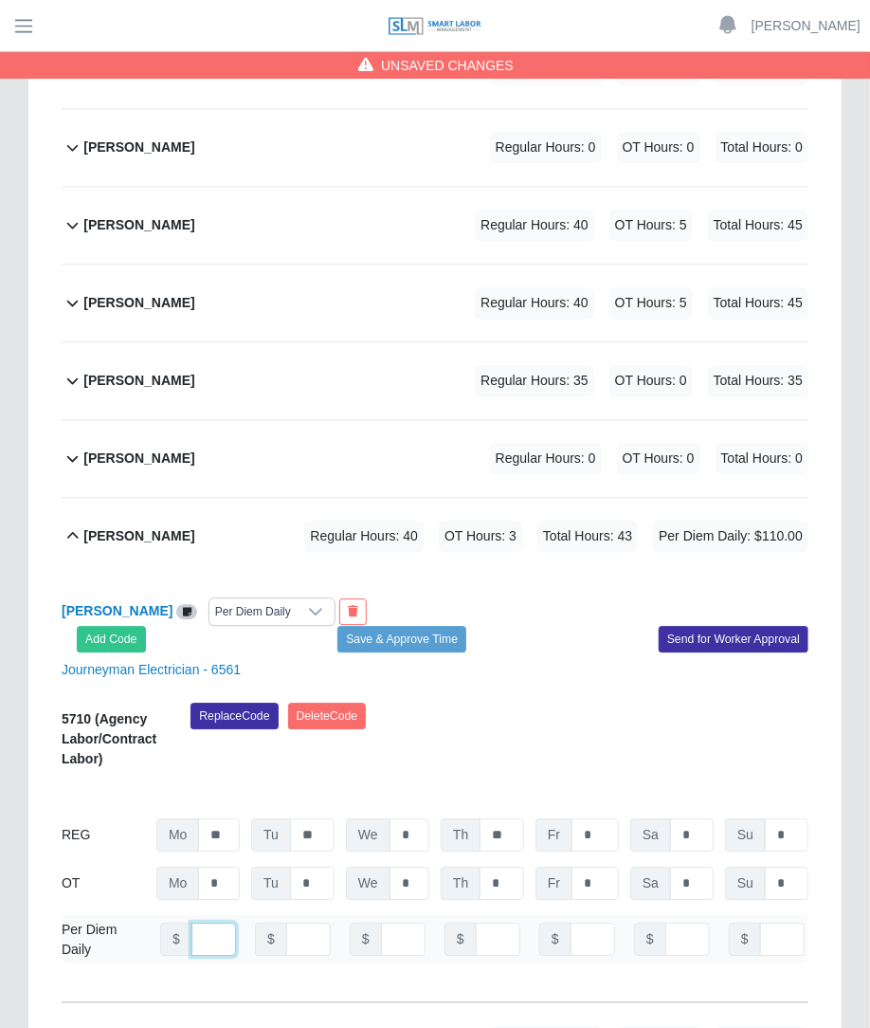
scroll to position [0, 13]
type input "***"
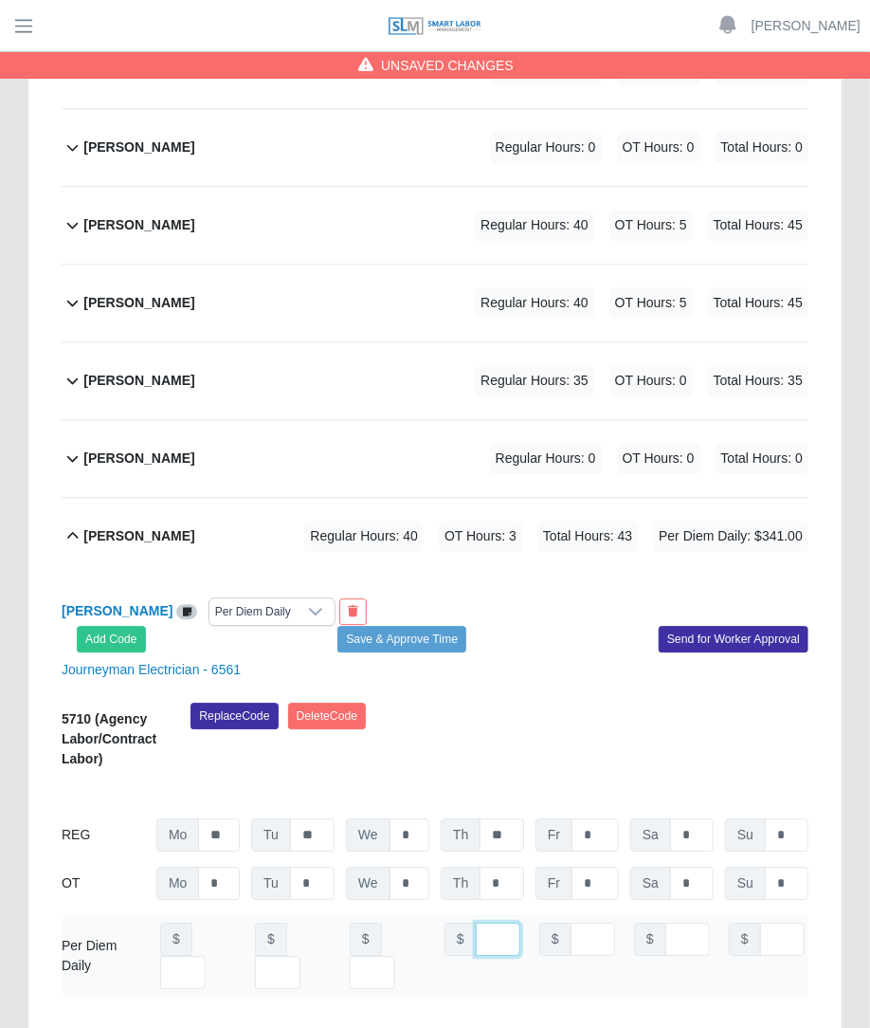
scroll to position [0, 13]
type input "***"
click at [427, 626] on button "Save & Approve Time" at bounding box center [402, 639] width 129 height 27
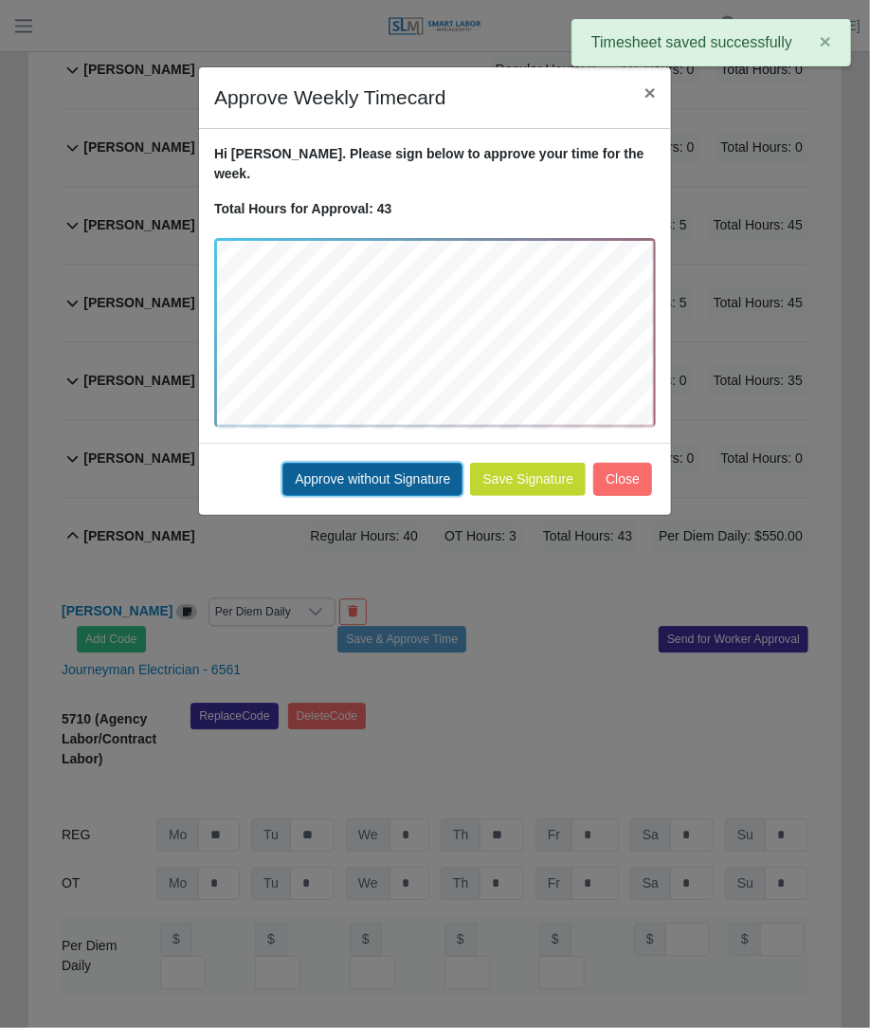
click at [421, 463] on button "Approve without Signature" at bounding box center [373, 479] width 180 height 33
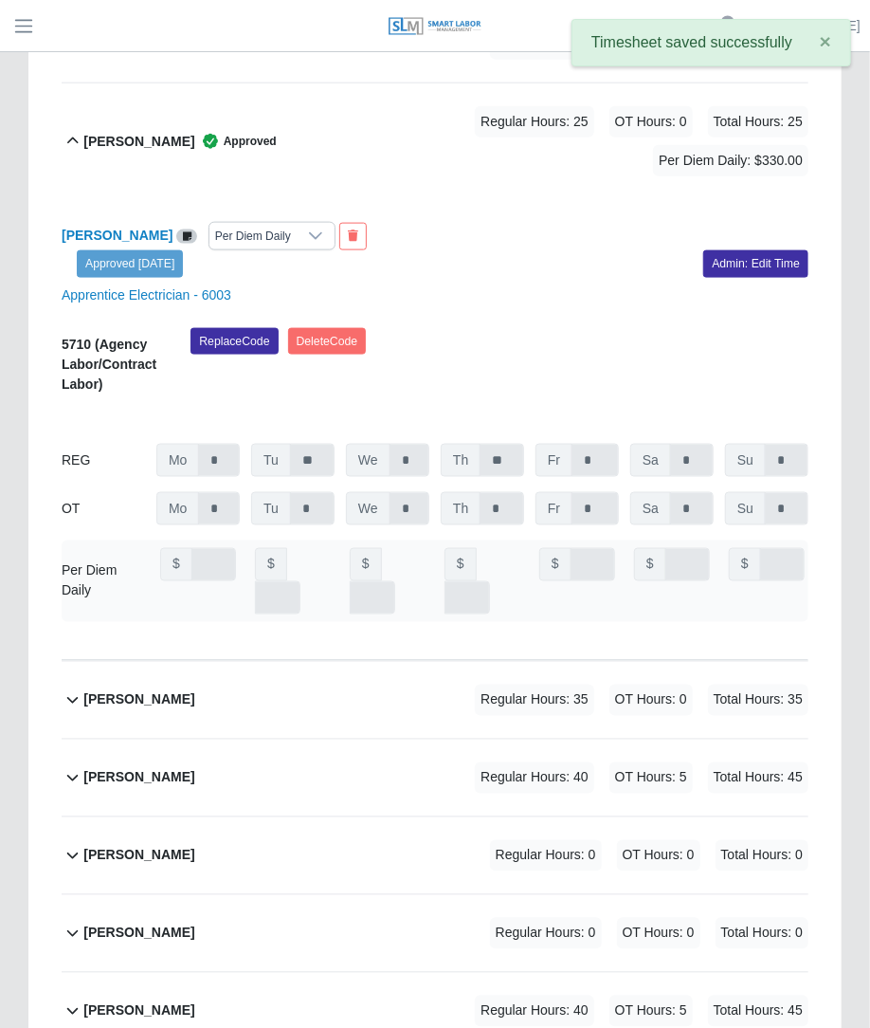
scroll to position [5933, 0]
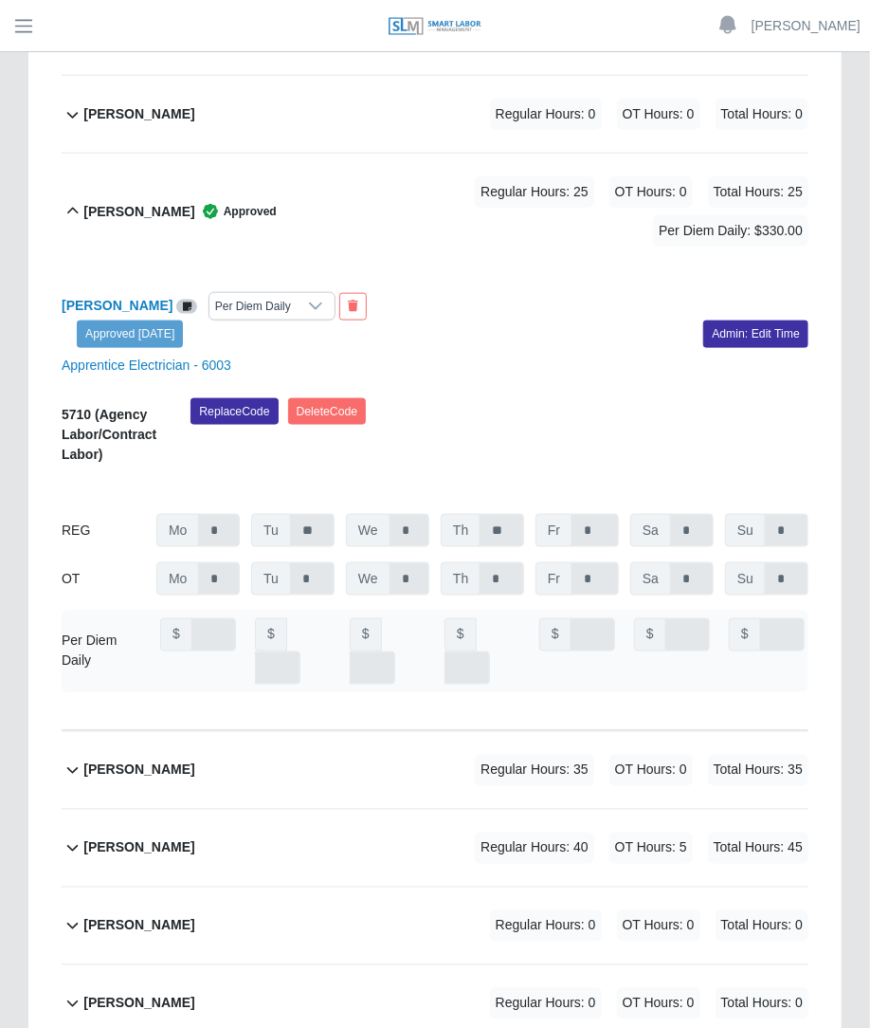
click at [655, 755] on span "OT Hours: 0" at bounding box center [651, 770] width 83 height 31
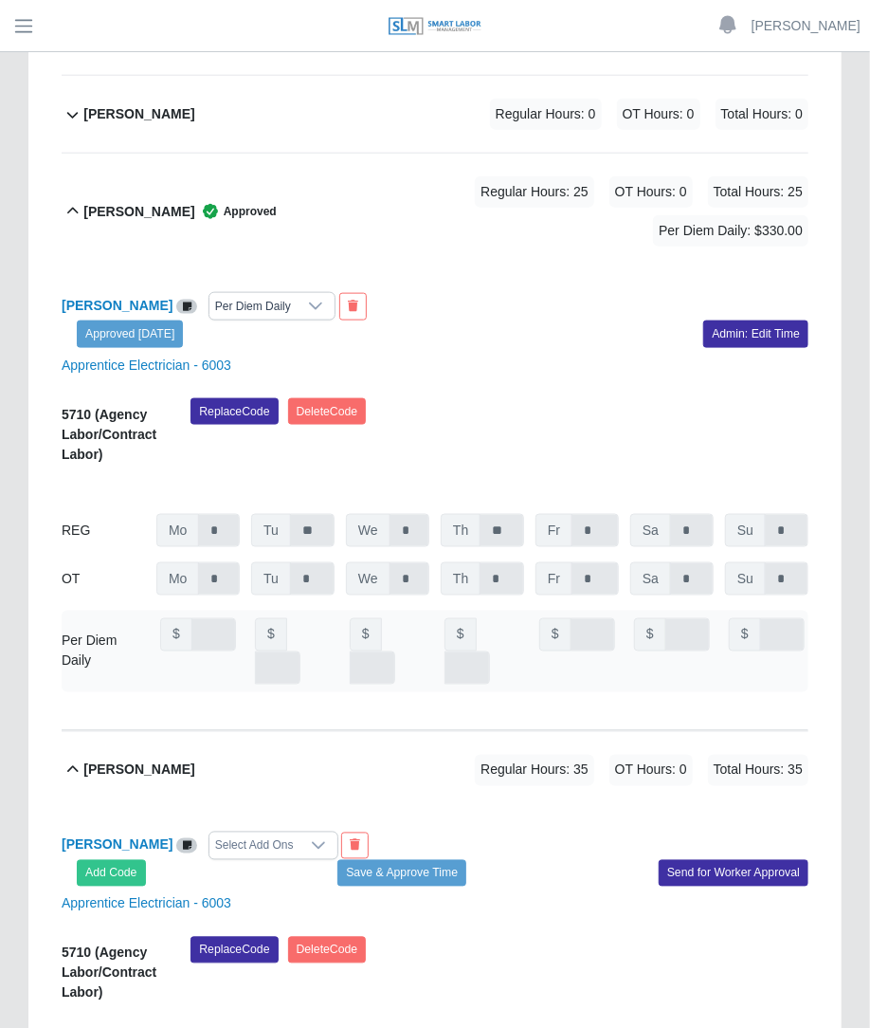
click at [237, 860] on div "Add Code Save & Approve Time Send for Worker Approval" at bounding box center [435, 873] width 776 height 27
click at [240, 833] on div "Select Add Ons" at bounding box center [255, 846] width 90 height 27
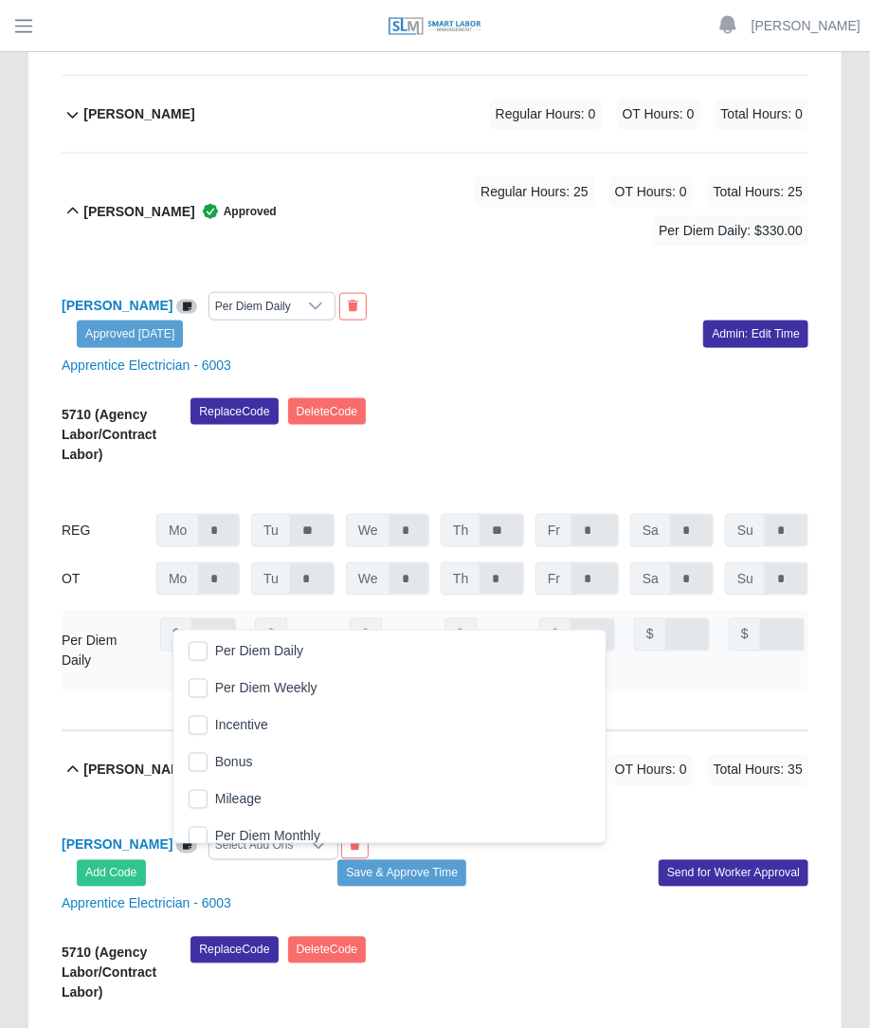
click at [225, 660] on span "Per Diem Daily" at bounding box center [259, 652] width 88 height 20
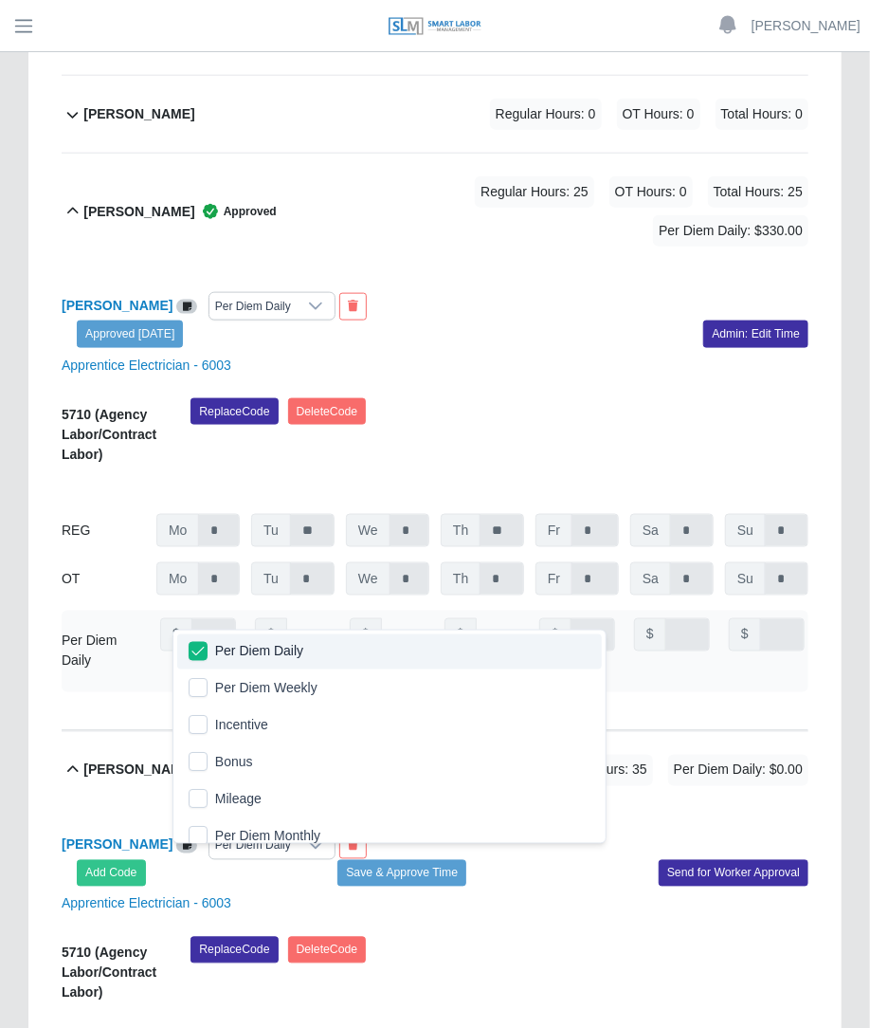
click at [463, 809] on div "Javier Leyva Per Diem Daily Add Code Save & Approve Time Send for Worker Approv…" at bounding box center [435, 1023] width 747 height 428
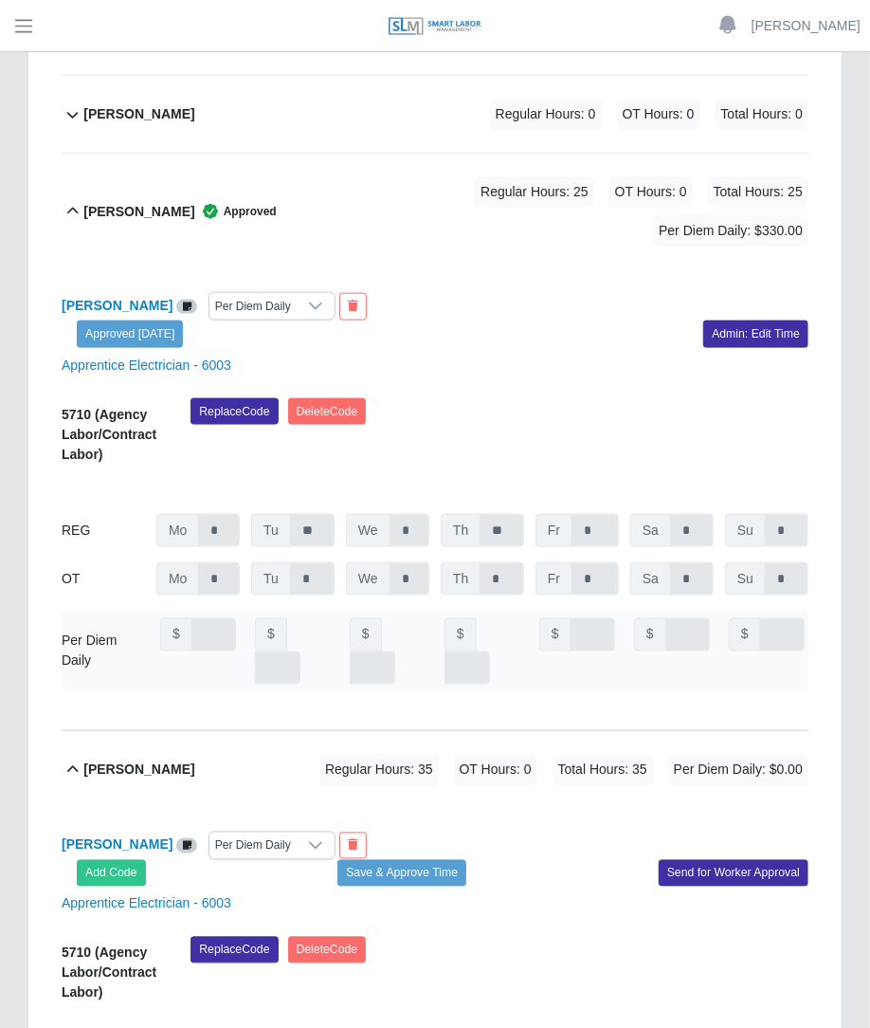
type input "***"
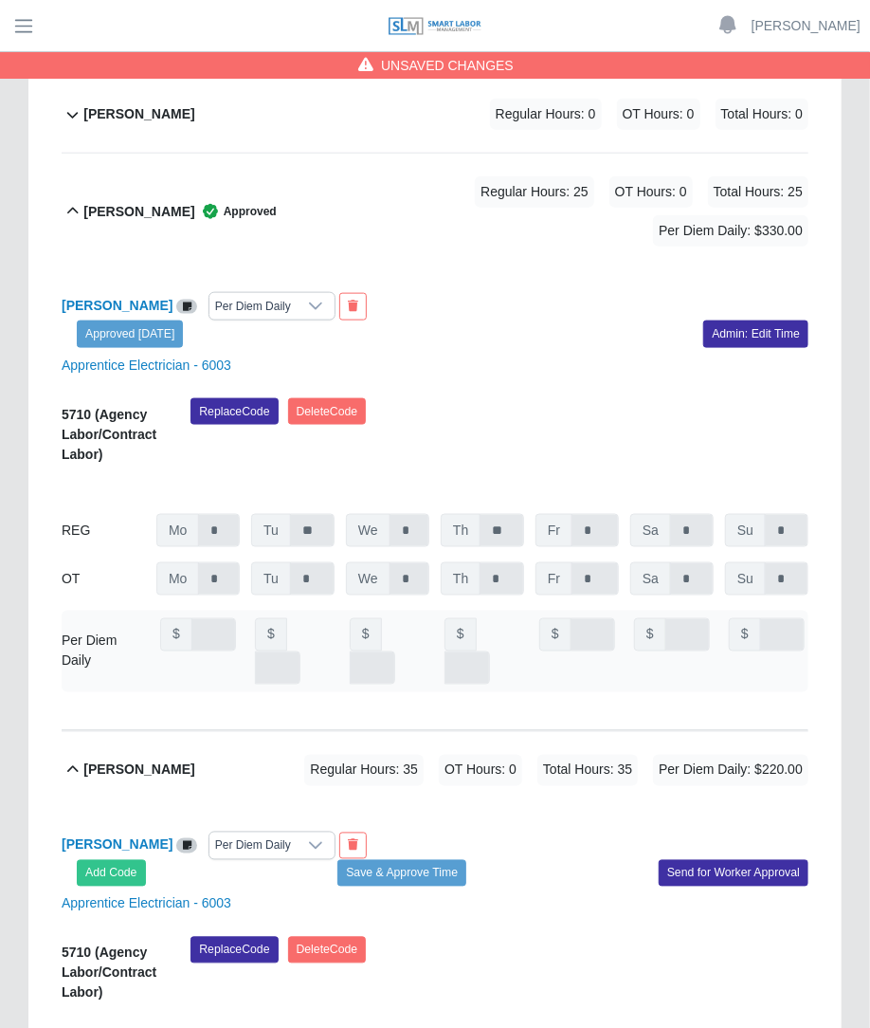
scroll to position [0, 13]
type input "***"
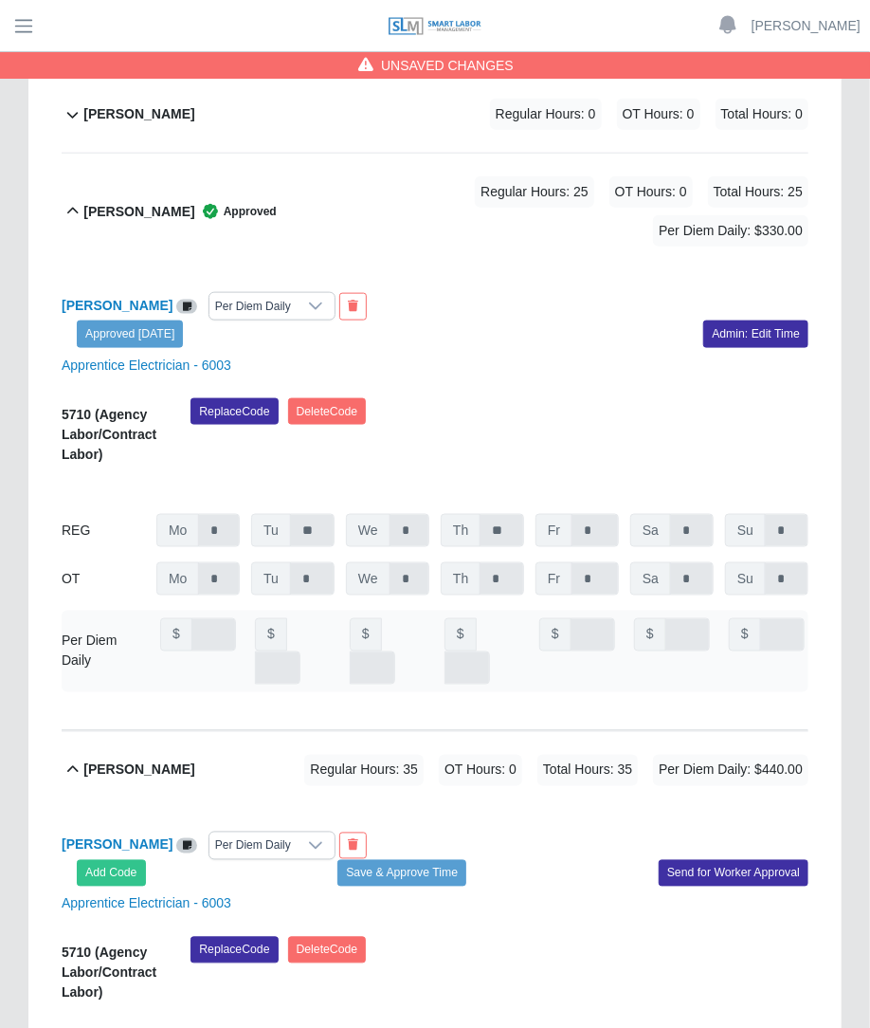
type input "***"
type input "*"
click at [433, 860] on button "Save & Approve Time" at bounding box center [402, 873] width 129 height 27
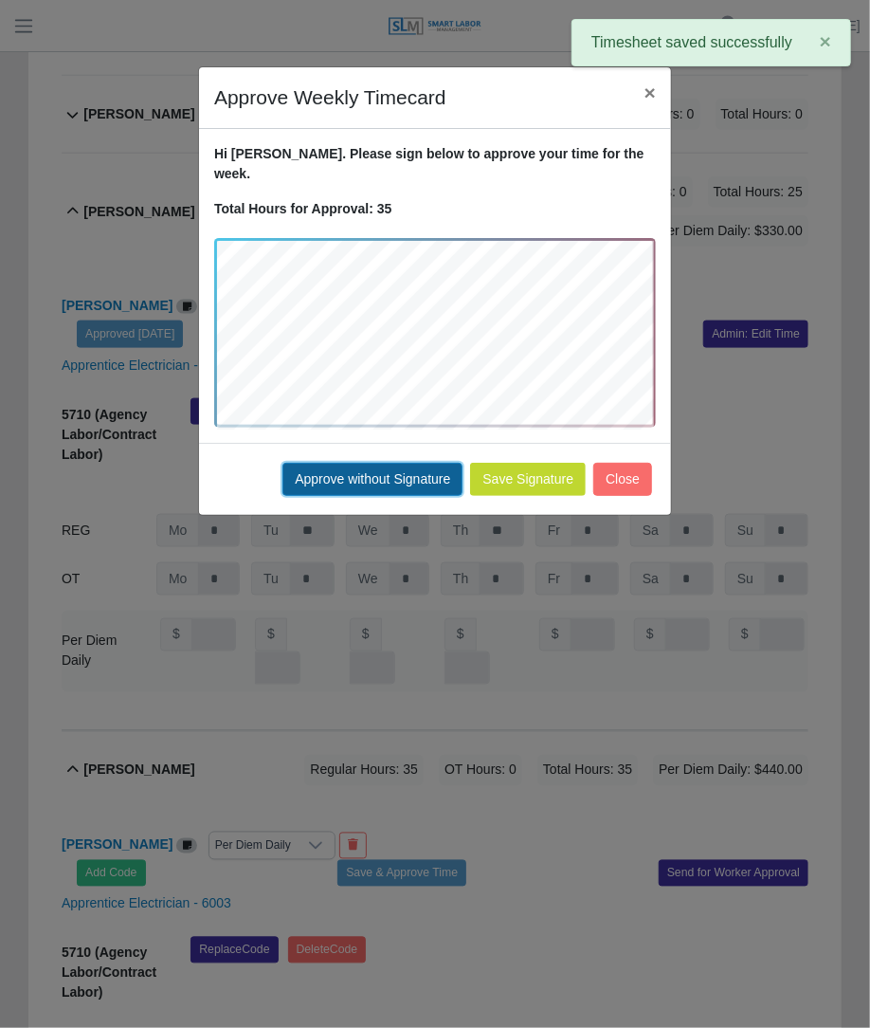
click at [421, 469] on button "Approve without Signature" at bounding box center [373, 479] width 180 height 33
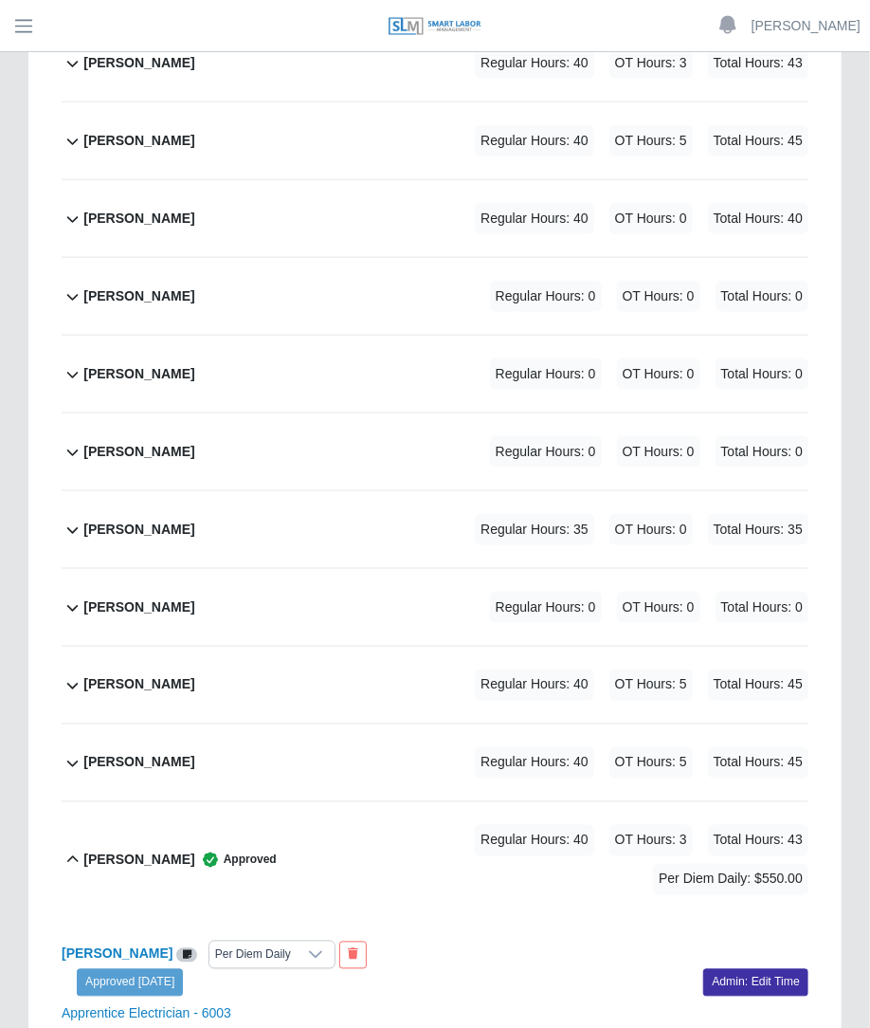
scroll to position [3434, 0]
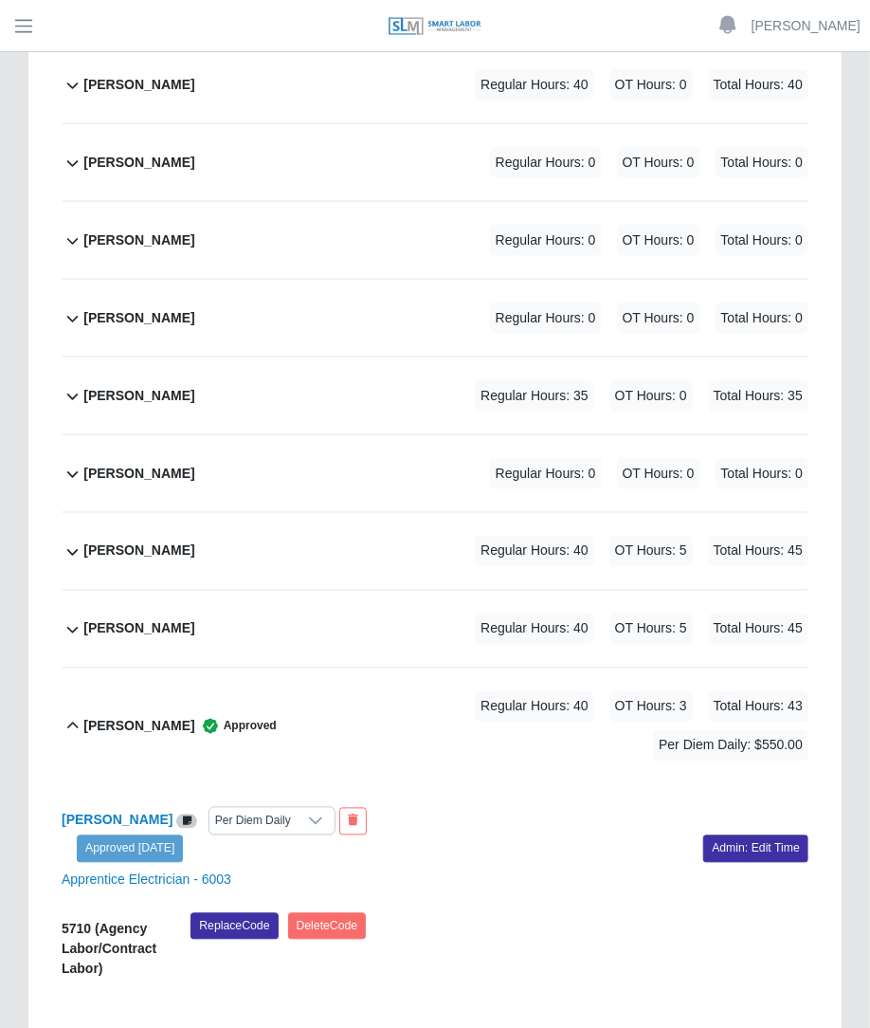
click at [413, 513] on div "Enrique Mederes Regular Hours: 40 OT Hours: 5 Total Hours: 45" at bounding box center [445, 551] width 725 height 77
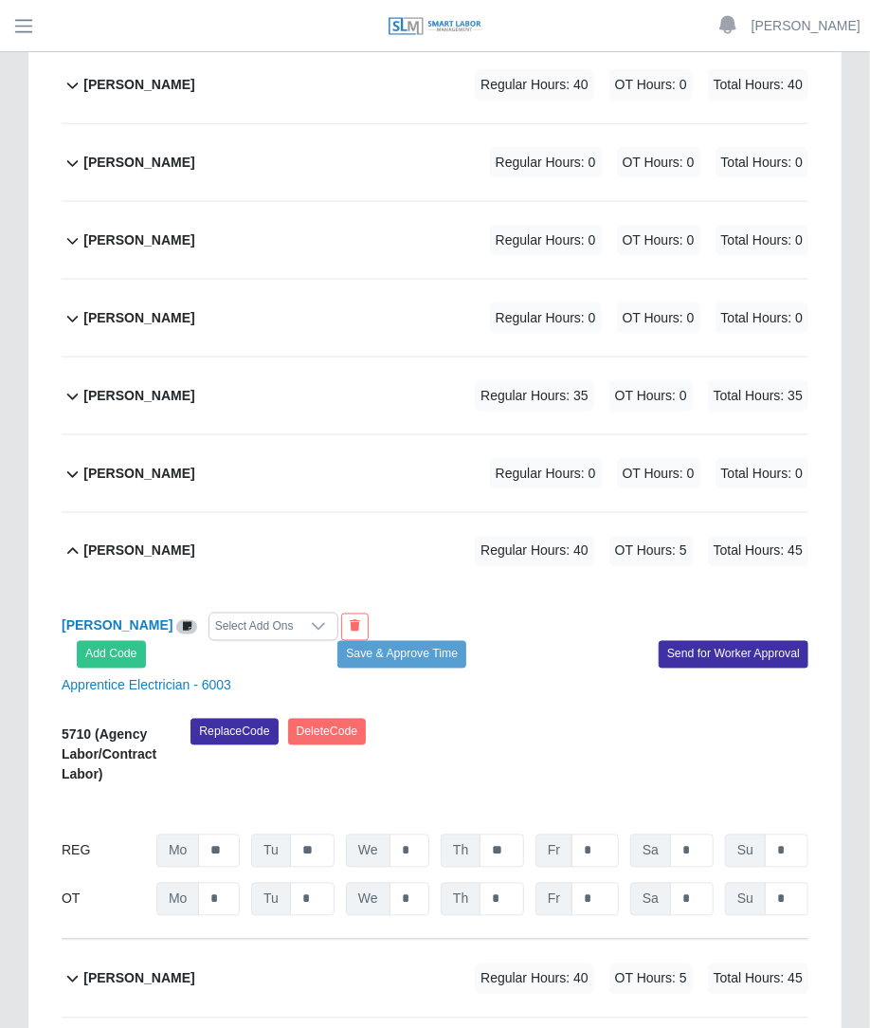
click at [237, 613] on div "Select Add Ons" at bounding box center [255, 626] width 90 height 27
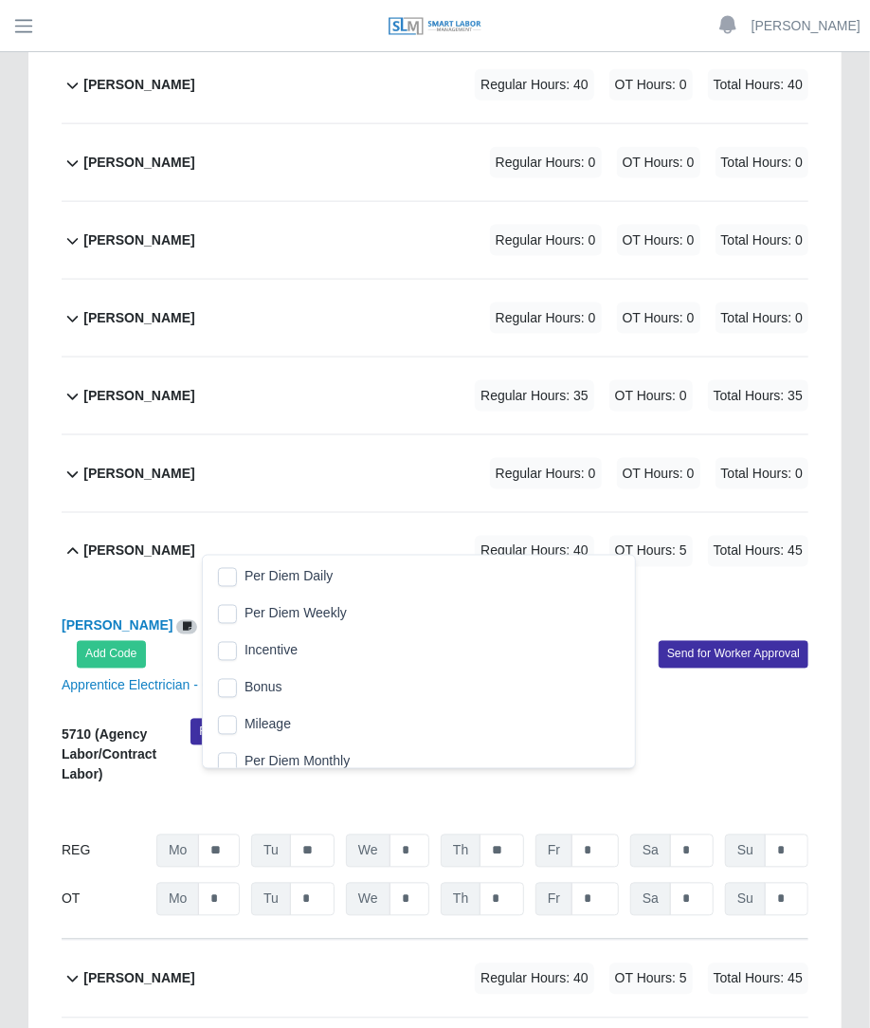
scroll to position [19, 12]
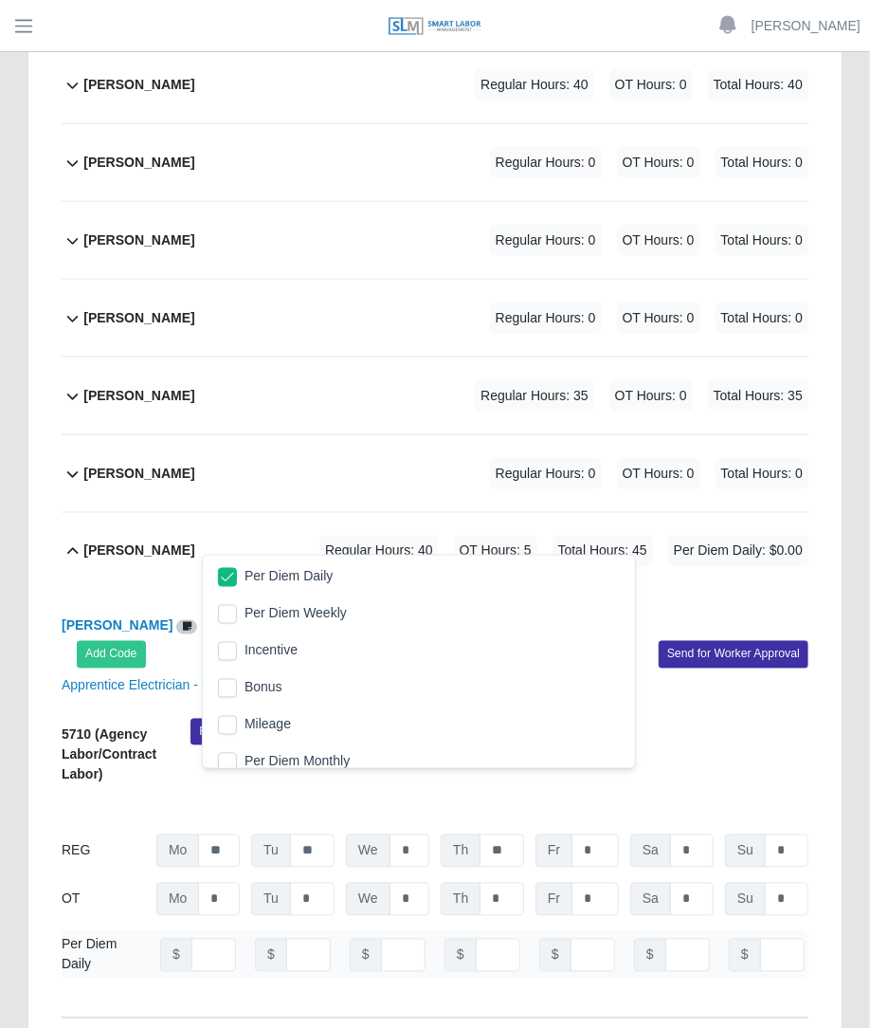
click at [503, 513] on div "Enrique Mederes Regular Hours: 40 OT Hours: 5 Total Hours: 45 Per Diem Daily: $…" at bounding box center [445, 551] width 725 height 77
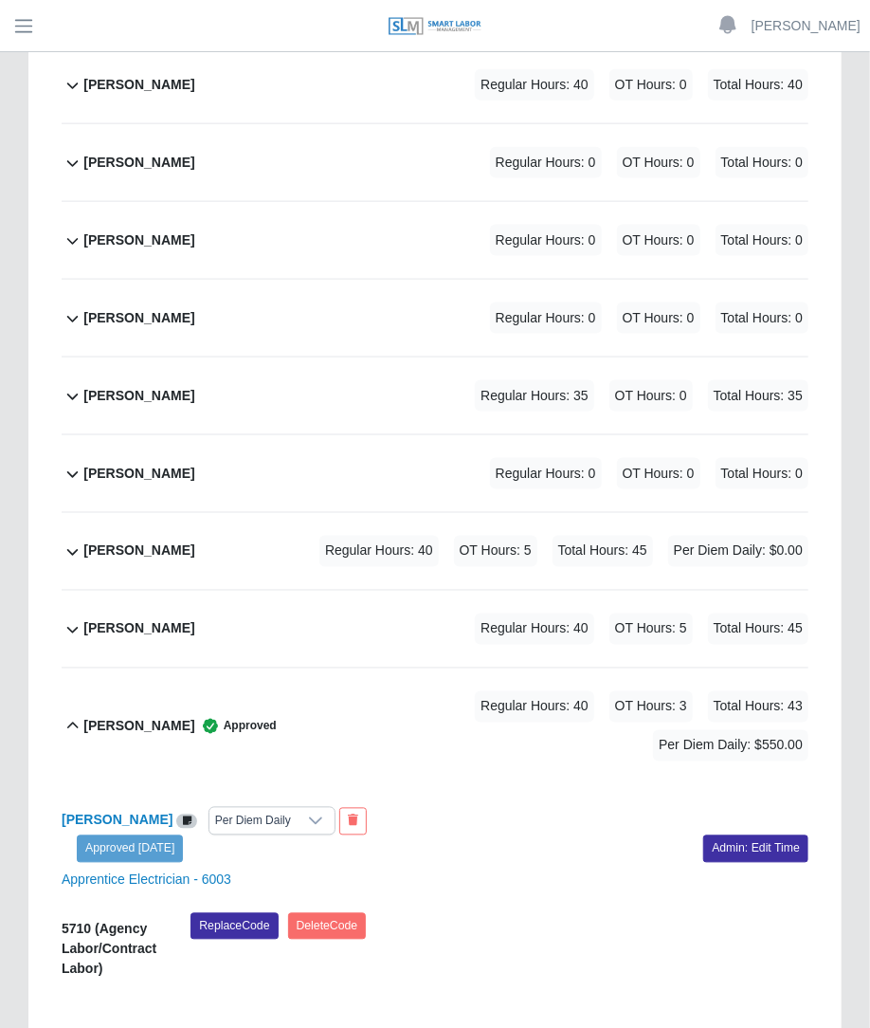
click at [417, 513] on div "Enrique Mederes Regular Hours: 40 OT Hours: 5 Total Hours: 45 Per Diem Daily: $…" at bounding box center [445, 551] width 725 height 77
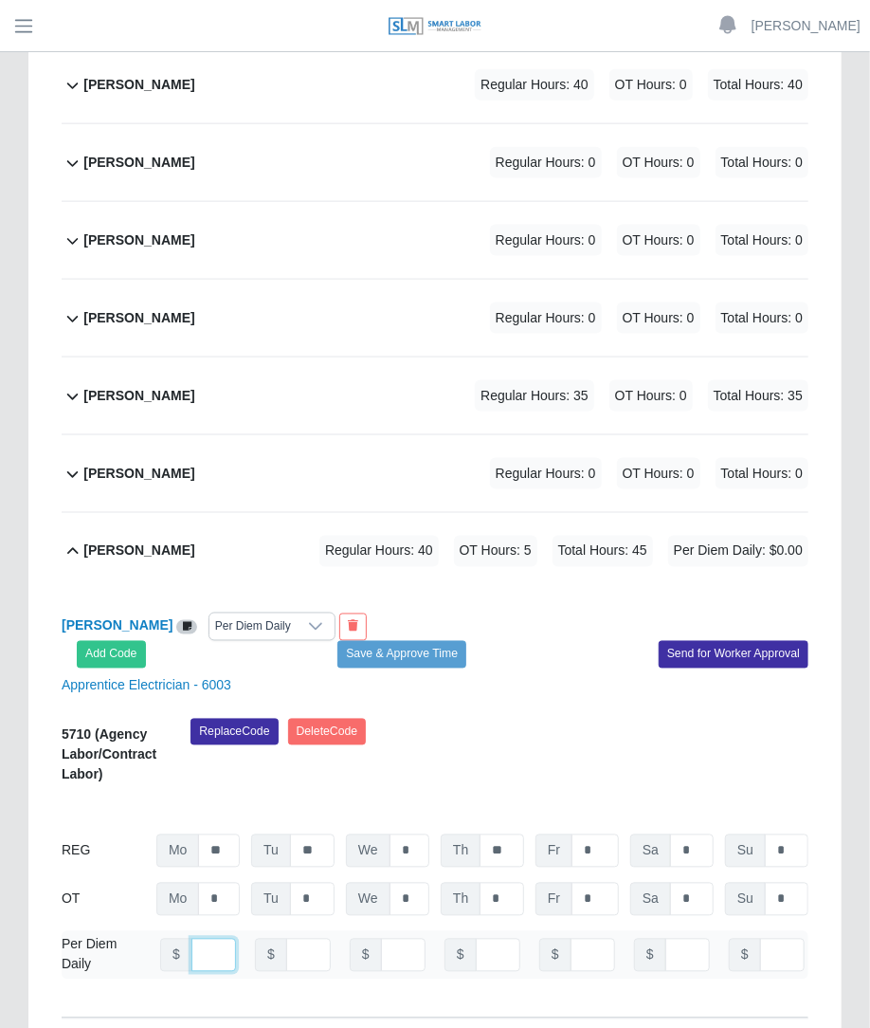
click at [202, 939] on input "number" at bounding box center [214, 955] width 45 height 33
type input "***"
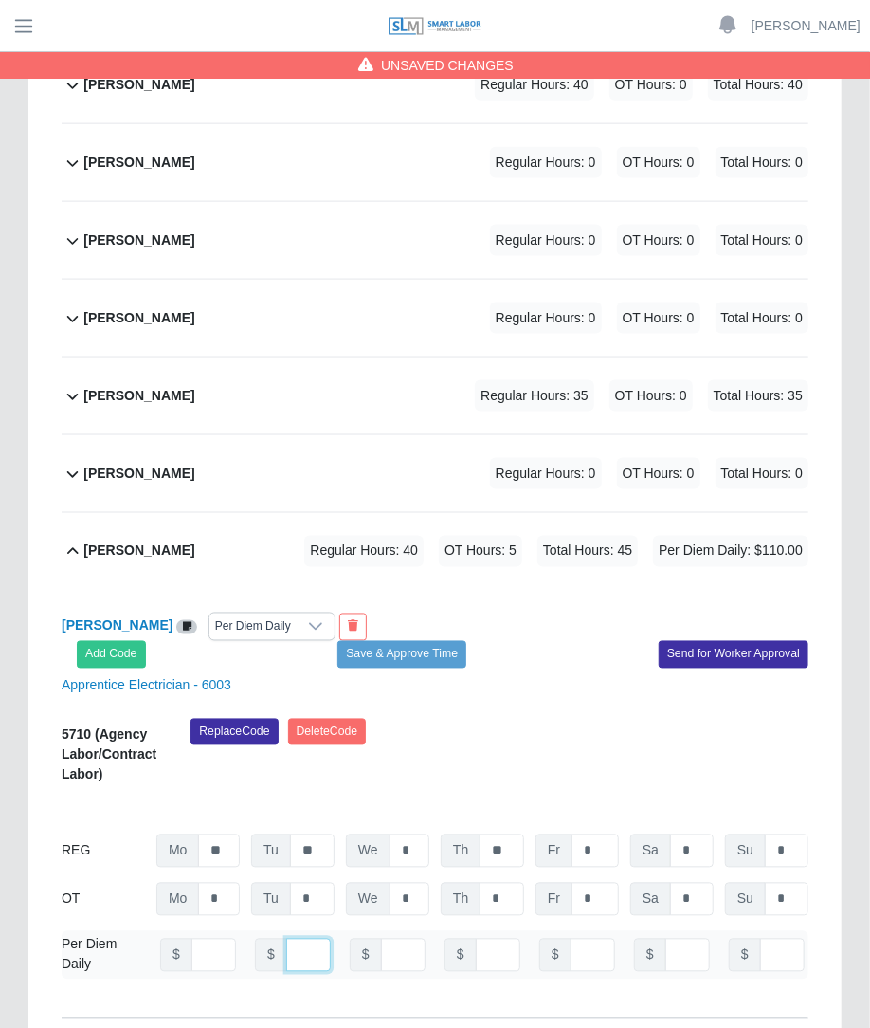
scroll to position [0, 0]
type input "***"
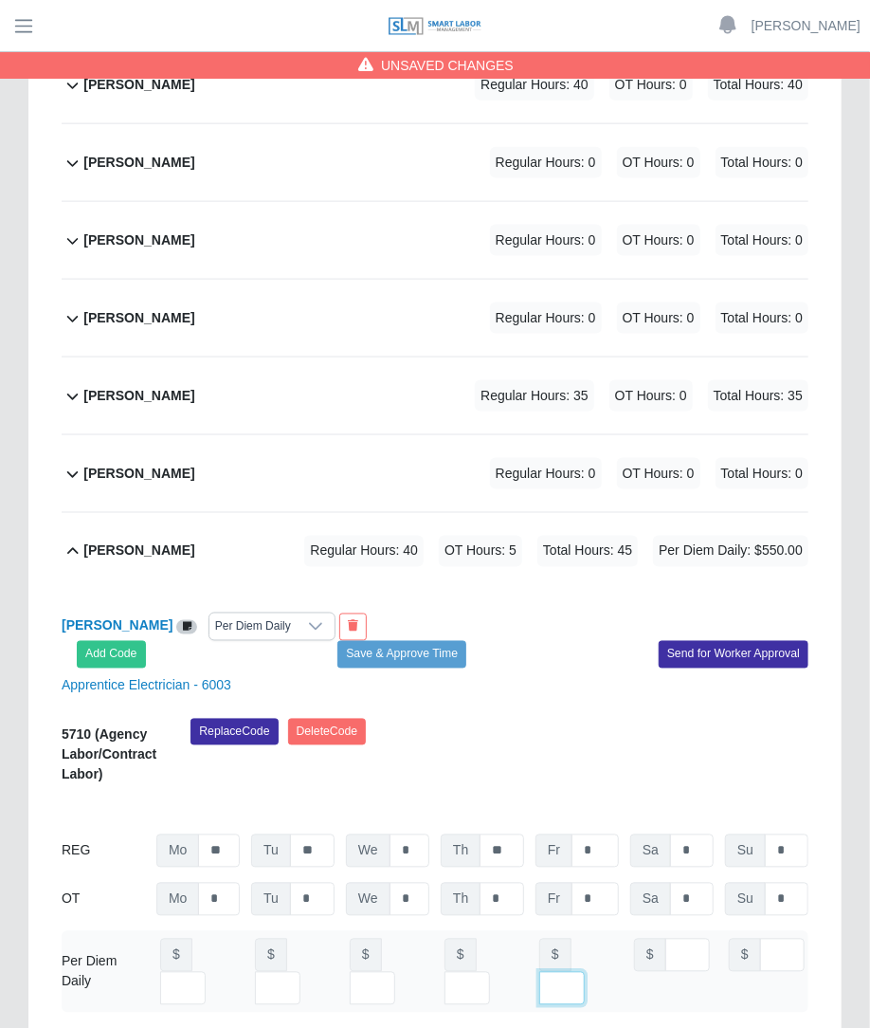
type input "***"
click at [429, 613] on div "Enrique Mederes Per Diem Daily" at bounding box center [241, 627] width 388 height 28
click at [424, 641] on button "Save & Approve Time" at bounding box center [402, 654] width 129 height 27
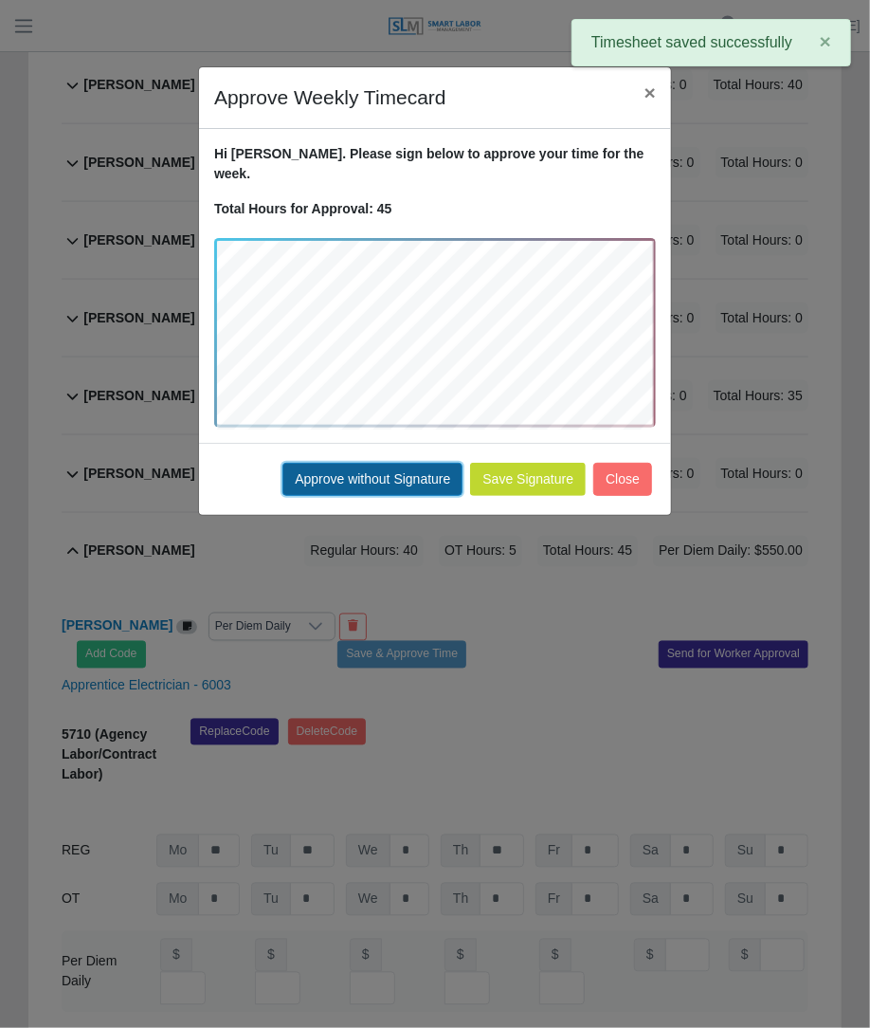
click at [428, 463] on button "Approve without Signature" at bounding box center [373, 479] width 180 height 33
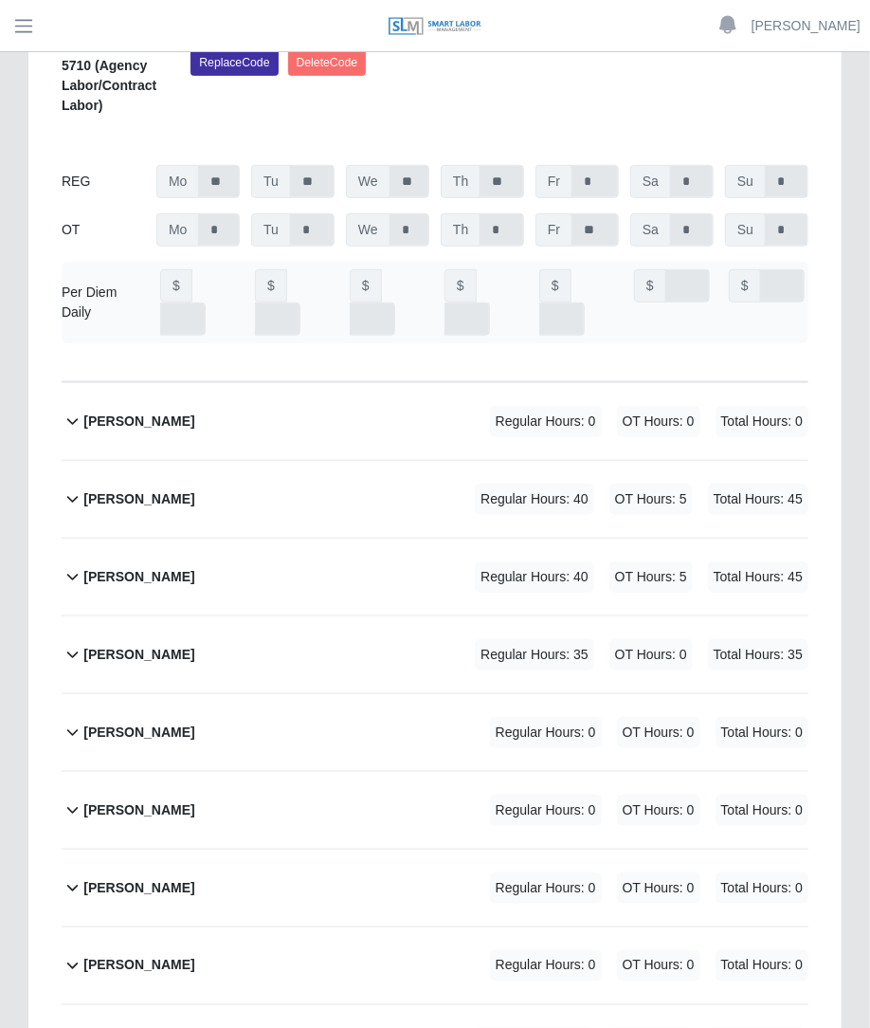
scroll to position [5608, 0]
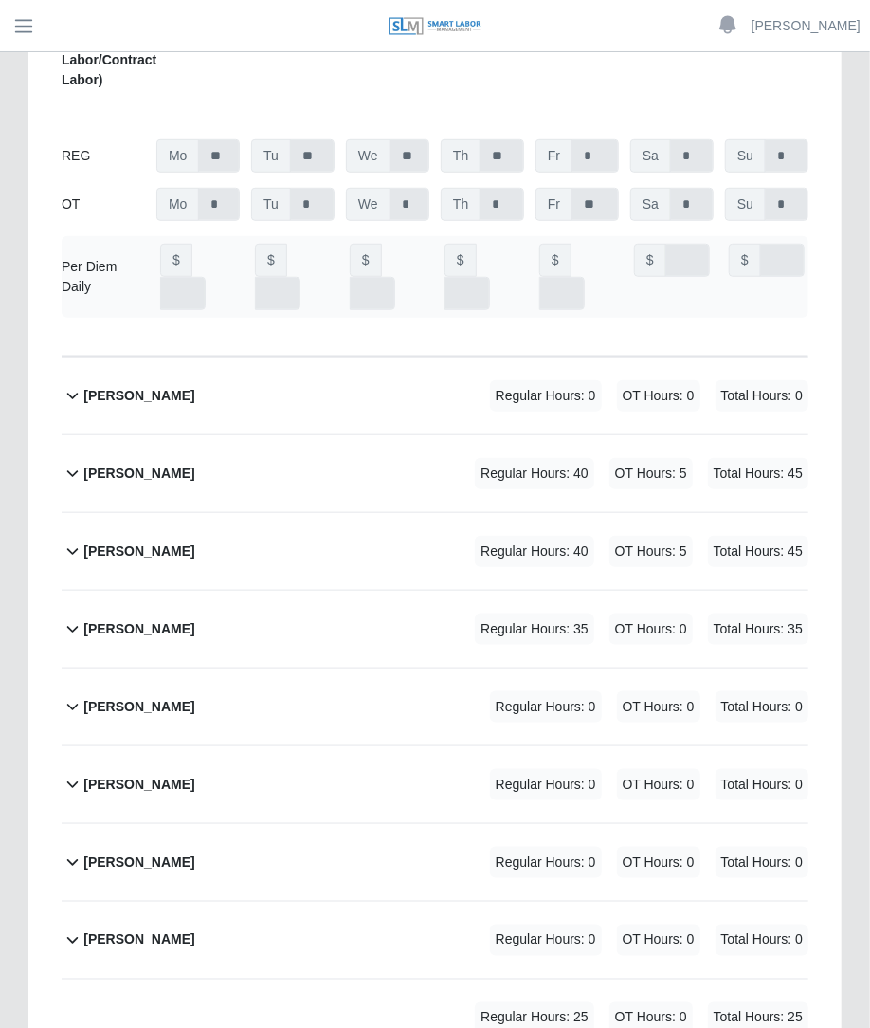
click at [663, 458] on span "OT Hours: 5" at bounding box center [651, 473] width 83 height 31
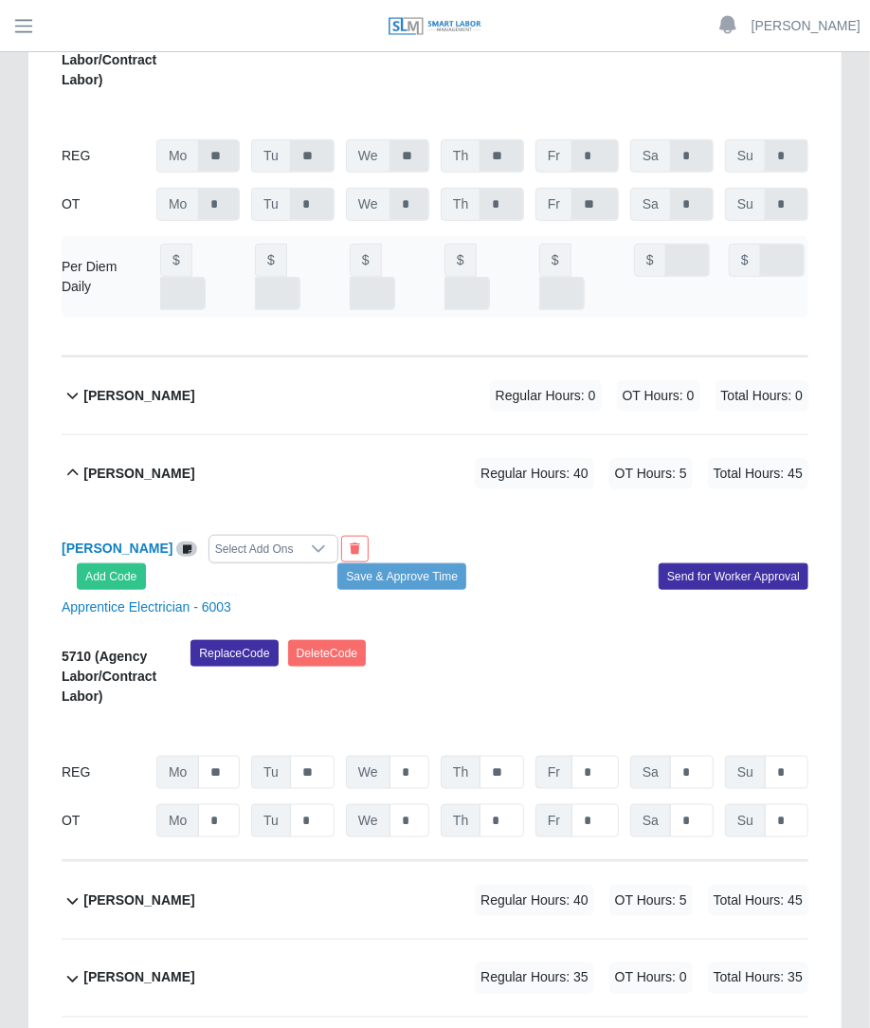
click at [252, 536] on div "Select Add Ons" at bounding box center [255, 549] width 90 height 27
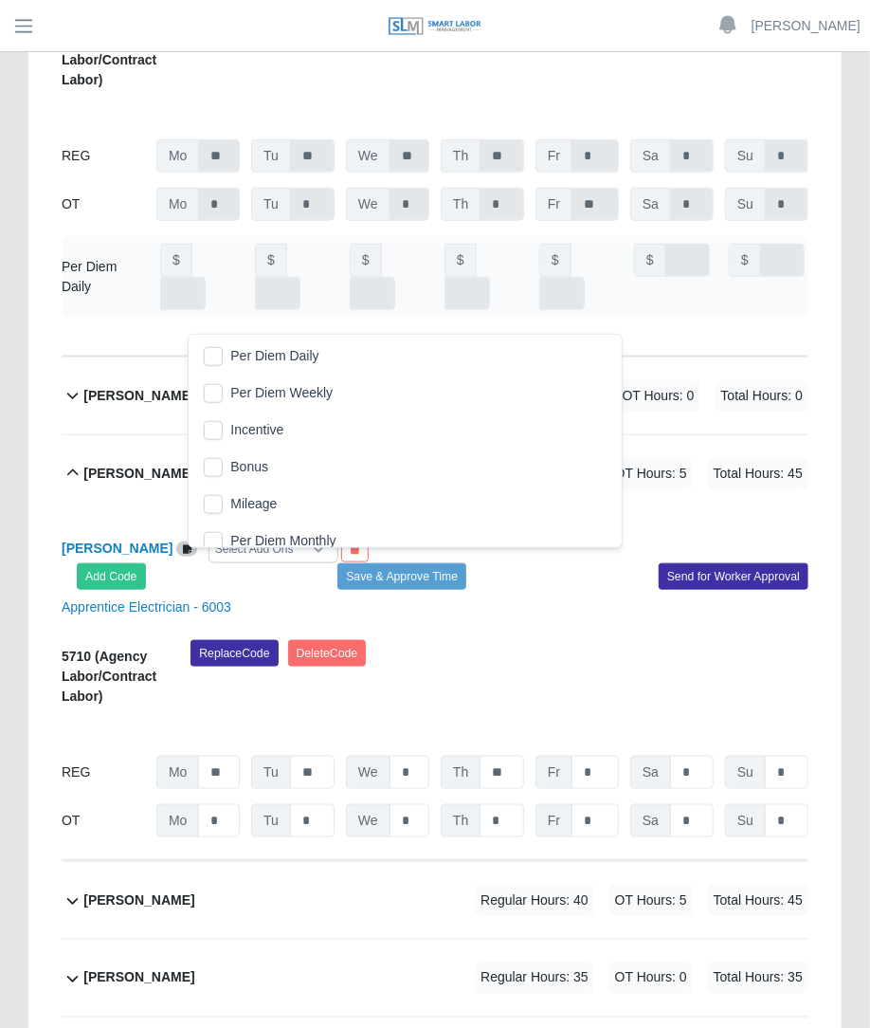
scroll to position [19, 12]
click at [226, 362] on li "Per Diem Daily" at bounding box center [404, 356] width 425 height 35
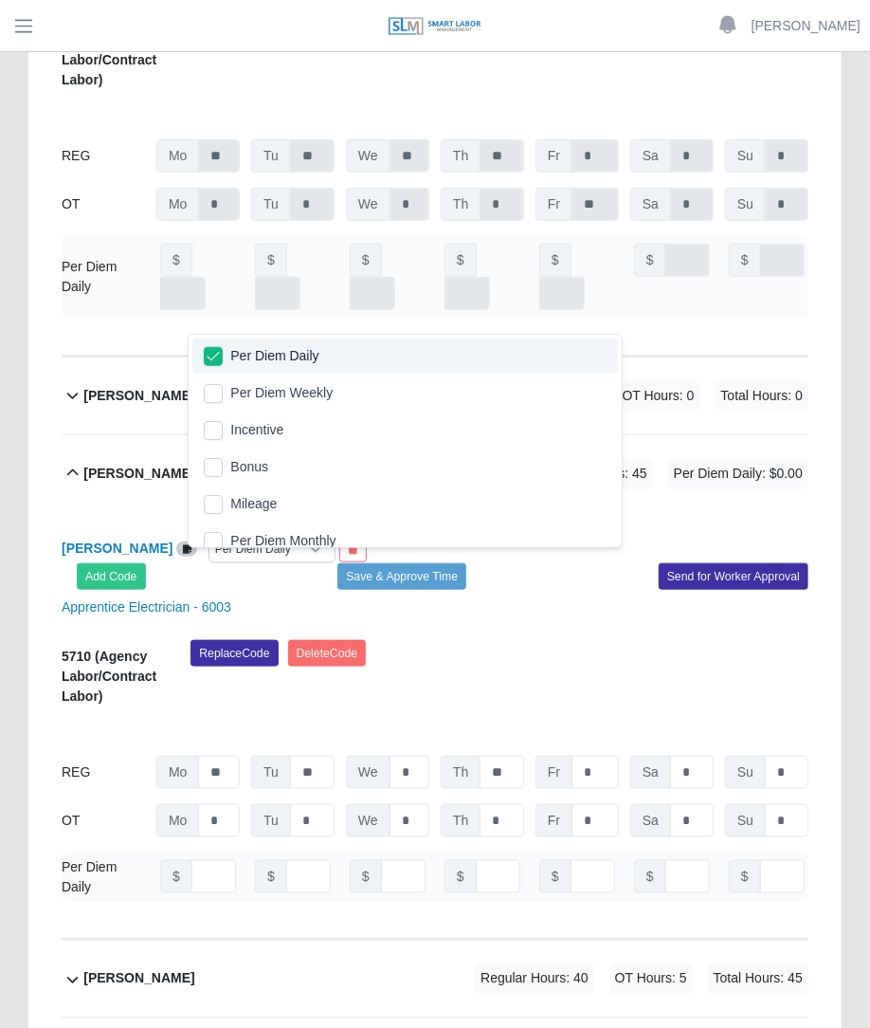
click at [425, 535] on div "Gerardo Lopez Per Diem Daily" at bounding box center [241, 549] width 388 height 28
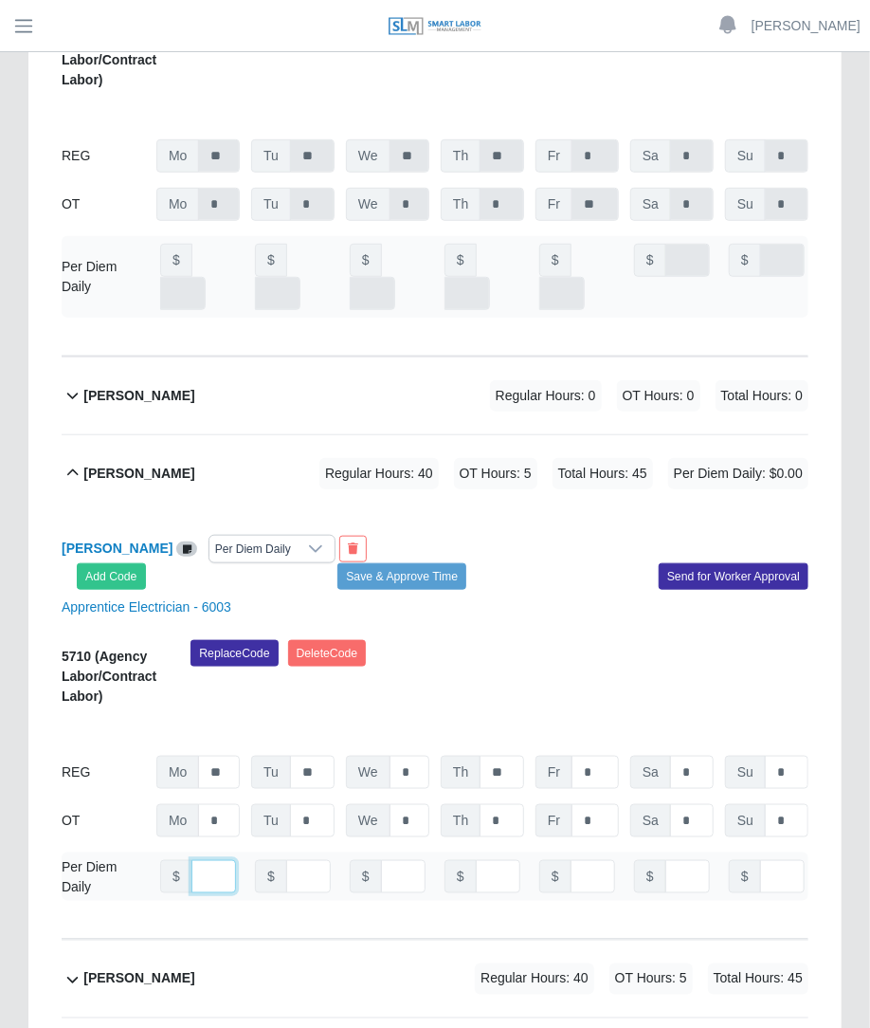
click at [198, 860] on input "number" at bounding box center [214, 876] width 45 height 33
type input "***"
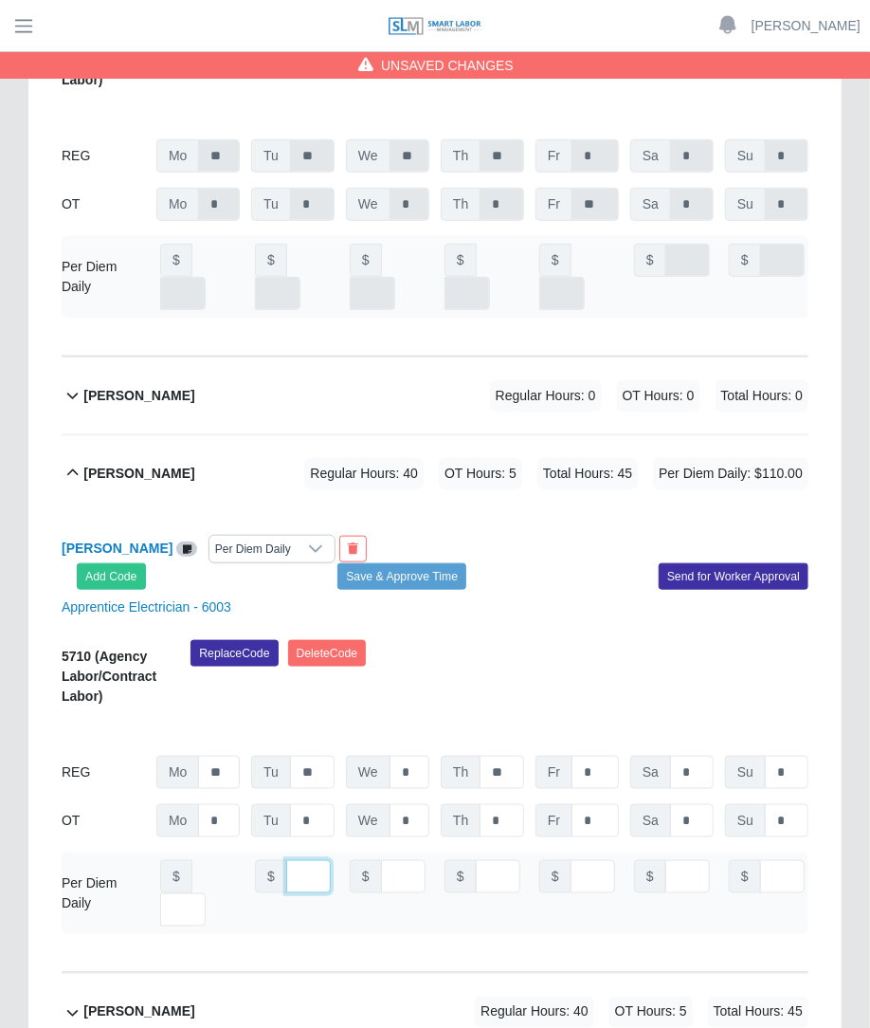
type input "***"
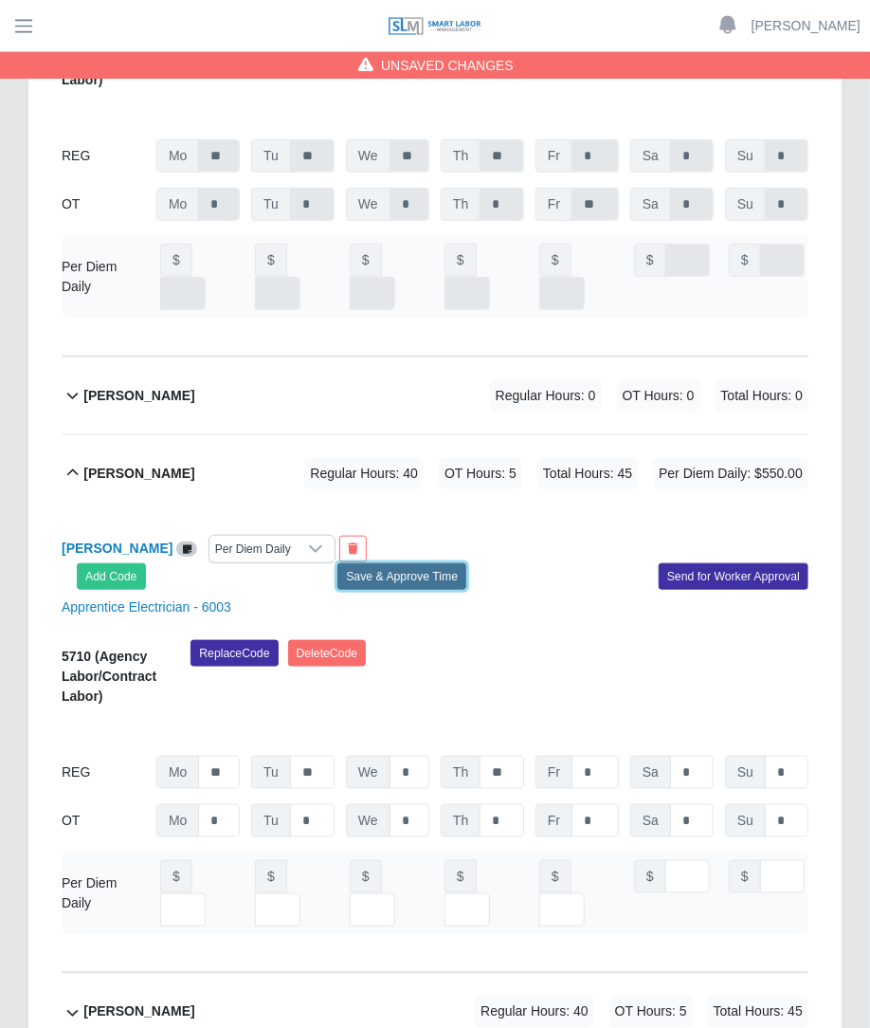
scroll to position [0, 0]
click at [440, 563] on button "Save & Approve Time" at bounding box center [402, 576] width 129 height 27
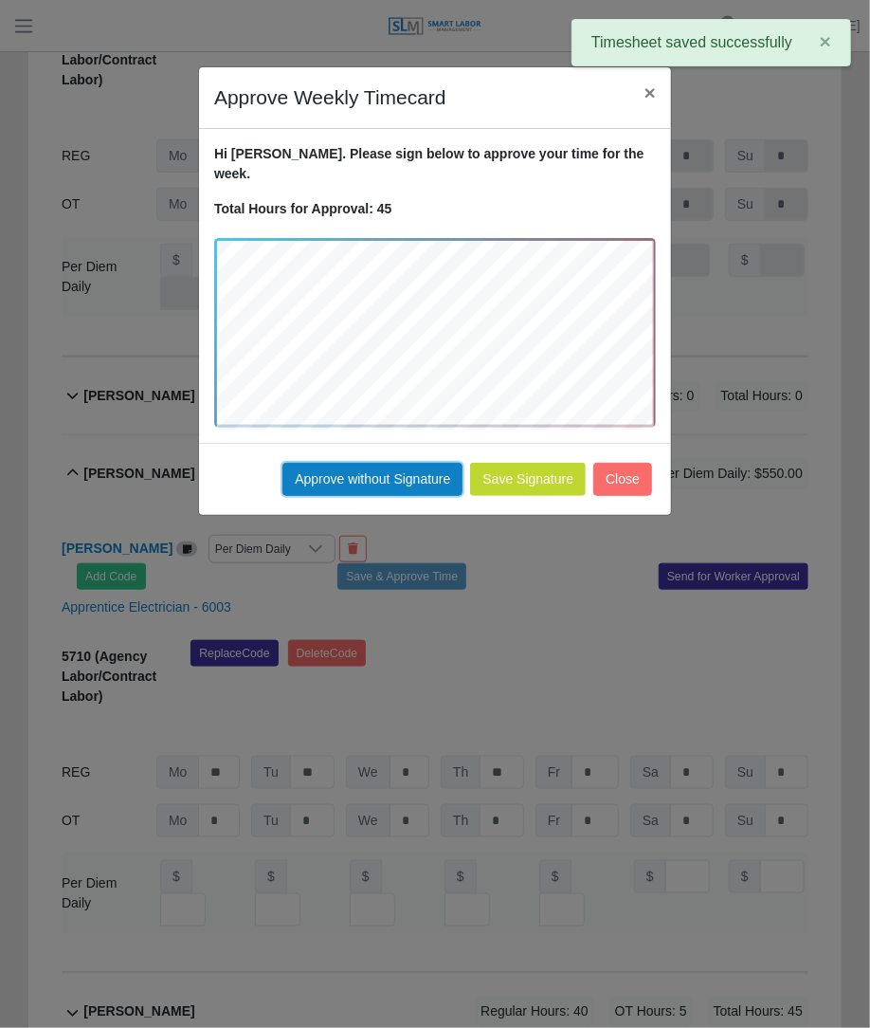
click at [416, 463] on button "Approve without Signature" at bounding box center [373, 479] width 180 height 33
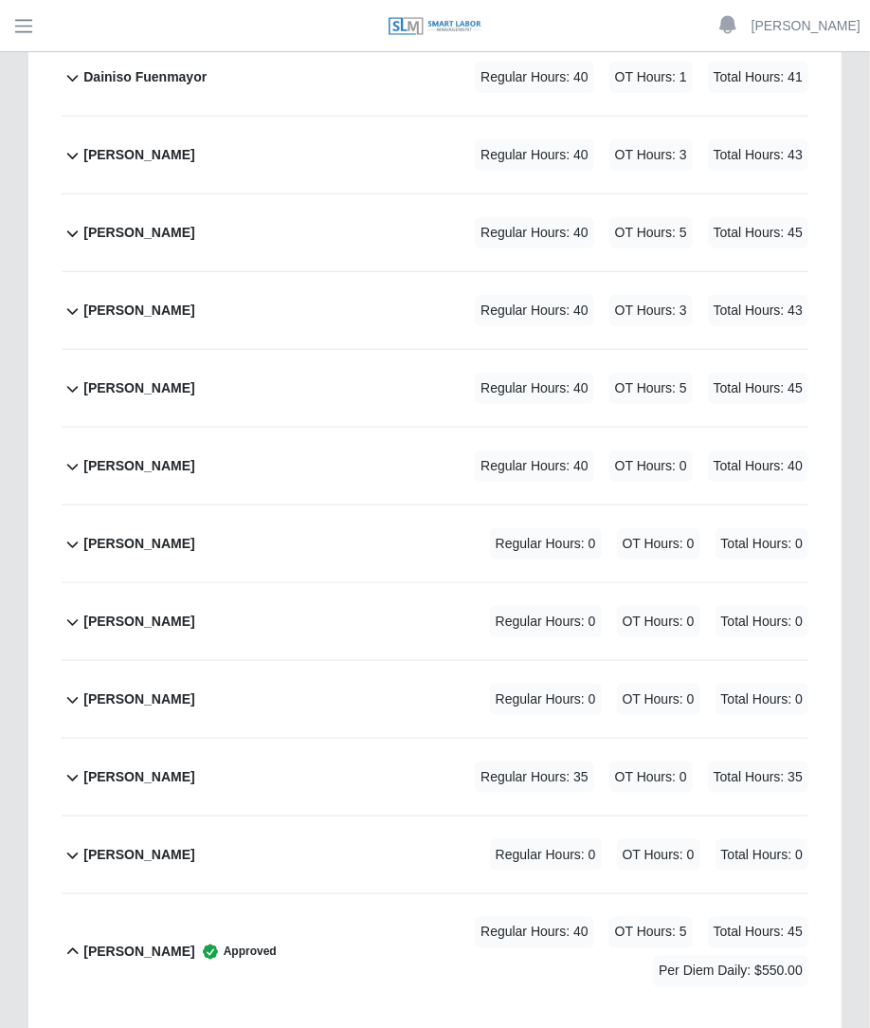
scroll to position [2871, 0]
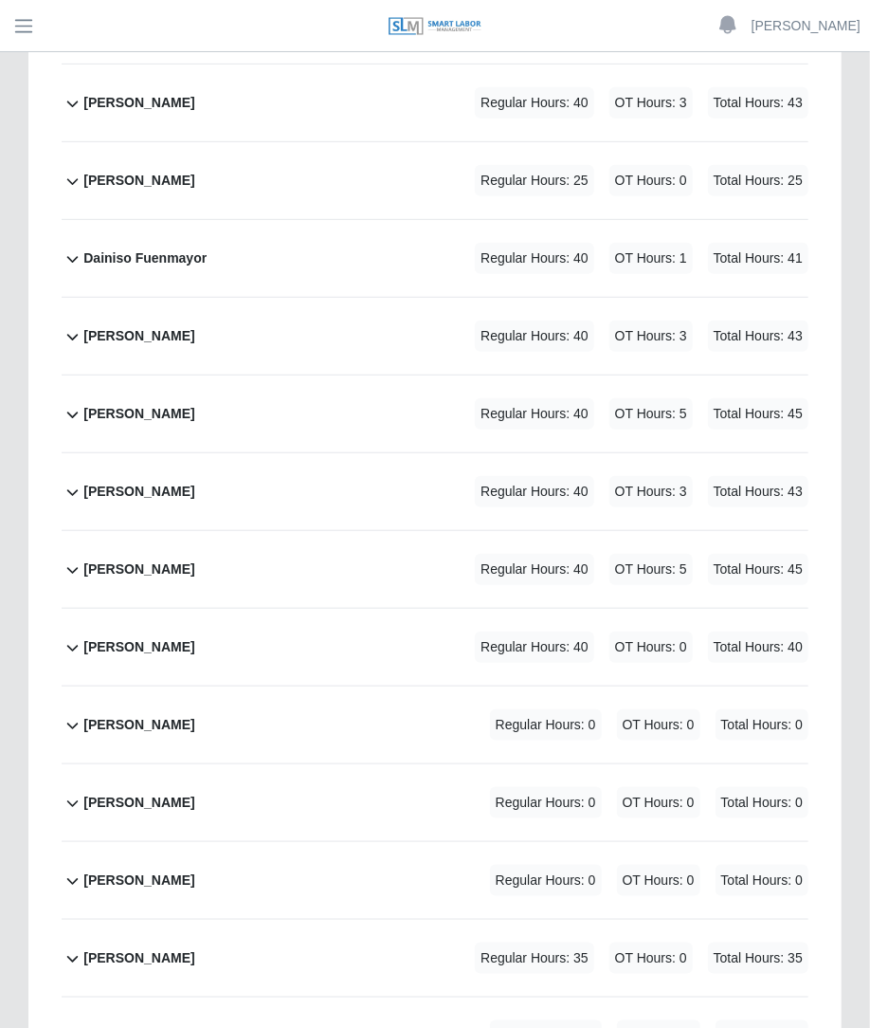
click at [627, 554] on span "OT Hours: 5" at bounding box center [651, 569] width 83 height 31
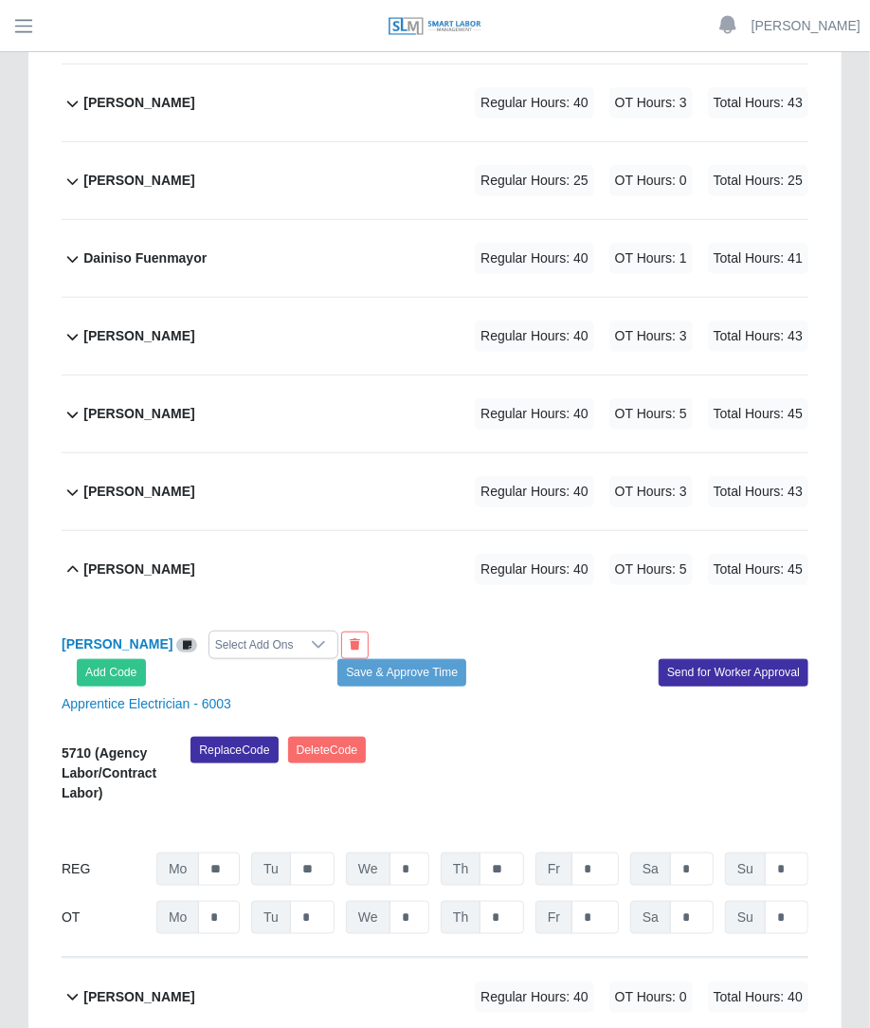
click at [299, 632] on div "Select Add Ons" at bounding box center [255, 645] width 90 height 27
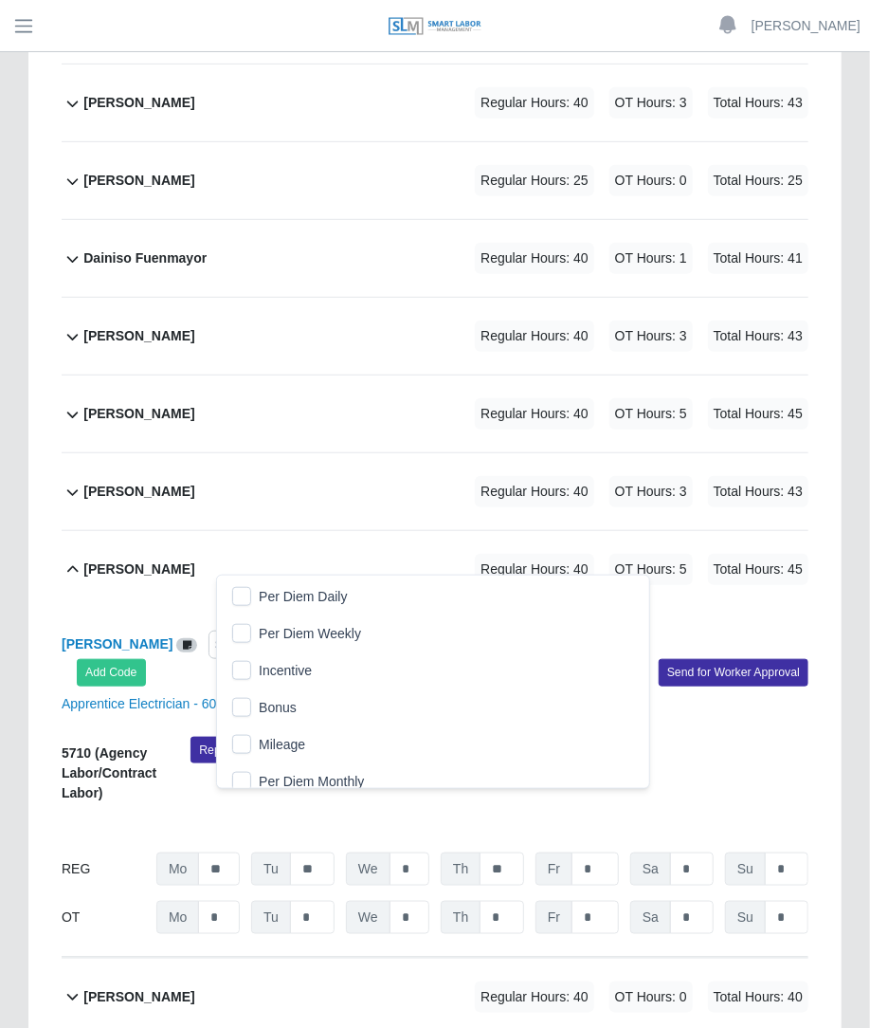
scroll to position [19, 12]
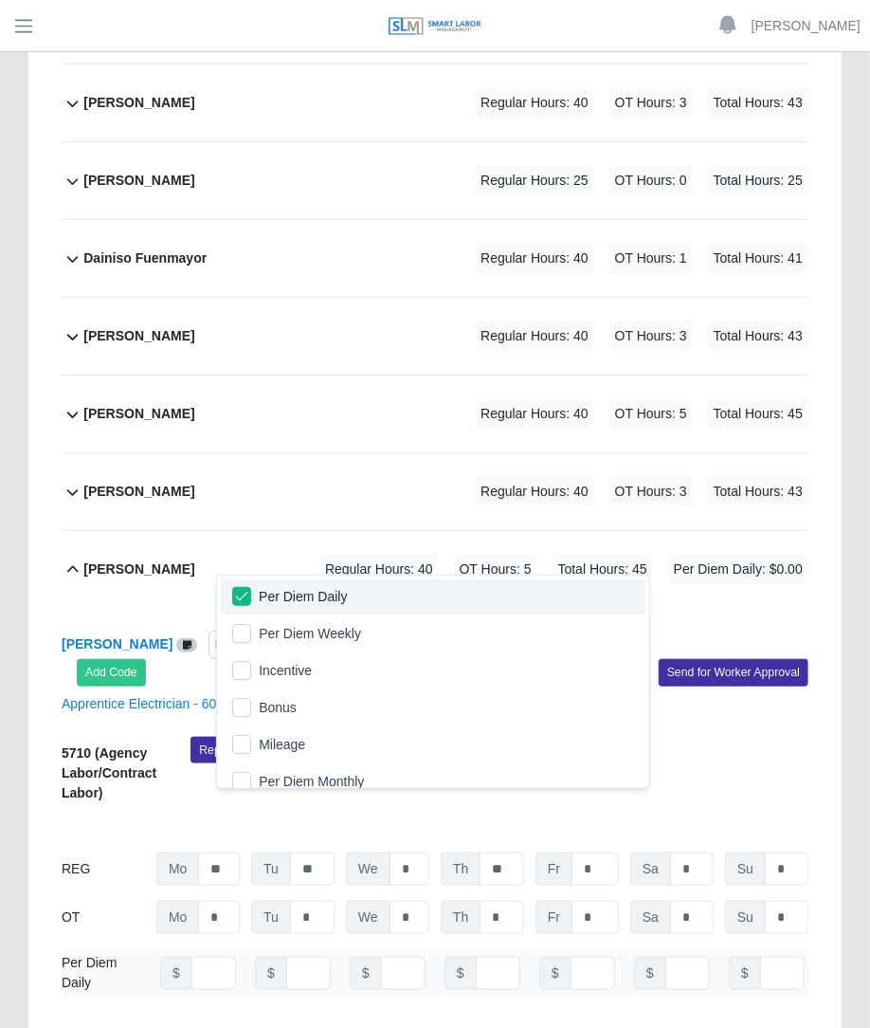
click at [485, 608] on div "Dazzaev Fernandez Per Diem Daily Add Code Save & Approve Time Send for Worker A…" at bounding box center [435, 822] width 747 height 428
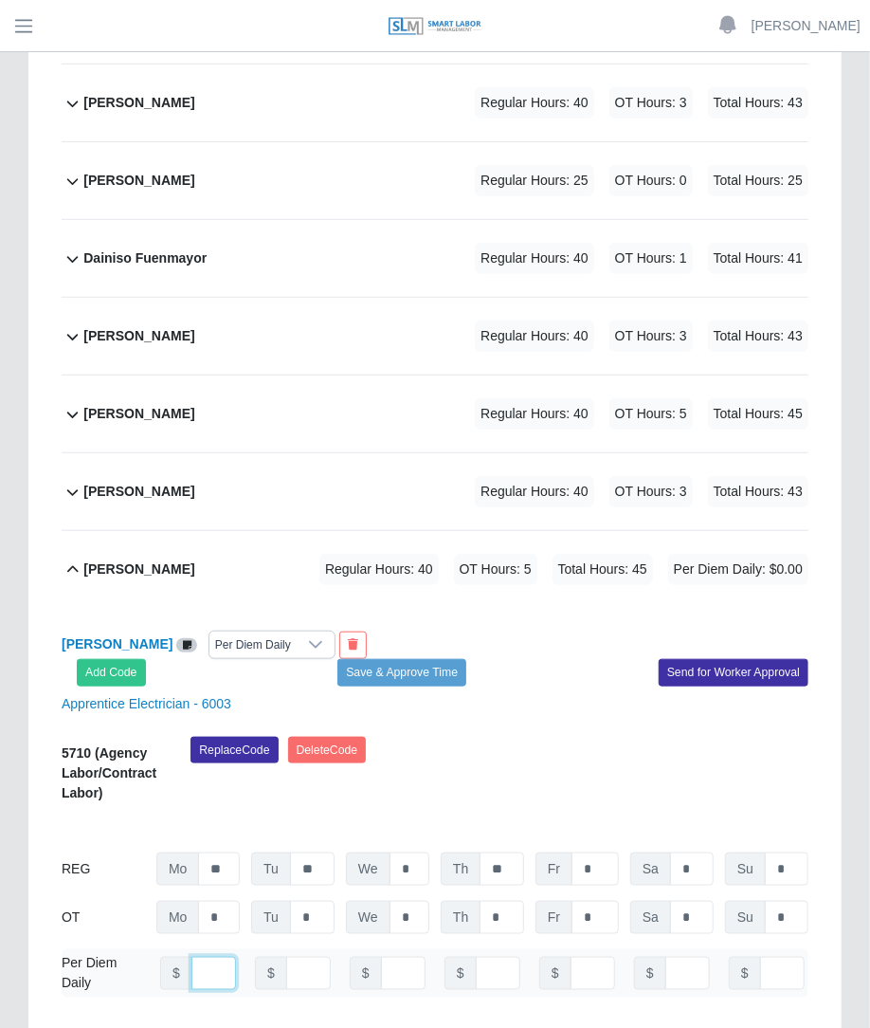
click at [204, 957] on input "number" at bounding box center [214, 973] width 45 height 33
type input "***"
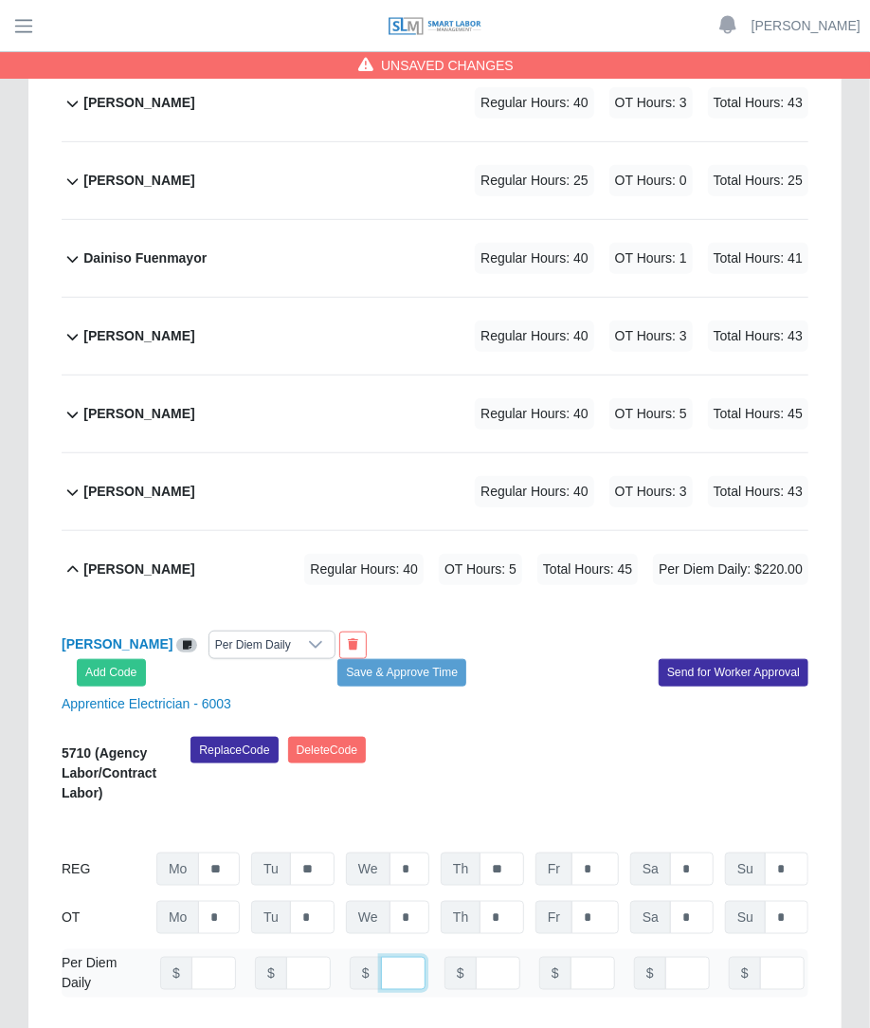
type input "***"
click at [436, 659] on button "Save & Approve Time" at bounding box center [402, 672] width 129 height 27
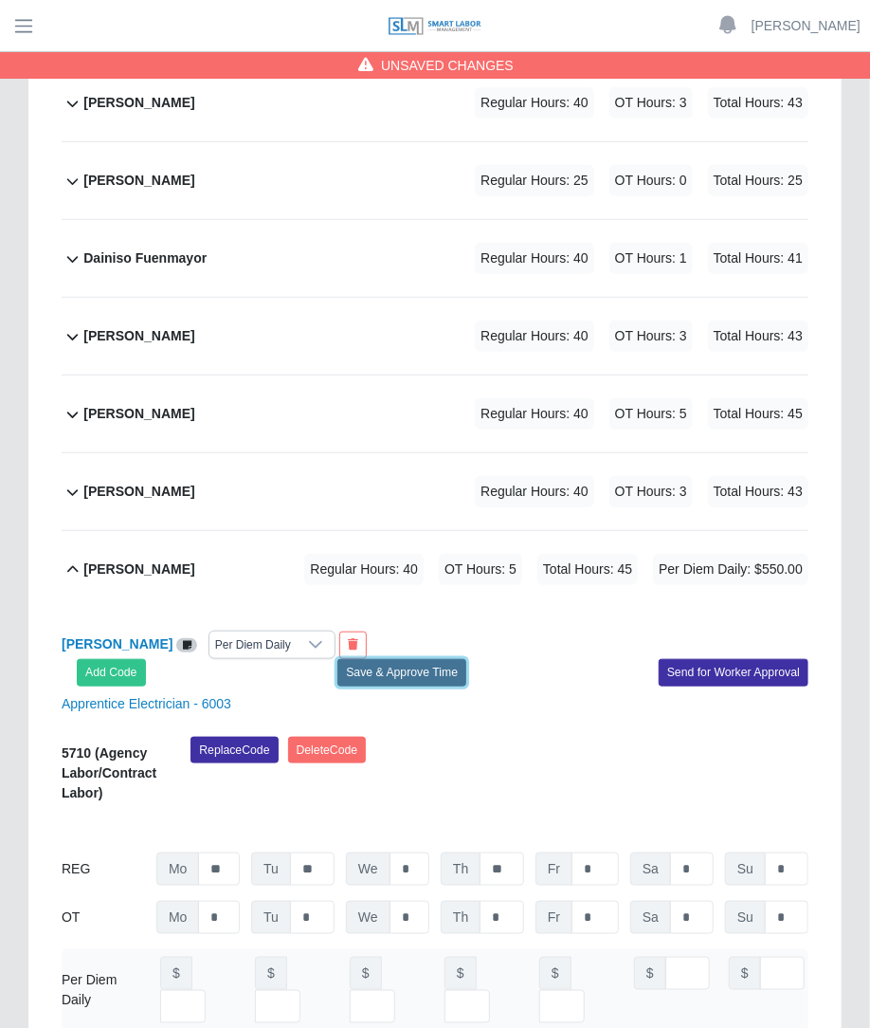
scroll to position [0, 0]
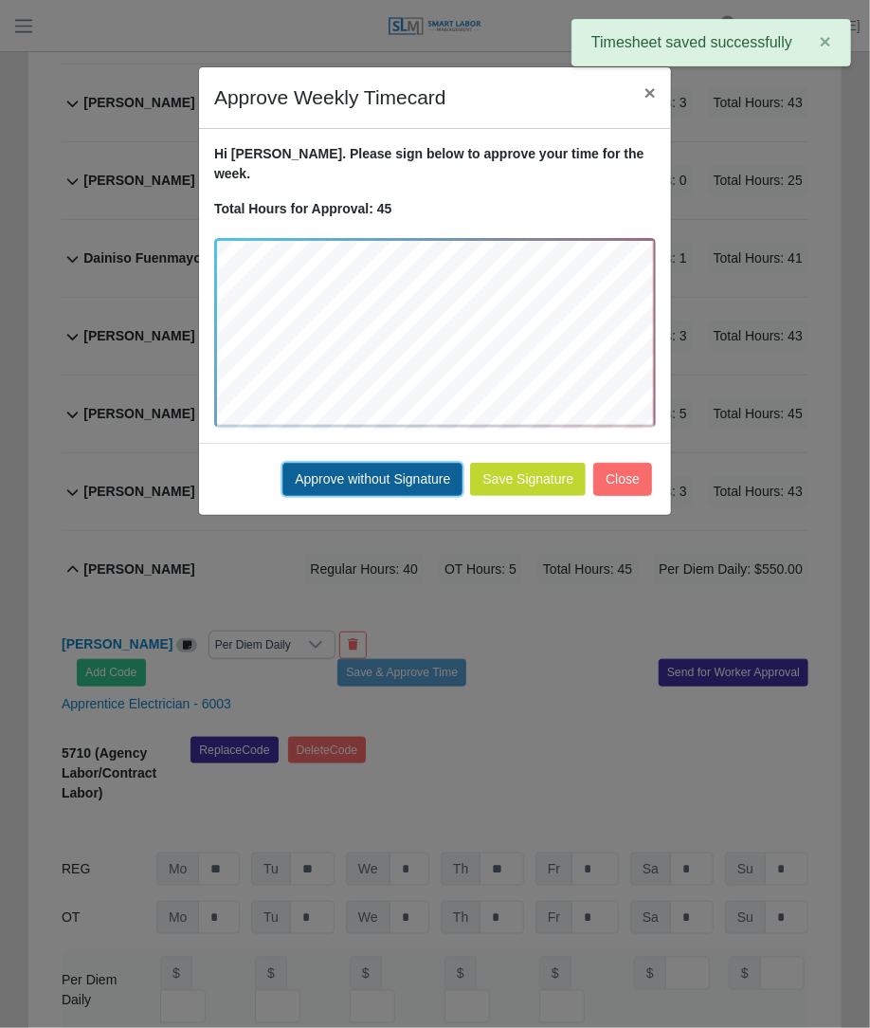
click at [426, 463] on button "Approve without Signature" at bounding box center [373, 479] width 180 height 33
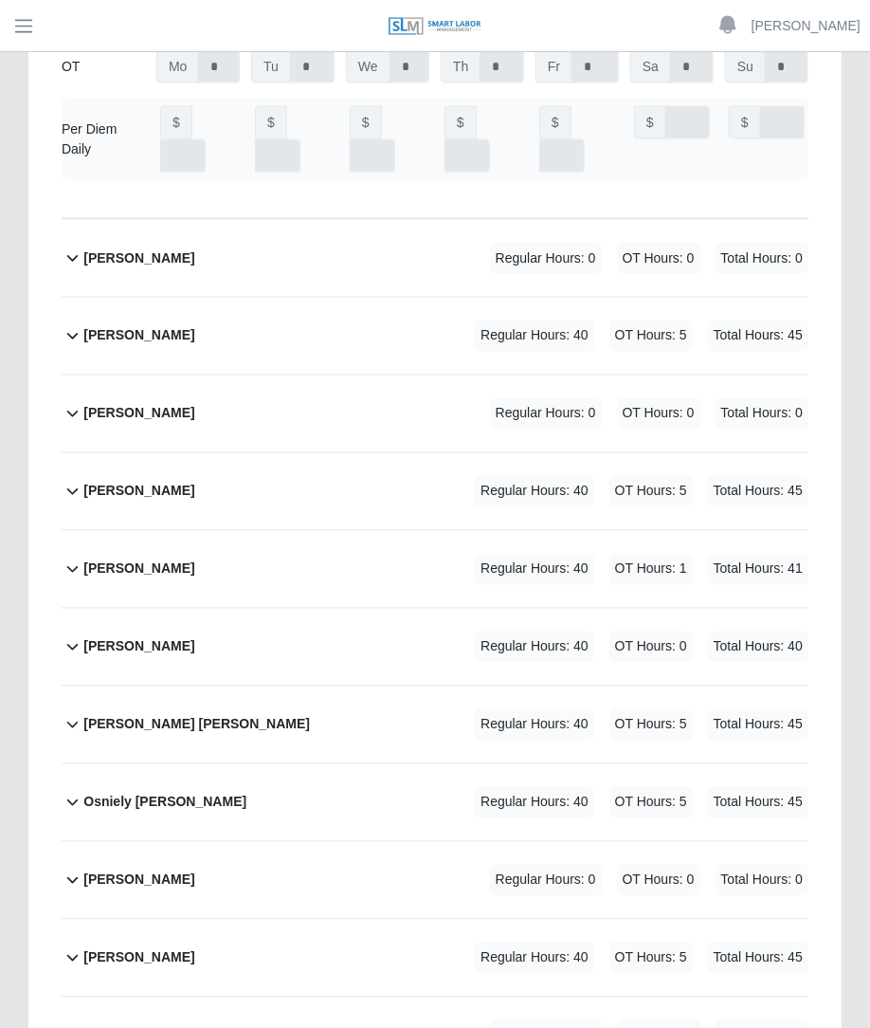
scroll to position [14107, 0]
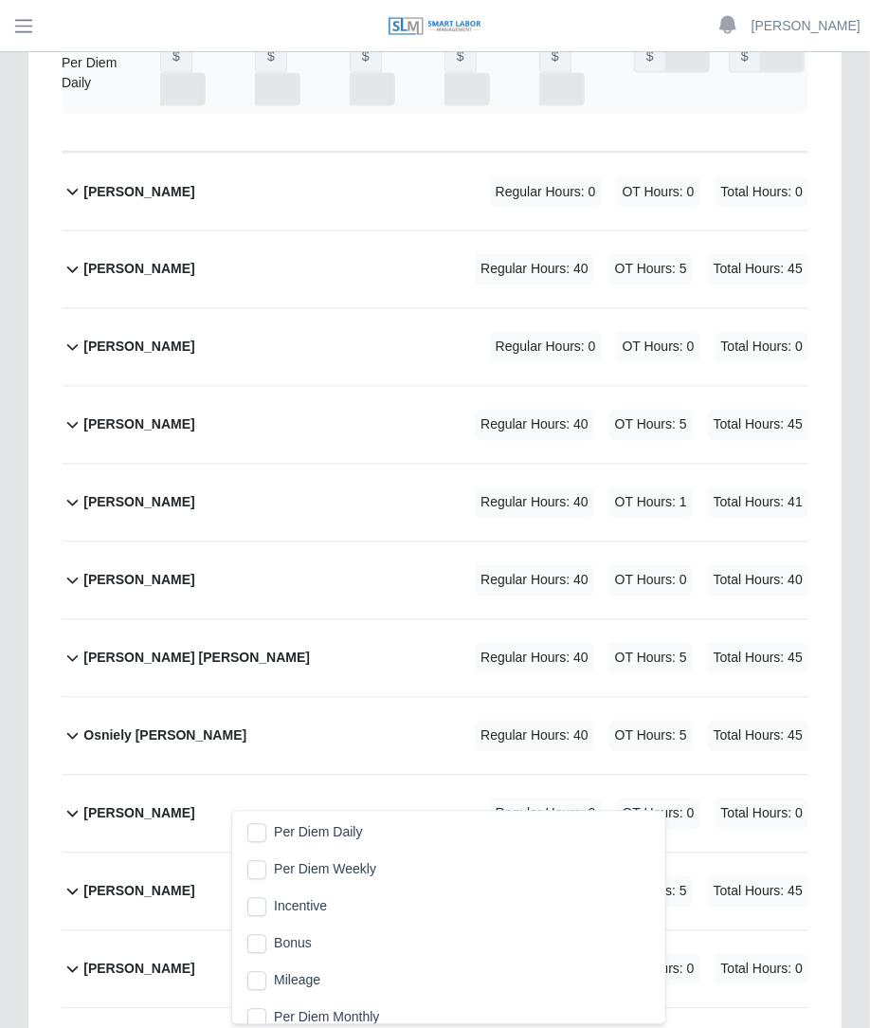
scroll to position [19, 12]
click at [266, 830] on li "Per Diem Daily" at bounding box center [448, 832] width 425 height 35
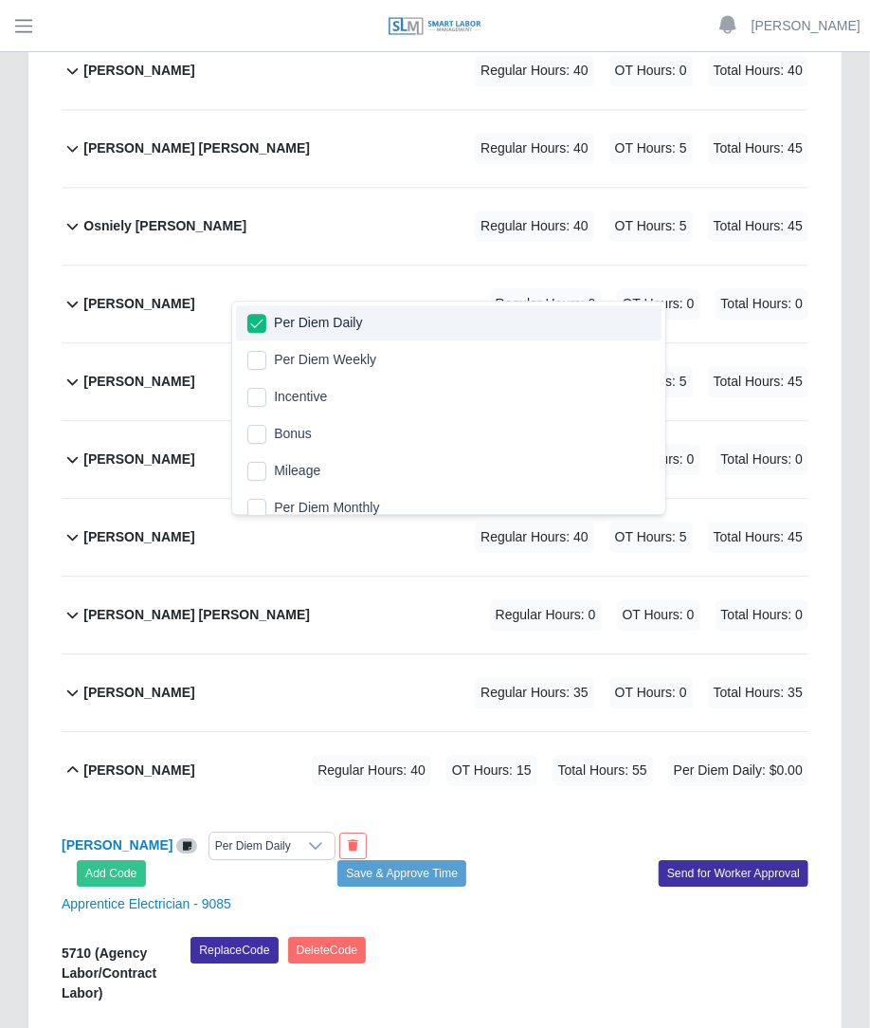
scroll to position [14794, 0]
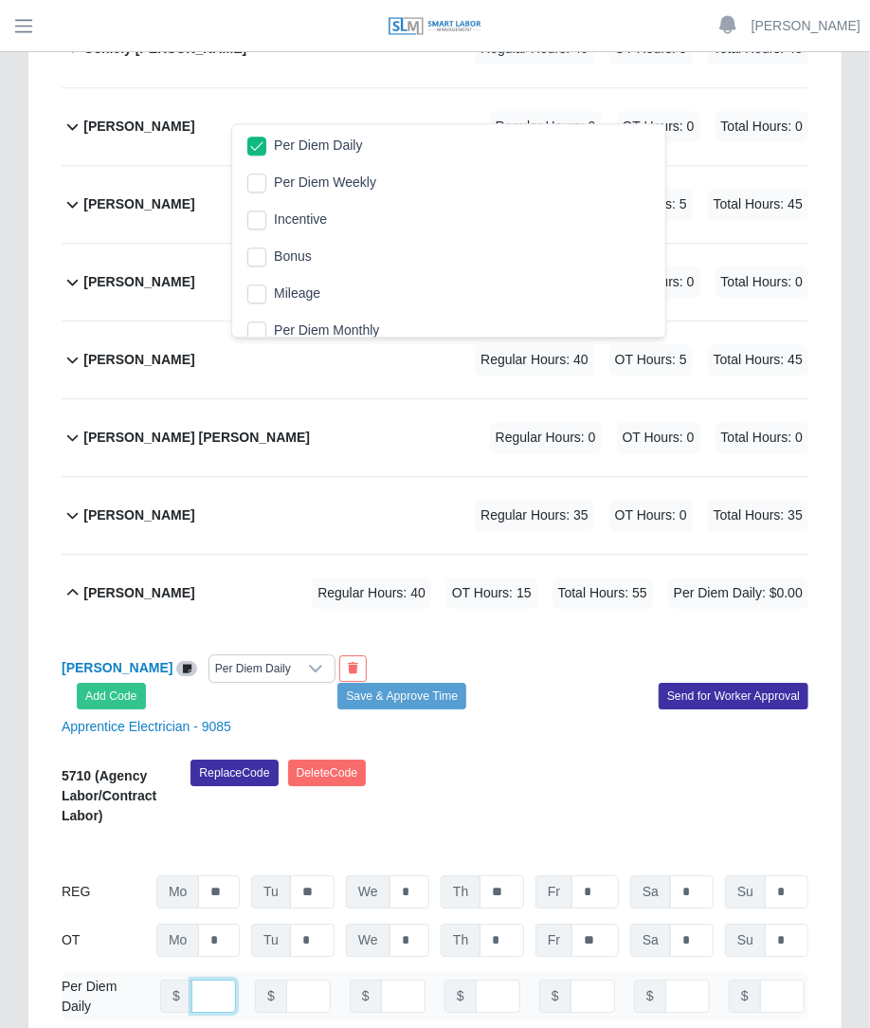
click at [194, 980] on input "number" at bounding box center [214, 996] width 45 height 33
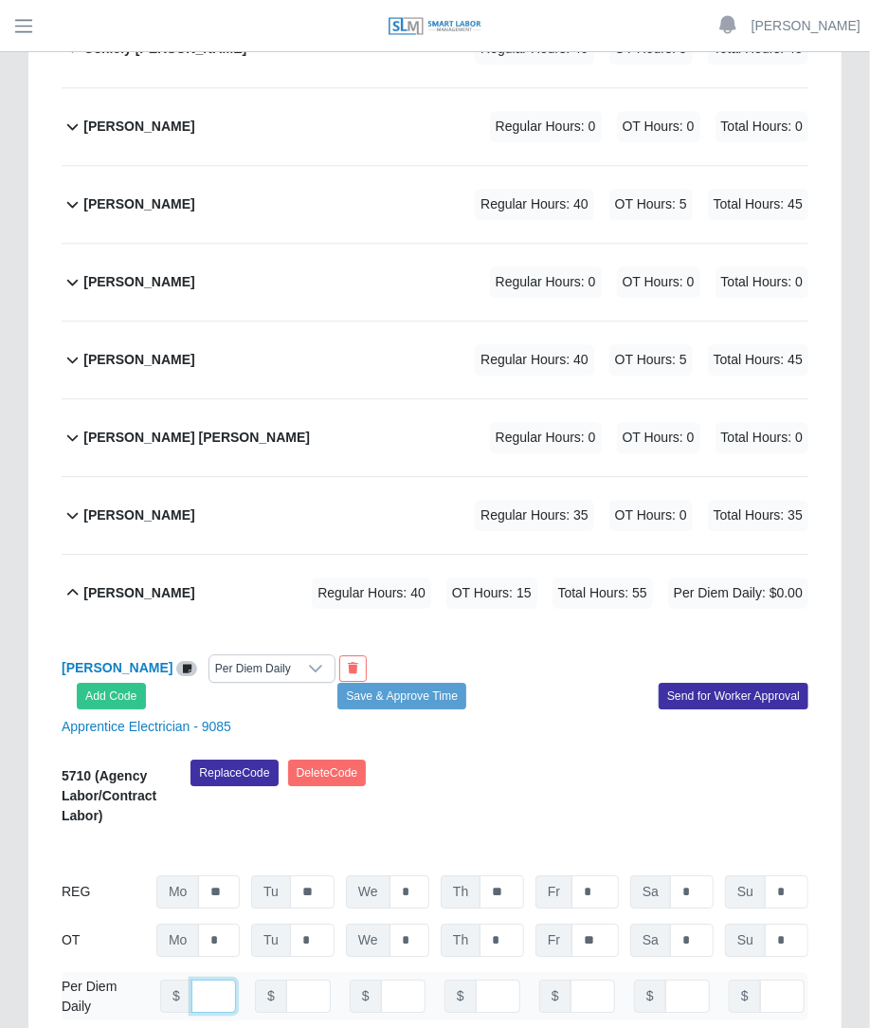
type input "***"
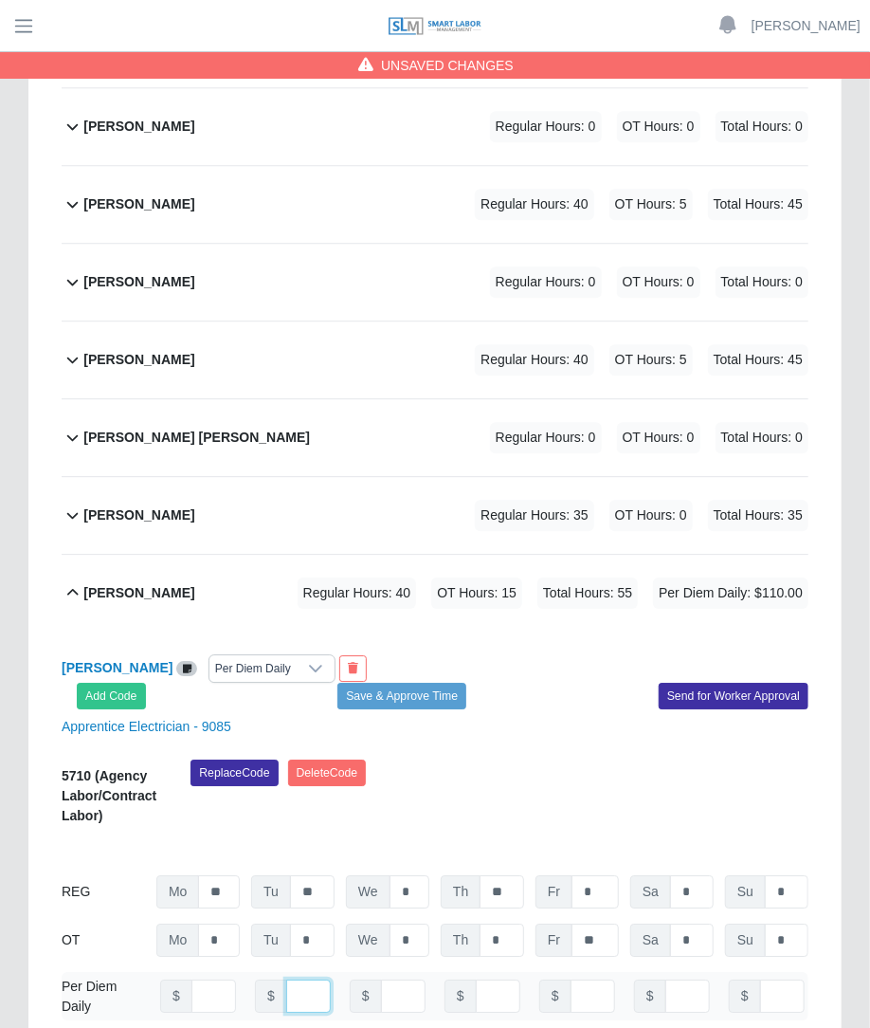
scroll to position [0, 0]
type input "***"
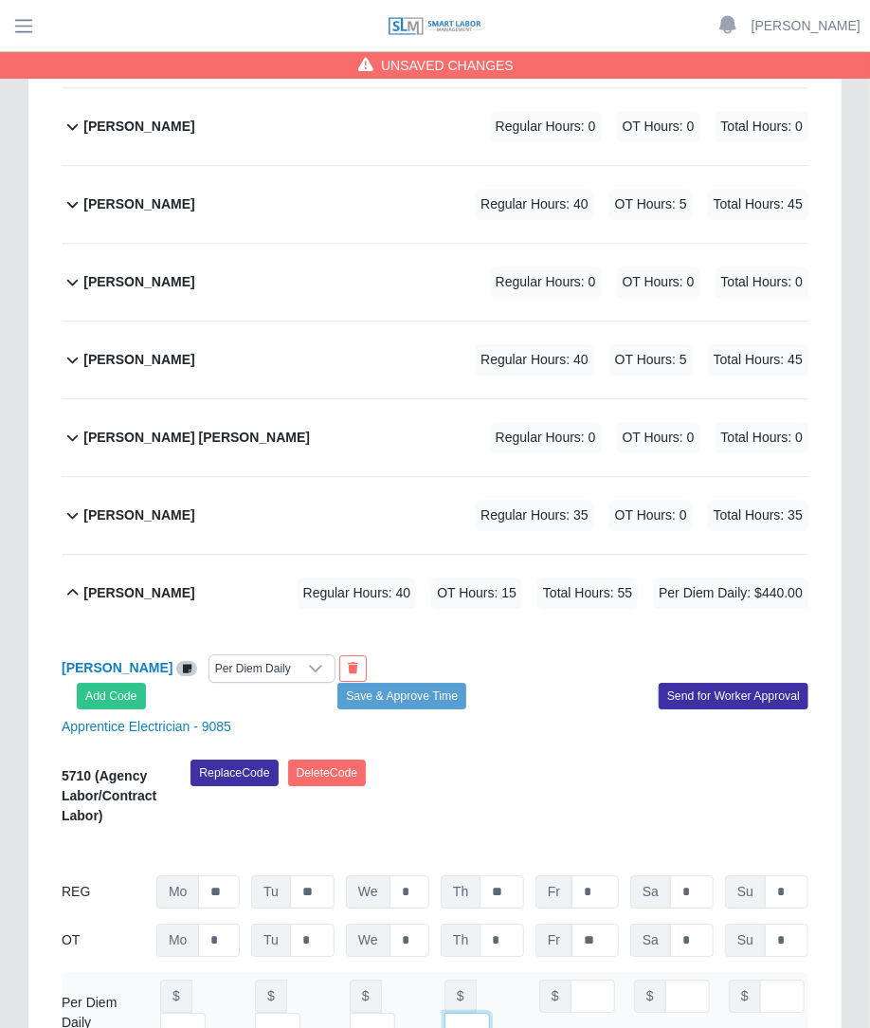
type input "***"
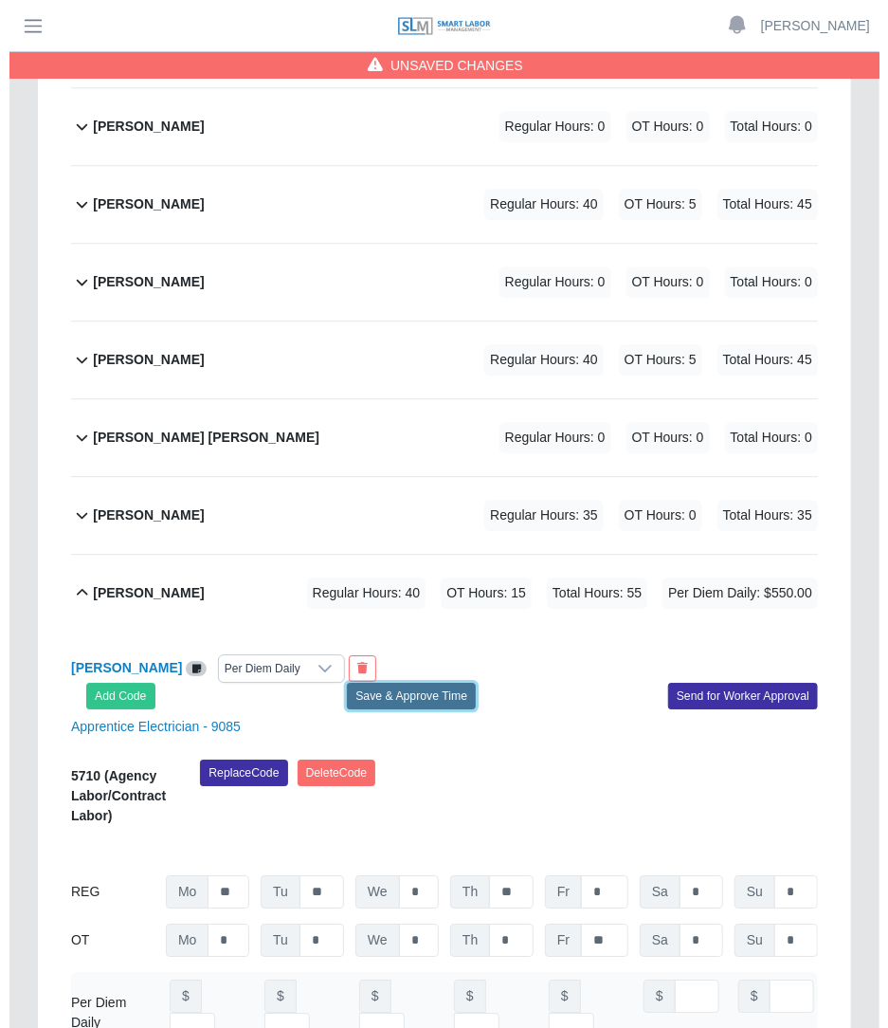
scroll to position [0, 0]
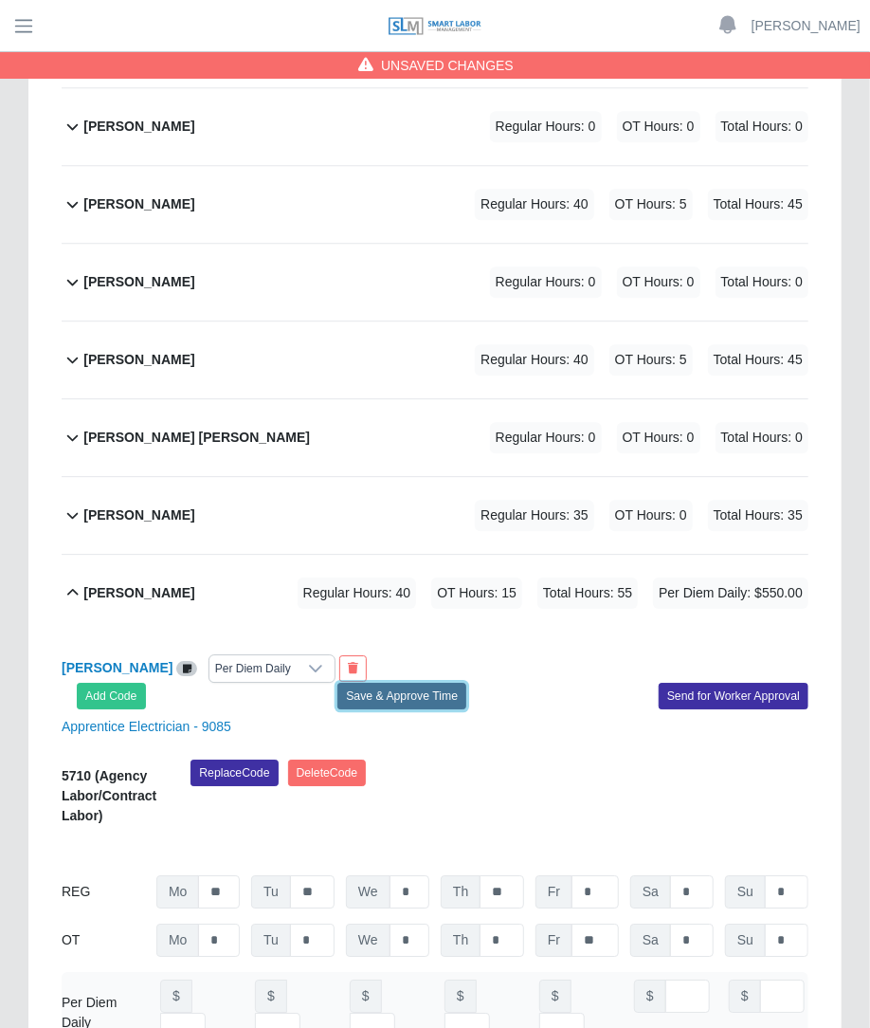
click at [434, 683] on button "Save & Approve Time" at bounding box center [402, 696] width 129 height 27
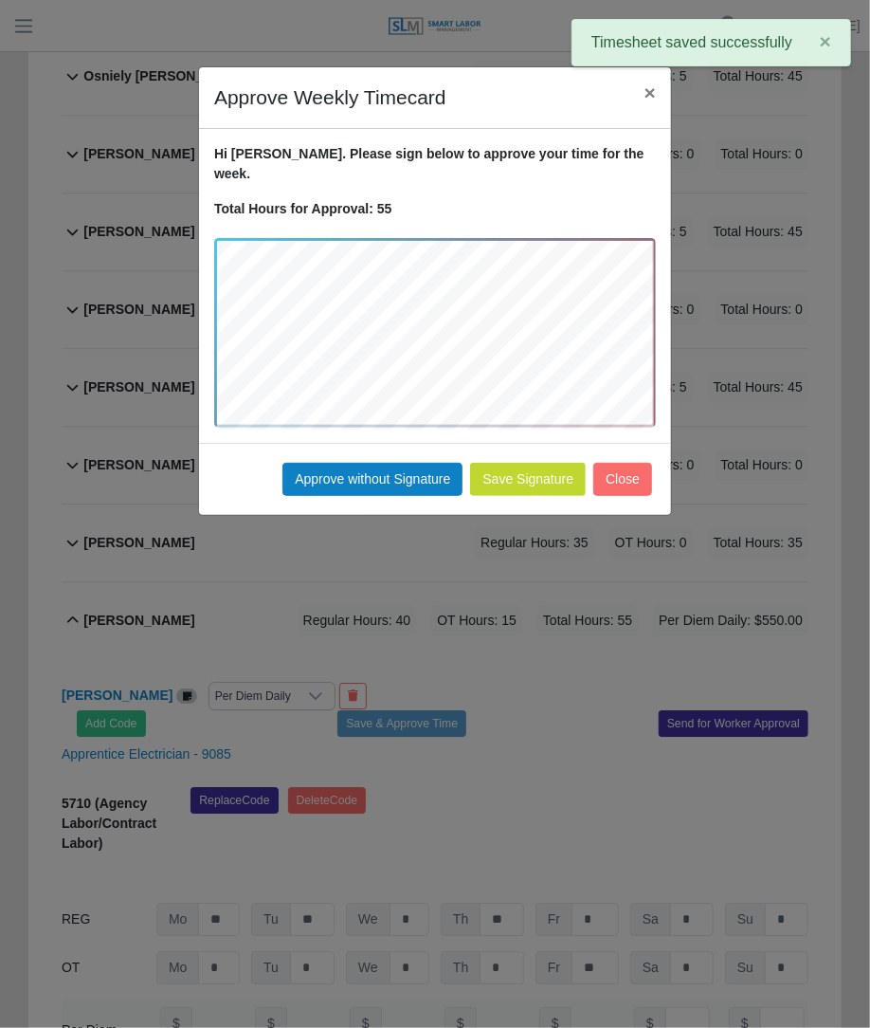
scroll to position [14756, 0]
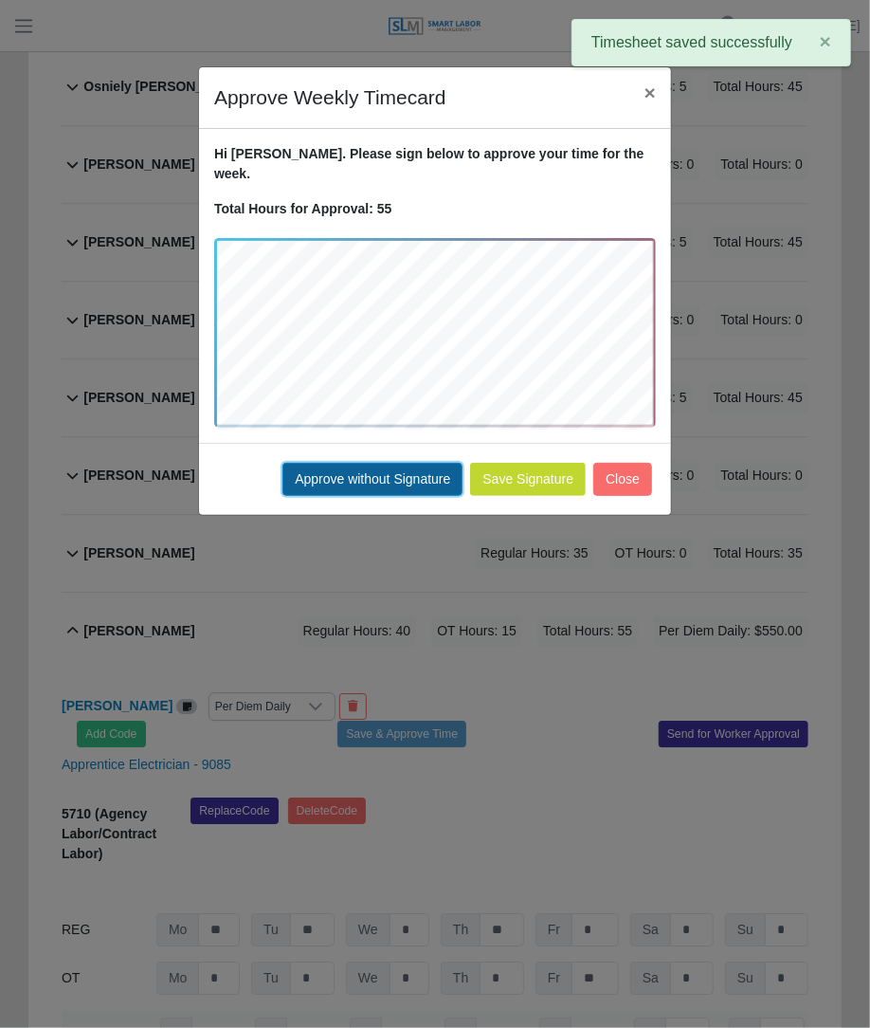
click at [380, 463] on button "Approve without Signature" at bounding box center [373, 479] width 180 height 33
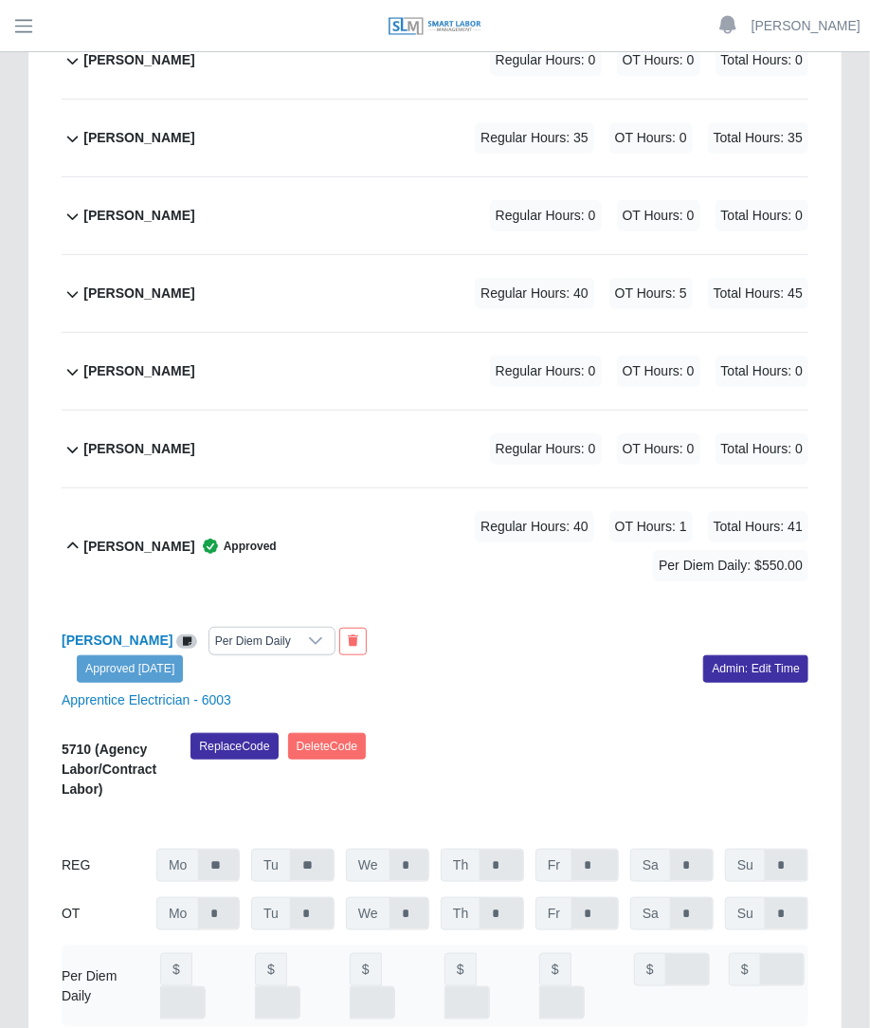
scroll to position [13179, 0]
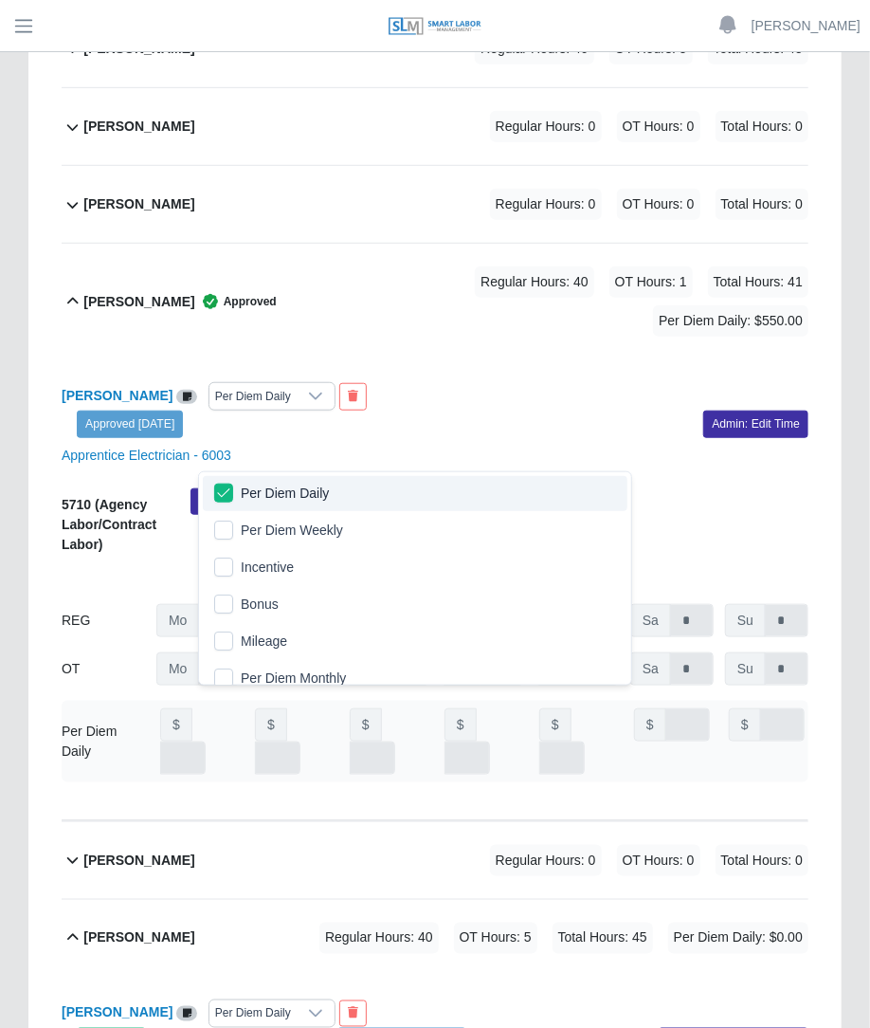
scroll to position [13480, 0]
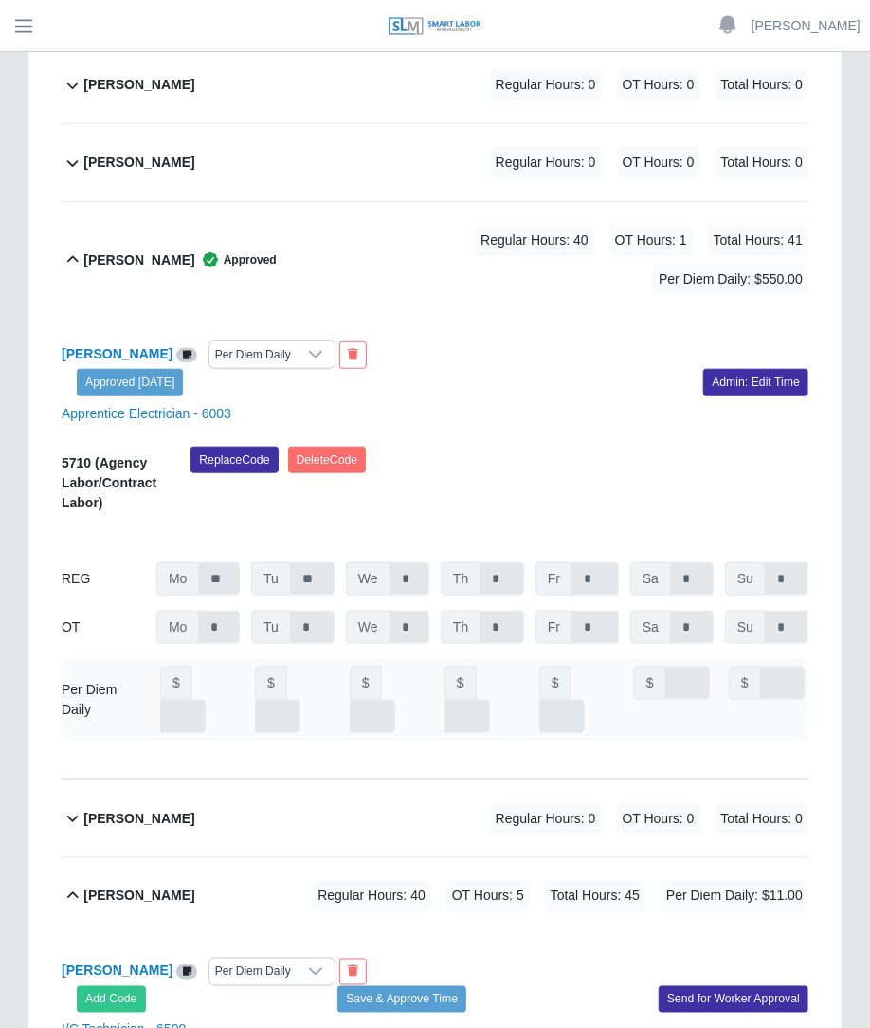
scroll to position [0, 13]
type input "***"
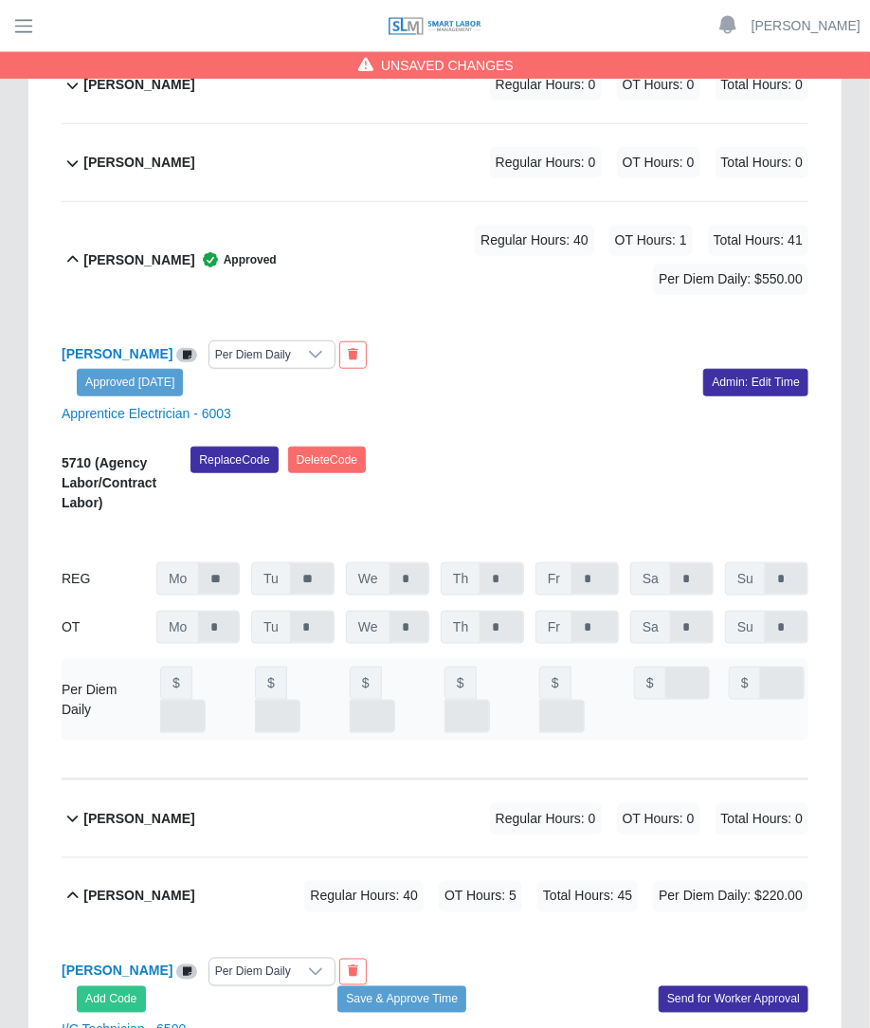
type input "***"
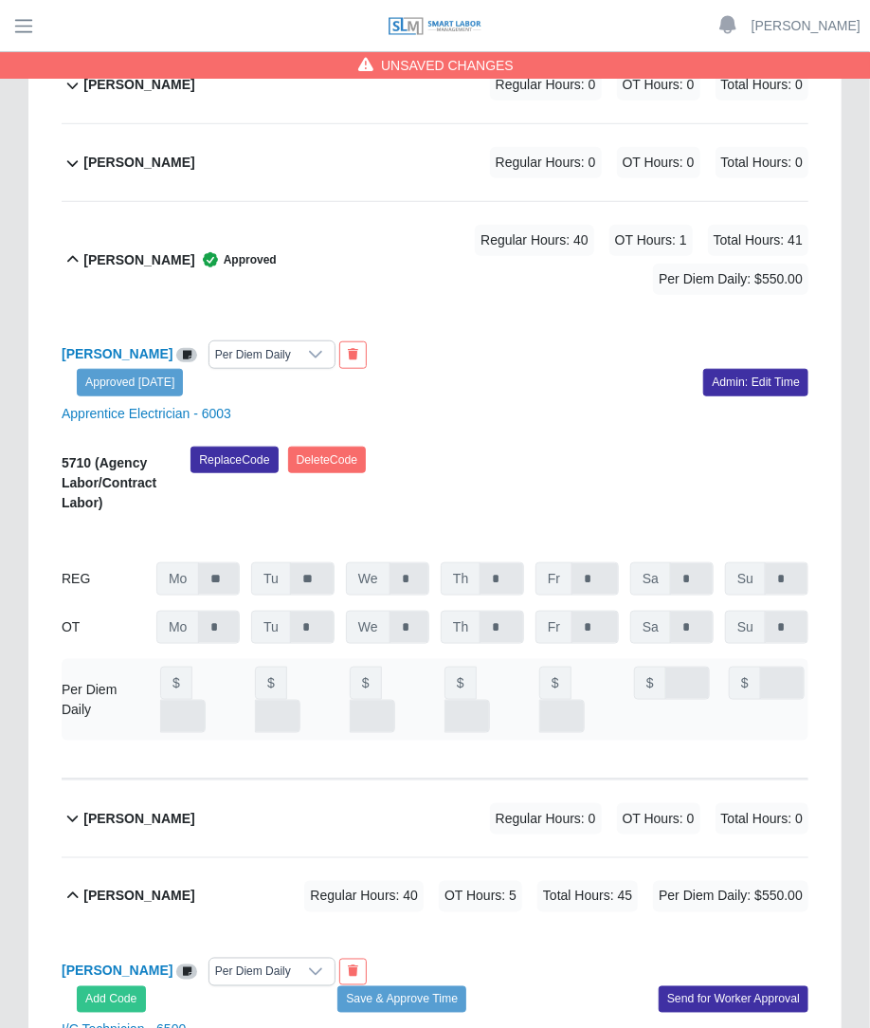
type input "***"
click at [434, 986] on button "Save & Approve Time" at bounding box center [402, 999] width 129 height 27
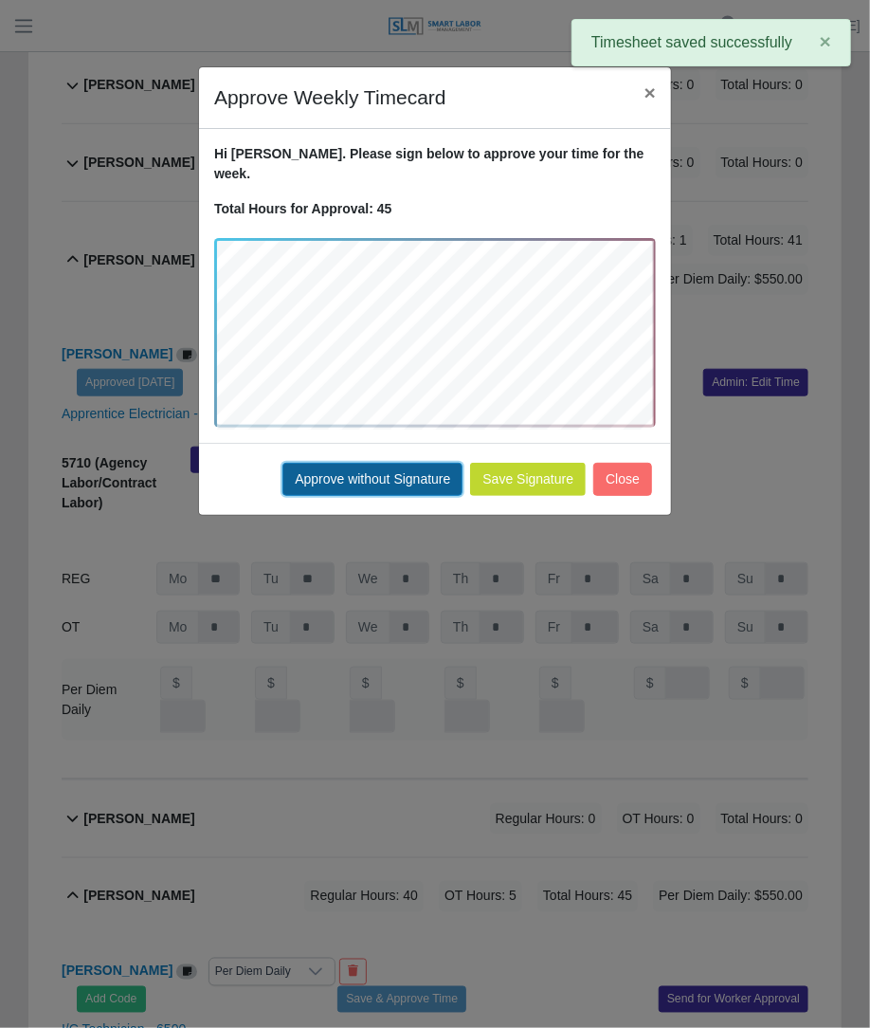
click at [404, 470] on button "Approve without Signature" at bounding box center [373, 479] width 180 height 33
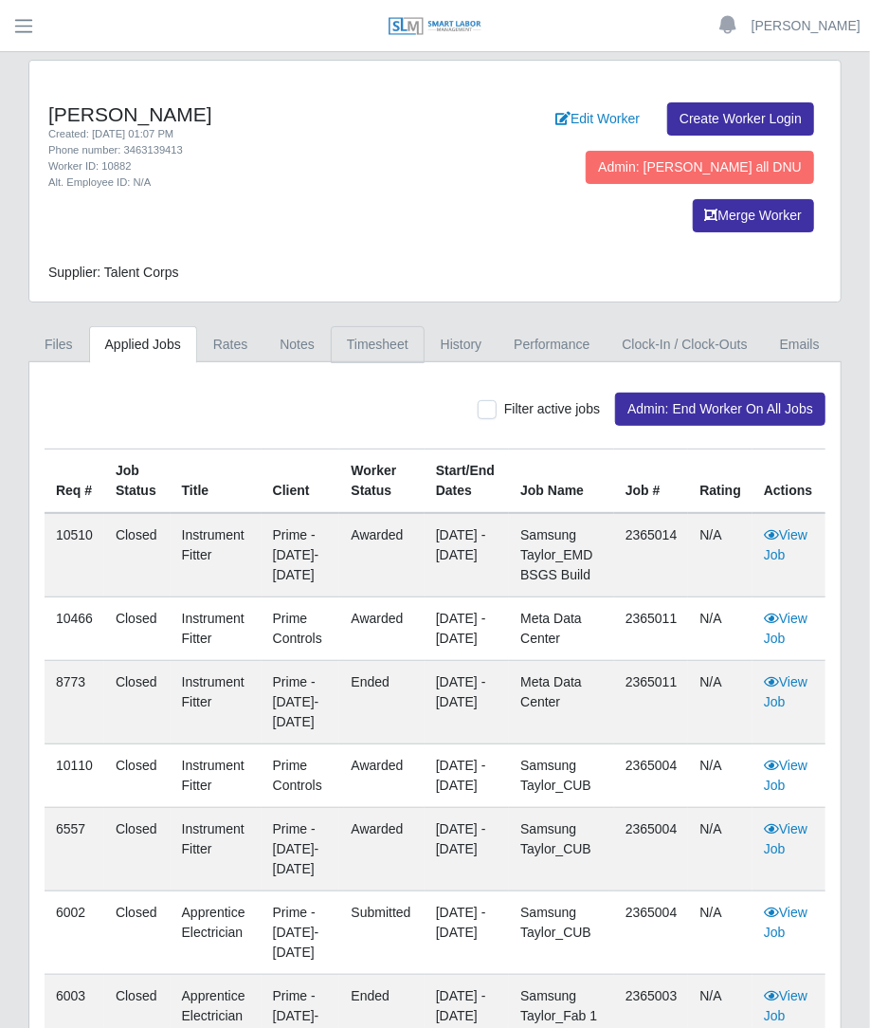
click at [365, 326] on link "Timesheet" at bounding box center [378, 344] width 94 height 37
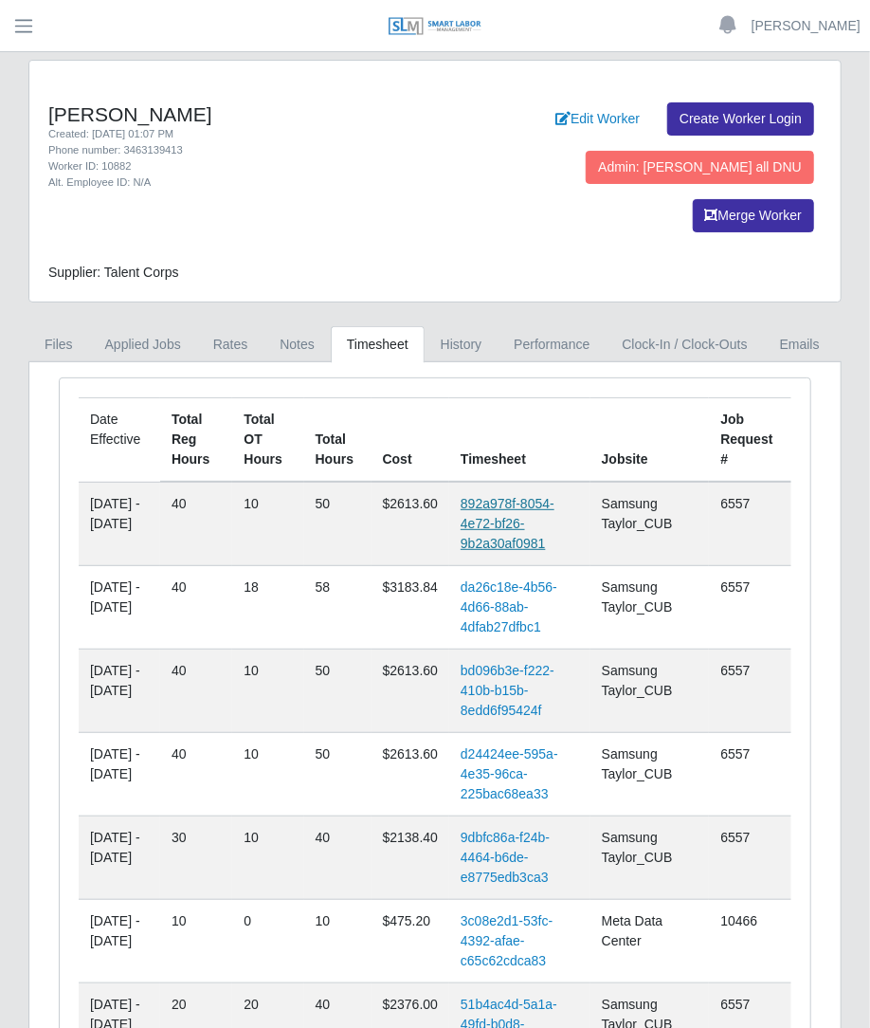
click at [505, 496] on link "892a978f-8054-4e72-bf26-9b2a30af0981" at bounding box center [508, 523] width 94 height 55
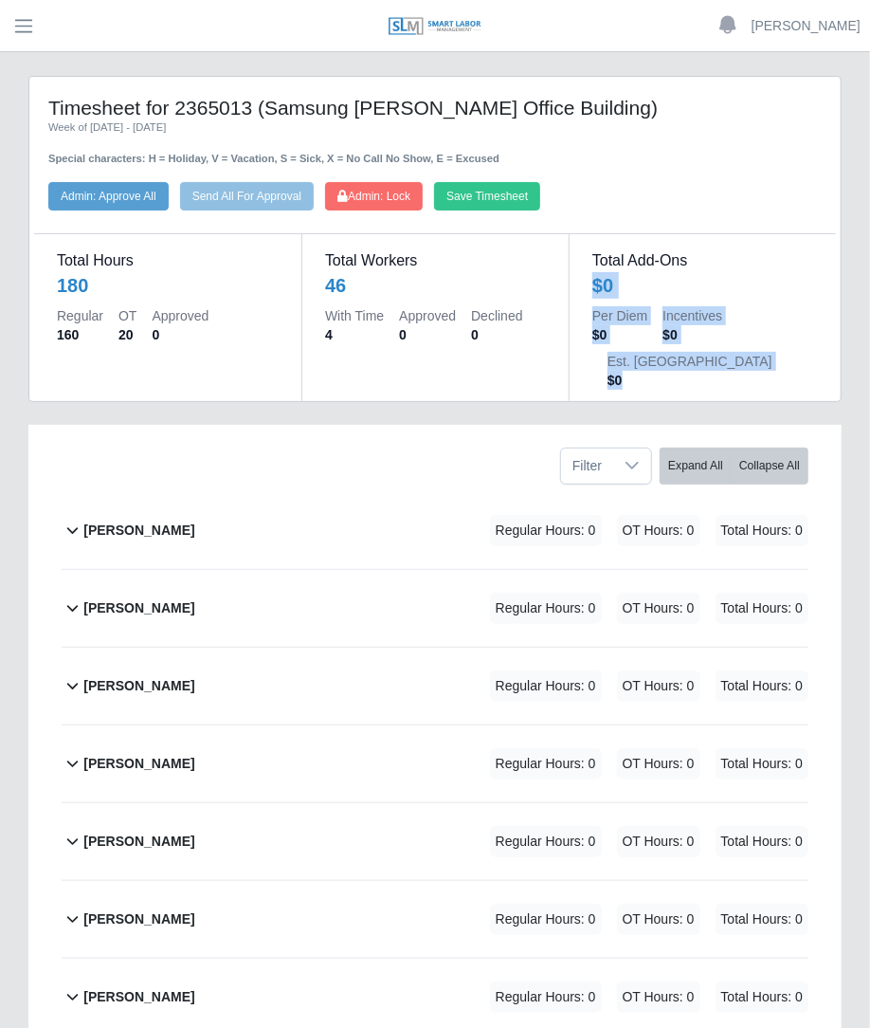
drag, startPoint x: 866, startPoint y: 226, endPoint x: 870, endPoint y: 331, distance: 105.3
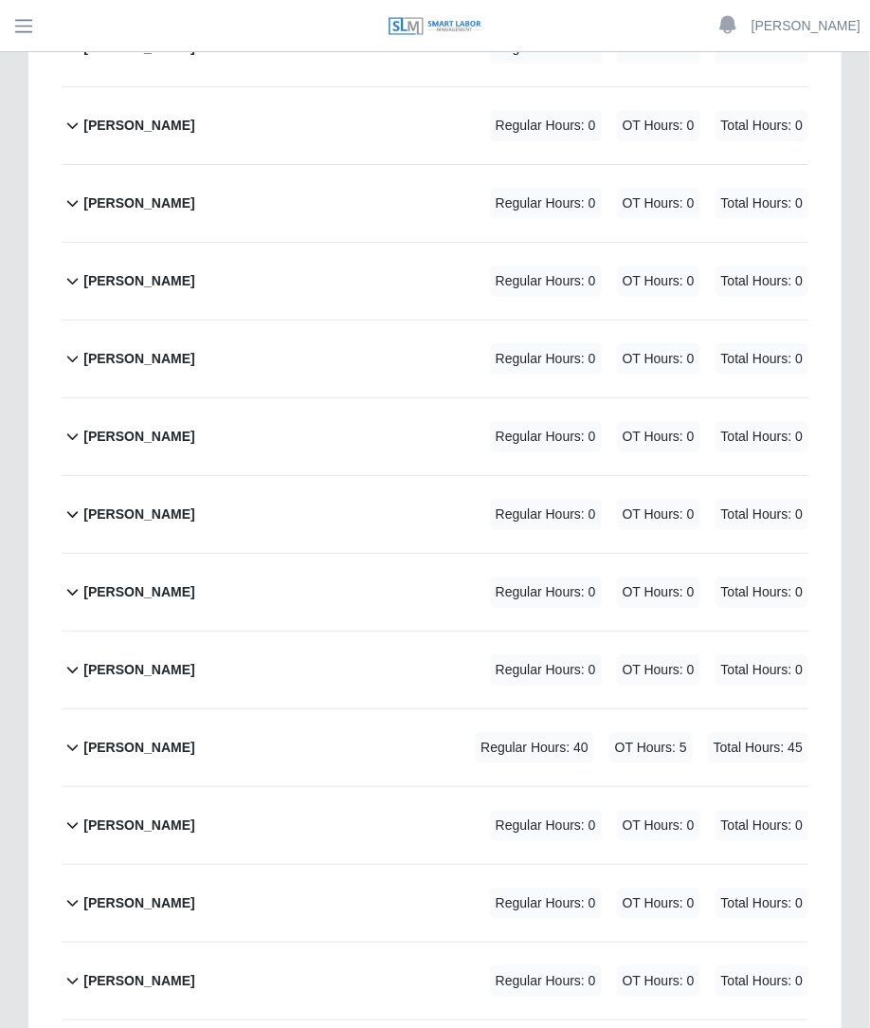
scroll to position [2657, 0]
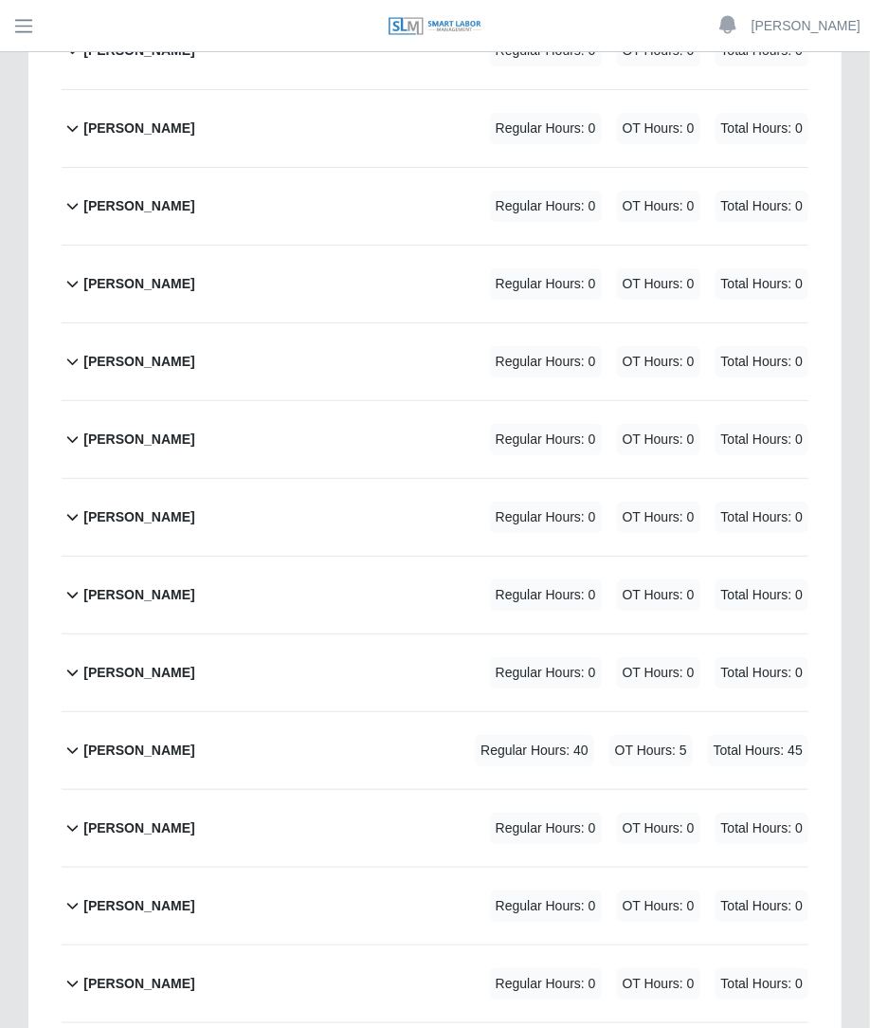
click at [529, 715] on div "[PERSON_NAME] Regular Hours: 40 OT Hours: 5 Total Hours: 45" at bounding box center [445, 750] width 725 height 77
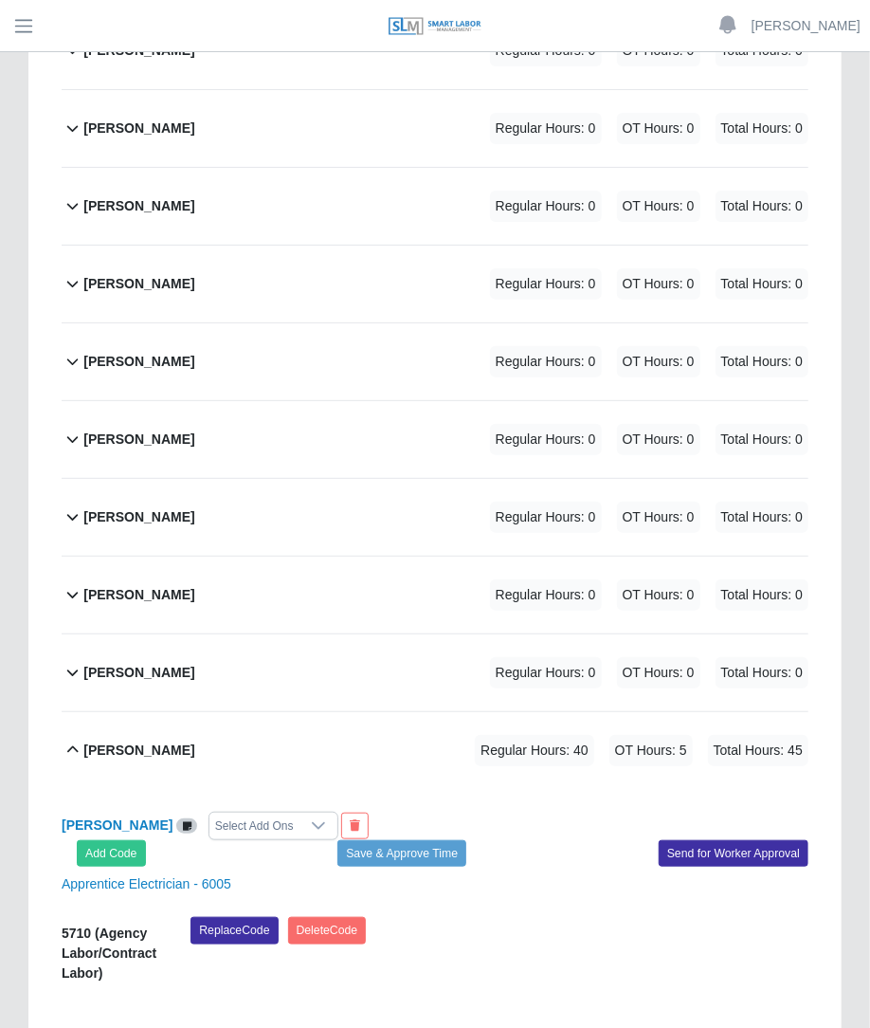
click at [278, 813] on div "Select Add Ons" at bounding box center [255, 826] width 90 height 27
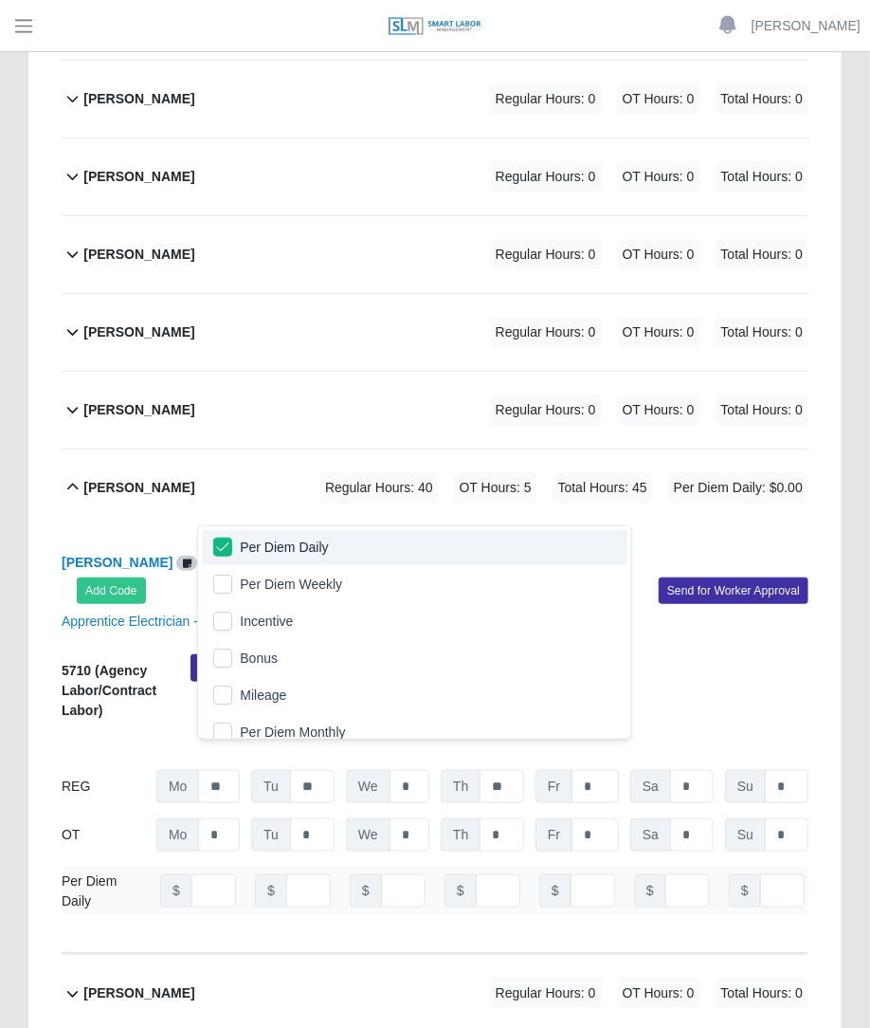
scroll to position [2941, 0]
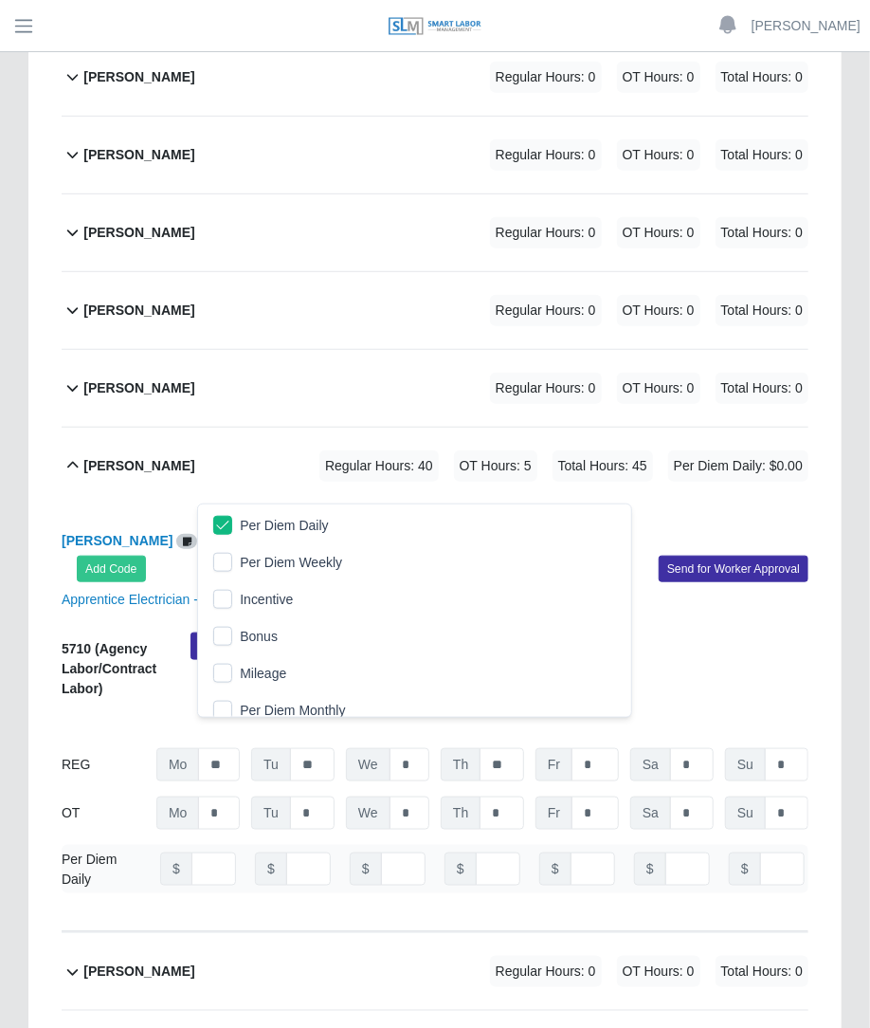
click at [776, 590] on div "Apprentice Electrician - 6005" at bounding box center [435, 600] width 776 height 20
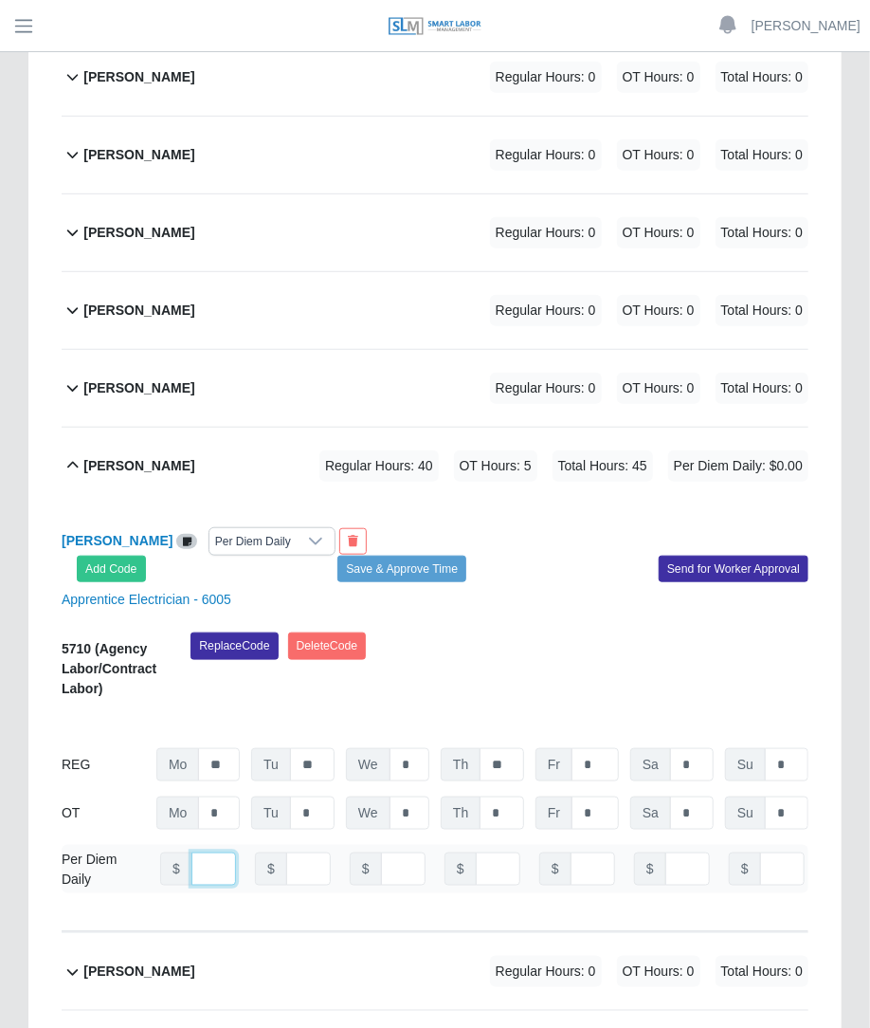
click at [198, 852] on input "number" at bounding box center [214, 868] width 45 height 33
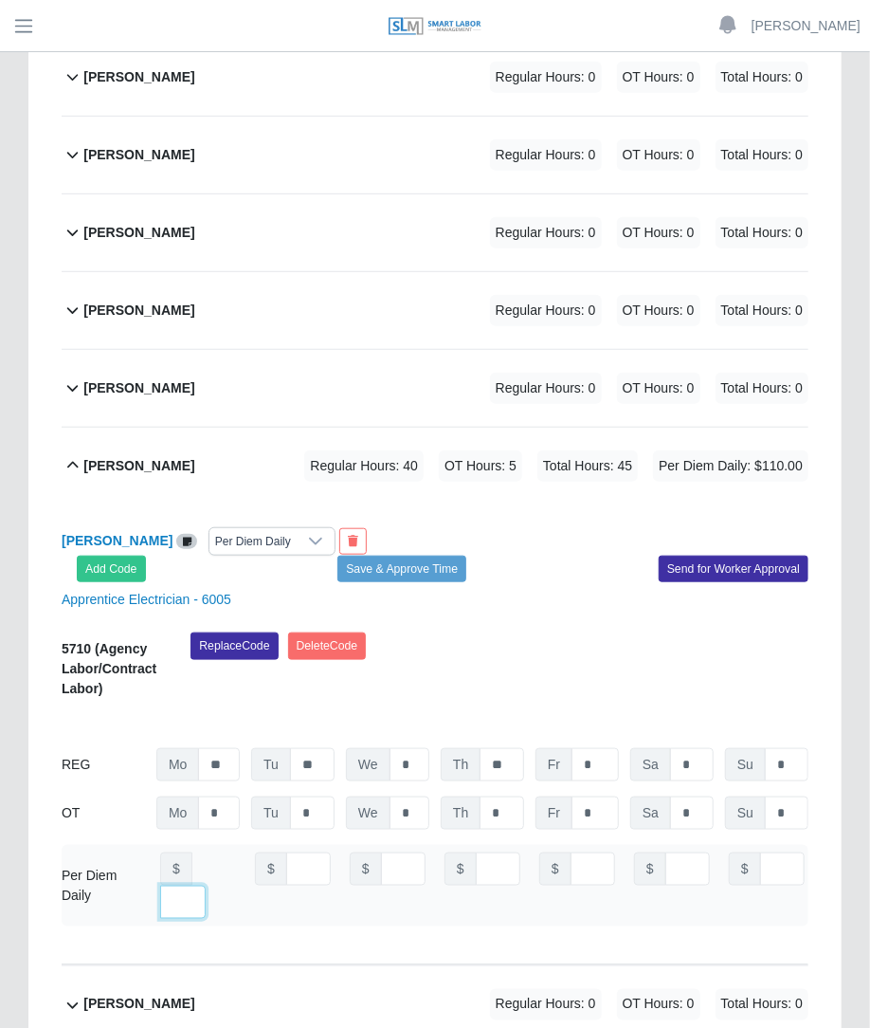
scroll to position [0, 0]
type input "***"
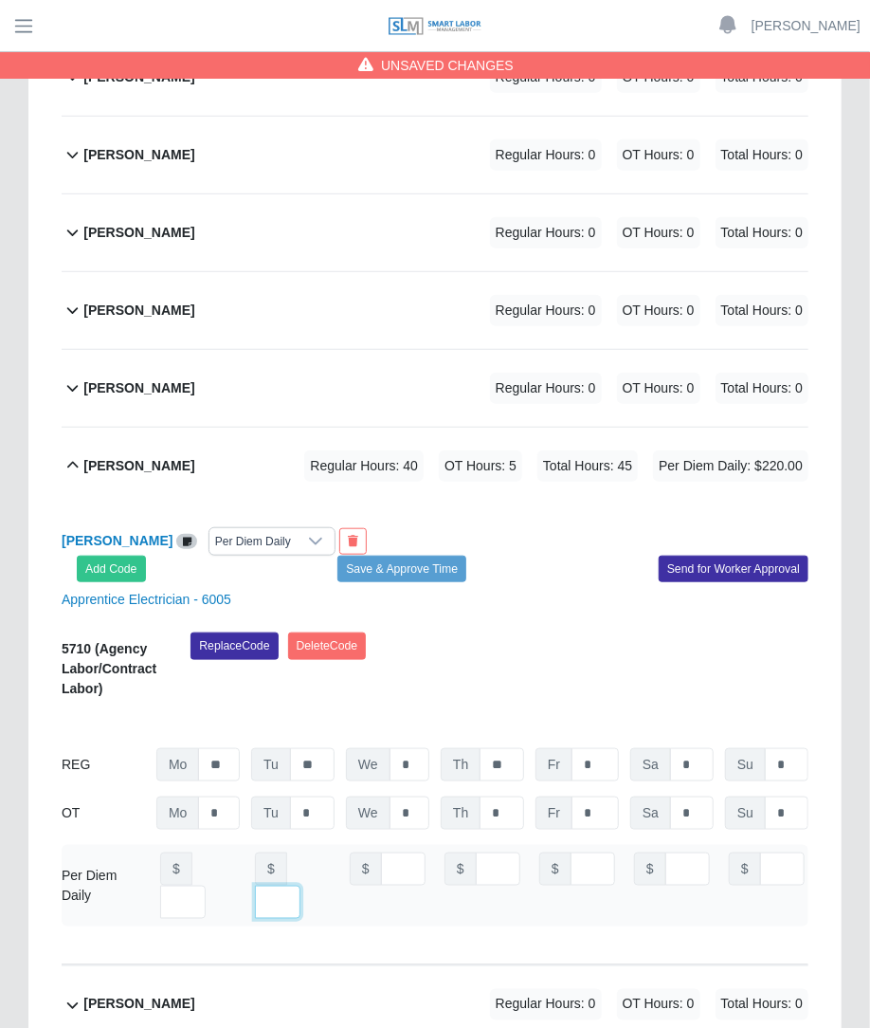
scroll to position [0, 13]
type input "***"
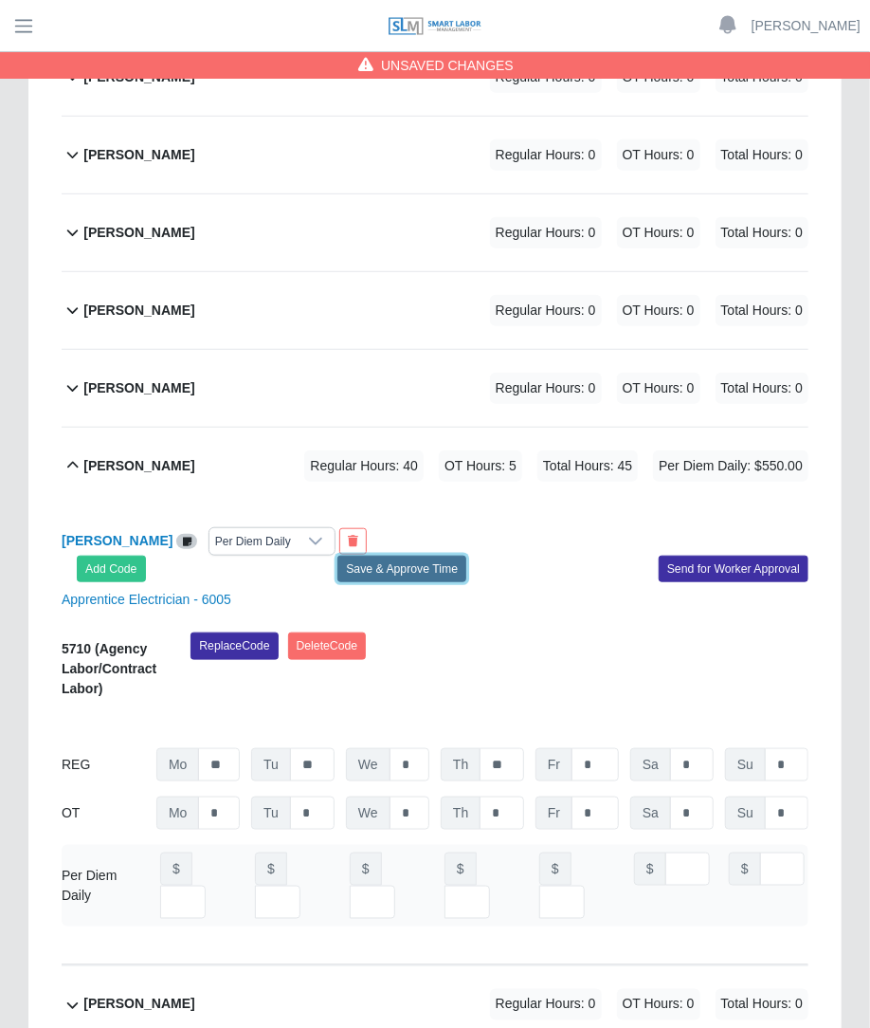
scroll to position [0, 0]
click at [422, 556] on button "Save & Approve Time" at bounding box center [402, 569] width 129 height 27
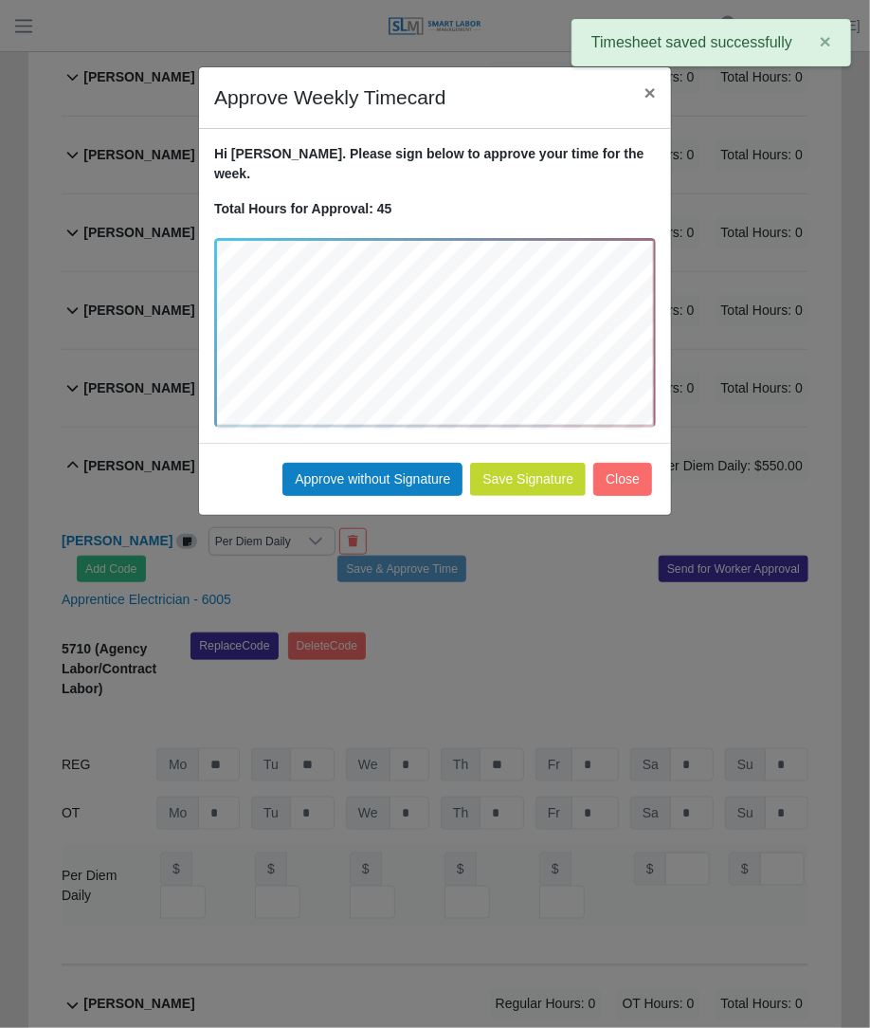
click at [422, 476] on div "Save Signature Approve without Signature Close" at bounding box center [435, 479] width 472 height 72
click at [389, 463] on button "Approve without Signature" at bounding box center [373, 479] width 180 height 33
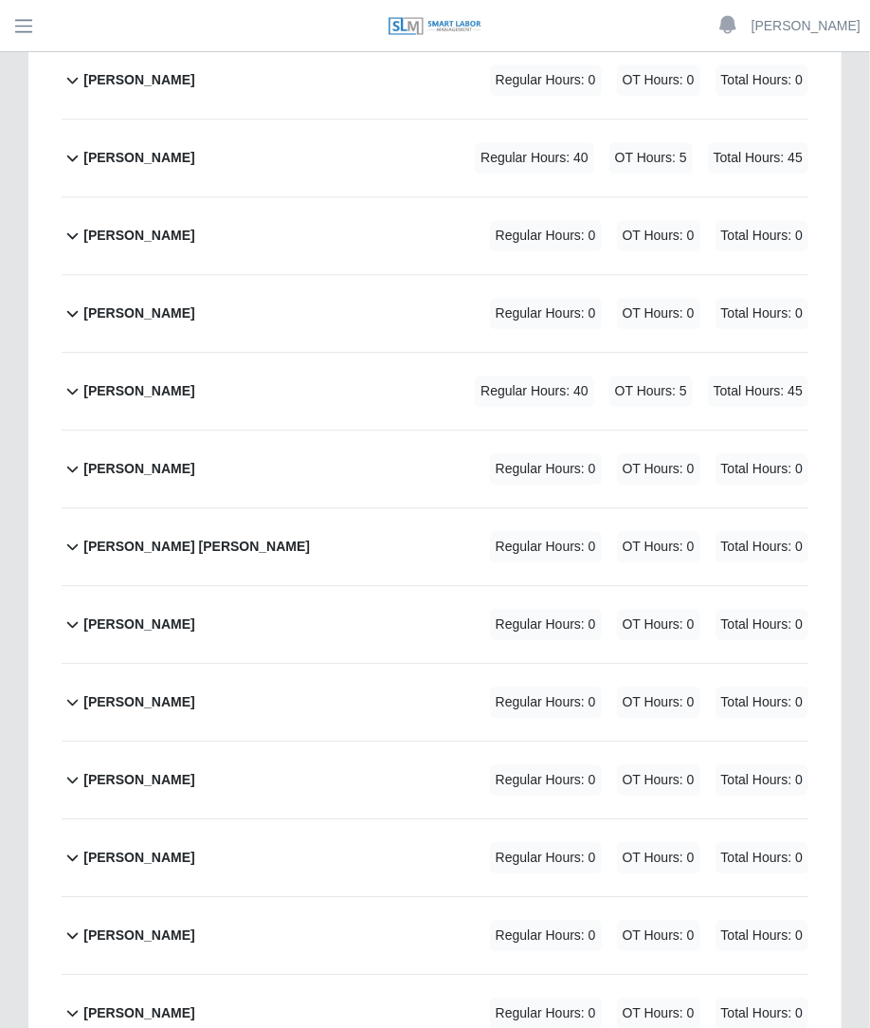
scroll to position [1691, 0]
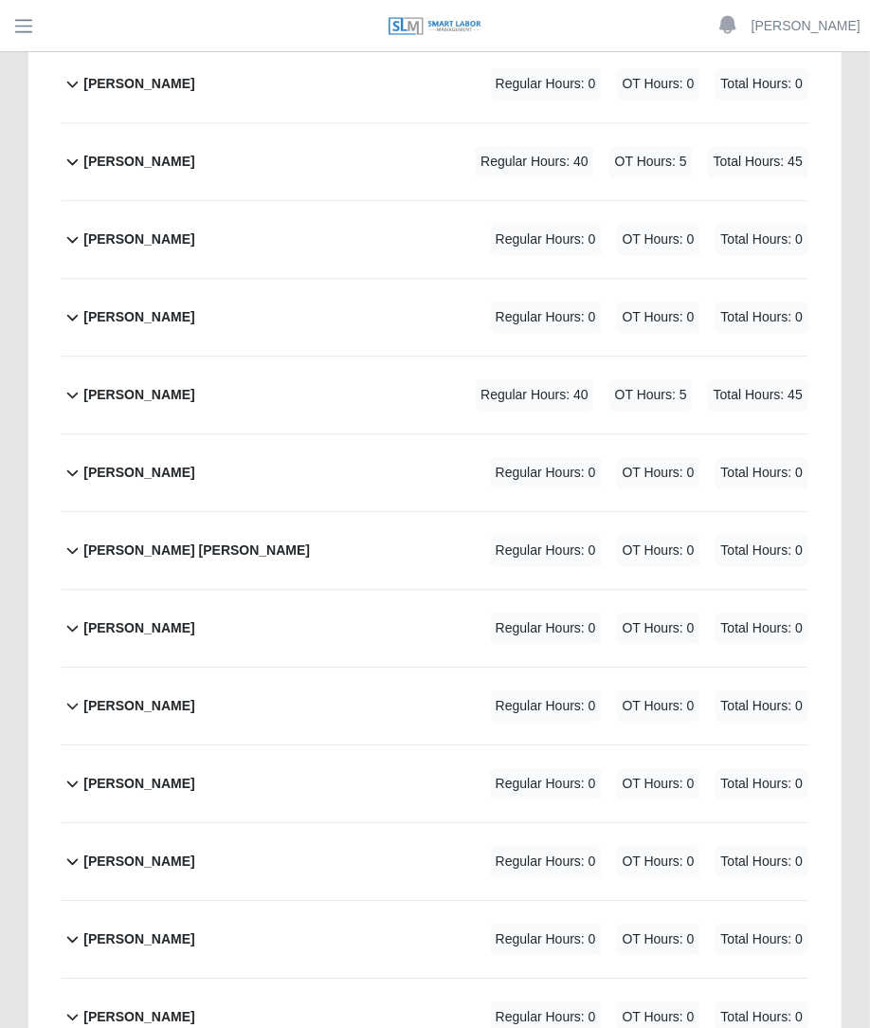
click at [517, 357] on div "[PERSON_NAME] Regular Hours: 40 OT Hours: 5 Total Hours: 45" at bounding box center [445, 395] width 725 height 77
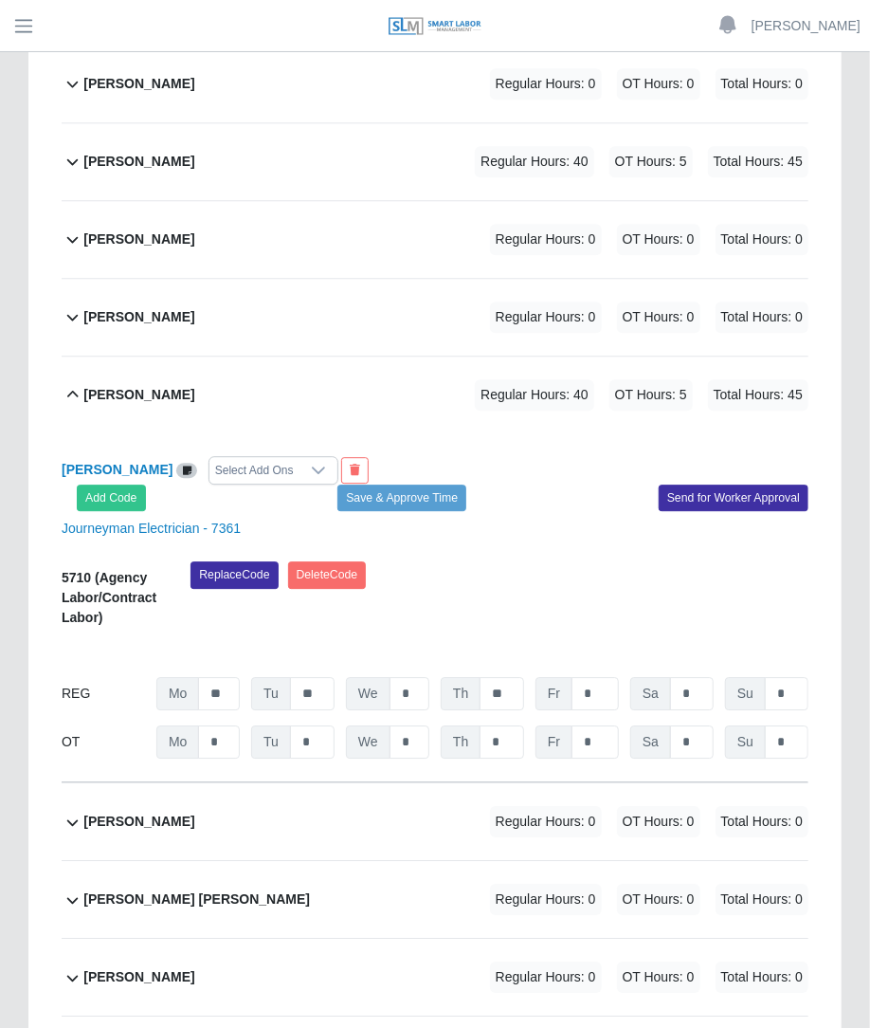
click at [252, 457] on div "Select Add Ons" at bounding box center [255, 470] width 90 height 27
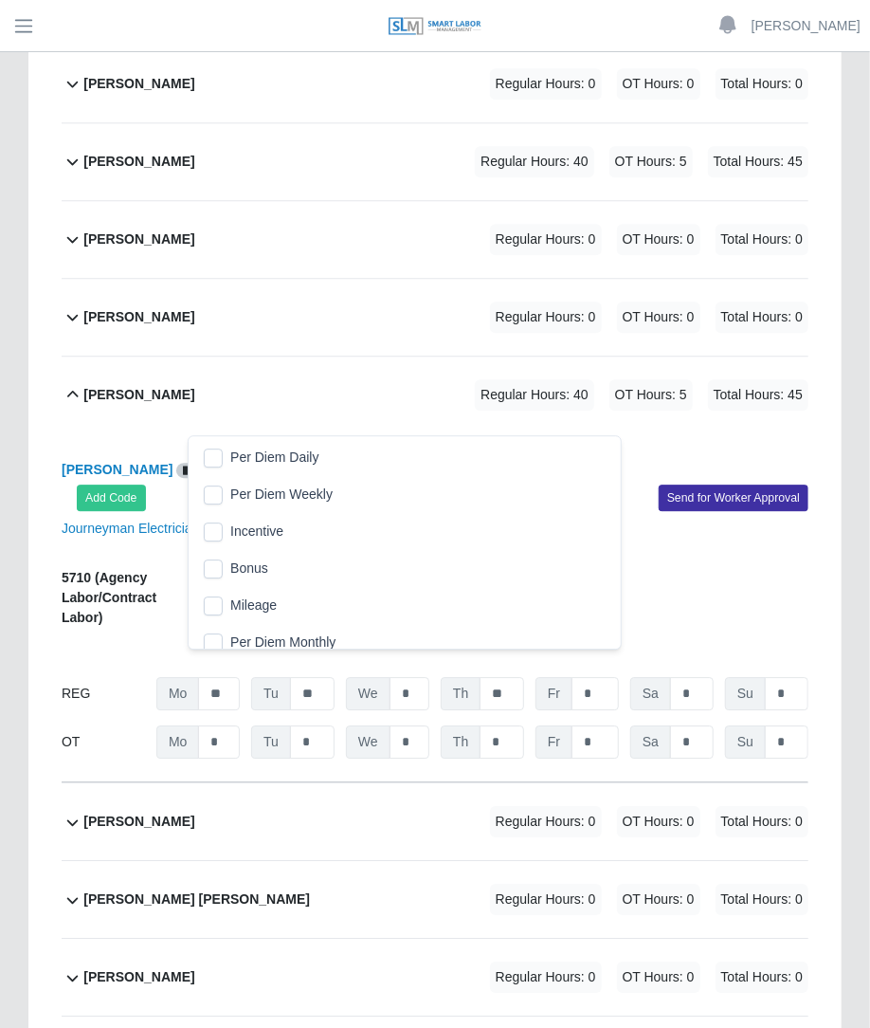
scroll to position [19, 12]
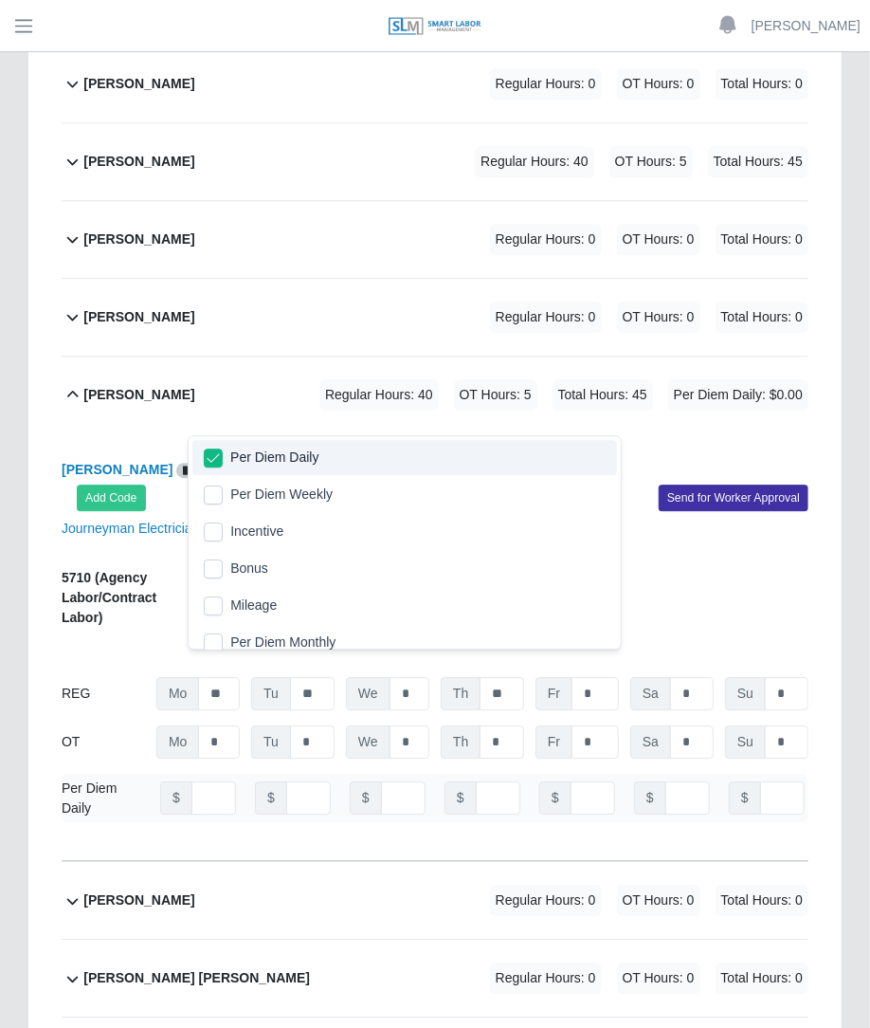
click at [523, 433] on div "[PERSON_NAME] Per Diem Daily Add Code Save & Approve Time Send for Worker Appro…" at bounding box center [435, 647] width 747 height 428
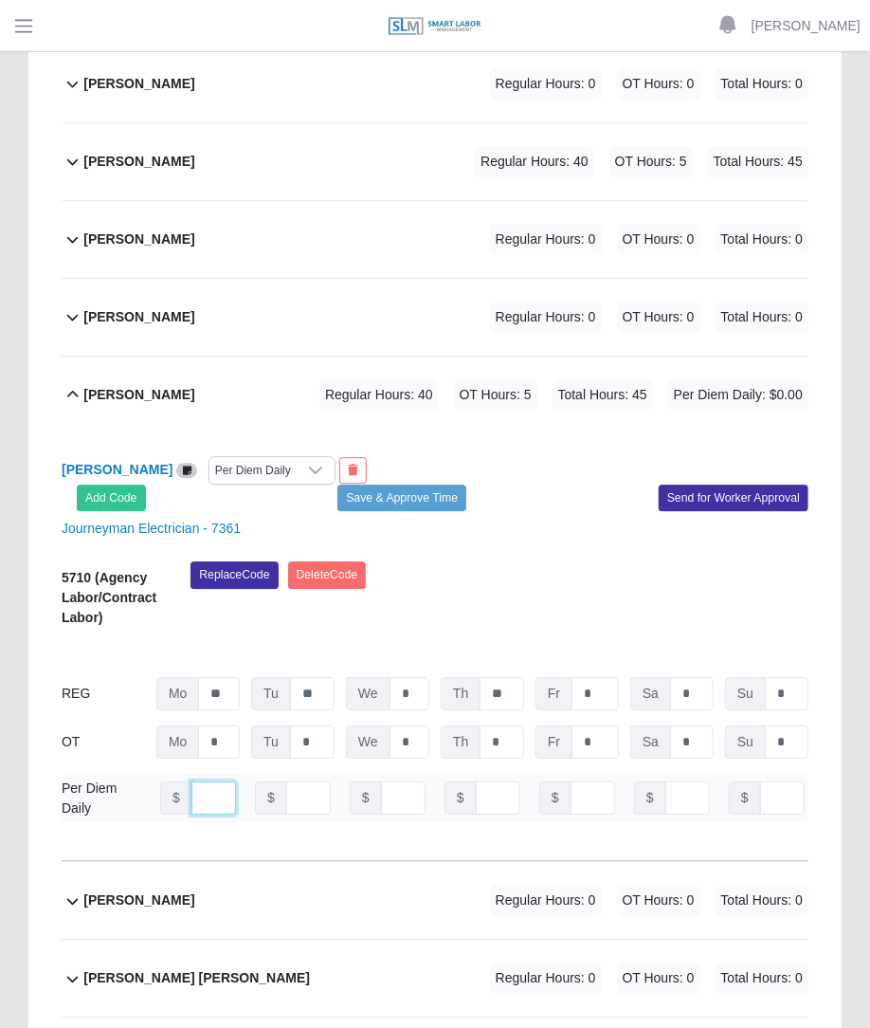
click at [200, 781] on input "number" at bounding box center [214, 797] width 45 height 33
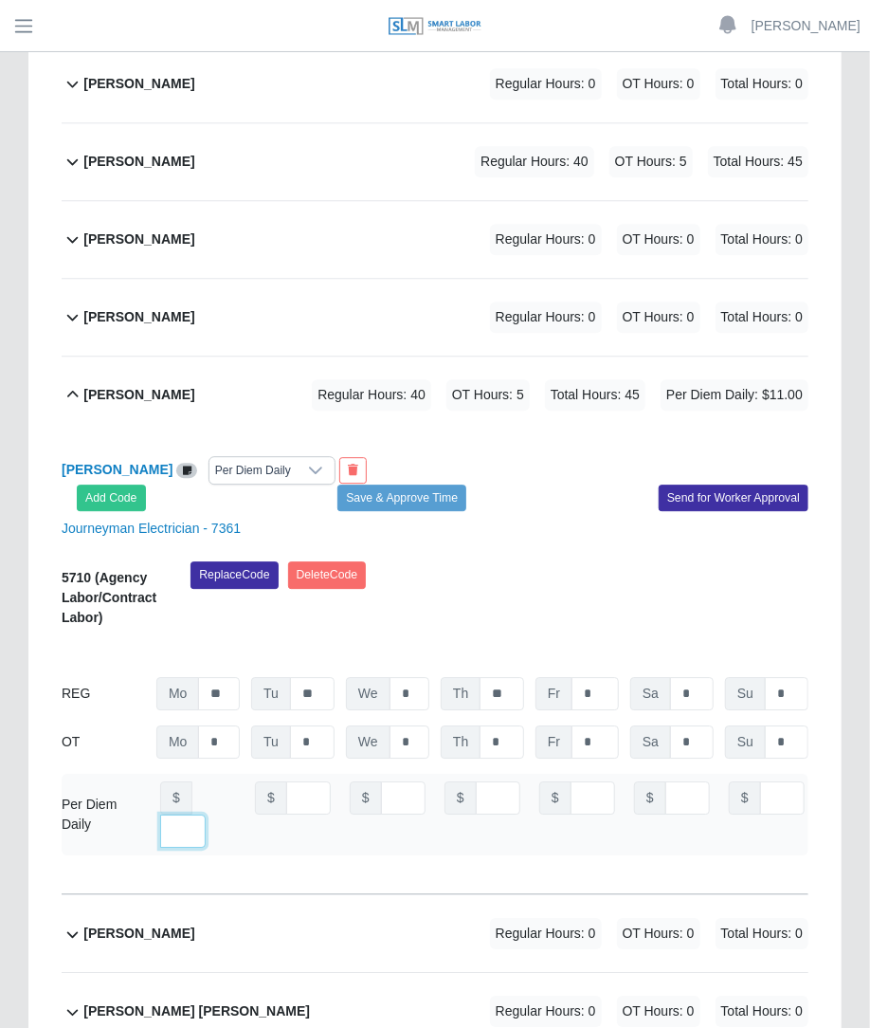
scroll to position [0, 13]
type input "***"
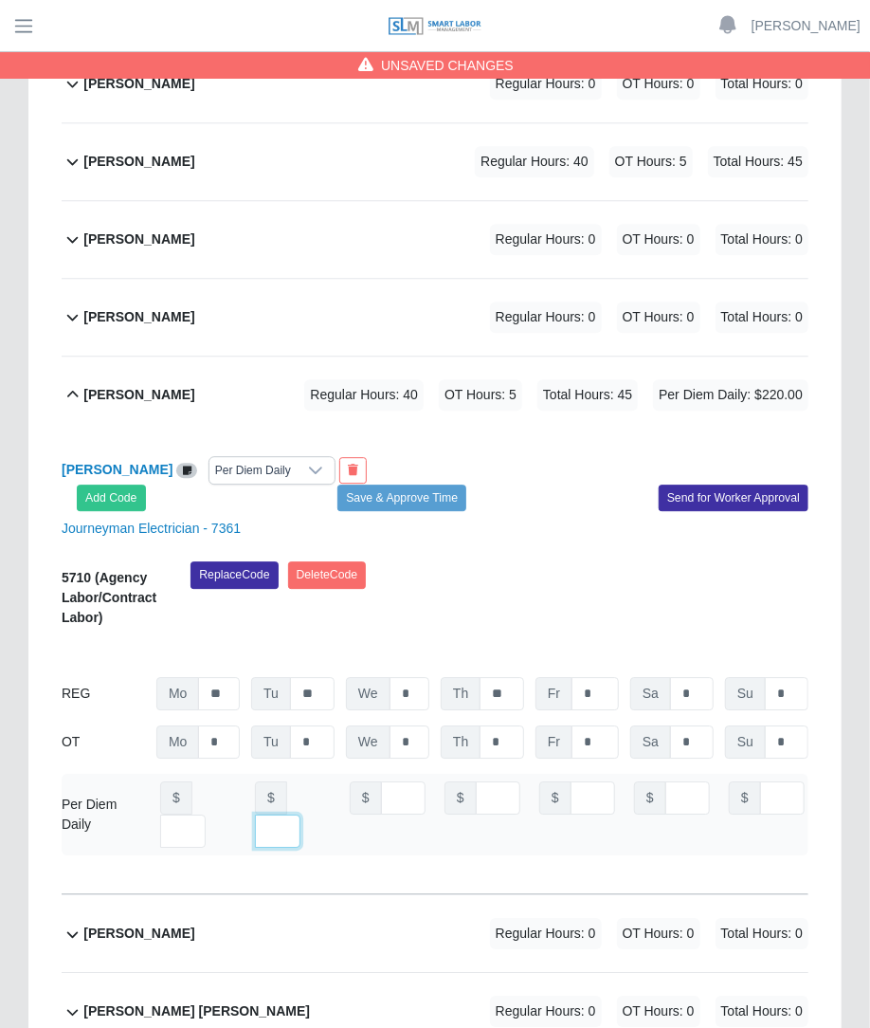
type input "***"
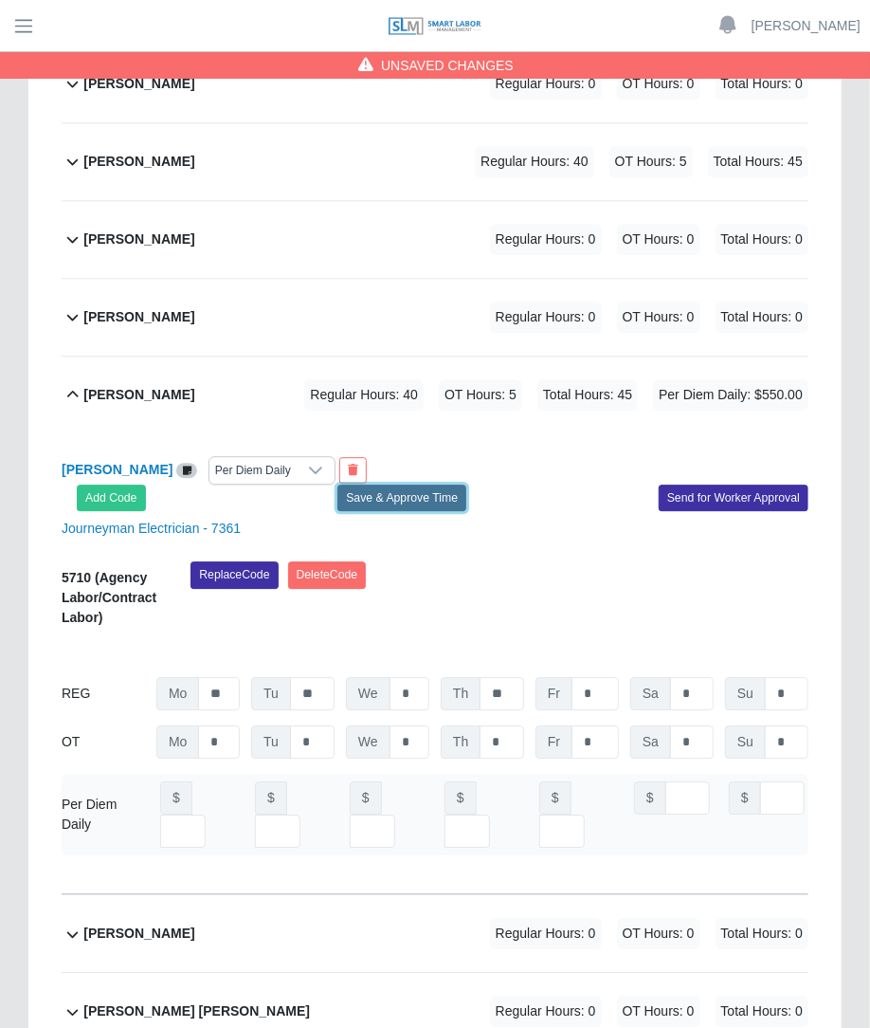
click at [436, 485] on button "Save & Approve Time" at bounding box center [402, 498] width 129 height 27
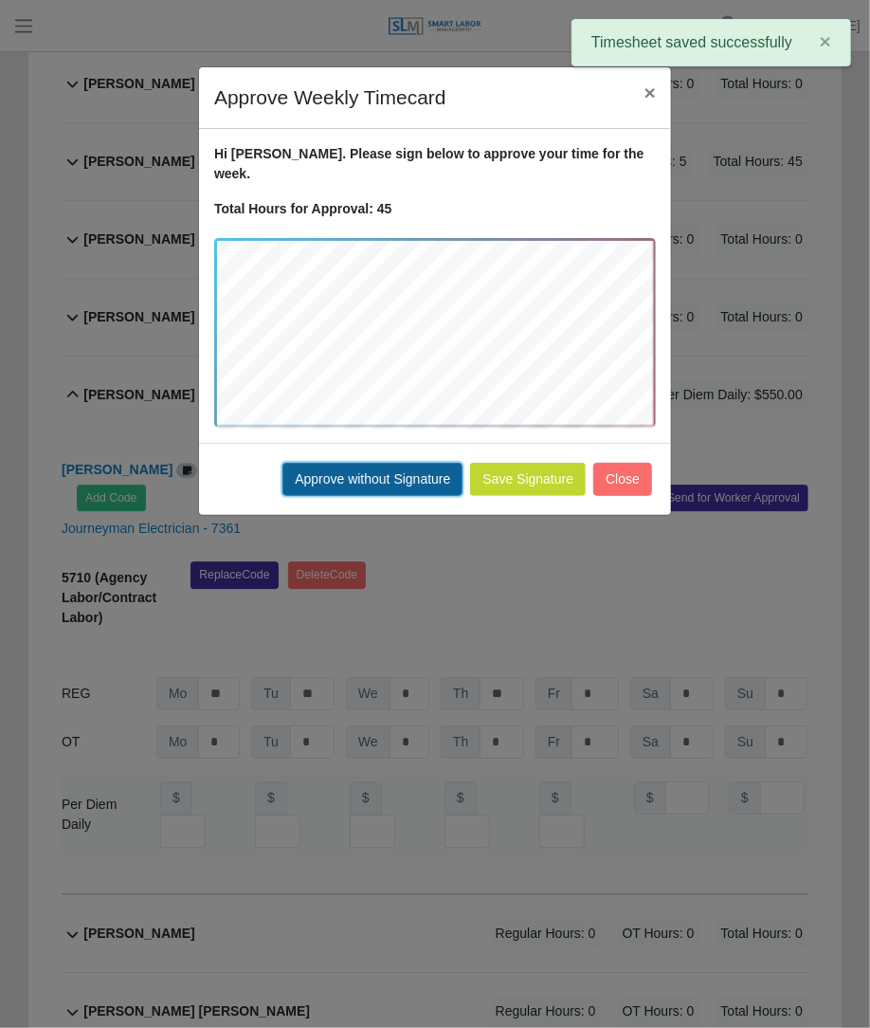
click at [441, 474] on button "Approve without Signature" at bounding box center [373, 479] width 180 height 33
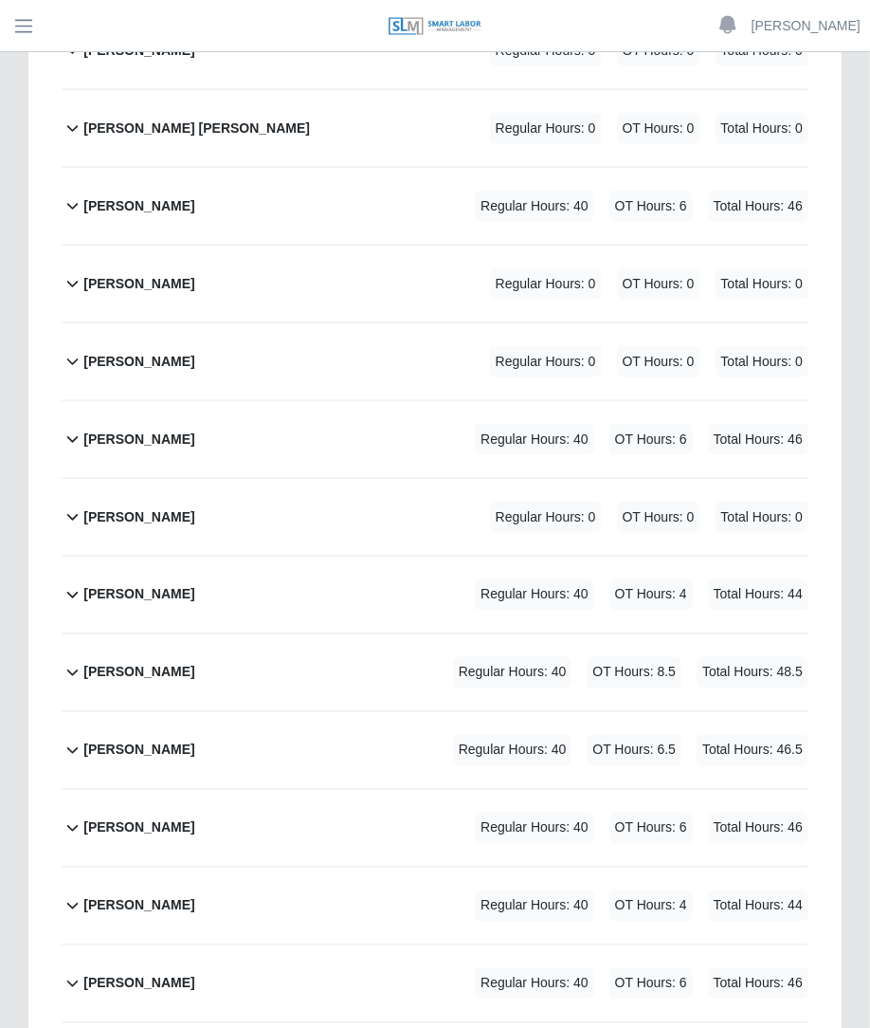
scroll to position [3362, 0]
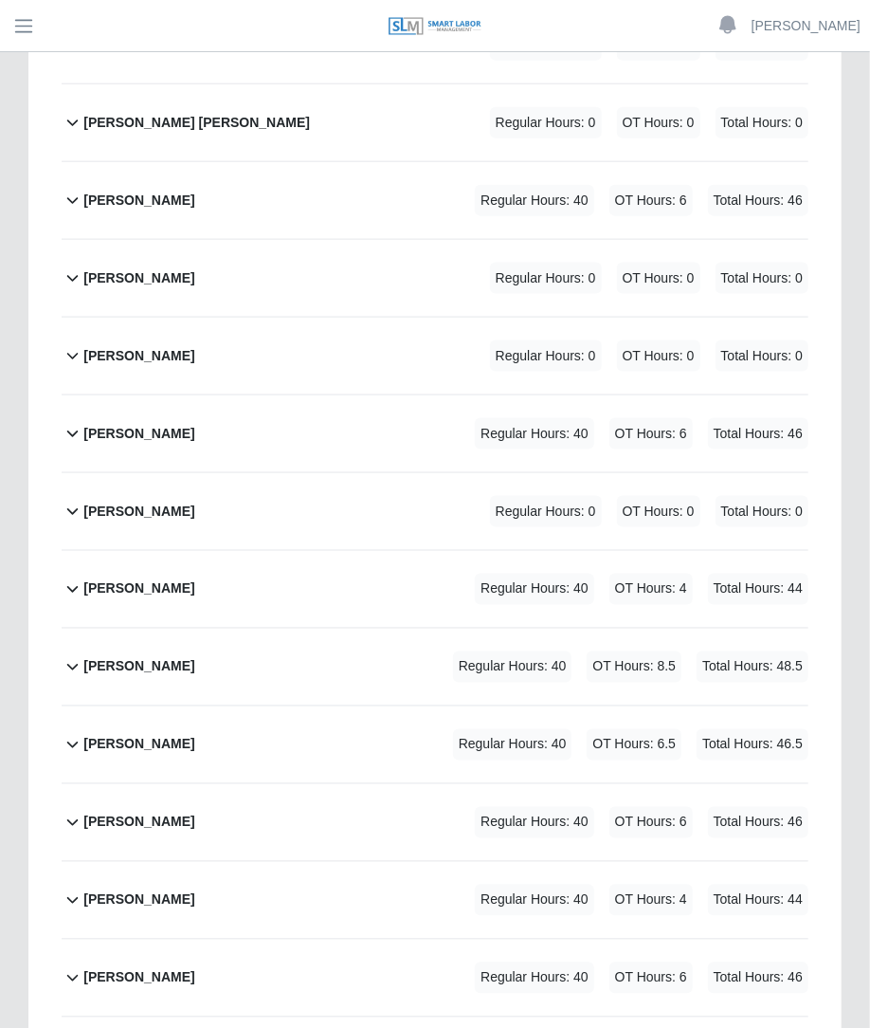
click at [671, 651] on span "OT Hours: 8.5" at bounding box center [634, 666] width 95 height 31
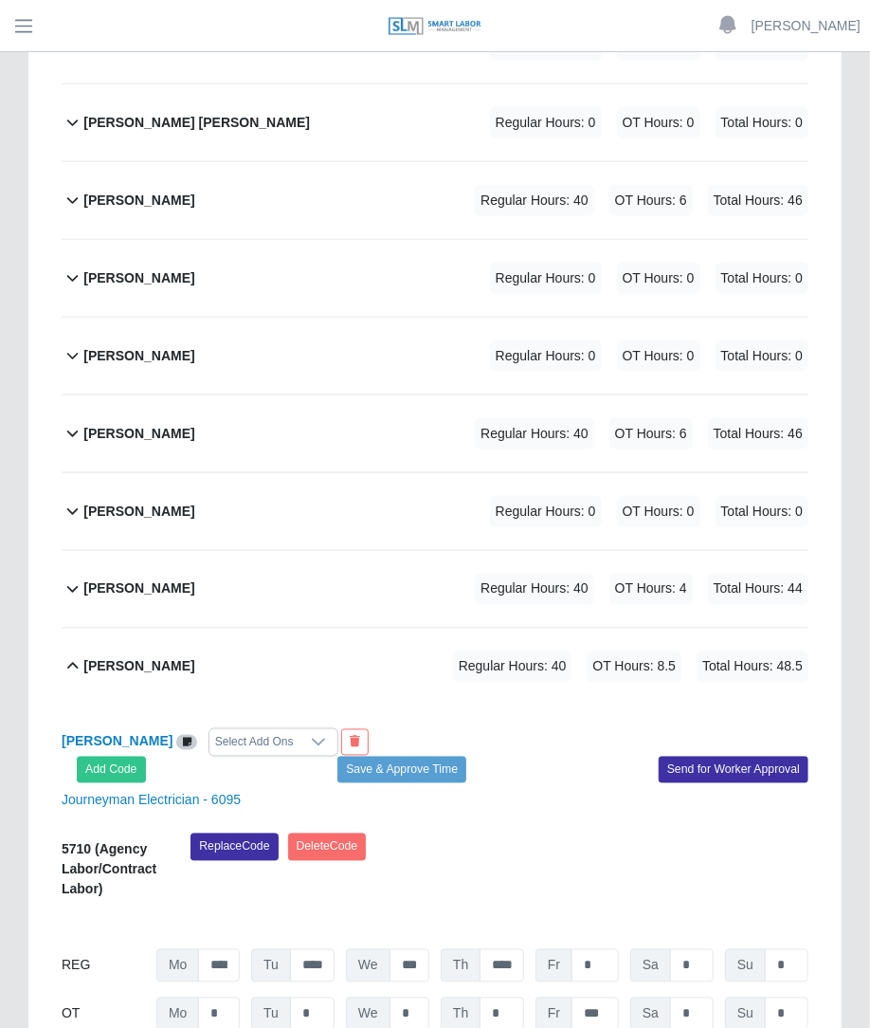
click at [274, 729] on div "Select Add Ons" at bounding box center [255, 742] width 90 height 27
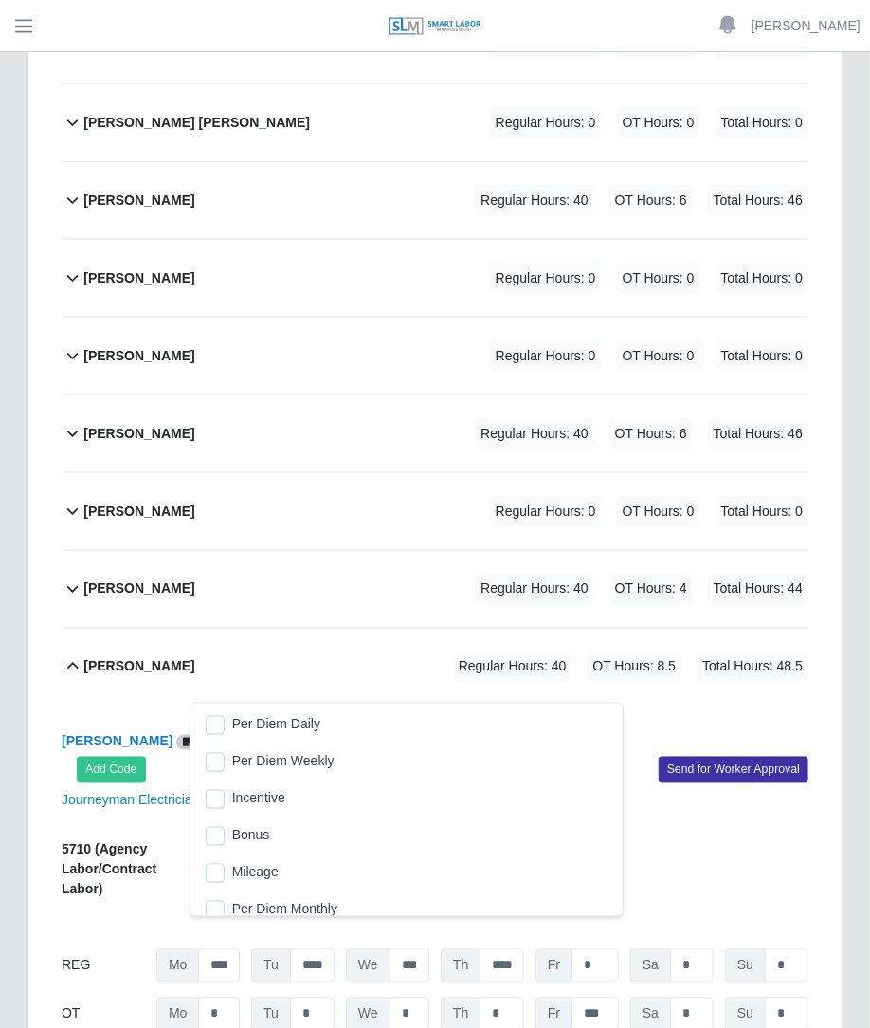
scroll to position [19, 12]
click at [234, 726] on span "Per Diem Daily" at bounding box center [276, 725] width 88 height 20
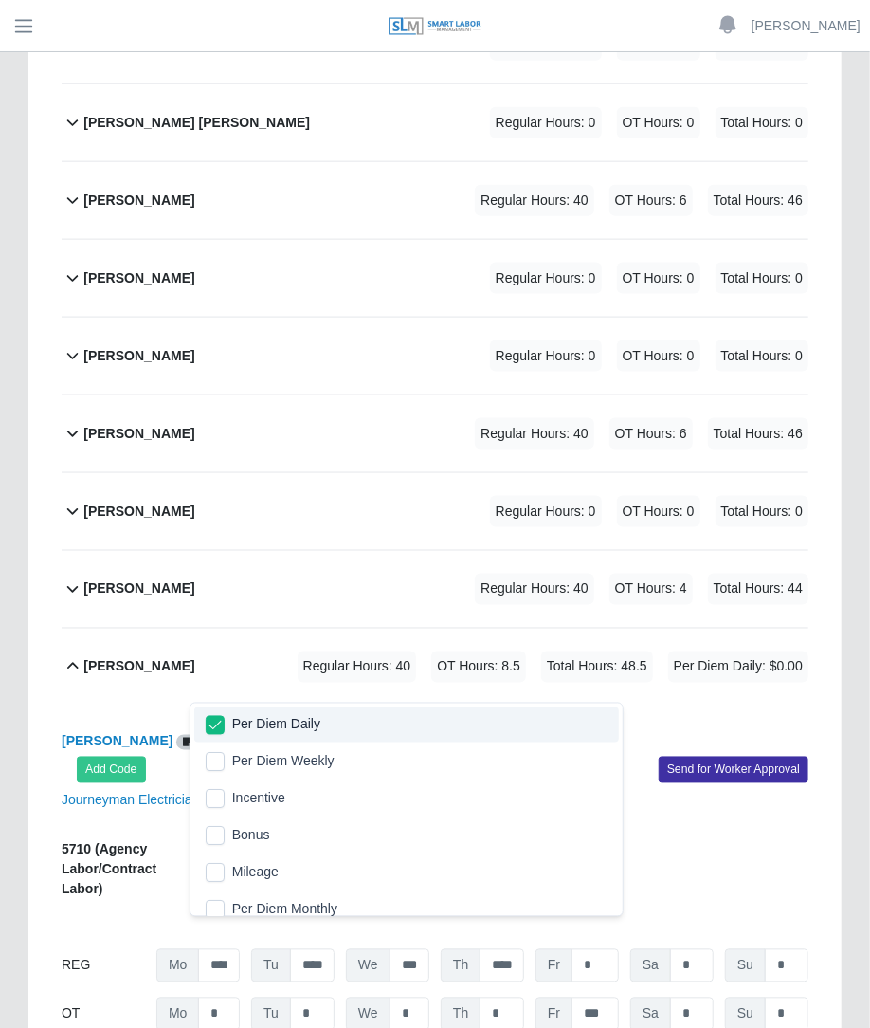
click at [533, 647] on div "[PERSON_NAME] Regular Hours: 40 OT Hours: 8.5 Total Hours: 48.5 Per Diem Daily:…" at bounding box center [445, 667] width 725 height 77
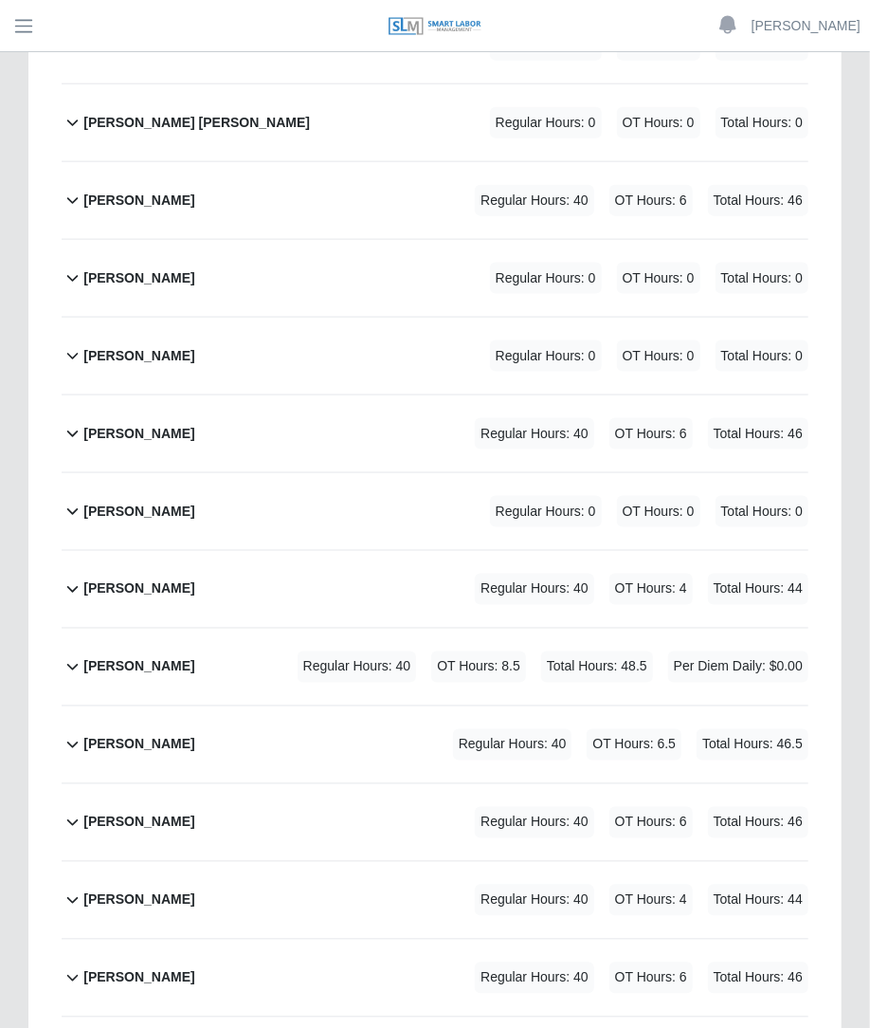
click at [462, 629] on div "[PERSON_NAME] Regular Hours: 40 OT Hours: 8.5 Total Hours: 48.5 Per Diem Daily:…" at bounding box center [445, 667] width 725 height 77
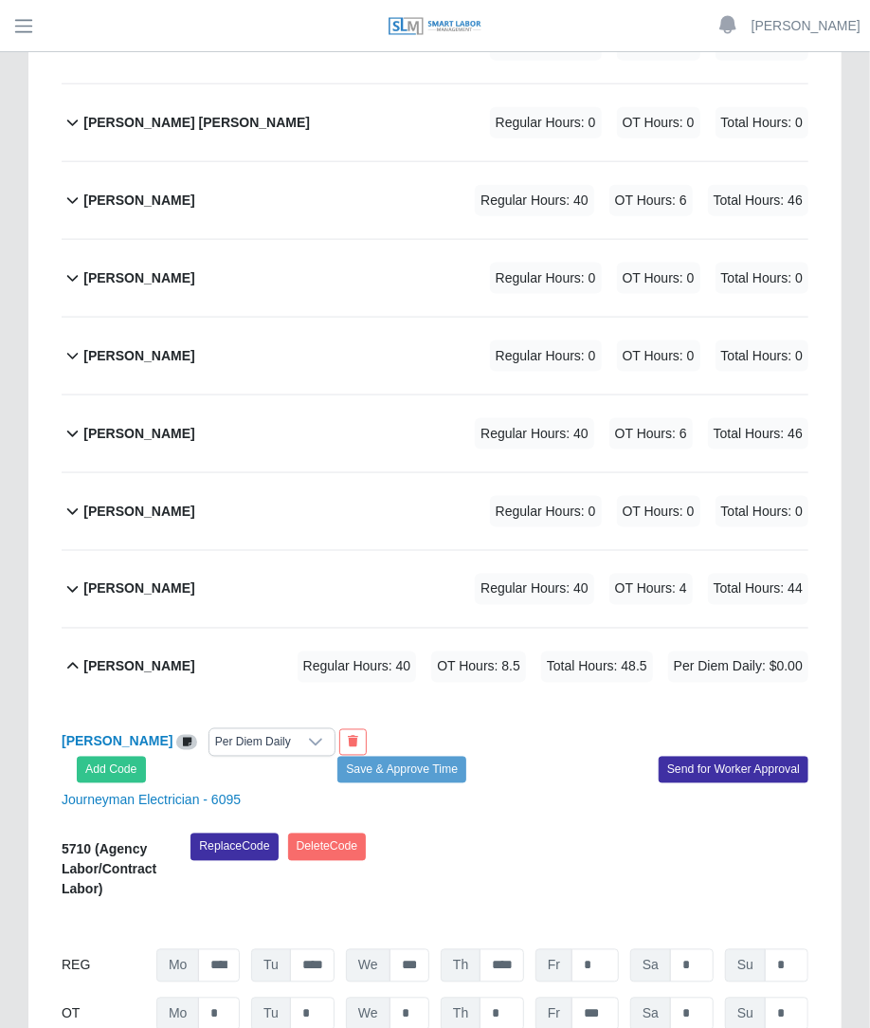
drag, startPoint x: 868, startPoint y: 542, endPoint x: 870, endPoint y: 556, distance: 13.6
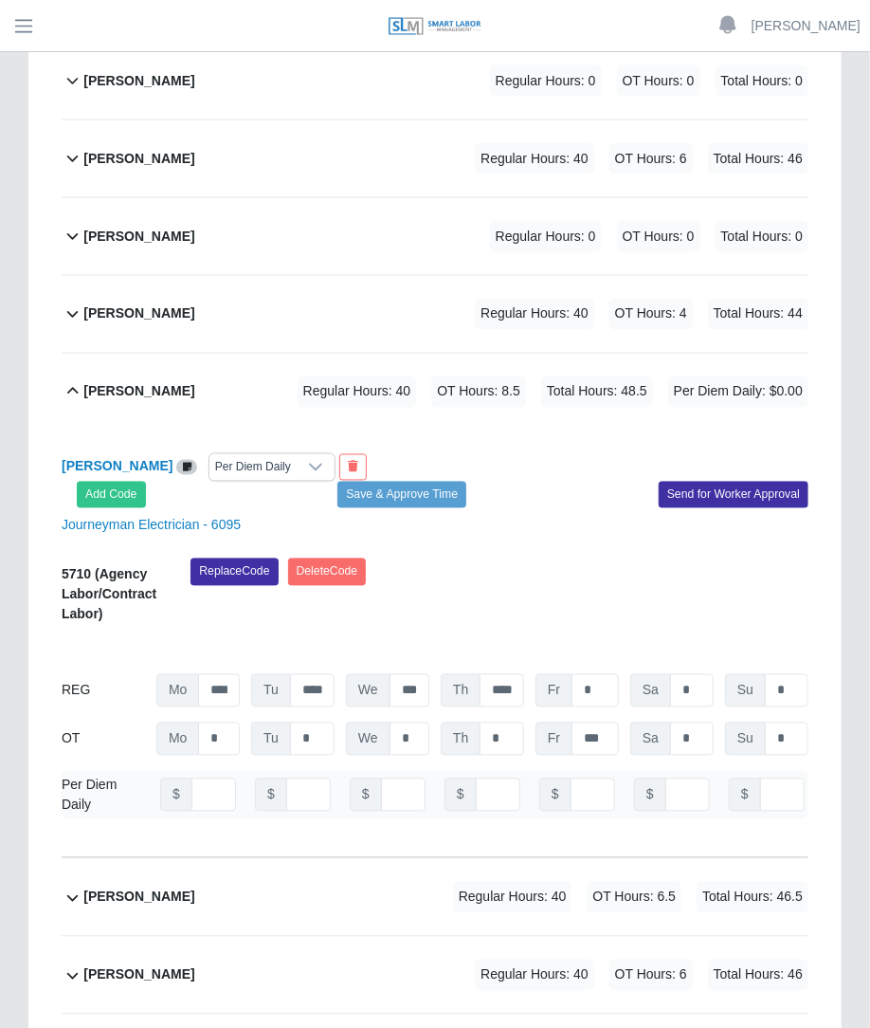
scroll to position [3654, 0]
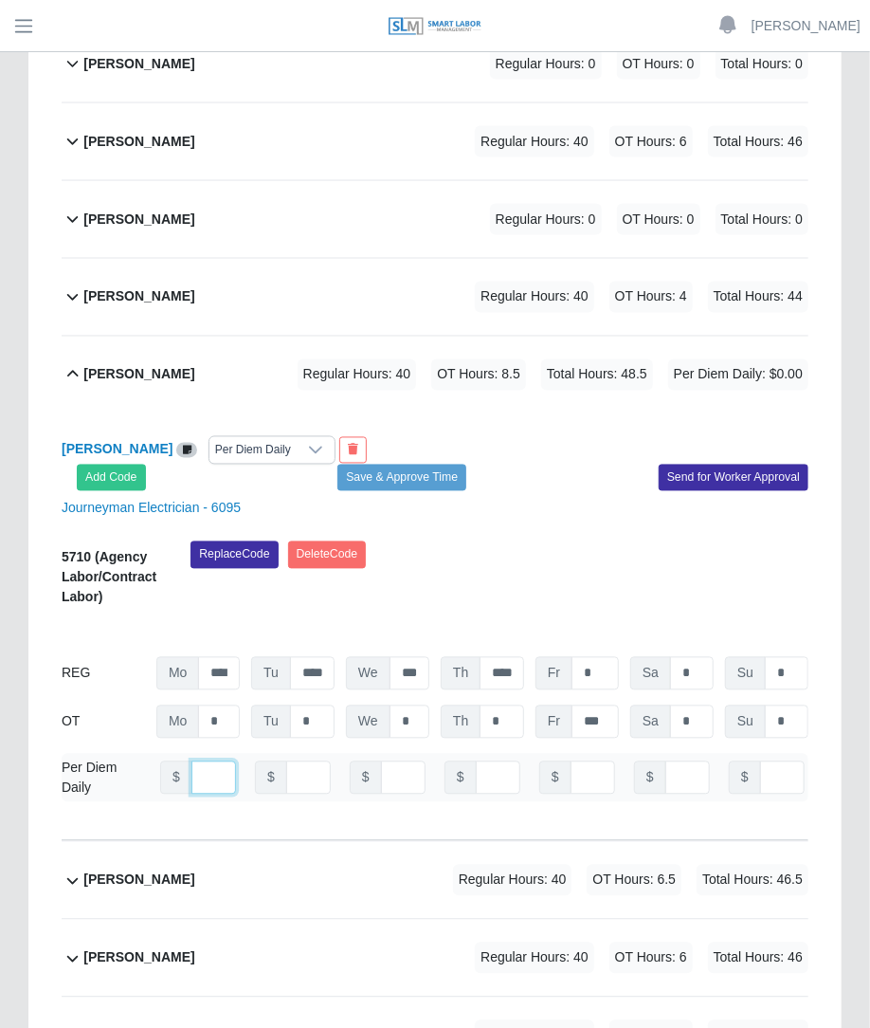
click at [213, 761] on input "**" at bounding box center [214, 777] width 45 height 33
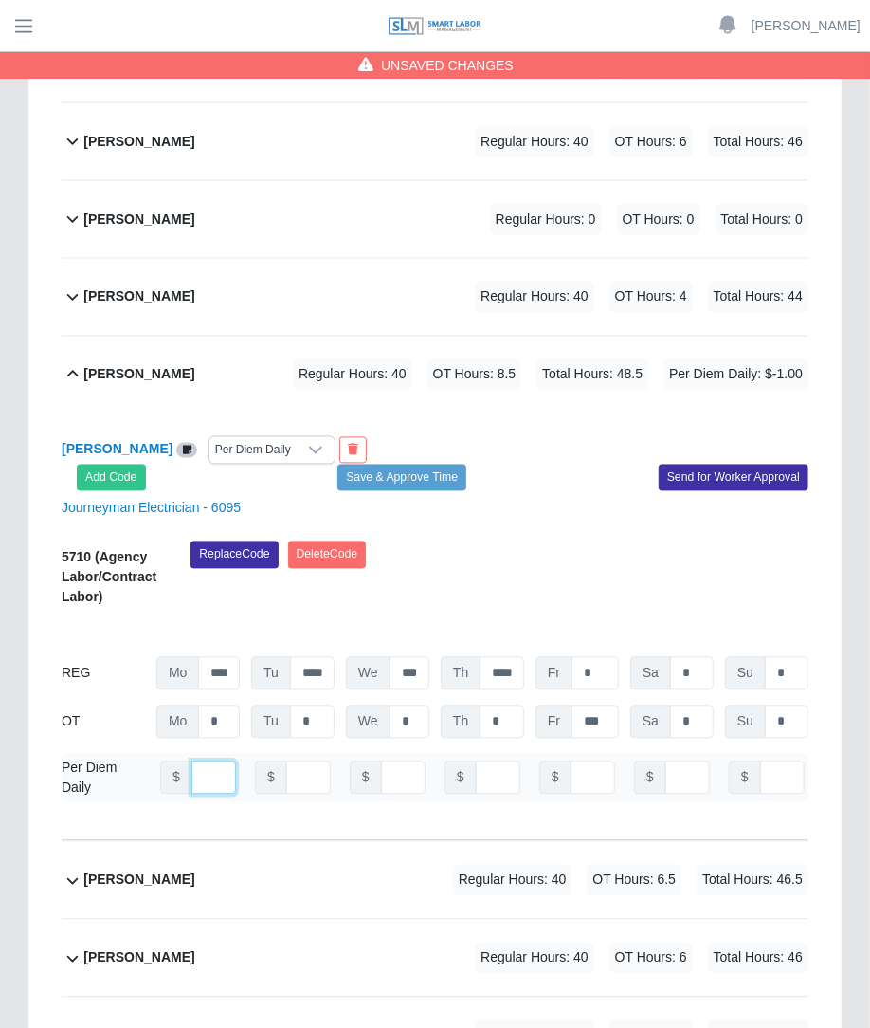
drag, startPoint x: 207, startPoint y: 723, endPoint x: 141, endPoint y: 735, distance: 66.6
click at [141, 754] on div "Per Diem Daily $ ** $ $ $ $ $ $" at bounding box center [435, 778] width 747 height 48
type input "*"
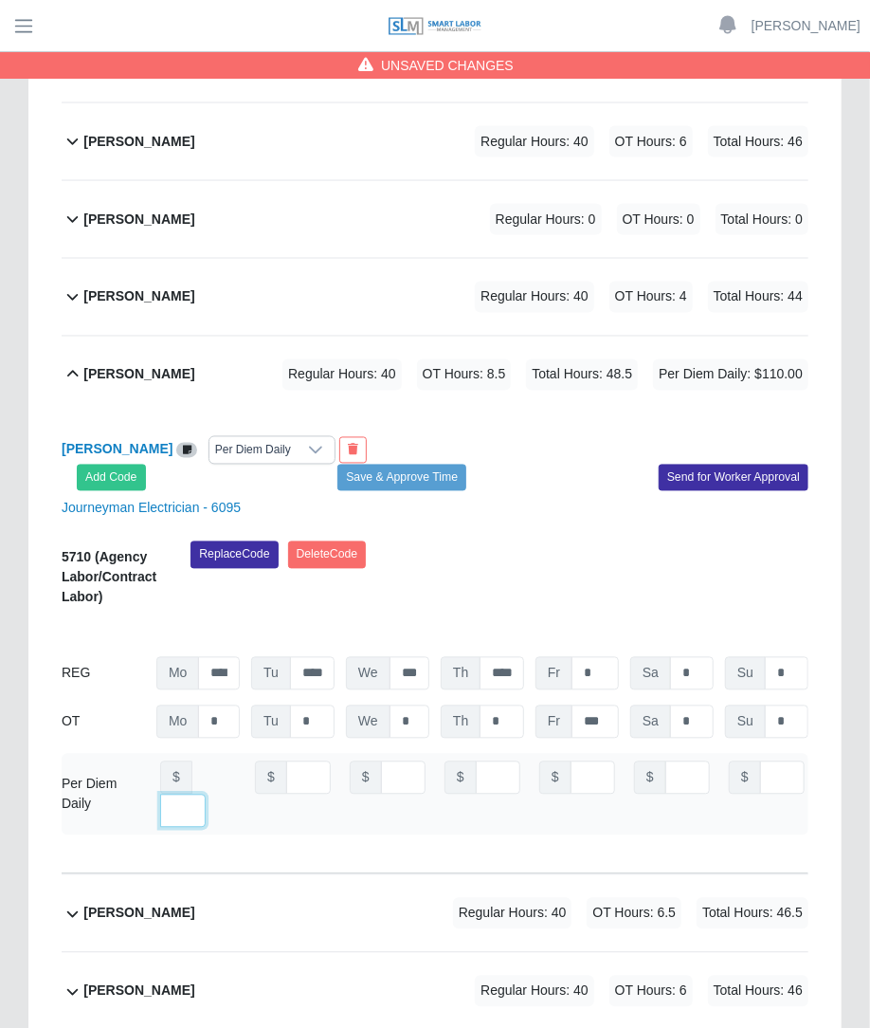
type input "***"
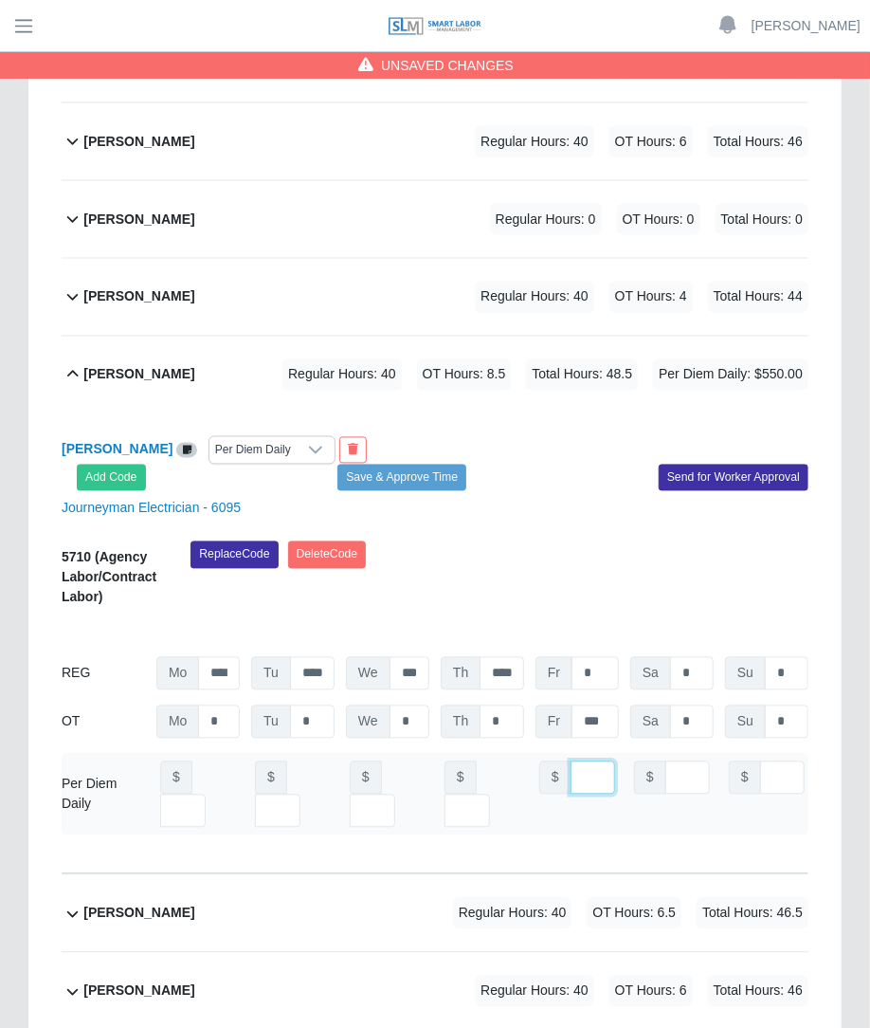
scroll to position [0, 13]
type input "***"
click at [404, 465] on button "Save & Approve Time" at bounding box center [402, 478] width 129 height 27
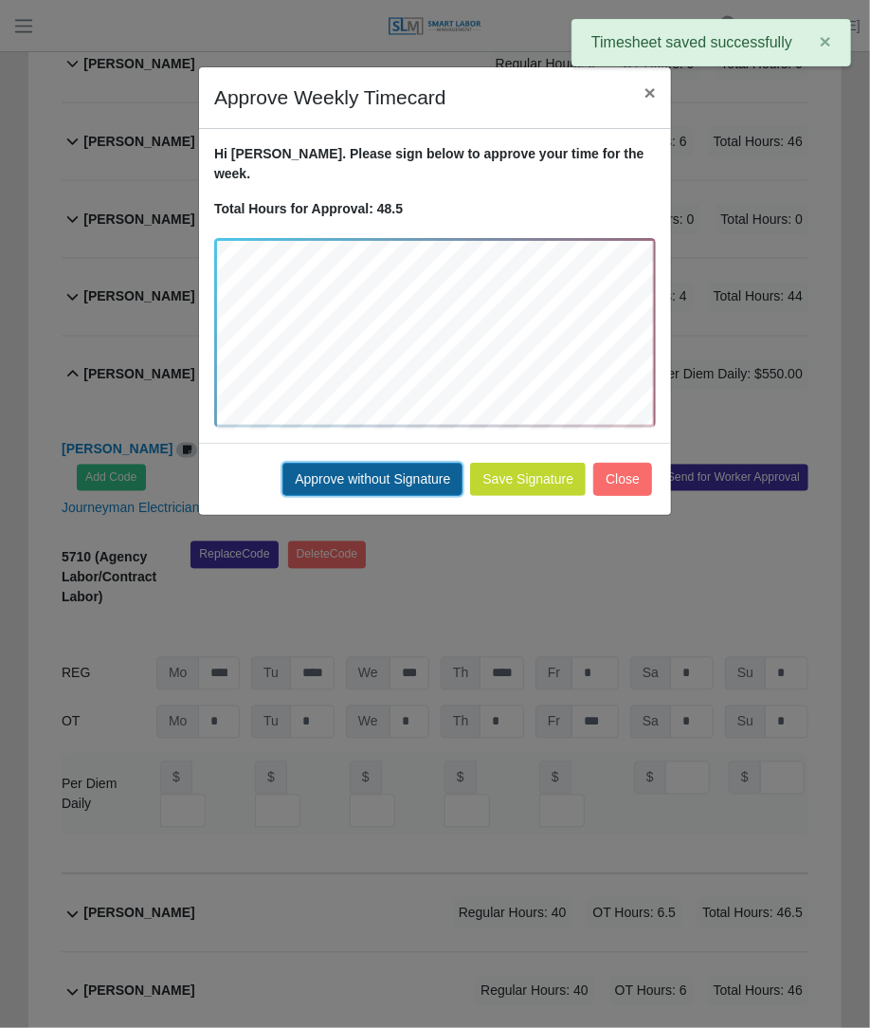
click at [412, 463] on button "Approve without Signature" at bounding box center [373, 479] width 180 height 33
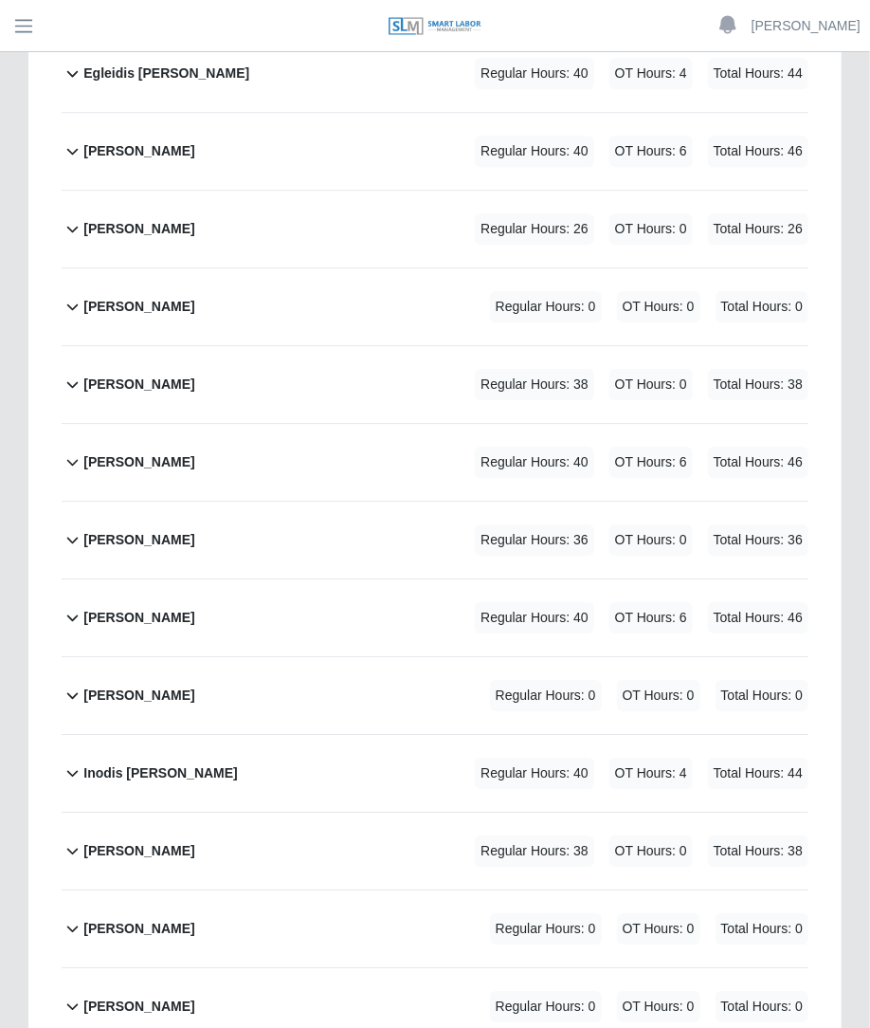
scroll to position [1754, 0]
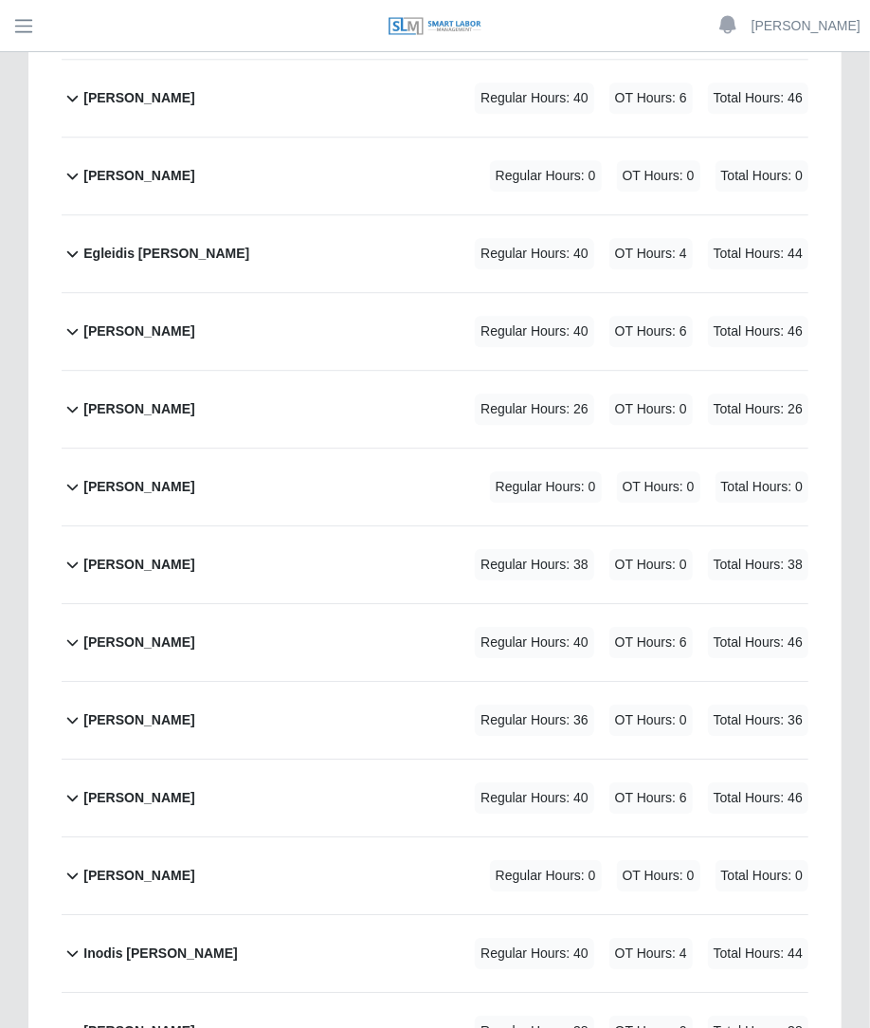
click at [598, 394] on div "Regular Hours: 26 OT Hours: 0 Total Hours: 26" at bounding box center [615, 409] width 387 height 31
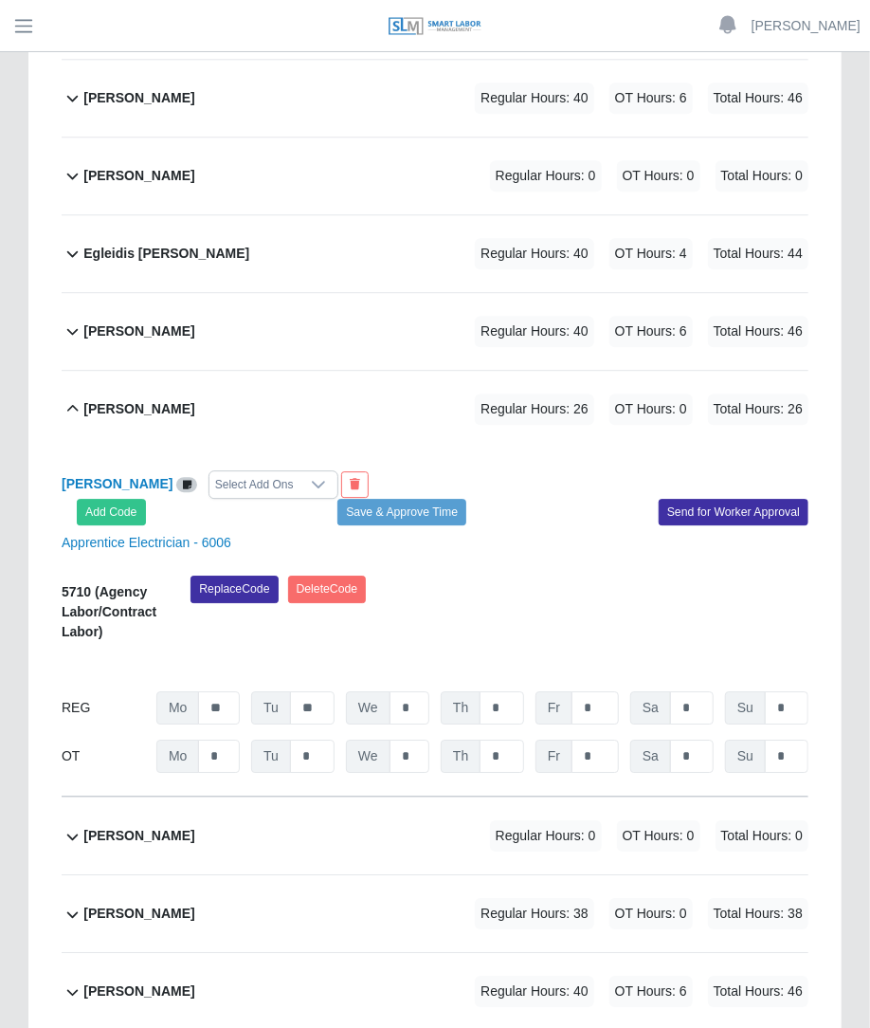
click at [249, 471] on div "Select Add Ons" at bounding box center [255, 484] width 90 height 27
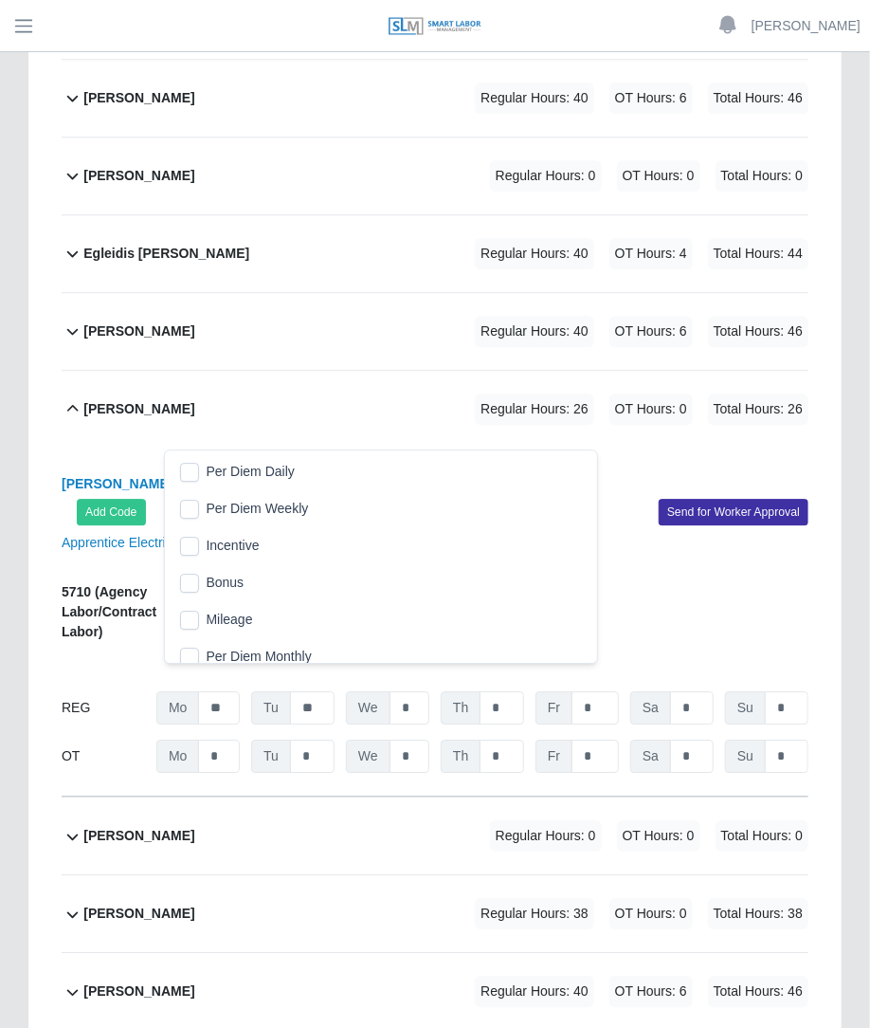
scroll to position [19, 12]
click at [211, 477] on span "Per Diem Daily" at bounding box center [251, 472] width 88 height 20
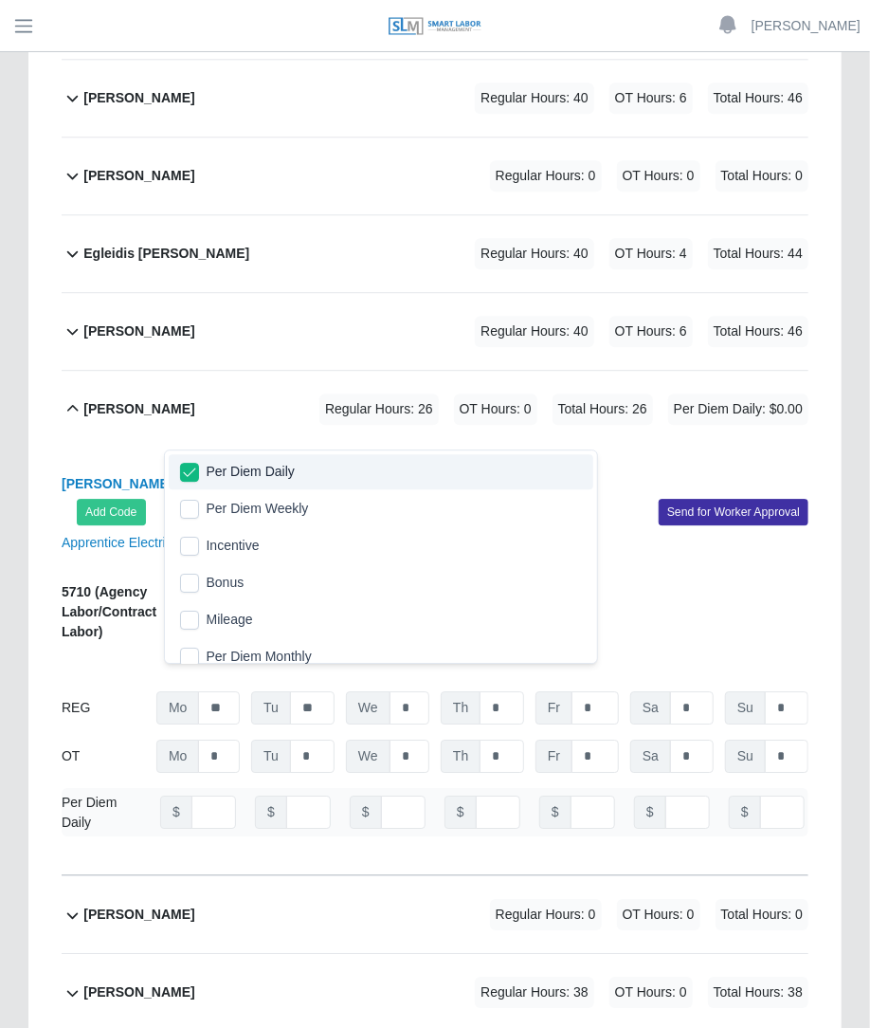
click at [483, 393] on div "Eloy Cantu Regular Hours: 26 OT Hours: 0 Total Hours: 26 Per Diem Daily: $0.00" at bounding box center [445, 409] width 725 height 77
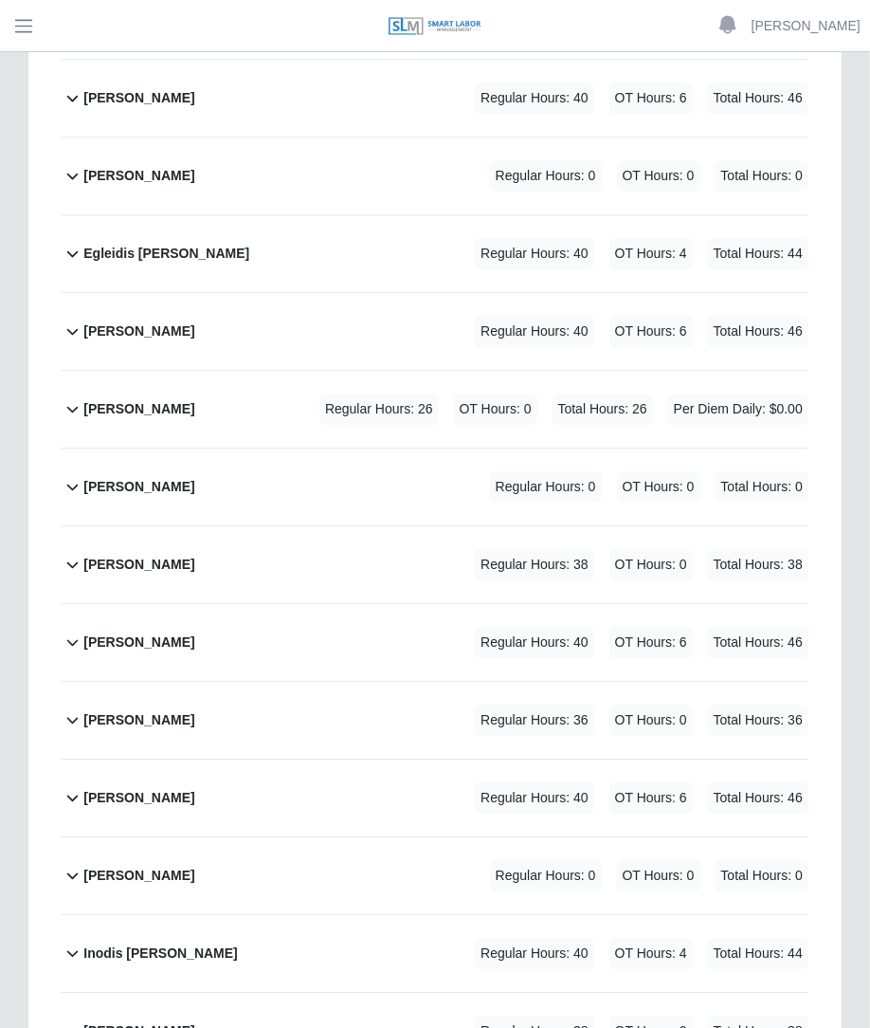
click at [315, 377] on div "Eloy Cantu Regular Hours: 26 OT Hours: 0 Total Hours: 26 Per Diem Daily: $0.00" at bounding box center [445, 409] width 725 height 77
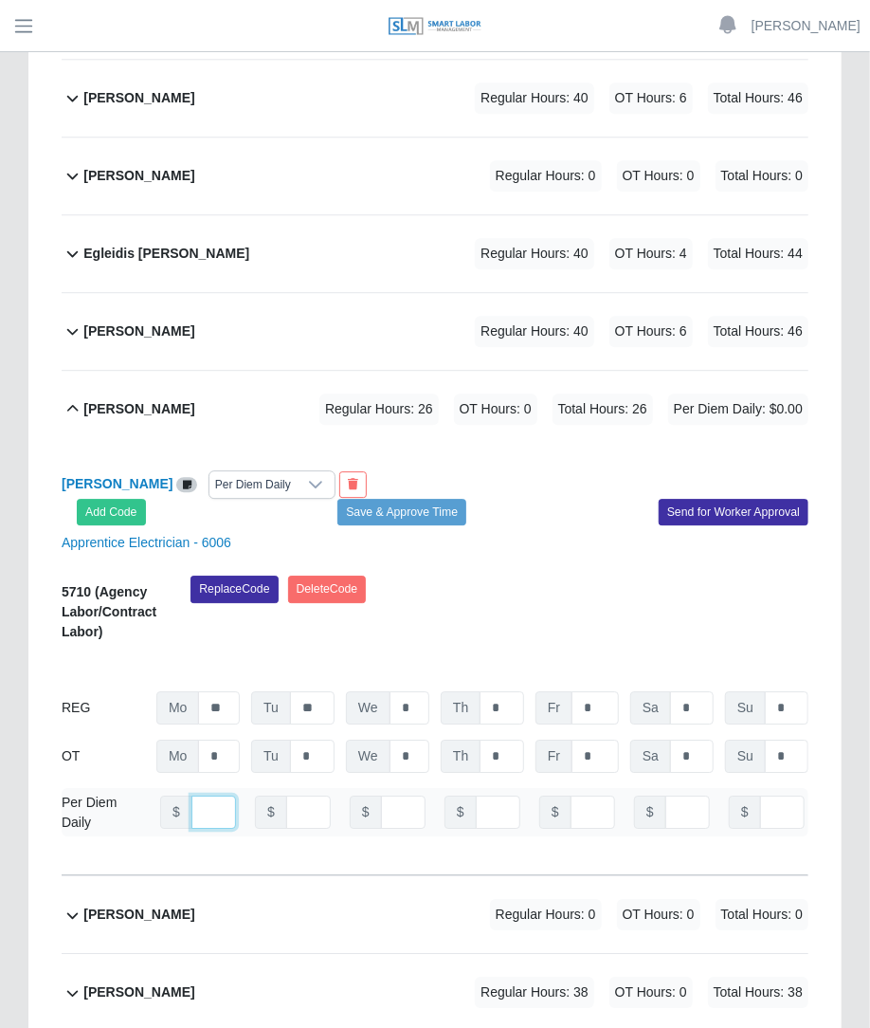
click at [194, 796] on input "number" at bounding box center [214, 812] width 45 height 33
type input "***"
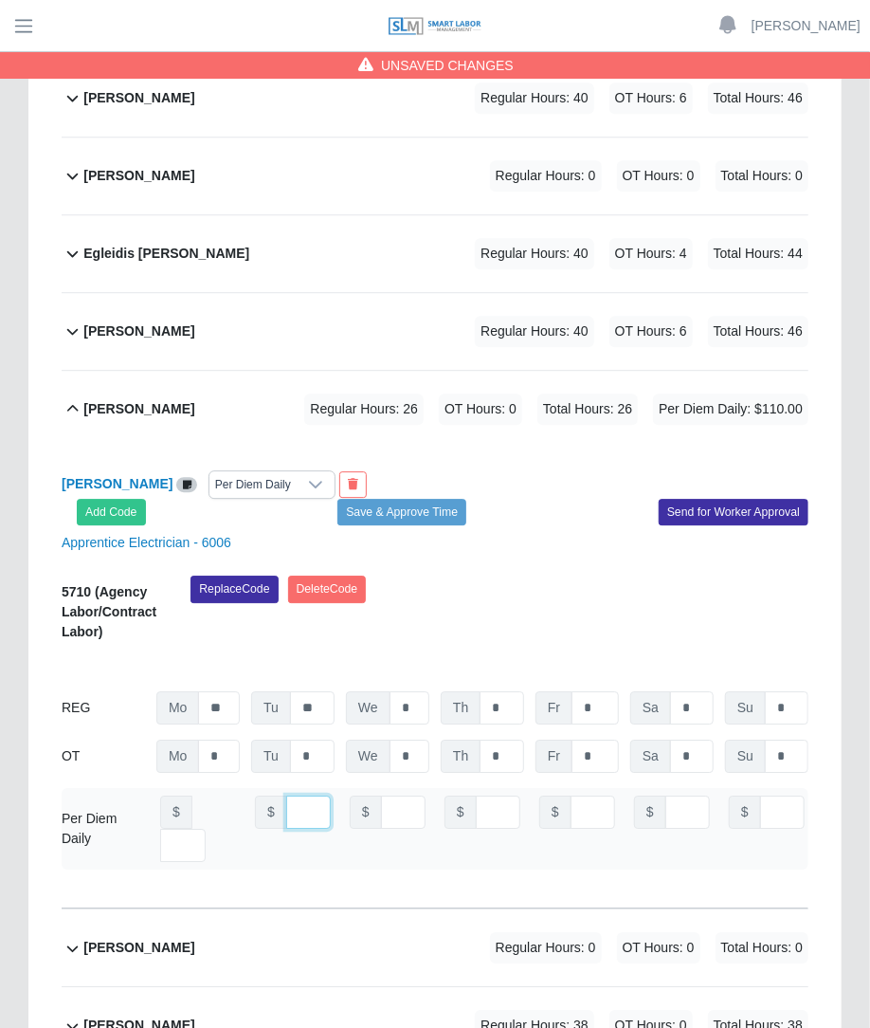
scroll to position [0, 0]
type input "***"
click at [375, 499] on button "Save & Approve Time" at bounding box center [402, 512] width 129 height 27
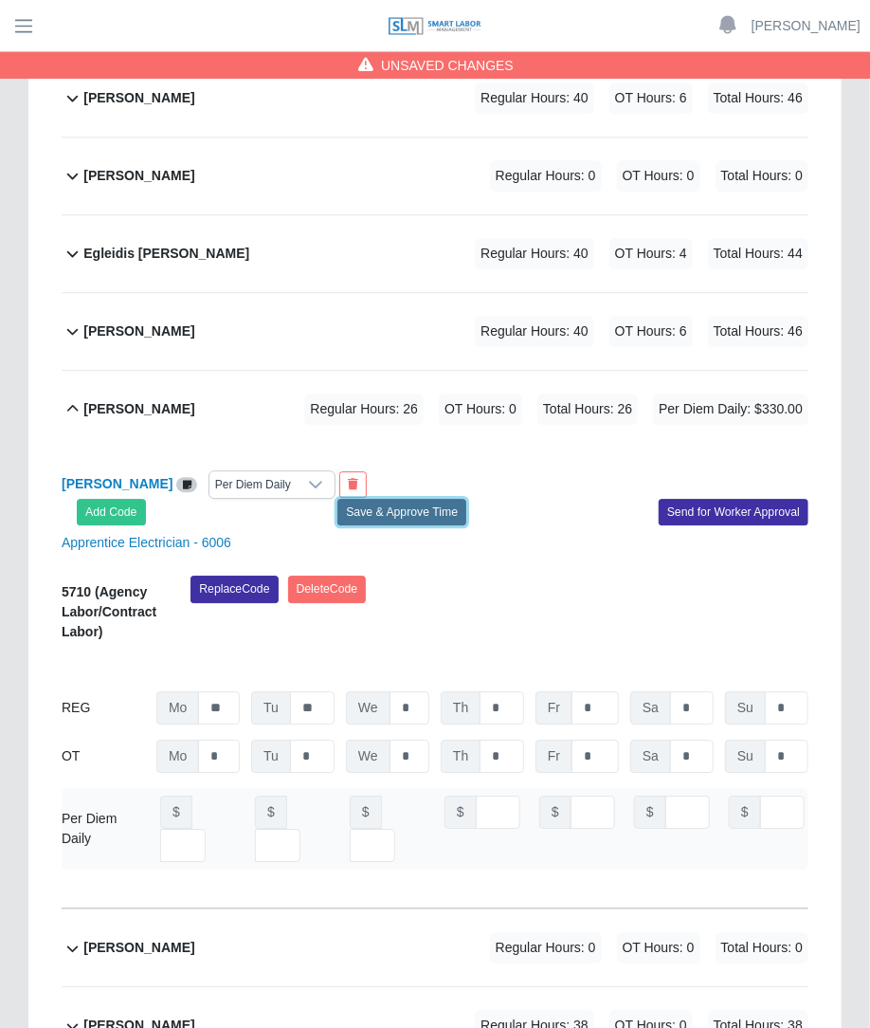
scroll to position [0, 0]
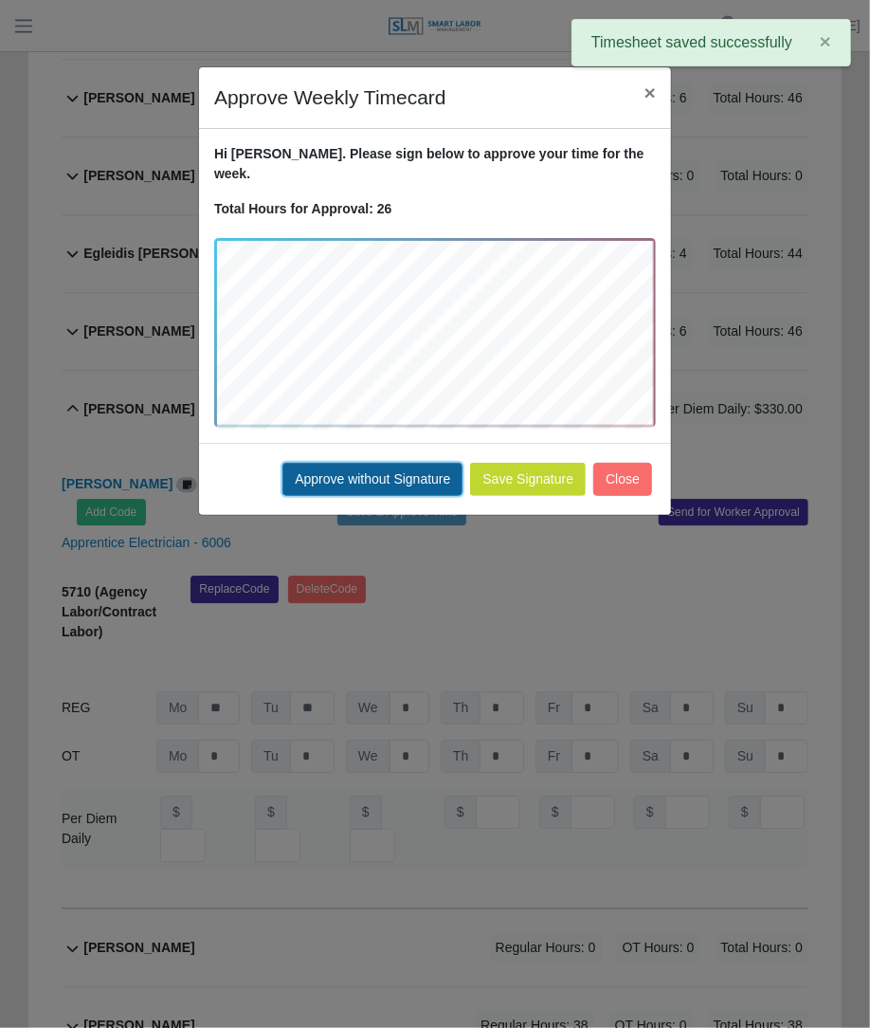
click at [417, 463] on button "Approve without Signature" at bounding box center [373, 479] width 180 height 33
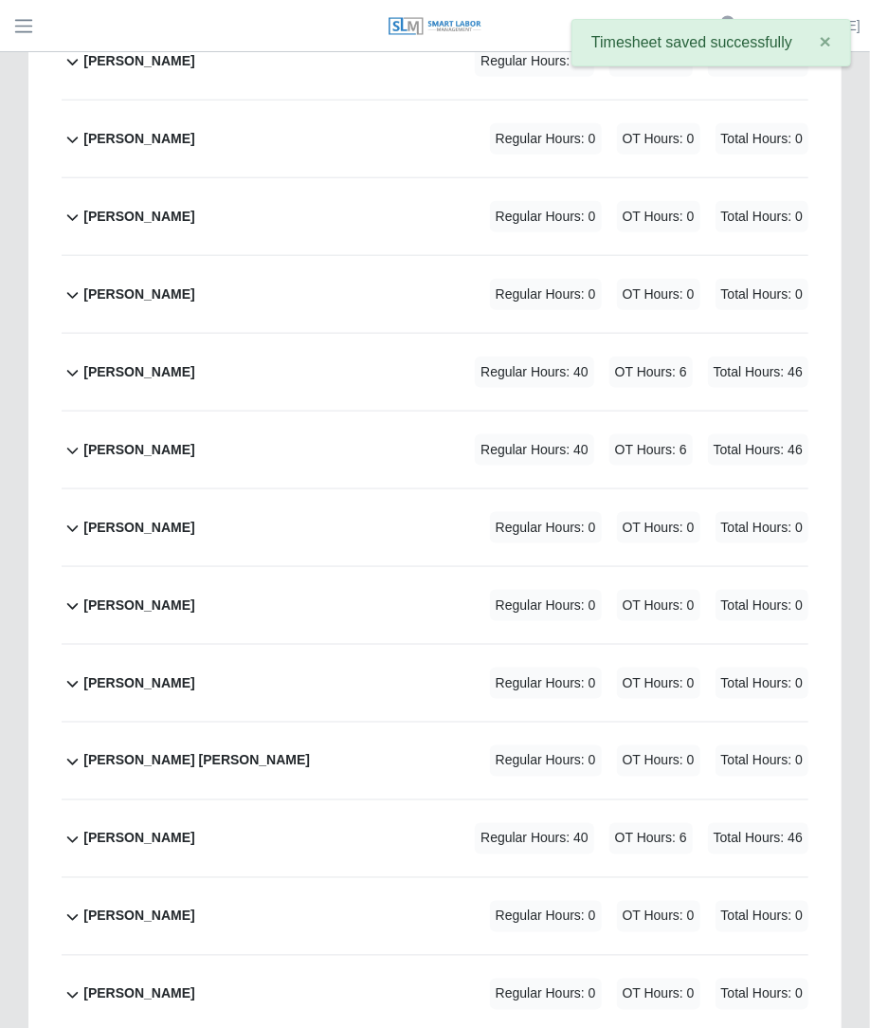
scroll to position [3242, 0]
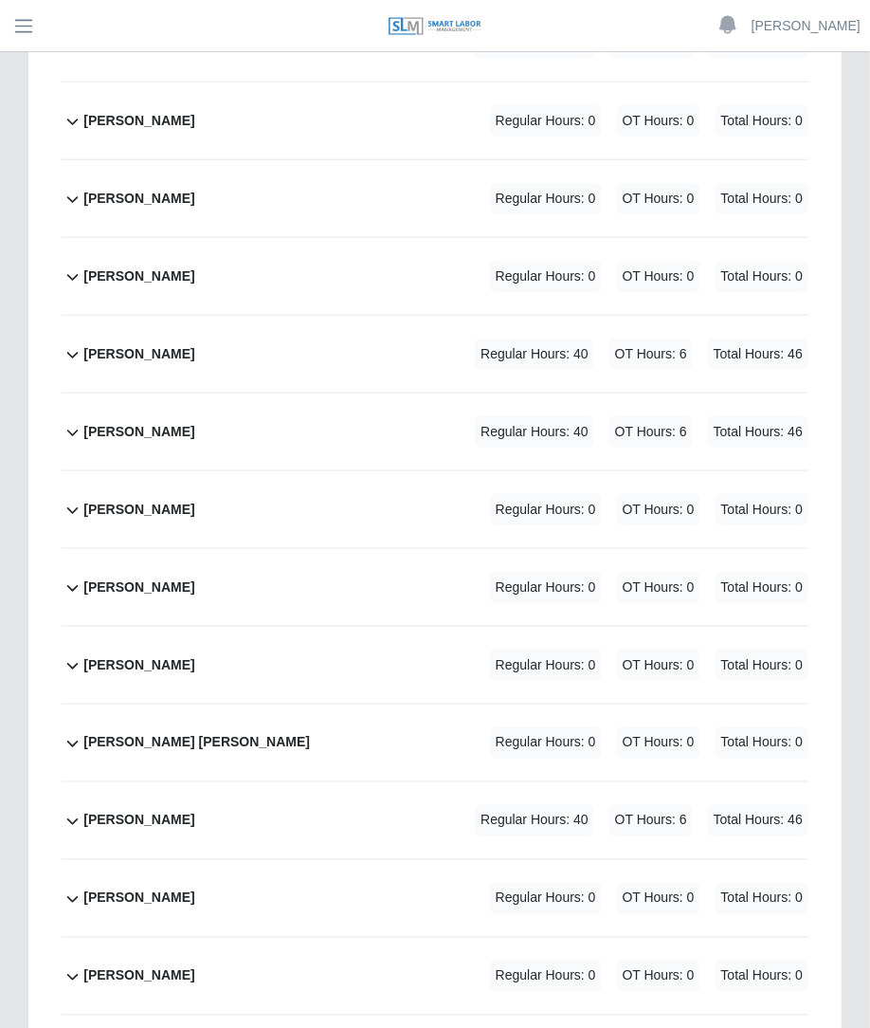
click at [635, 650] on span "OT Hours: 0" at bounding box center [658, 665] width 83 height 31
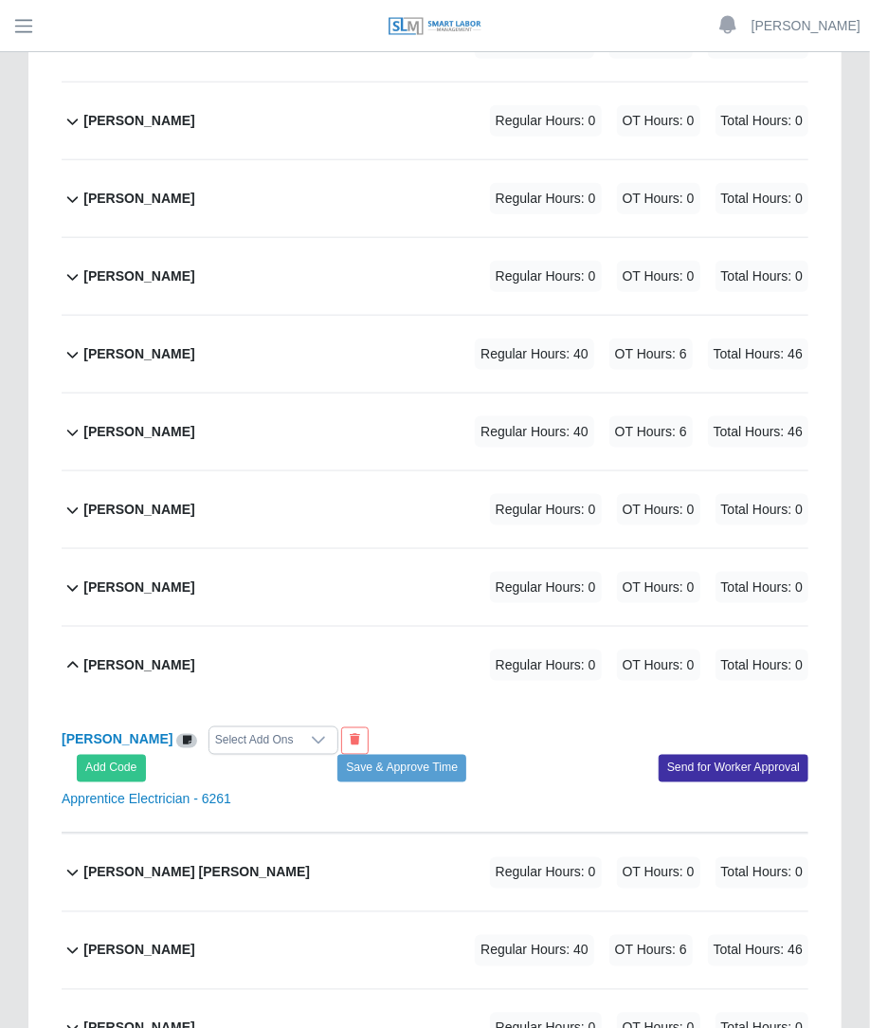
click at [210, 727] on div "Select Add Ons" at bounding box center [255, 740] width 90 height 27
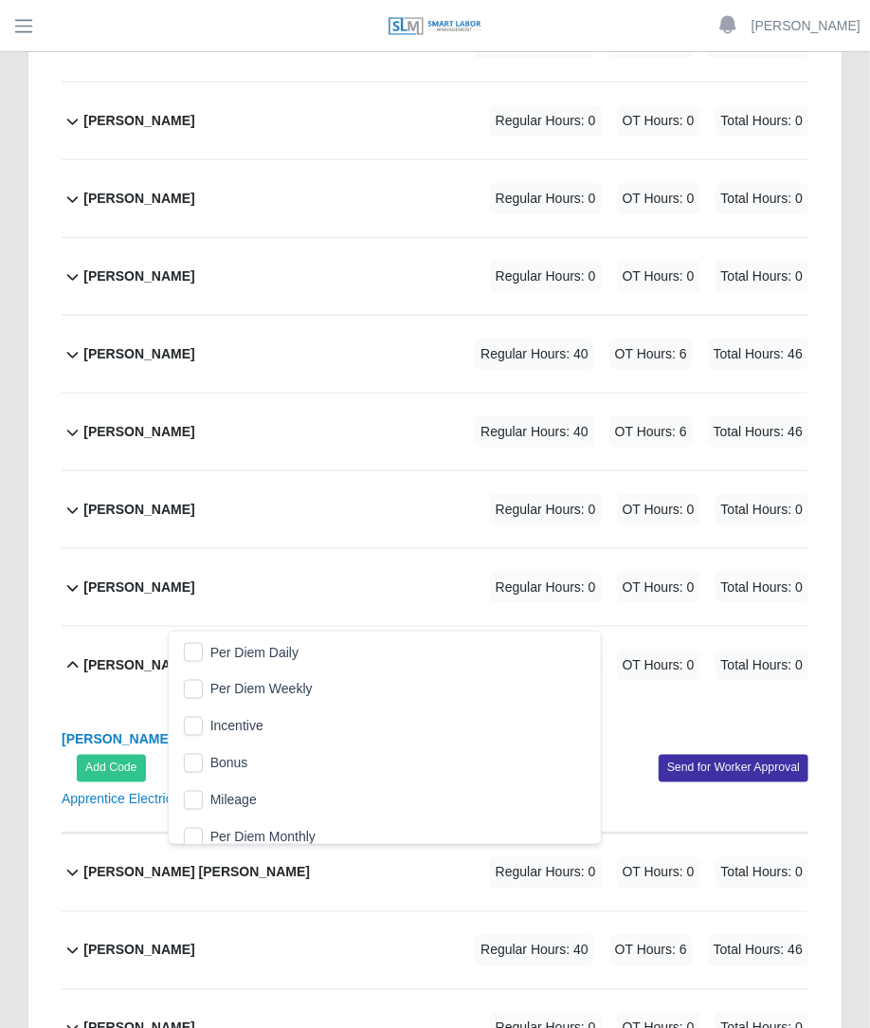
scroll to position [19, 12]
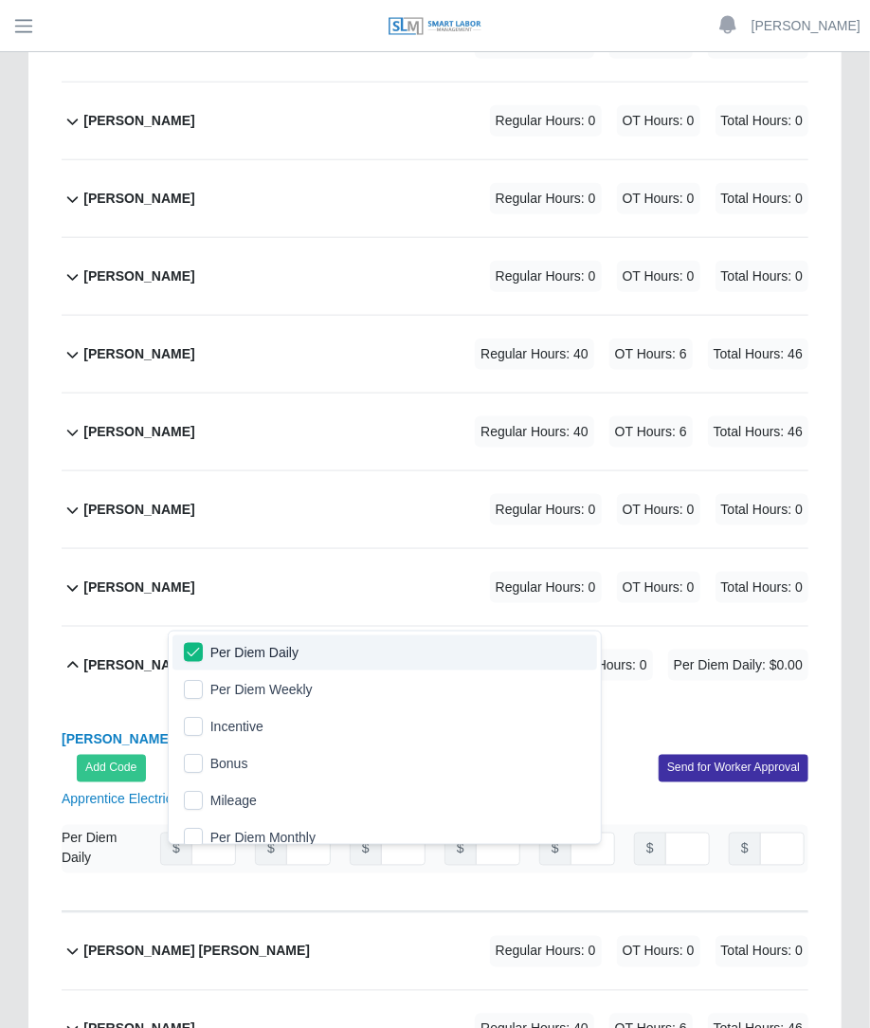
click at [506, 704] on div "Jordy Mata Per Diem Daily Add Code Save & Approve Time Send for Worker Approval…" at bounding box center [435, 808] width 747 height 208
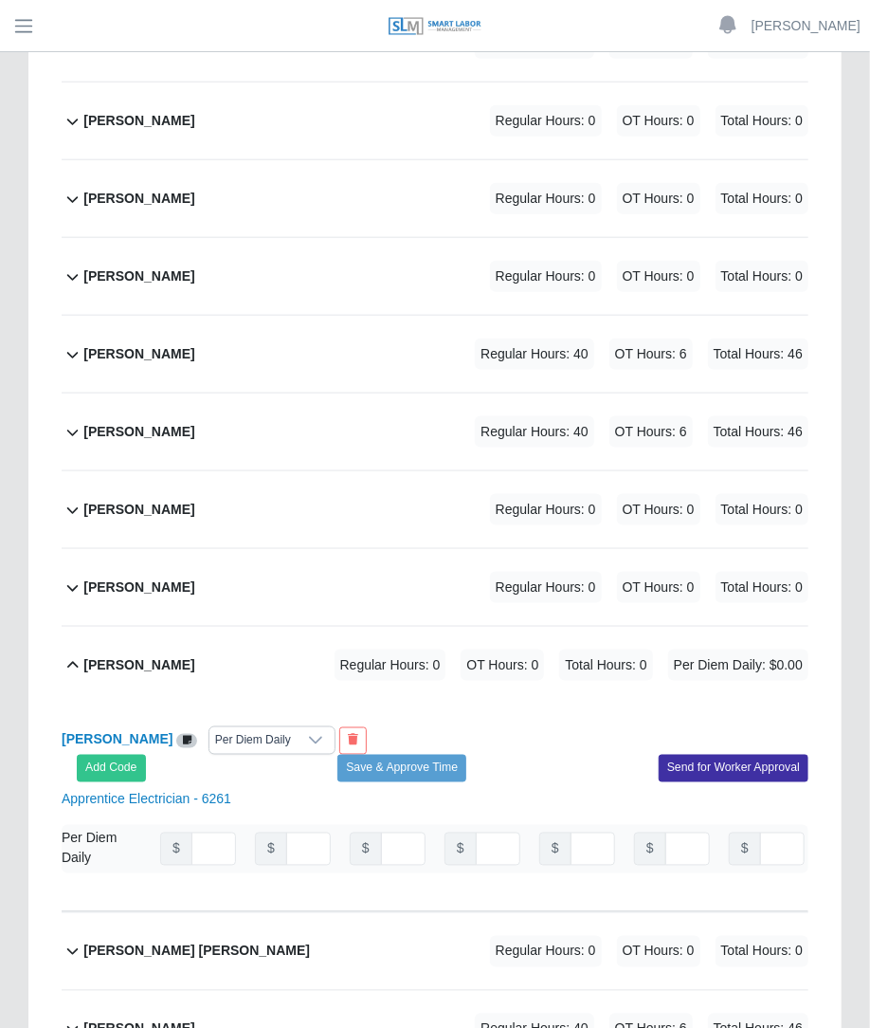
click at [239, 727] on div "Per Diem Daily" at bounding box center [253, 740] width 87 height 27
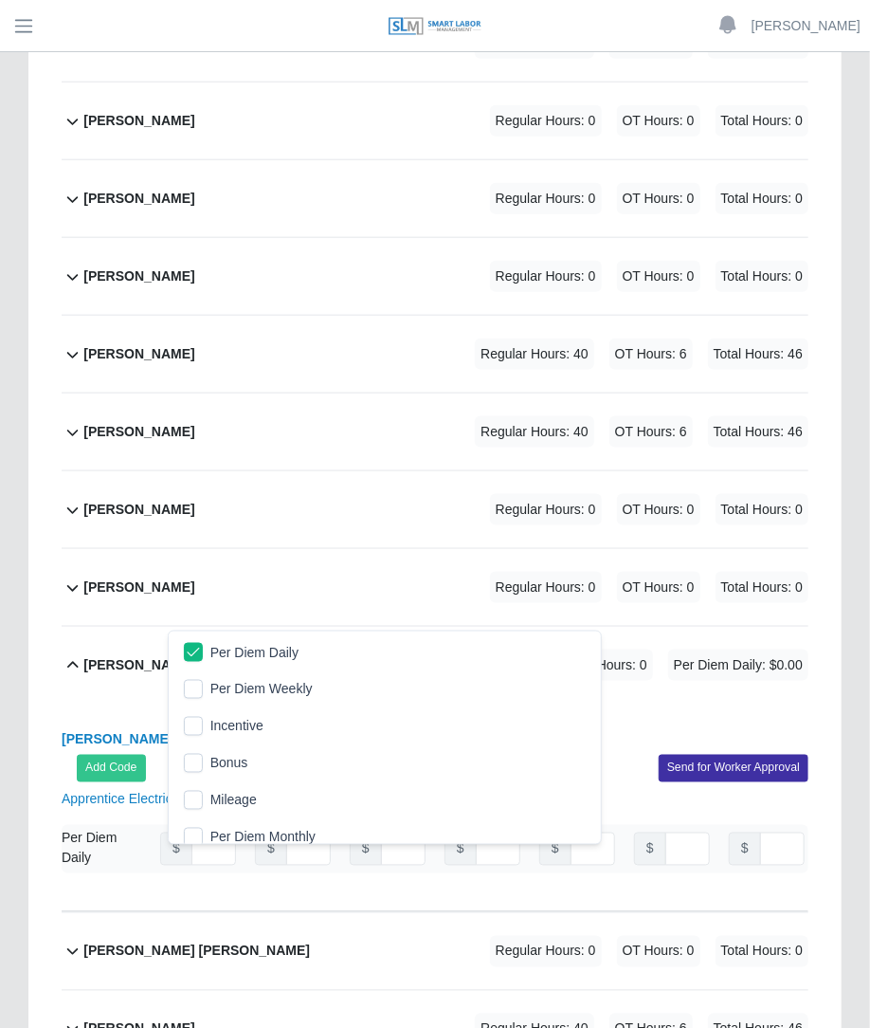
click at [205, 656] on li "Per Diem Daily" at bounding box center [385, 652] width 425 height 35
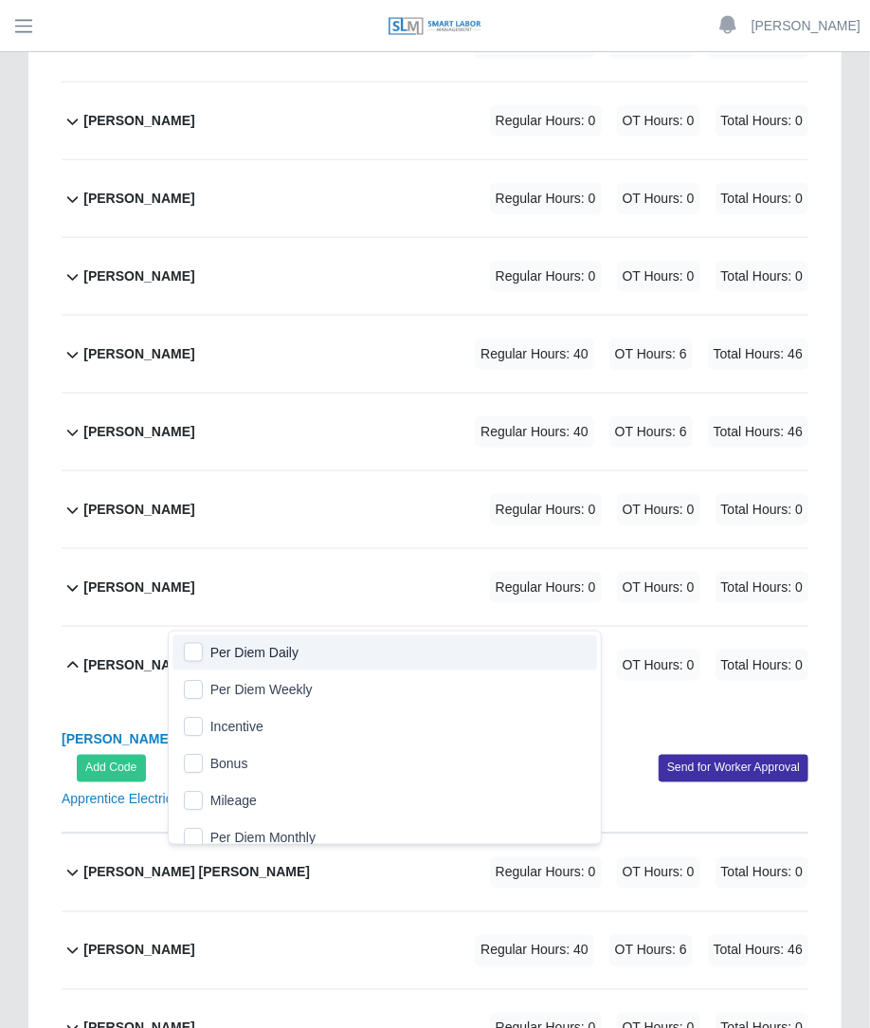
click at [549, 627] on div "Jordy Mata Regular Hours: 0 OT Hours: 0 Total Hours: 0" at bounding box center [445, 665] width 725 height 77
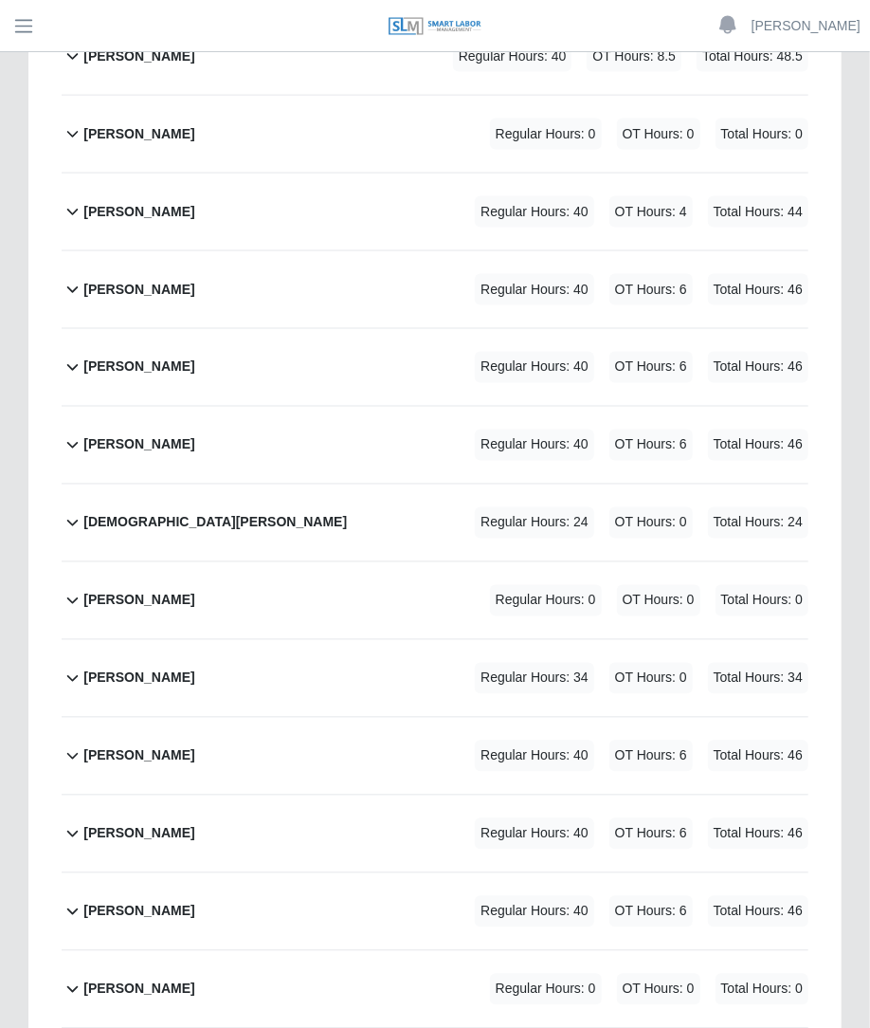
scroll to position [935, 0]
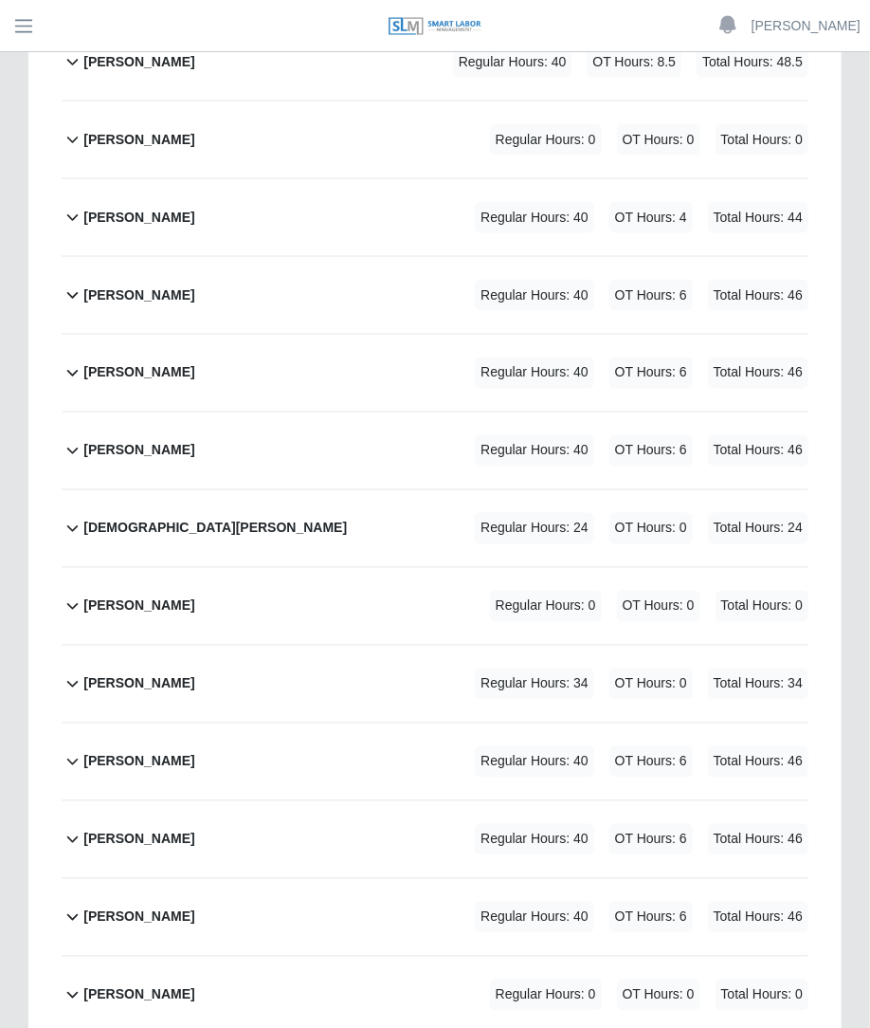
click at [682, 280] on span "OT Hours: 6" at bounding box center [651, 295] width 83 height 31
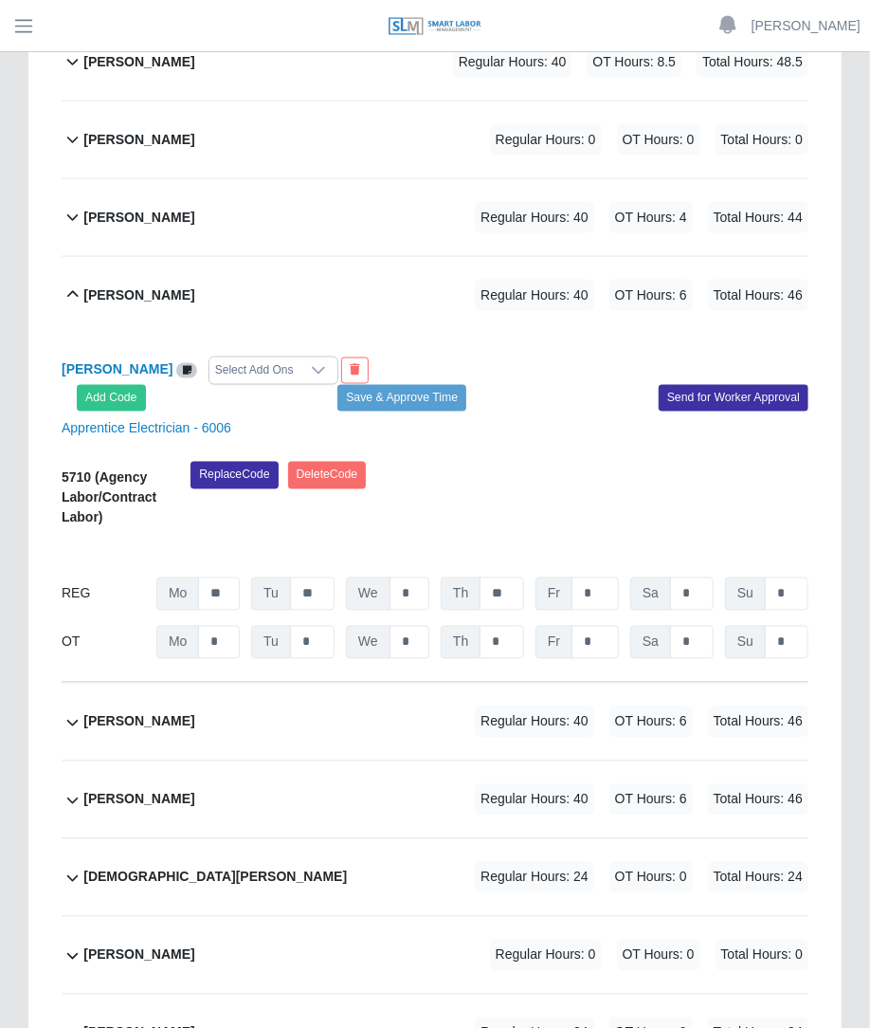
click at [300, 357] on div "Select Add Ons" at bounding box center [255, 370] width 90 height 27
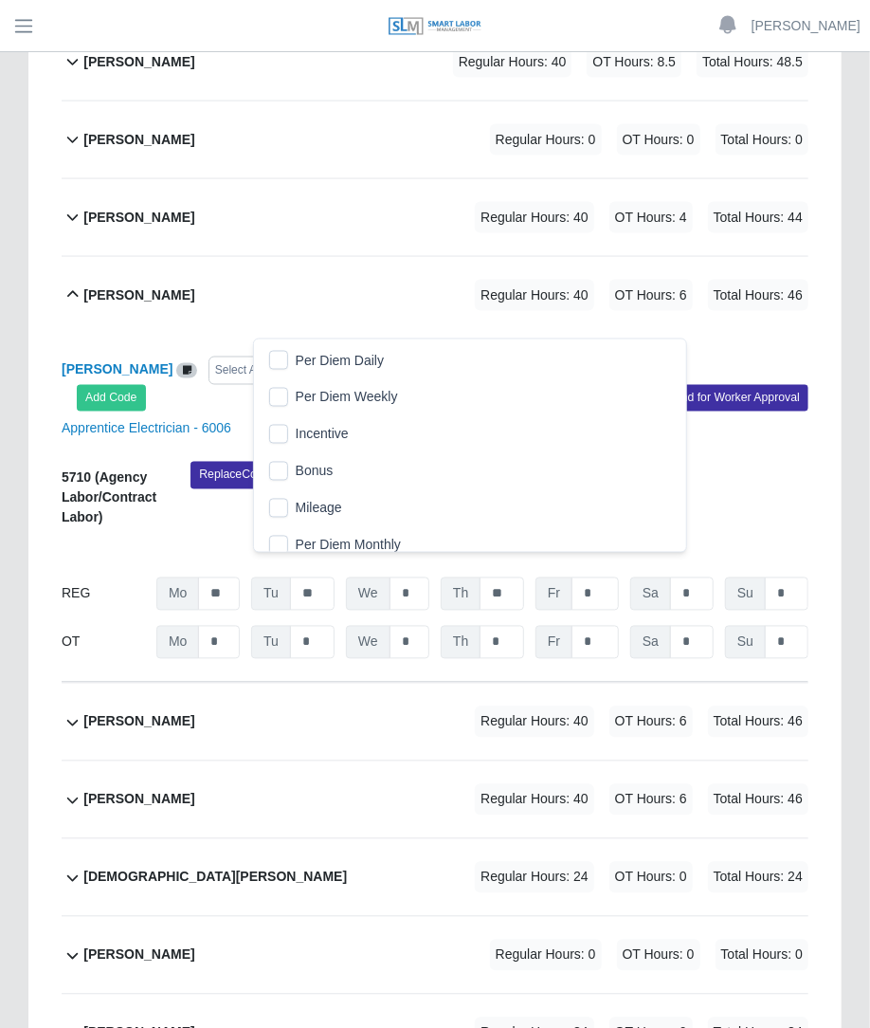
scroll to position [19, 12]
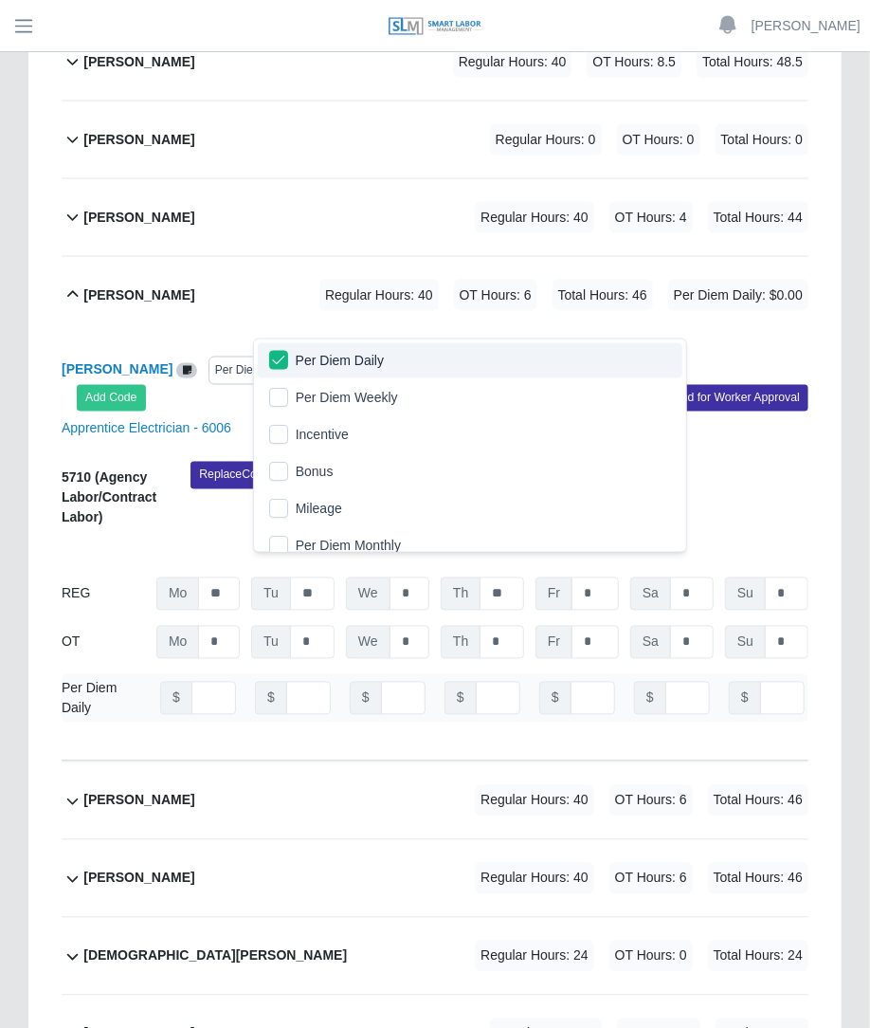
click at [522, 357] on div "Cesar Rodriguez Vazquez Per Diem Daily Add Code Save & Approve Time Send for Wo…" at bounding box center [435, 384] width 776 height 55
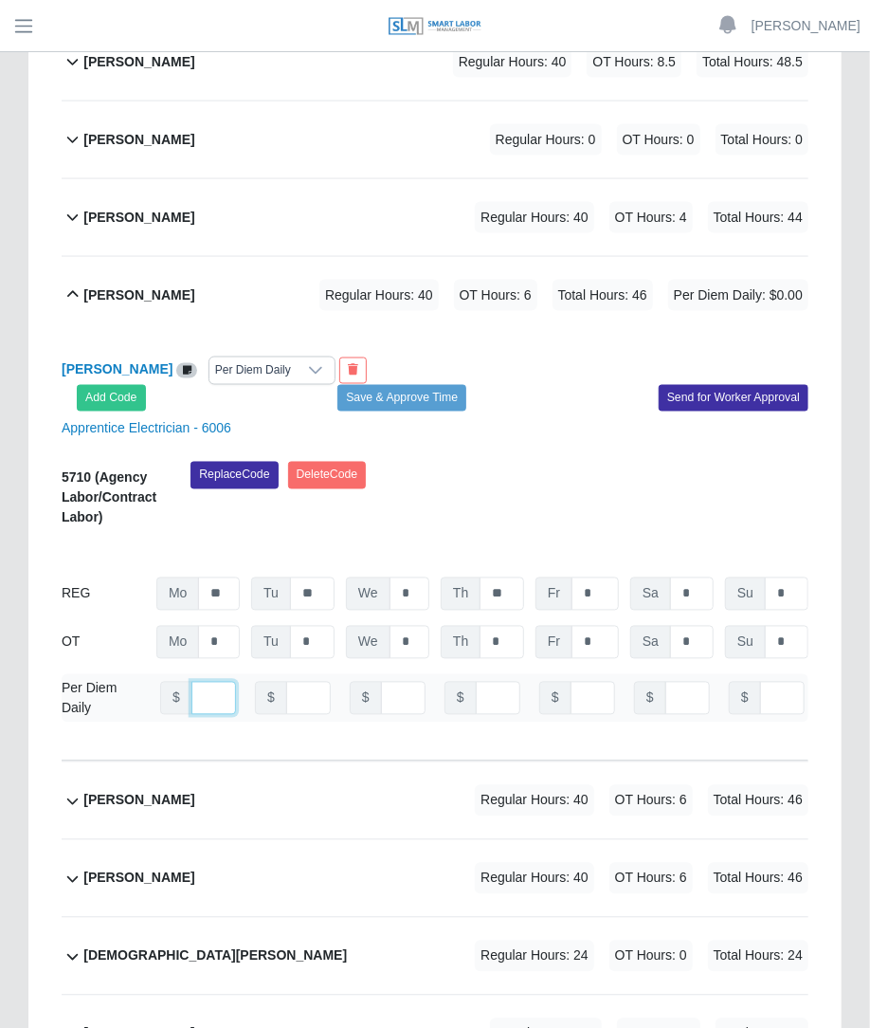
click at [192, 682] on input "number" at bounding box center [214, 698] width 45 height 33
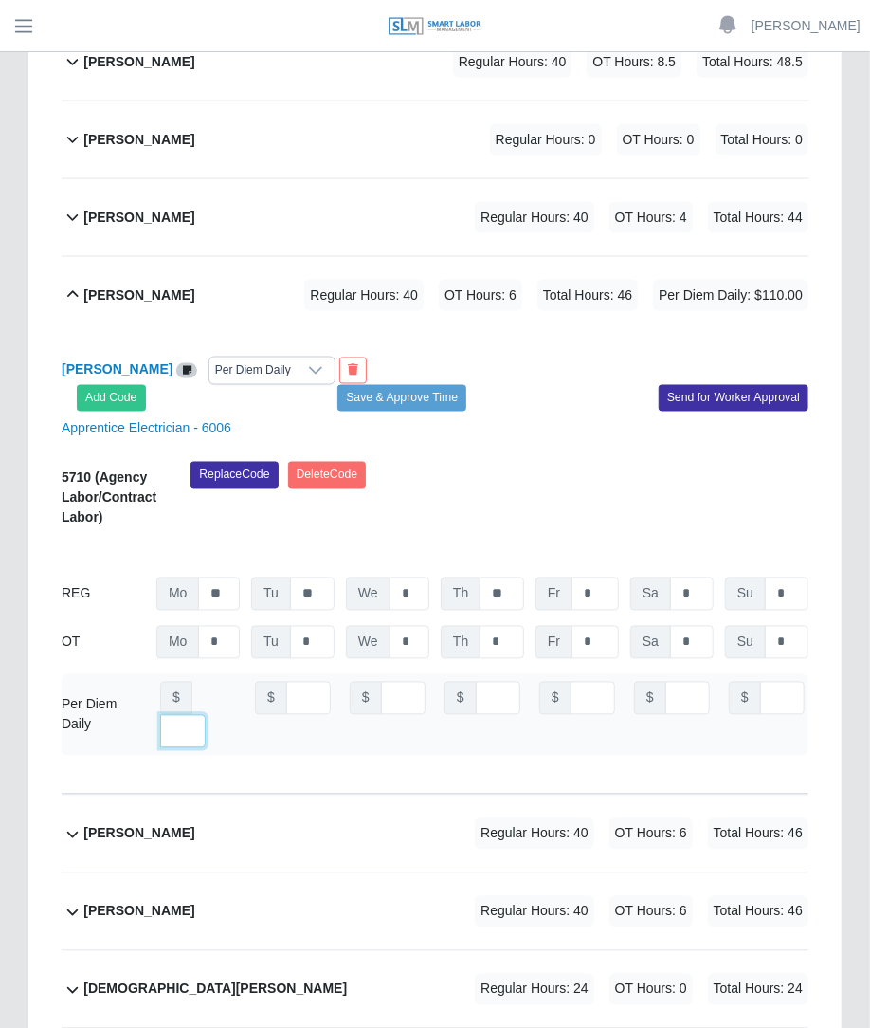
type input "***"
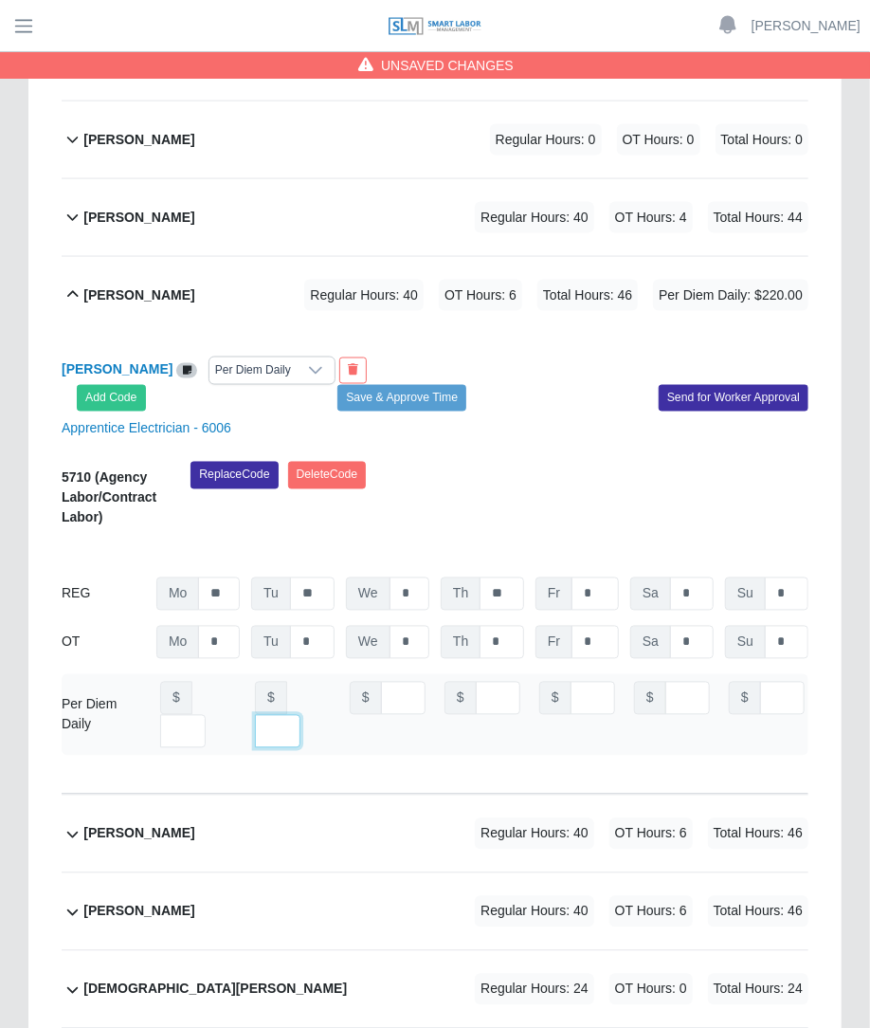
type input "***"
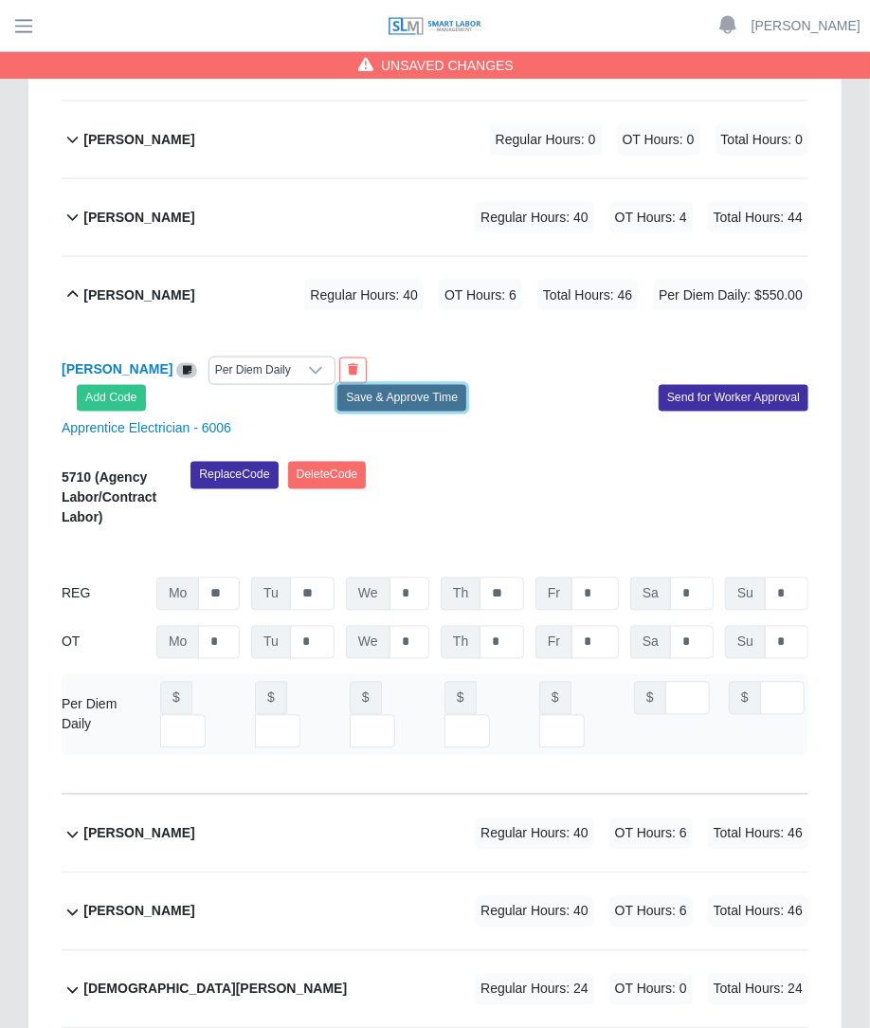
click at [381, 385] on button "Save & Approve Time" at bounding box center [402, 398] width 129 height 27
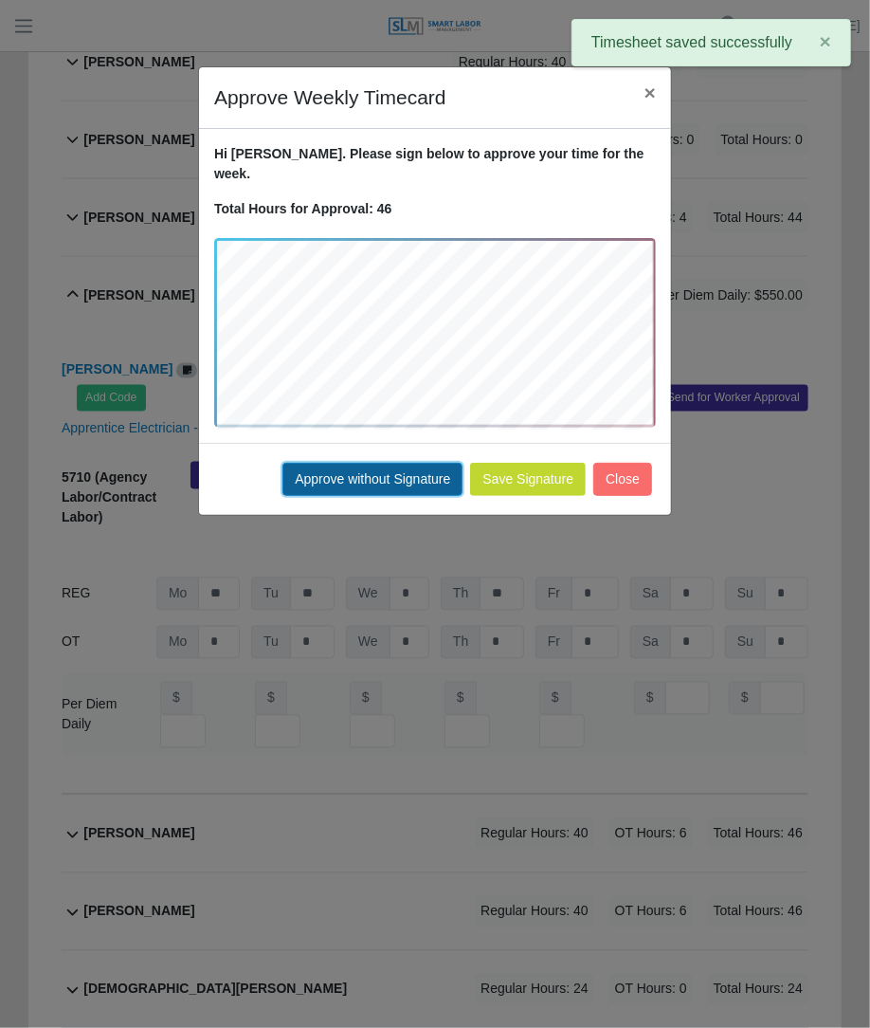
click at [437, 464] on button "Approve without Signature" at bounding box center [373, 479] width 180 height 33
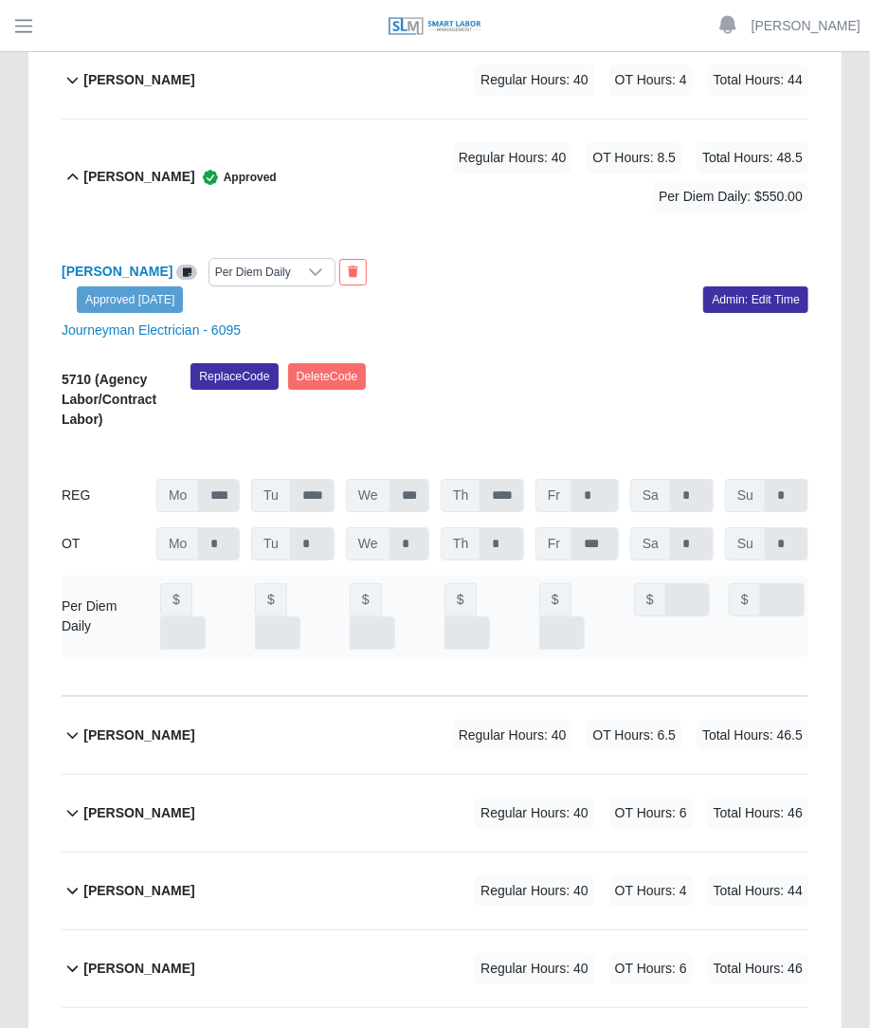
scroll to position [4956, 0]
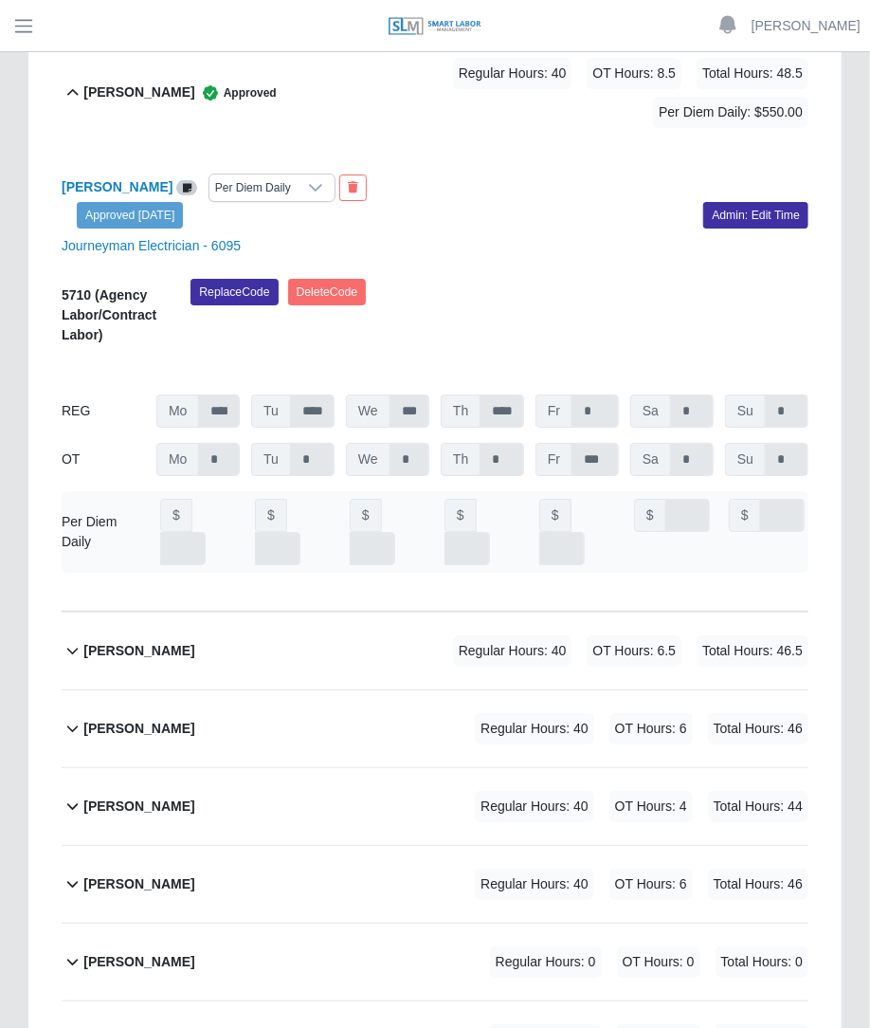
click at [687, 690] on div "Luis Ortiz Regular Hours: 40 OT Hours: 6 Total Hours: 46" at bounding box center [445, 728] width 725 height 77
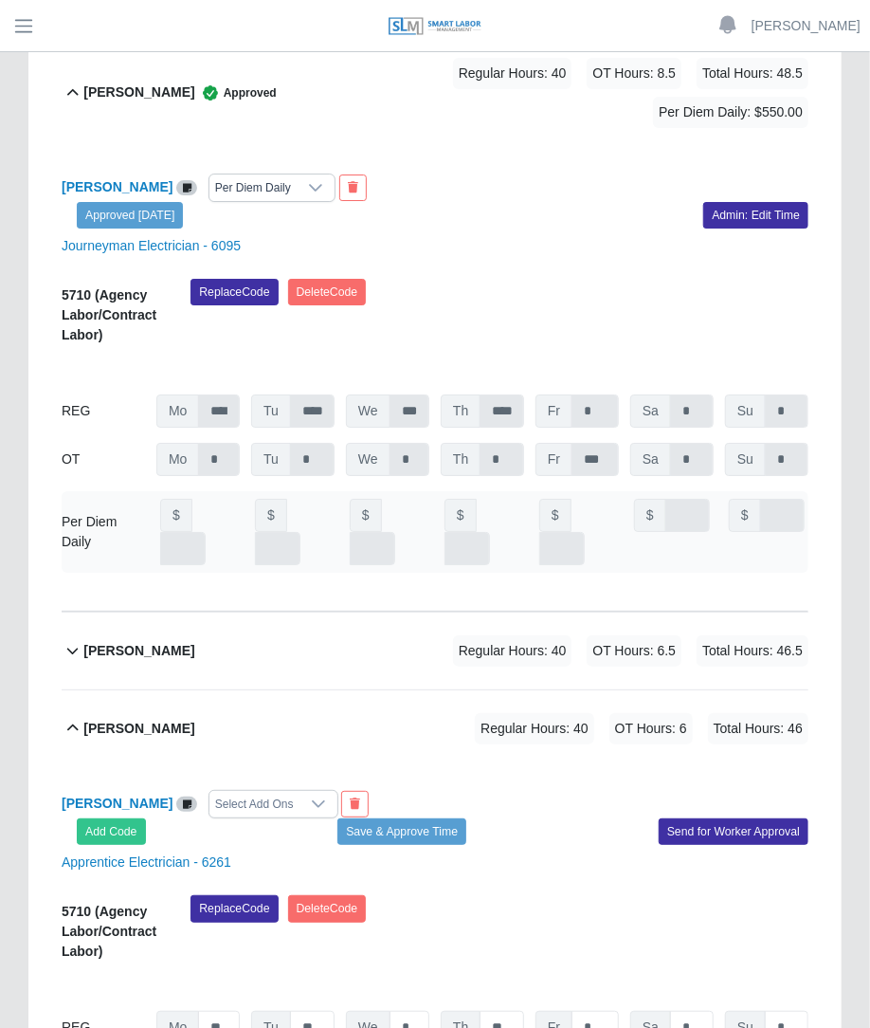
click at [311, 797] on icon at bounding box center [318, 804] width 15 height 15
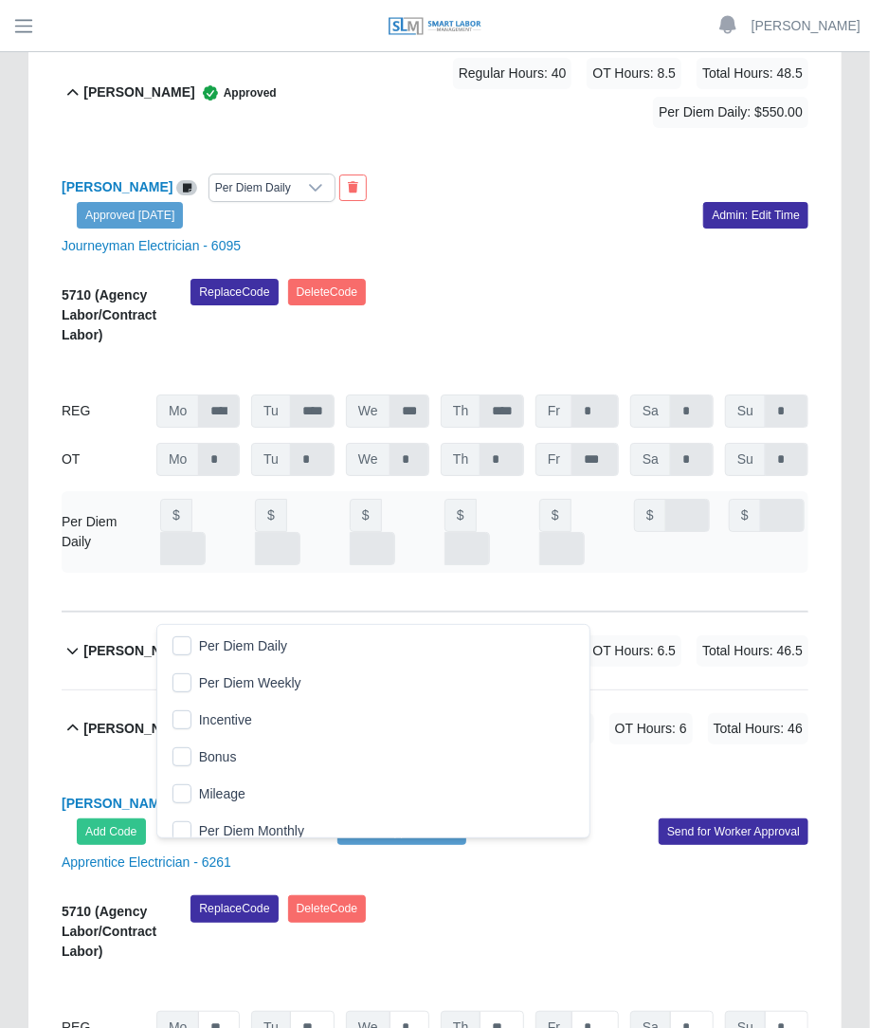
click at [204, 640] on span "Per Diem Daily" at bounding box center [243, 646] width 88 height 20
click at [506, 690] on div "Luis Ortiz Regular Hours: 40 OT Hours: 6 Total Hours: 46 Per Diem Daily: $0.00" at bounding box center [445, 728] width 725 height 77
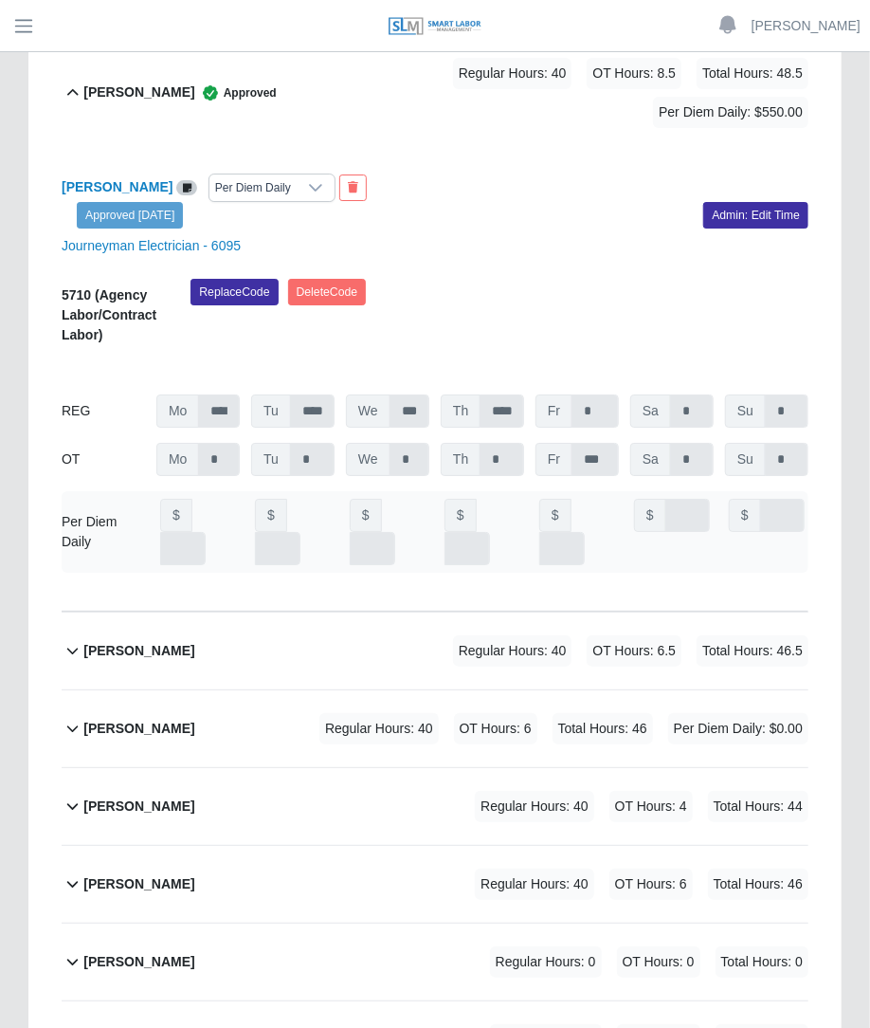
click at [383, 713] on span "Regular Hours: 40" at bounding box center [379, 728] width 119 height 31
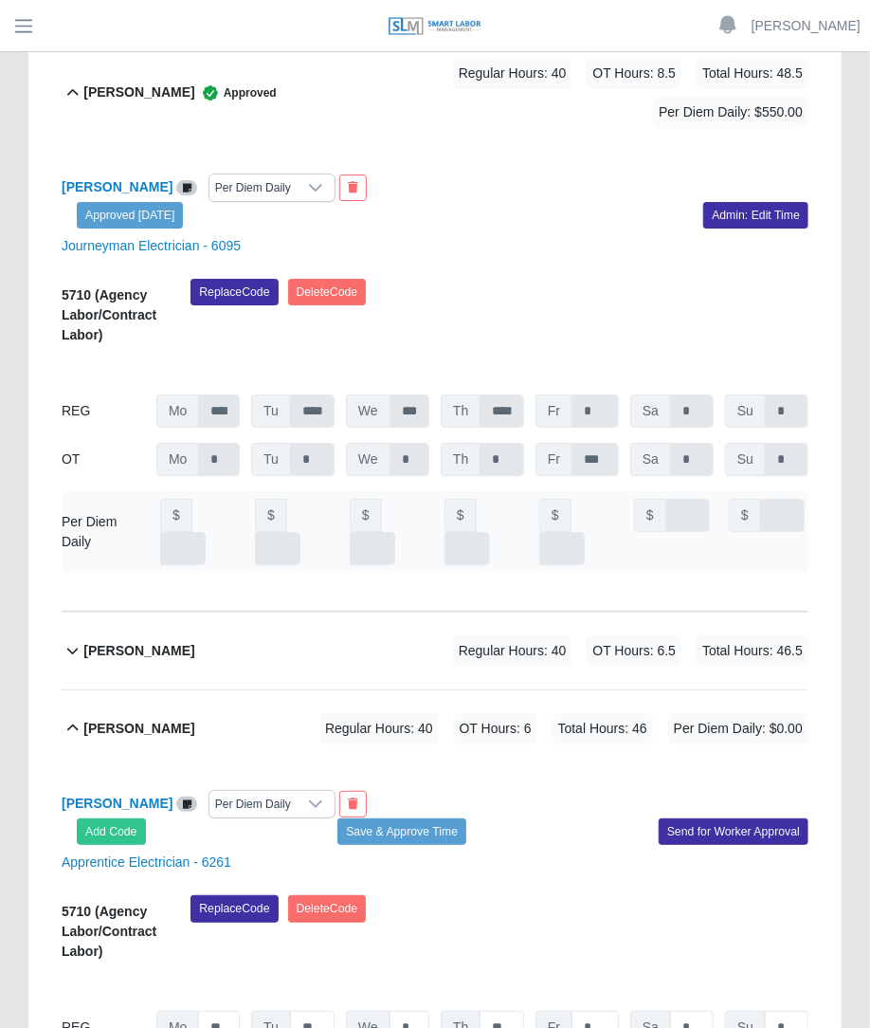
type input "***"
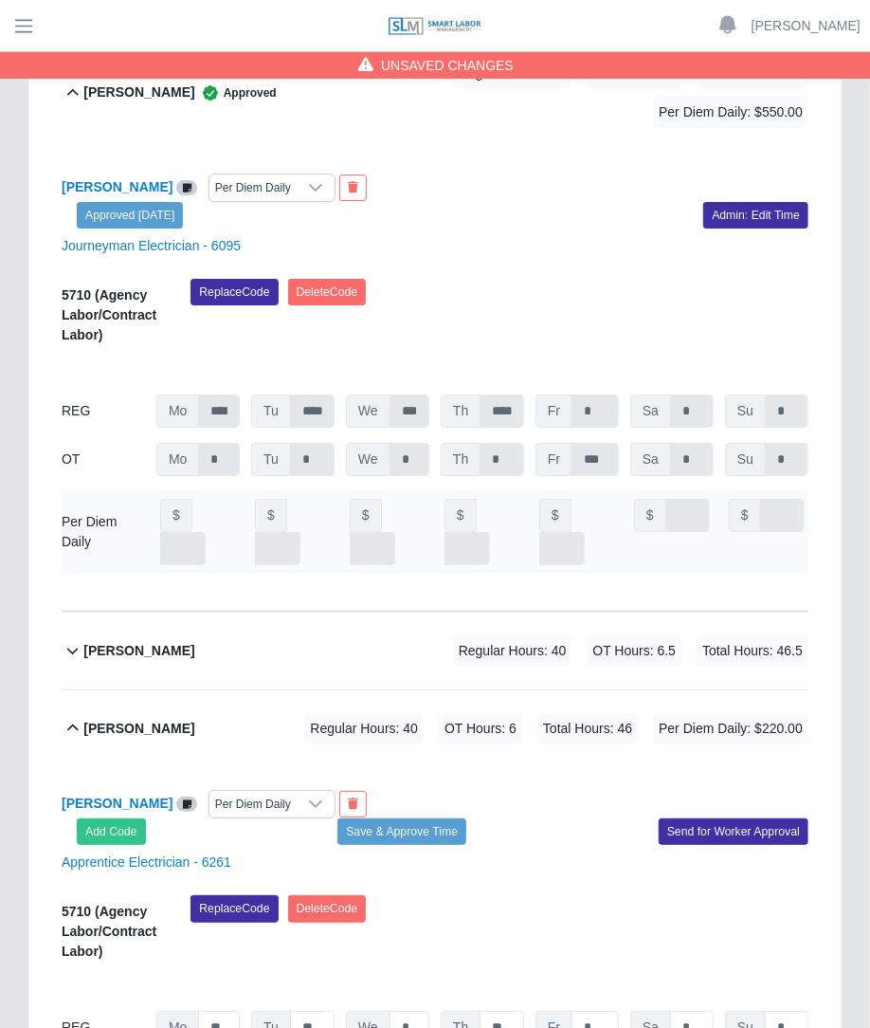
type input "***"
click at [455, 818] on button "Save & Approve Time" at bounding box center [402, 831] width 129 height 27
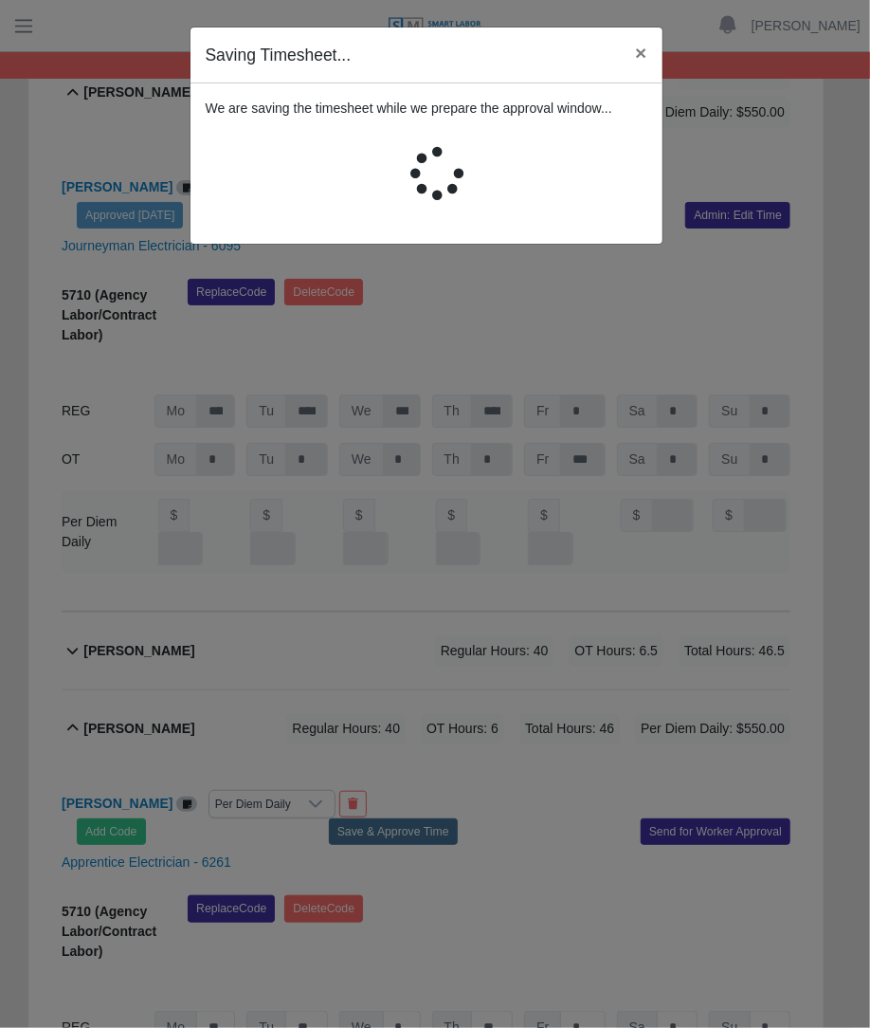
scroll to position [0, 0]
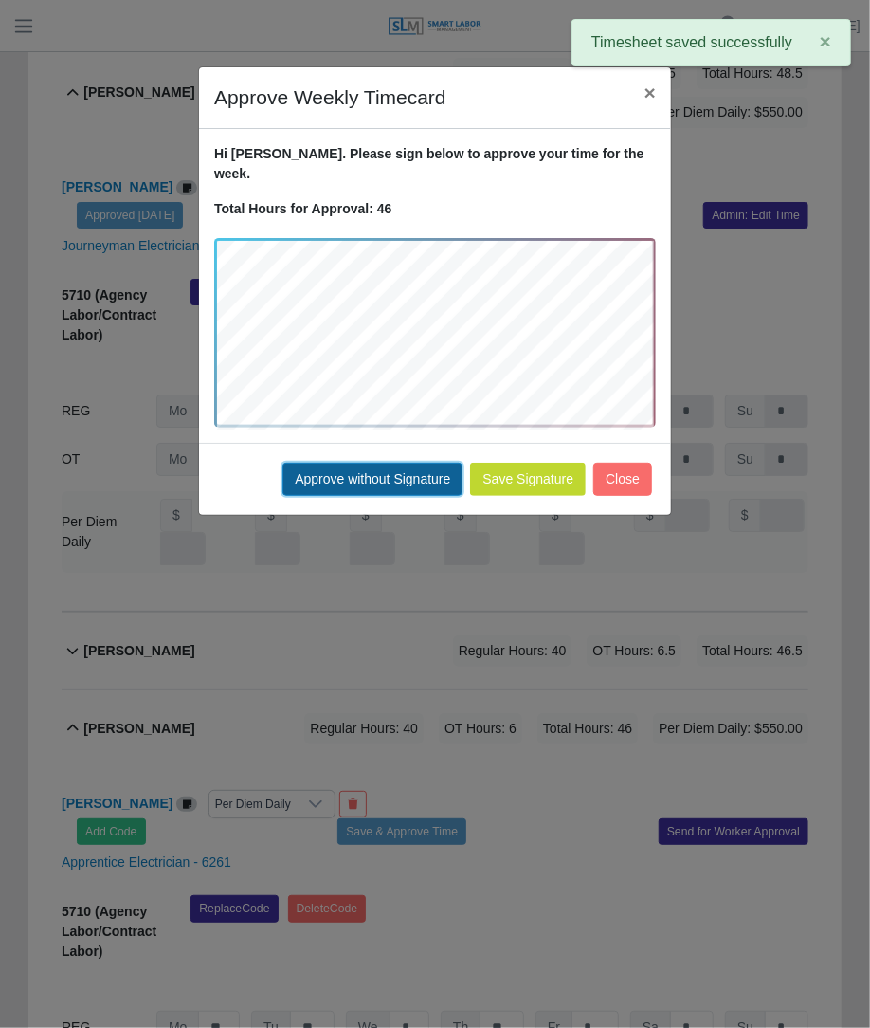
click at [418, 463] on button "Approve without Signature" at bounding box center [373, 479] width 180 height 33
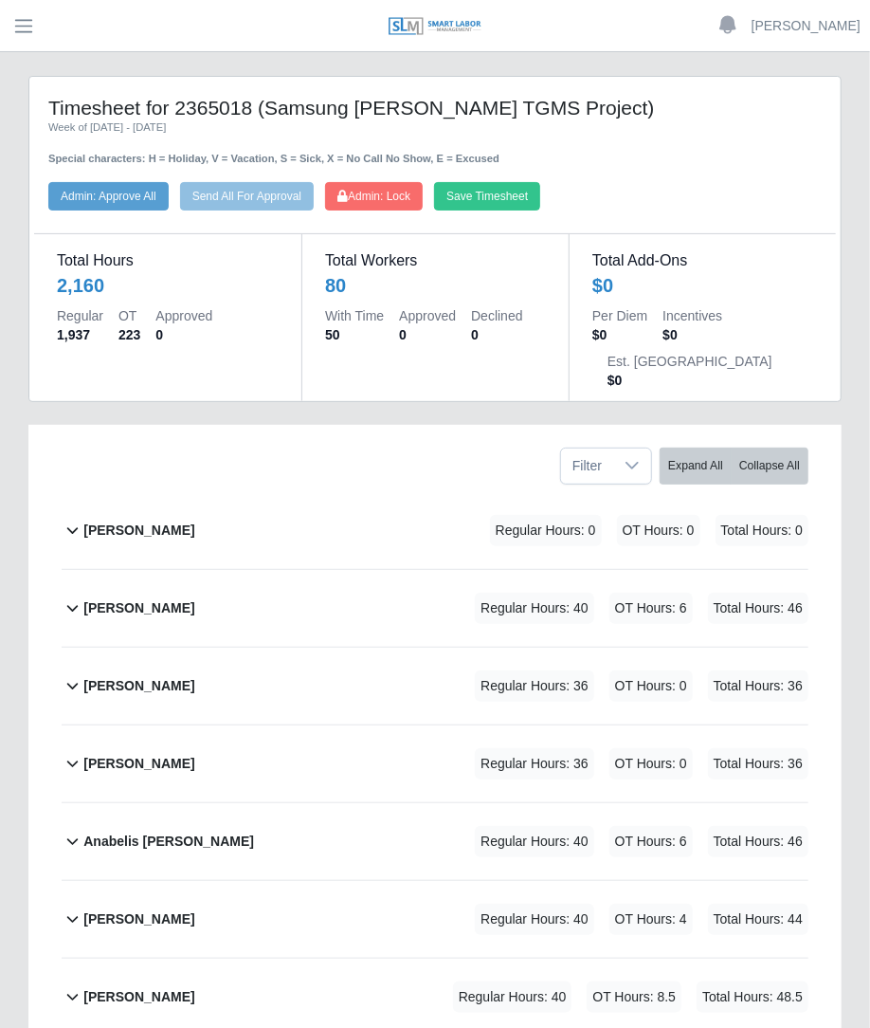
click at [367, 732] on div "Alejandro Pedroza Castro Regular Hours: 36 OT Hours: 0 Total Hours: 36" at bounding box center [445, 763] width 725 height 77
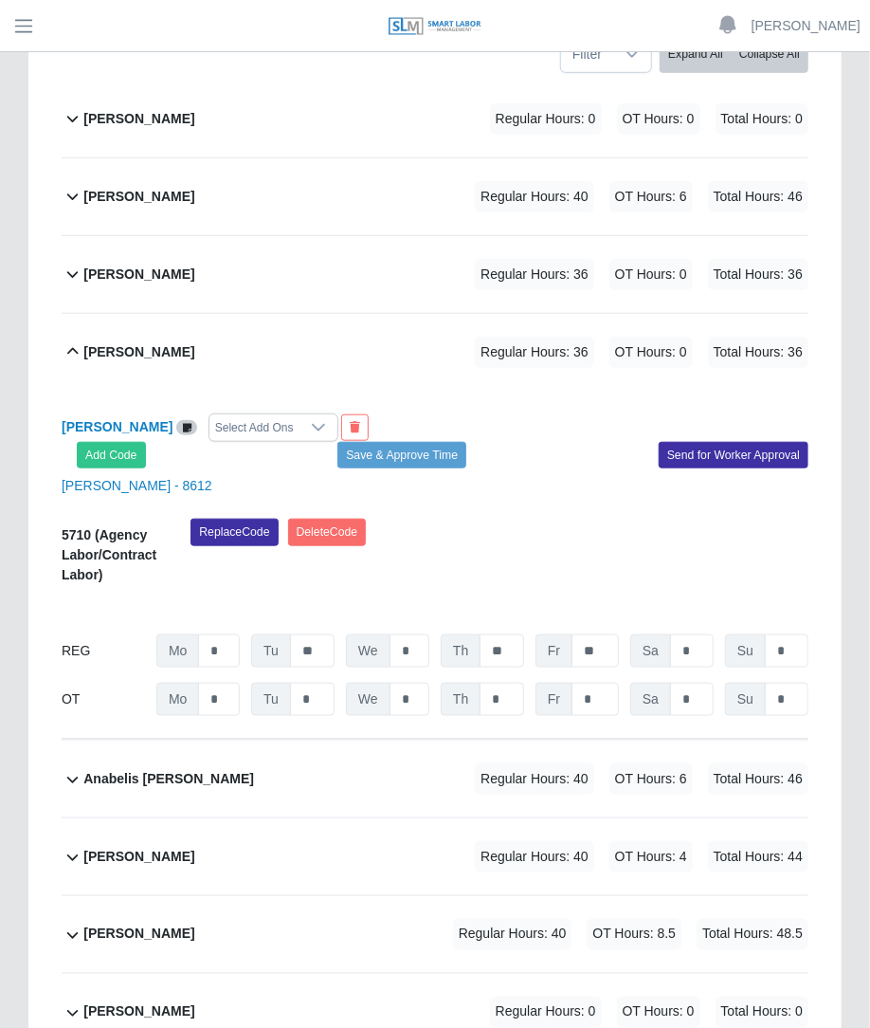
scroll to position [498, 0]
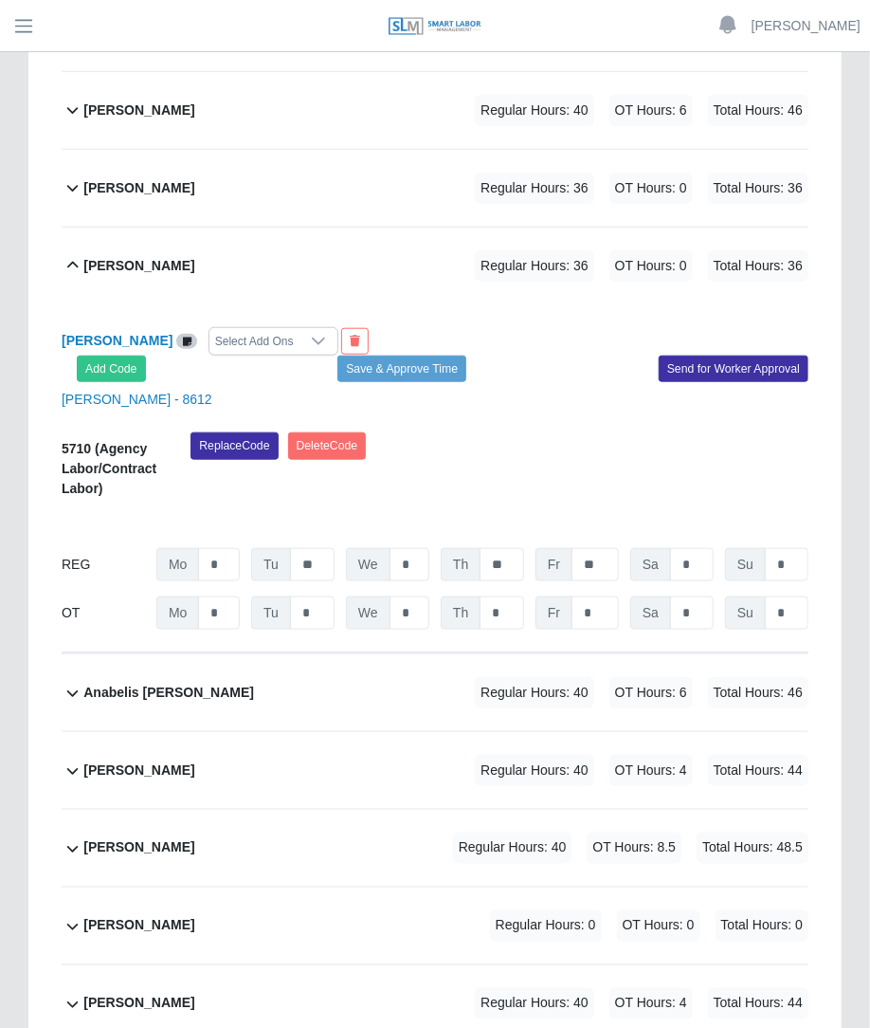
click at [289, 304] on div "Alejandro Pedroza Castro Select Add Ons Add Code Save & Approve Time Send for W…" at bounding box center [435, 478] width 747 height 349
click at [287, 328] on div "Select Add Ons" at bounding box center [255, 341] width 90 height 27
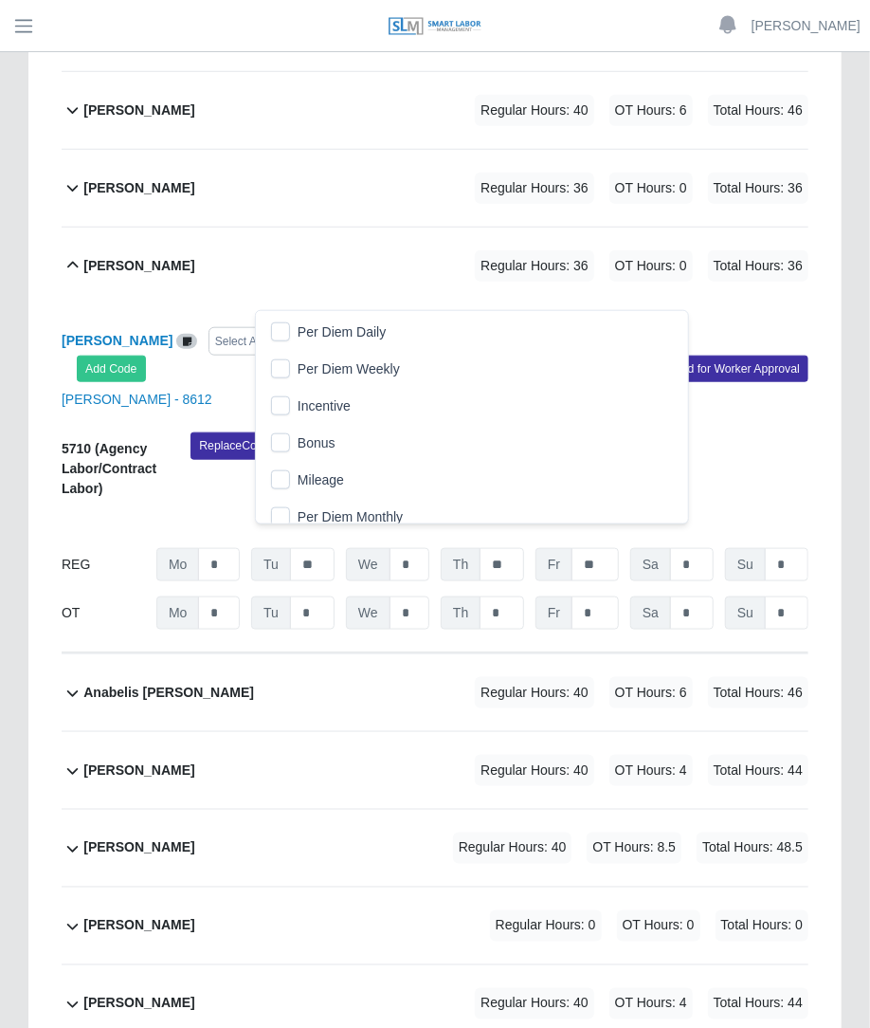
scroll to position [19, 12]
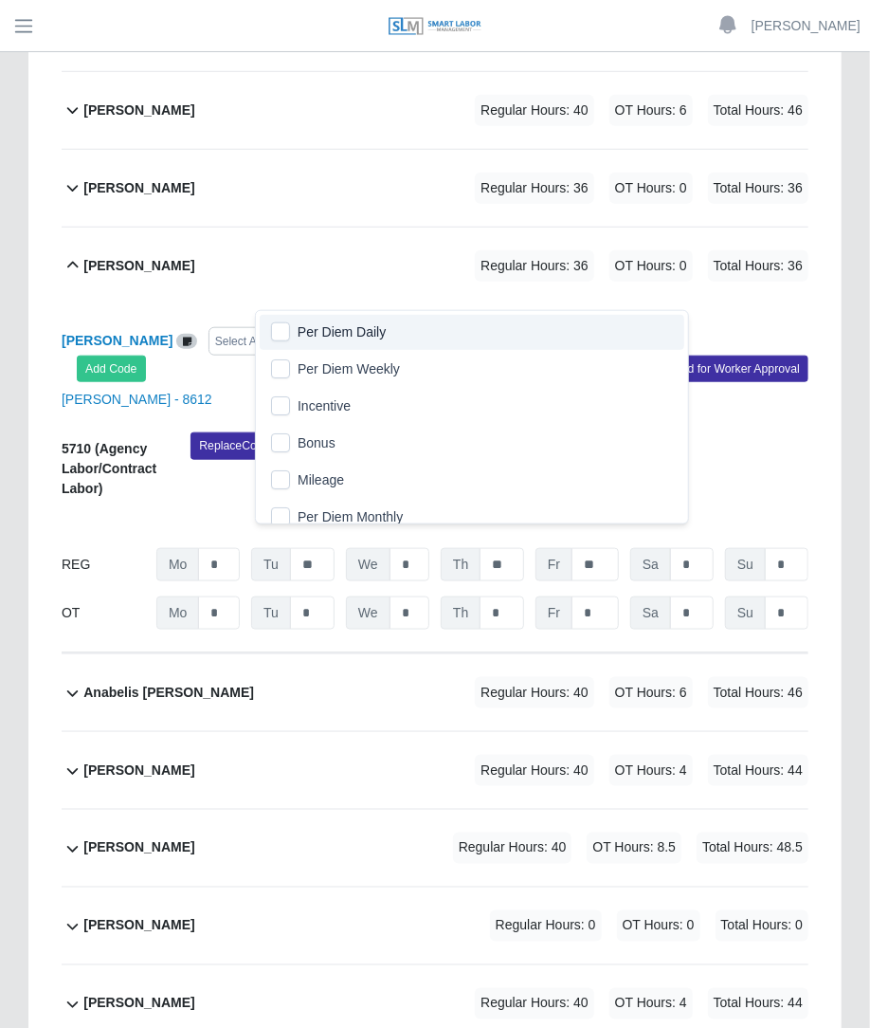
click at [282, 320] on li "Per Diem Daily" at bounding box center [472, 332] width 425 height 35
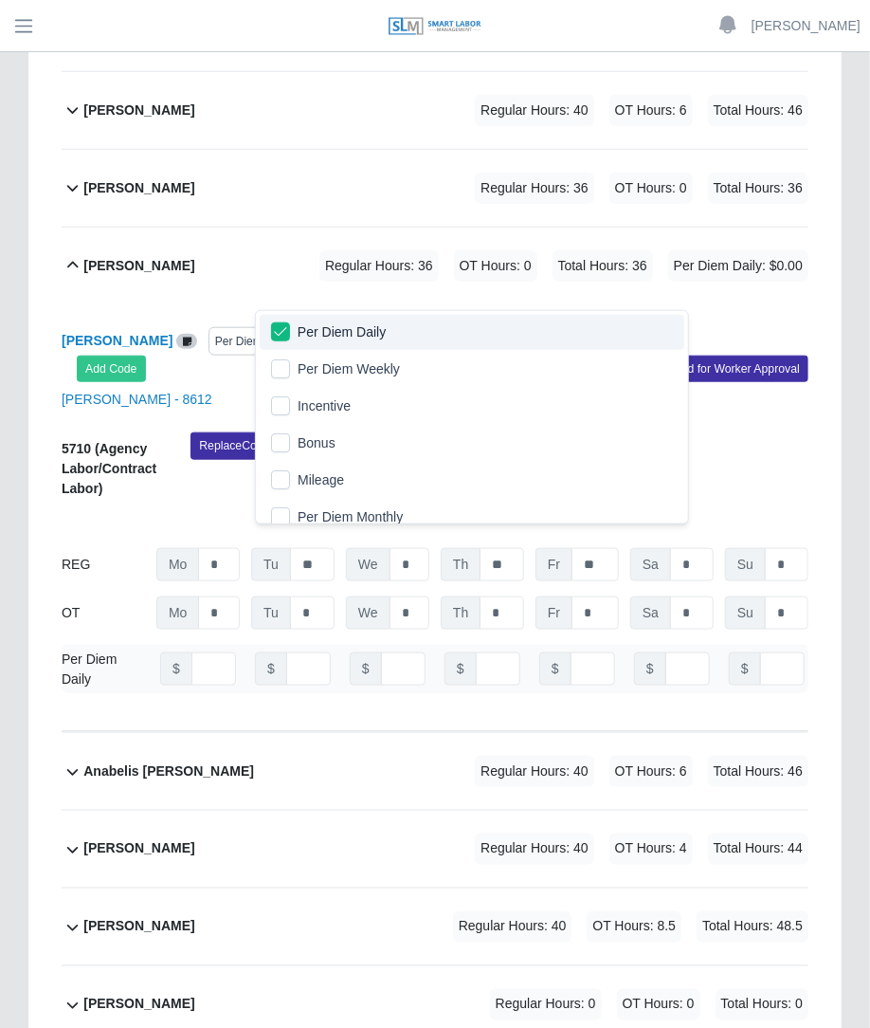
click at [552, 244] on div "Alejandro Pedroza Castro Regular Hours: 36 OT Hours: 0 Total Hours: 36 Per Diem…" at bounding box center [445, 266] width 725 height 77
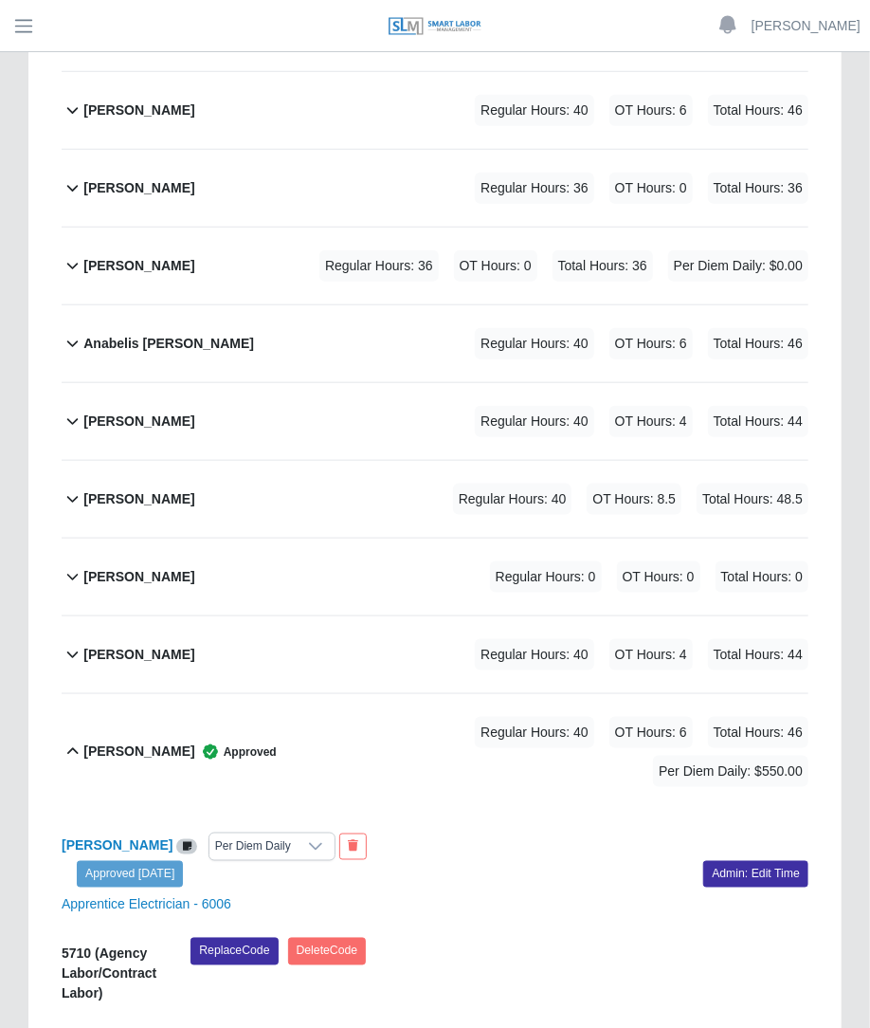
click at [444, 228] on div "Alejandro Pedroza Castro Regular Hours: 36 OT Hours: 0 Total Hours: 36 Per Diem…" at bounding box center [445, 266] width 725 height 77
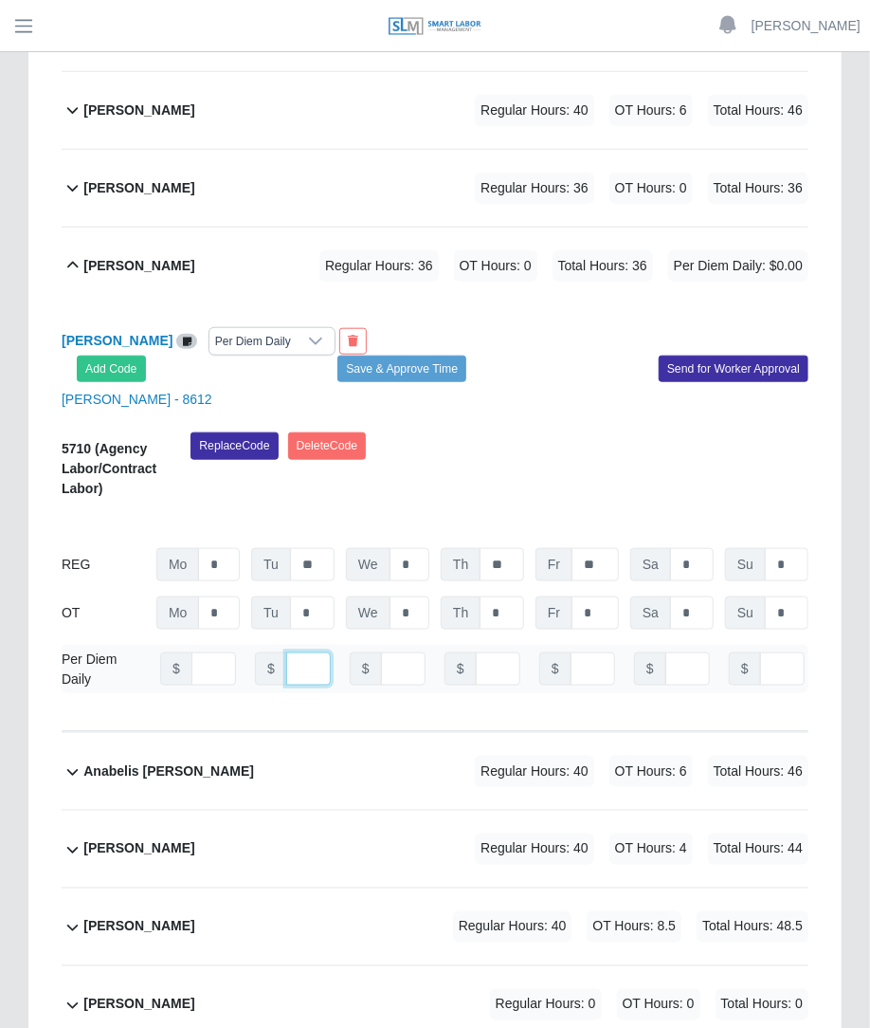
click at [295, 652] on input "number" at bounding box center [308, 668] width 45 height 33
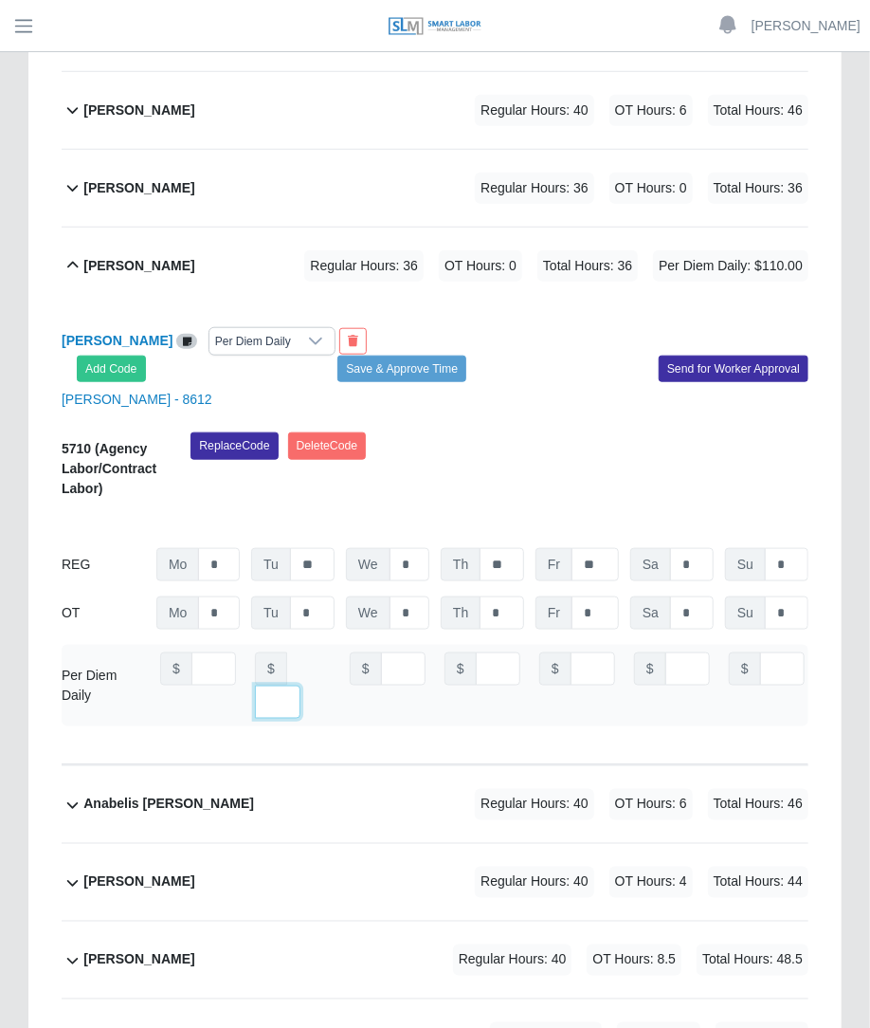
type input "***"
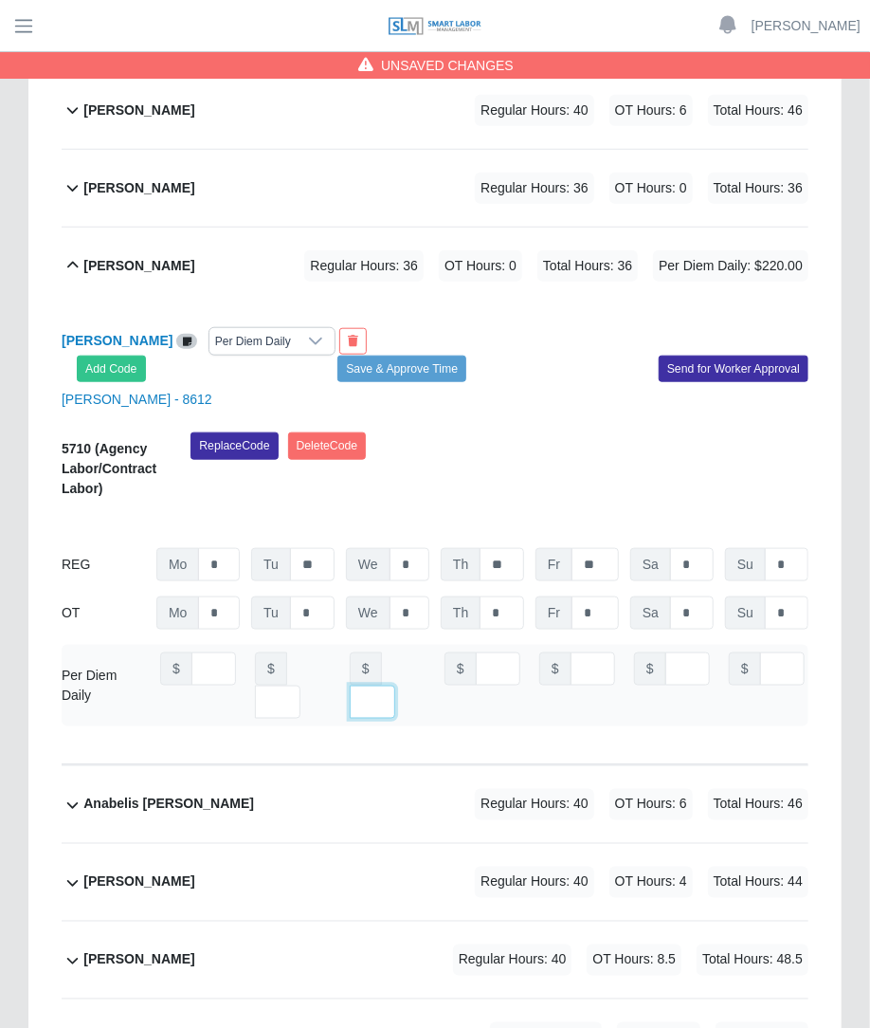
type input "***"
click at [438, 356] on button "Save & Approve Time" at bounding box center [402, 369] width 129 height 27
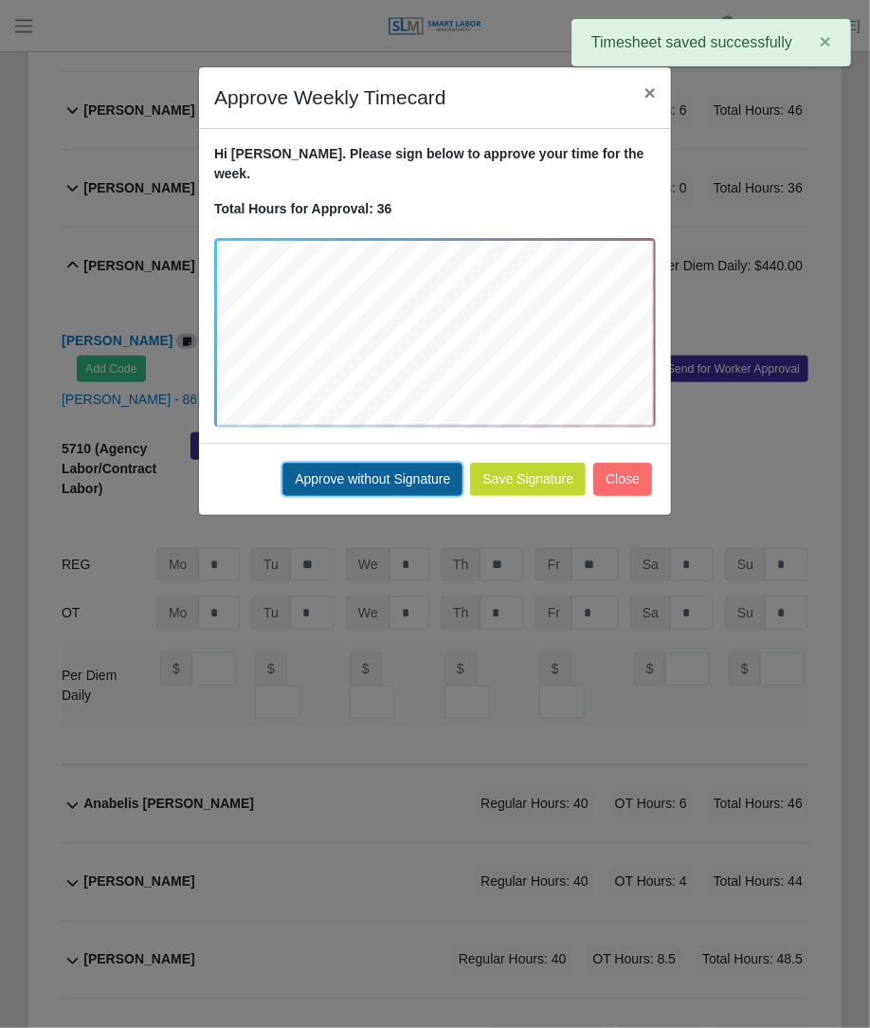
click at [383, 463] on button "Approve without Signature" at bounding box center [373, 479] width 180 height 33
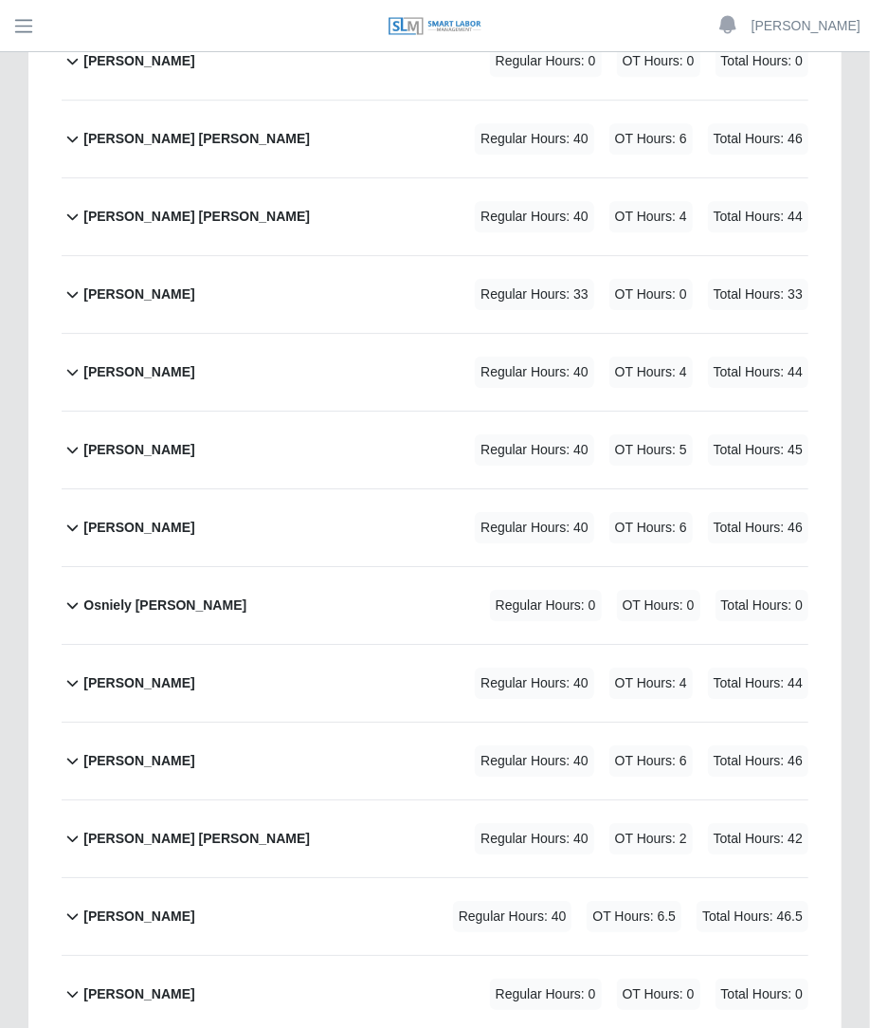
scroll to position [7261, 0]
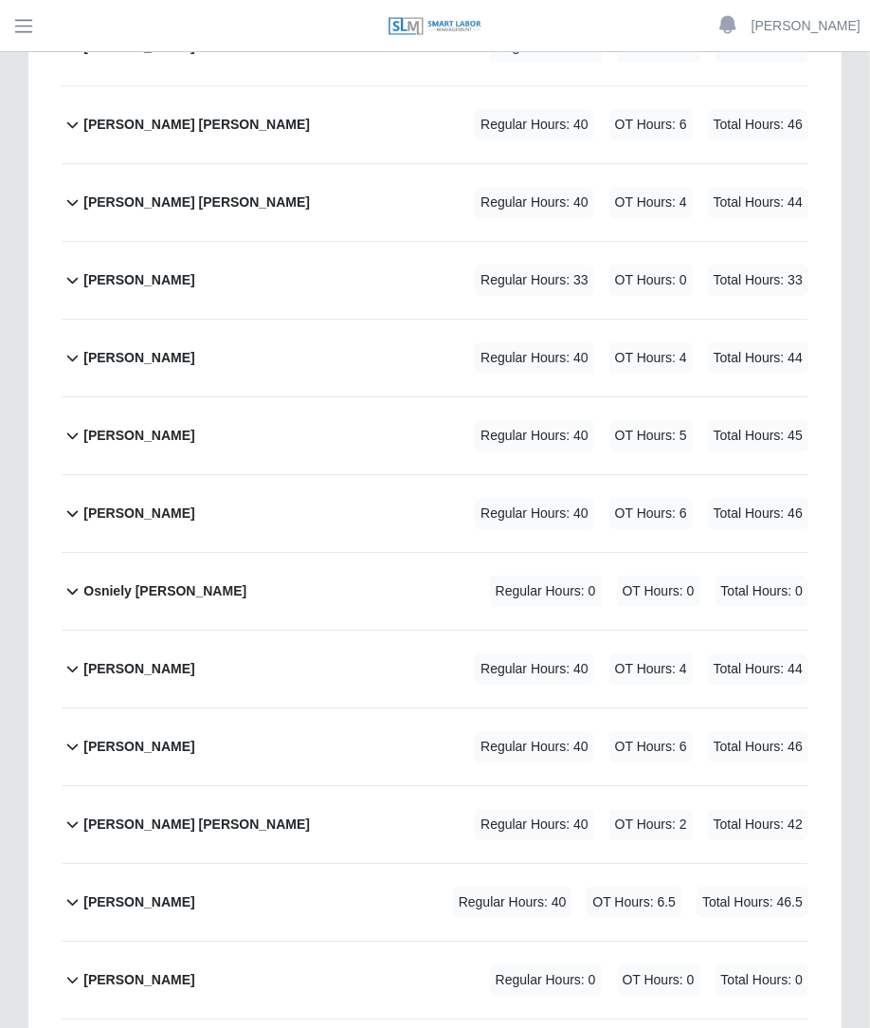
click at [467, 887] on span "Regular Hours: 40" at bounding box center [512, 902] width 119 height 31
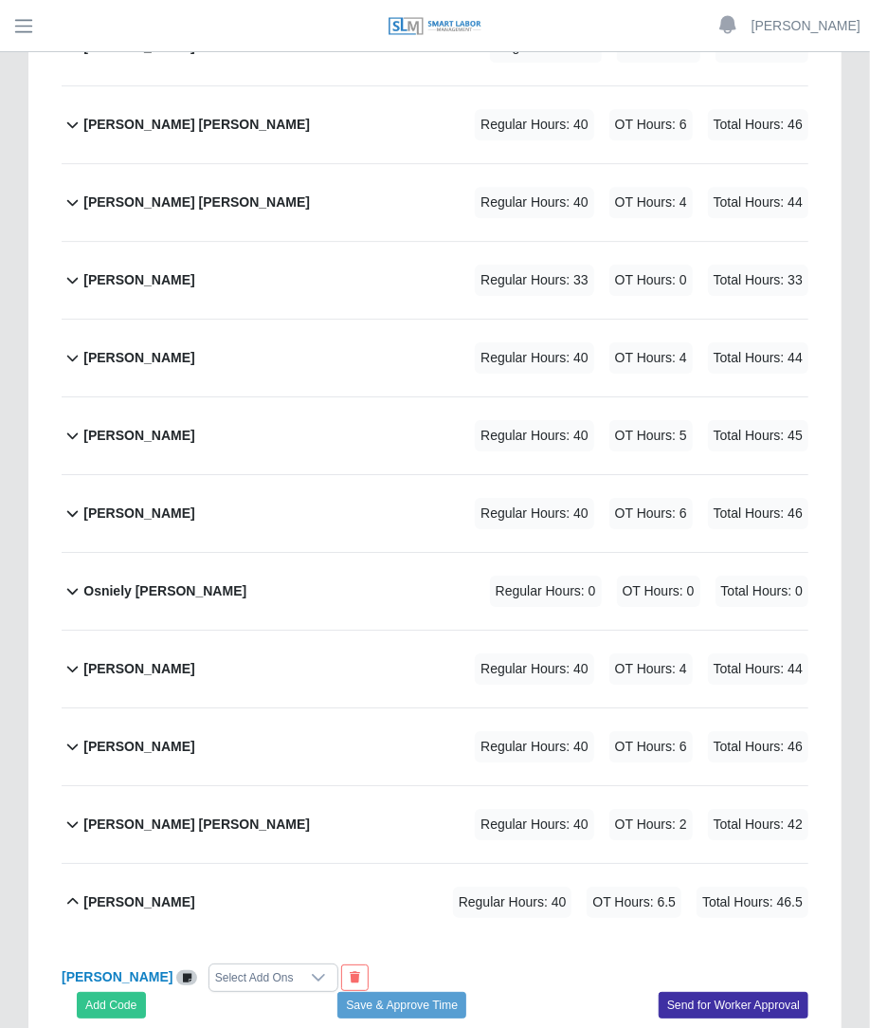
click at [252, 964] on div "Select Add Ons" at bounding box center [255, 977] width 90 height 27
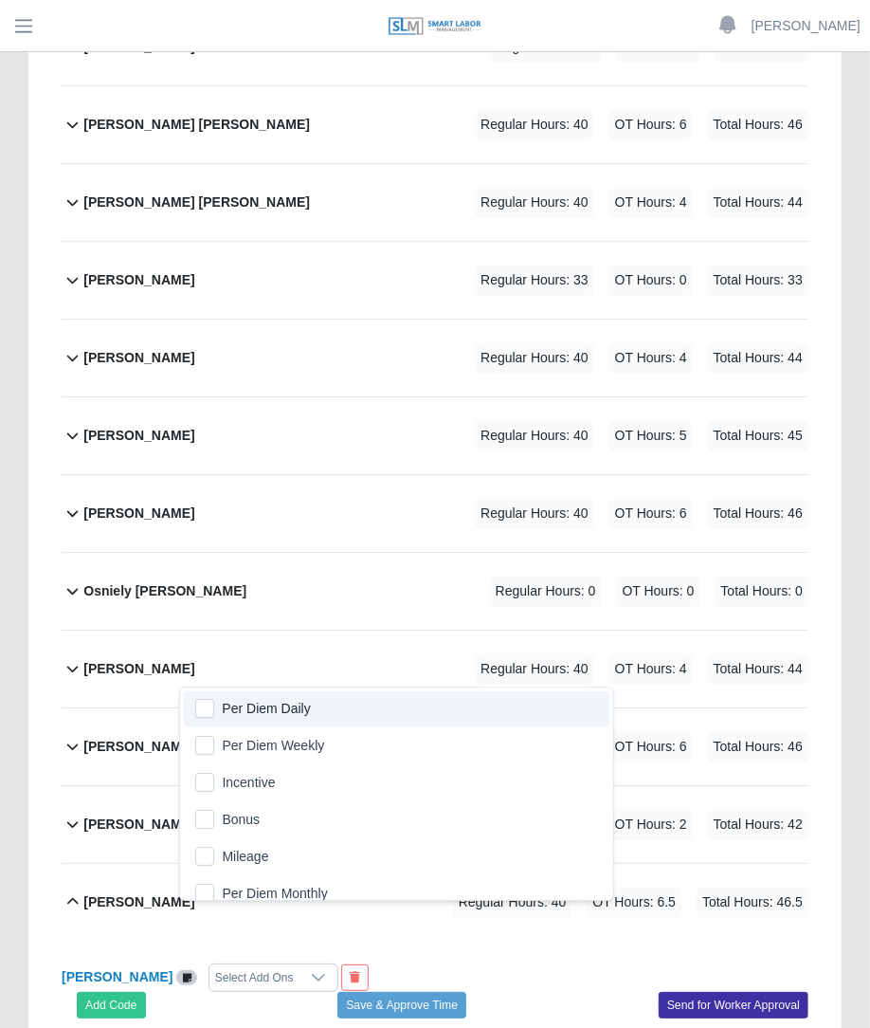
click at [232, 705] on span "Per Diem Daily" at bounding box center [266, 709] width 88 height 20
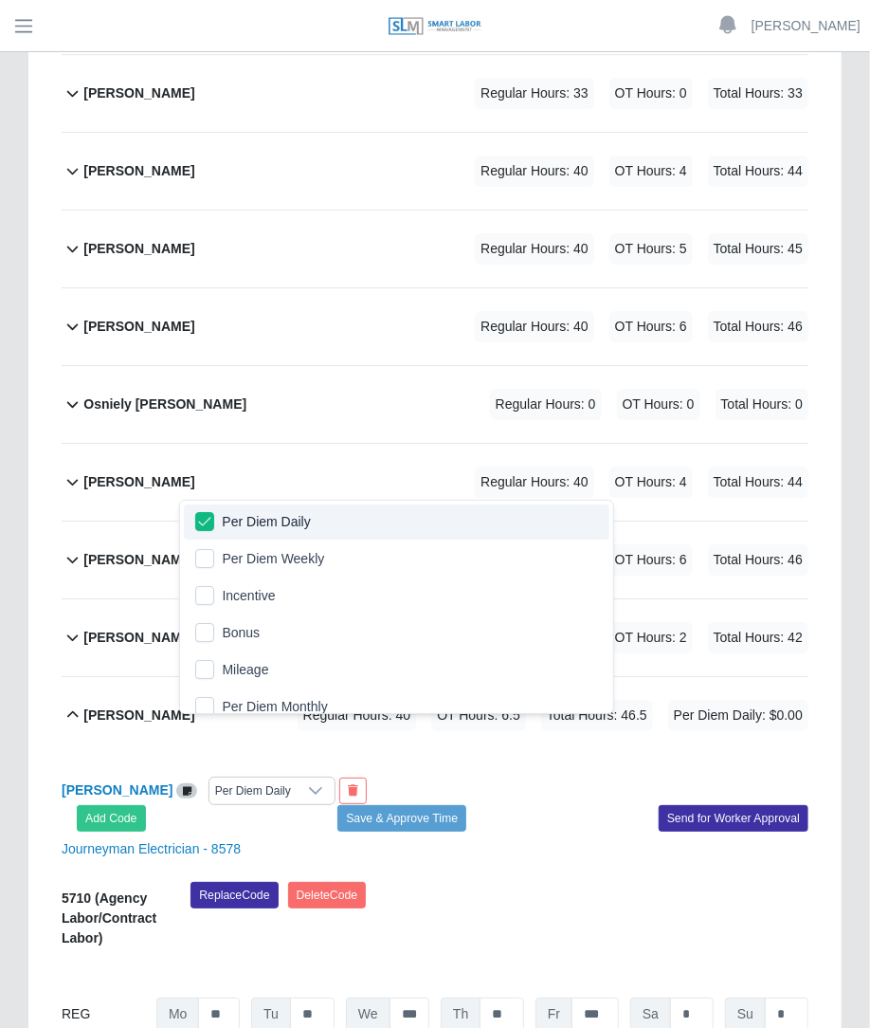
scroll to position [7515, 0]
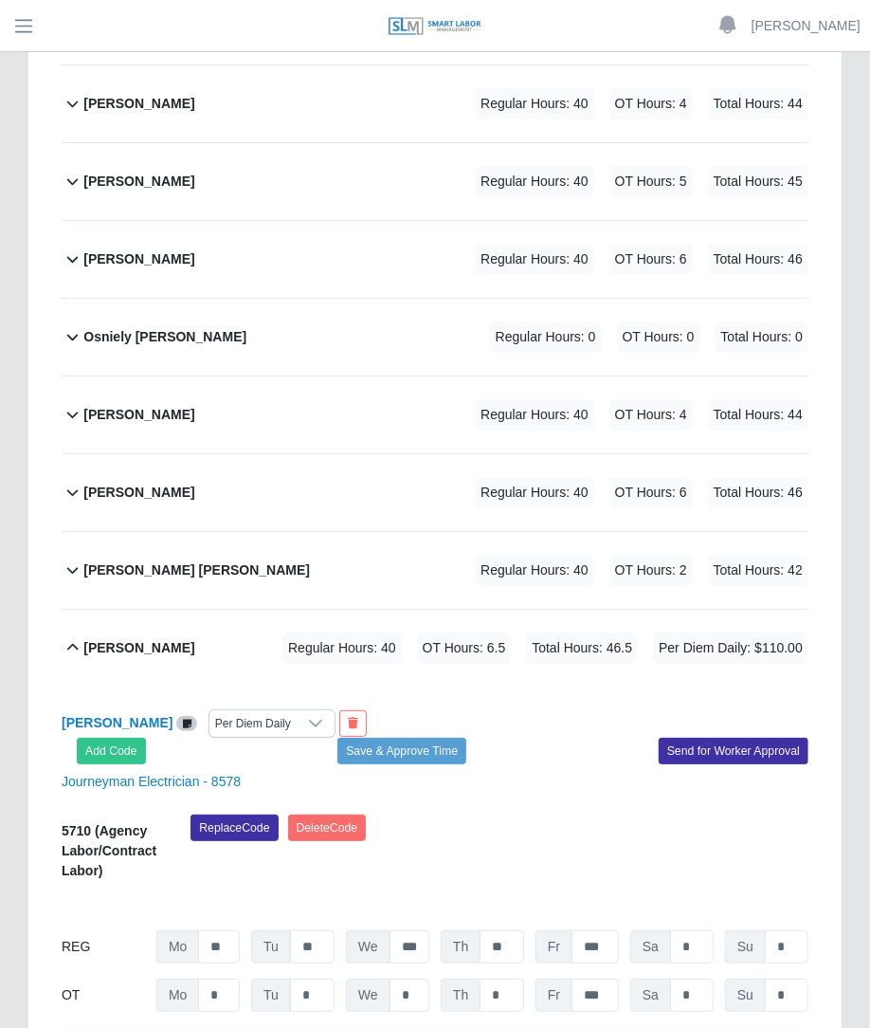
scroll to position [0, 0]
type input "***"
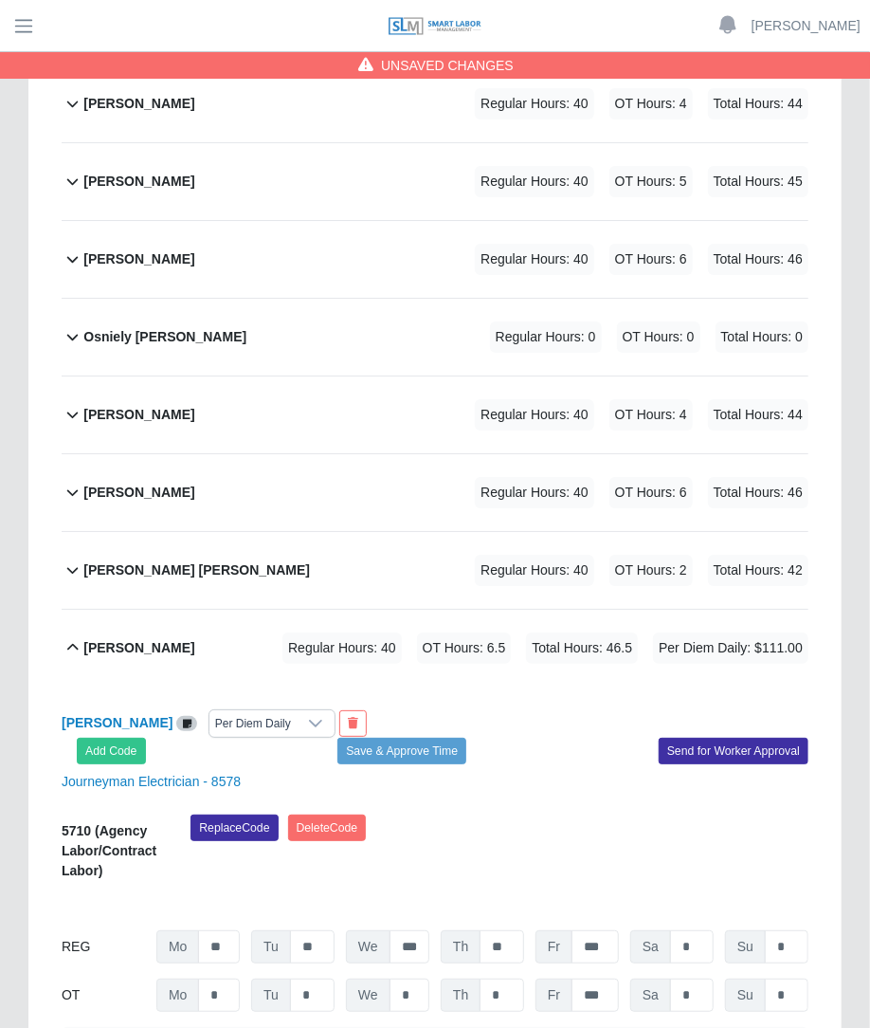
scroll to position [0, 7]
type input "***"
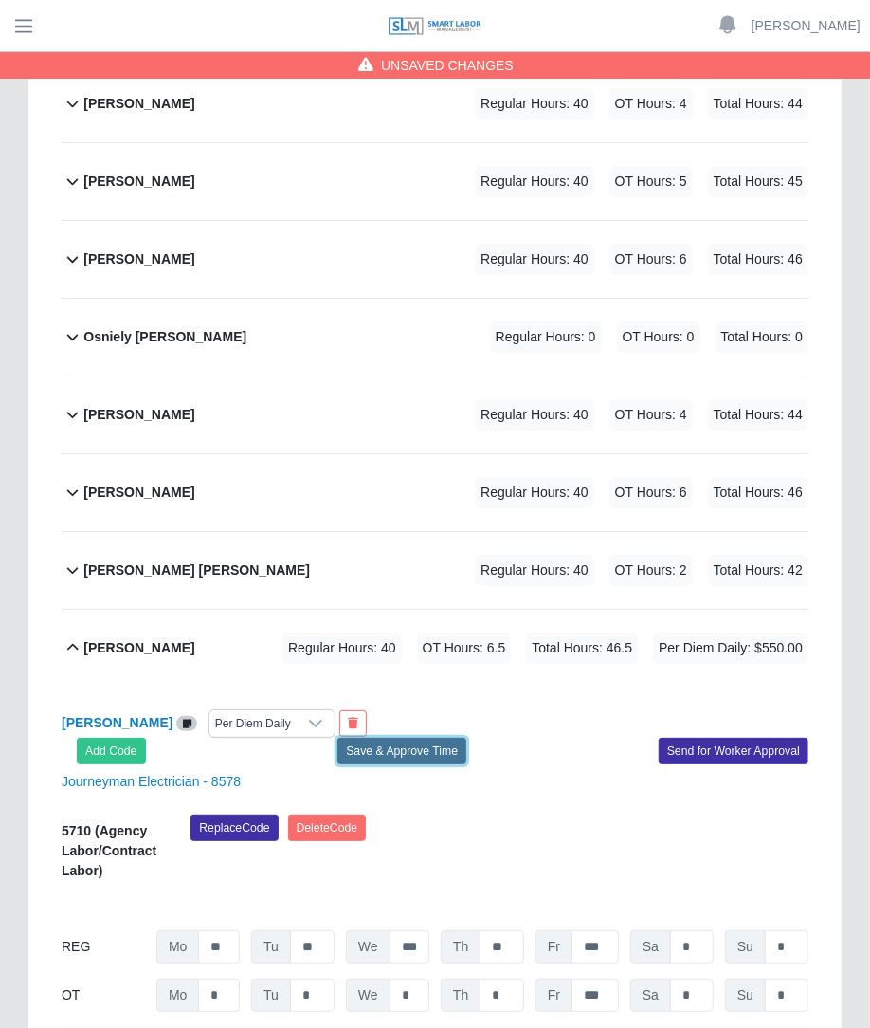
click at [361, 738] on button "Save & Approve Time" at bounding box center [402, 751] width 129 height 27
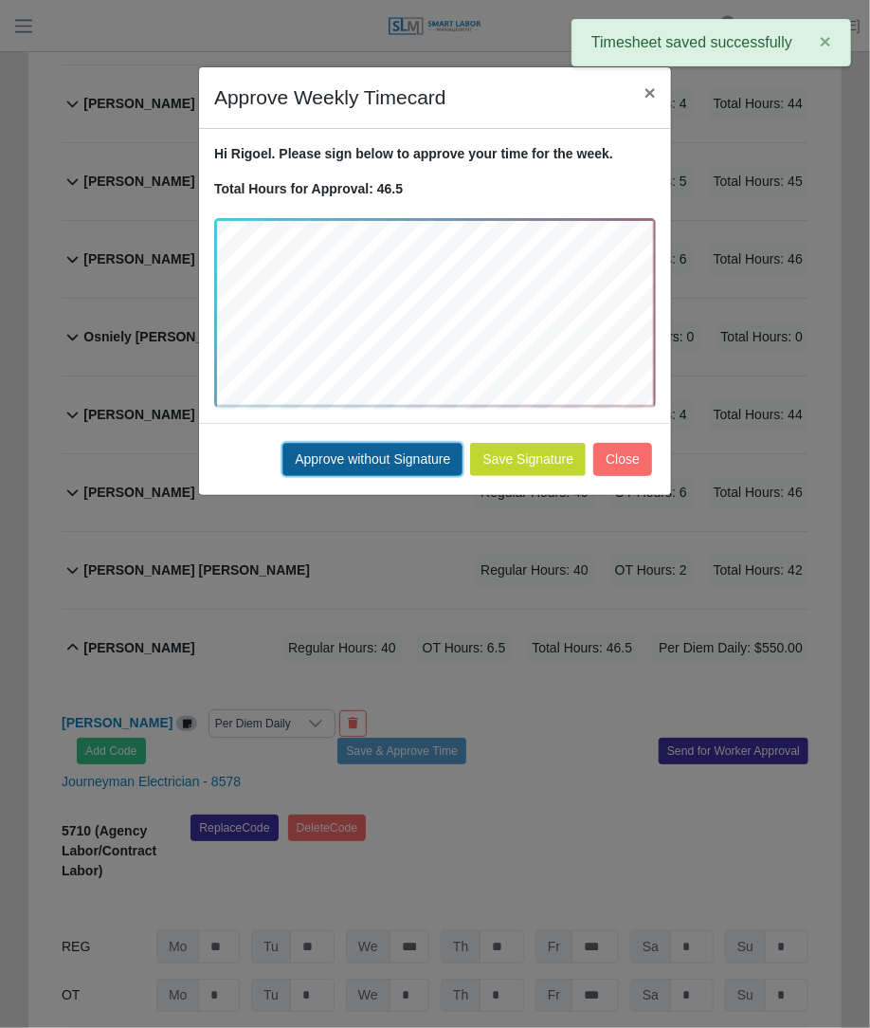
click at [429, 463] on button "Approve without Signature" at bounding box center [373, 459] width 180 height 33
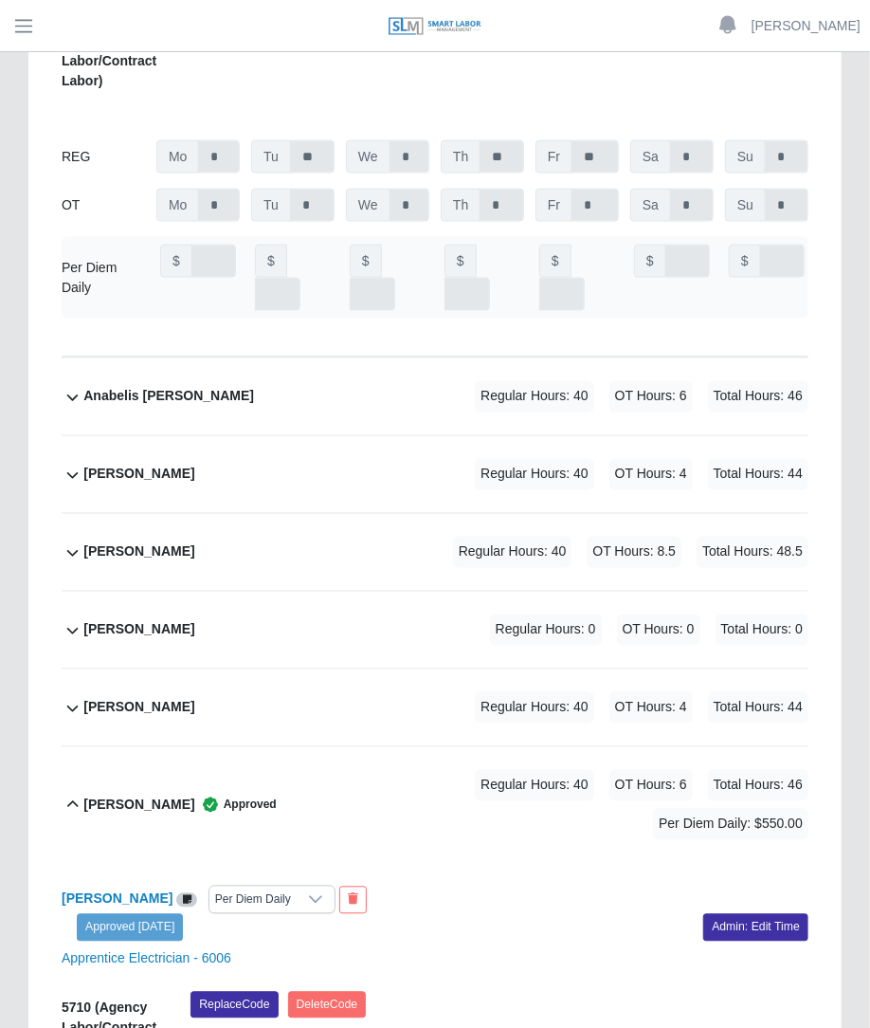
scroll to position [998, 0]
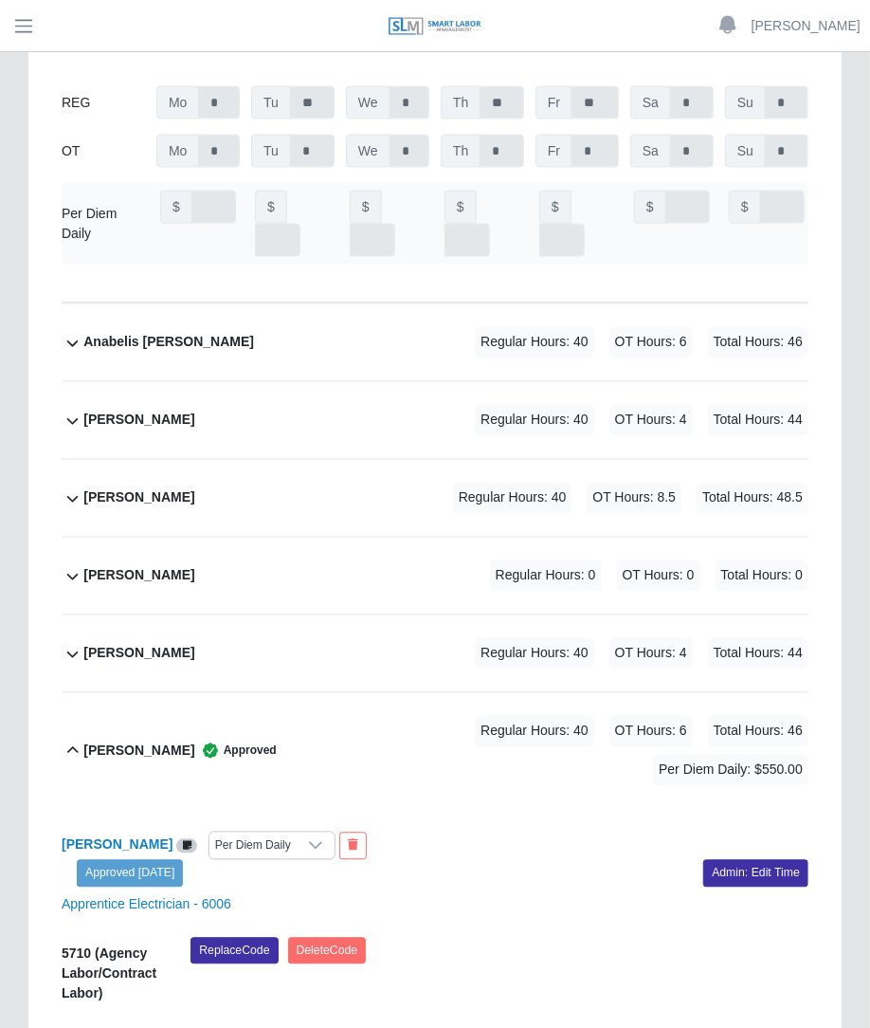
click at [498, 460] on div "Armando Mena Regular Hours: 40 OT Hours: 8.5 Total Hours: 48.5" at bounding box center [445, 498] width 725 height 77
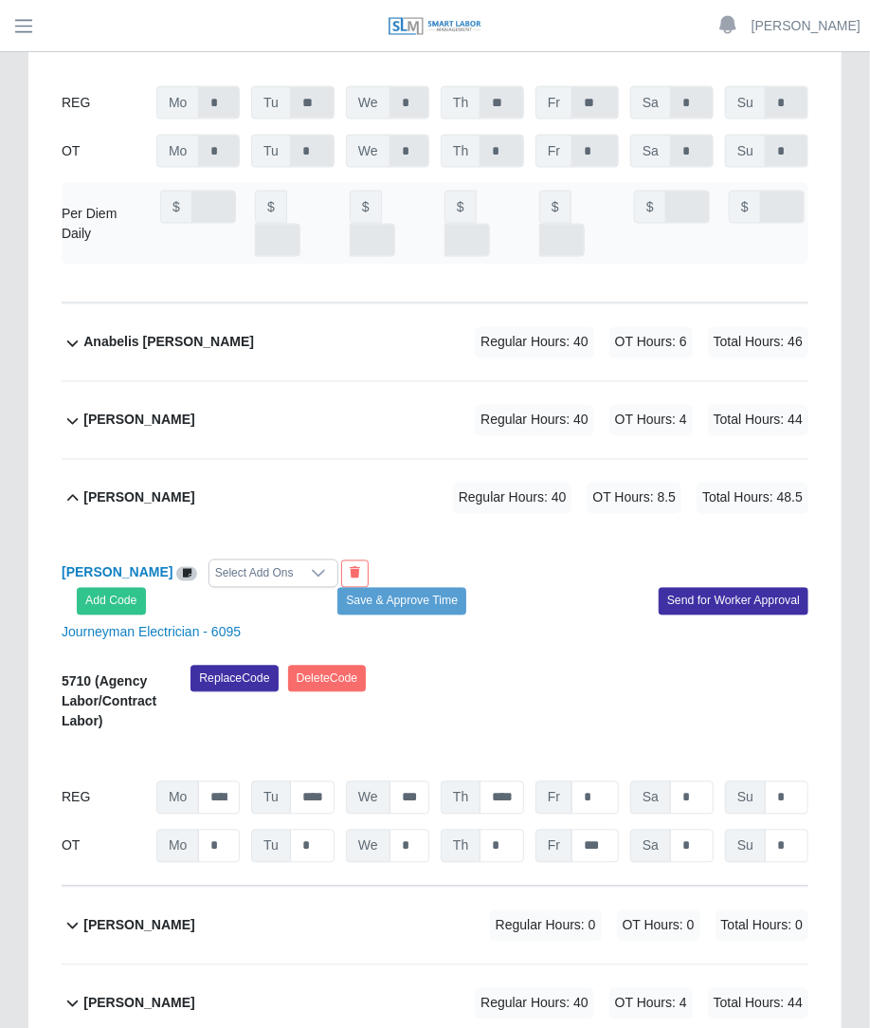
click at [266, 560] on div "Select Add Ons" at bounding box center [255, 573] width 90 height 27
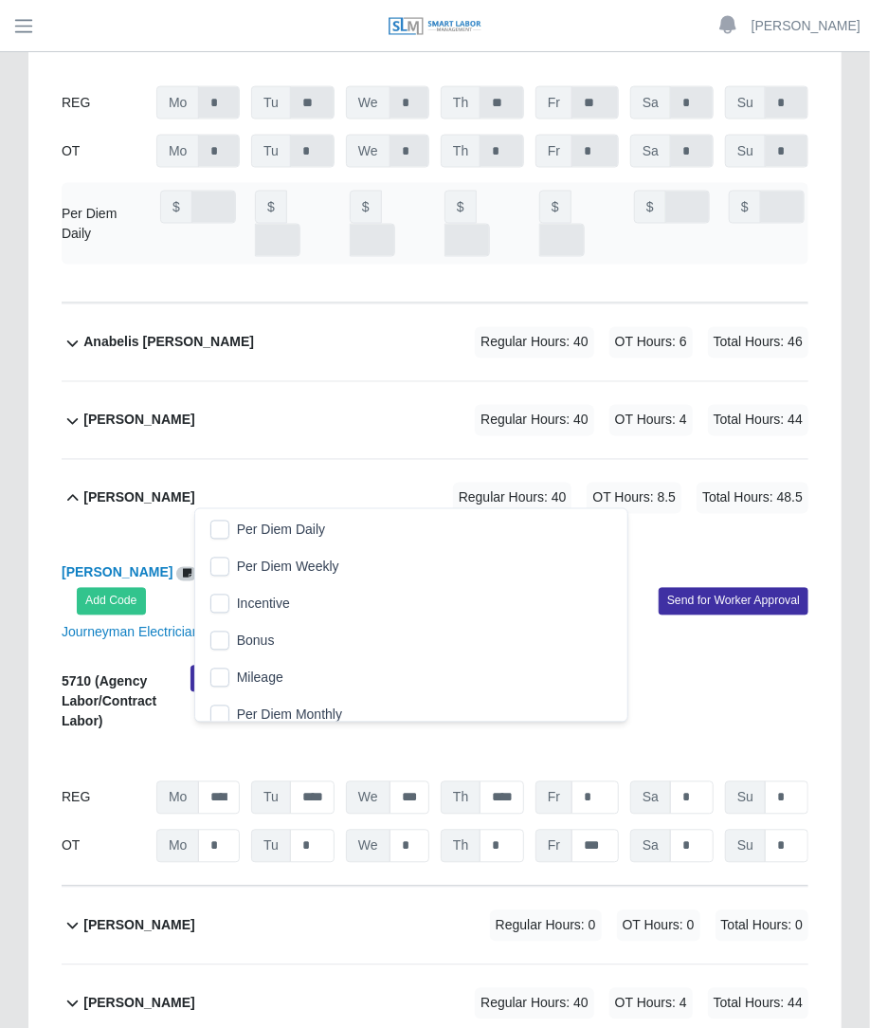
scroll to position [19, 12]
click at [242, 523] on span "Per Diem Daily" at bounding box center [281, 531] width 88 height 20
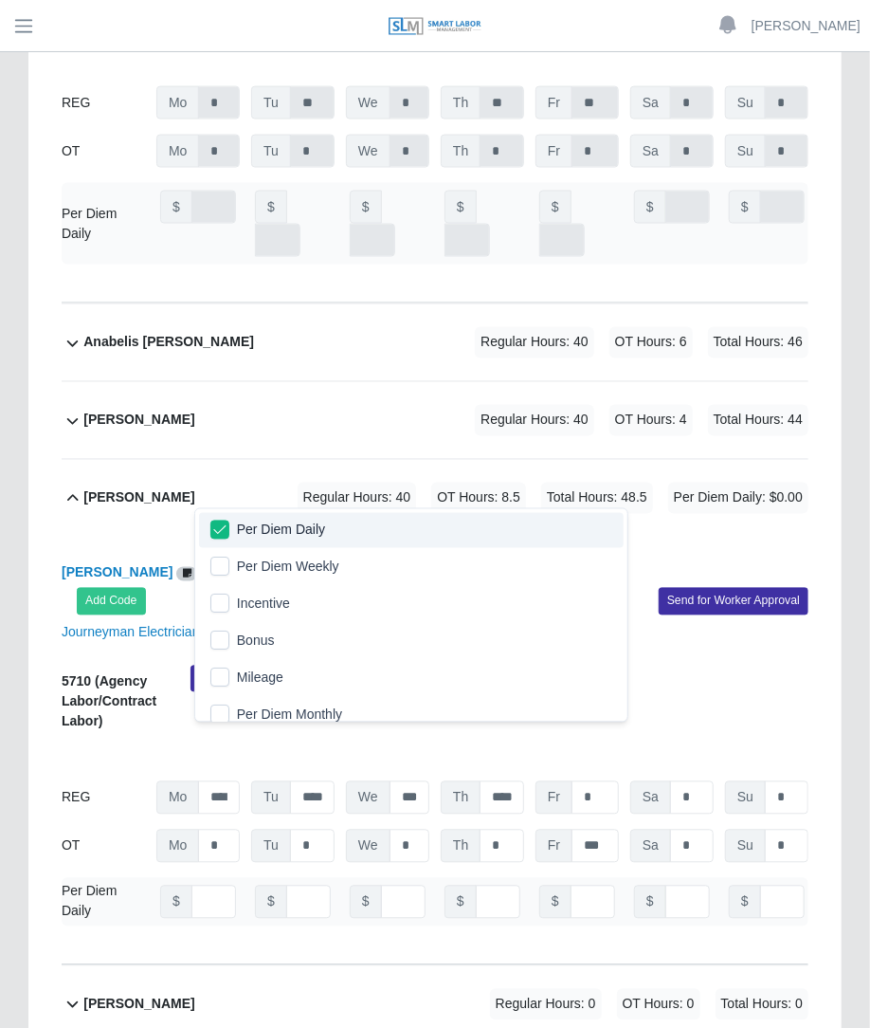
click at [537, 537] on div "Armando Mena Per Diem Daily Add Code Save & Approve Time Send for Worker Approv…" at bounding box center [435, 751] width 747 height 428
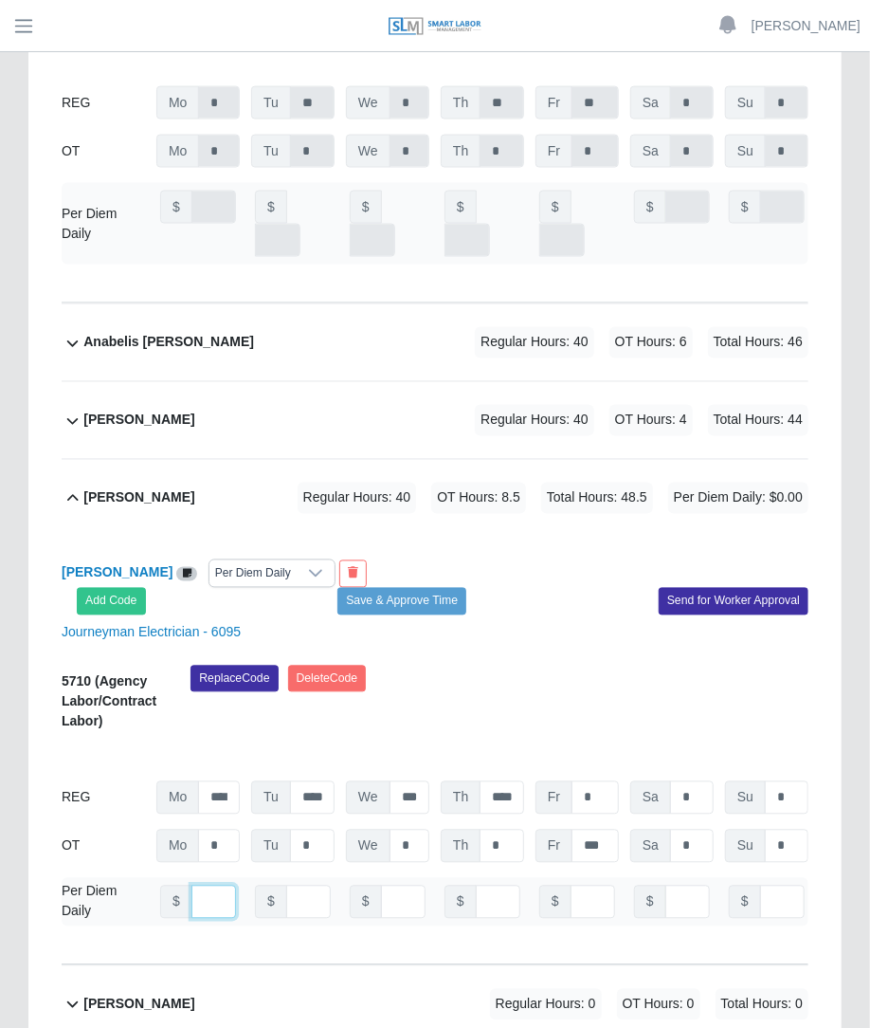
click at [202, 886] on input "number" at bounding box center [214, 902] width 45 height 33
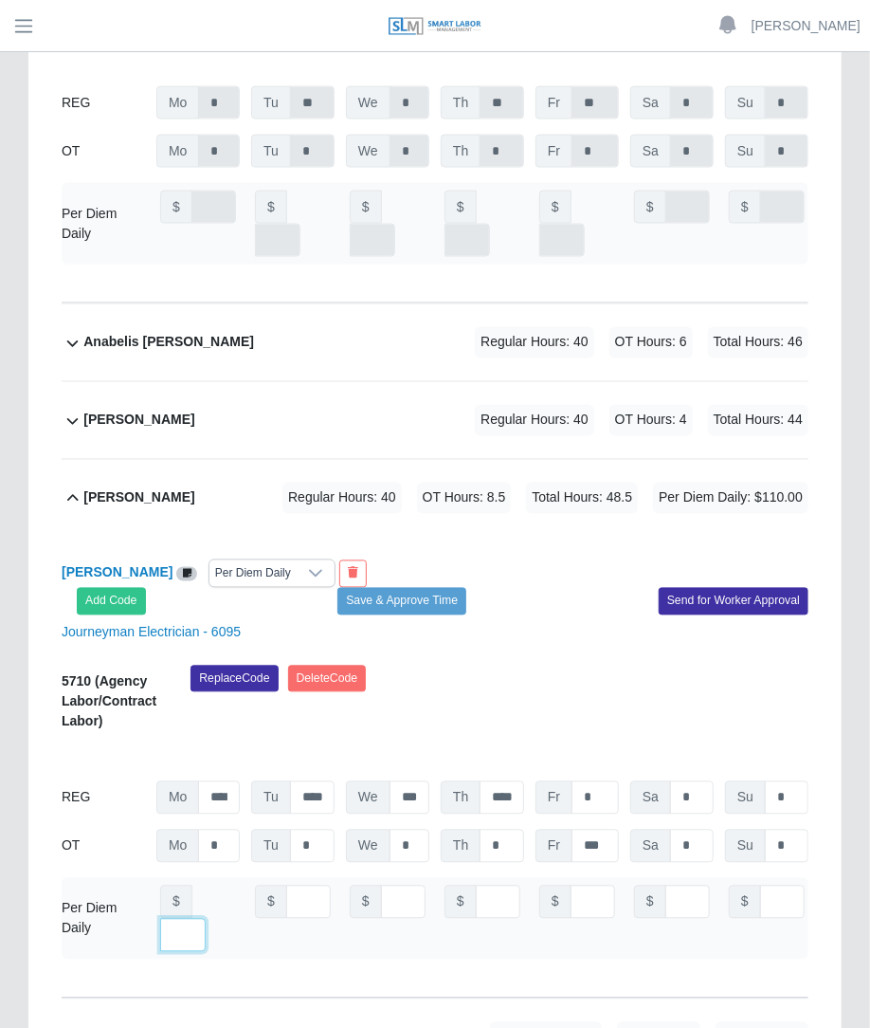
type input "***"
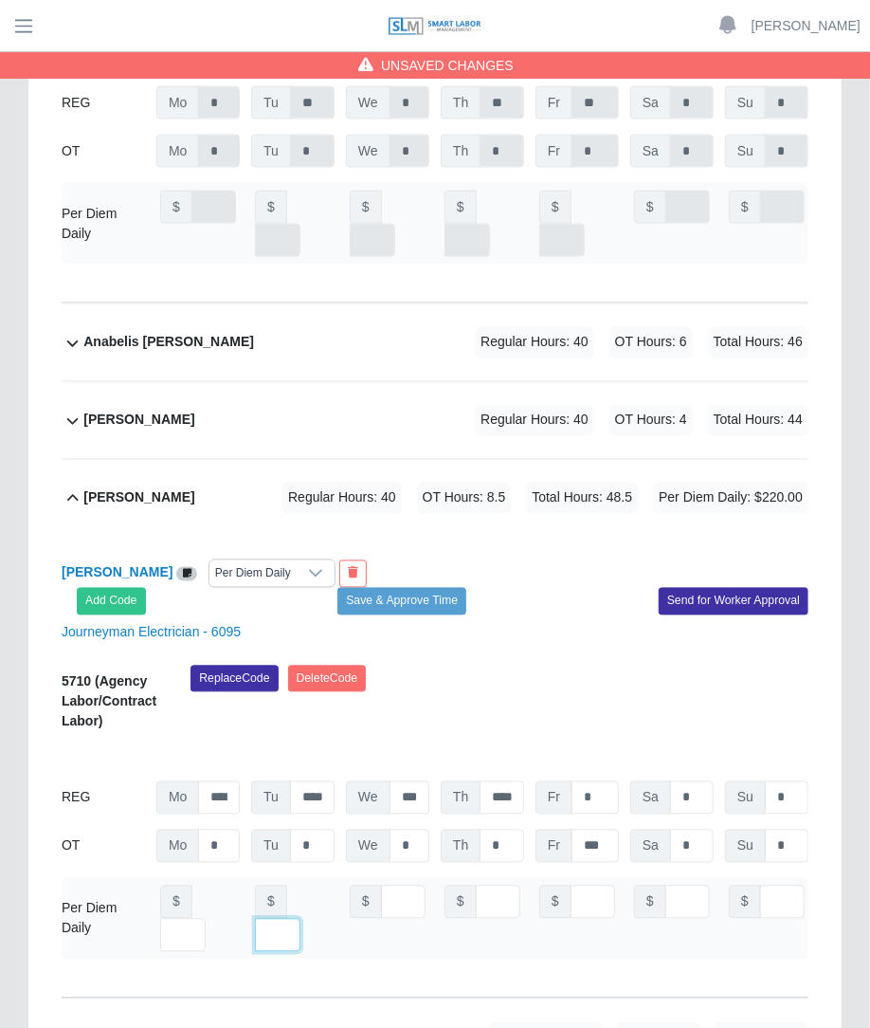
scroll to position [0, 0]
type input "***"
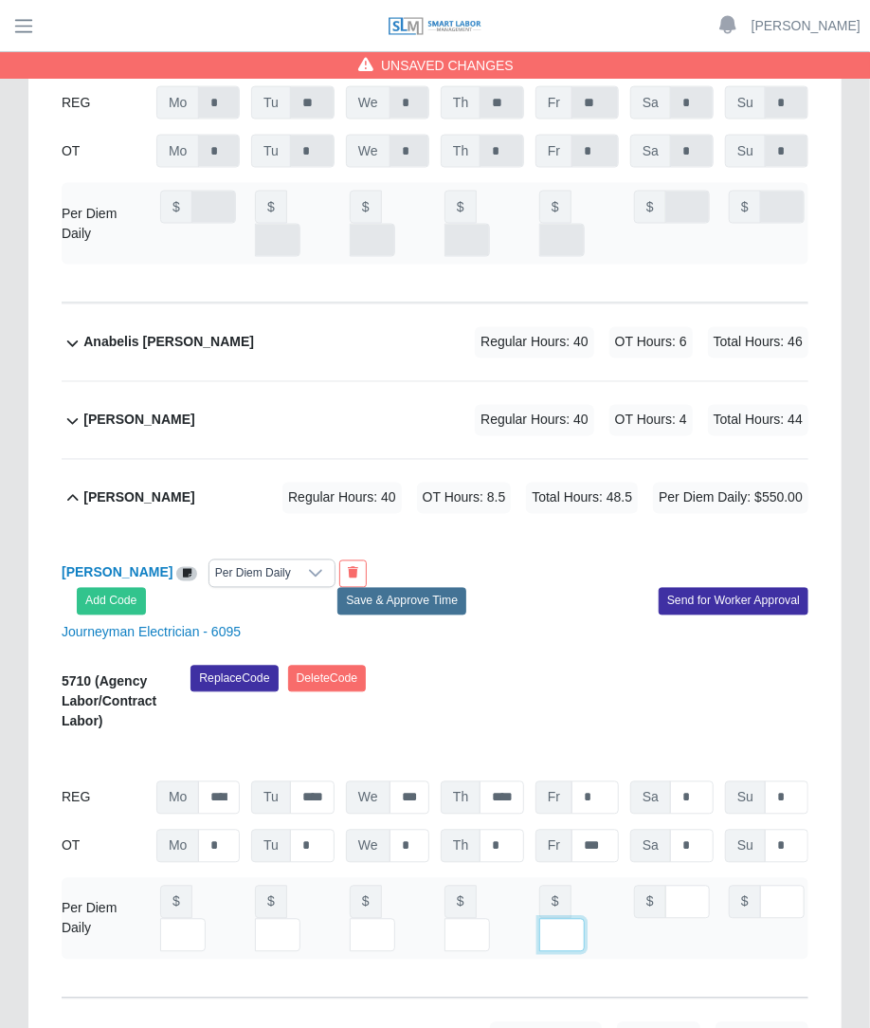
type input "***"
click at [344, 588] on button "Save & Approve Time" at bounding box center [402, 601] width 129 height 27
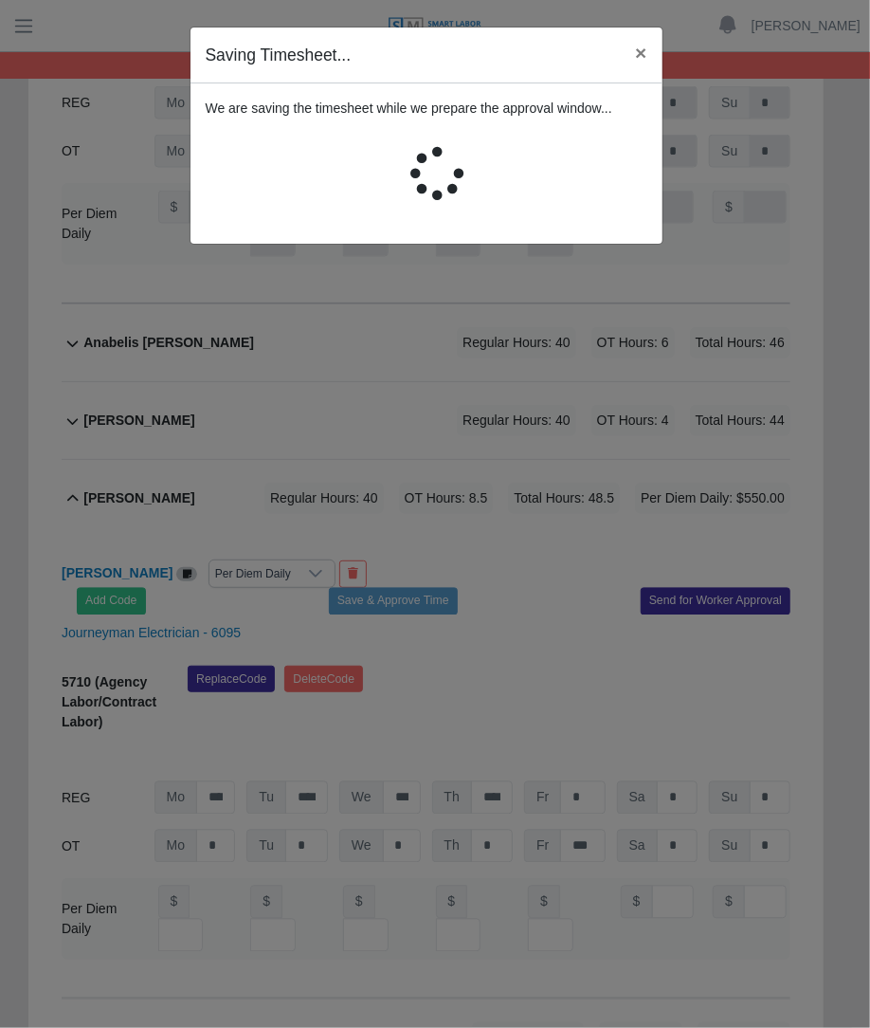
scroll to position [0, 0]
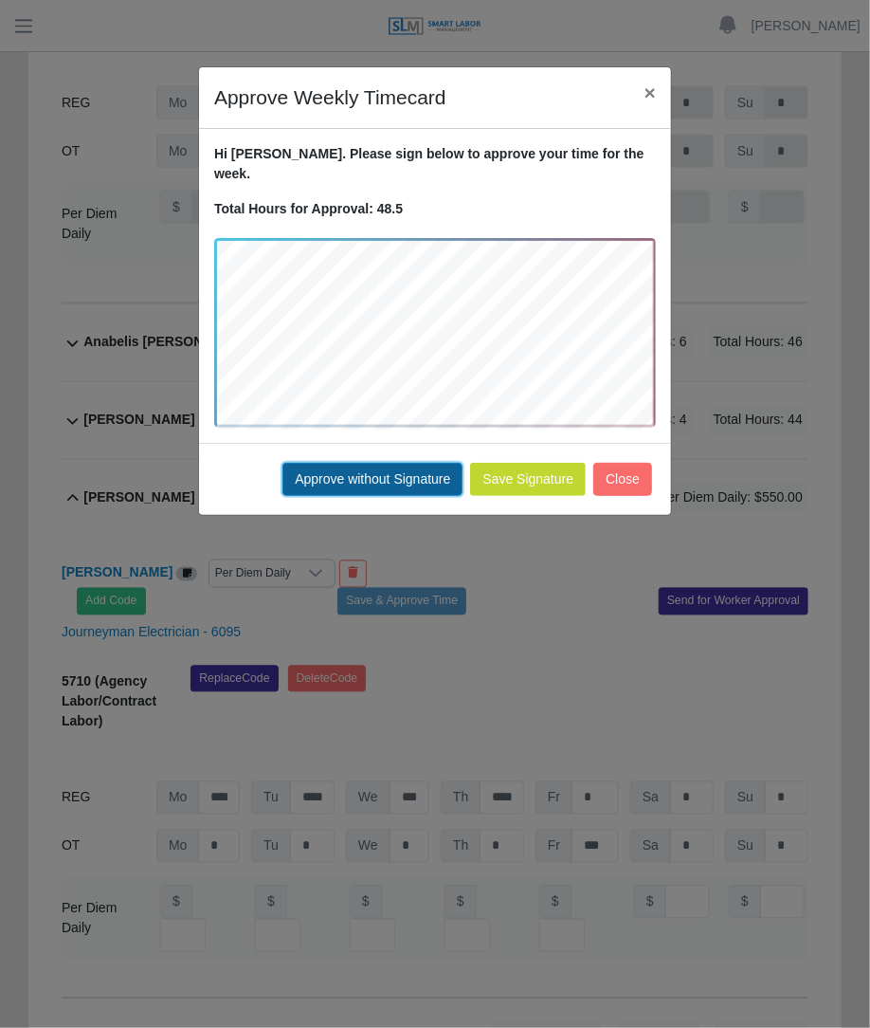
click at [353, 463] on button "Approve without Signature" at bounding box center [373, 479] width 180 height 33
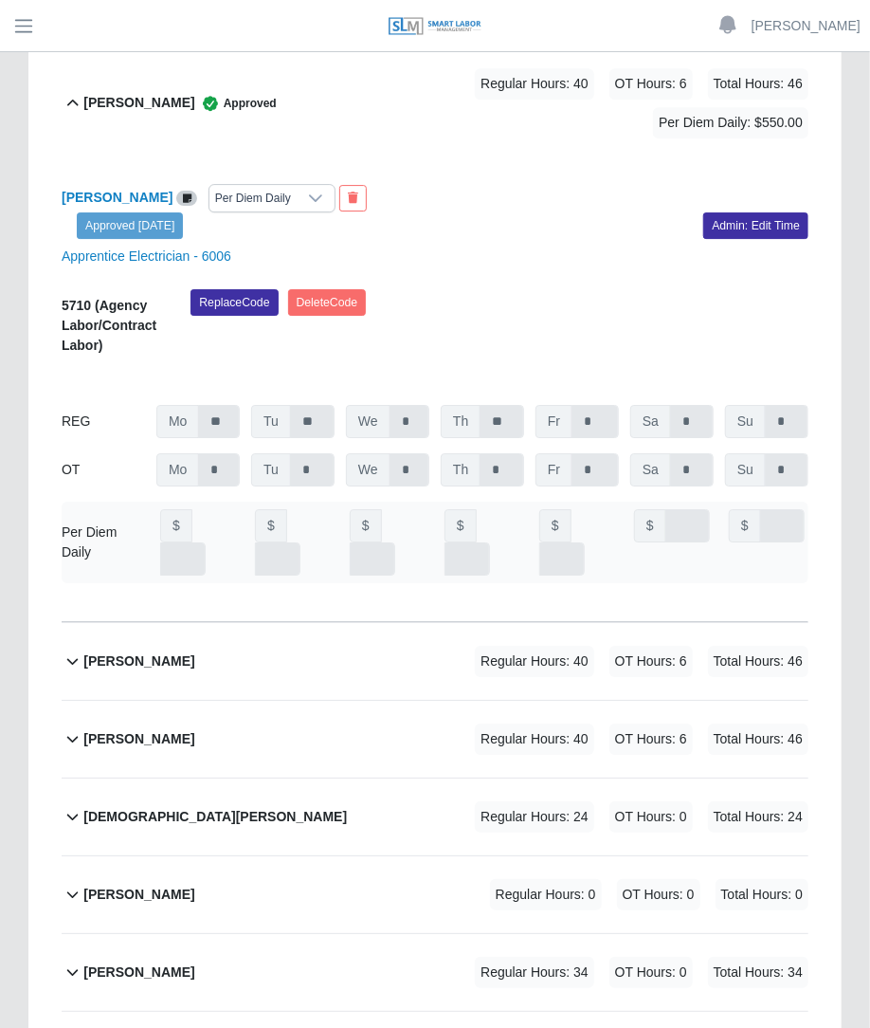
scroll to position [2154, 0]
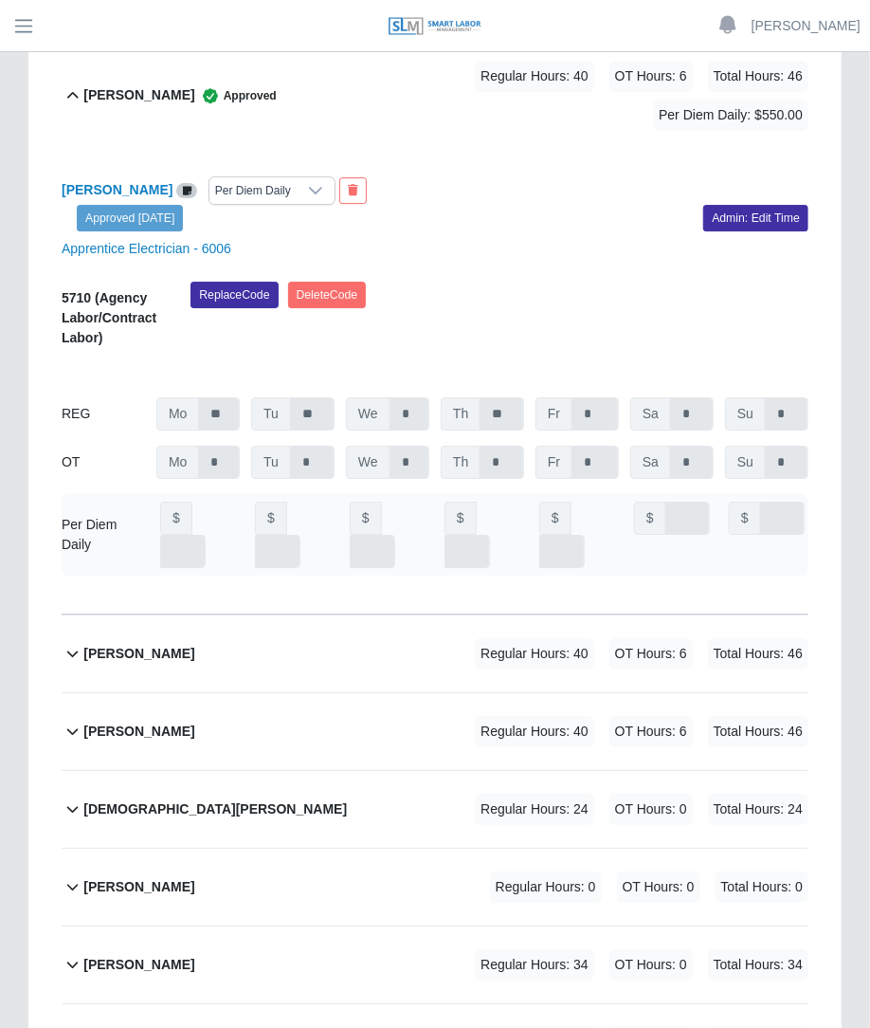
click at [357, 1004] on div "Cristian Hernandez Regular Hours: 40 OT Hours: 6 Total Hours: 46" at bounding box center [445, 1042] width 725 height 77
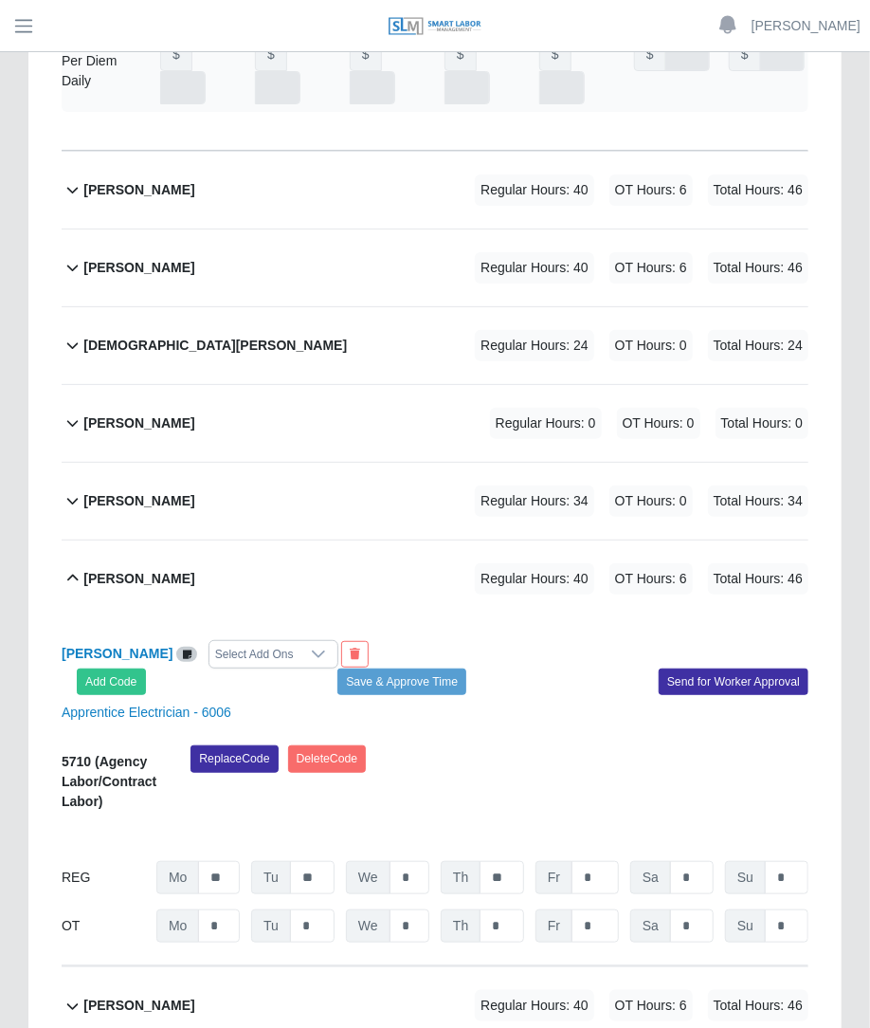
scroll to position [2809, 0]
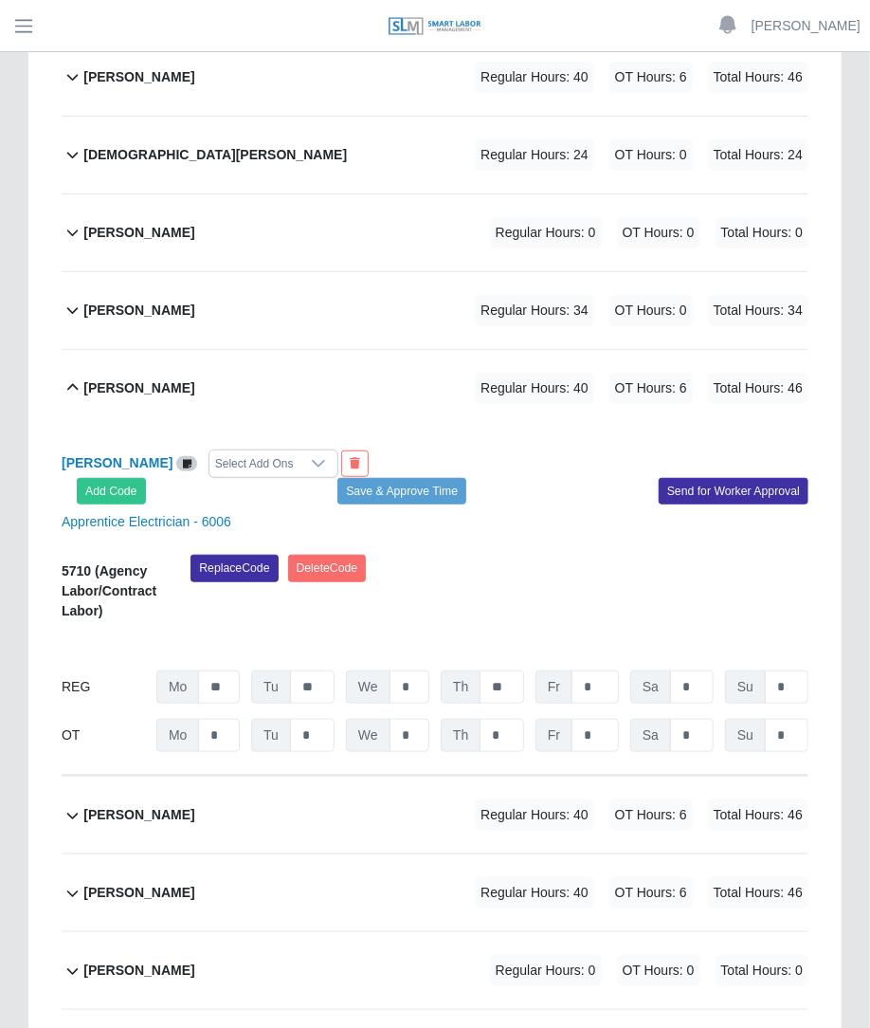
click at [303, 427] on div "Cristian Hernandez Select Add Ons Add Code Save & Approve Time Send for Worker …" at bounding box center [435, 601] width 747 height 349
click at [294, 450] on div "Select Add Ons" at bounding box center [255, 463] width 90 height 27
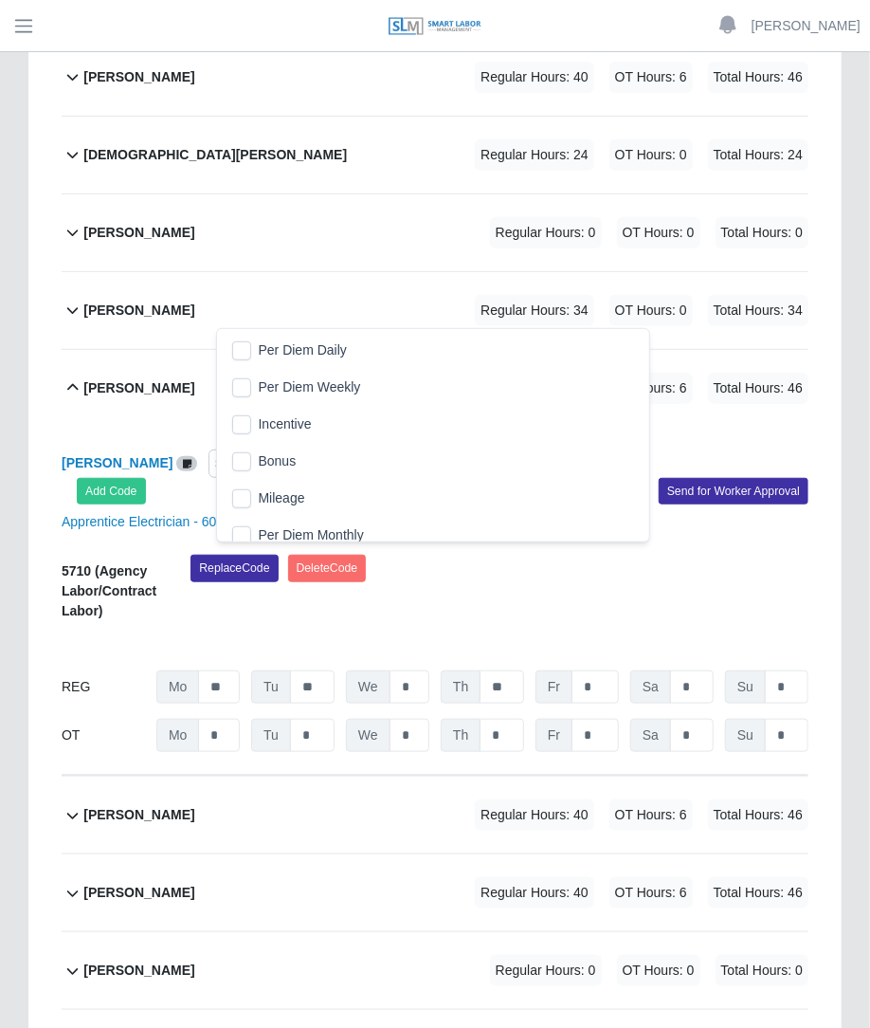
scroll to position [19, 12]
click at [266, 345] on span "Per Diem Daily" at bounding box center [303, 350] width 88 height 20
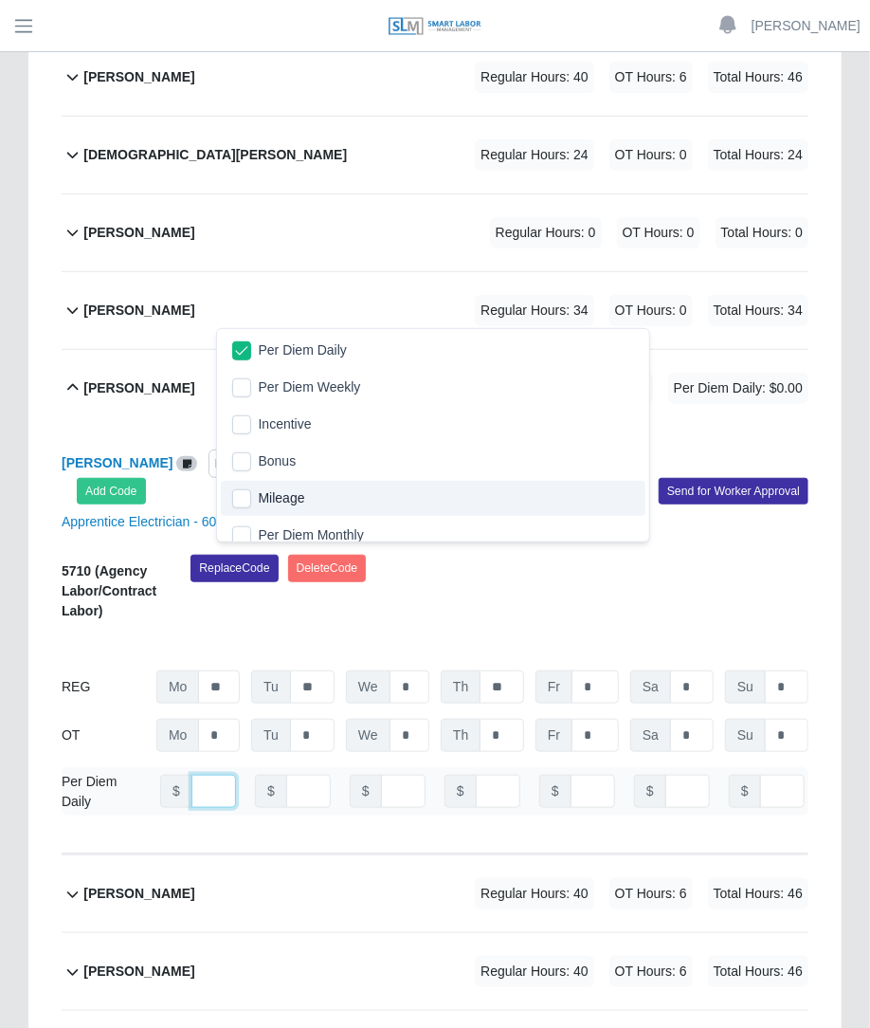
click at [206, 775] on input "number" at bounding box center [214, 791] width 45 height 33
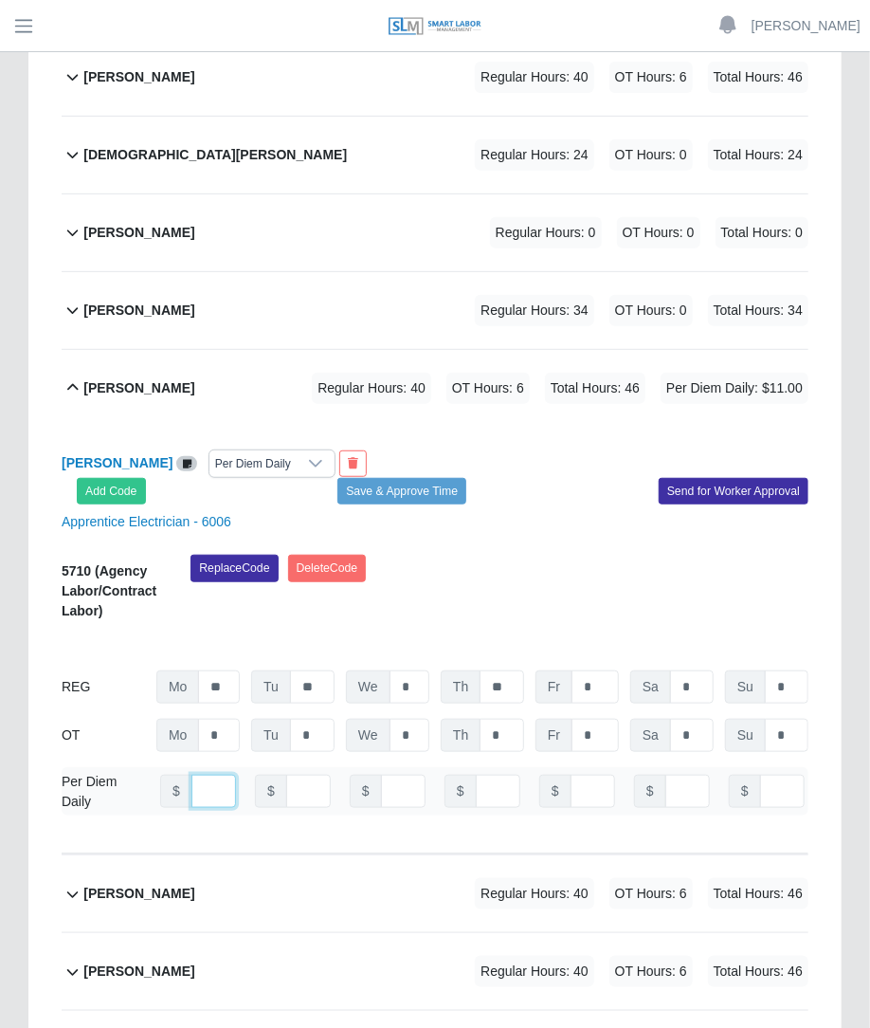
scroll to position [0, 13]
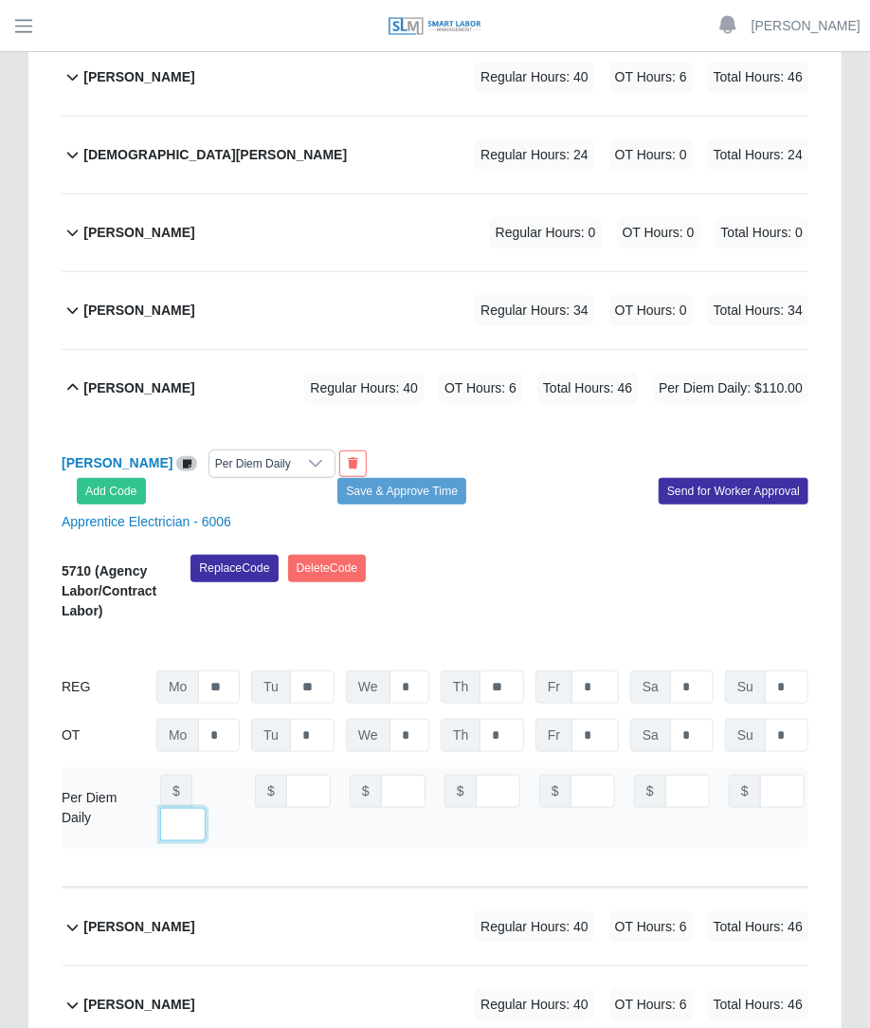
type input "***"
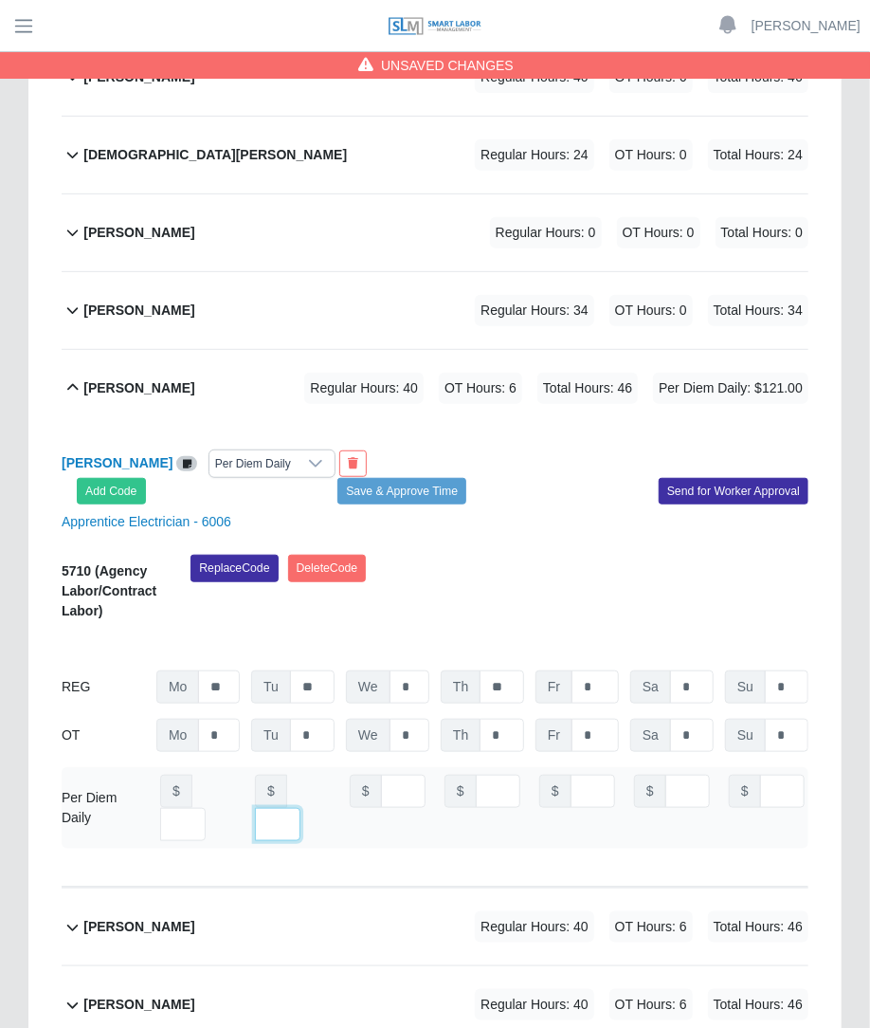
type input "***"
click at [379, 478] on button "Save & Approve Time" at bounding box center [402, 491] width 129 height 27
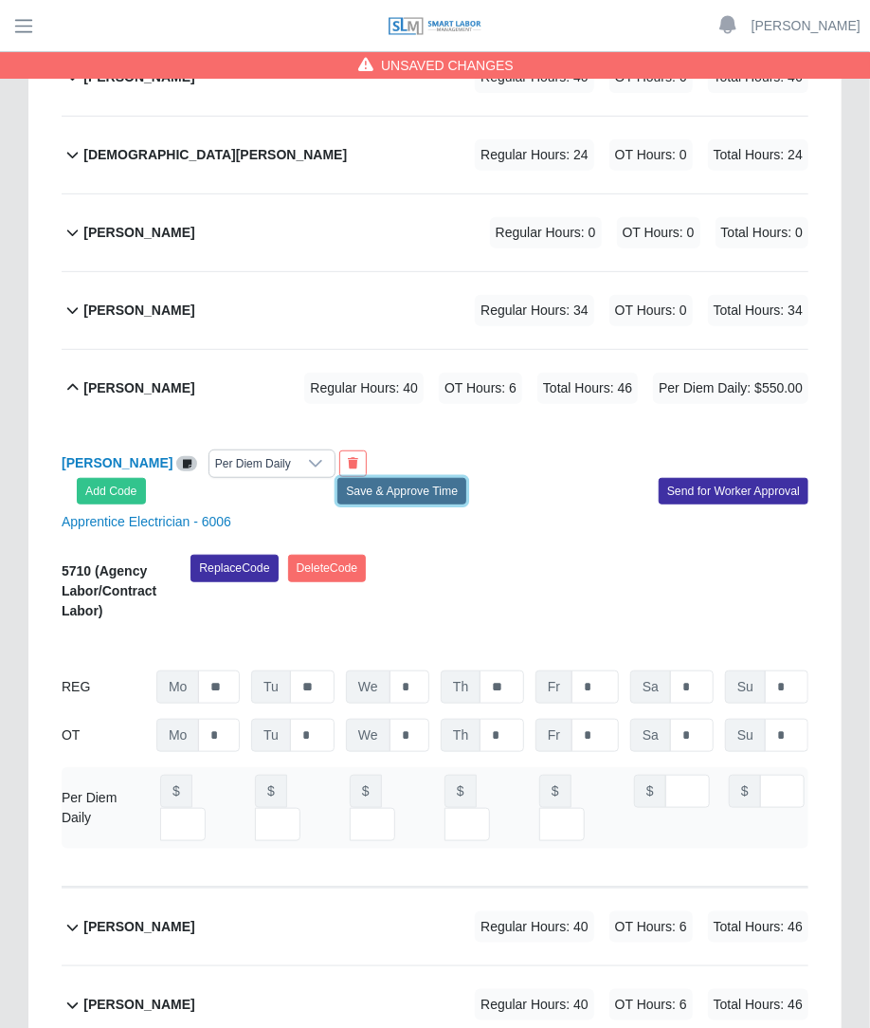
scroll to position [0, 0]
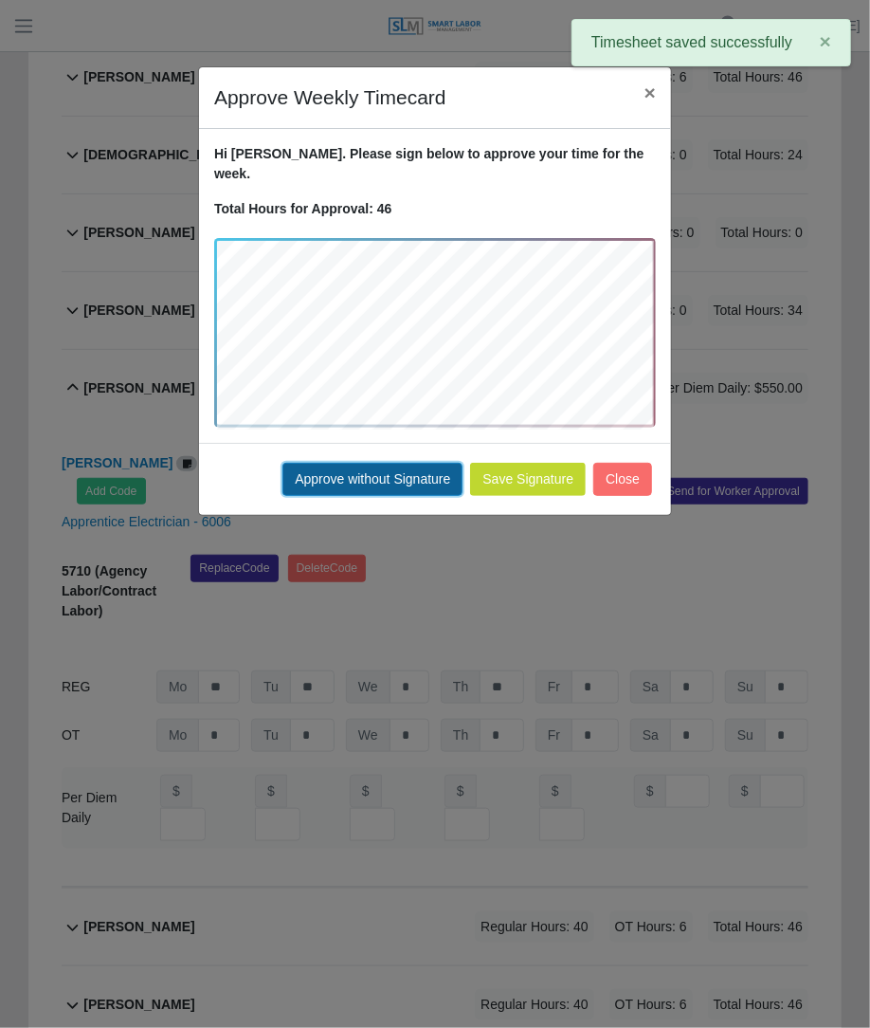
click at [438, 464] on button "Approve without Signature" at bounding box center [373, 479] width 180 height 33
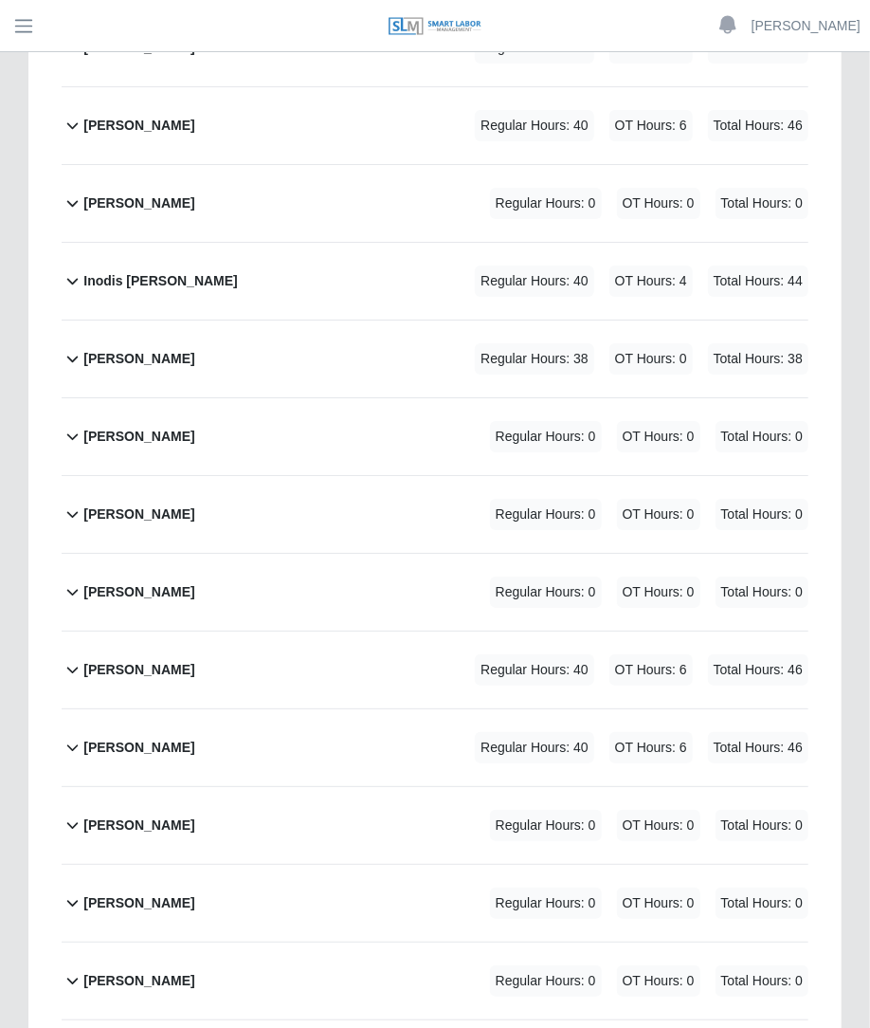
scroll to position [4878, 0]
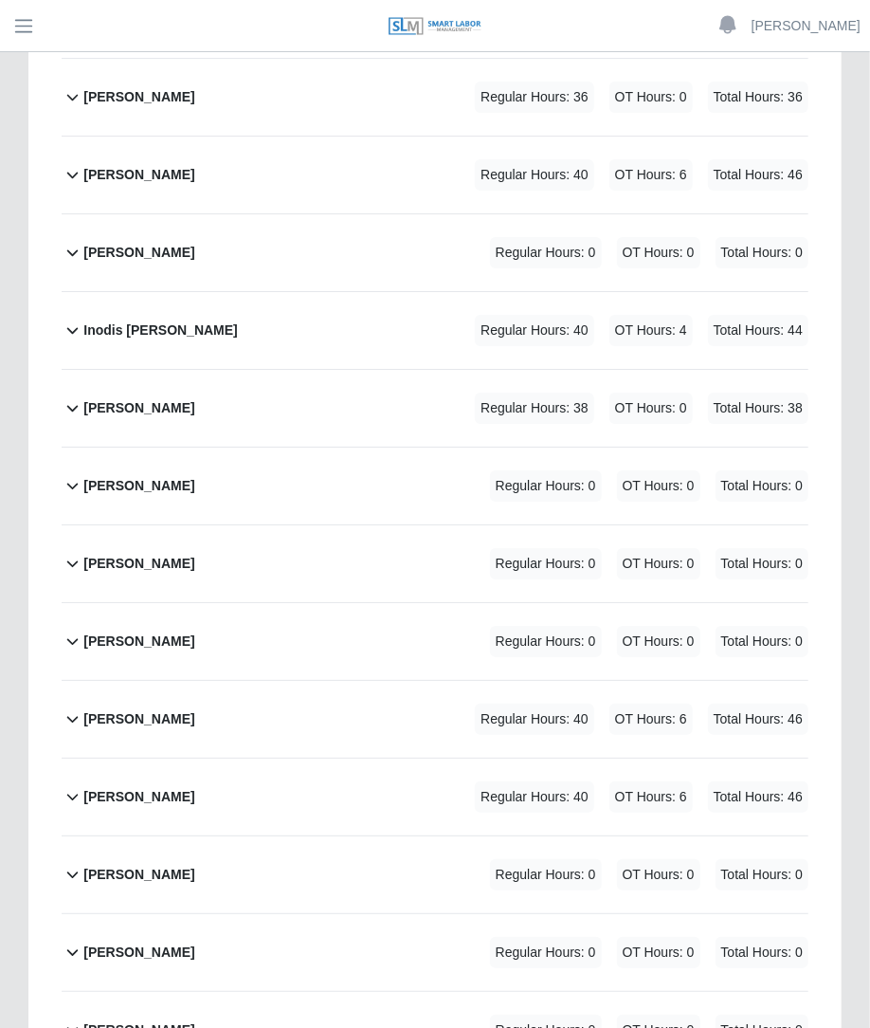
click at [569, 681] on div "Jennifer Lawrence Regular Hours: 40 OT Hours: 6 Total Hours: 46" at bounding box center [445, 719] width 725 height 77
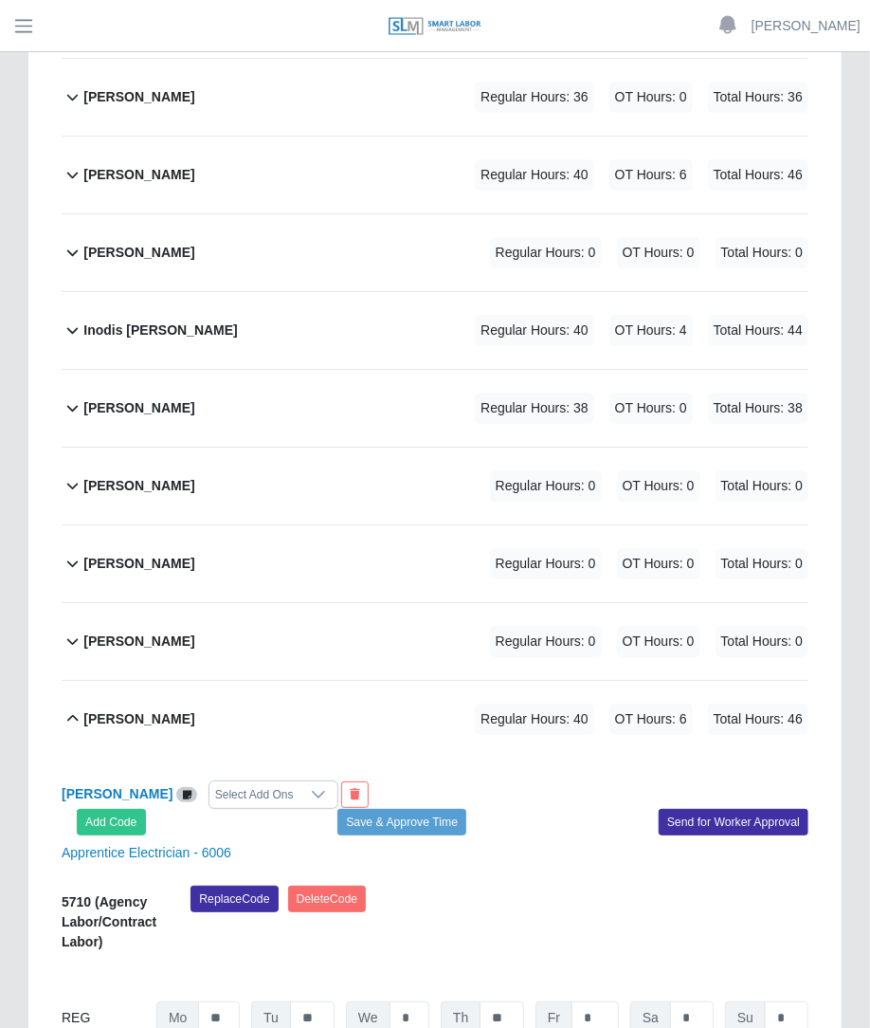
click at [242, 781] on div "Select Add Ons" at bounding box center [255, 794] width 90 height 27
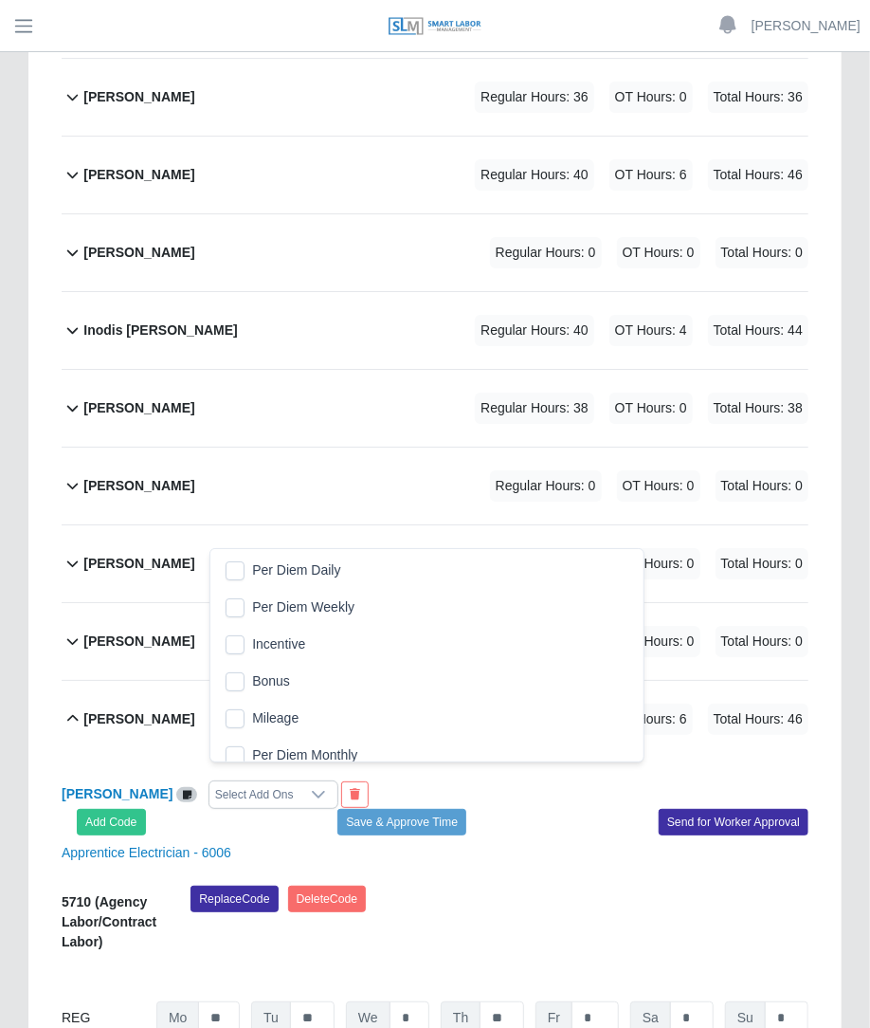
click at [227, 559] on li "Per Diem Daily" at bounding box center [426, 570] width 425 height 35
click at [500, 758] on div "Jennifer Lawrence Per Diem Daily Add Code Save & Approve Time Send for Worker A…" at bounding box center [435, 972] width 747 height 428
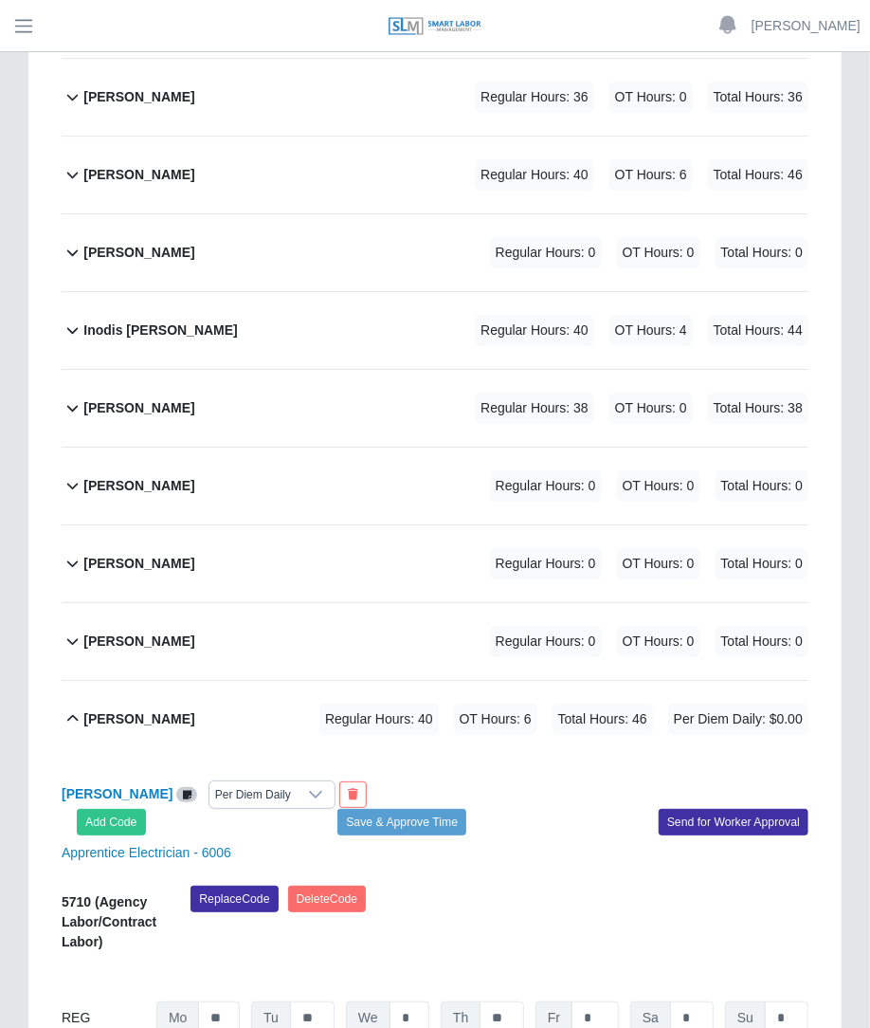
type input "***"
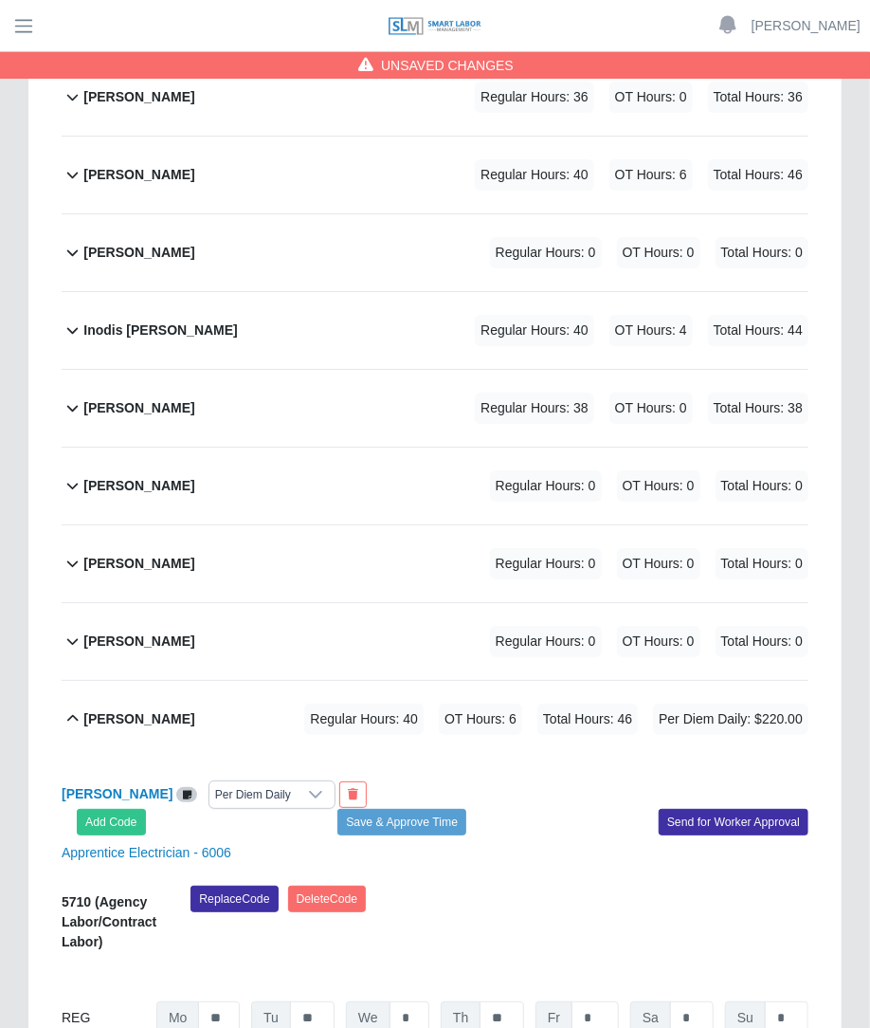
type input "***"
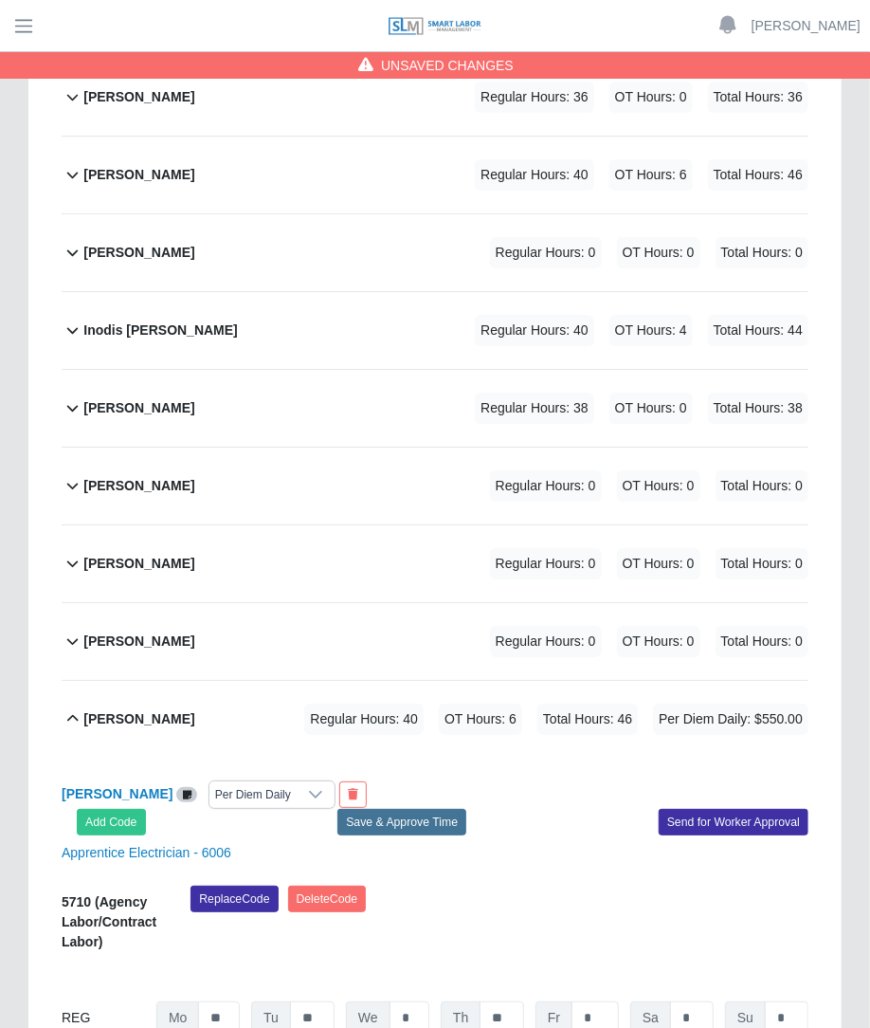
type input "***"
click at [433, 809] on button "Save & Approve Time" at bounding box center [402, 822] width 129 height 27
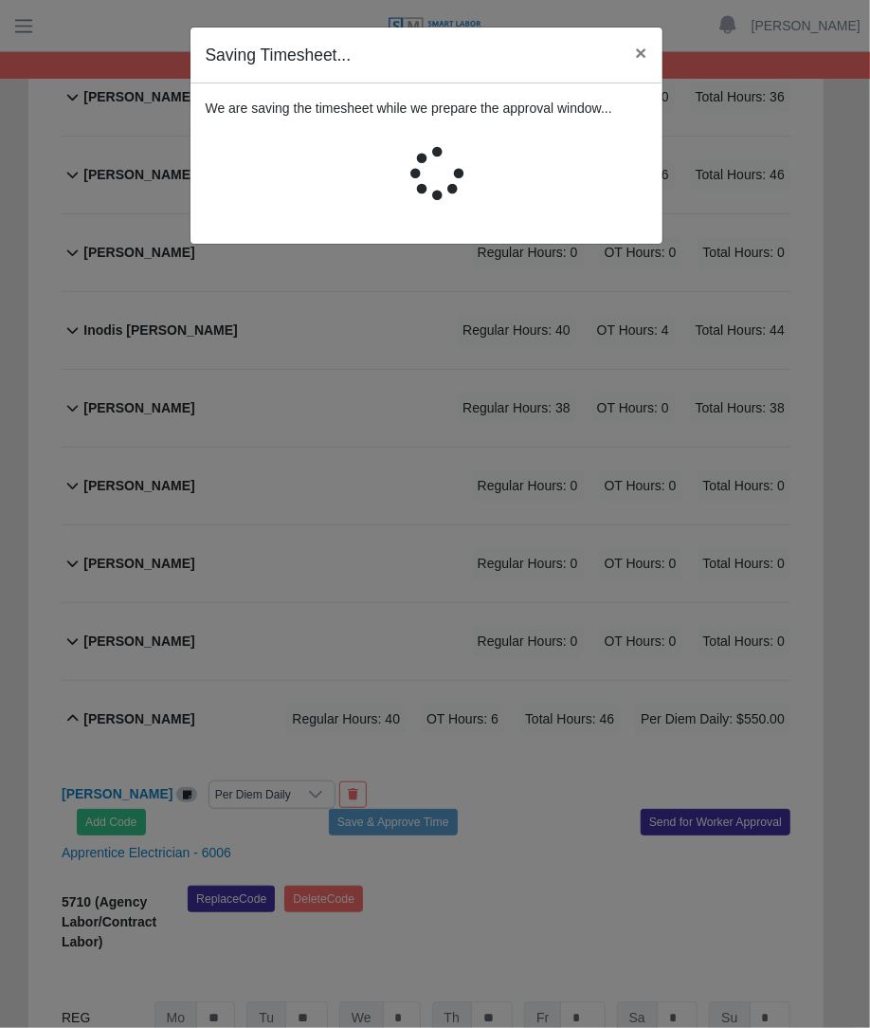
scroll to position [0, 0]
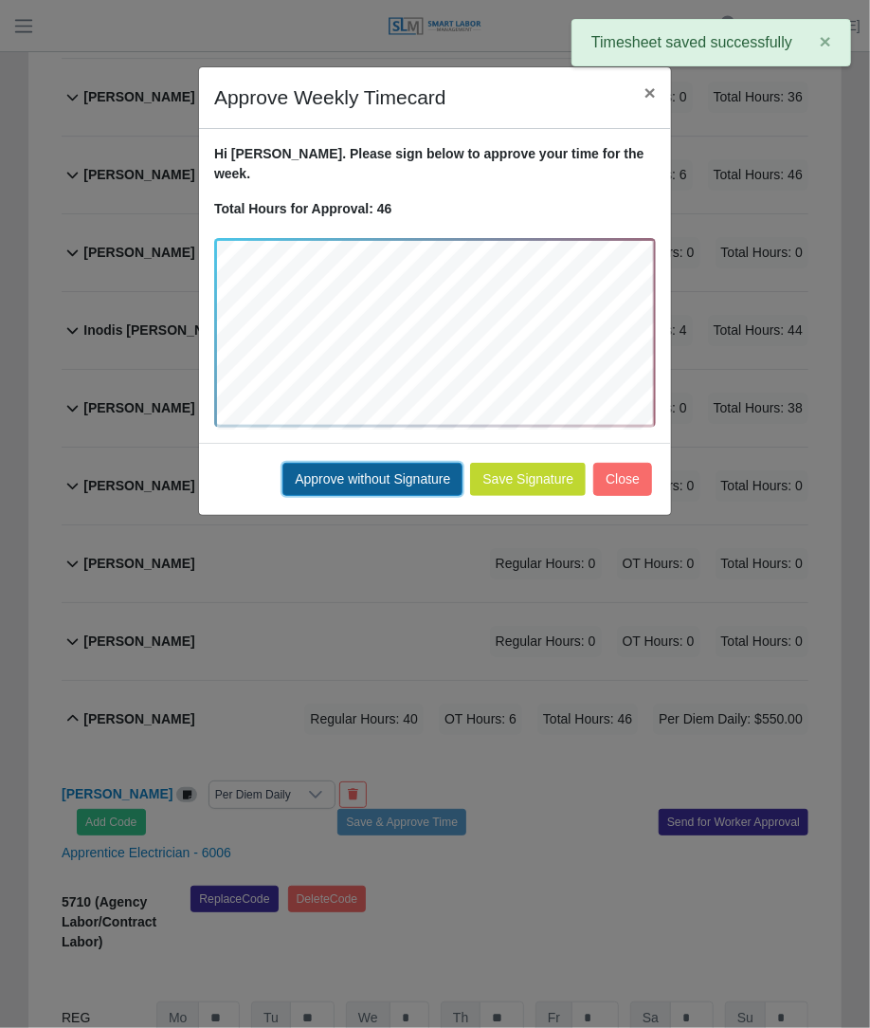
click at [405, 463] on button "Approve without Signature" at bounding box center [373, 479] width 180 height 33
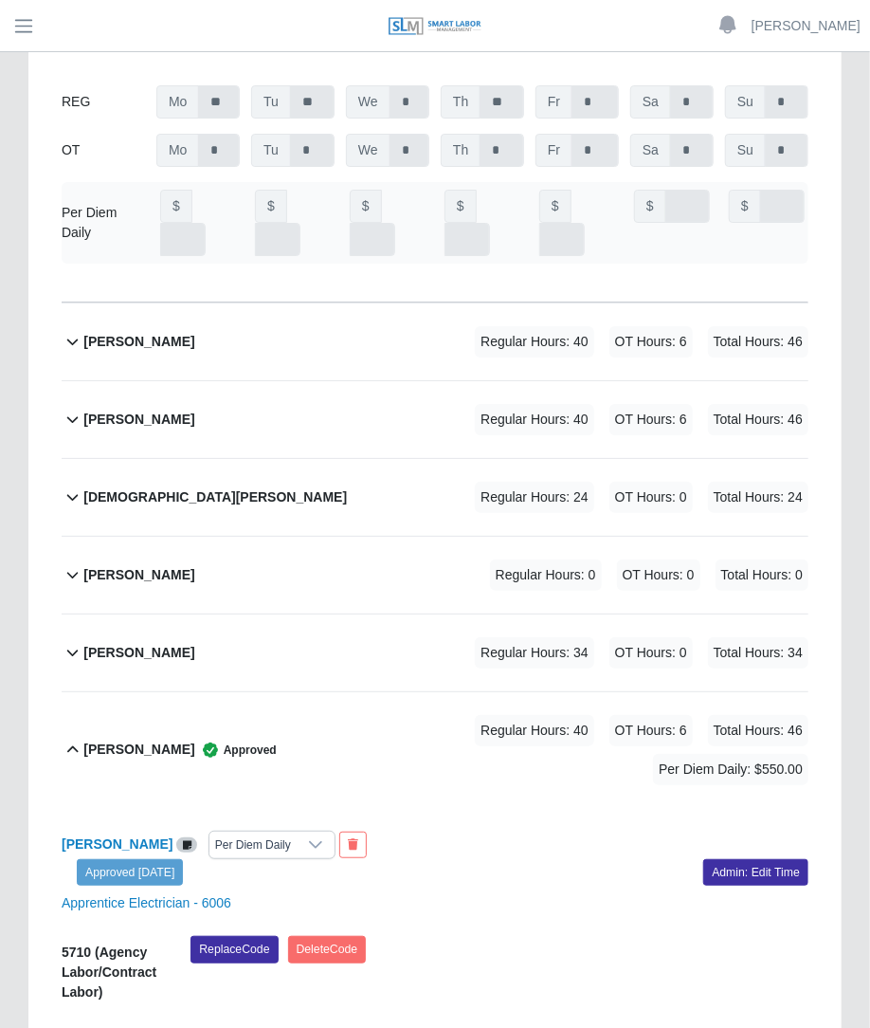
scroll to position [2440, 0]
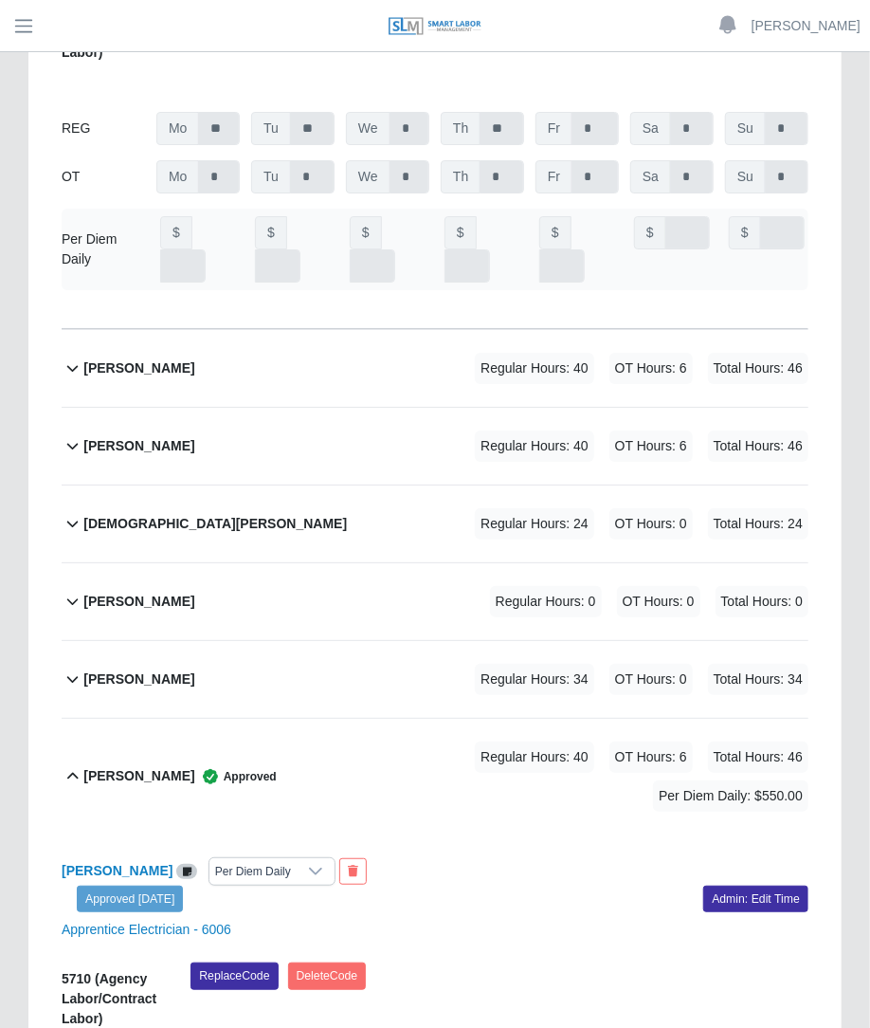
click at [588, 408] on div "Cesar Vela Regular Hours: 40 OT Hours: 6 Total Hours: 46" at bounding box center [445, 446] width 725 height 77
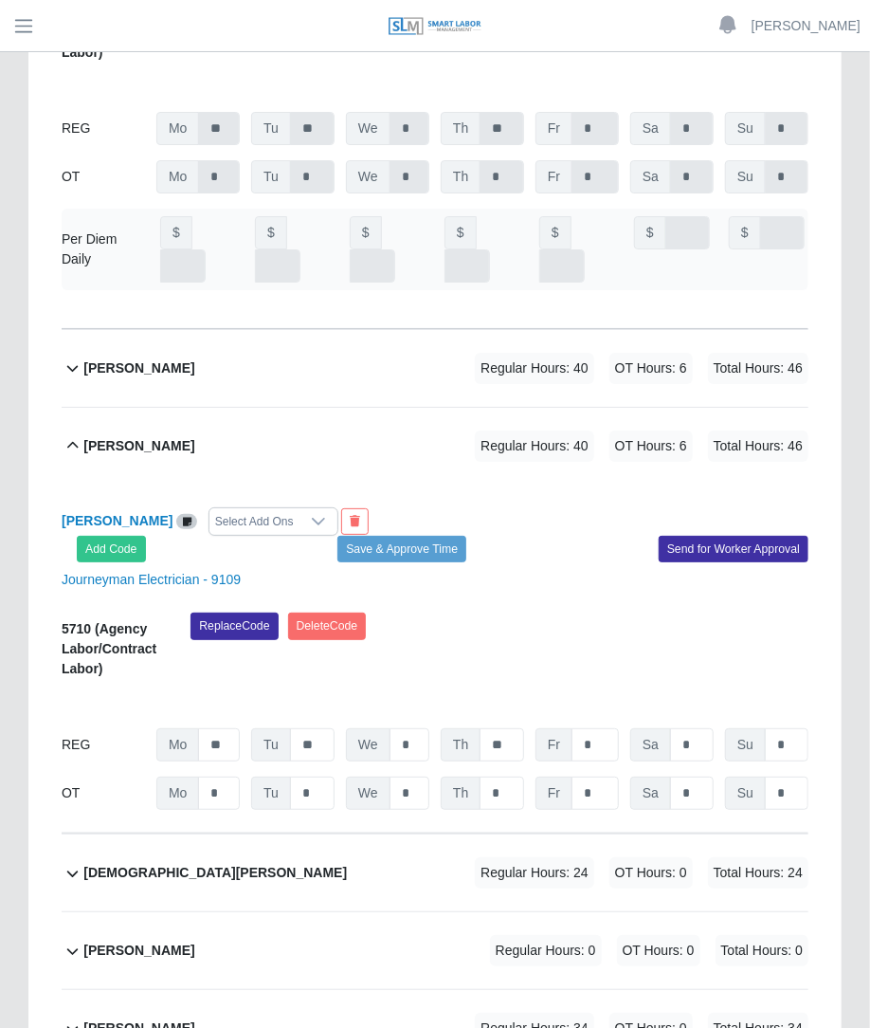
click at [210, 508] on div "Select Add Ons" at bounding box center [255, 521] width 90 height 27
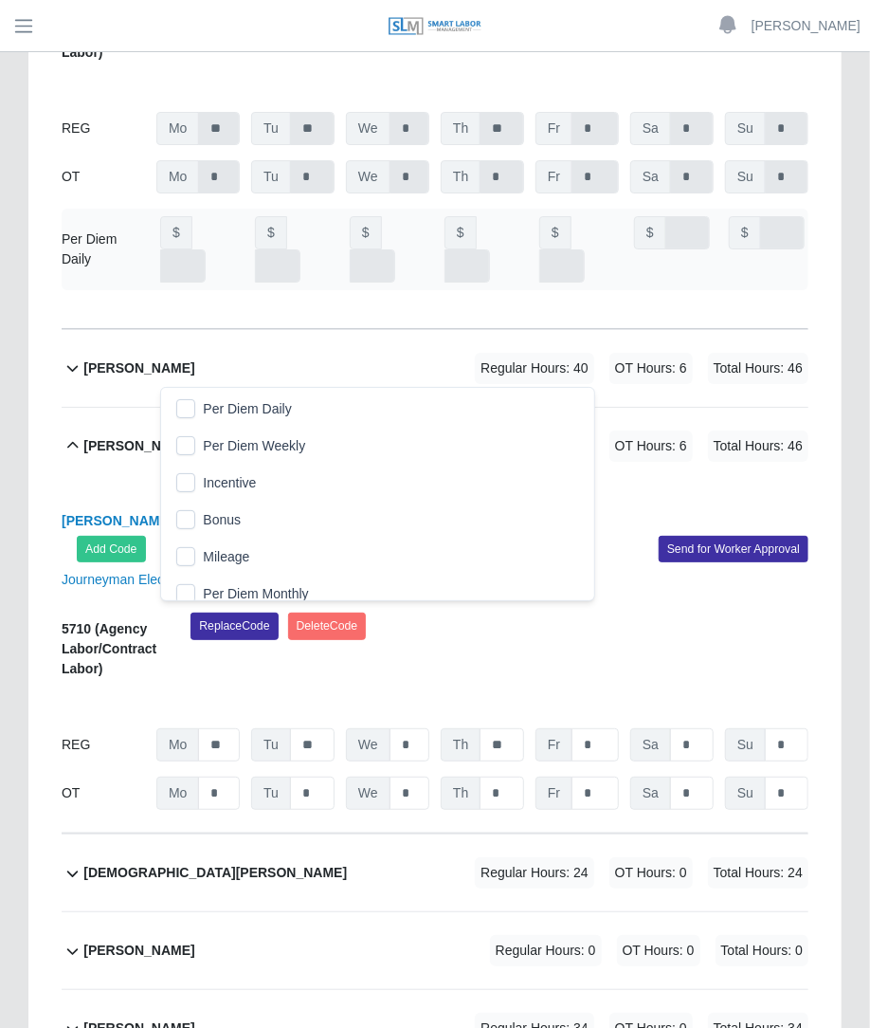
click at [200, 413] on li "Per Diem Daily" at bounding box center [377, 409] width 425 height 35
click at [395, 485] on div "Cesar Vela Select Add Ons Add Code Save & Approve Time Send for Worker Approval…" at bounding box center [435, 659] width 747 height 349
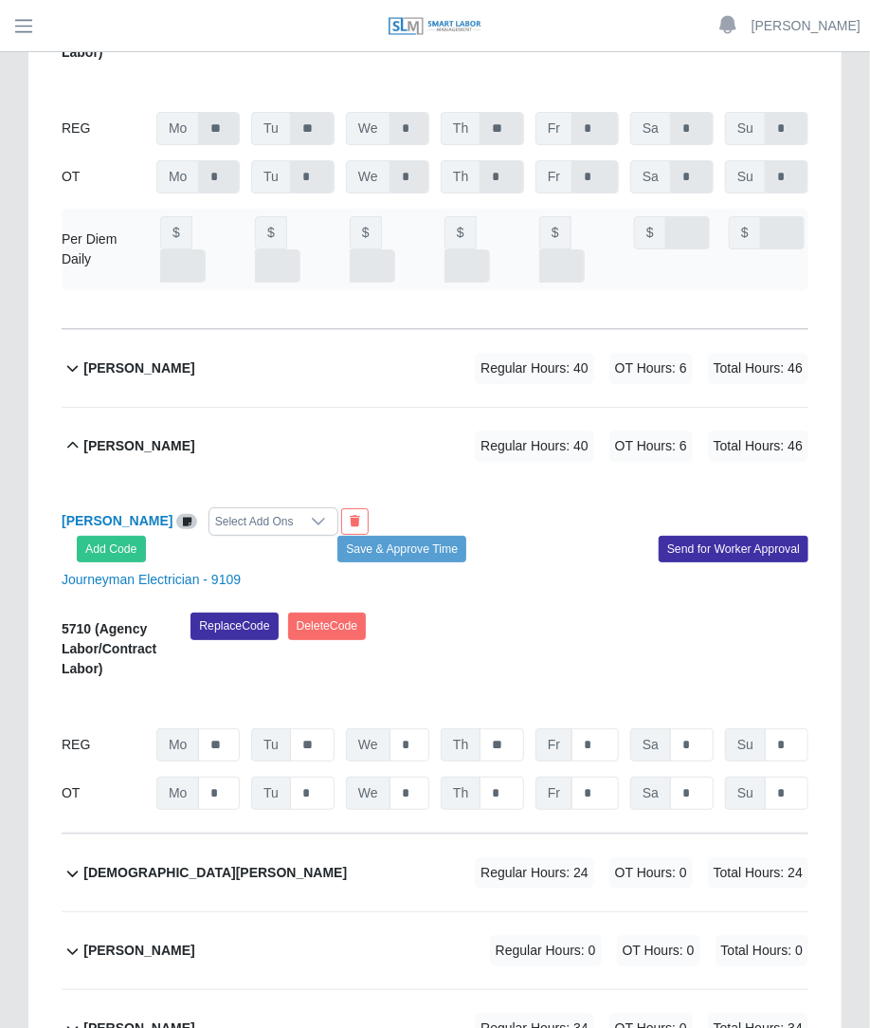
click at [246, 508] on div "Select Add Ons" at bounding box center [255, 521] width 90 height 27
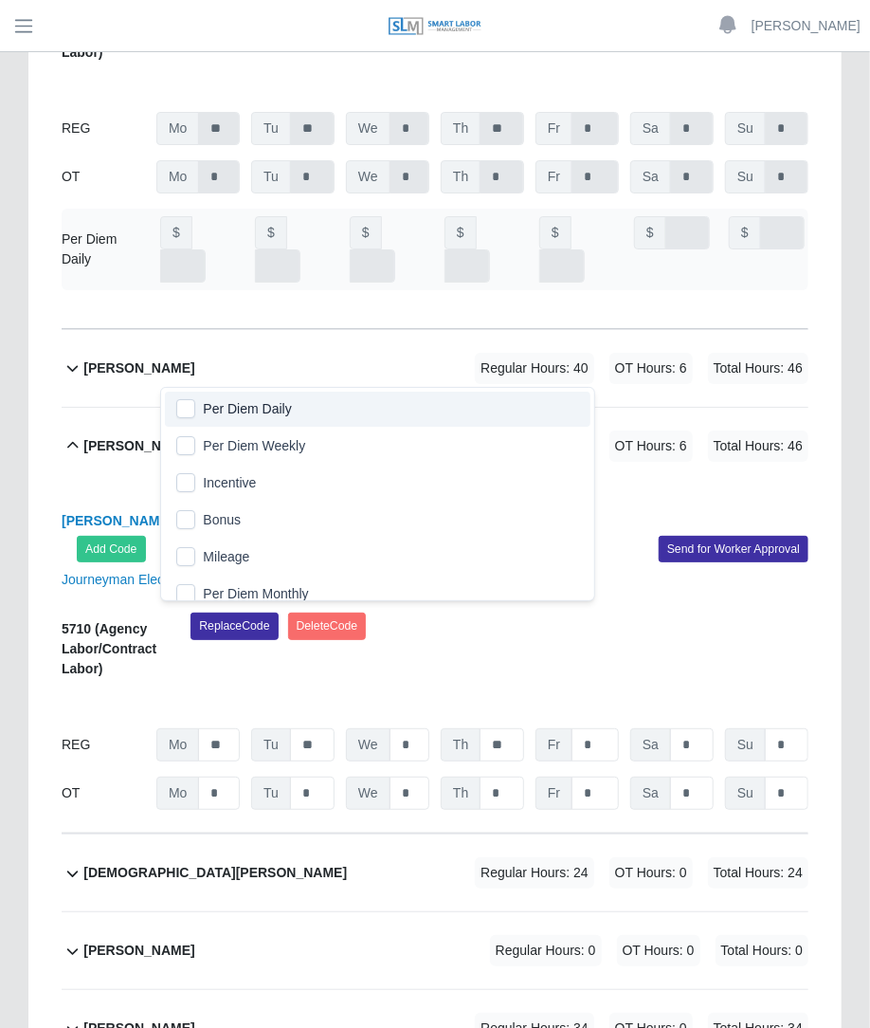
click at [230, 395] on li "Per Diem Daily" at bounding box center [377, 409] width 425 height 35
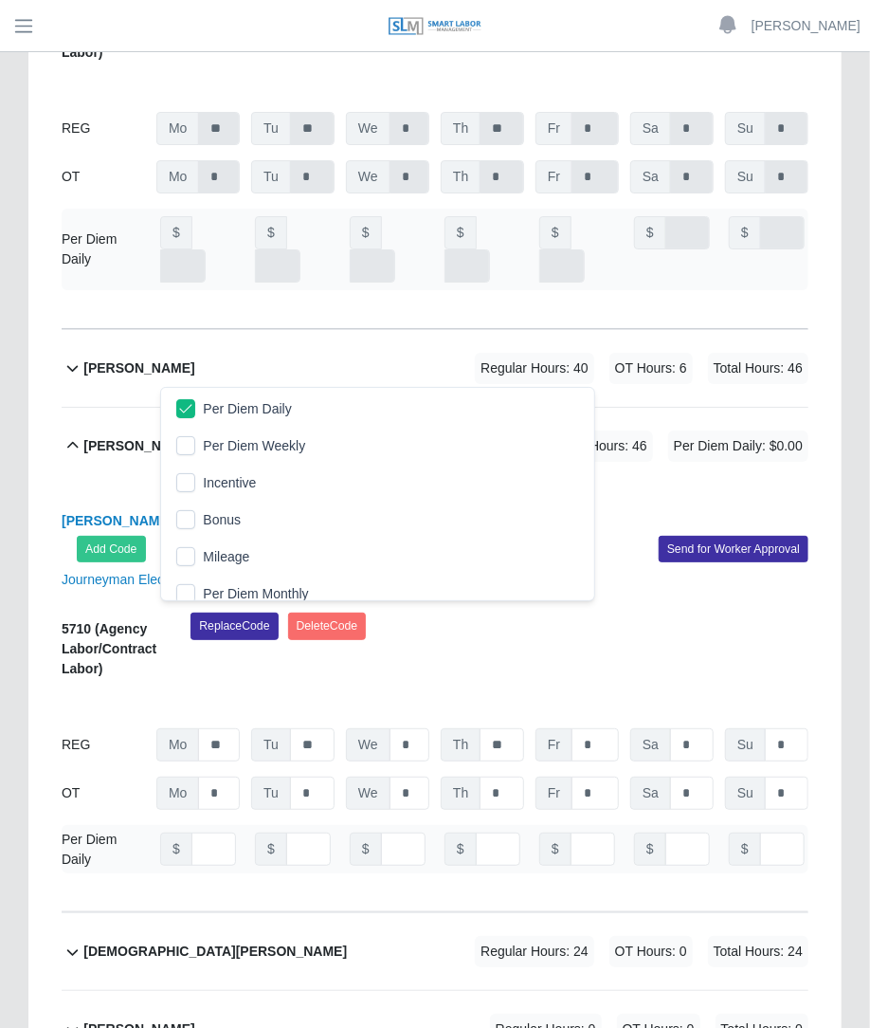
click at [386, 408] on div "Cesar Vela Regular Hours: 40 OT Hours: 6 Total Hours: 46 Per Diem Daily: $0.00" at bounding box center [445, 446] width 725 height 77
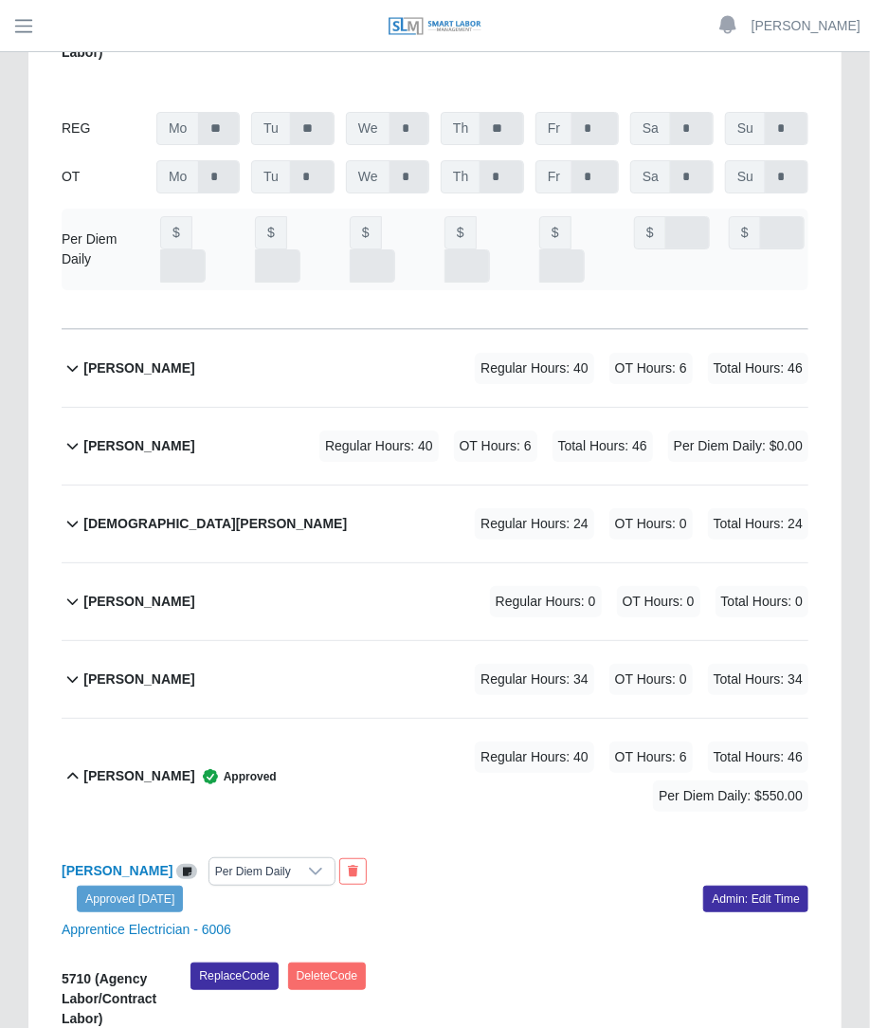
click at [332, 430] on span "Regular Hours: 40" at bounding box center [379, 445] width 119 height 31
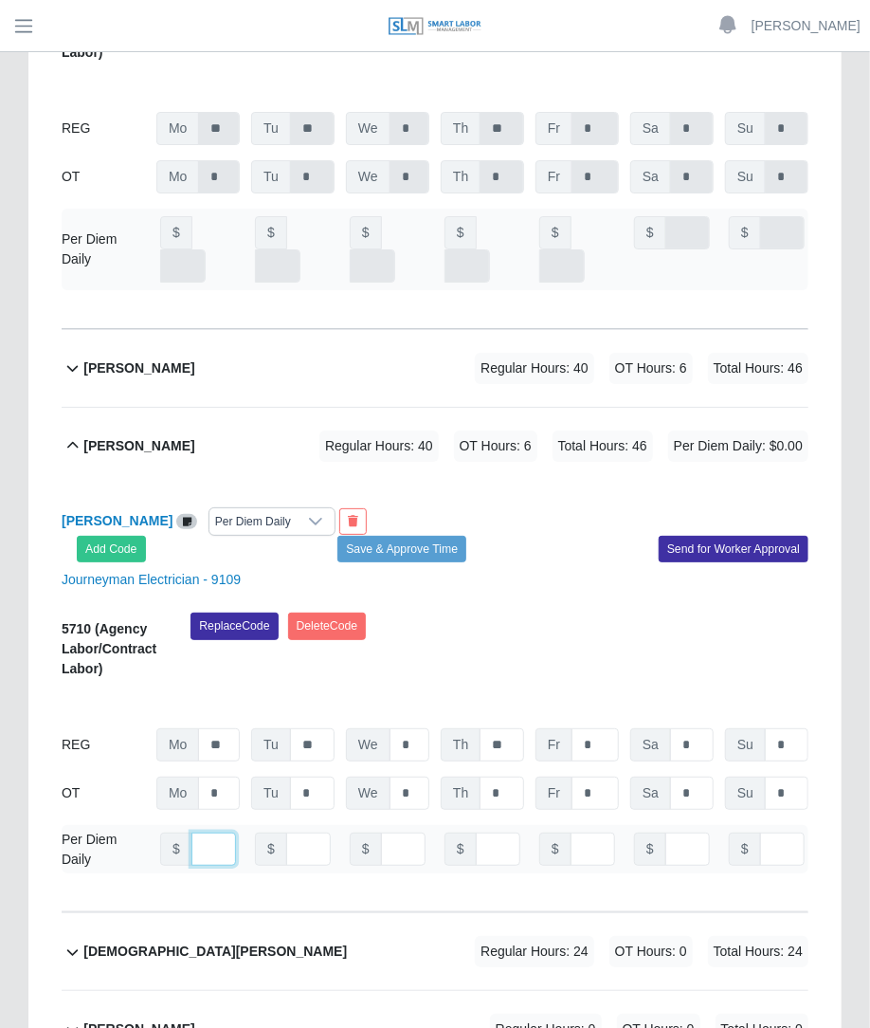
click at [201, 833] on input "number" at bounding box center [214, 849] width 45 height 33
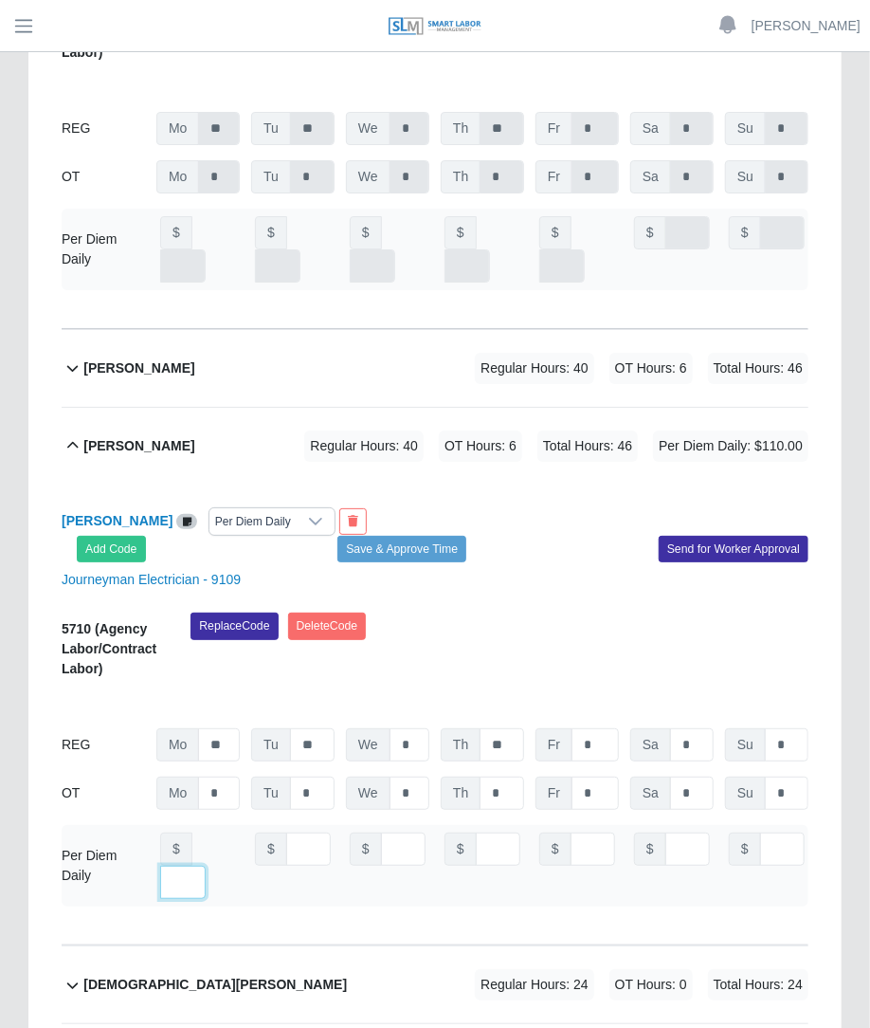
type input "***"
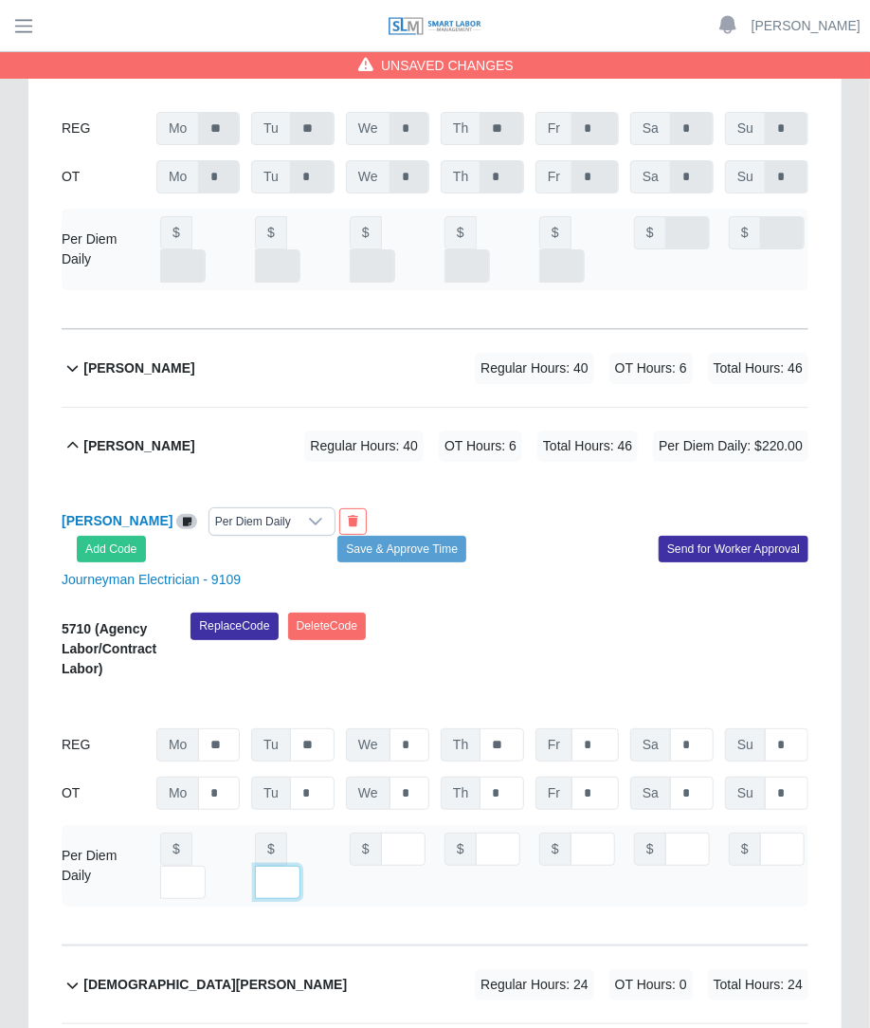
type input "***"
click at [436, 536] on button "Save & Approve Time" at bounding box center [402, 549] width 129 height 27
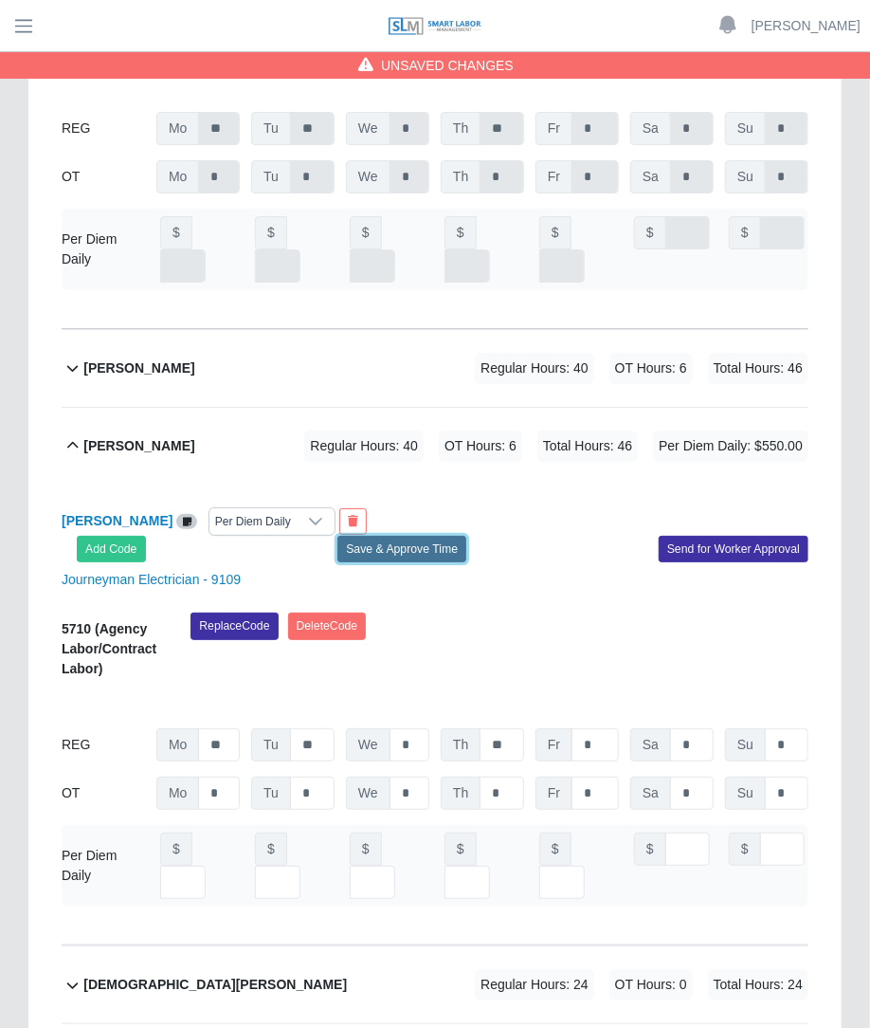
scroll to position [0, 0]
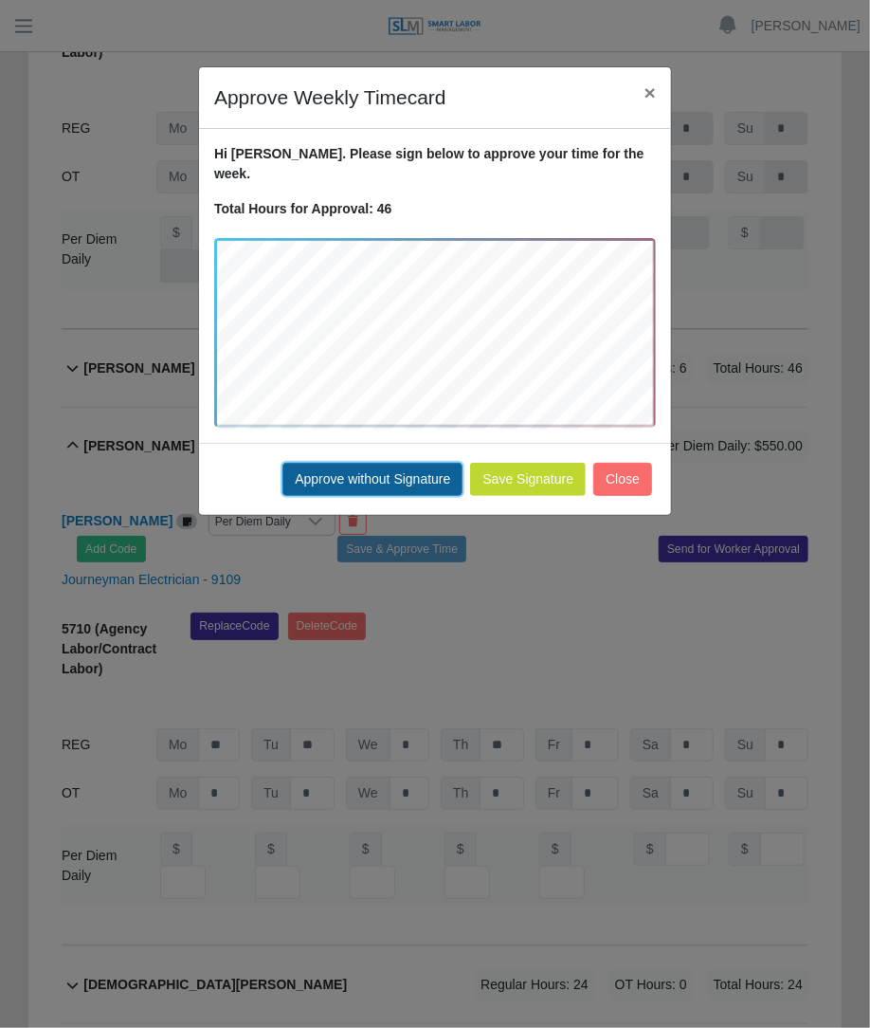
click at [405, 463] on button "Approve without Signature" at bounding box center [373, 479] width 180 height 33
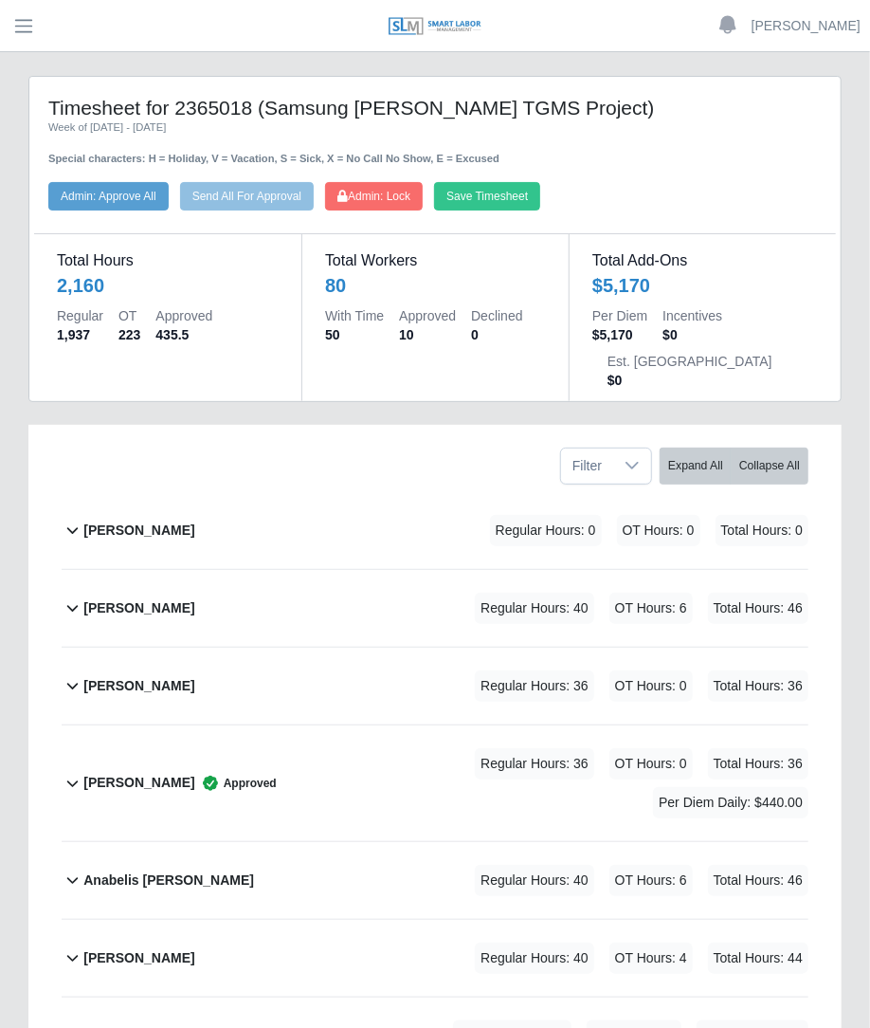
drag, startPoint x: 867, startPoint y: 146, endPoint x: 874, endPoint y: 172, distance: 26.7
click at [870, 172] on html "[PERSON_NAME] Account Settings Logout SLM Services Dashboard Todo Clients Invoi…" at bounding box center [435, 514] width 870 height 1028
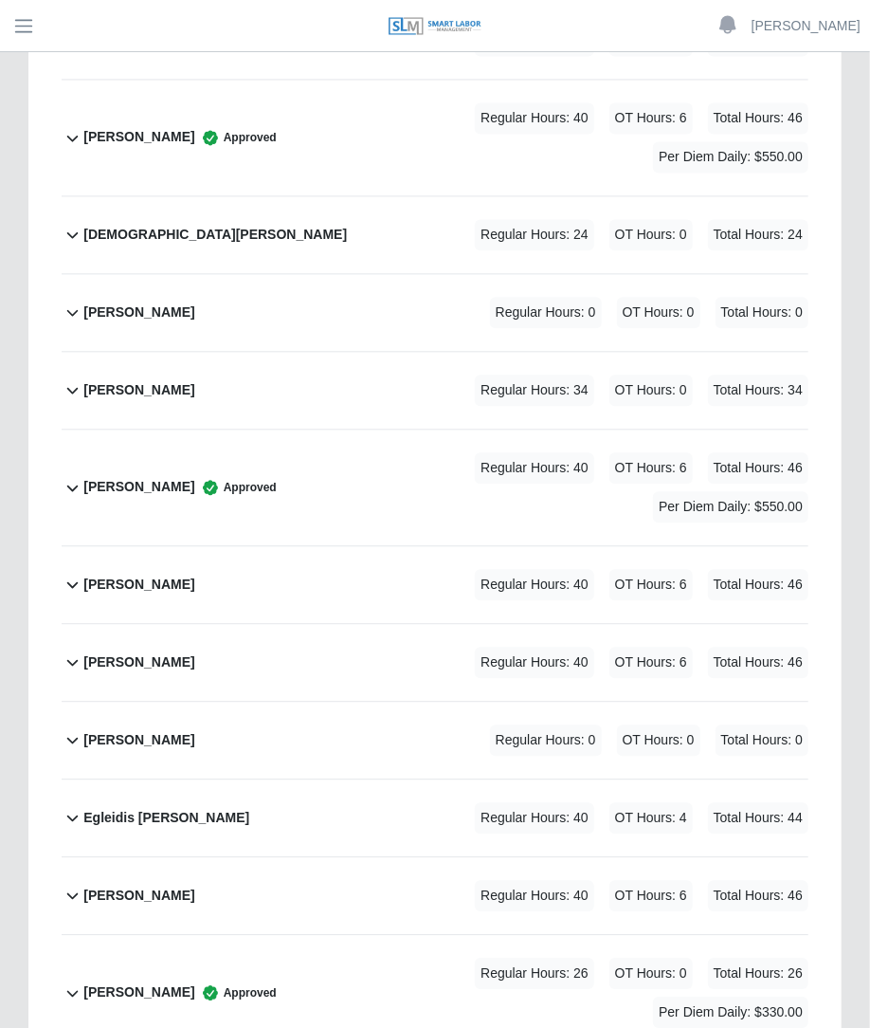
scroll to position [1317, 0]
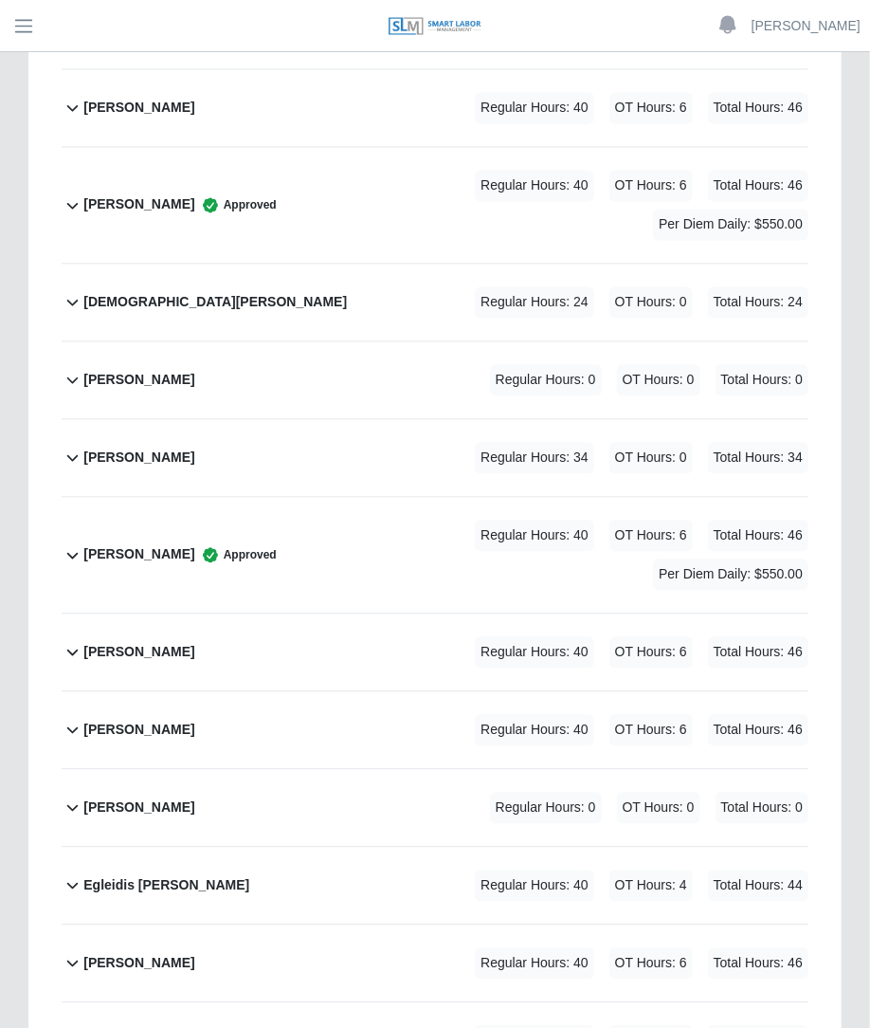
click at [574, 286] on span "Regular Hours: 24" at bounding box center [534, 301] width 119 height 31
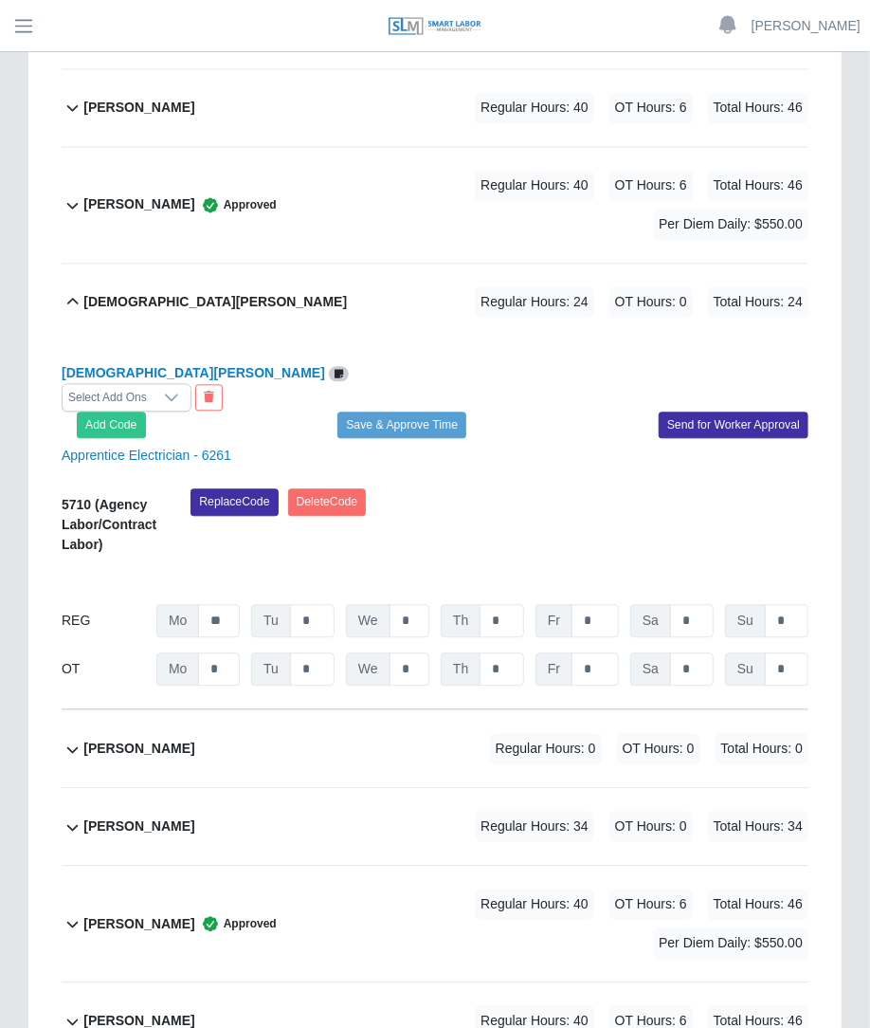
click at [191, 384] on div at bounding box center [172, 397] width 38 height 27
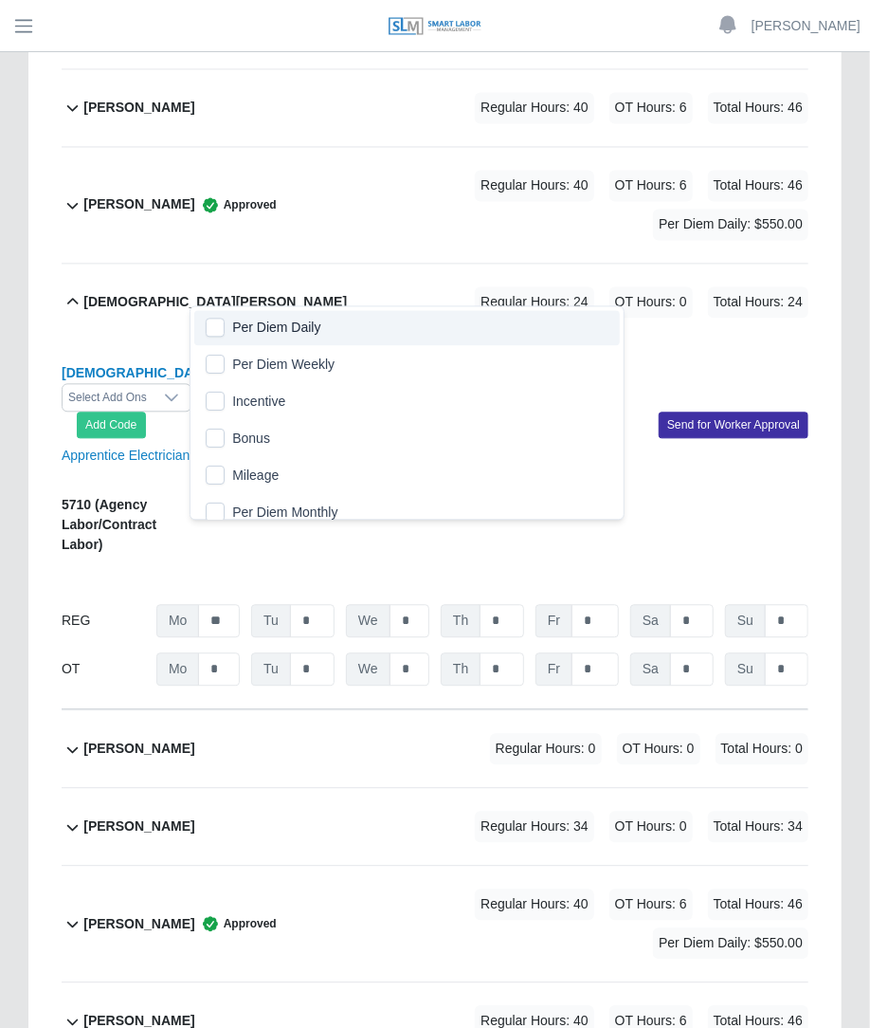
click at [232, 320] on span "Per Diem Daily" at bounding box center [276, 328] width 88 height 20
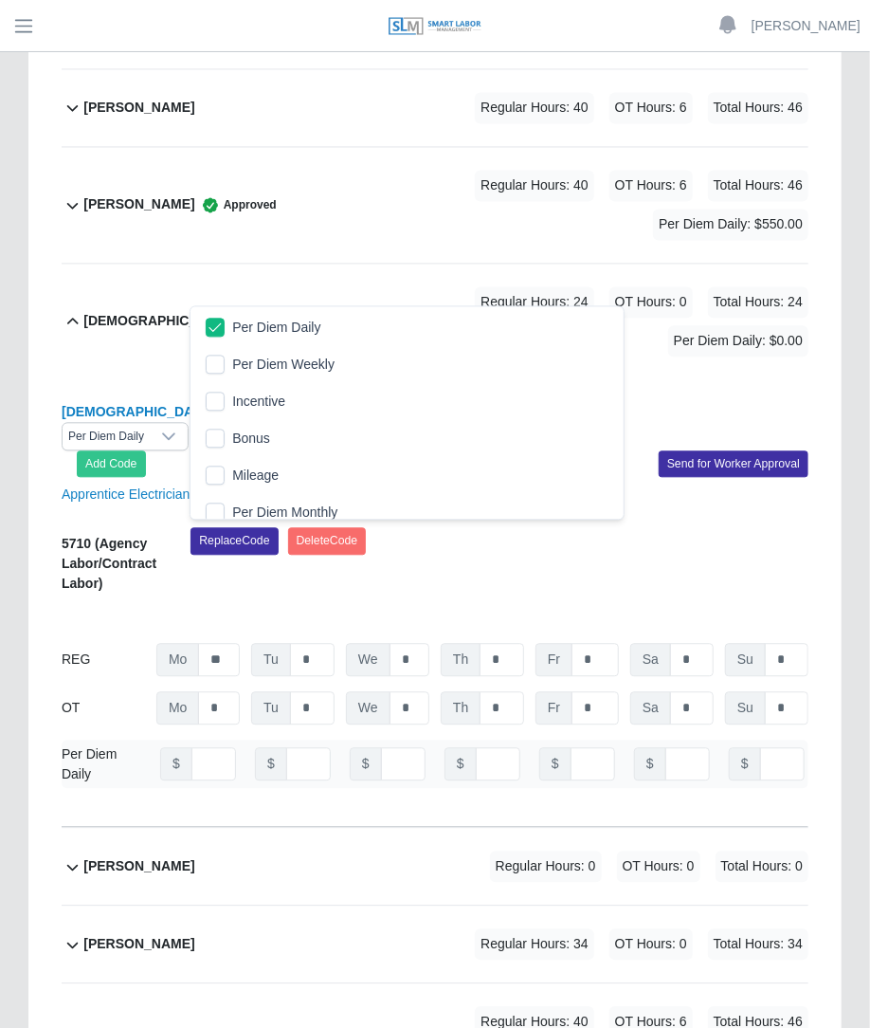
click at [499, 379] on div "[DEMOGRAPHIC_DATA][PERSON_NAME] Per Diem Daily Add Code Save & Approve Time Sen…" at bounding box center [435, 603] width 747 height 448
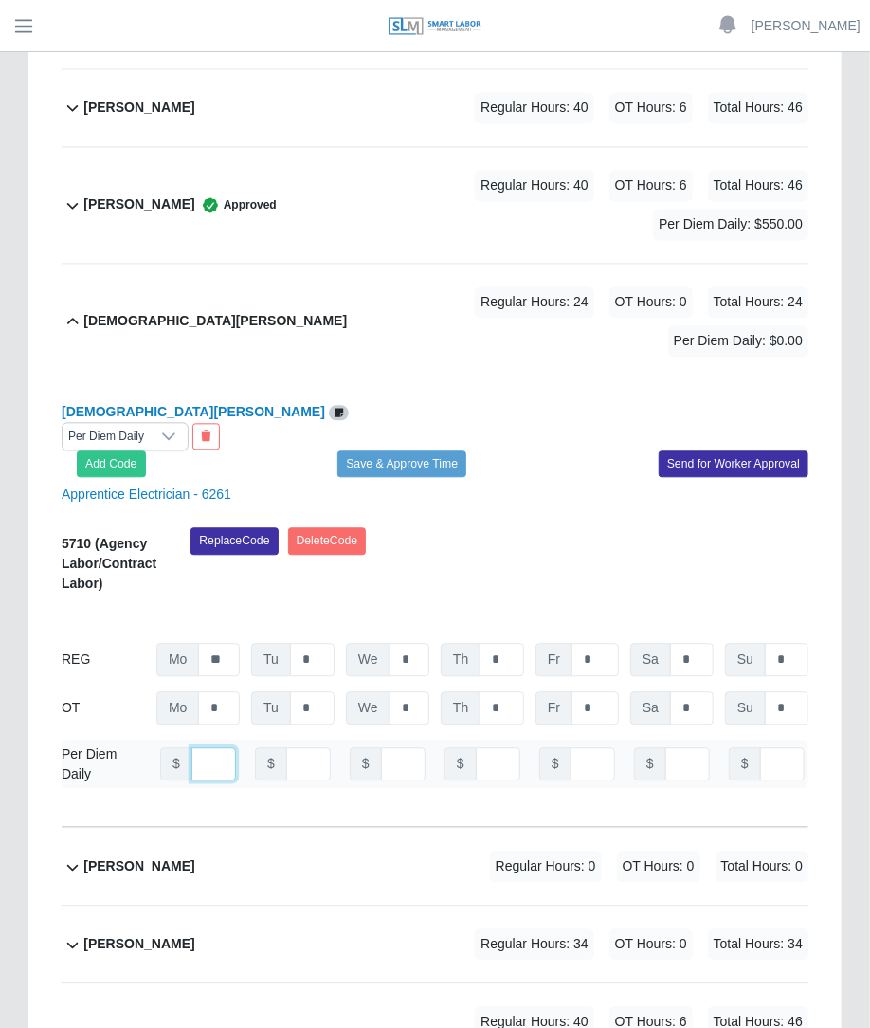
click at [198, 747] on input "number" at bounding box center [214, 763] width 45 height 33
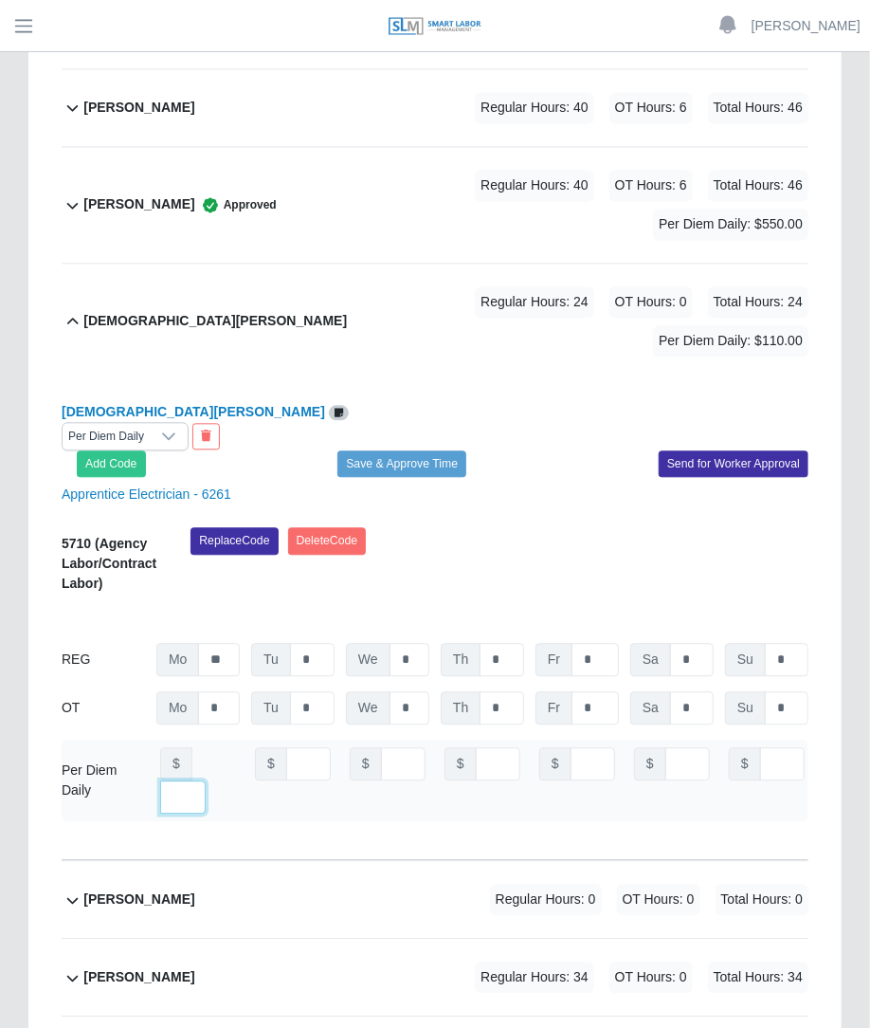
scroll to position [0, 13]
type input "***"
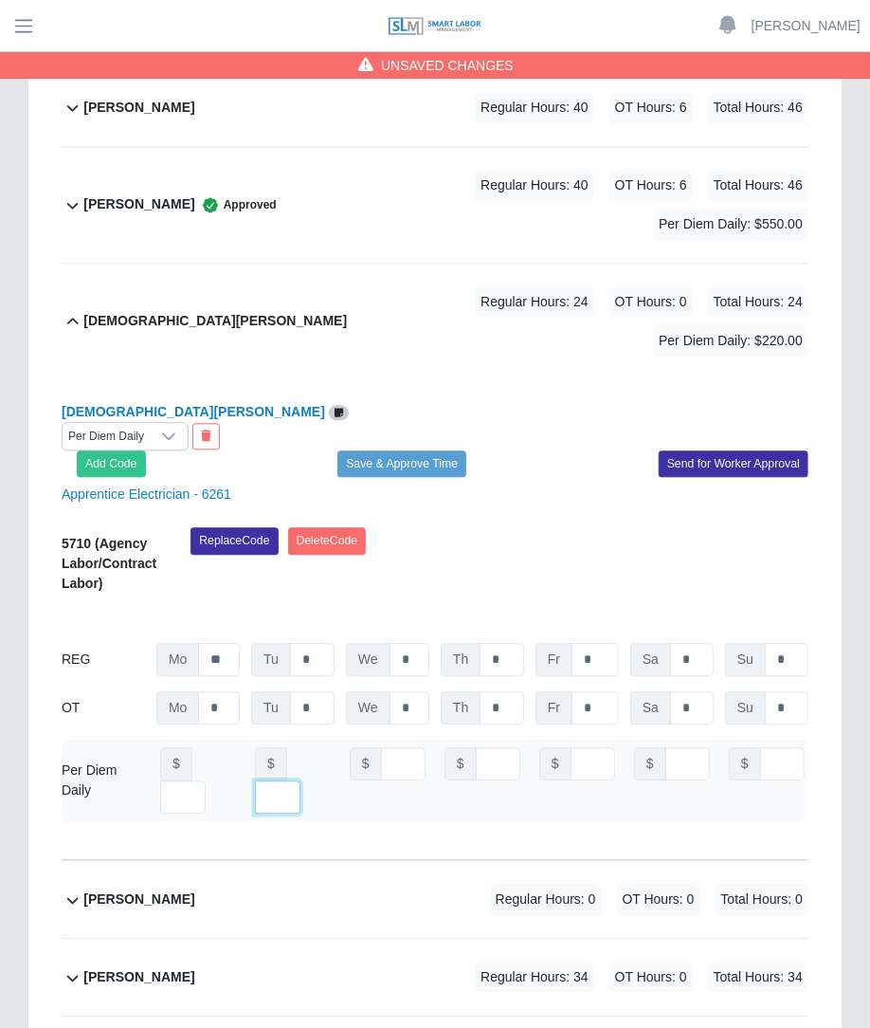
type input "***"
click at [488, 527] on div "Replace Code [GEOGRAPHIC_DATA] Code" at bounding box center [499, 566] width 647 height 78
click at [432, 450] on button "Save & Approve Time" at bounding box center [402, 463] width 129 height 27
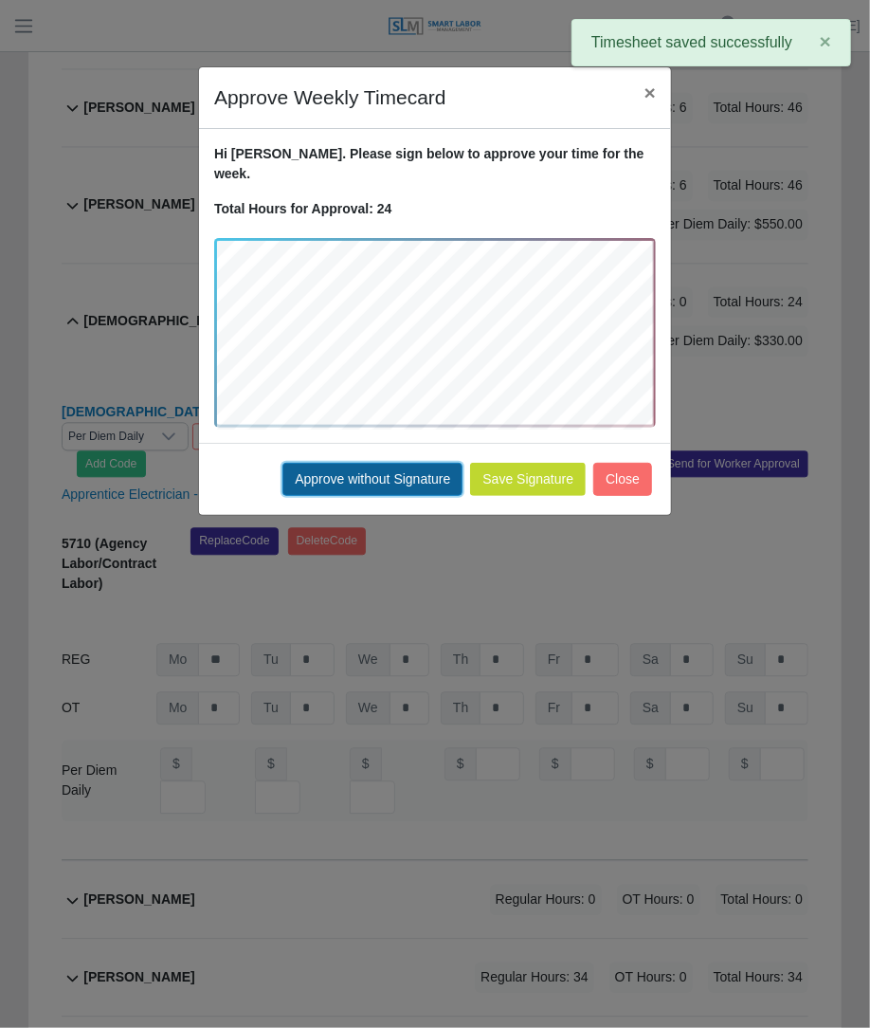
click at [430, 467] on button "Approve without Signature" at bounding box center [373, 479] width 180 height 33
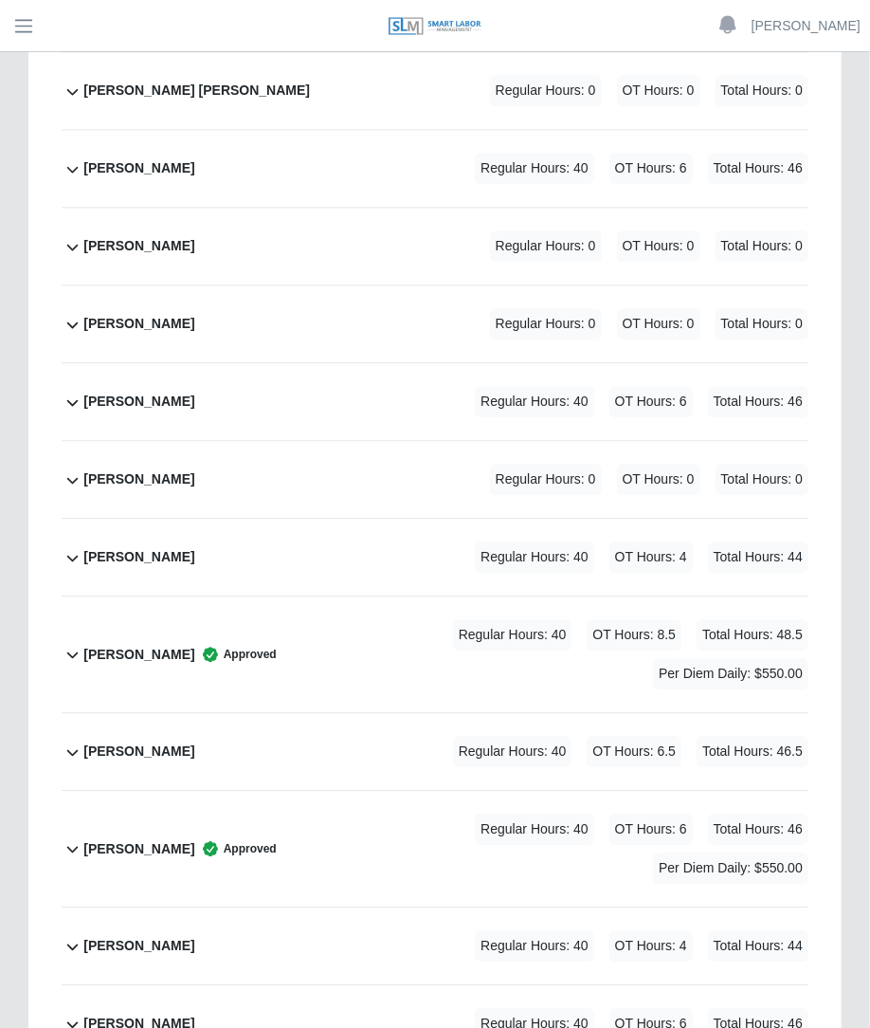
scroll to position [4192, 0]
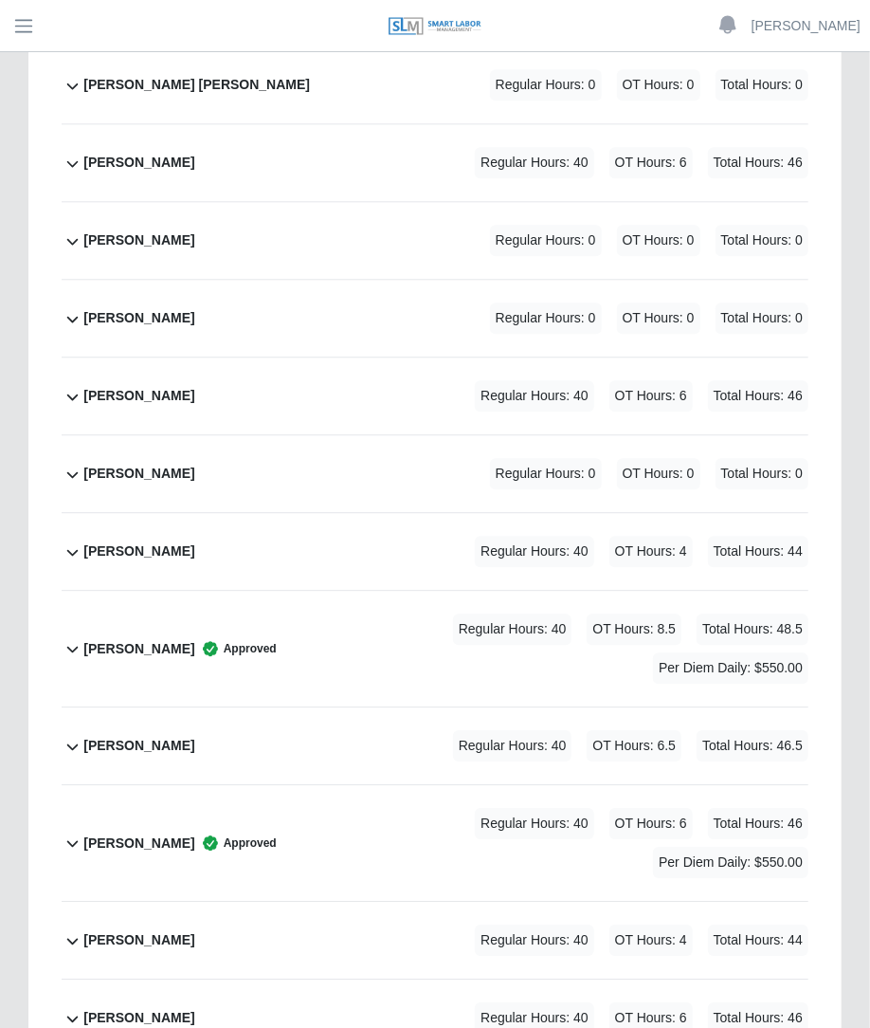
click at [383, 707] on div "[PERSON_NAME] Regular Hours: 40 OT Hours: 6.5 Total Hours: 46.5" at bounding box center [445, 745] width 725 height 77
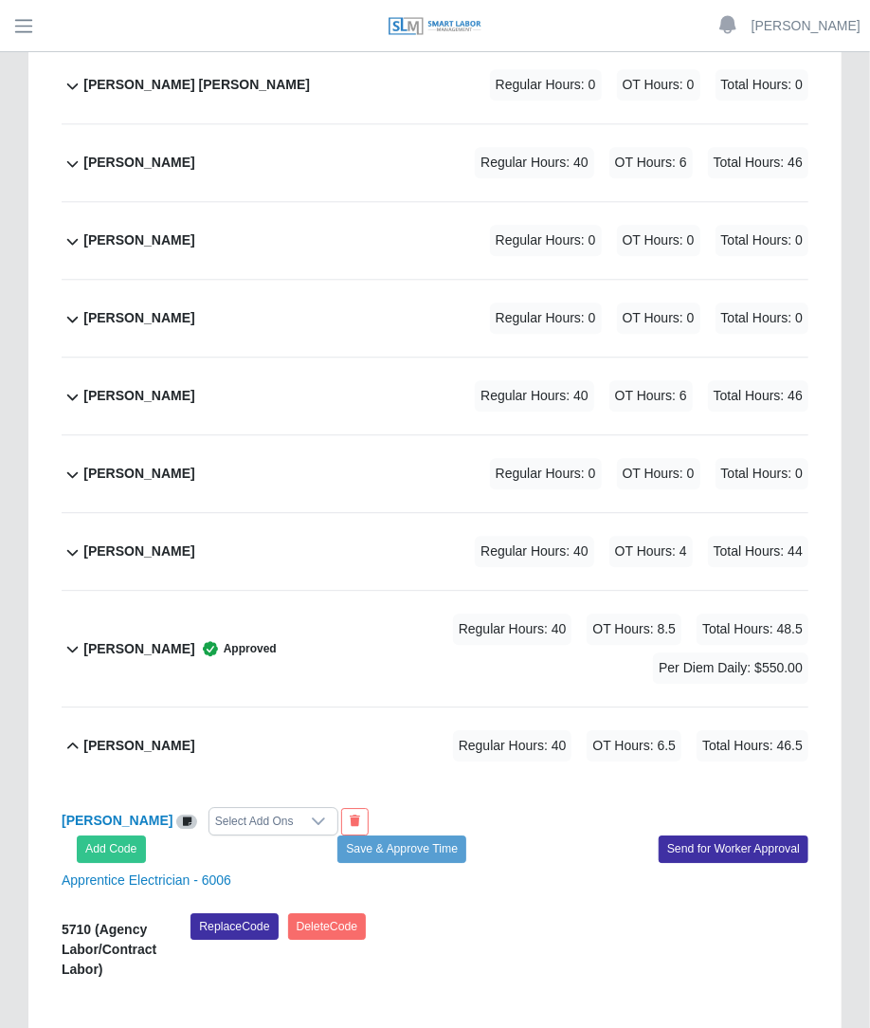
click at [300, 808] on div at bounding box center [319, 821] width 38 height 27
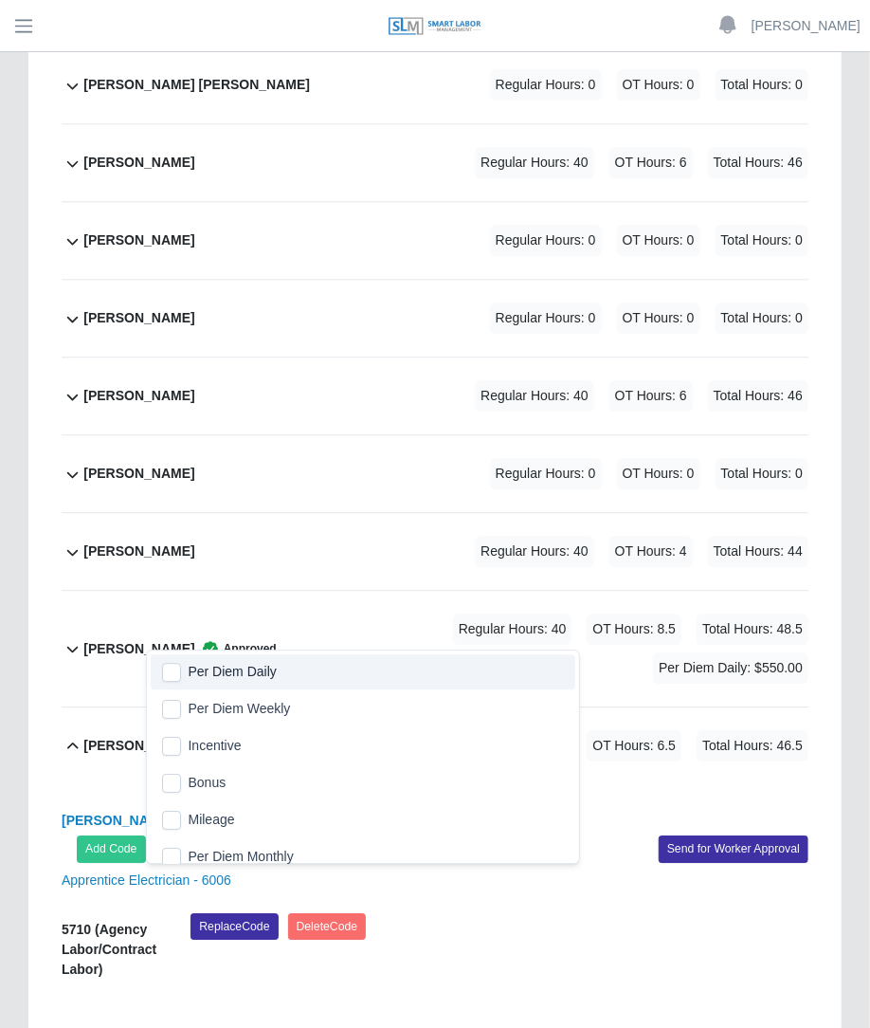
click at [186, 665] on li "Per Diem Daily" at bounding box center [363, 671] width 425 height 35
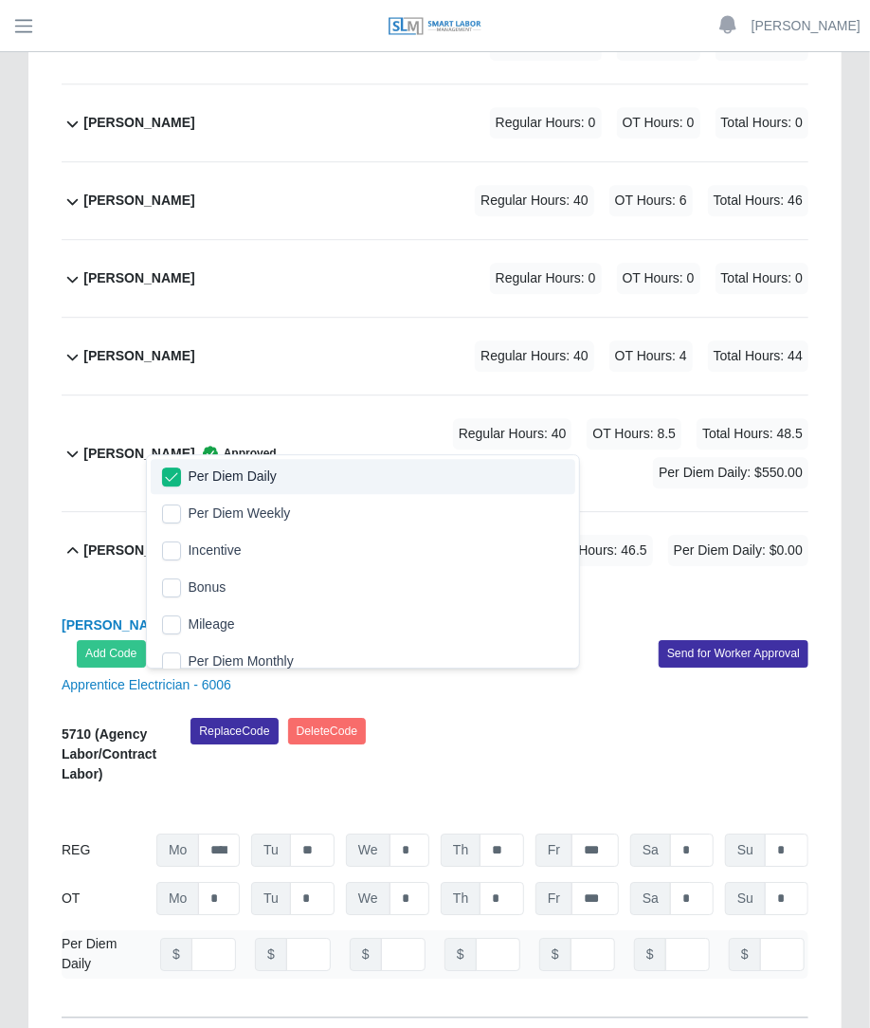
scroll to position [4419, 0]
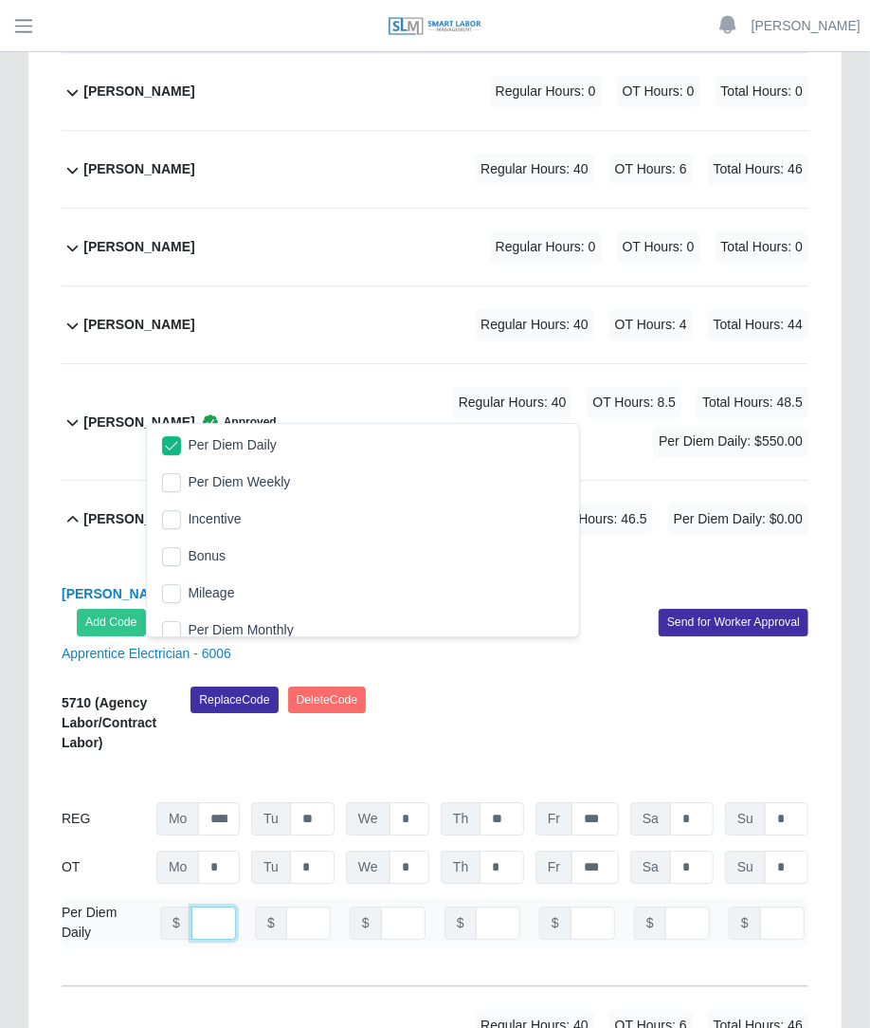
click at [202, 906] on input "number" at bounding box center [214, 922] width 45 height 33
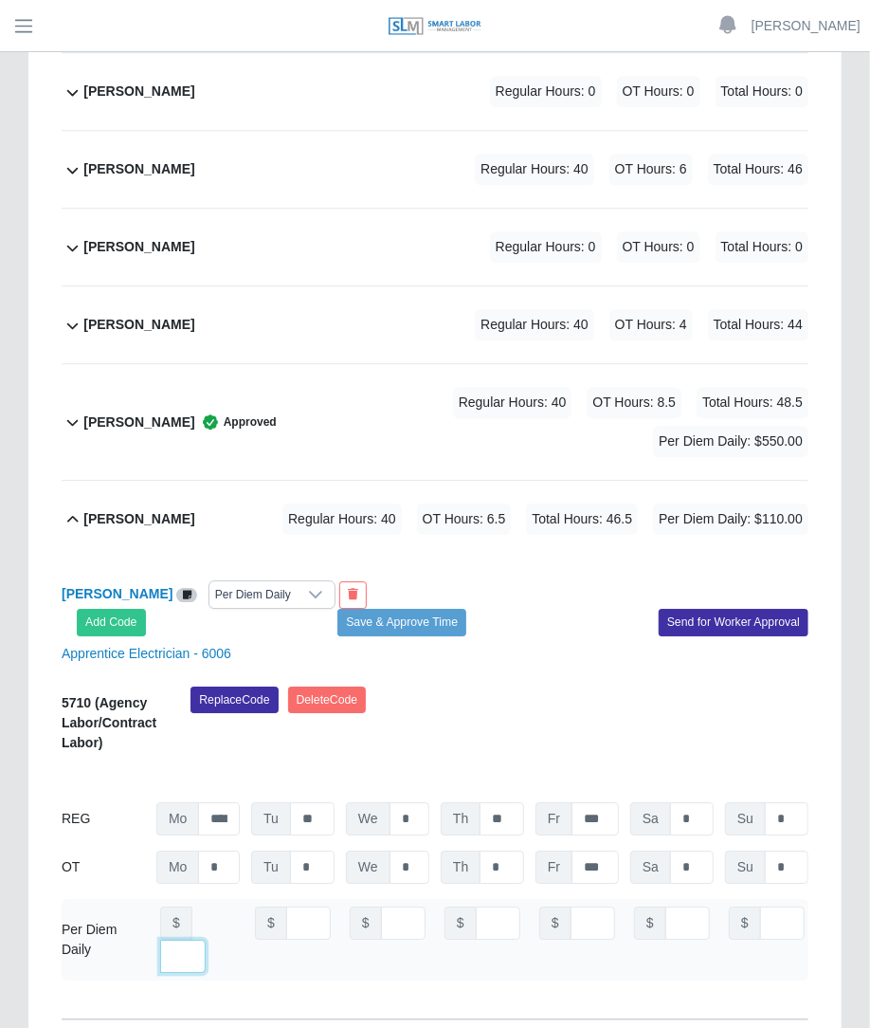
scroll to position [0, 13]
type input "***"
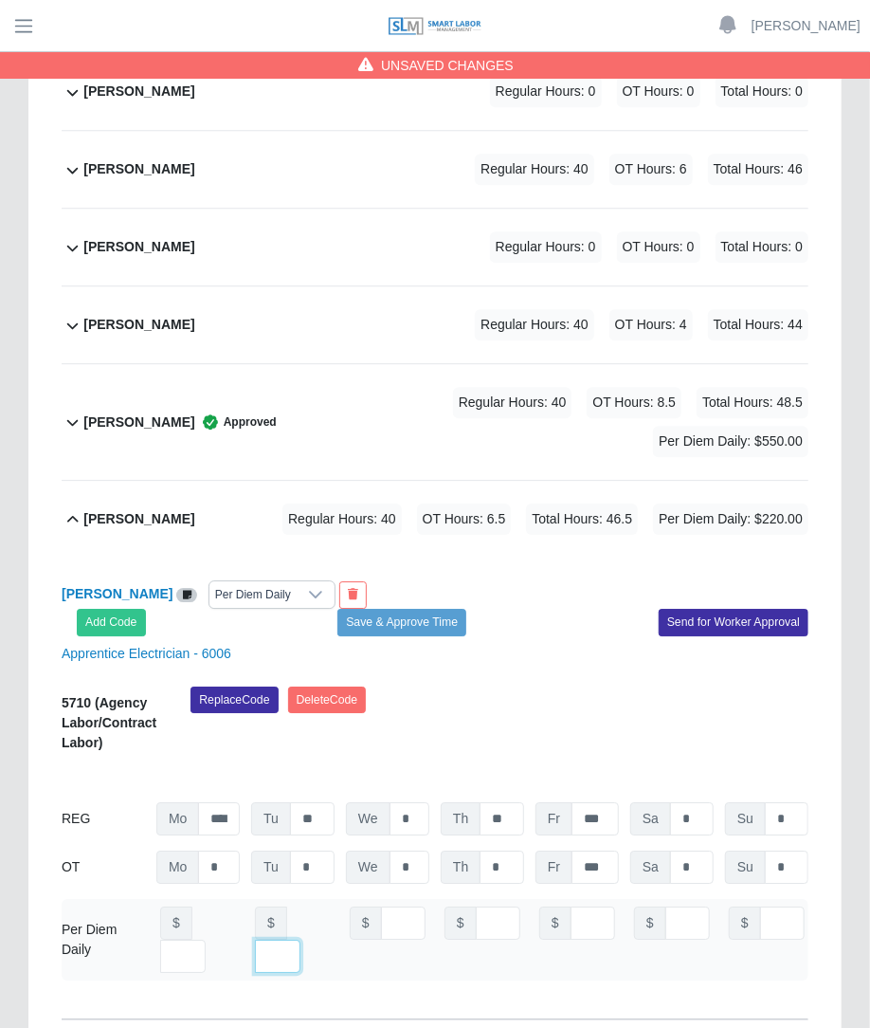
type input "***"
click at [409, 609] on button "Save & Approve Time" at bounding box center [402, 622] width 129 height 27
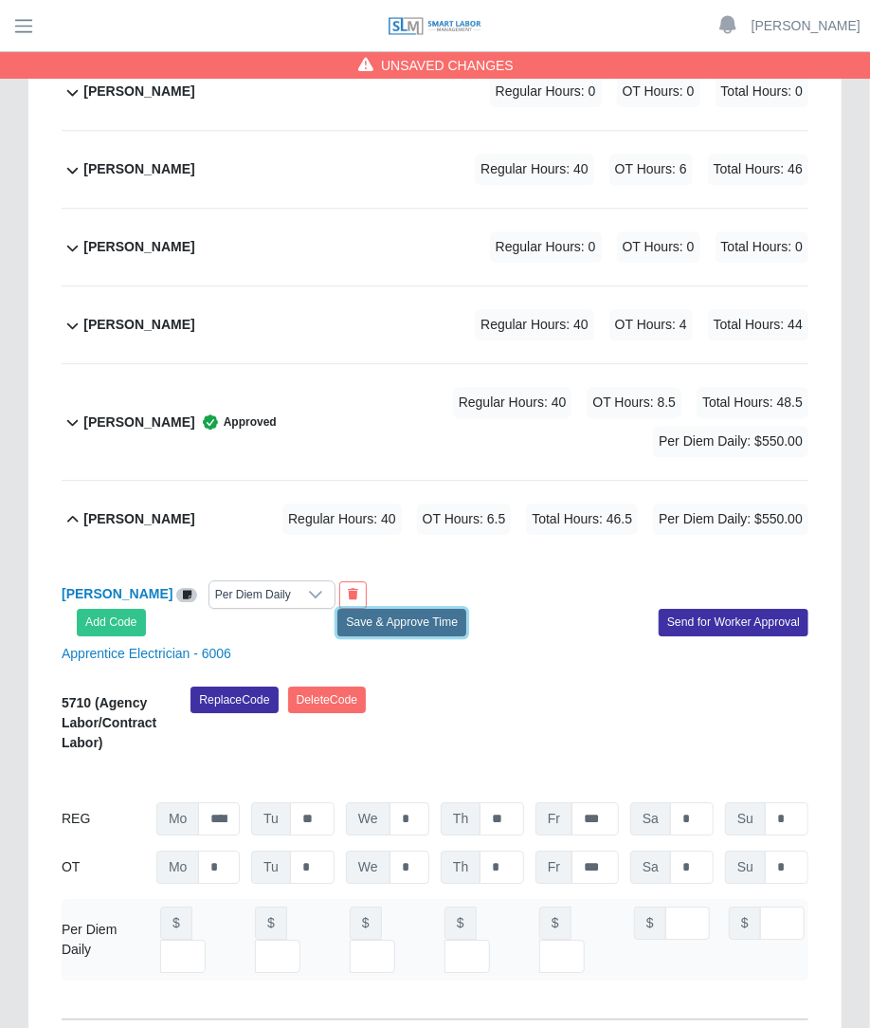
scroll to position [0, 0]
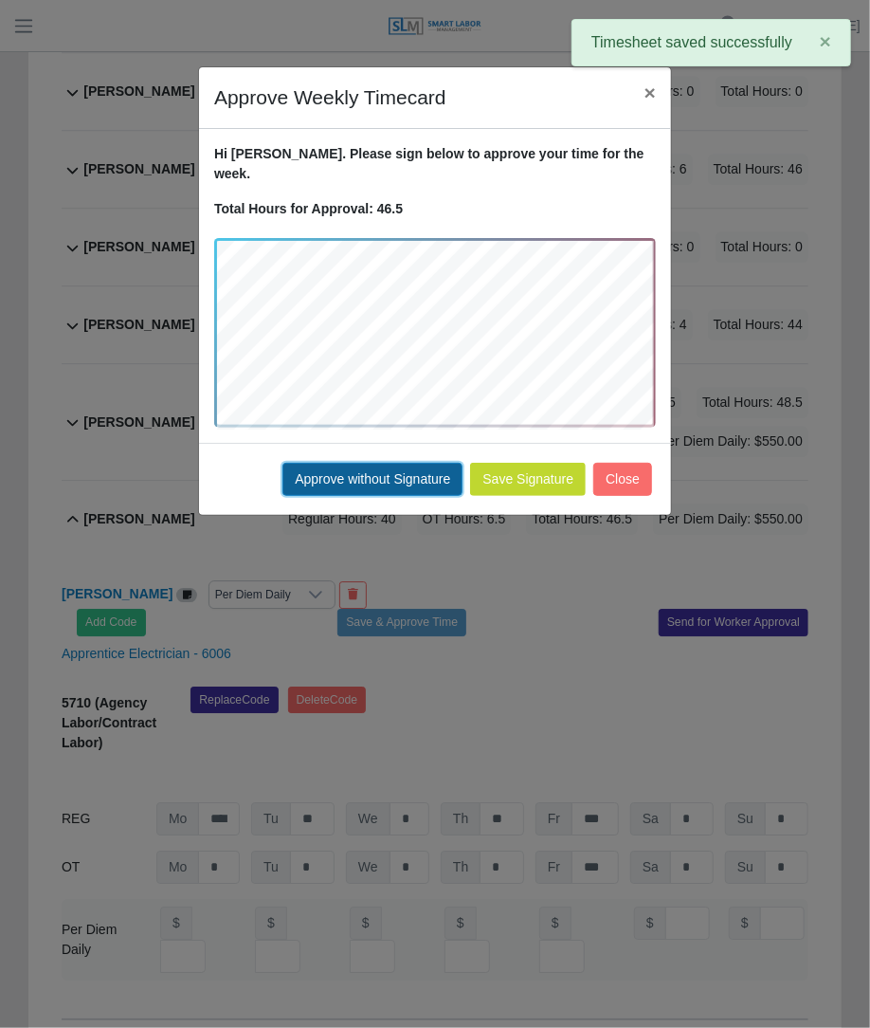
click at [412, 466] on button "Approve without Signature" at bounding box center [373, 479] width 180 height 33
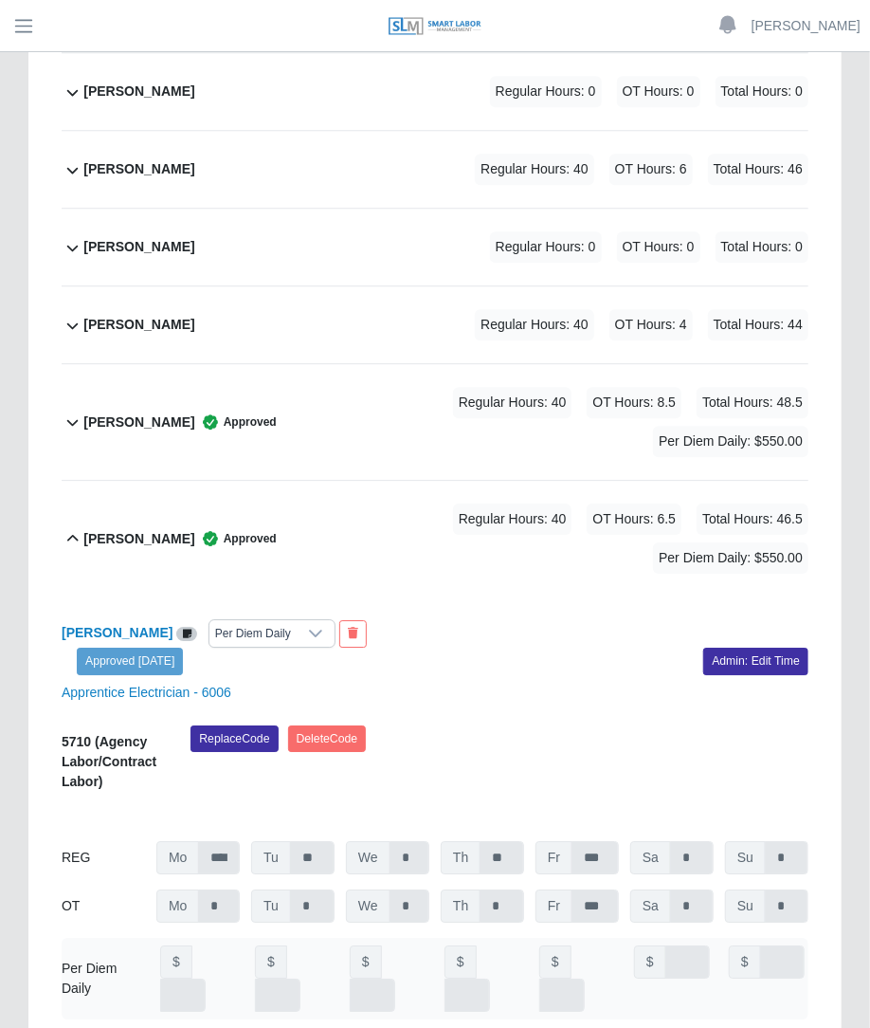
drag, startPoint x: 870, startPoint y: 620, endPoint x: 868, endPoint y: 576, distance: 44.6
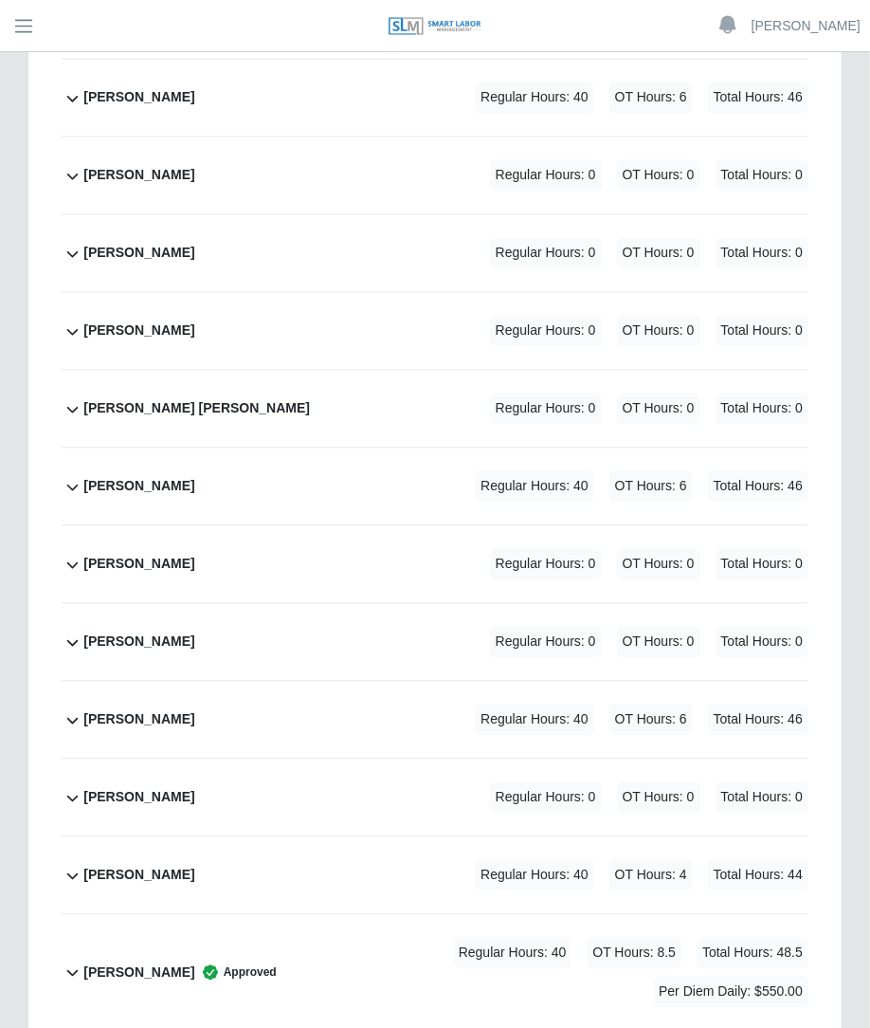
scroll to position [3887, 0]
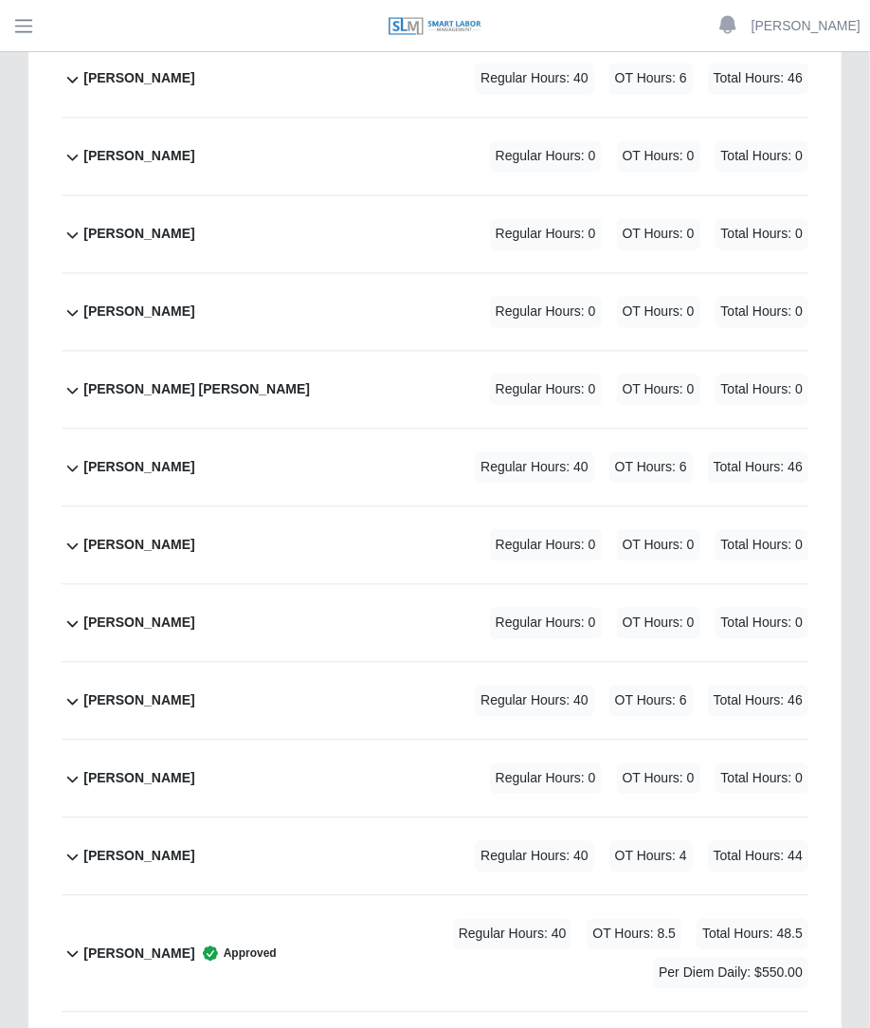
click at [692, 686] on div "Regular Hours: 40 OT Hours: 6 Total Hours: 46" at bounding box center [615, 701] width 387 height 31
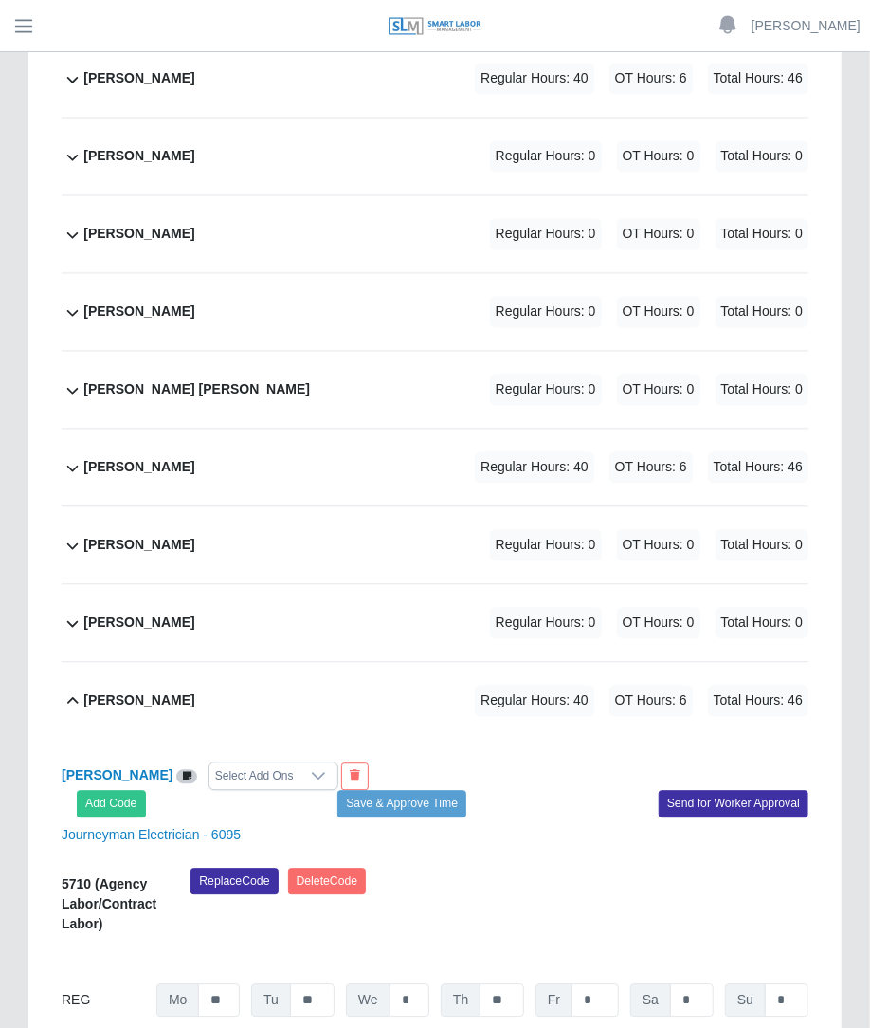
click at [311, 769] on icon at bounding box center [318, 776] width 15 height 15
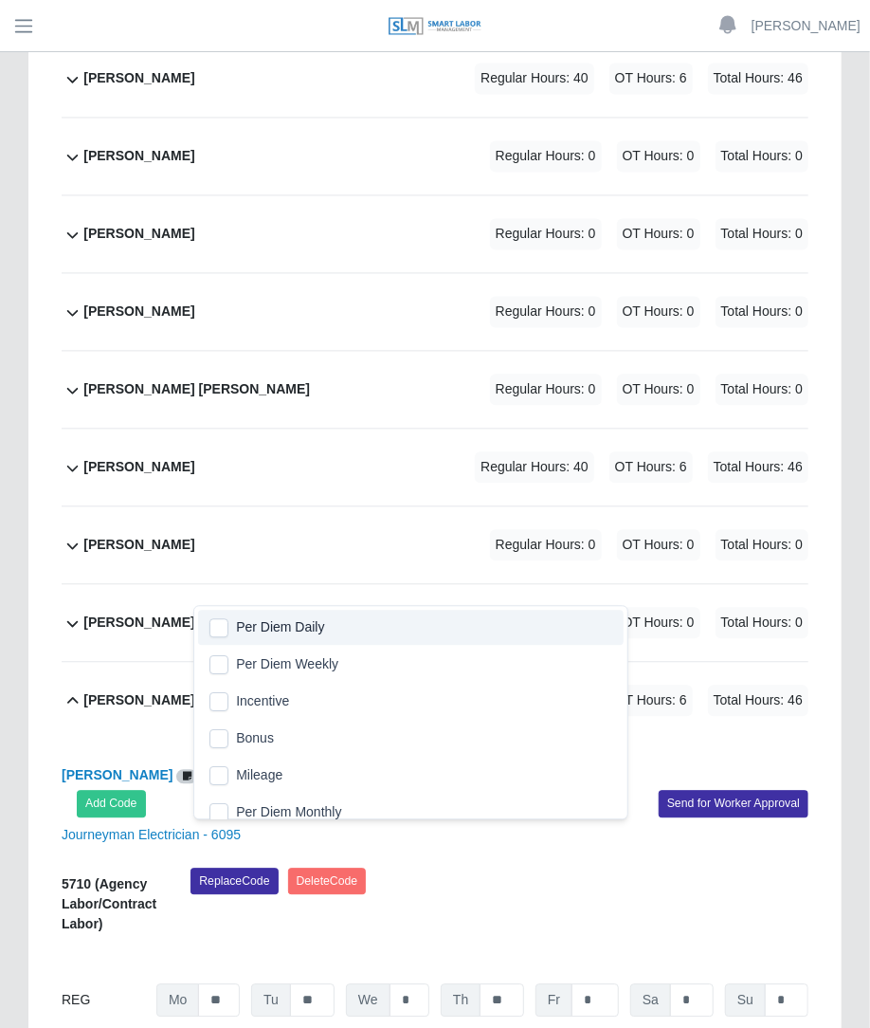
click at [258, 624] on span "Per Diem Daily" at bounding box center [280, 628] width 88 height 20
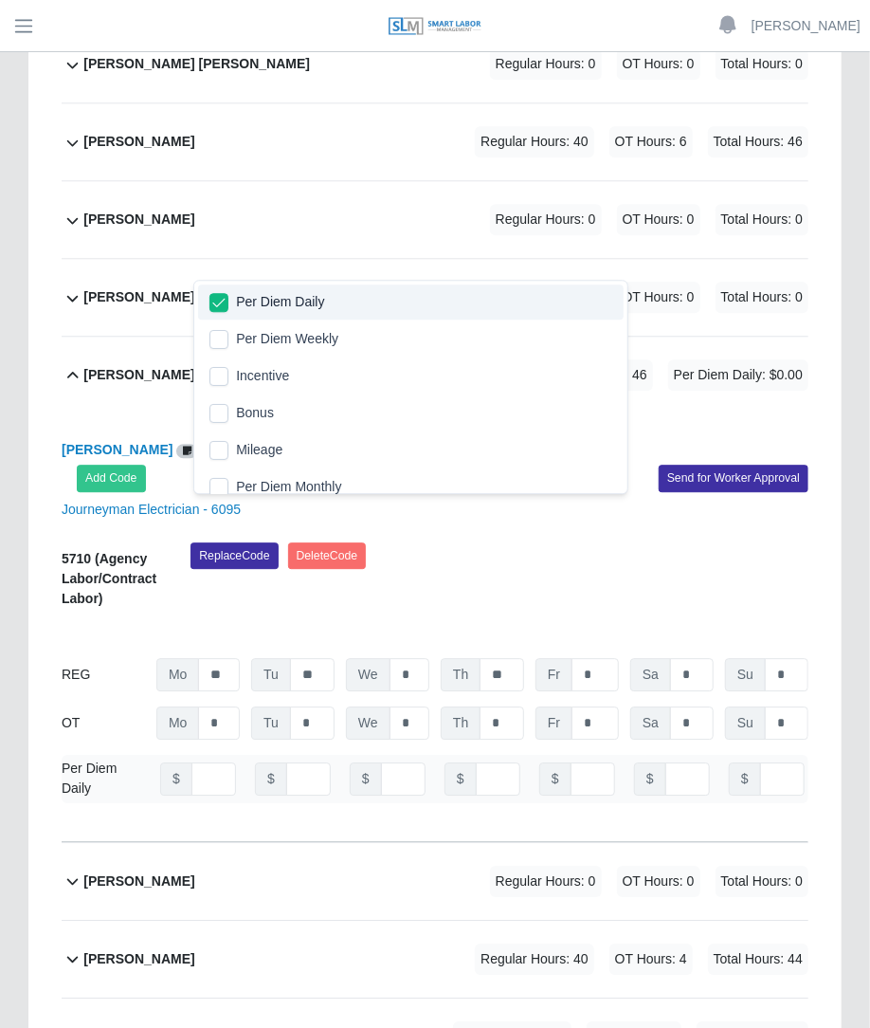
scroll to position [4259, 0]
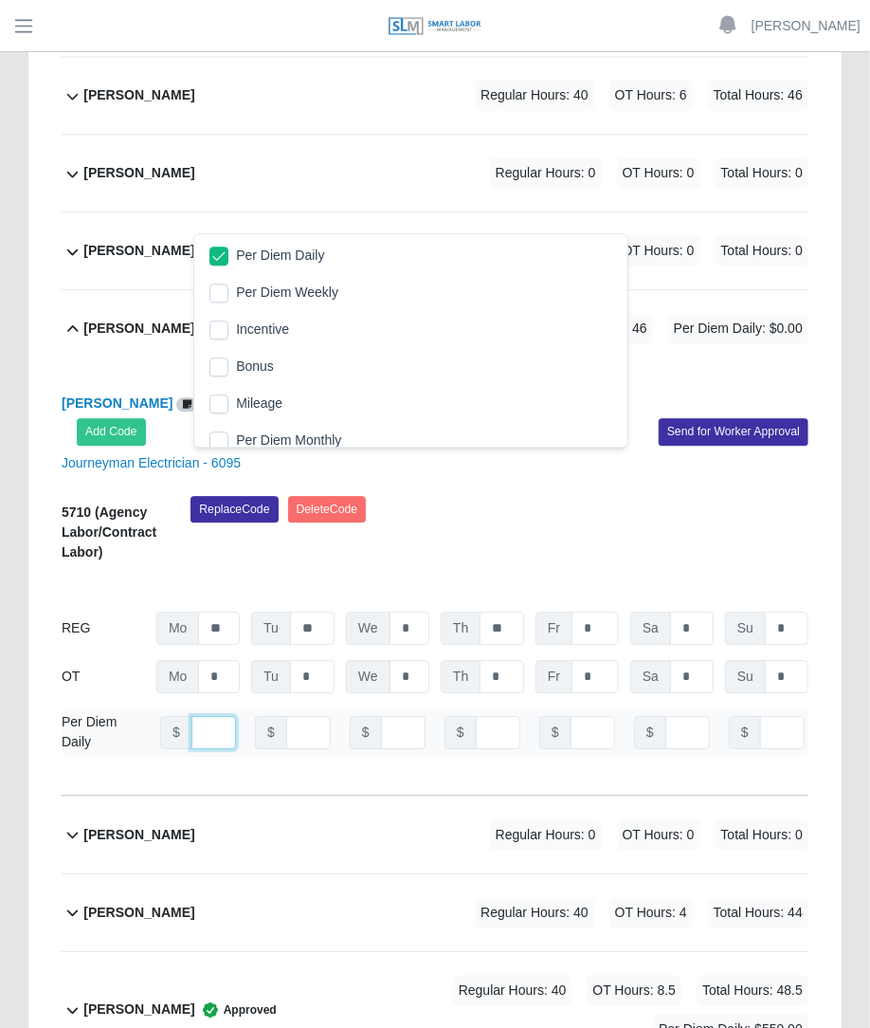
click at [199, 716] on input "number" at bounding box center [214, 732] width 45 height 33
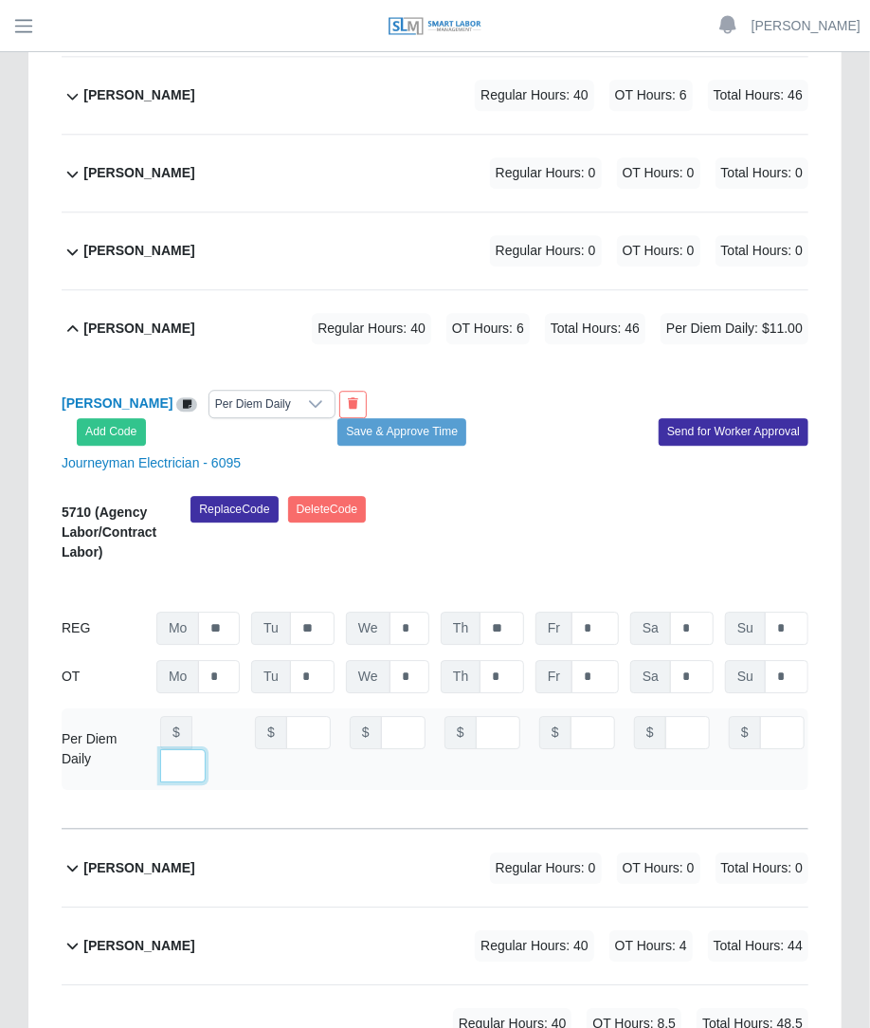
scroll to position [0, 13]
type input "***"
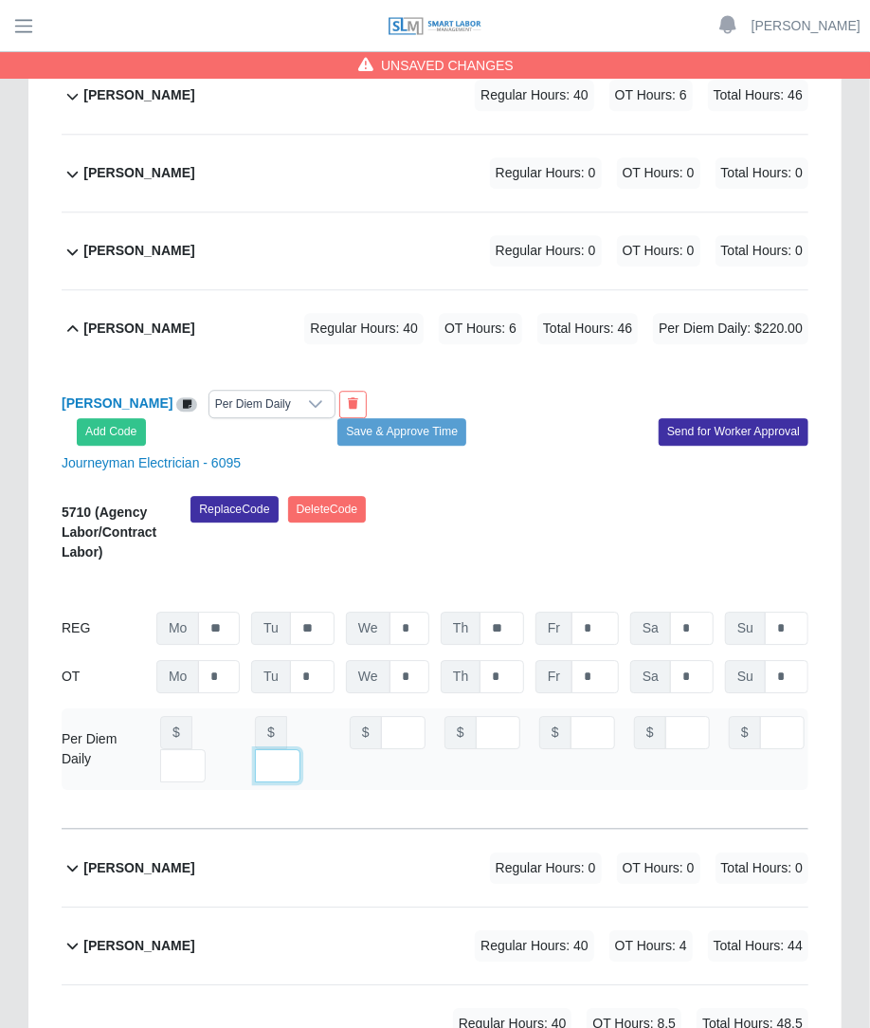
scroll to position [0, 0]
type input "***"
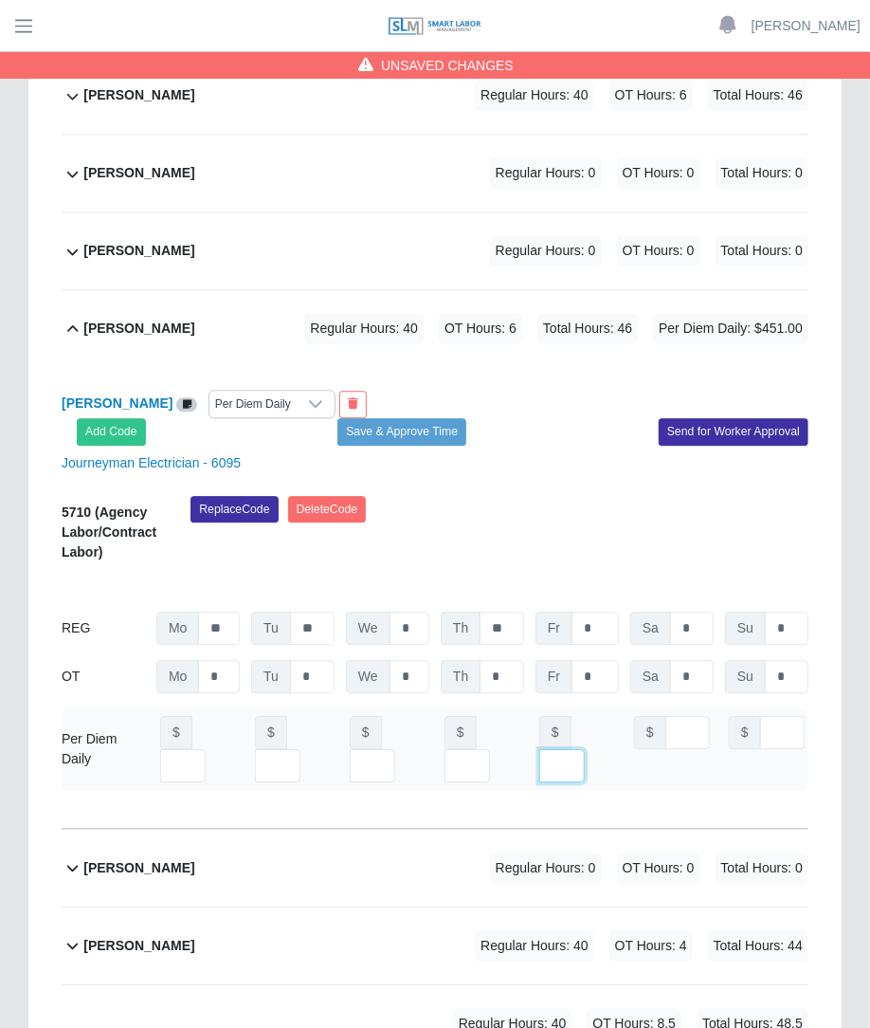
scroll to position [0, 13]
type input "***"
click at [428, 418] on button "Save & Approve Time" at bounding box center [402, 431] width 129 height 27
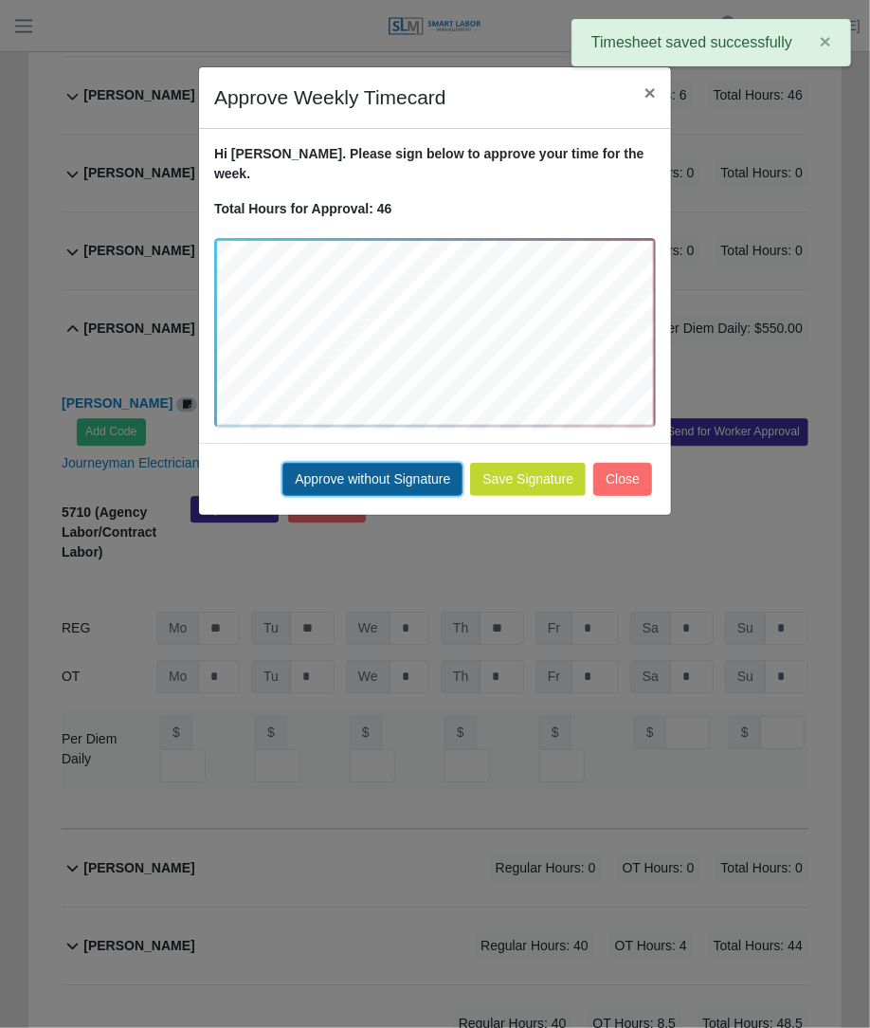
click at [375, 463] on button "Approve without Signature" at bounding box center [373, 479] width 180 height 33
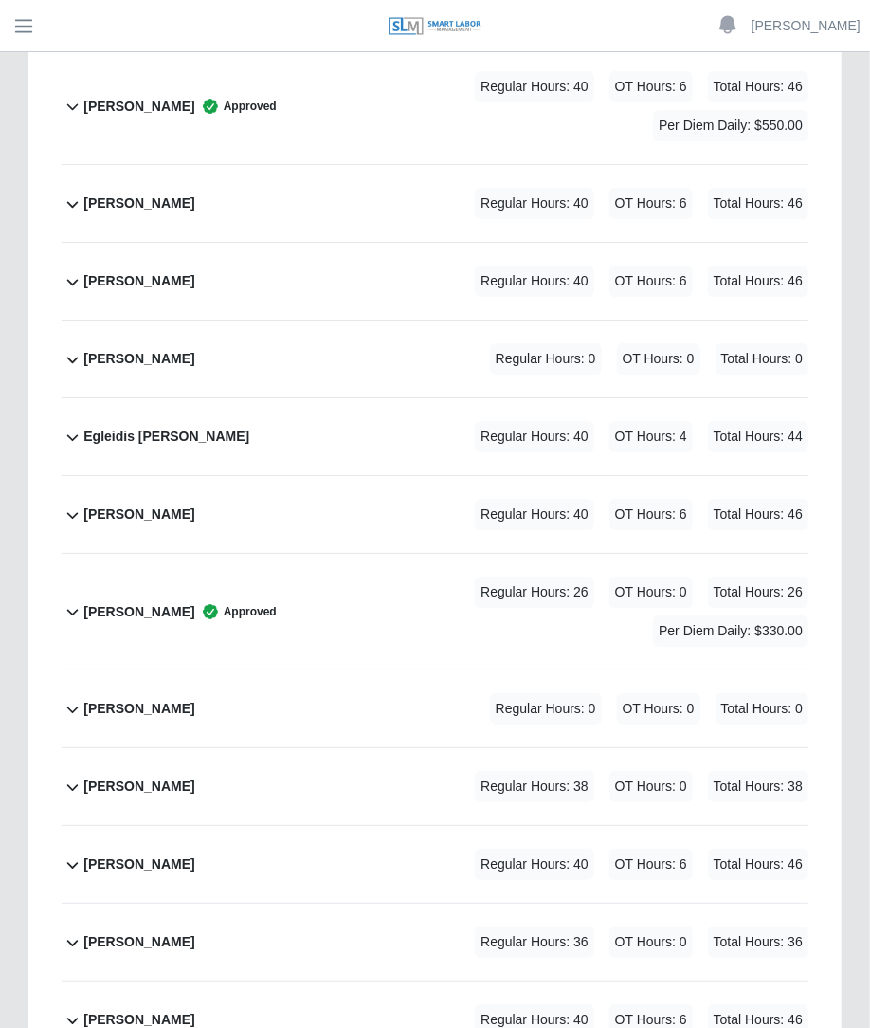
scroll to position [2238, 0]
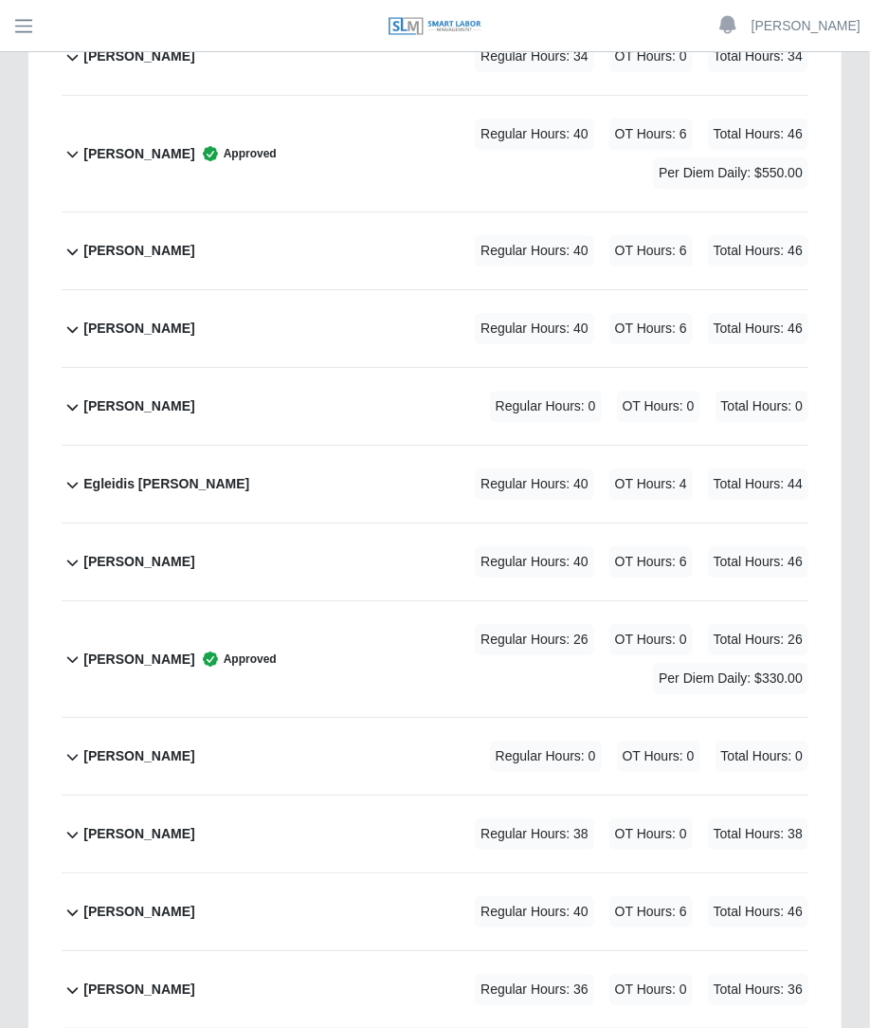
click at [446, 546] on div "Regular Hours: 40 OT Hours: 6 Total Hours: 46" at bounding box center [615, 561] width 387 height 31
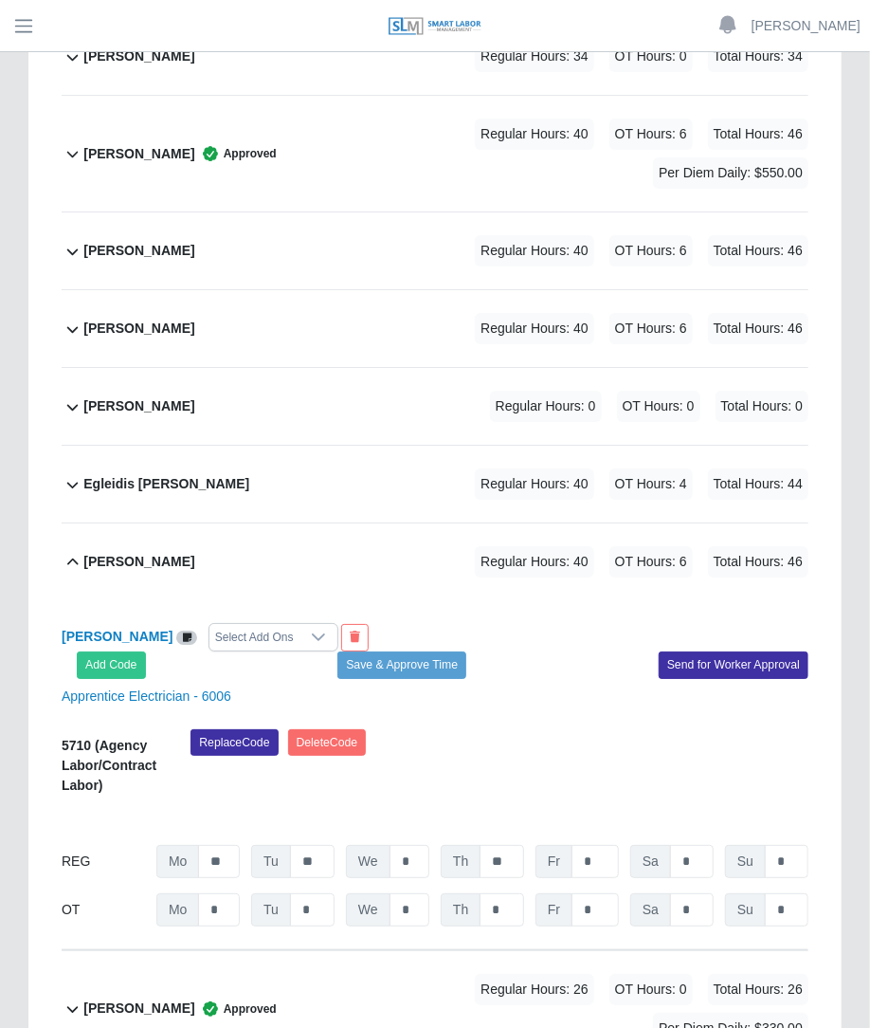
click at [244, 624] on div "Select Add Ons" at bounding box center [255, 637] width 90 height 27
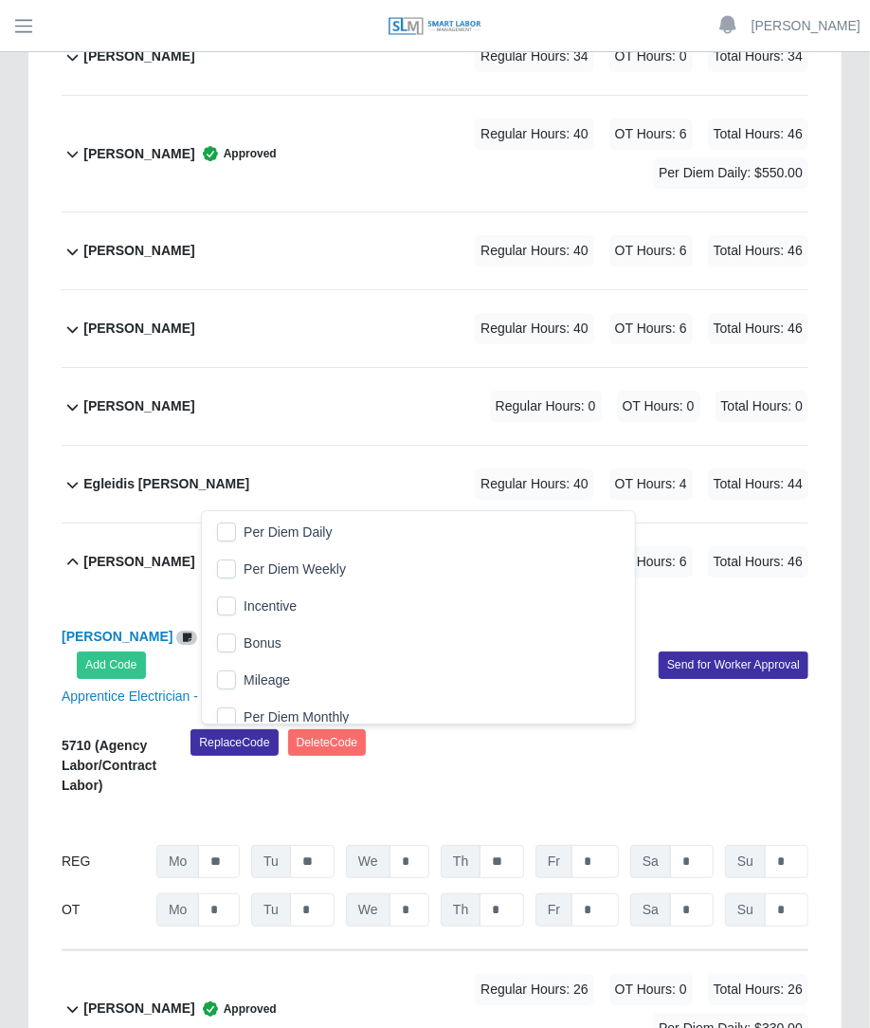
scroll to position [19, 12]
click at [237, 521] on li "Per Diem Daily" at bounding box center [418, 532] width 425 height 35
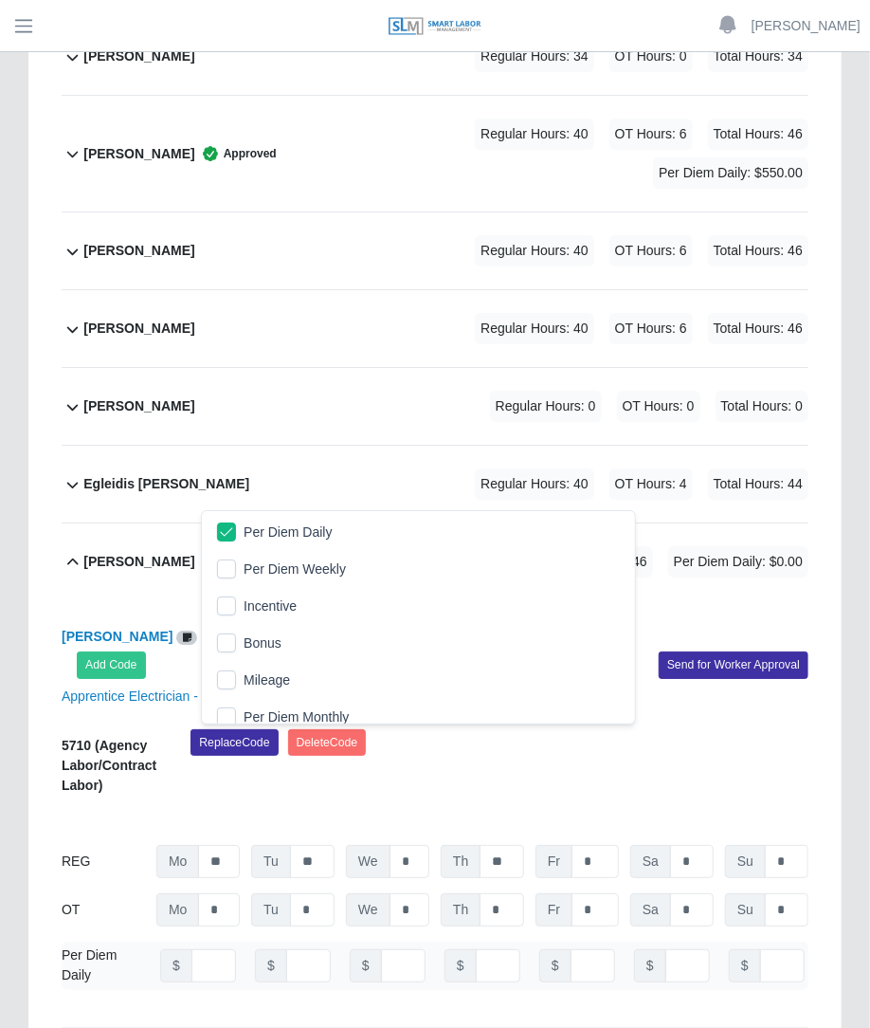
click at [475, 623] on div "Eleodoro Botello Per Diem Daily Add Code Save & Approve Time Send for Worker Ap…" at bounding box center [435, 650] width 776 height 55
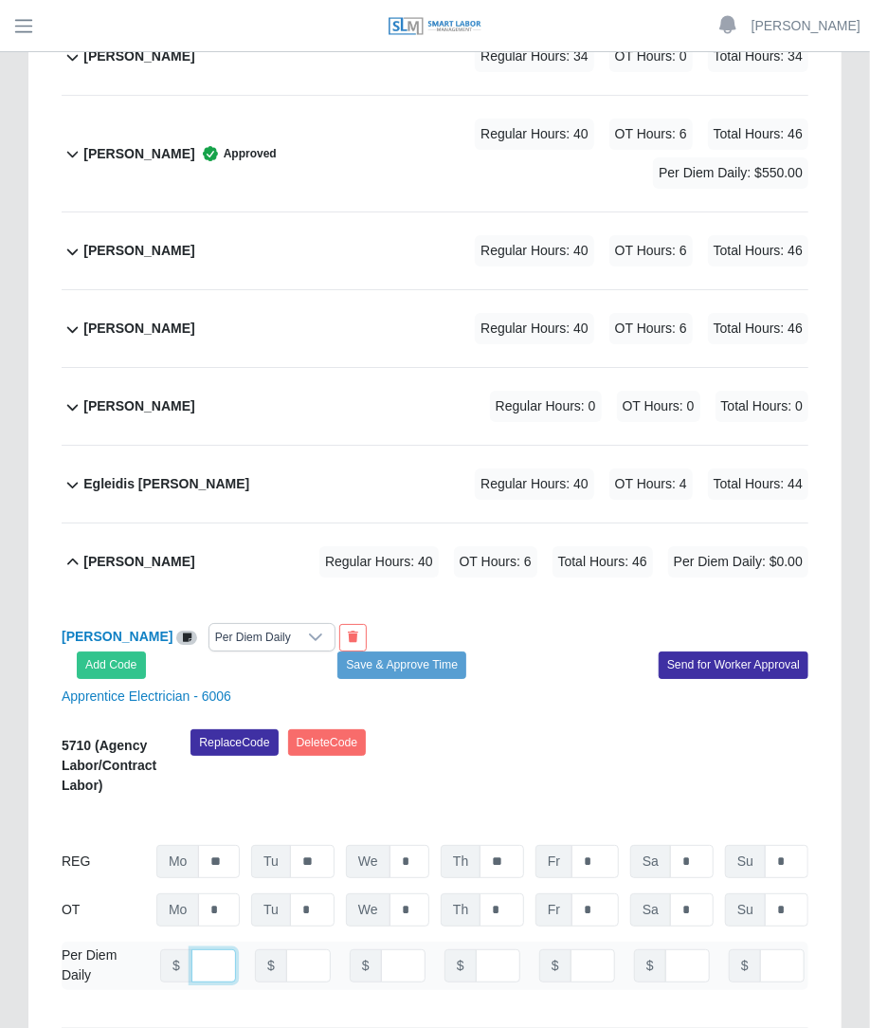
click at [206, 949] on input "number" at bounding box center [214, 965] width 45 height 33
type input "**"
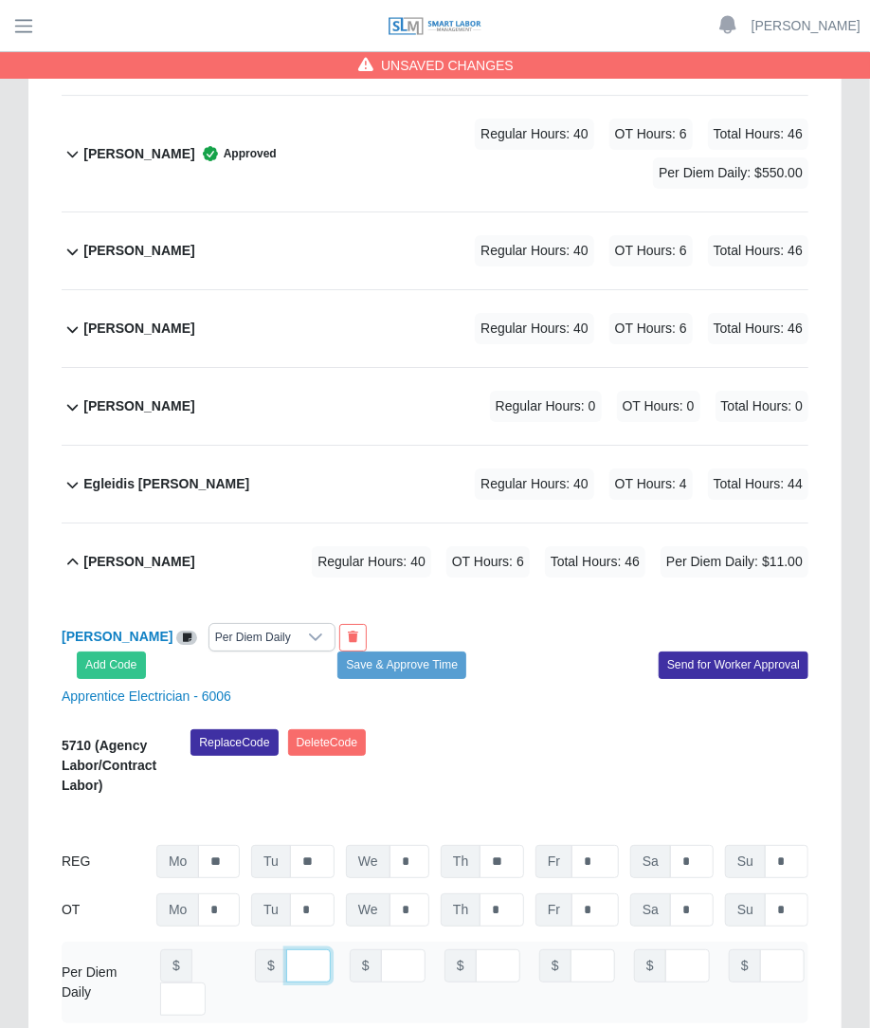
scroll to position [0, 7]
type input "**"
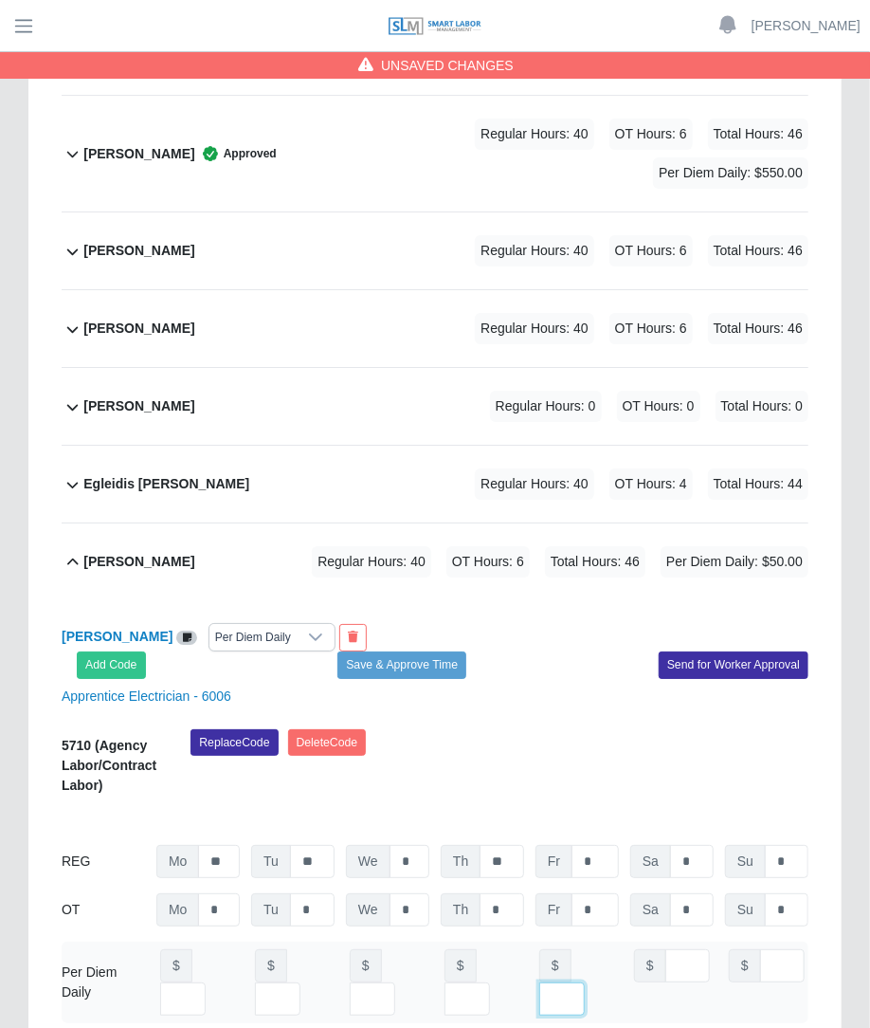
type input "**"
type input "*"
click at [206, 982] on input "*" at bounding box center [183, 998] width 46 height 33
type input "***"
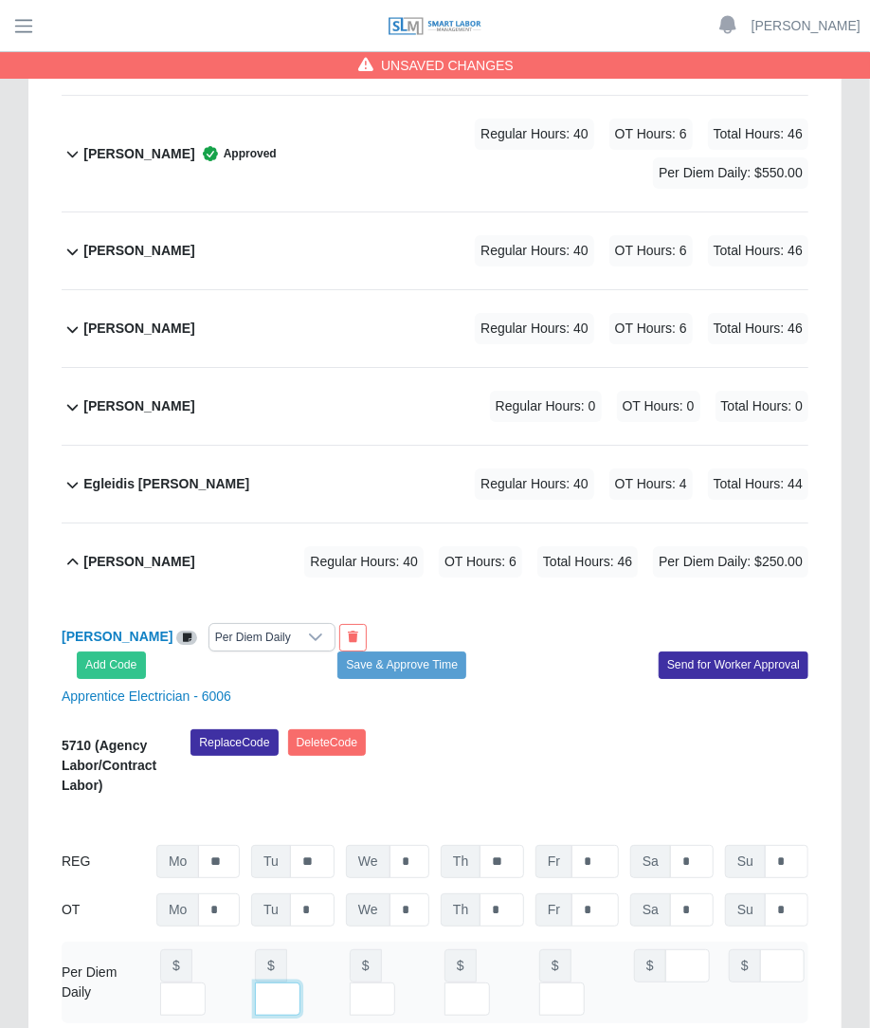
type input "***"
click at [452, 623] on div "Eleodoro Botello Per Diem Daily Add Code Save & Approve Time Send for Worker Ap…" at bounding box center [435, 650] width 776 height 55
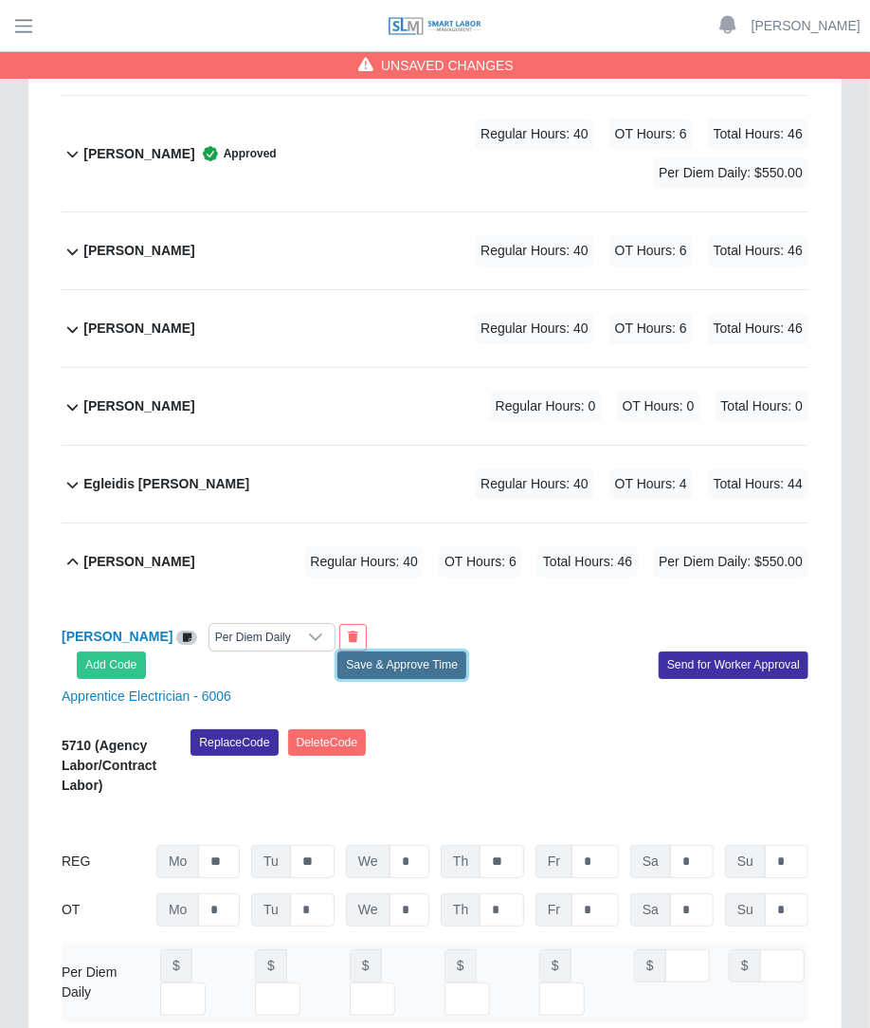
click at [431, 651] on button "Save & Approve Time" at bounding box center [402, 664] width 129 height 27
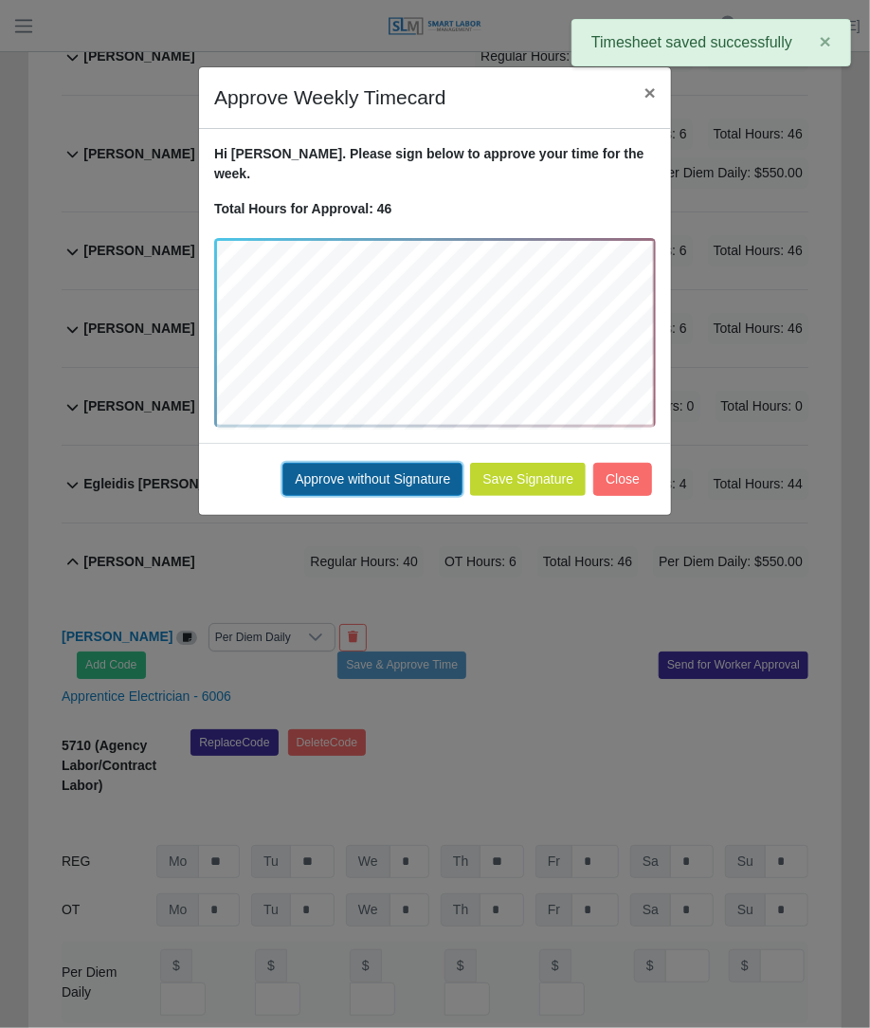
click at [463, 463] on button "Approve without Signature" at bounding box center [373, 479] width 180 height 33
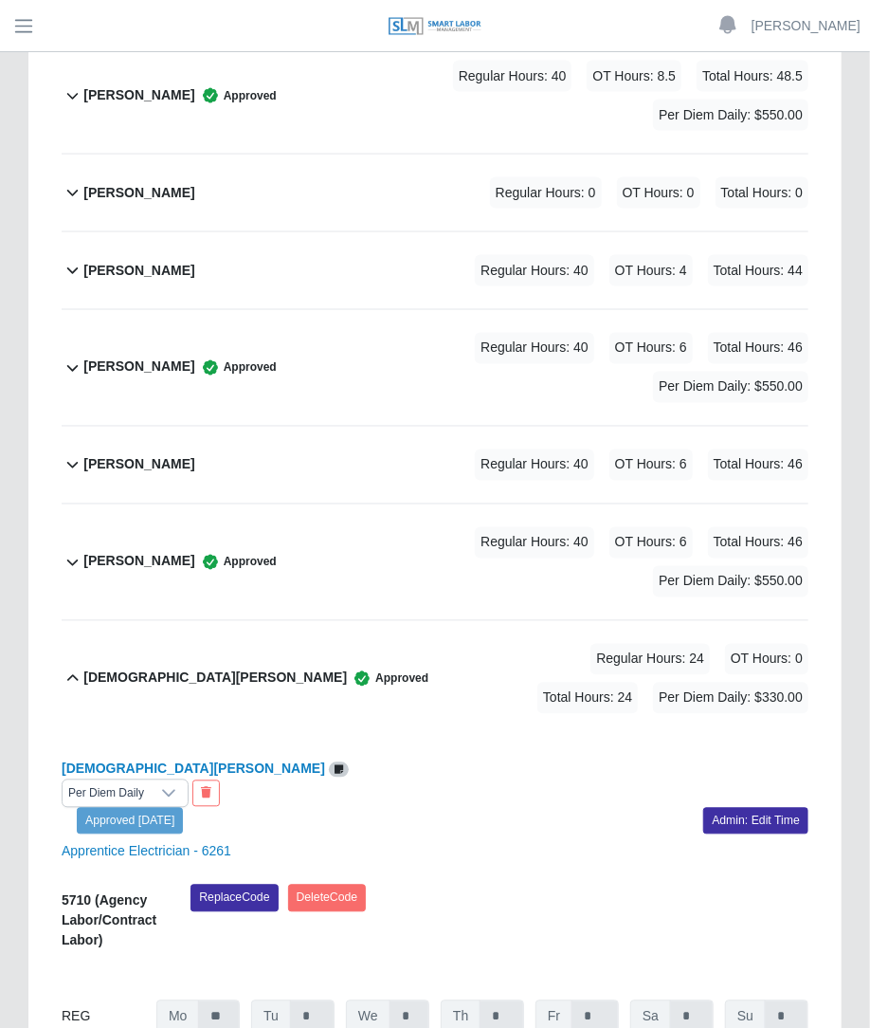
scroll to position [0, 0]
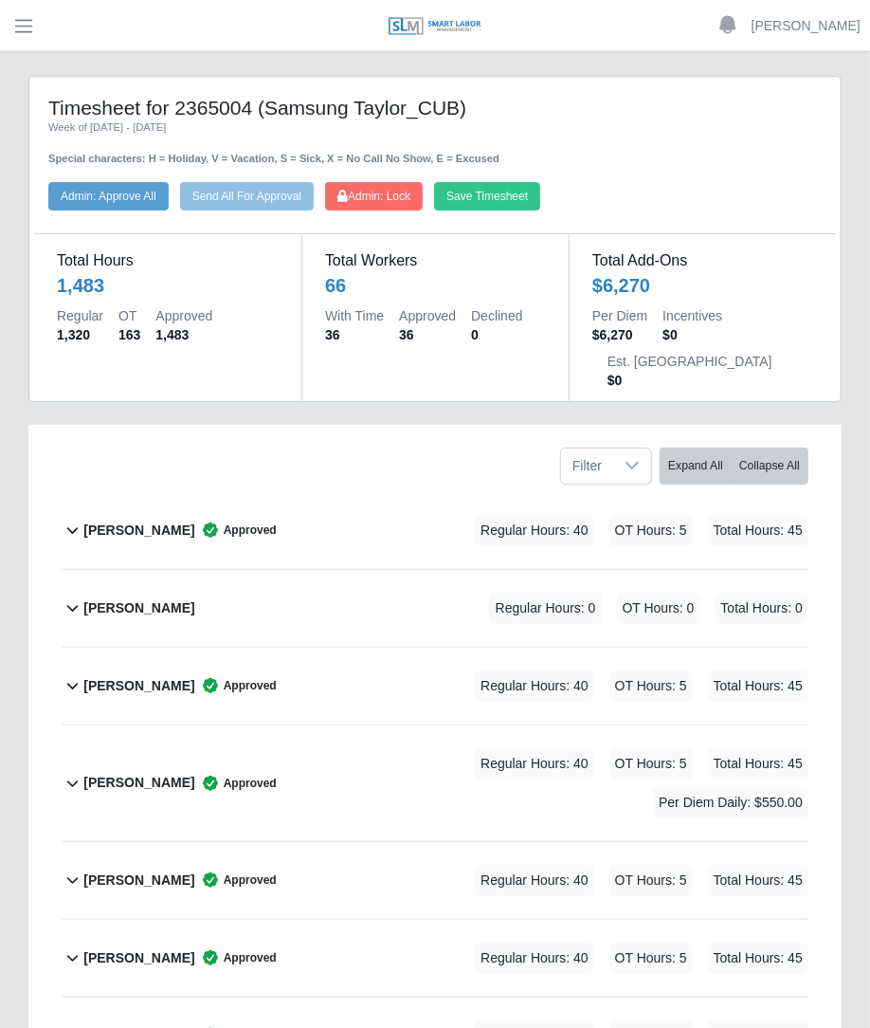
drag, startPoint x: 869, startPoint y: 152, endPoint x: 862, endPoint y: 355, distance: 203.0
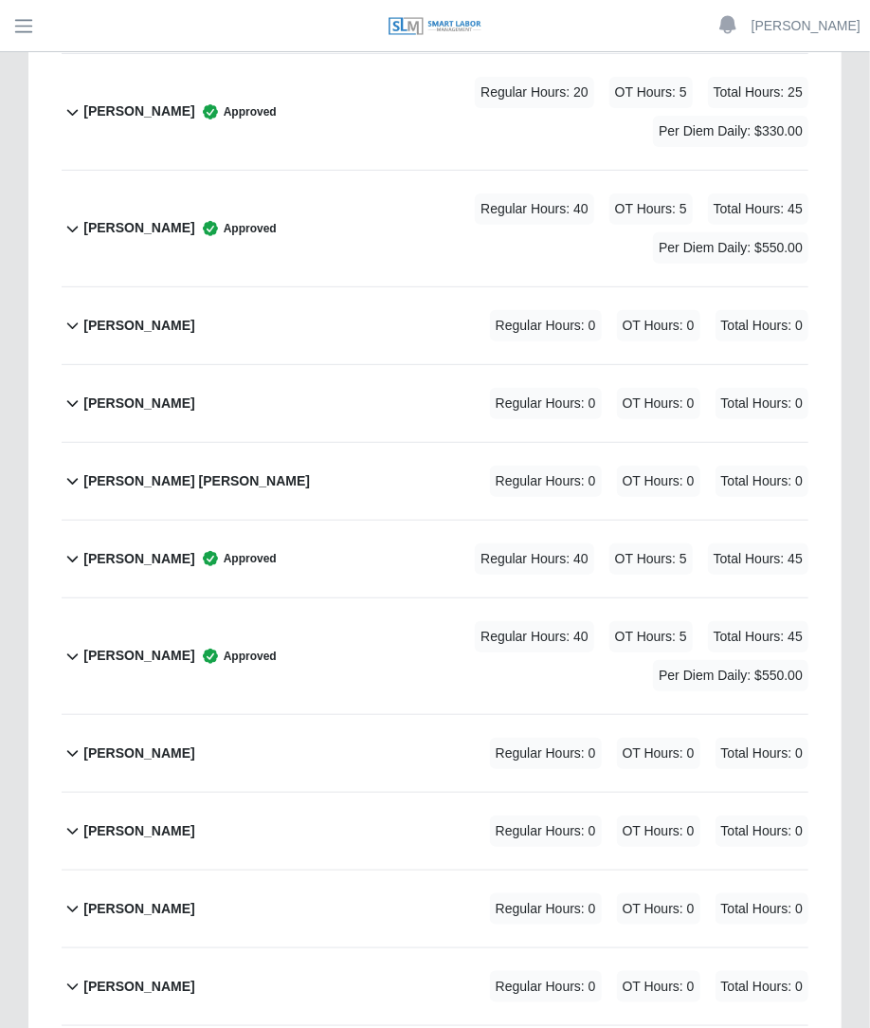
scroll to position [2804, 0]
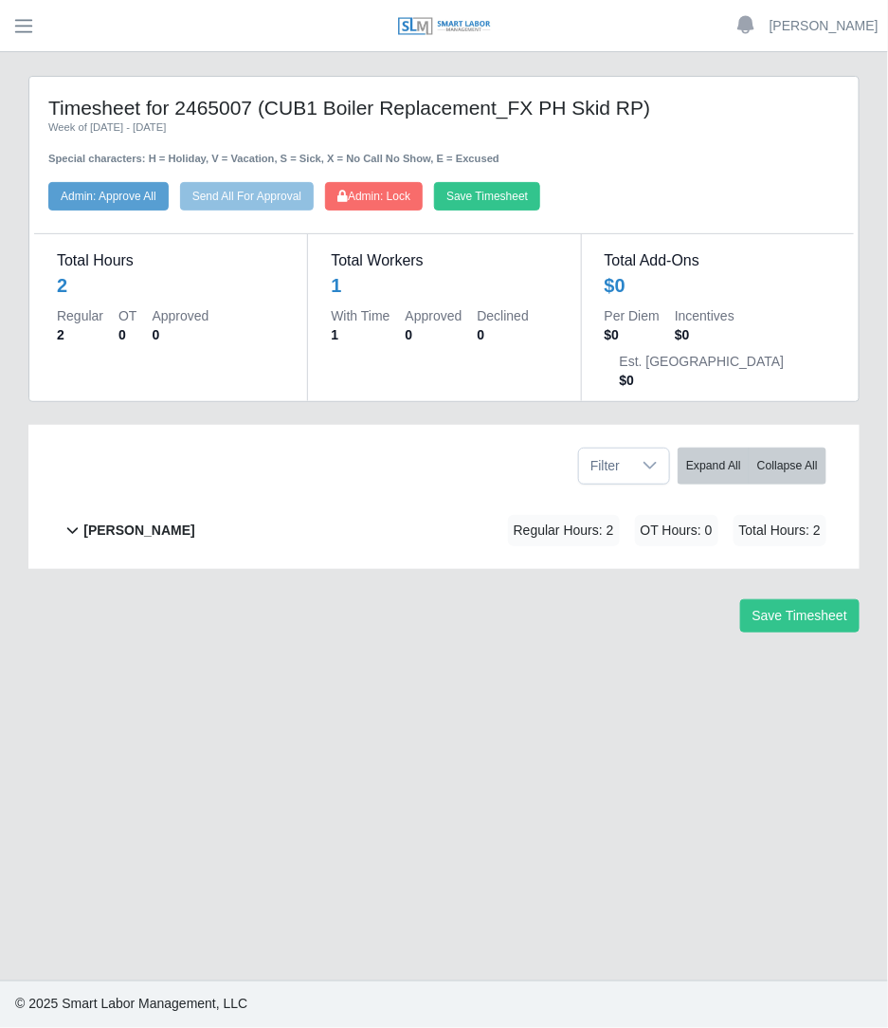
click at [480, 599] on div "Save Timesheet" at bounding box center [444, 615] width 860 height 33
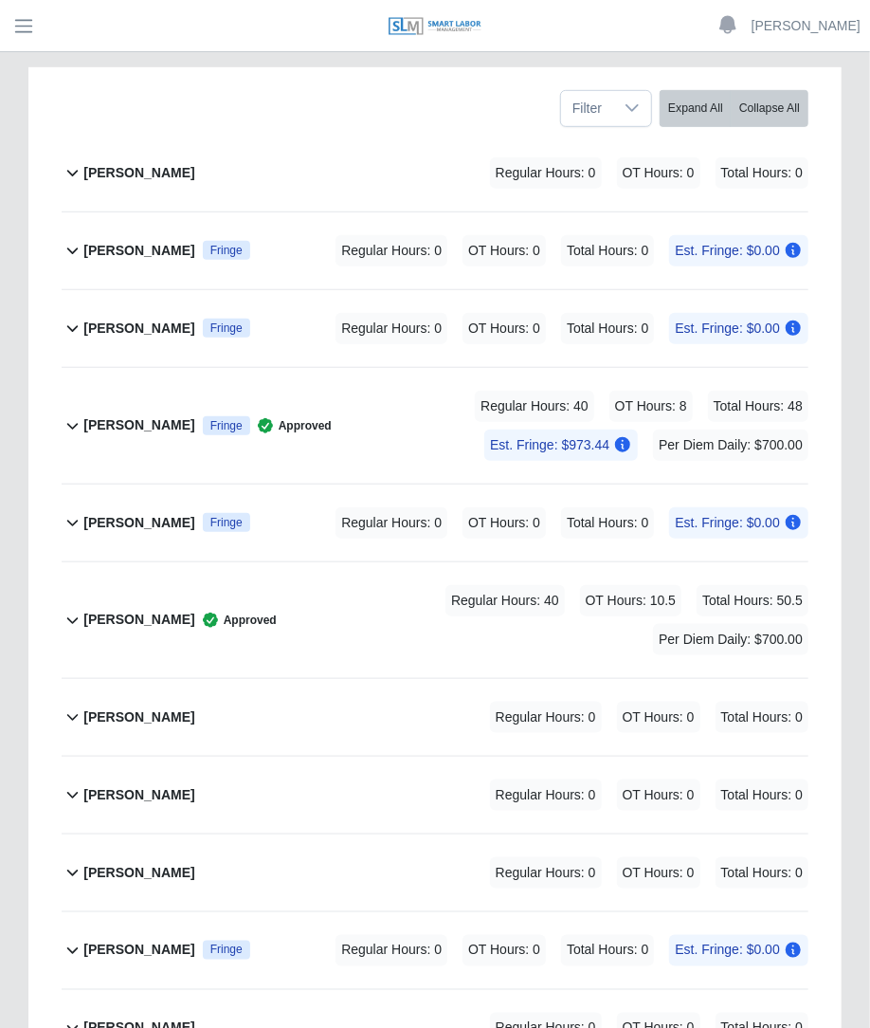
scroll to position [388, 0]
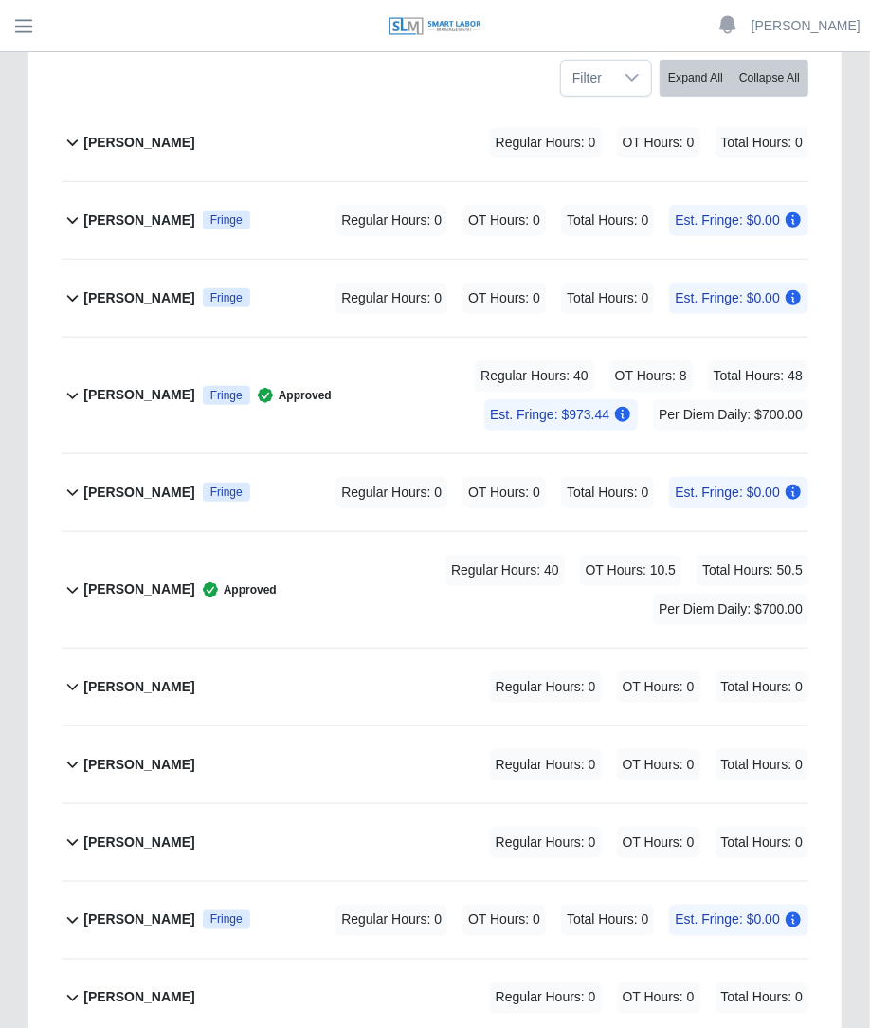
click at [351, 592] on div "Regular Hours: 40 OT Hours: 10.5 Total Hours: 50.5 Per Diem Daily: $700.00" at bounding box center [543, 590] width 532 height 70
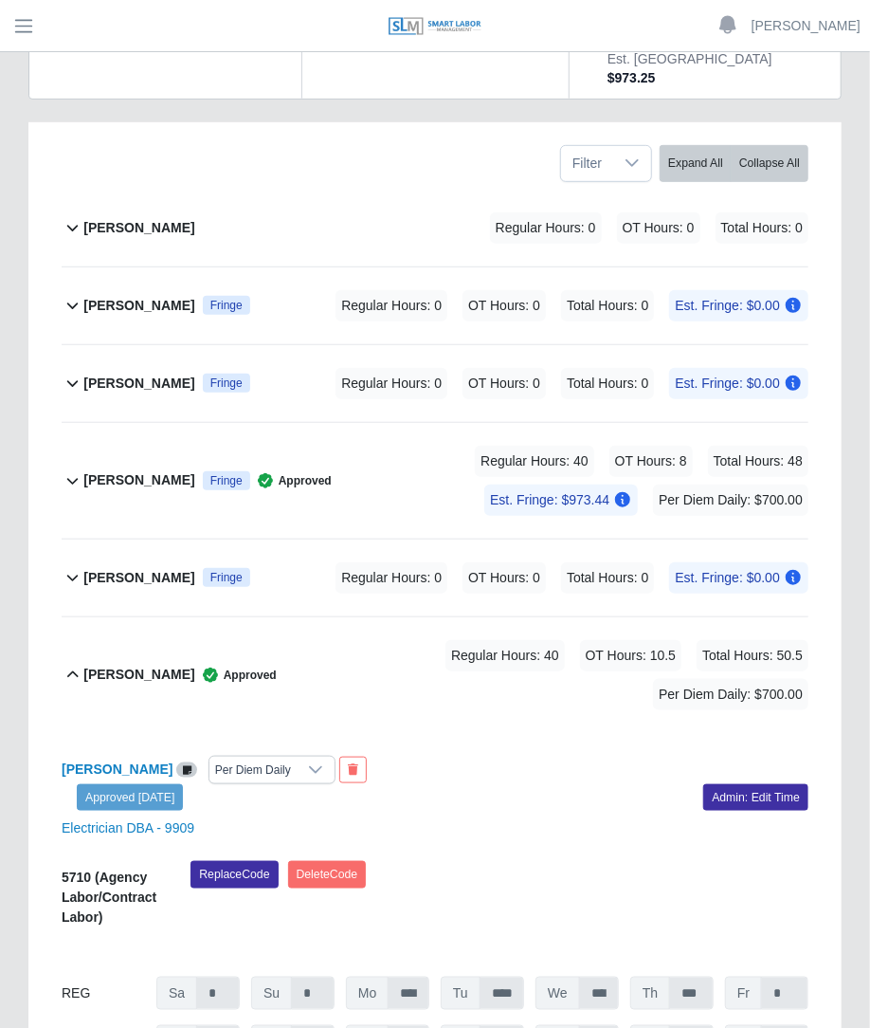
scroll to position [0, 0]
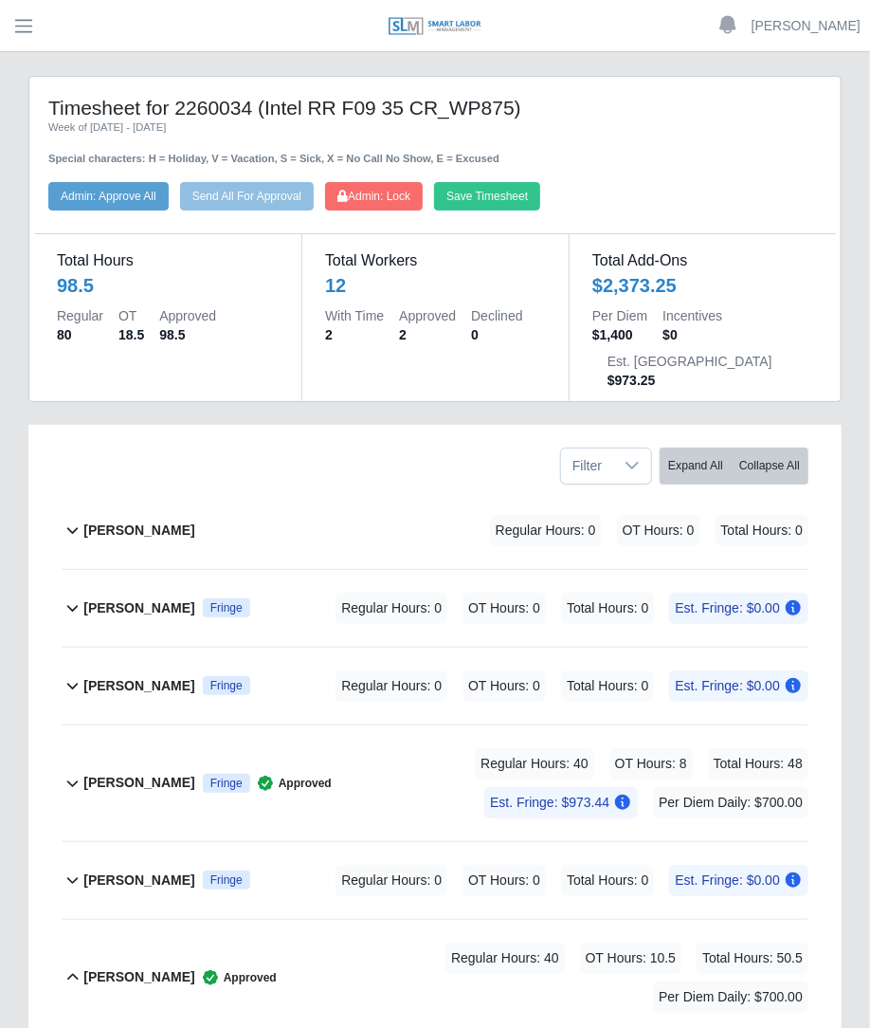
click at [426, 211] on div "Total Hours 98.5 Regular 80 OT 18.5 Approved 98.5 Total Workers 12 With Time 2 …" at bounding box center [435, 306] width 802 height 191
click at [411, 201] on span "Admin: Lock" at bounding box center [374, 196] width 73 height 13
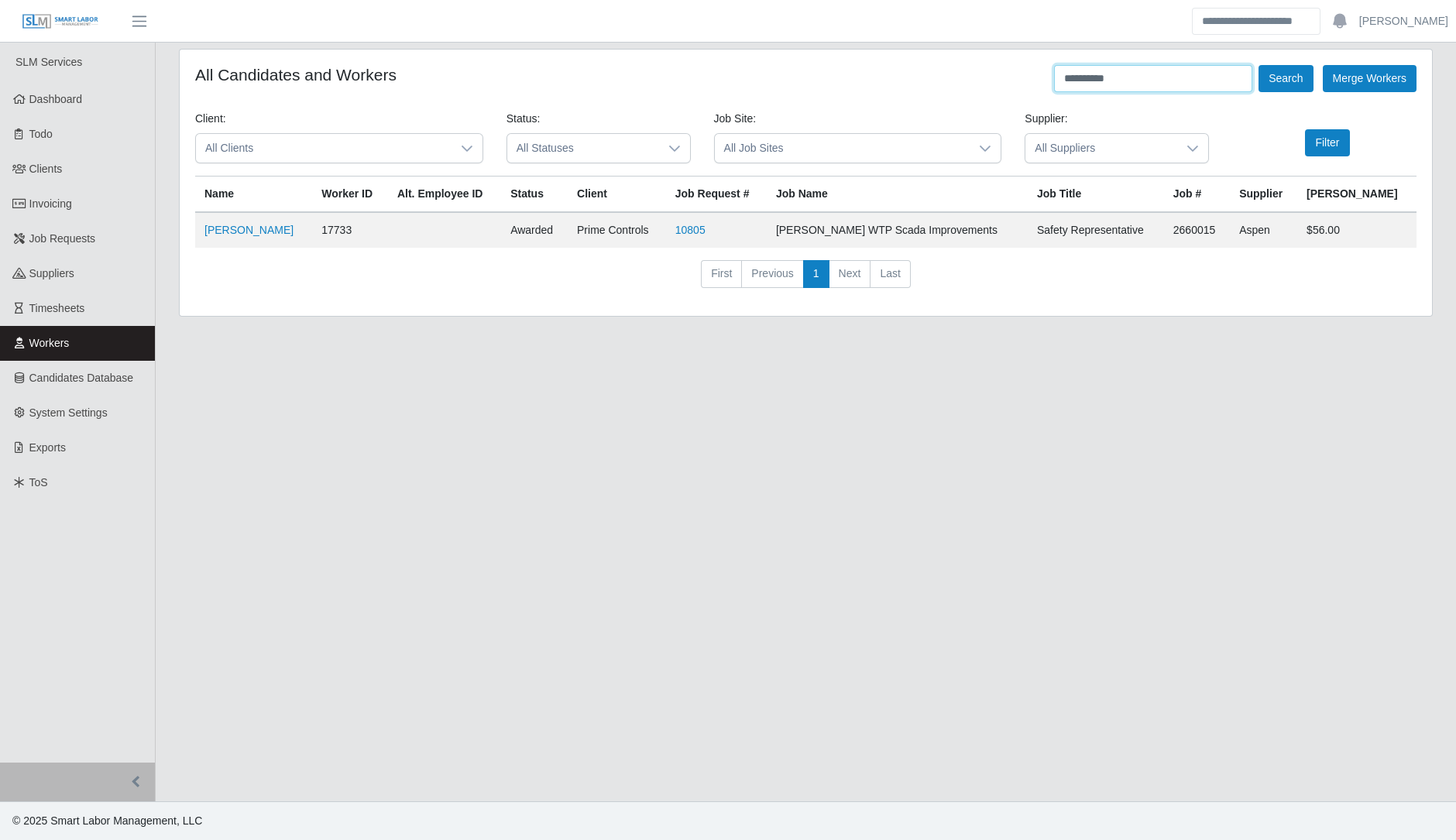
click at [1129, 88] on input "**********" at bounding box center [1153, 78] width 198 height 27
type input "*"
type input "*******"
click at [1258, 65] on button "Search" at bounding box center [1285, 78] width 54 height 27
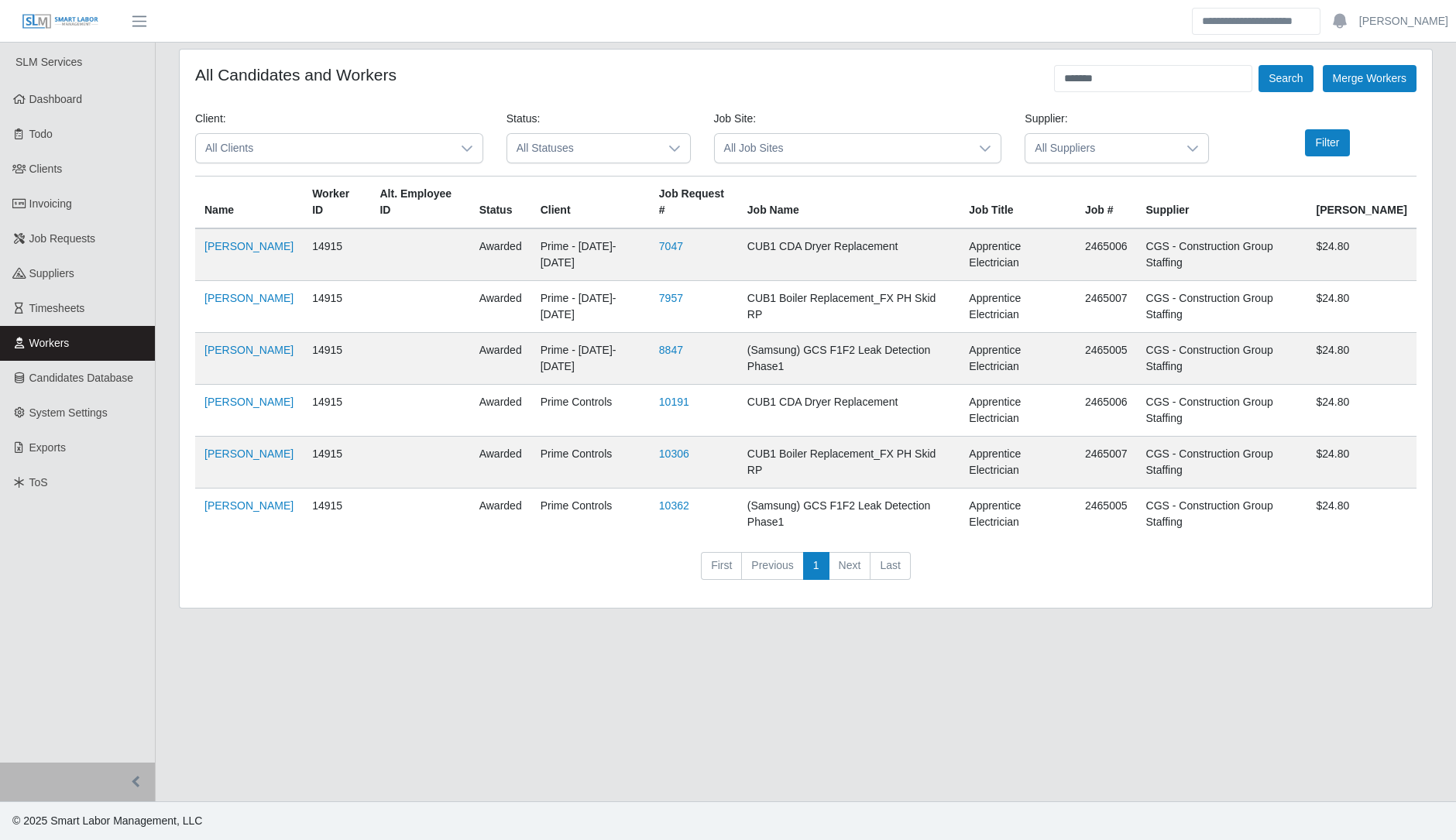
click at [223, 242] on td "[PERSON_NAME]" at bounding box center [249, 255] width 108 height 52
click at [234, 239] on td "[PERSON_NAME]" at bounding box center [249, 255] width 108 height 52
click at [237, 240] on link "[PERSON_NAME]" at bounding box center [248, 246] width 89 height 12
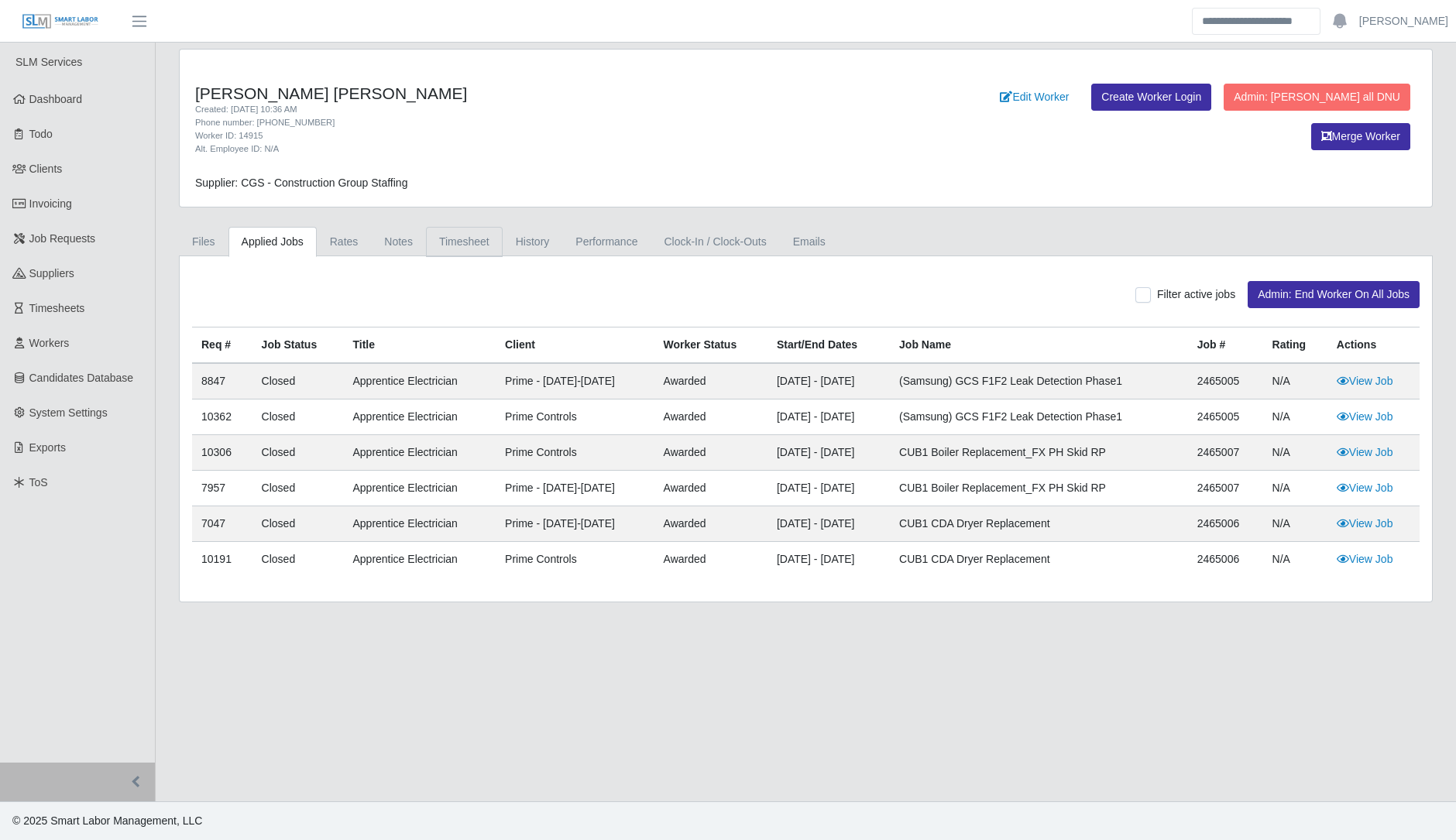
click at [456, 242] on link "Timesheet" at bounding box center [465, 242] width 77 height 30
